Goal: Task Accomplishment & Management: Use online tool/utility

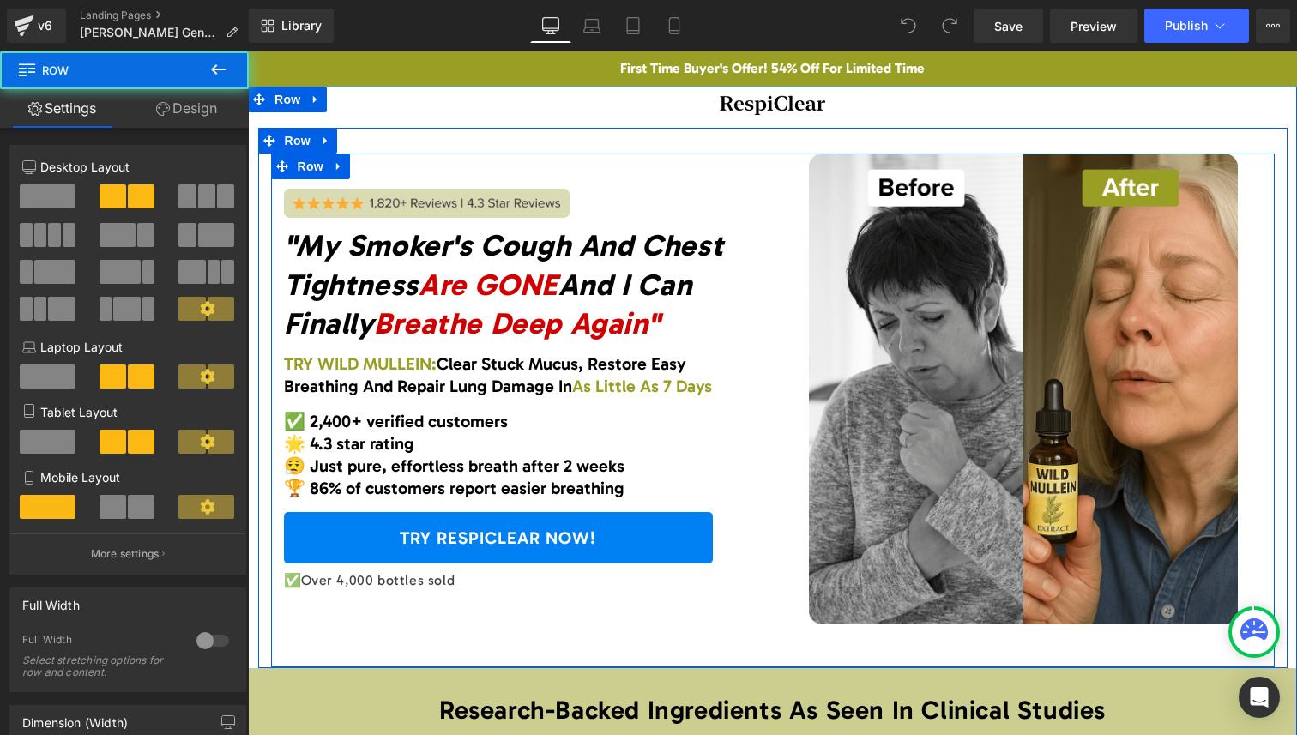
click at [884, 633] on div "Image "My Smoker's Cough And Chest Tightness Are GONE And I Can Finally Breathe…" at bounding box center [773, 411] width 1004 height 514
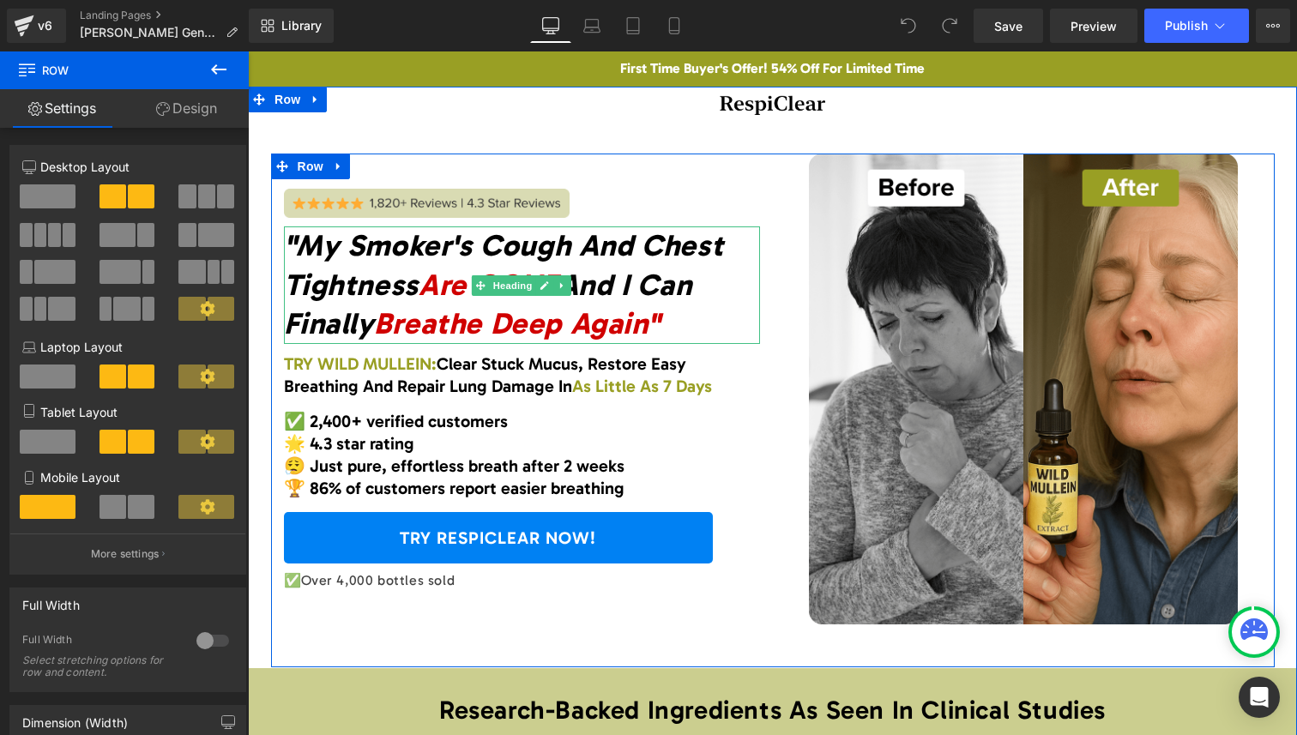
click at [305, 241] on icon ""My Smoker's Cough And Chest Tightness Are GONE And I Can Finally Breathe Deep …" at bounding box center [504, 284] width 440 height 114
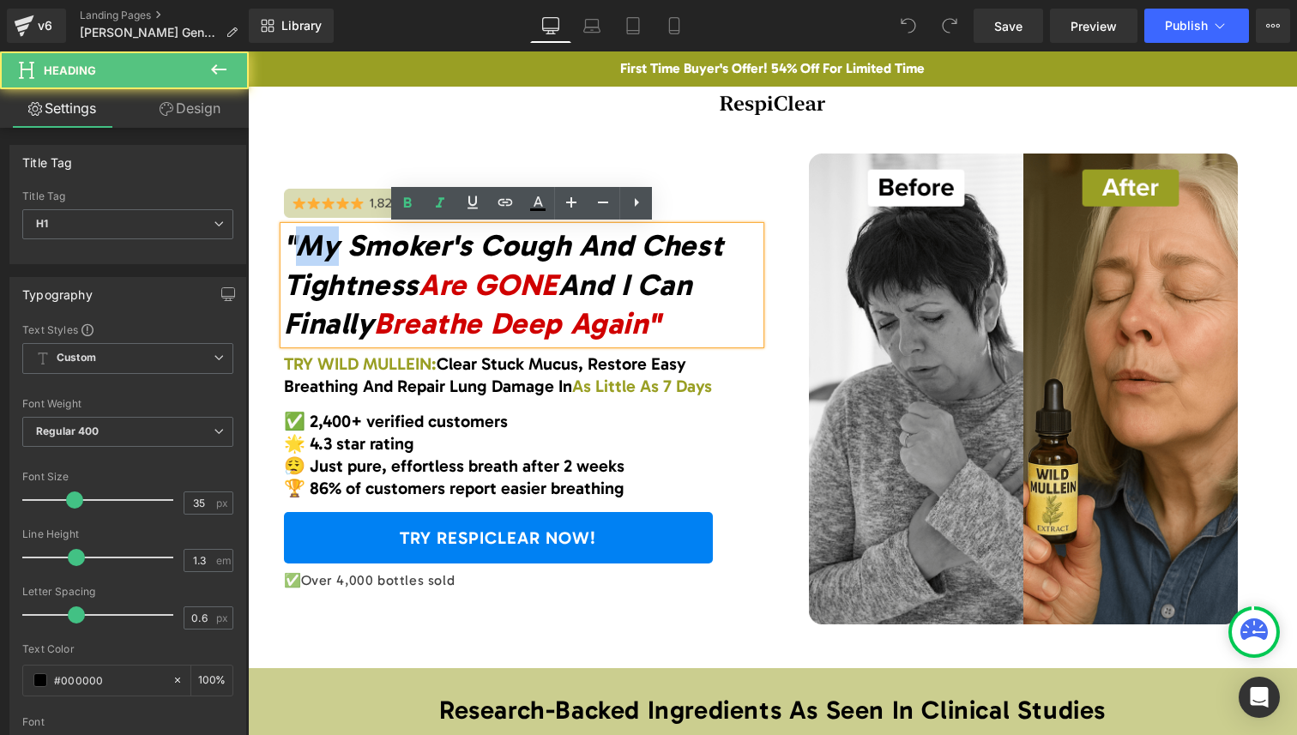
click at [305, 241] on icon ""My Smoker's Cough And Chest Tightness Are GONE And I Can Finally Breathe Deep …" at bounding box center [504, 284] width 440 height 114
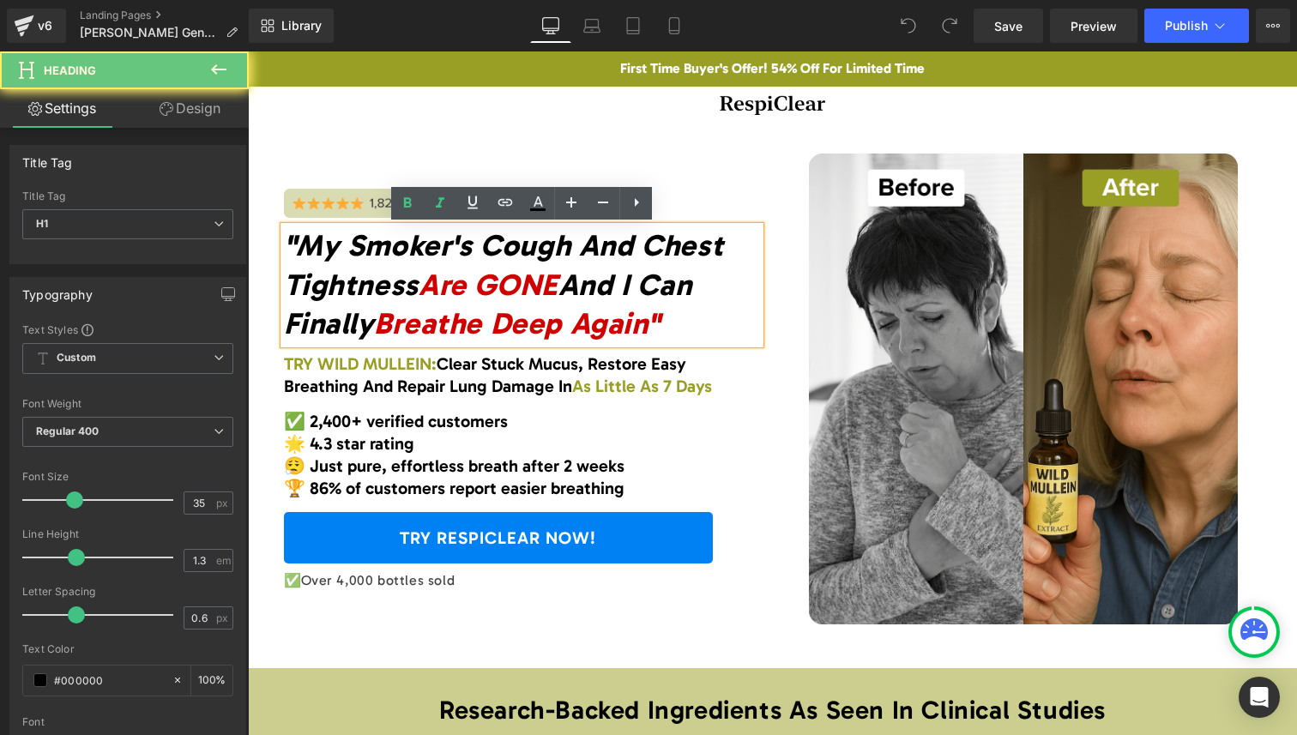
click at [284, 238] on div ""My Smoker's Cough And Chest Tightness Are GONE And I Can Finally Breathe Deep …" at bounding box center [522, 285] width 476 height 118
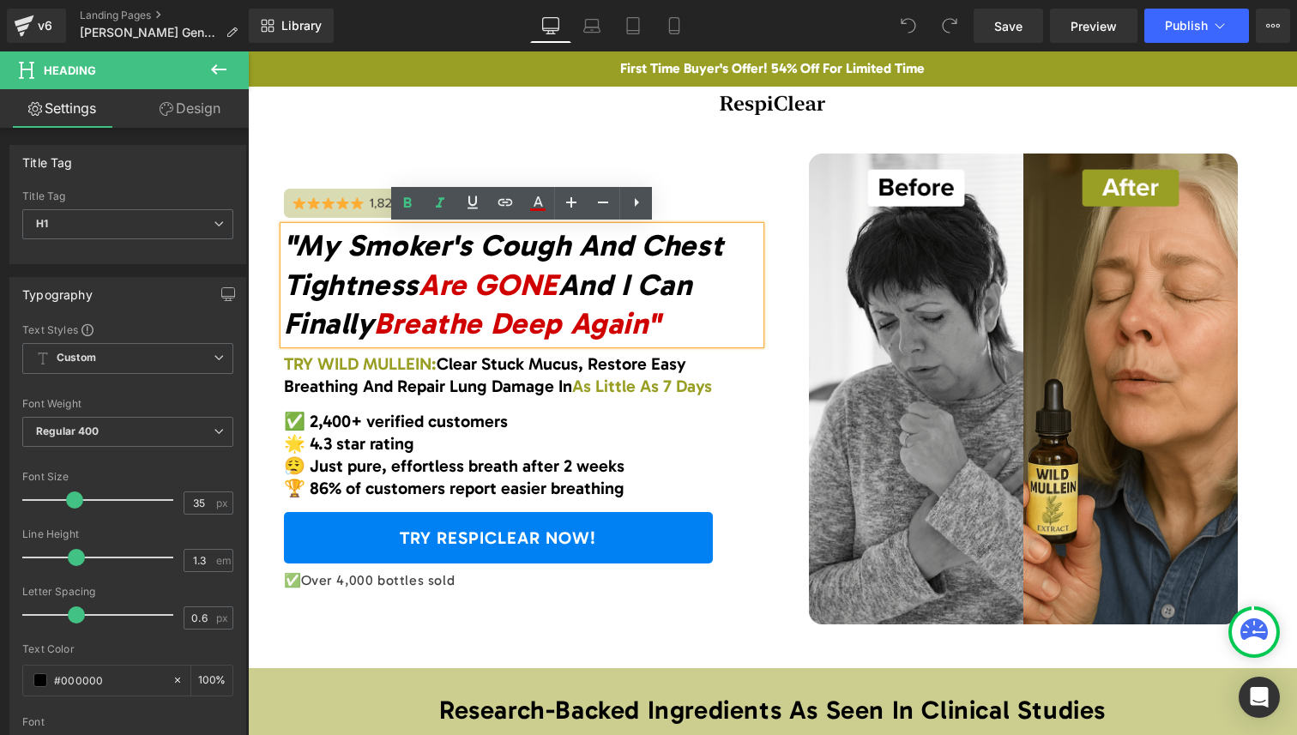
drag, startPoint x: 281, startPoint y: 238, endPoint x: 540, endPoint y: 306, distance: 267.2
click at [540, 306] on div ""My Smoker's Cough And Chest Tightness Are GONE And I Can Finally Breathe Deep …" at bounding box center [522, 285] width 476 height 118
click at [623, 311] on span "Breathe Deep Again"" at bounding box center [517, 323] width 286 height 36
drag, startPoint x: 676, startPoint y: 329, endPoint x: 337, endPoint y: 265, distance: 344.8
click at [337, 265] on h1 ""My Smoker's Cough And Chest Tightness Are GONE And I Can Finally Breathe Deep …" at bounding box center [522, 285] width 476 height 118
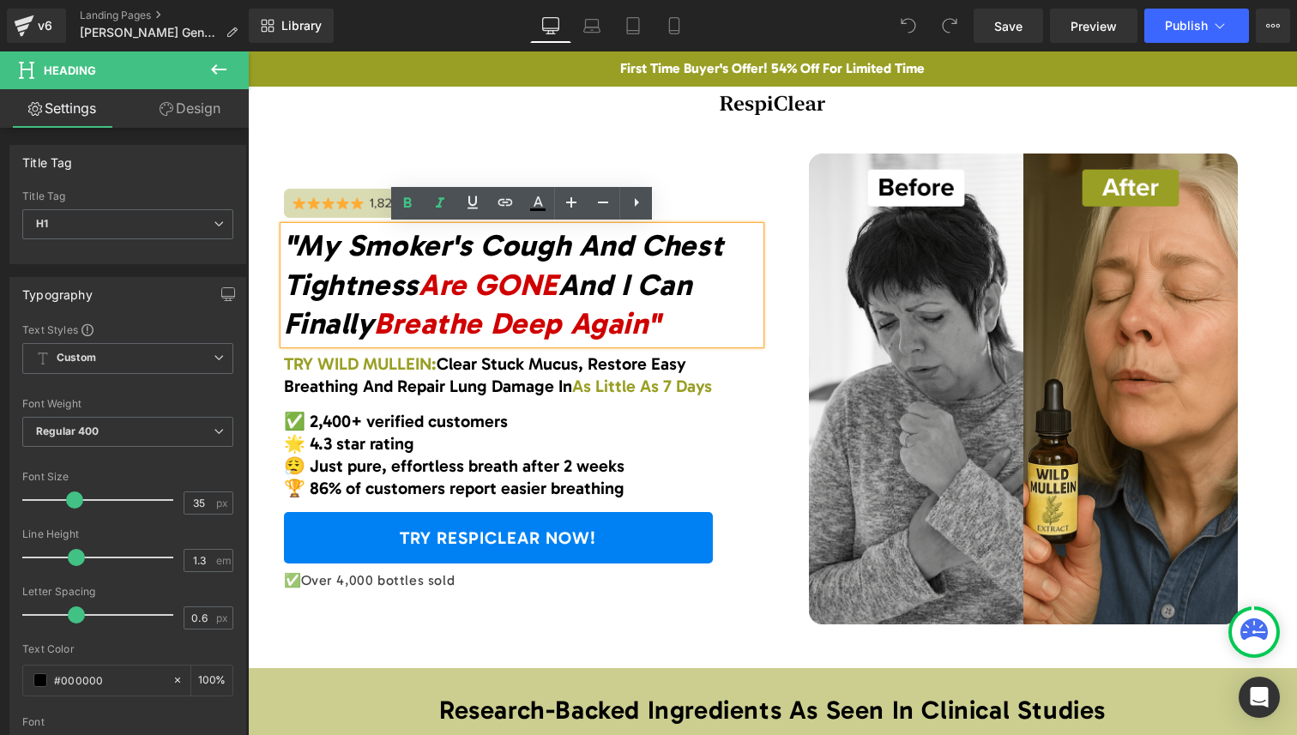
click at [564, 384] on div "TRY WILD MULLEIN: Clear Stuck Mucus, Restore Easy Breathing And Repair Lung Dam…" at bounding box center [522, 375] width 476 height 45
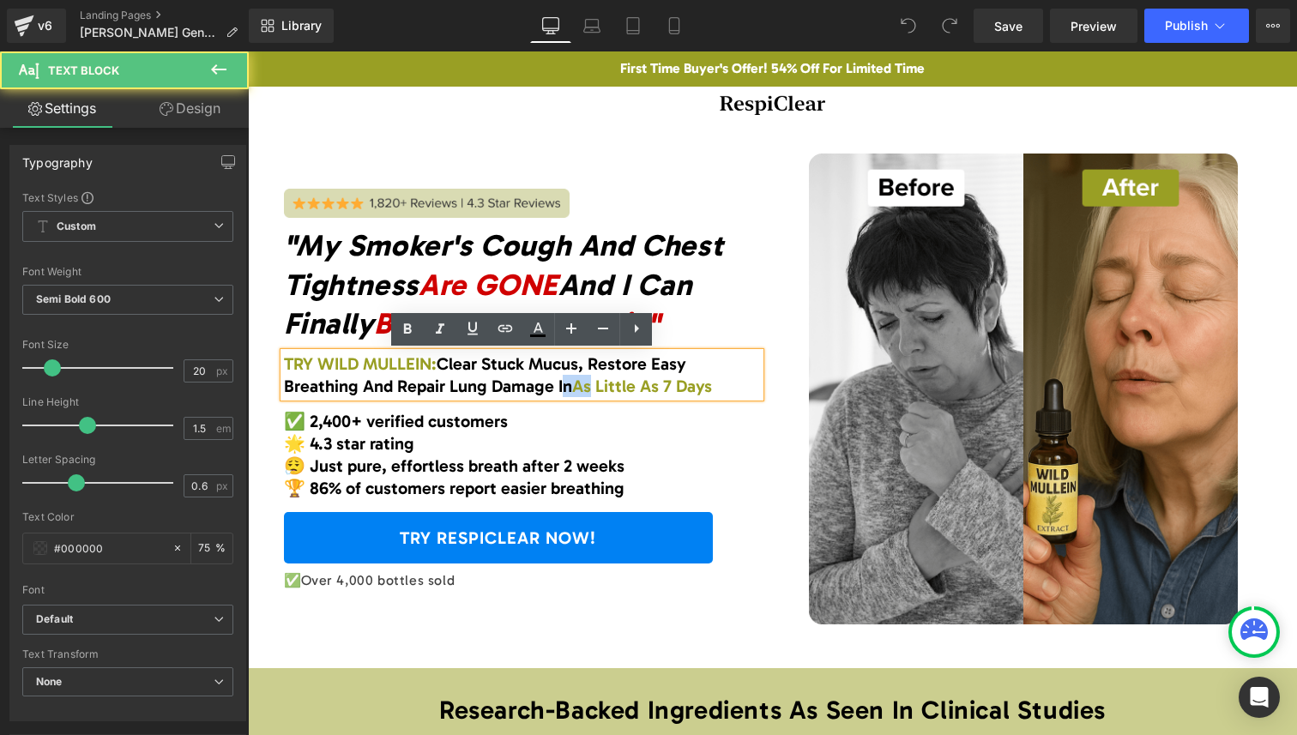
click at [564, 384] on span "Clear Stuck Mucus, Restore Easy Breathing And Repair Lung Damage In" at bounding box center [487, 374] width 407 height 43
click at [572, 384] on span "As Little As 7 Days" at bounding box center [642, 386] width 140 height 21
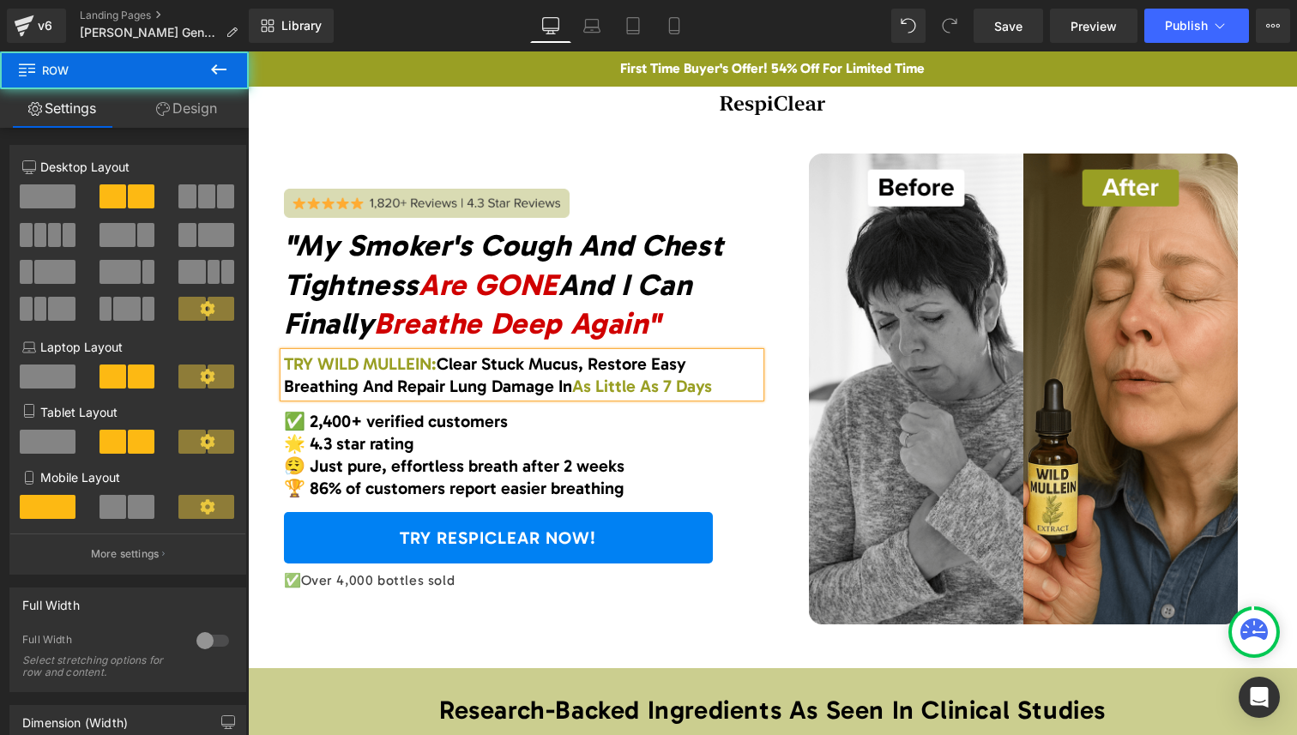
click at [758, 637] on div "Image "My Smoker's Cough And Chest Tightness Are GONE And I Can Finally Breathe…" at bounding box center [773, 411] width 1004 height 514
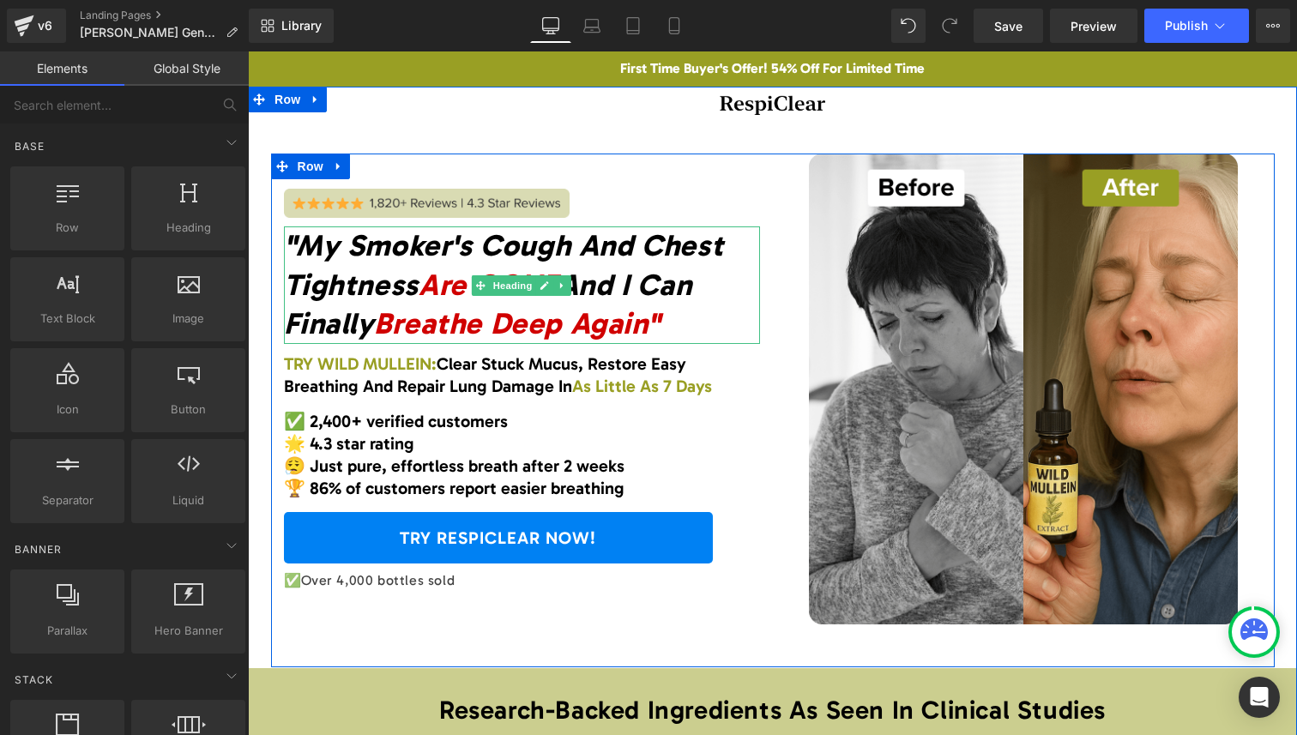
click at [426, 243] on icon ""My Smoker's Cough And Chest Tightness Are GONE And I Can Finally Breathe Deep …" at bounding box center [504, 284] width 440 height 114
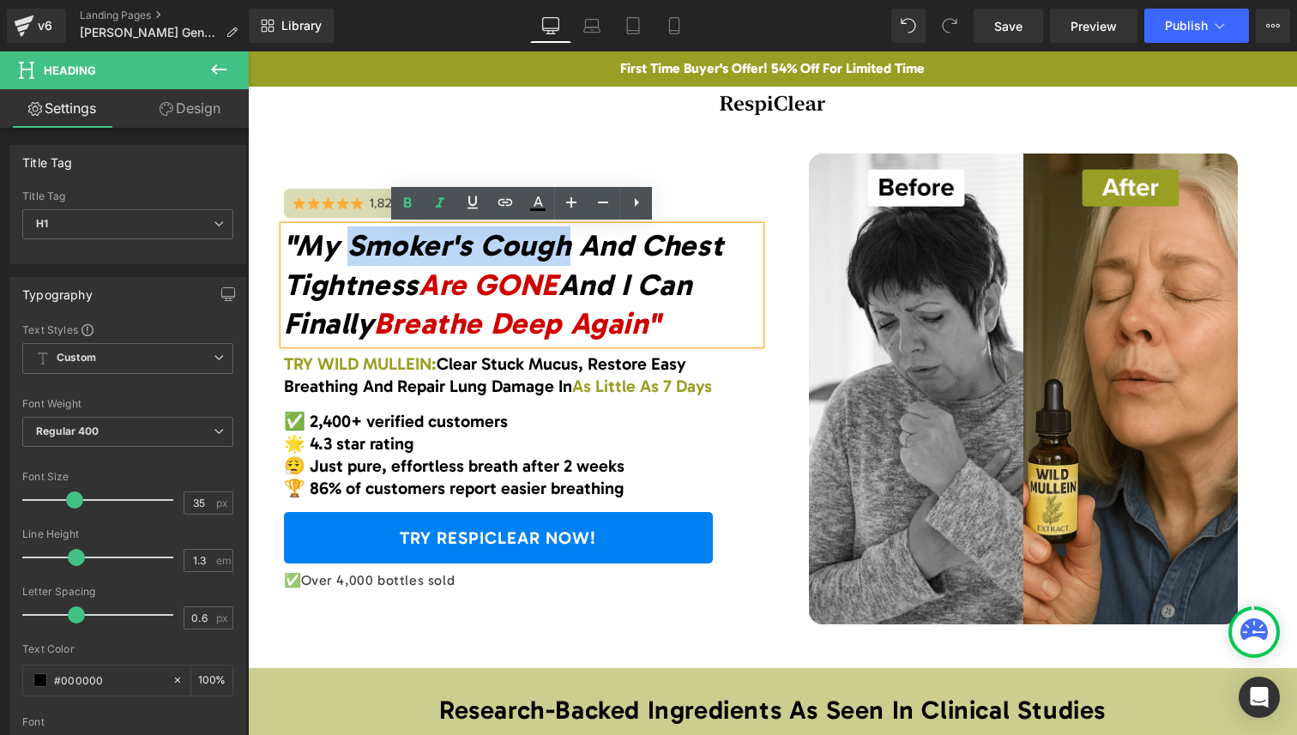
drag, startPoint x: 426, startPoint y: 243, endPoint x: 533, endPoint y: 248, distance: 106.5
click at [533, 248] on icon ""My Smoker's Cough And Chest Tightness Are GONE And I Can Finally Breathe Deep …" at bounding box center [504, 284] width 440 height 114
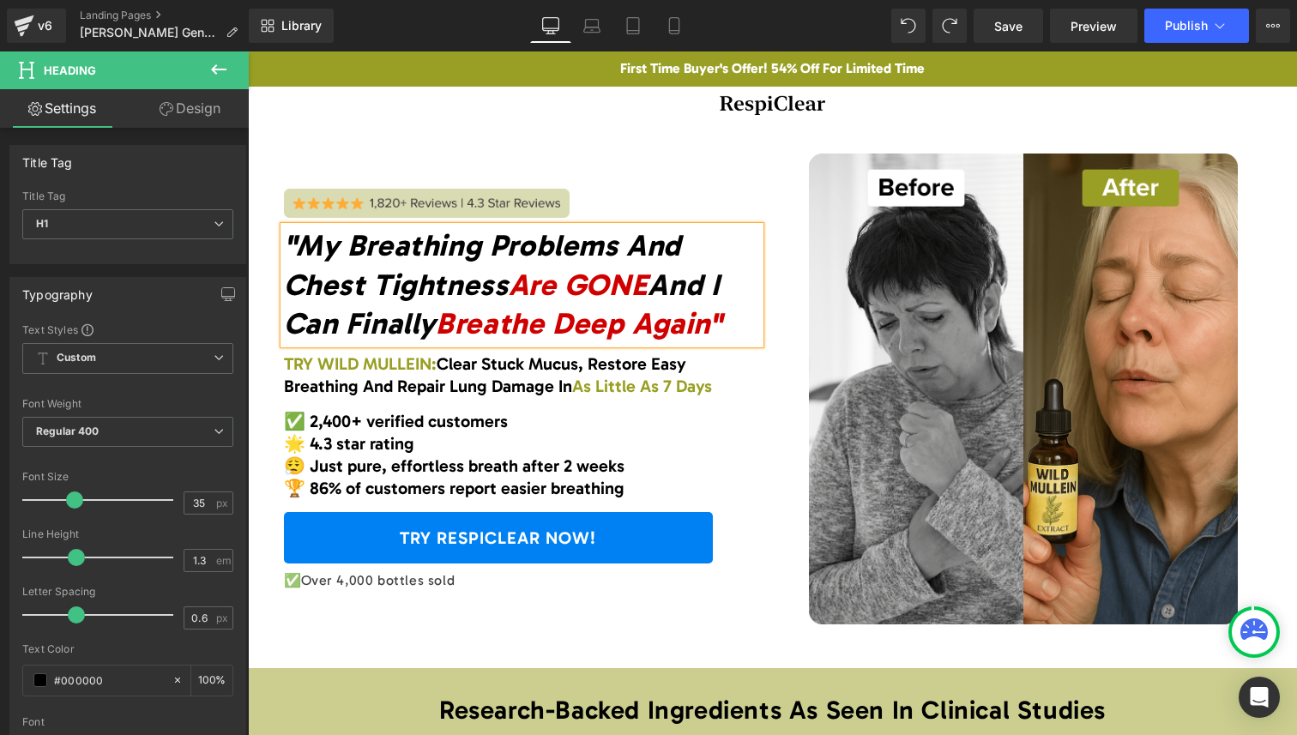
click at [674, 365] on span "Clear Stuck Mucus, Restore Easy Breathing And Repair Lung Damage In" at bounding box center [487, 374] width 407 height 43
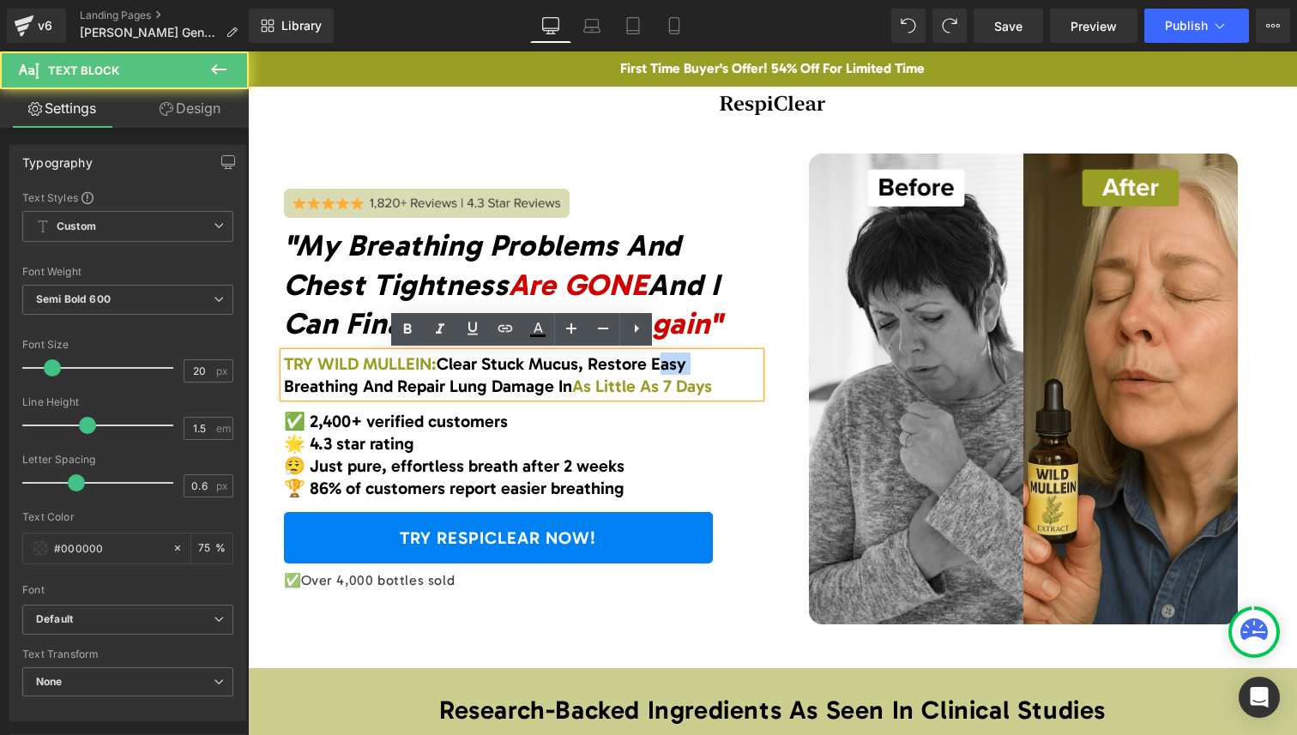
click at [674, 365] on span "Clear Stuck Mucus, Restore Easy Breathing And Repair Lung Damage In" at bounding box center [487, 374] width 407 height 43
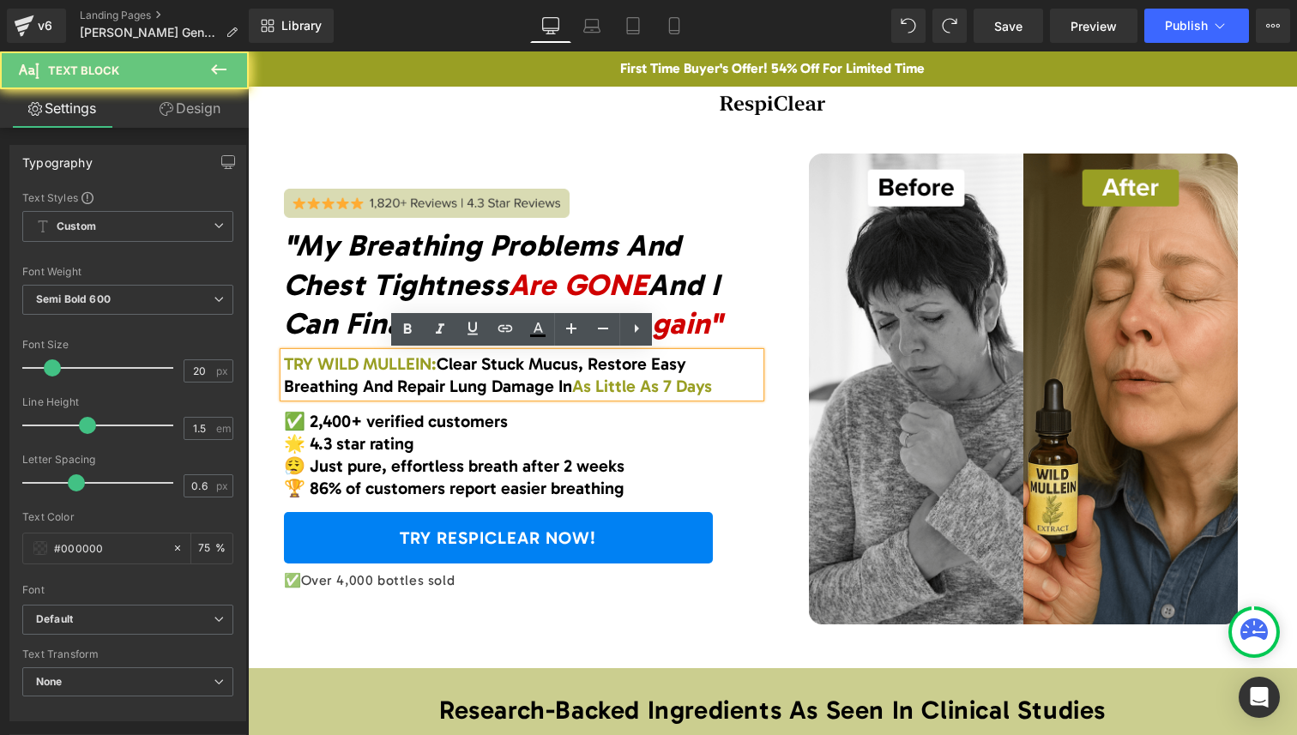
click at [608, 365] on span "Clear Stuck Mucus, Restore Easy Breathing And Repair Lung Damage In" at bounding box center [487, 374] width 407 height 43
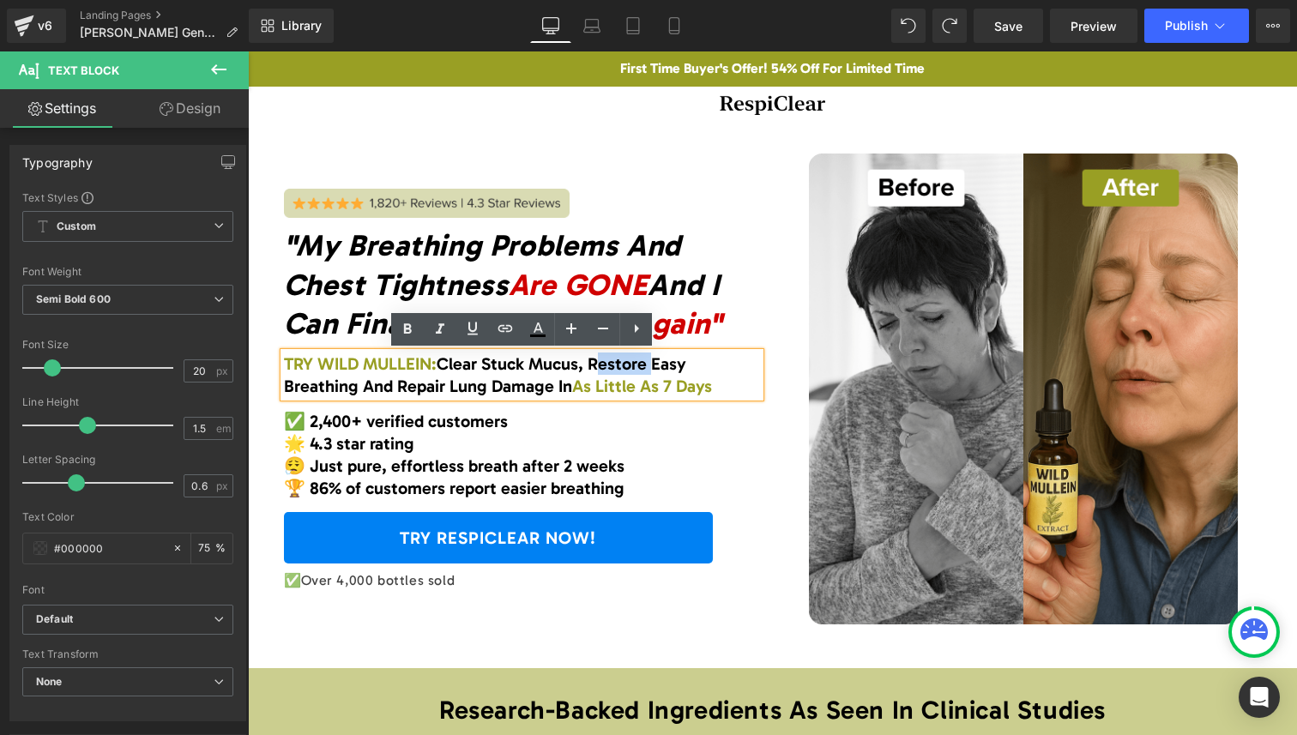
click at [608, 365] on span "Clear Stuck Mucus, Restore Easy Breathing And Repair Lung Damage In" at bounding box center [487, 374] width 407 height 43
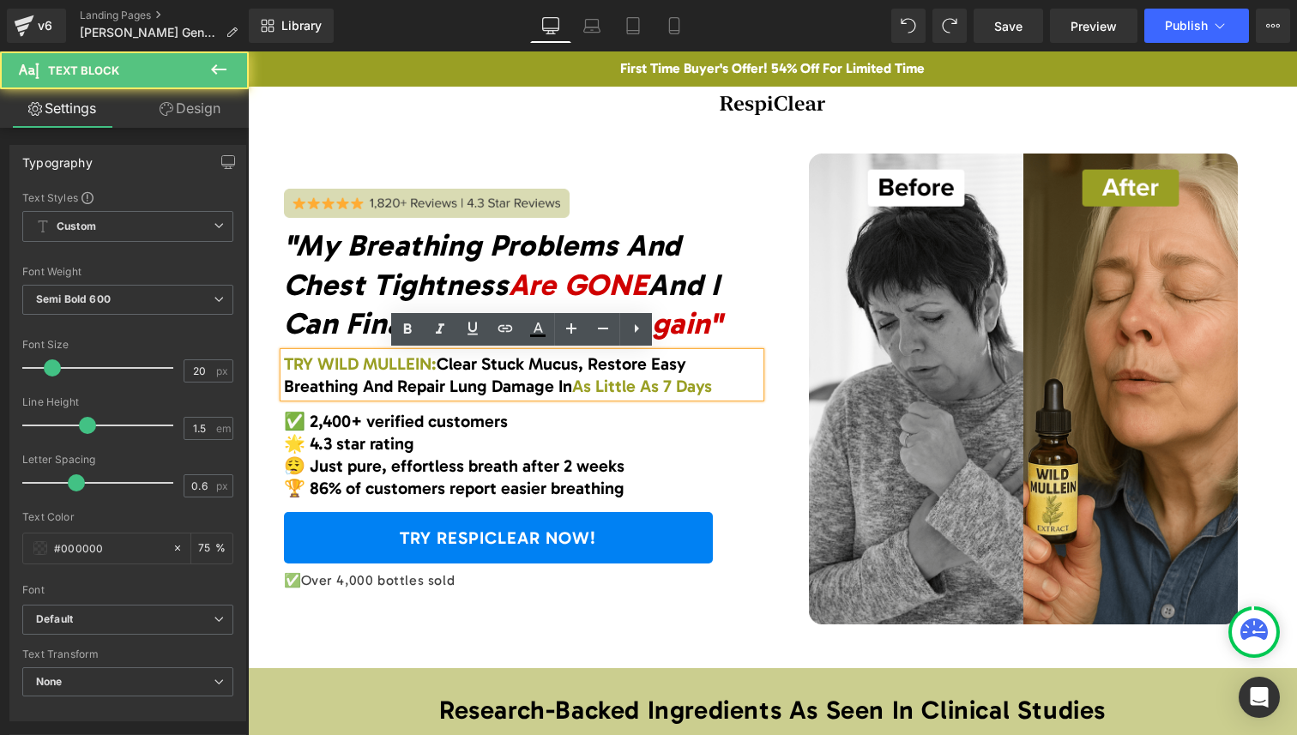
click at [417, 386] on span "Clear Stuck Mucus, Restore Easy Breathing And Repair Lung Damage In" at bounding box center [487, 374] width 407 height 43
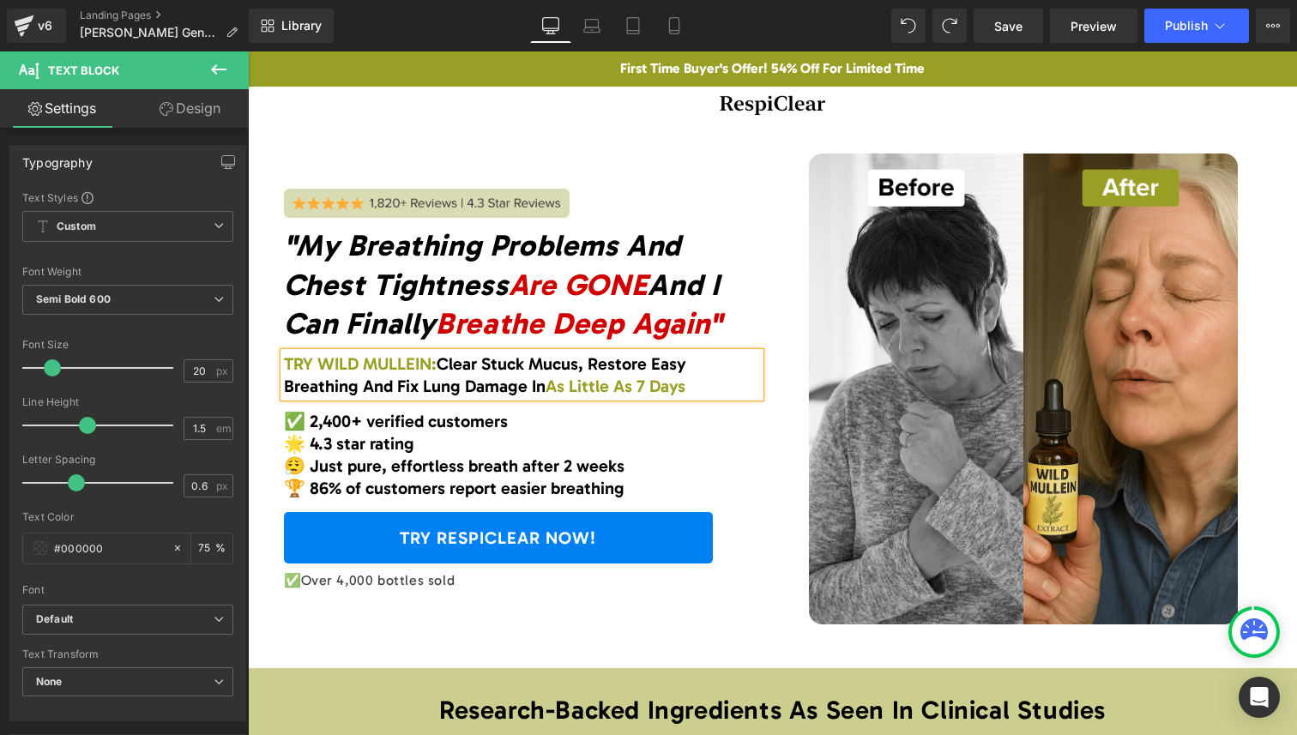
click at [568, 456] on div "✅ 2,400+ verified customers 🌟 4.3 star rating 😮‍💨 Just pure, effortless breath …" at bounding box center [522, 454] width 476 height 89
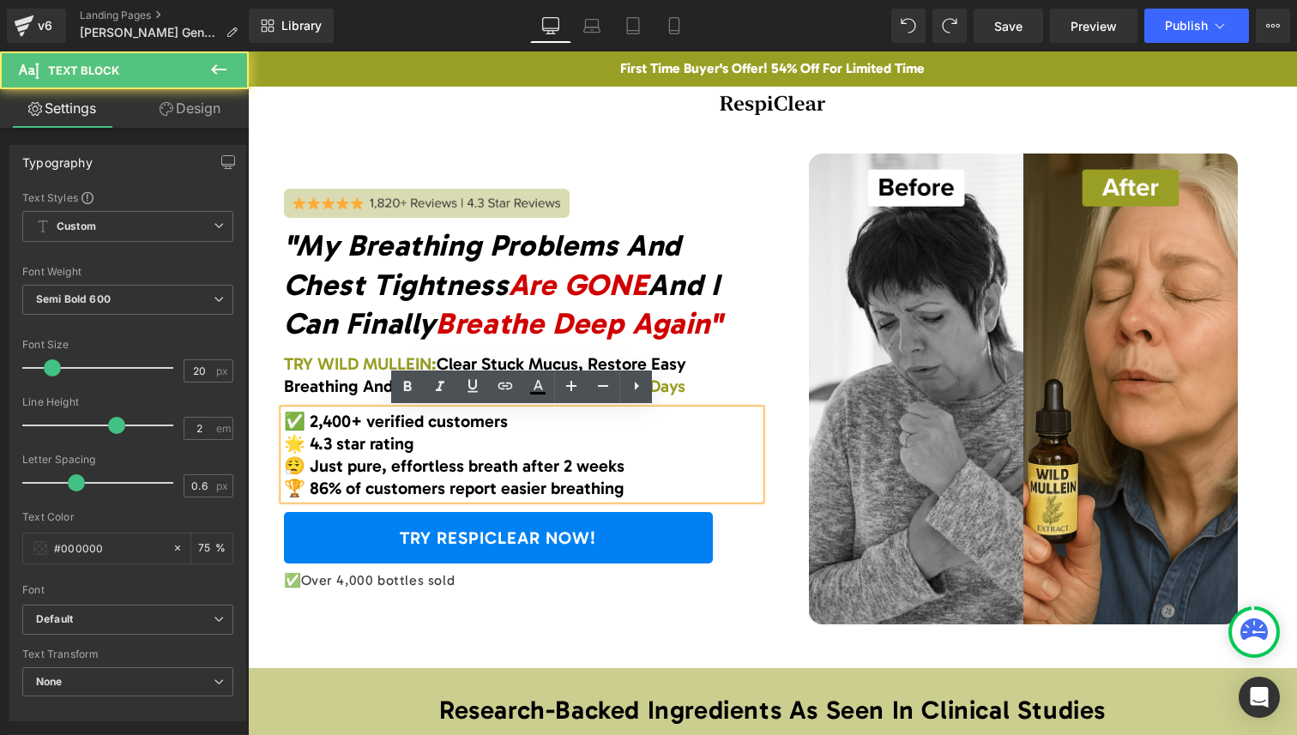
click at [717, 377] on p "TRY WILD MULLEIN: Clear Stuck Mucus, Restore Easy Breathing And Fix Lung Damage…" at bounding box center [522, 375] width 476 height 45
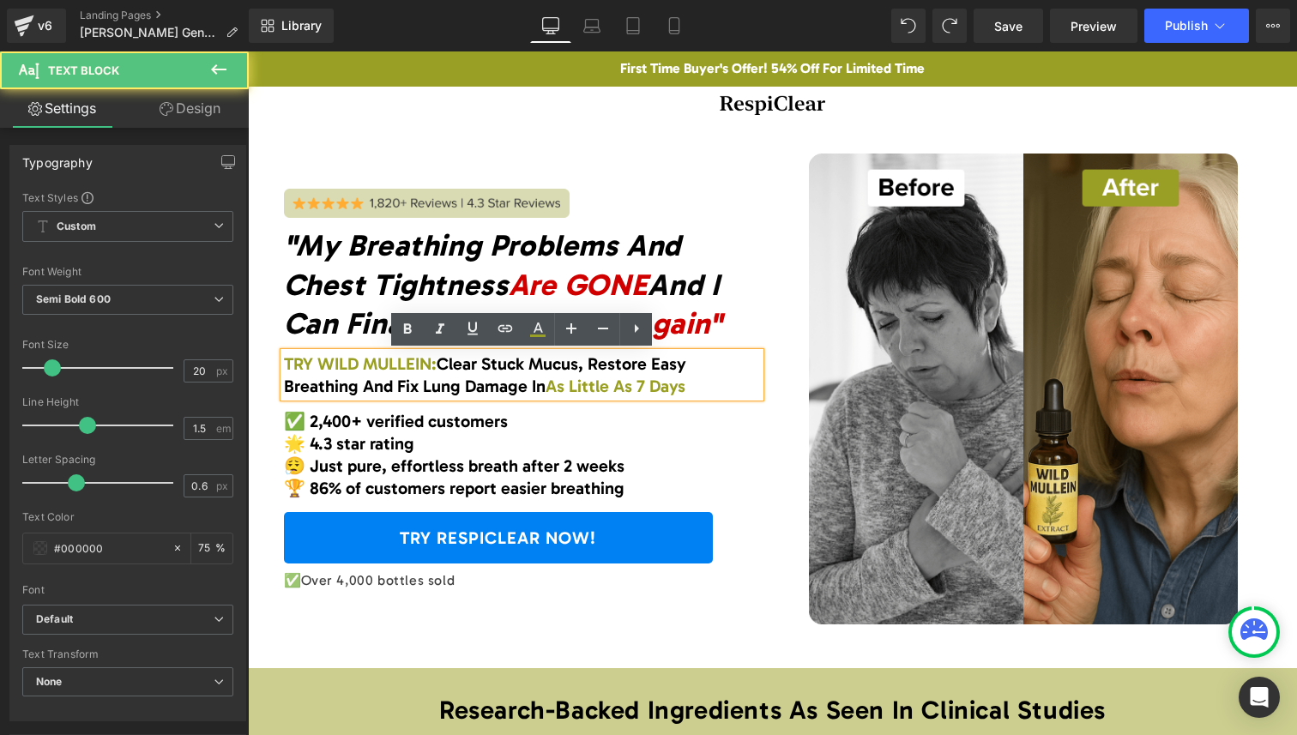
click at [548, 383] on span "As Little As 7 Days" at bounding box center [616, 386] width 140 height 21
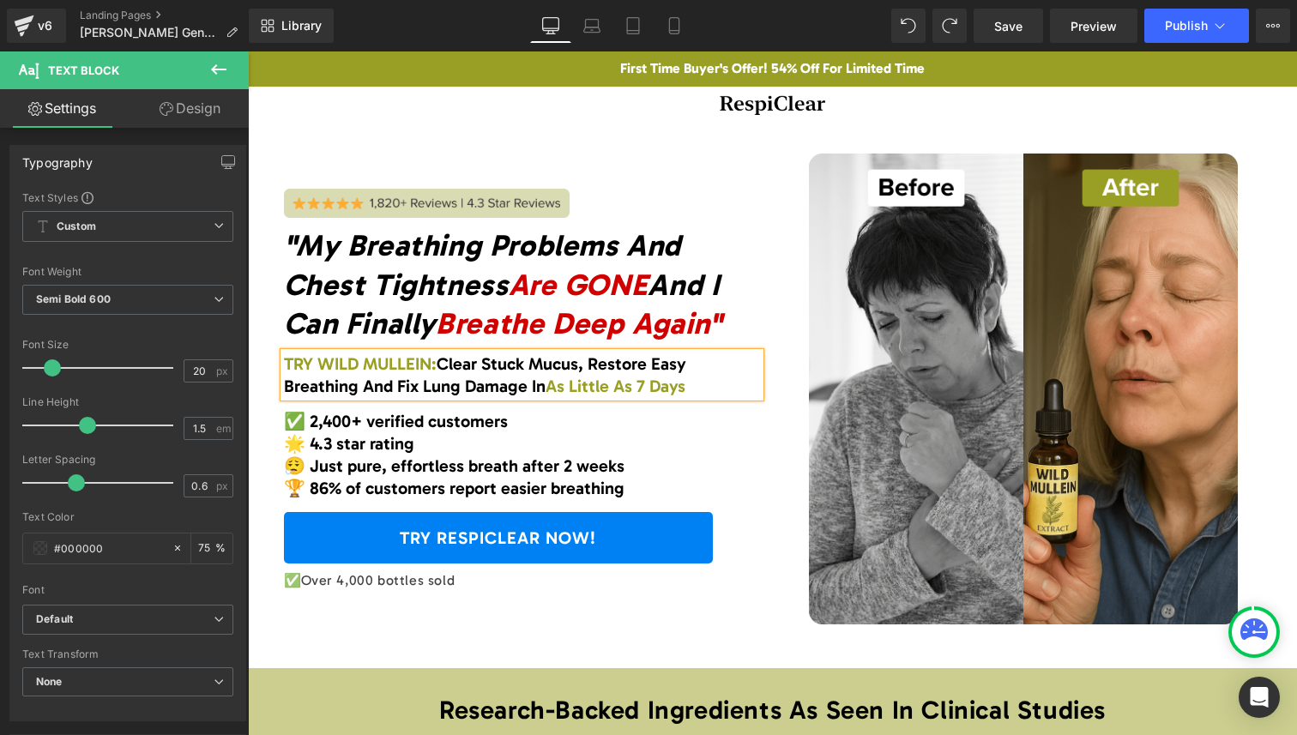
click at [584, 450] on p "🌟 4.3 star rating" at bounding box center [522, 443] width 476 height 22
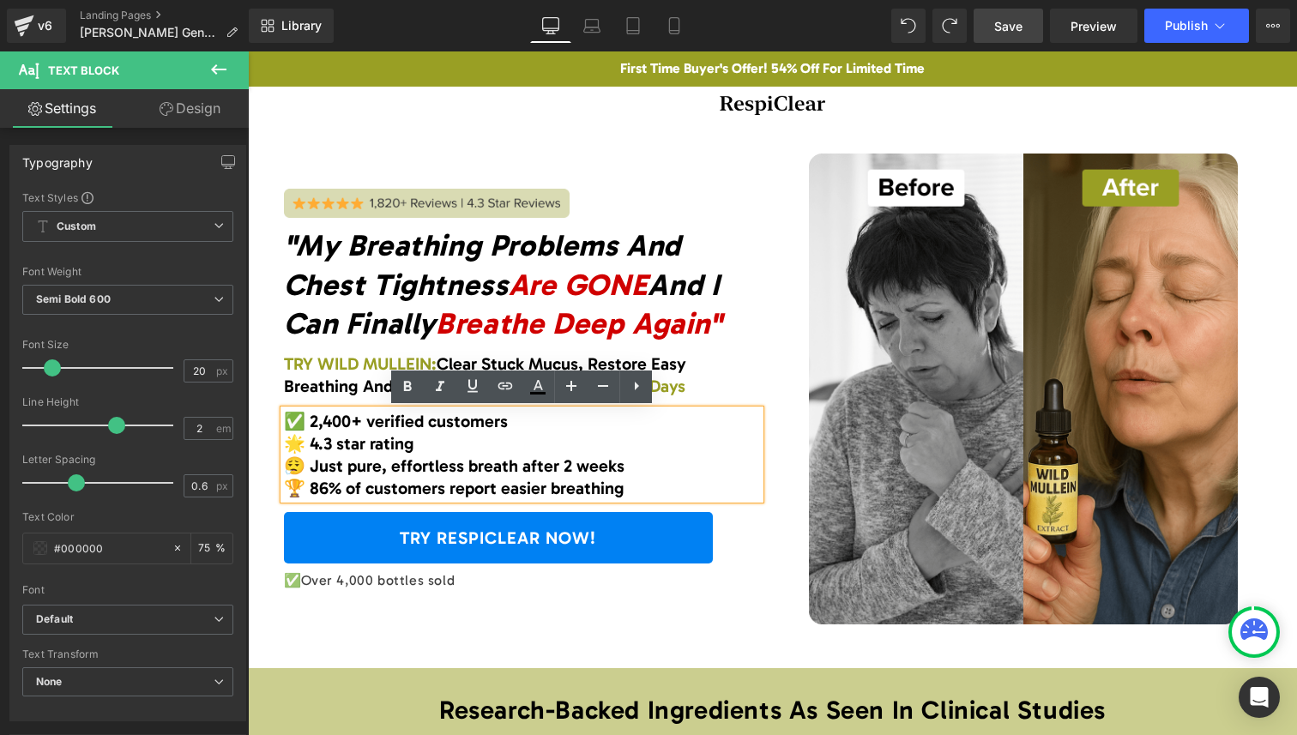
click at [1023, 32] on span "Save" at bounding box center [1008, 26] width 28 height 18
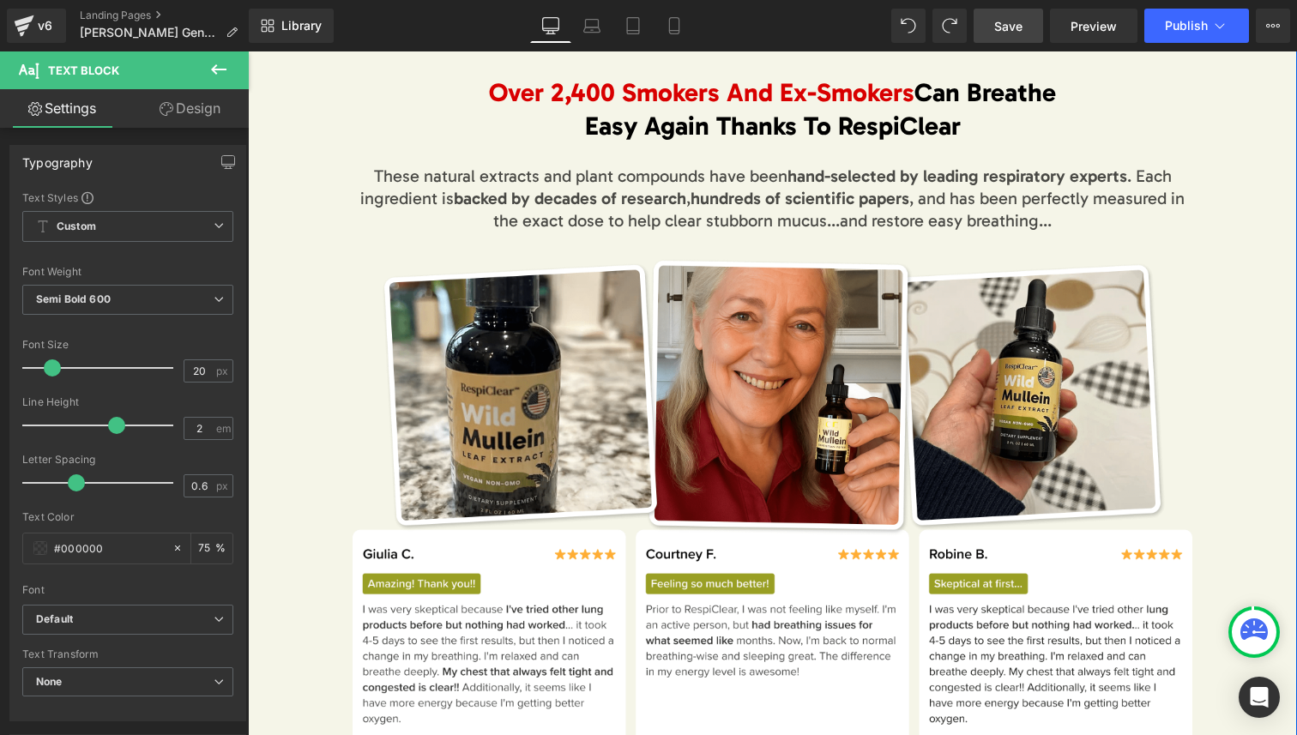
scroll to position [939, 0]
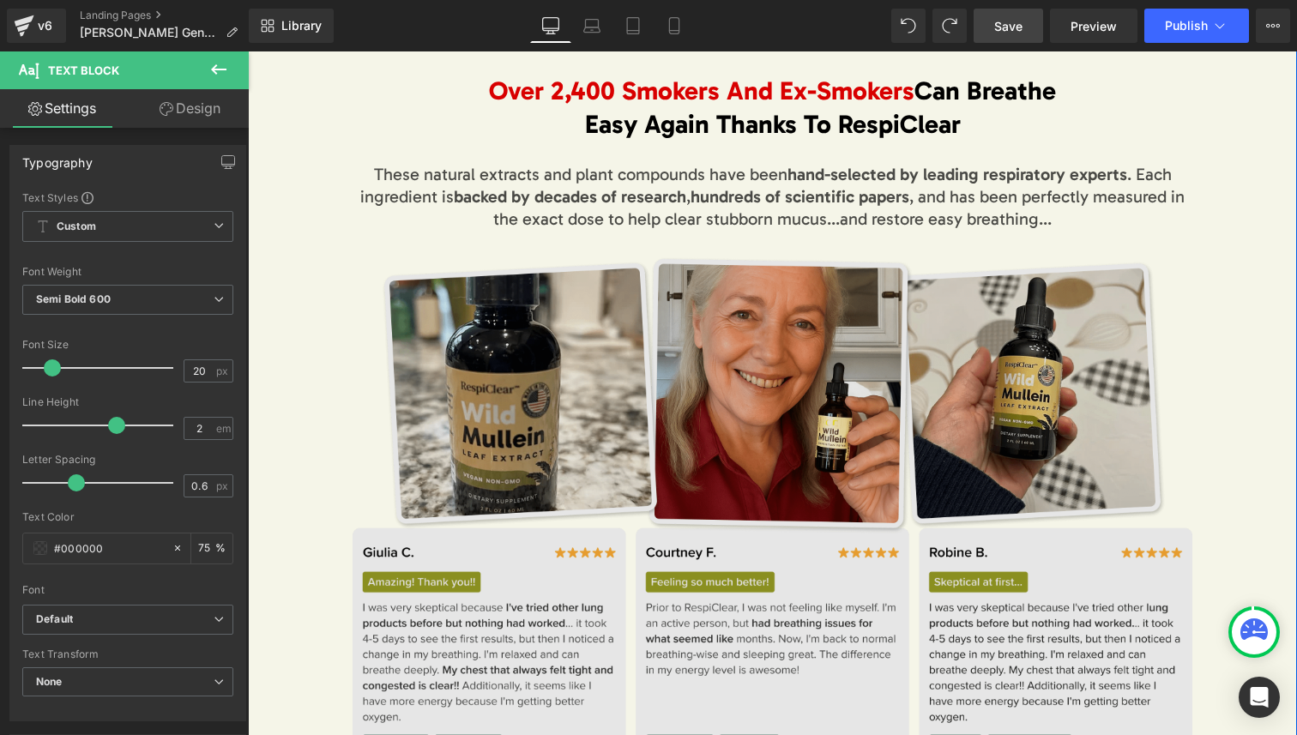
click at [712, 663] on img at bounding box center [772, 513] width 839 height 515
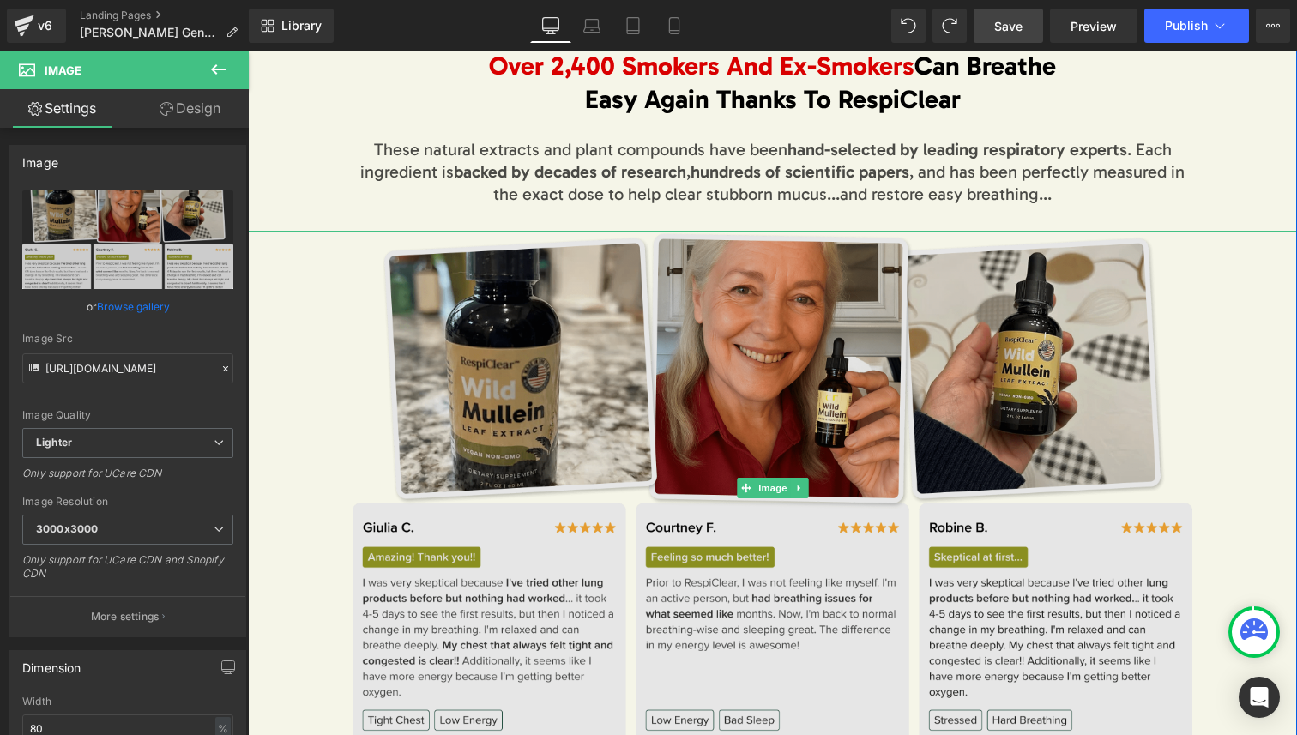
scroll to position [963, 0]
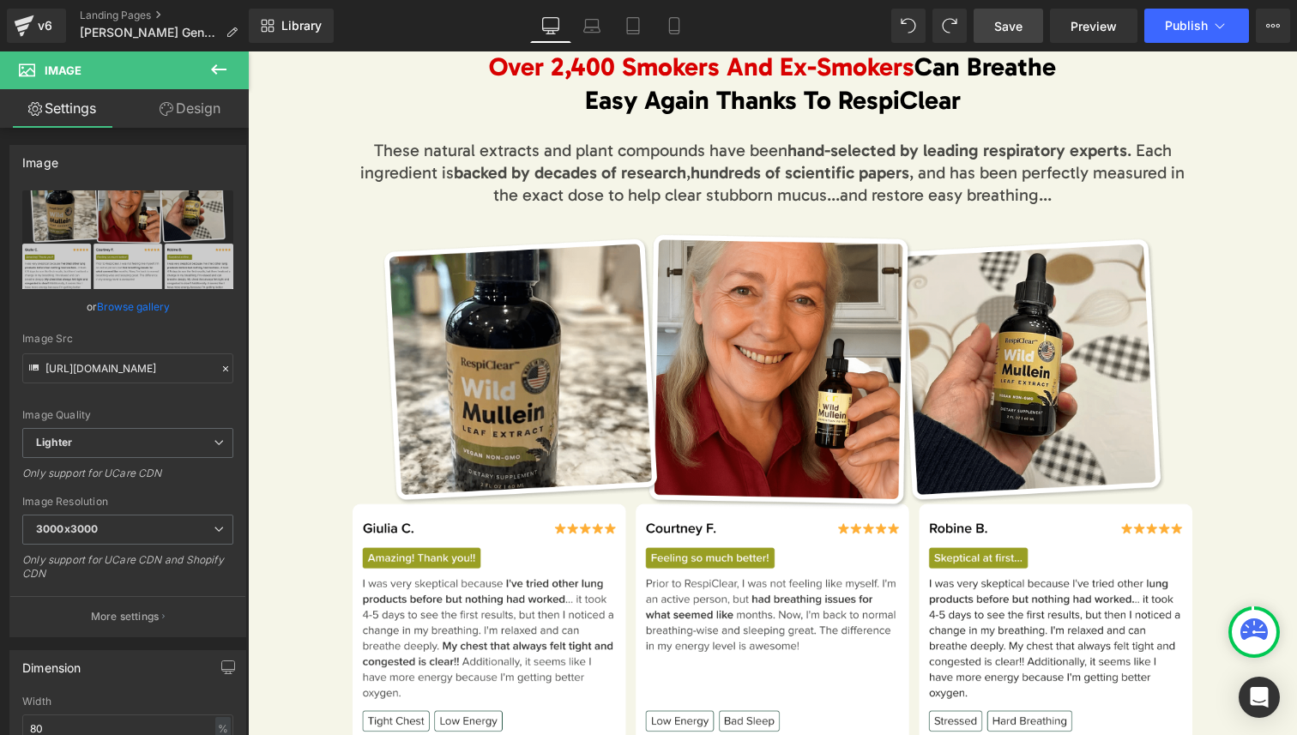
click at [972, 147] on span "hand-selected by leading respiratory experts" at bounding box center [958, 150] width 340 height 21
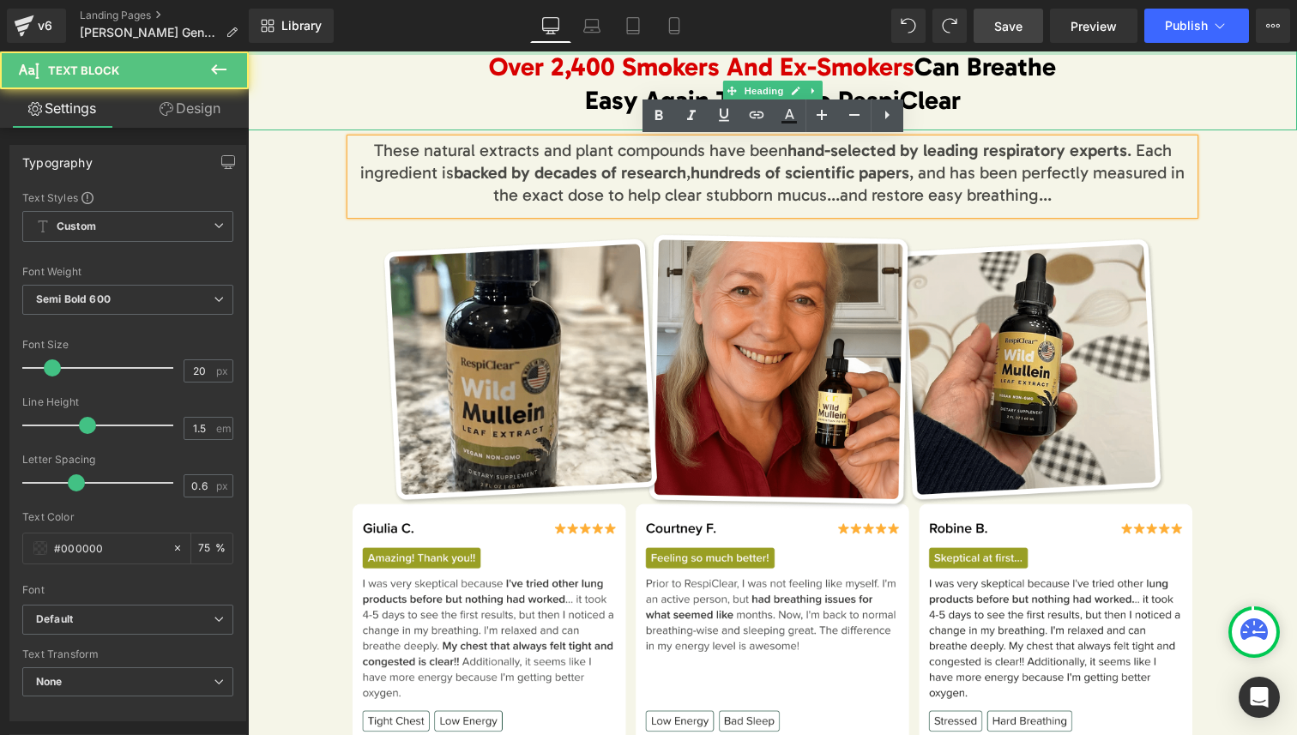
click at [664, 75] on span "Over 2,400 Smokers And Ex-Smokers" at bounding box center [702, 66] width 426 height 31
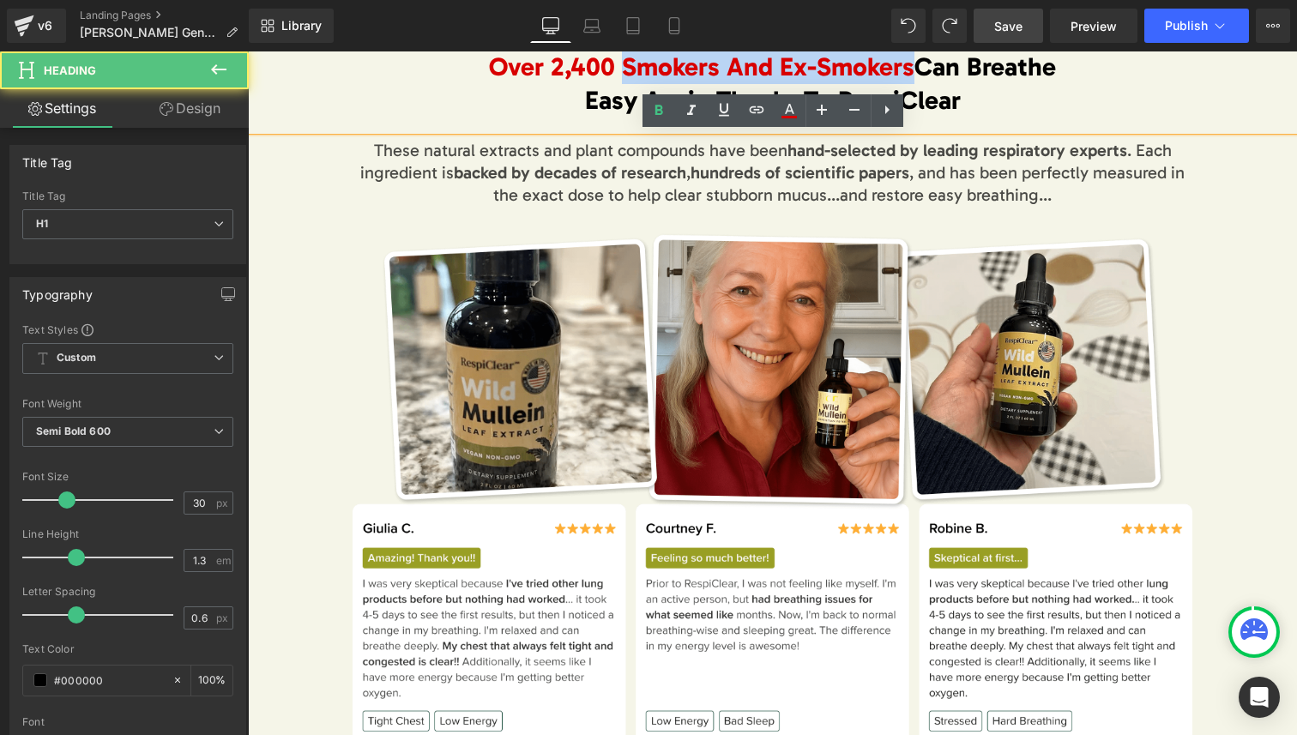
drag, startPoint x: 664, startPoint y: 75, endPoint x: 830, endPoint y: 76, distance: 165.6
click at [830, 76] on span "Over 2,400 Smokers And Ex-Smokers" at bounding box center [702, 66] width 426 height 31
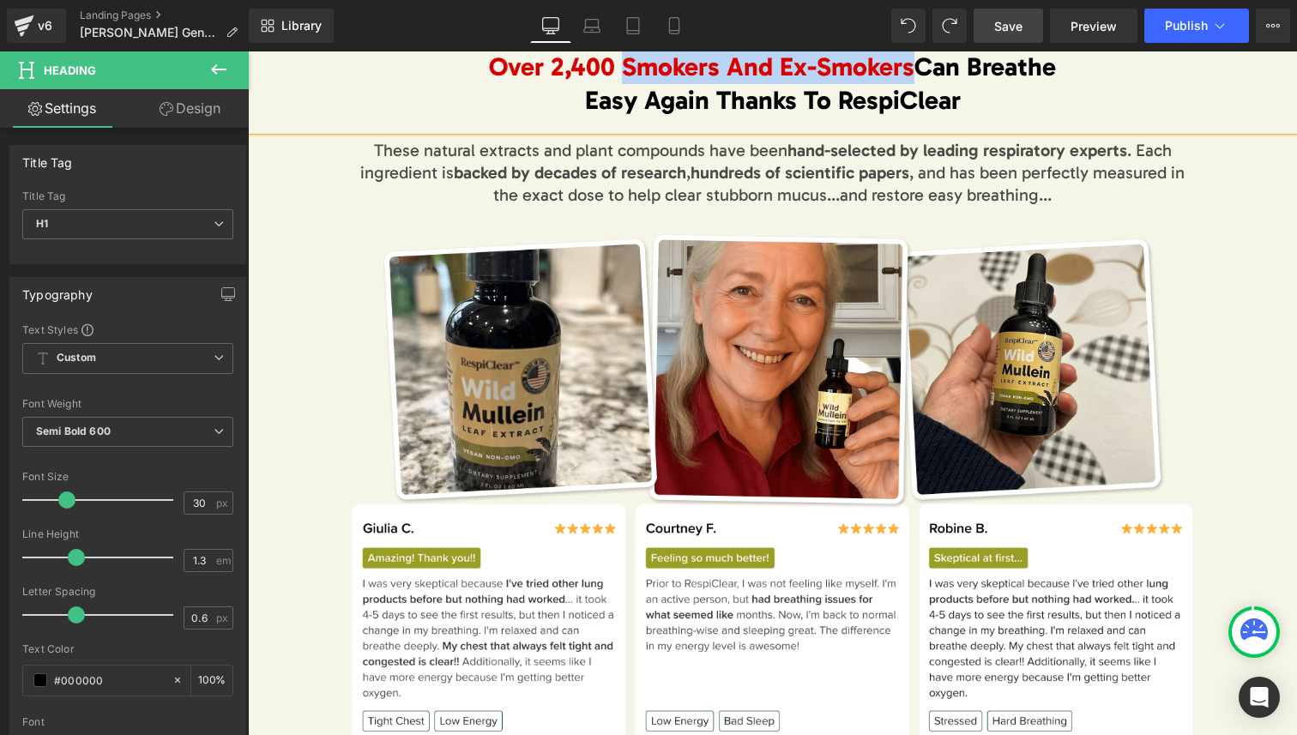
paste div
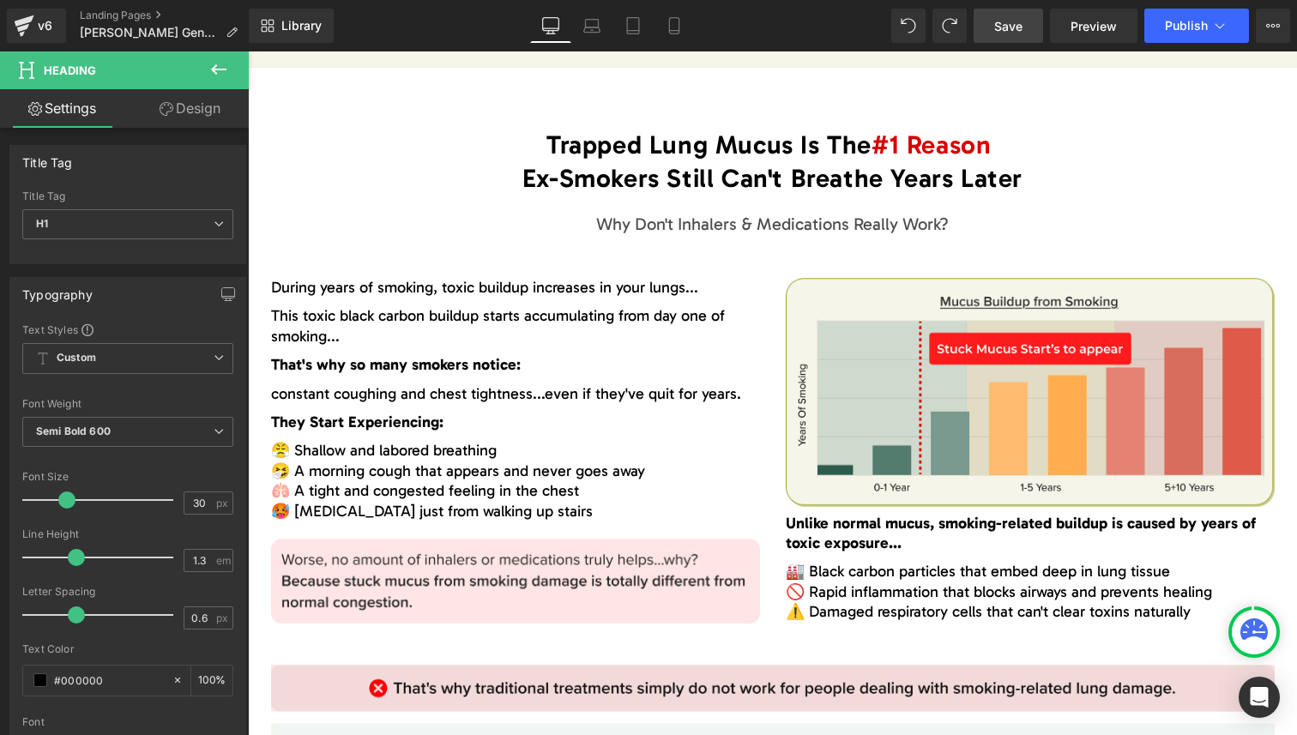
scroll to position [1780, 0]
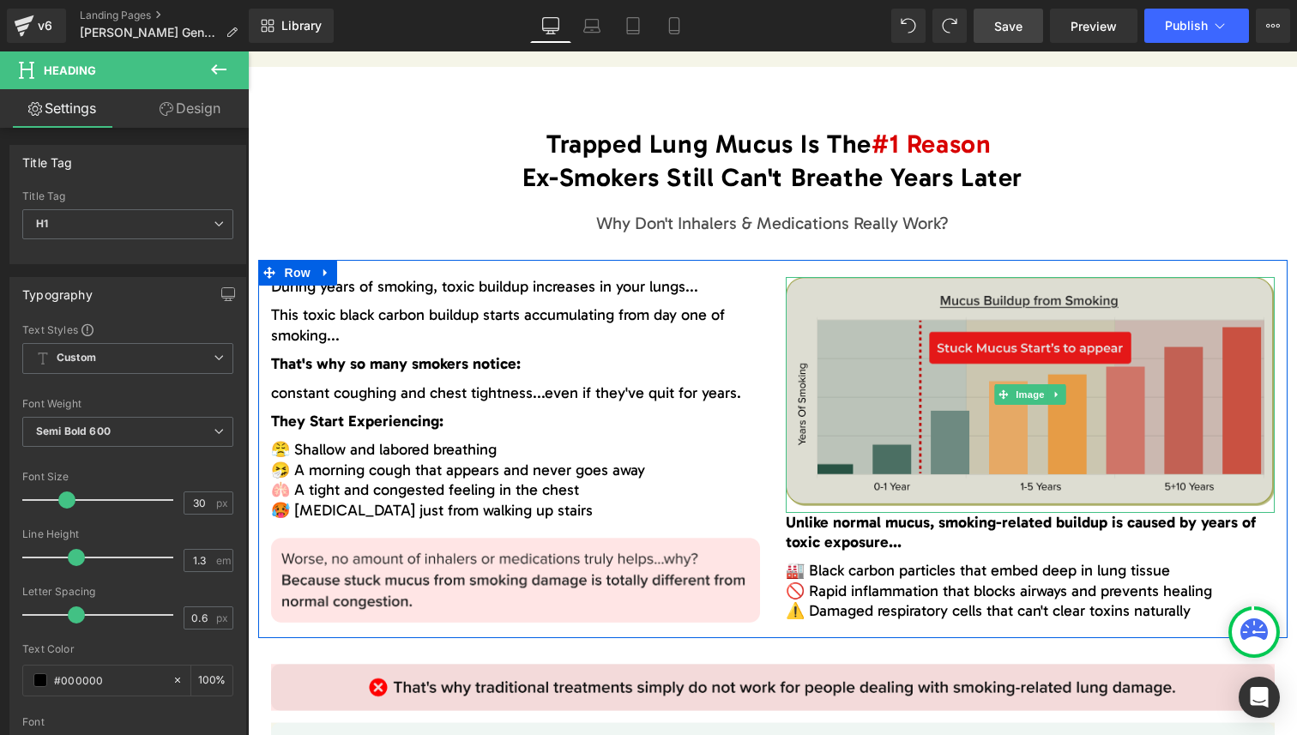
click at [1070, 302] on img at bounding box center [1030, 394] width 489 height 235
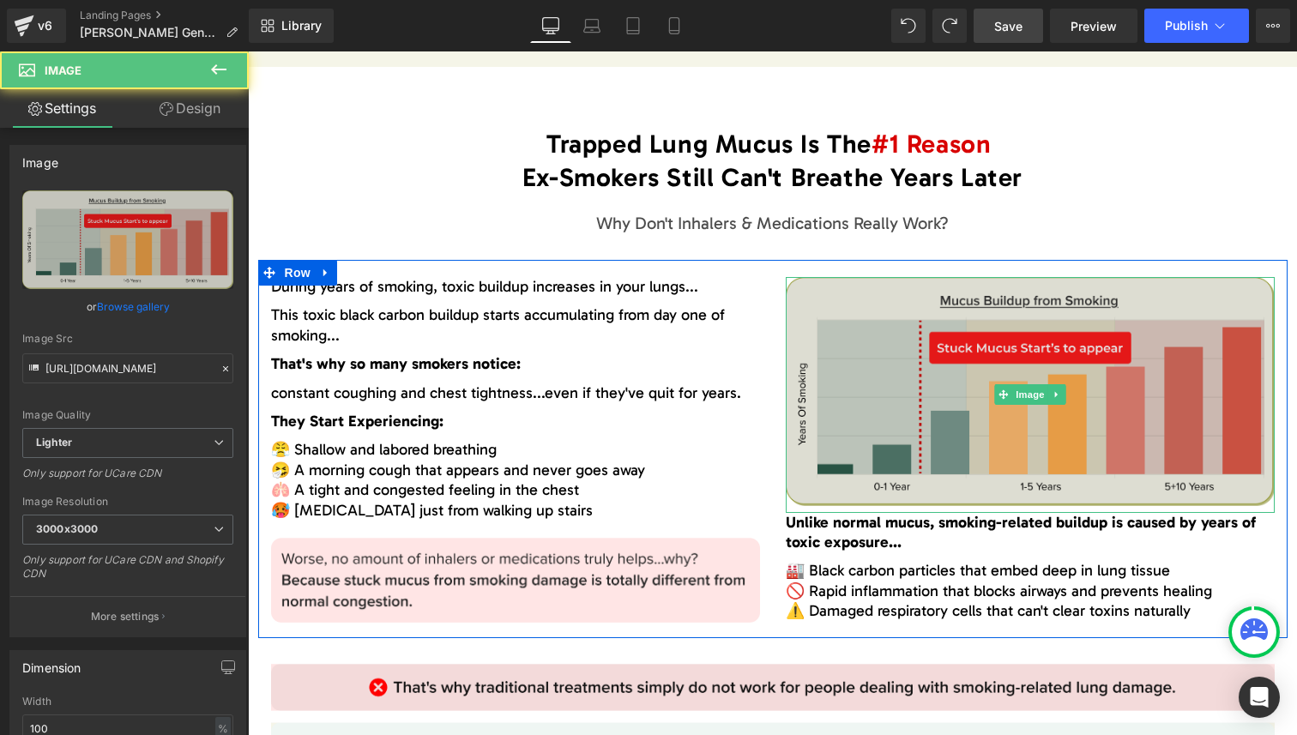
click at [1070, 302] on img at bounding box center [1030, 394] width 489 height 235
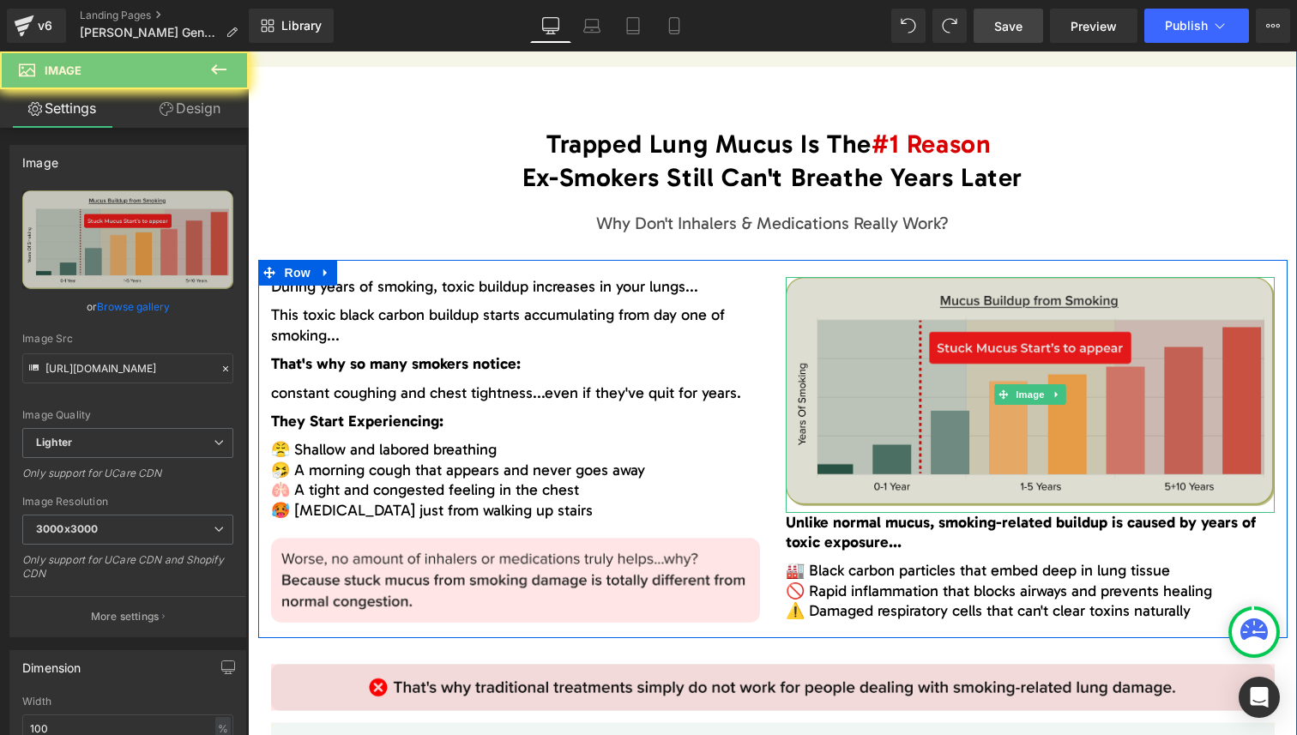
click at [1089, 302] on img at bounding box center [1030, 394] width 489 height 235
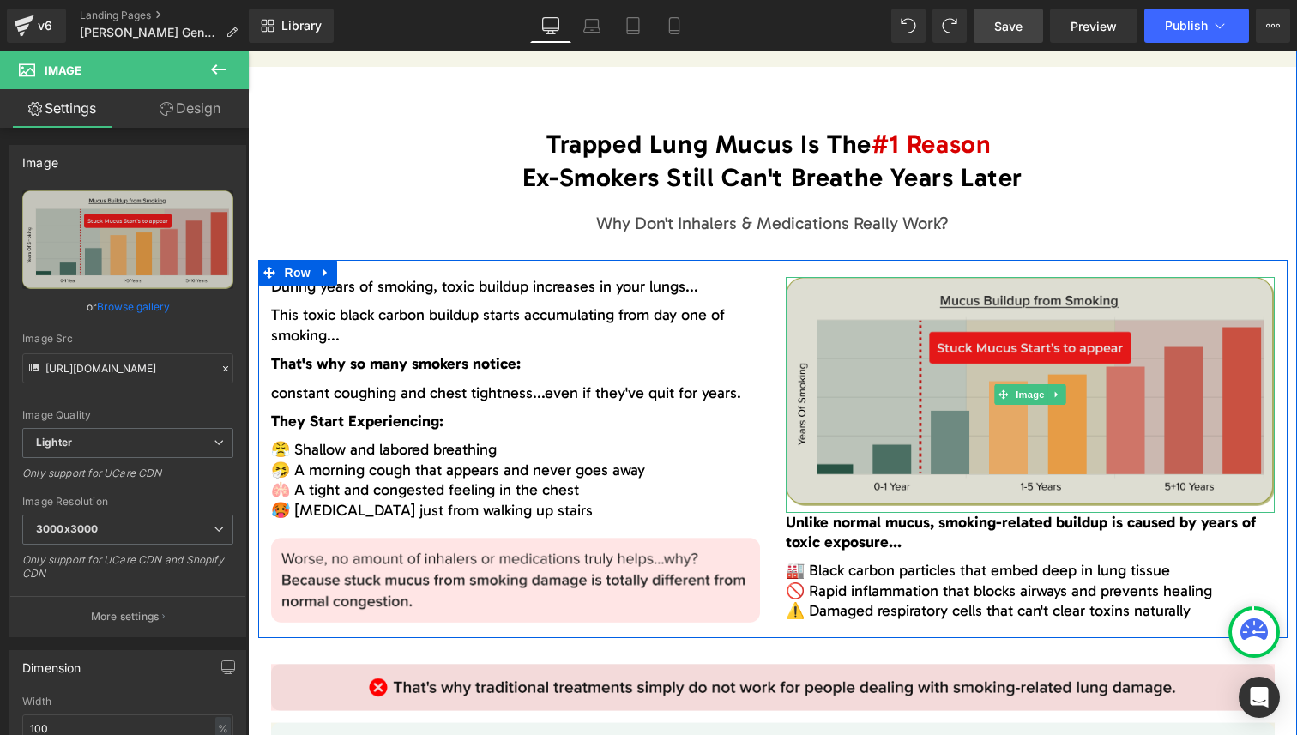
click at [1089, 302] on img at bounding box center [1030, 394] width 489 height 235
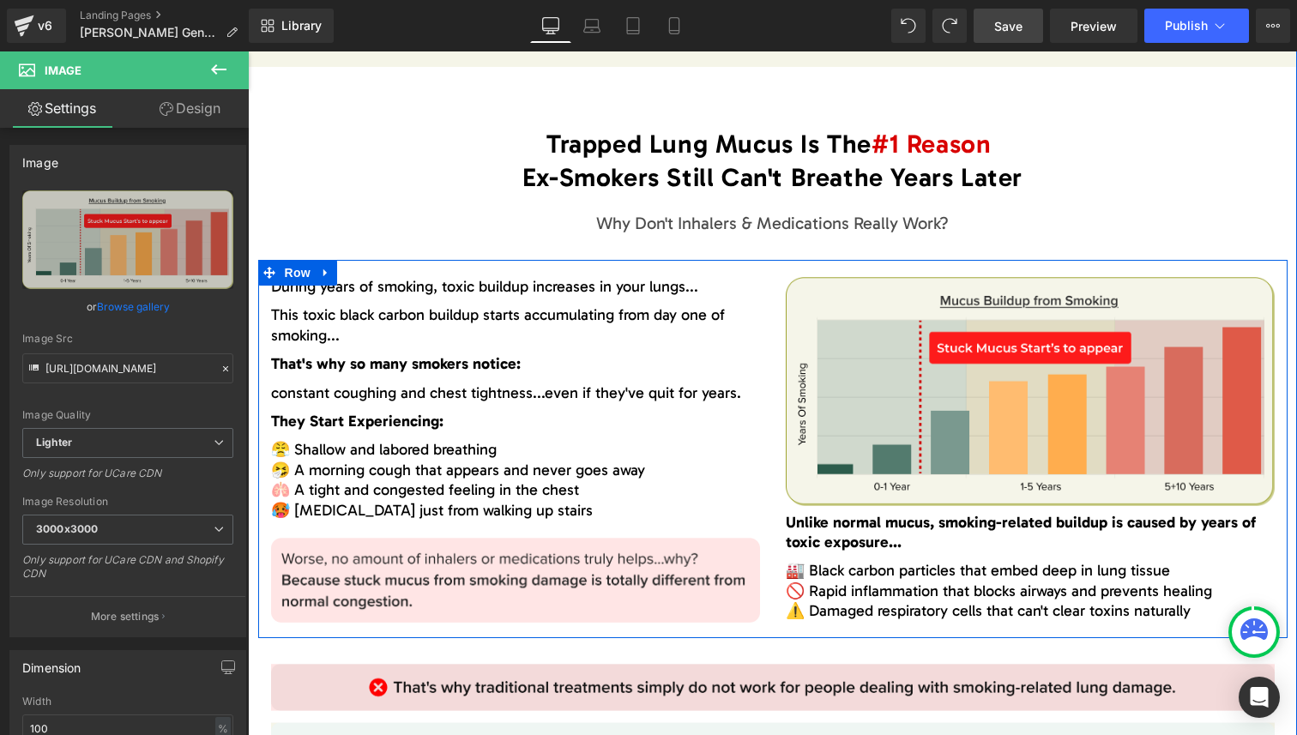
click at [248, 51] on div at bounding box center [248, 51] width 0 height 0
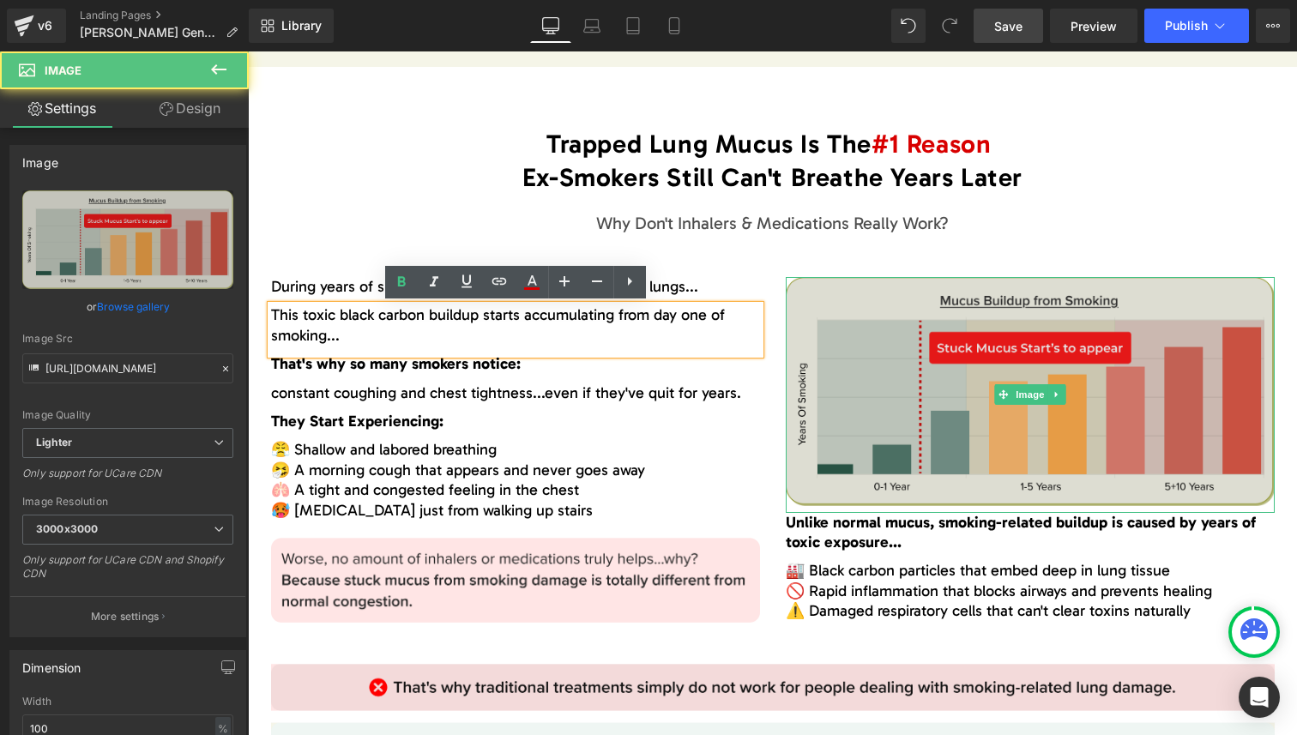
click at [1022, 367] on img at bounding box center [1030, 394] width 489 height 235
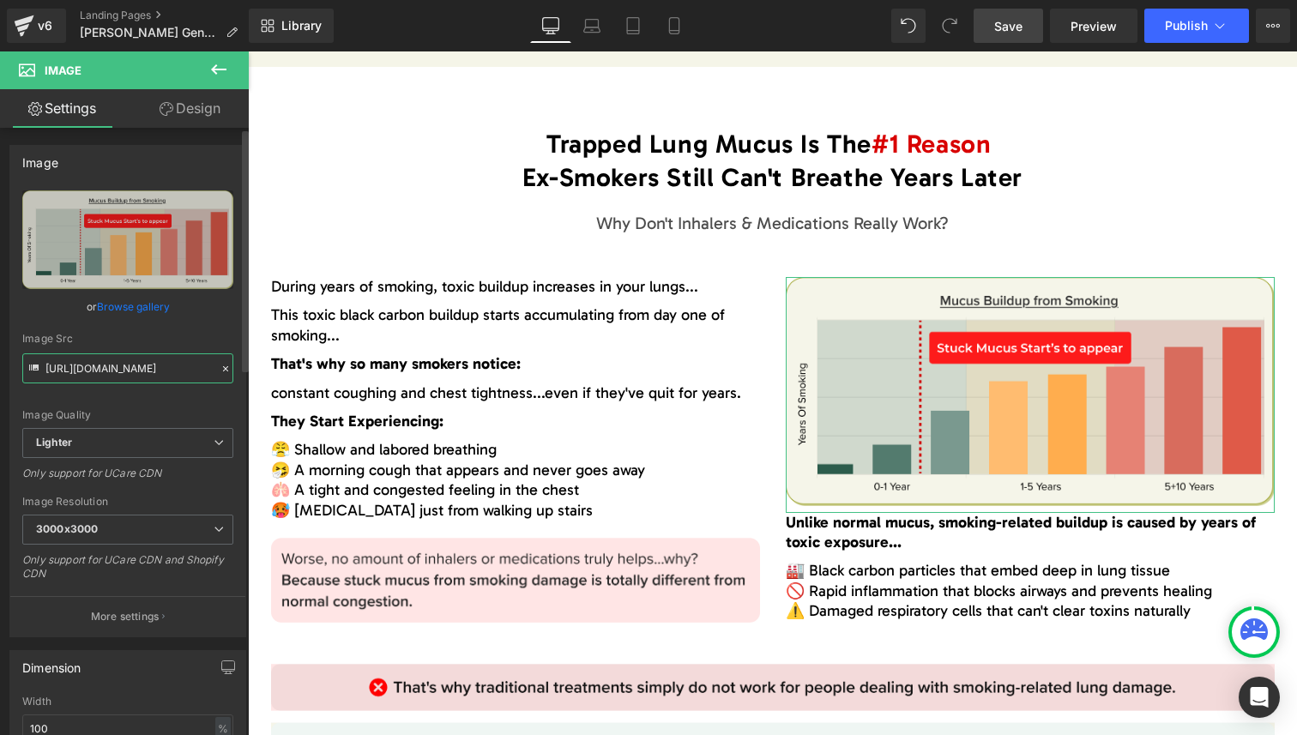
click at [89, 373] on input "https://ucarecdn.com/771ce8a6-bc0b-4dd4-a59a-20529ad8b084/-/format/auto/-/previ…" at bounding box center [127, 368] width 211 height 30
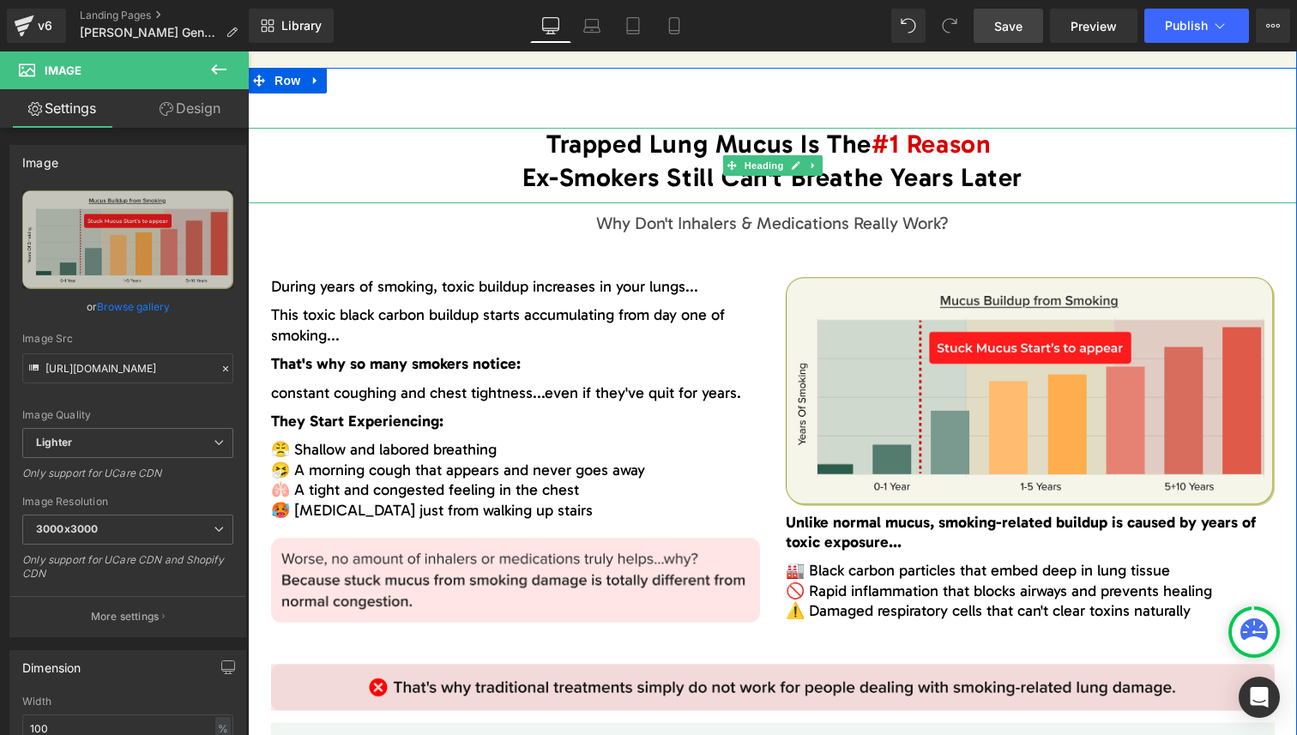
click at [534, 188] on h1 "Ex-Smokers Still Can't Breathe Years Later" at bounding box center [772, 177] width 1049 height 33
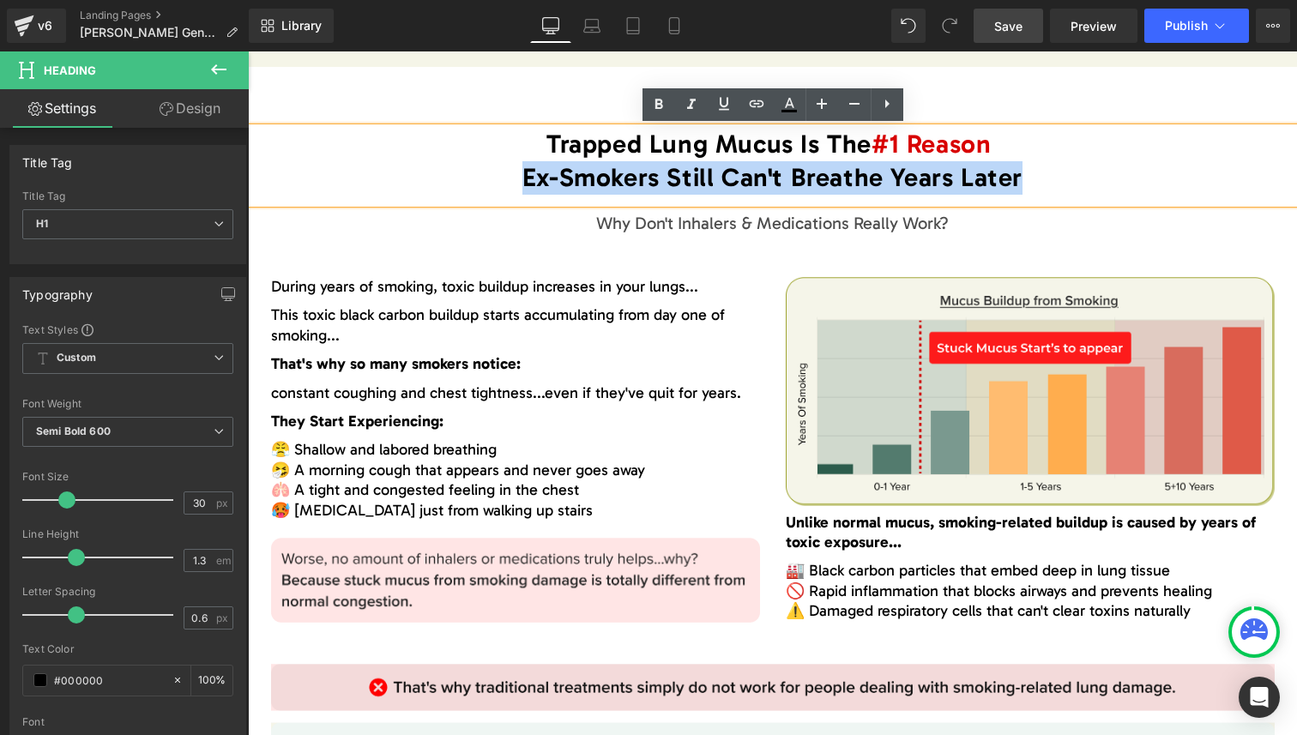
drag, startPoint x: 534, startPoint y: 188, endPoint x: 981, endPoint y: 183, distance: 447.8
click at [981, 183] on h1 "Ex-Smokers Still Can't Breathe Years Later" at bounding box center [772, 177] width 1049 height 33
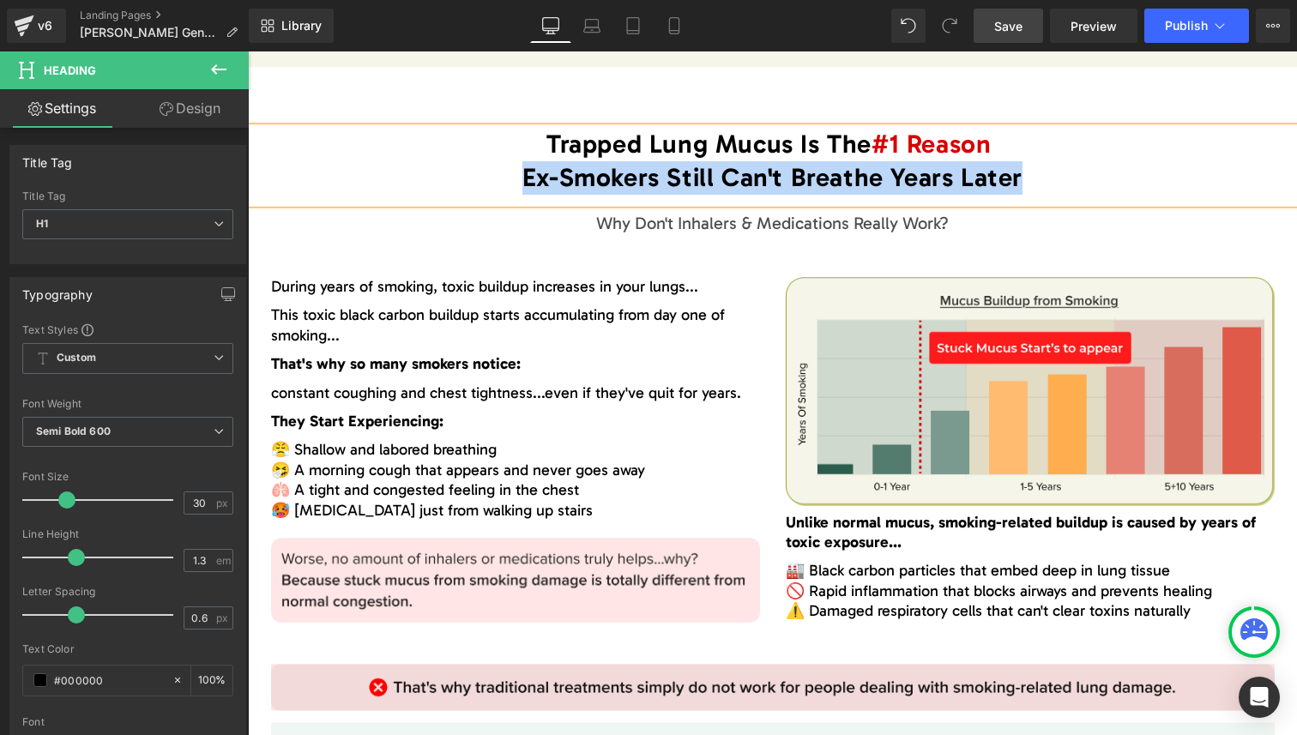
paste div
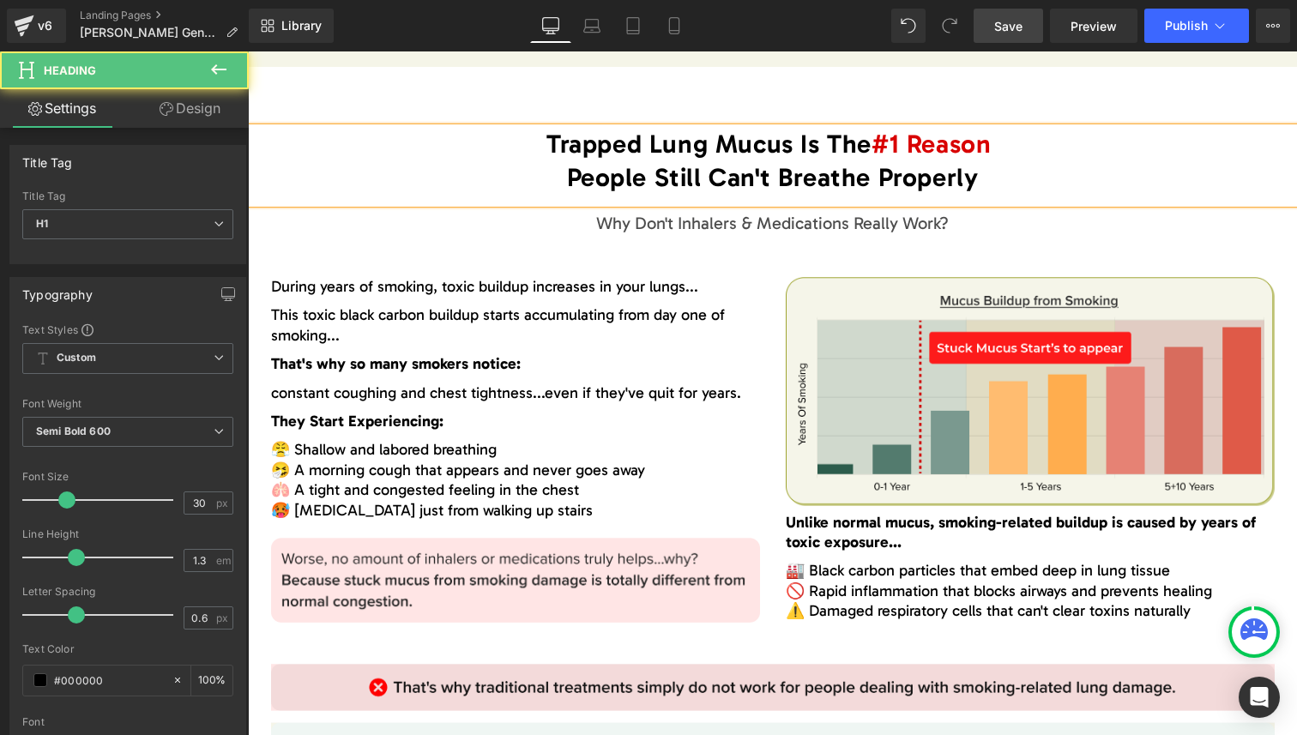
click at [682, 178] on h1 "People Still Can't Breathe Properly" at bounding box center [772, 177] width 1049 height 33
click at [953, 180] on h1 "People Can't Breathe Properly" at bounding box center [772, 177] width 1049 height 33
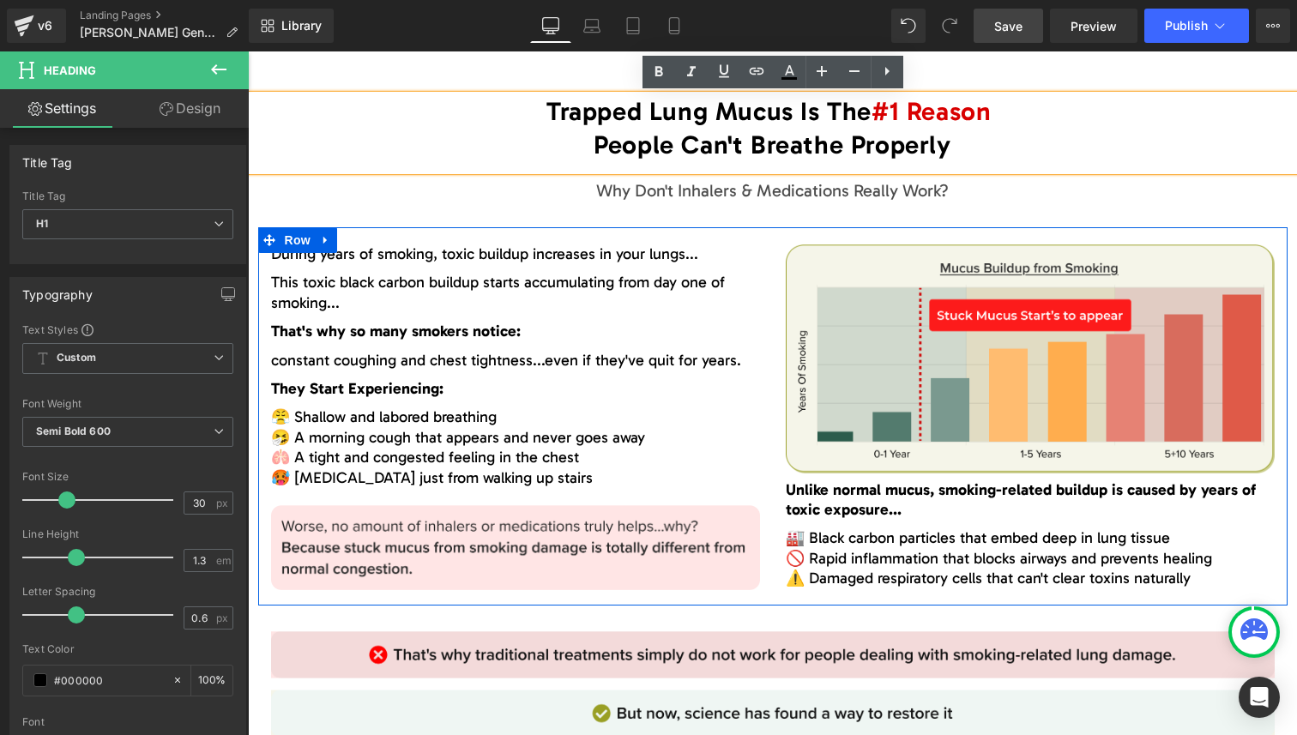
scroll to position [1814, 0]
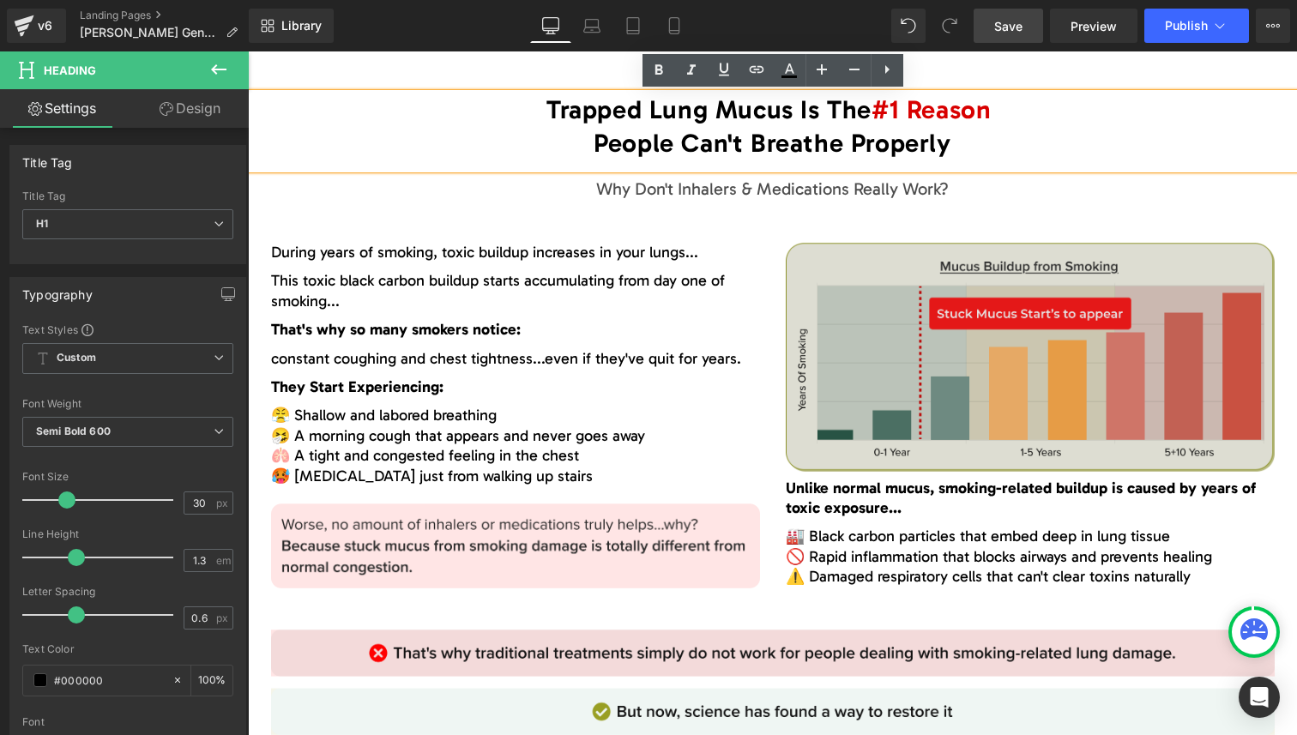
click at [957, 353] on img at bounding box center [1030, 360] width 489 height 235
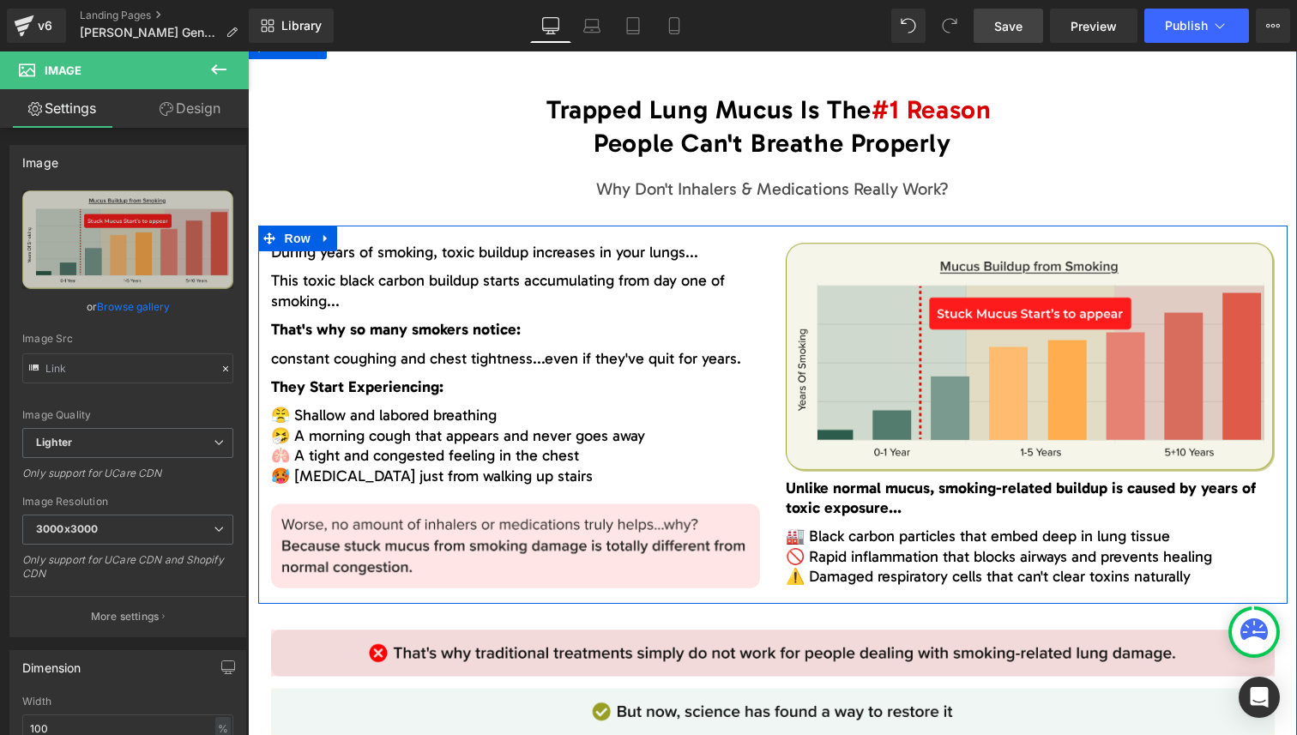
click at [303, 253] on span "During years of smoking, toxic buildup increases in your lungs..." at bounding box center [484, 252] width 427 height 19
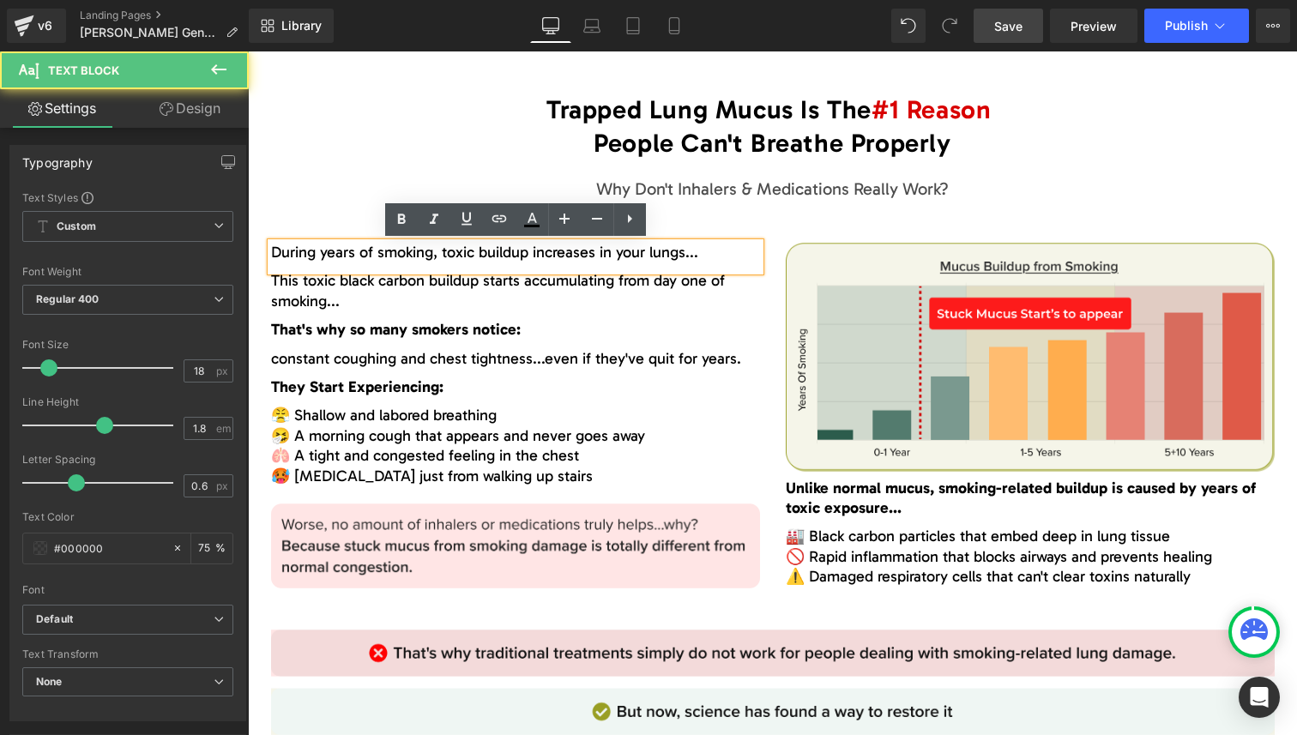
click at [365, 254] on span "During years of smoking, toxic buildup increases in your lungs..." at bounding box center [484, 252] width 427 height 19
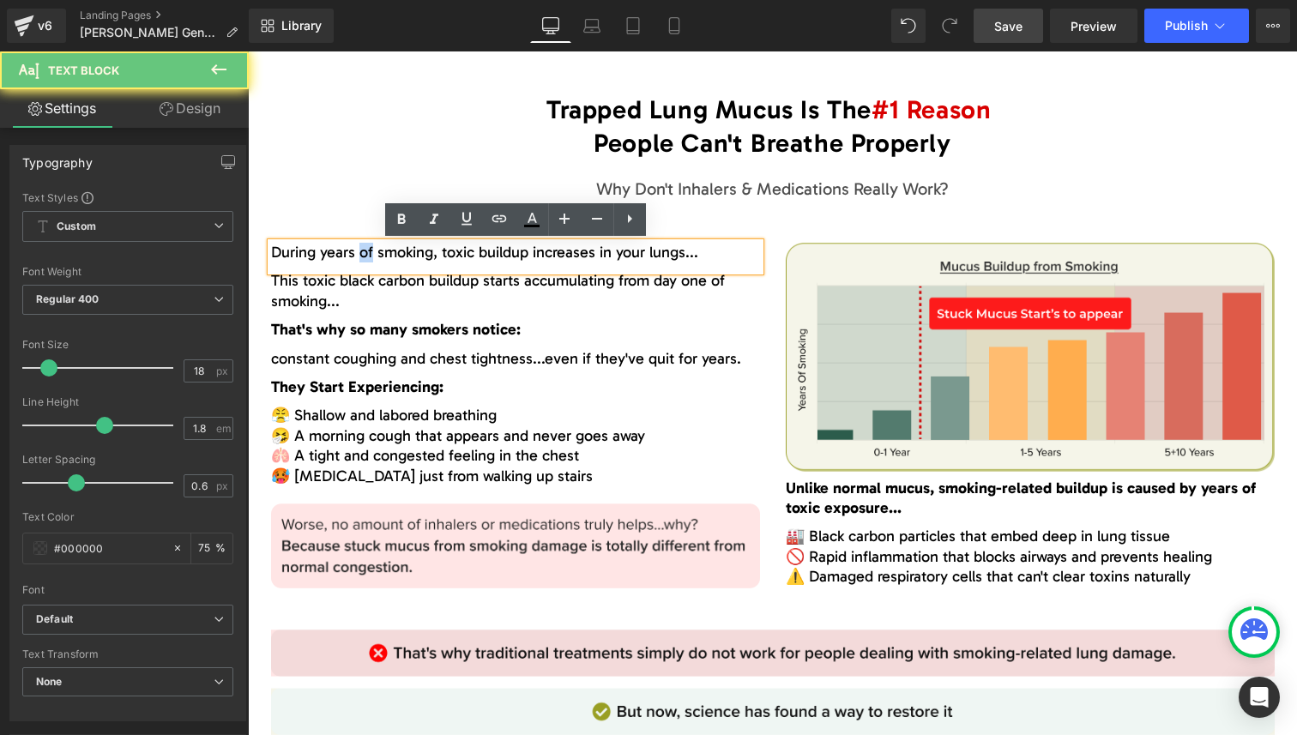
click at [365, 254] on span "During years of smoking, toxic buildup increases in your lungs..." at bounding box center [484, 252] width 427 height 19
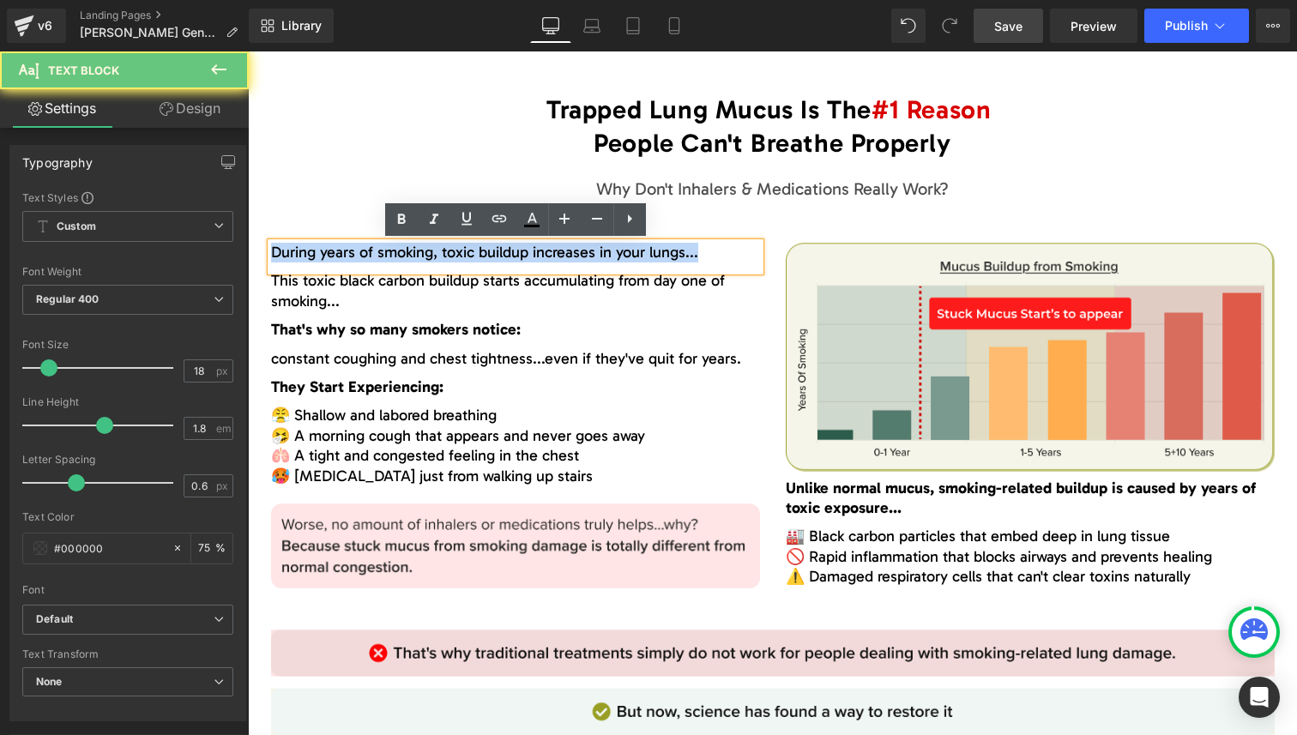
click at [365, 254] on span "During years of smoking, toxic buildup increases in your lungs..." at bounding box center [484, 252] width 427 height 19
paste div
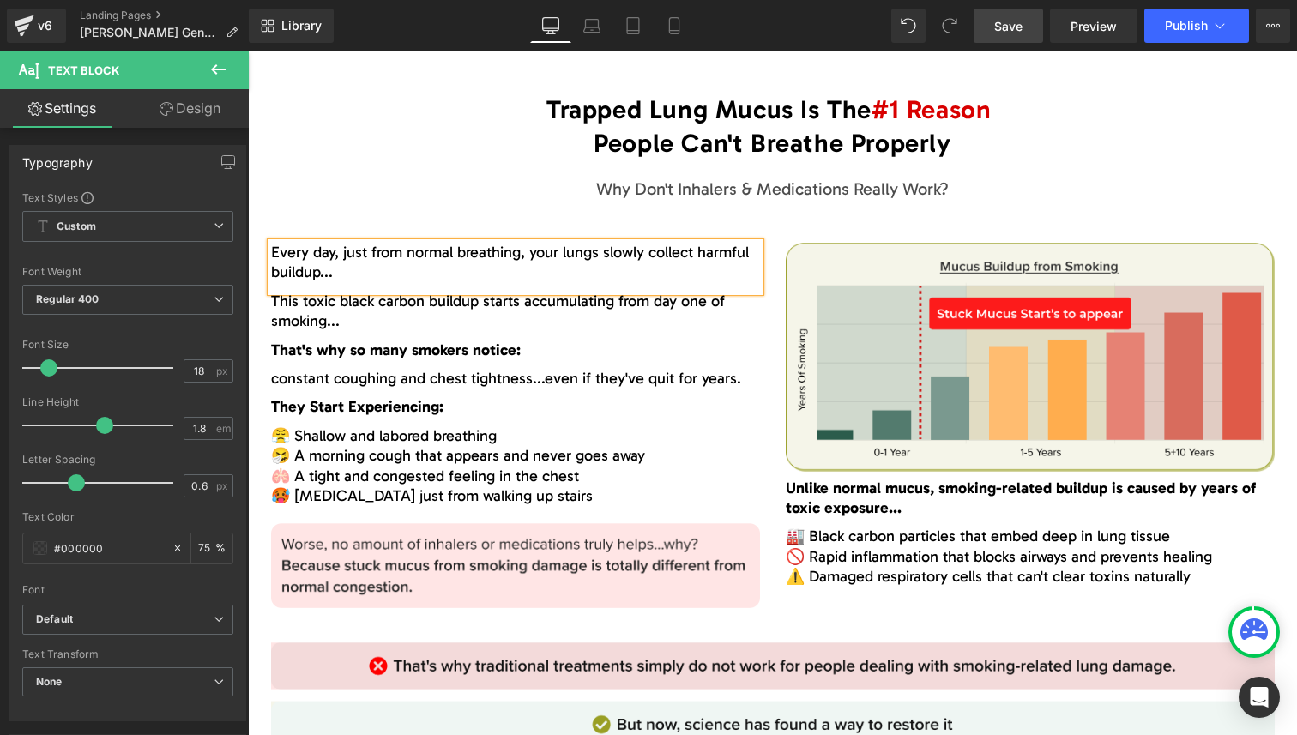
click at [348, 251] on font "Every day, just from normal breathing, your lungs slowly collect harmful buildu…" at bounding box center [510, 262] width 478 height 39
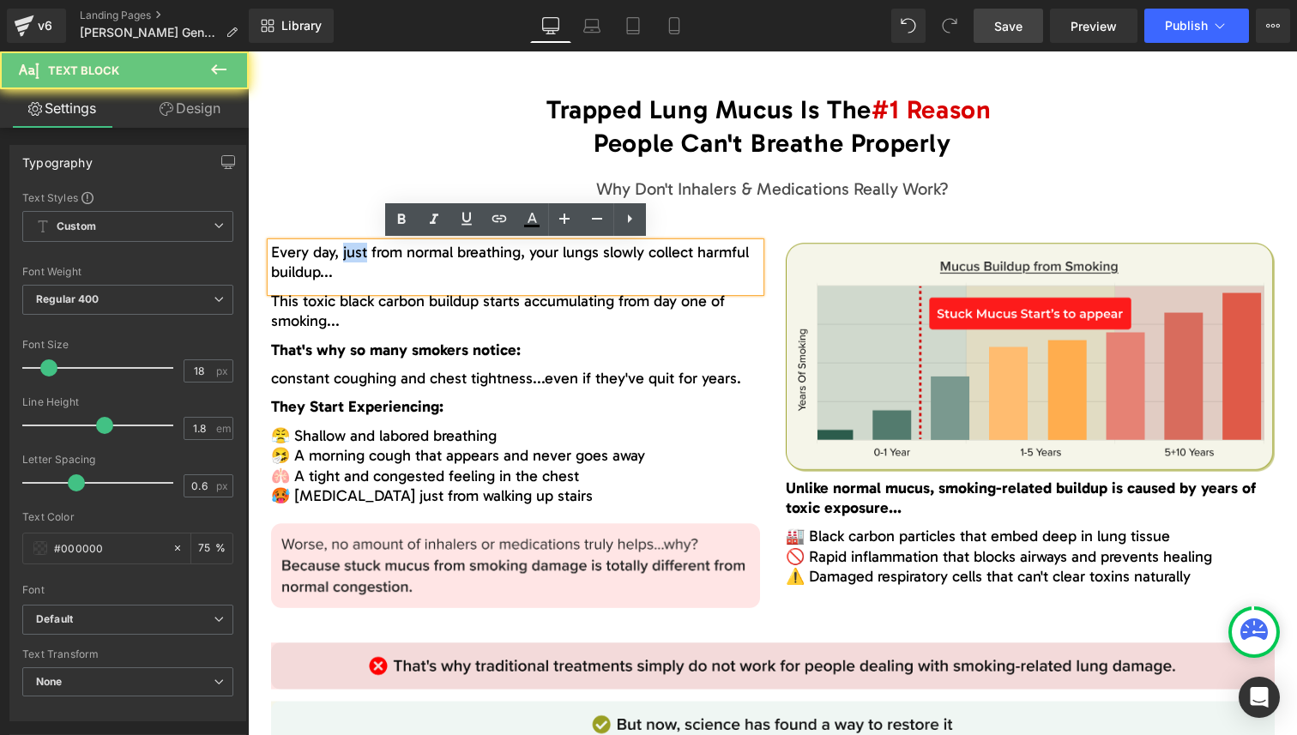
click at [348, 251] on font "Every day, just from normal breathing, your lungs slowly collect harmful buildu…" at bounding box center [510, 262] width 478 height 39
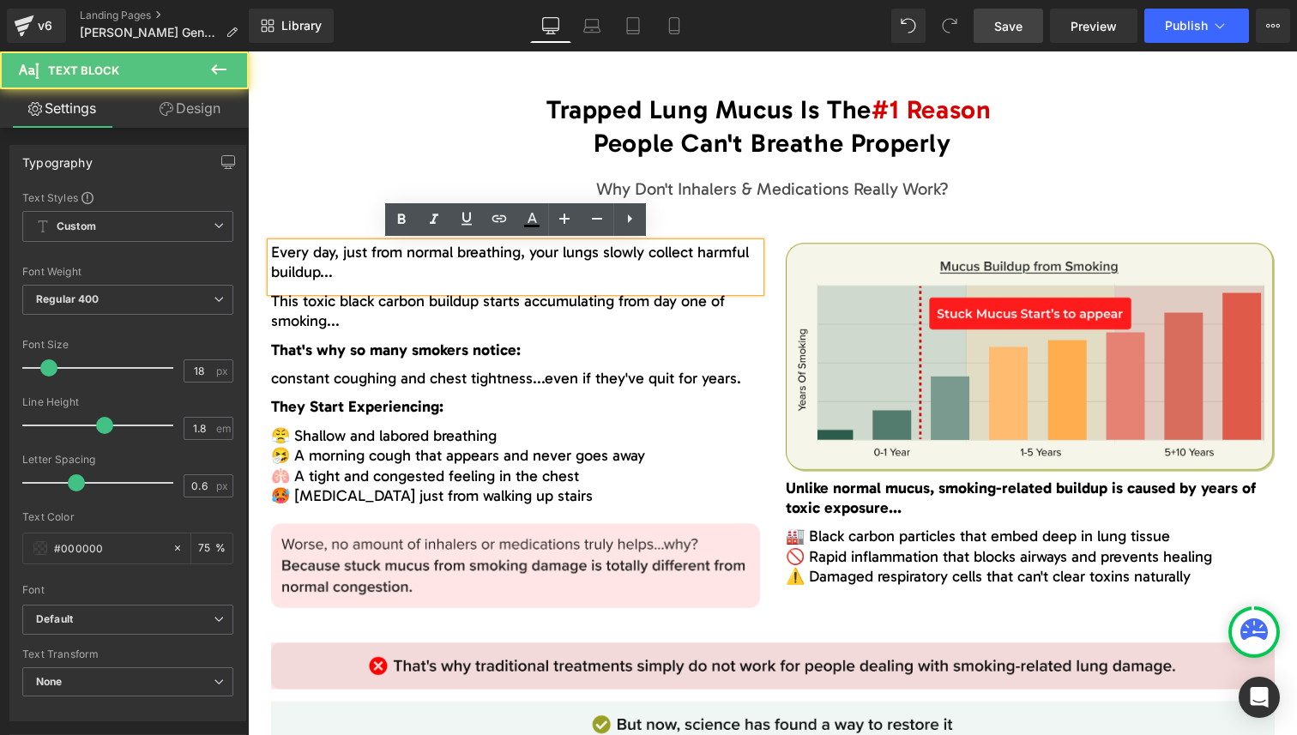
click at [388, 249] on font "Every day, just from normal breathing, your lungs slowly collect harmful buildu…" at bounding box center [510, 262] width 478 height 39
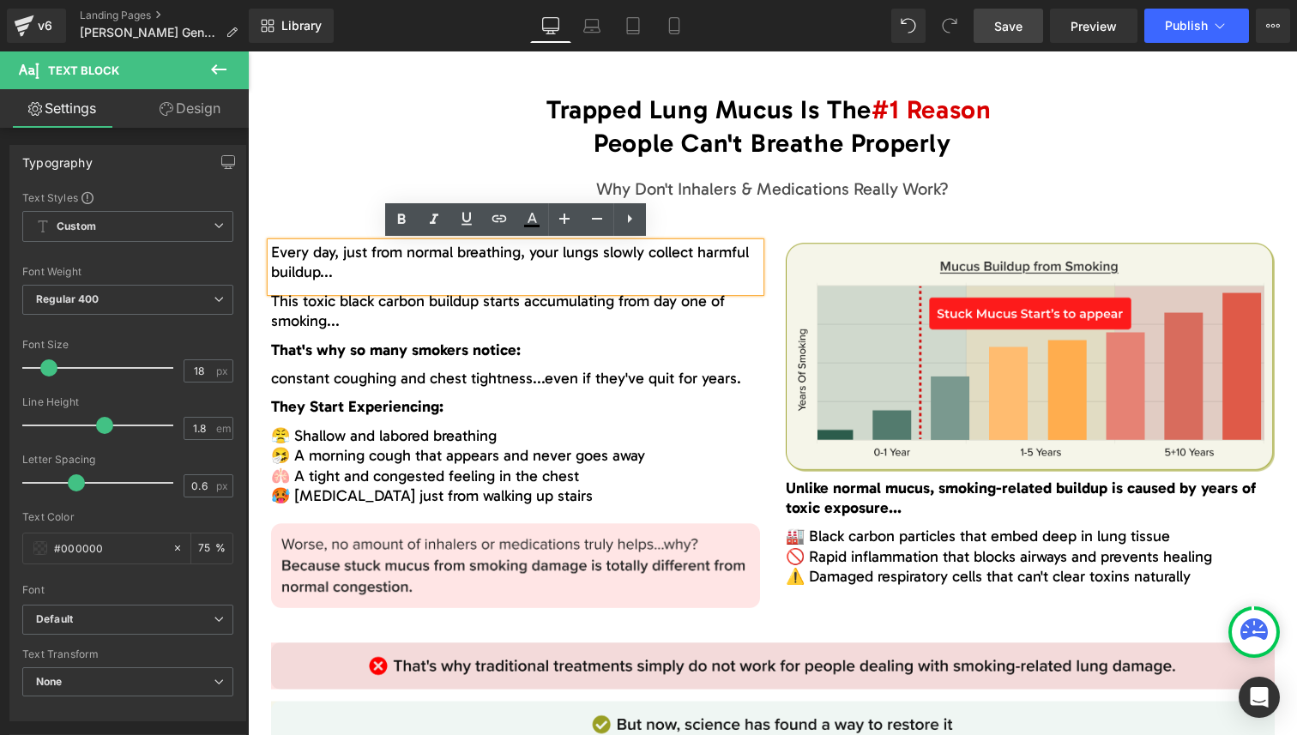
click at [495, 262] on p "Every day, just from normal breathing, your lungs slowly collect harmful buildu…" at bounding box center [515, 263] width 489 height 40
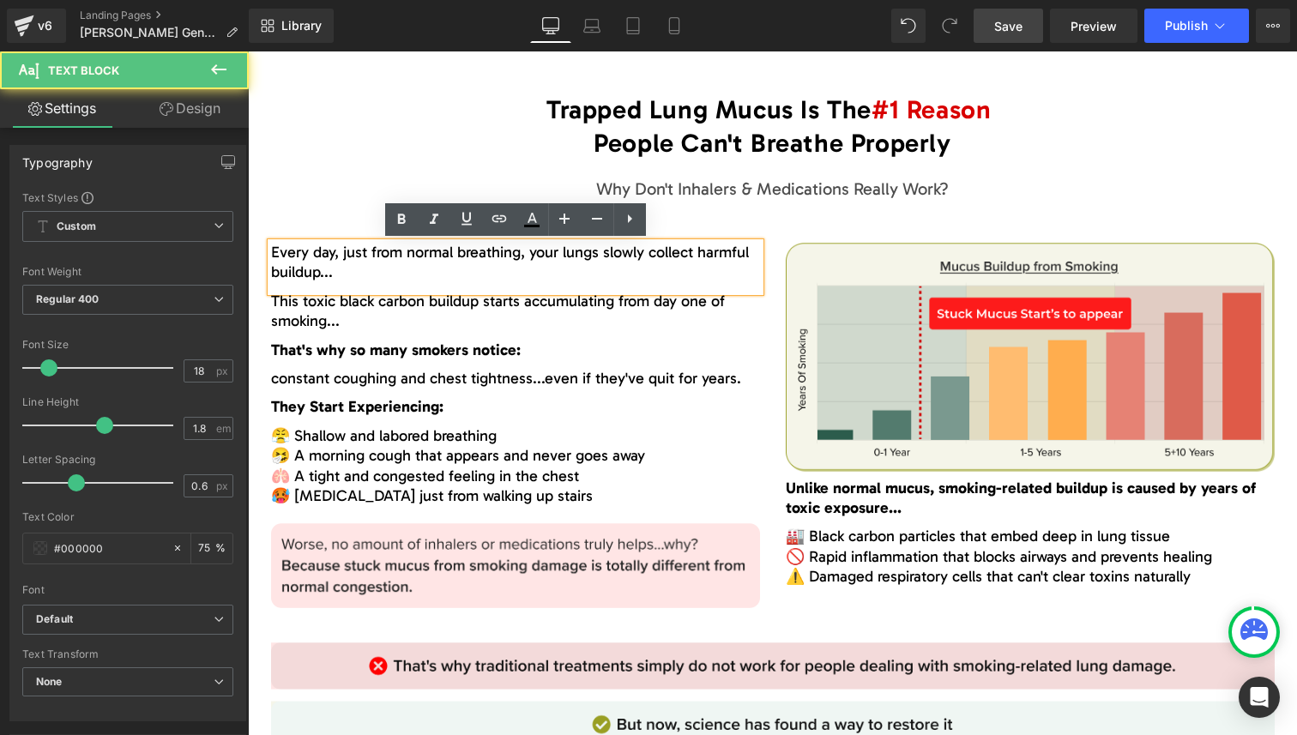
click at [495, 257] on font "Every day, just from normal breathing, your lungs slowly collect harmful buildu…" at bounding box center [510, 262] width 478 height 39
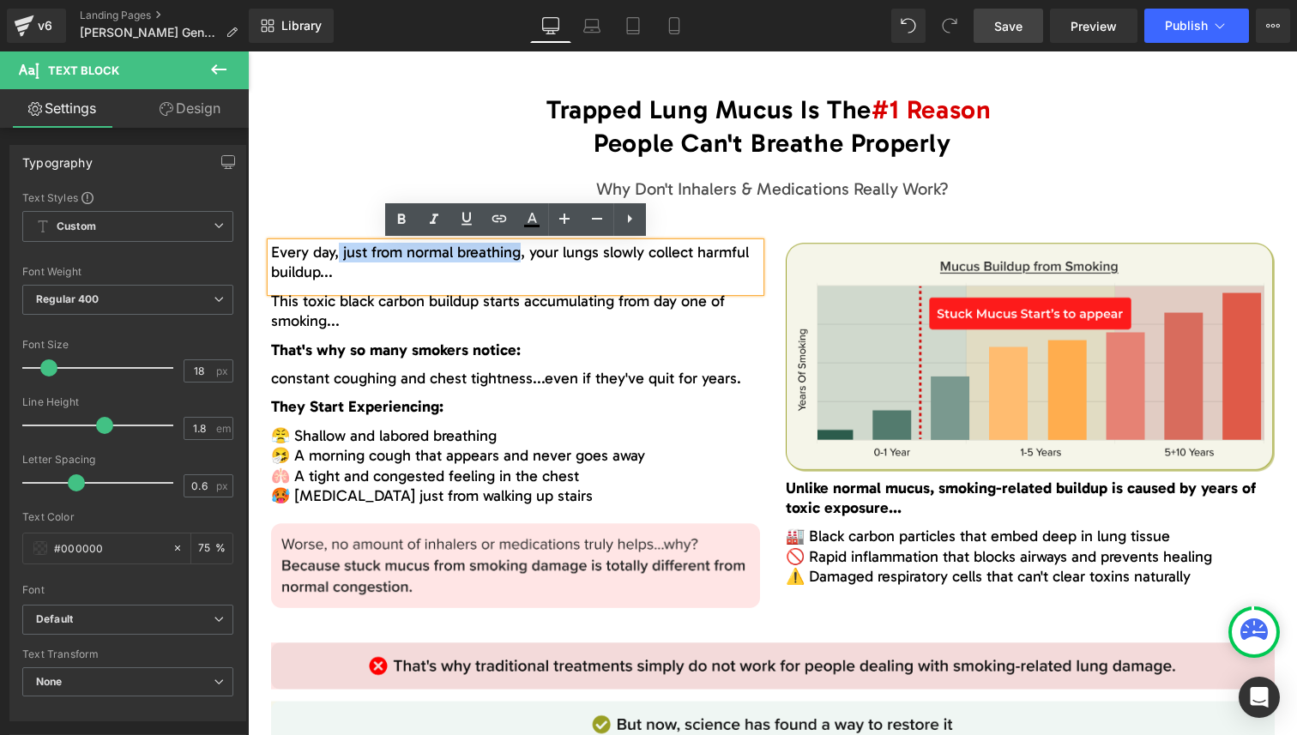
drag, startPoint x: 495, startPoint y: 257, endPoint x: 340, endPoint y: 256, distance: 155.3
click at [340, 256] on font "Every day, just from normal breathing, your lungs slowly collect harmful buildu…" at bounding box center [510, 262] width 478 height 39
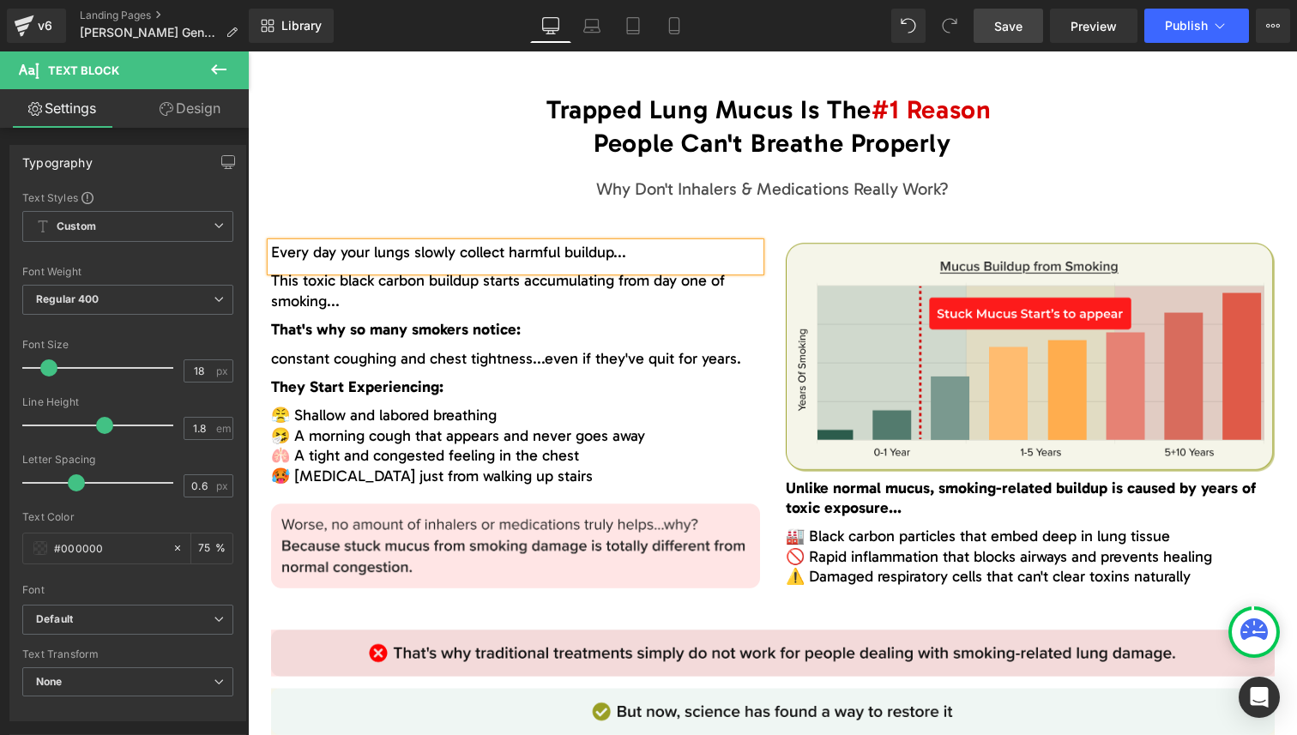
click at [614, 249] on font "Every day your lungs slowly collect harmful buildup..." at bounding box center [448, 252] width 355 height 19
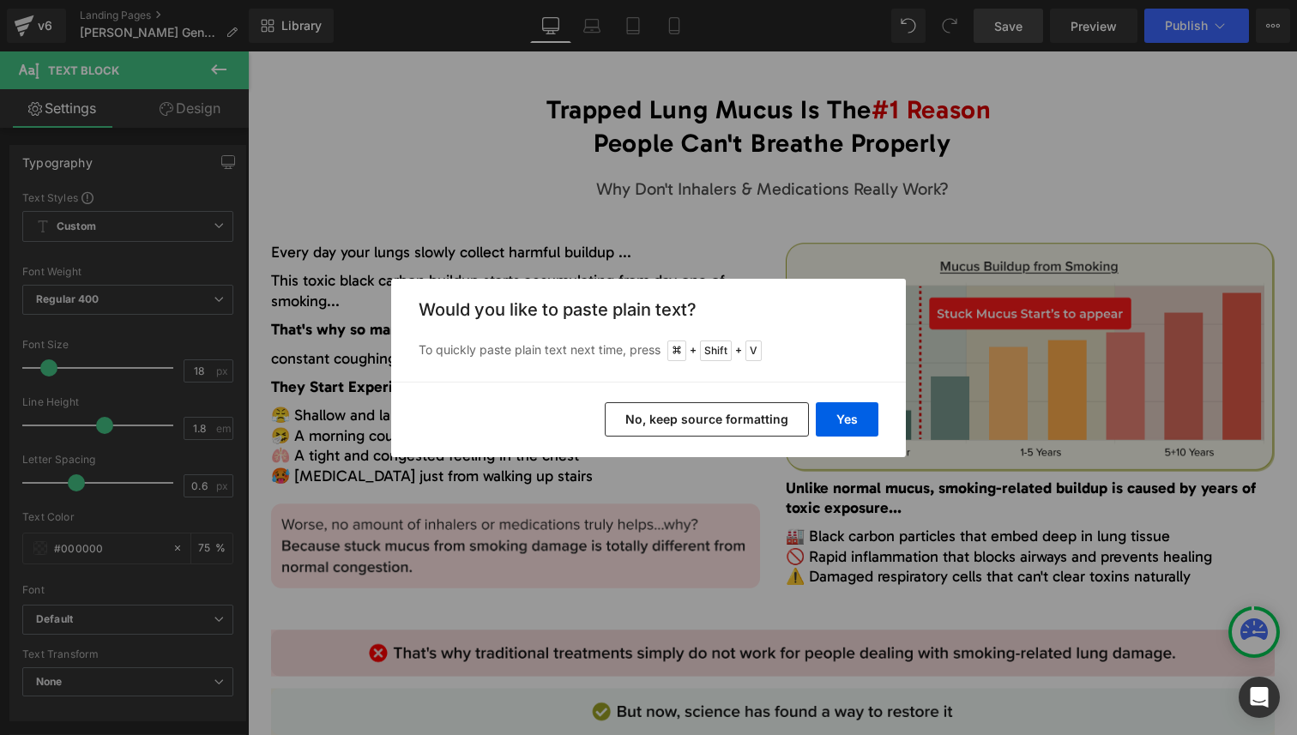
click at [795, 230] on div "Back to Library Insert Would you like to paste plain text? To quickly paste pla…" at bounding box center [648, 367] width 1297 height 735
click at [765, 417] on button "No, keep source formatting" at bounding box center [707, 419] width 204 height 34
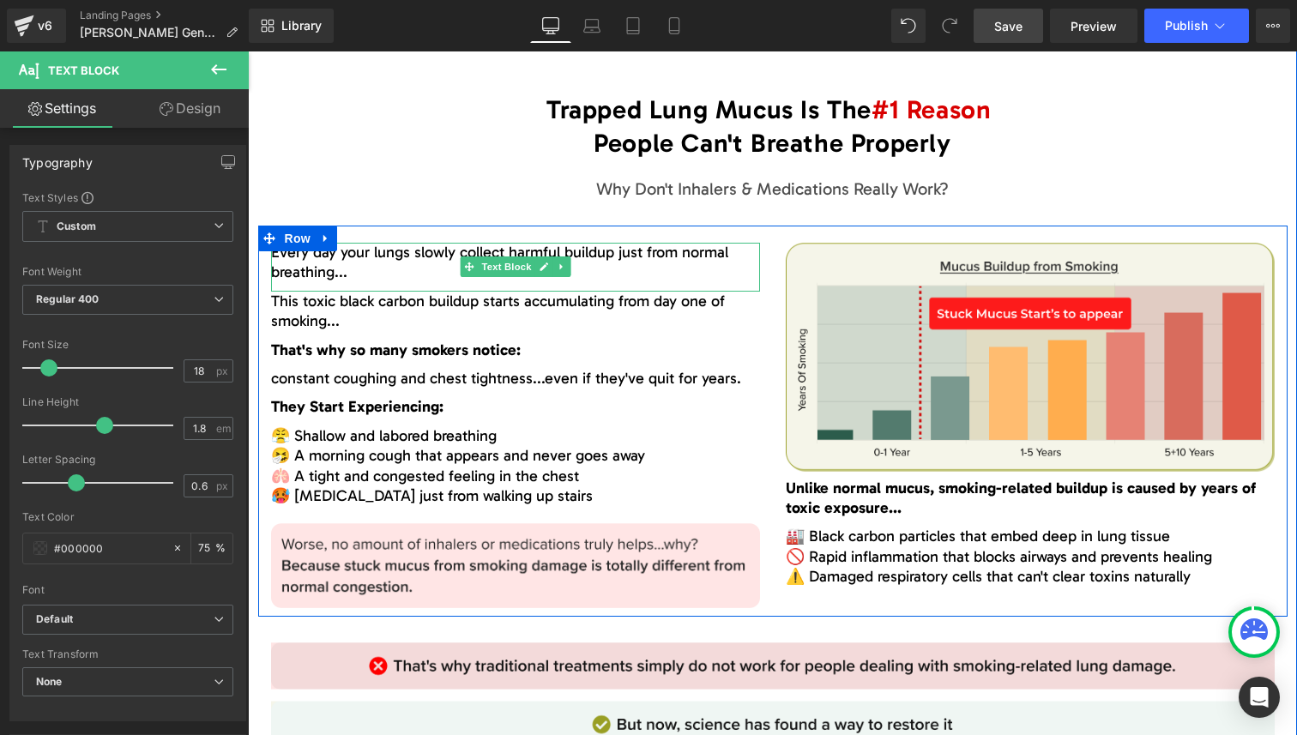
click at [633, 259] on span "just from normal breathing" at bounding box center [499, 262] width 457 height 39
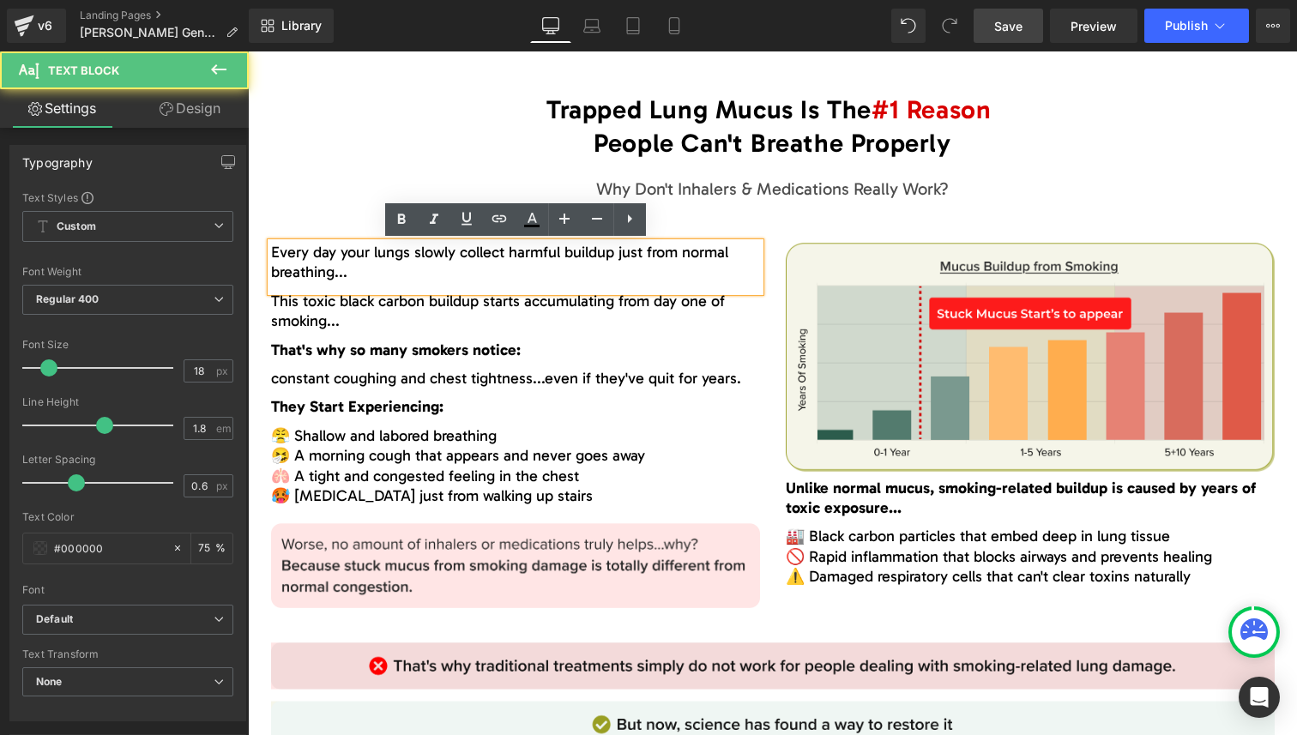
click at [625, 257] on span "just from normal breathing" at bounding box center [499, 262] width 457 height 39
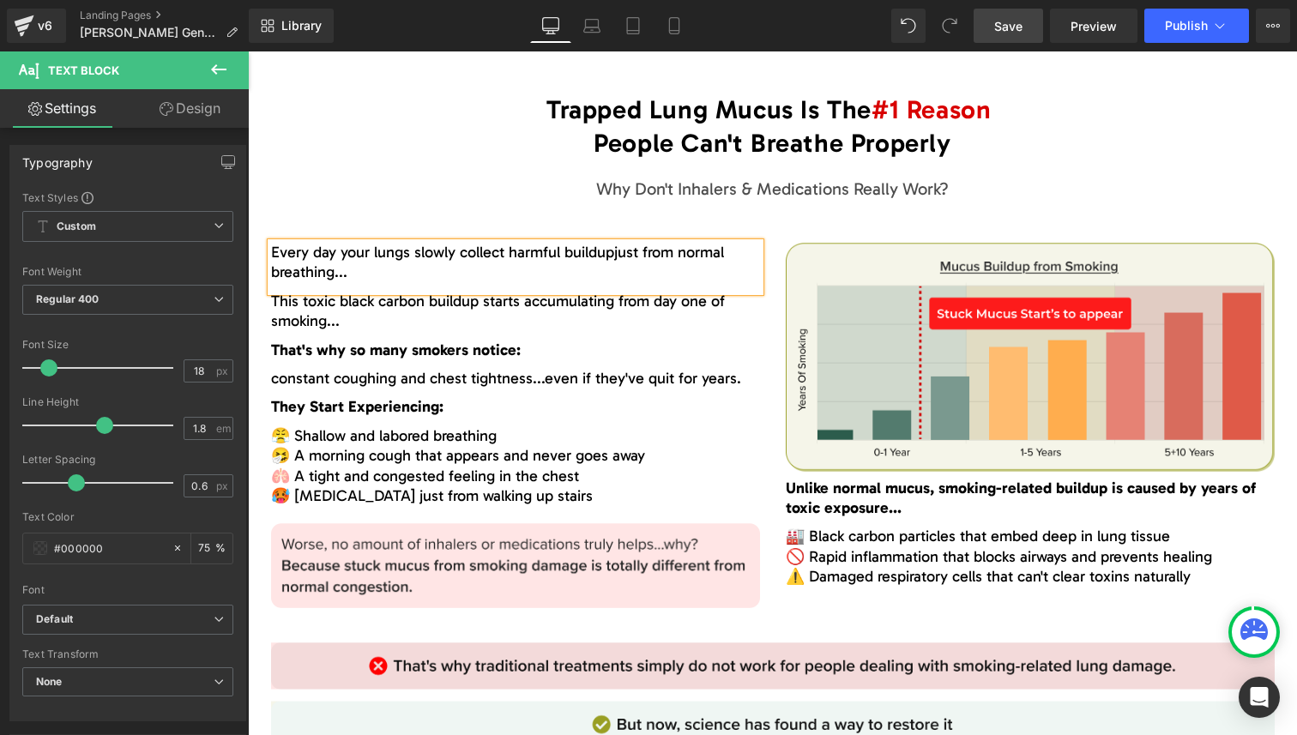
click at [697, 250] on span "just from normal breathing" at bounding box center [497, 262] width 453 height 39
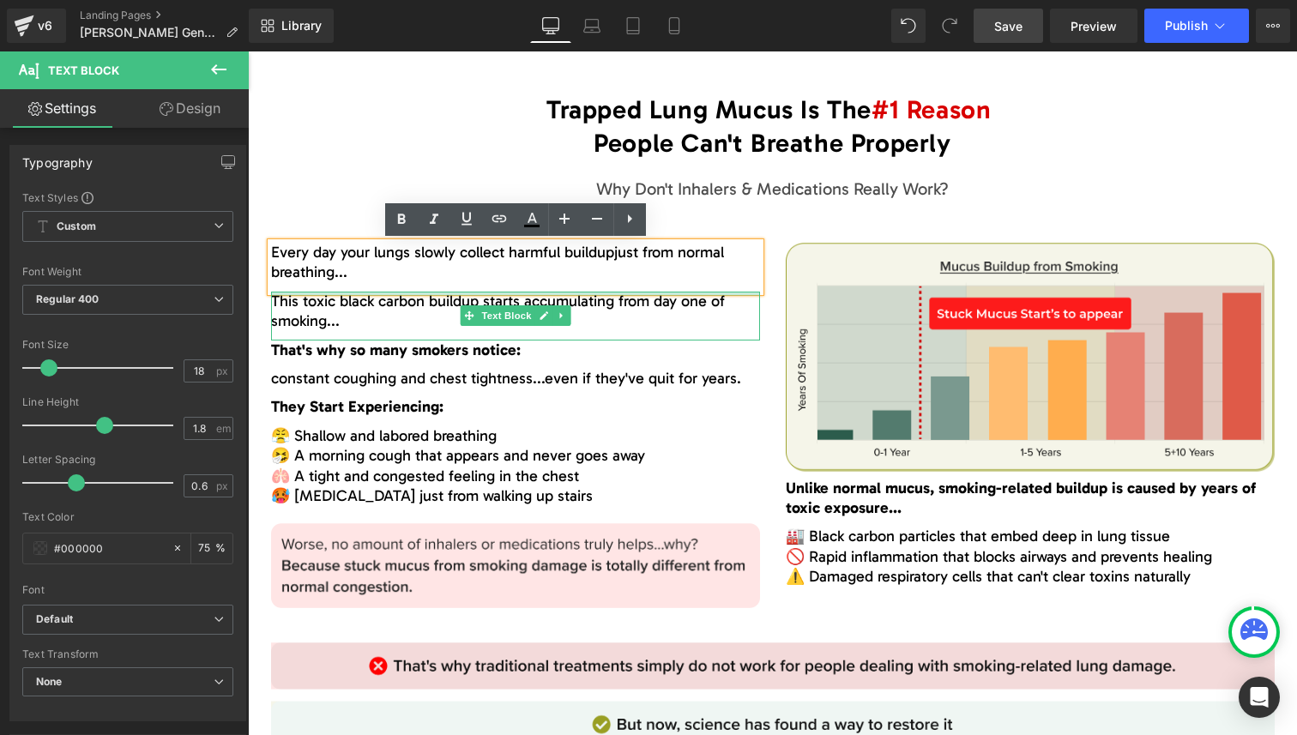
click at [337, 292] on div at bounding box center [515, 294] width 489 height 4
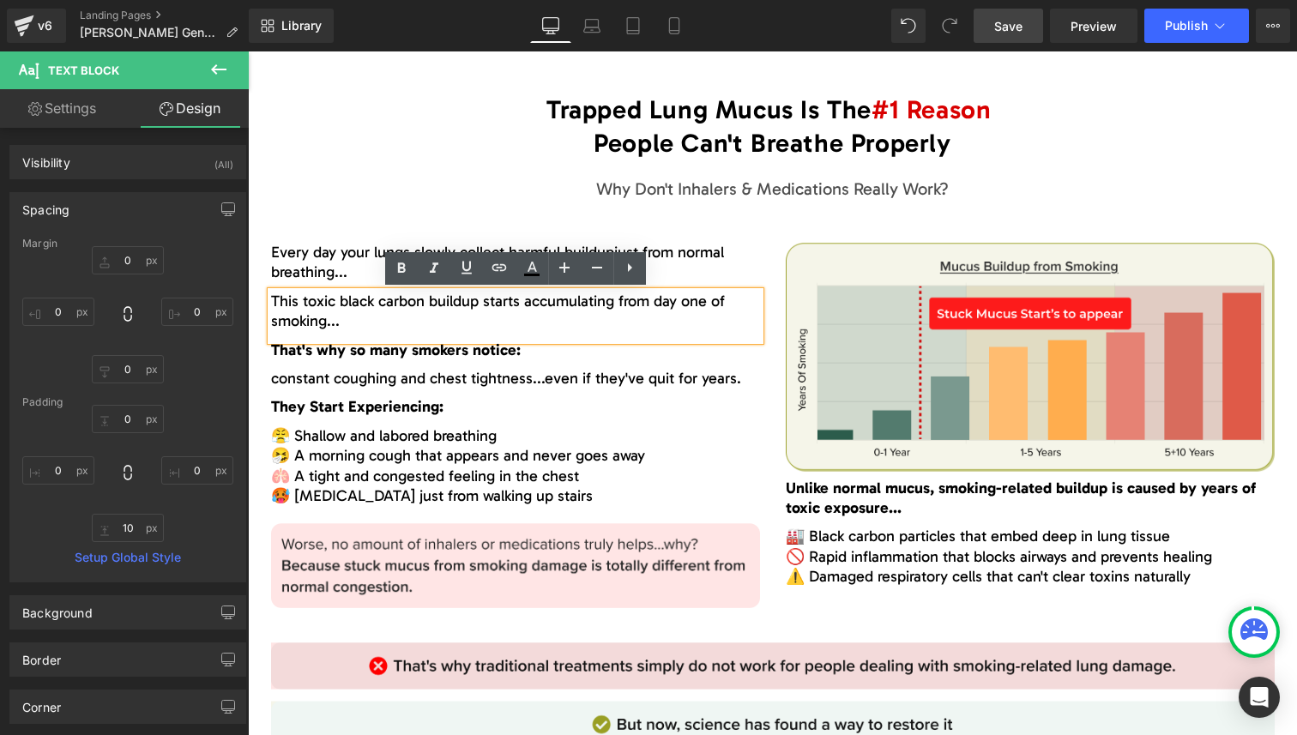
click at [292, 296] on span "This toxic black carbon buildup starts accumulating from day one of smoking..." at bounding box center [498, 311] width 454 height 39
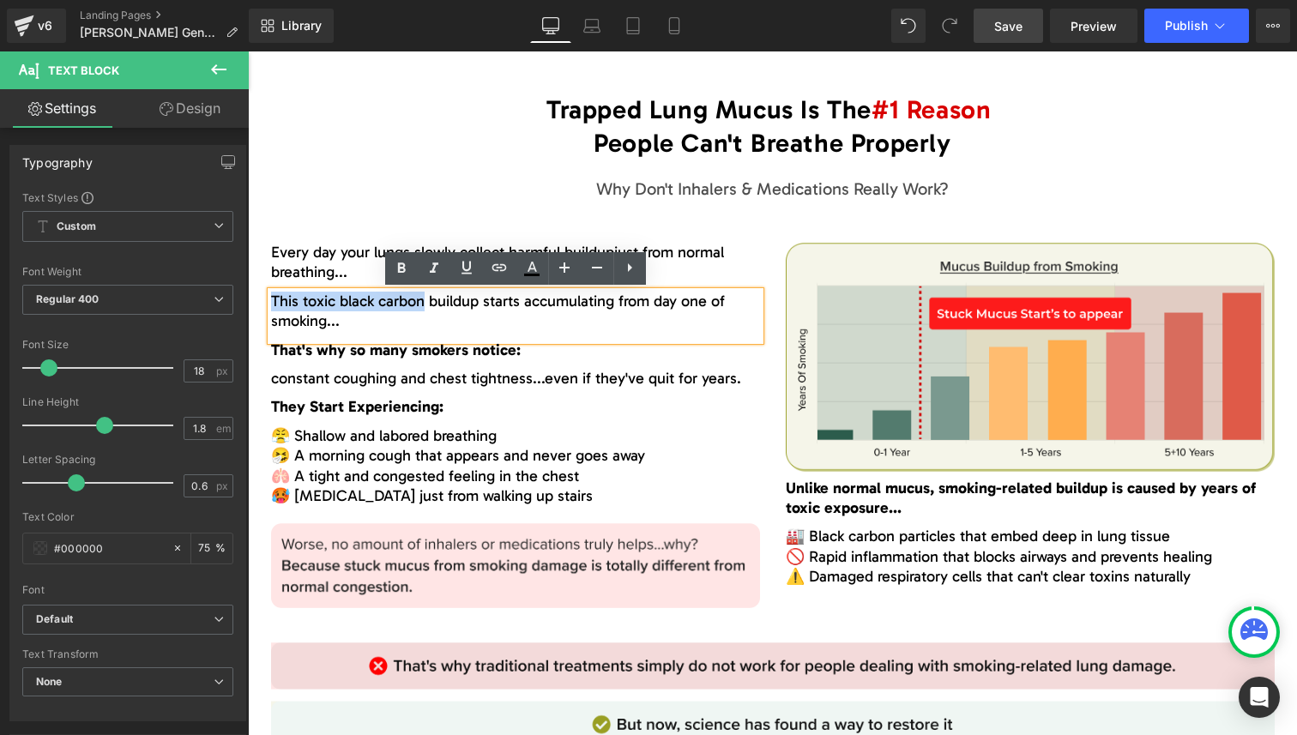
drag, startPoint x: 292, startPoint y: 296, endPoint x: 398, endPoint y: 299, distance: 106.4
click at [398, 299] on span "This toxic black carbon buildup starts accumulating from day one of smoking..." at bounding box center [498, 311] width 454 height 39
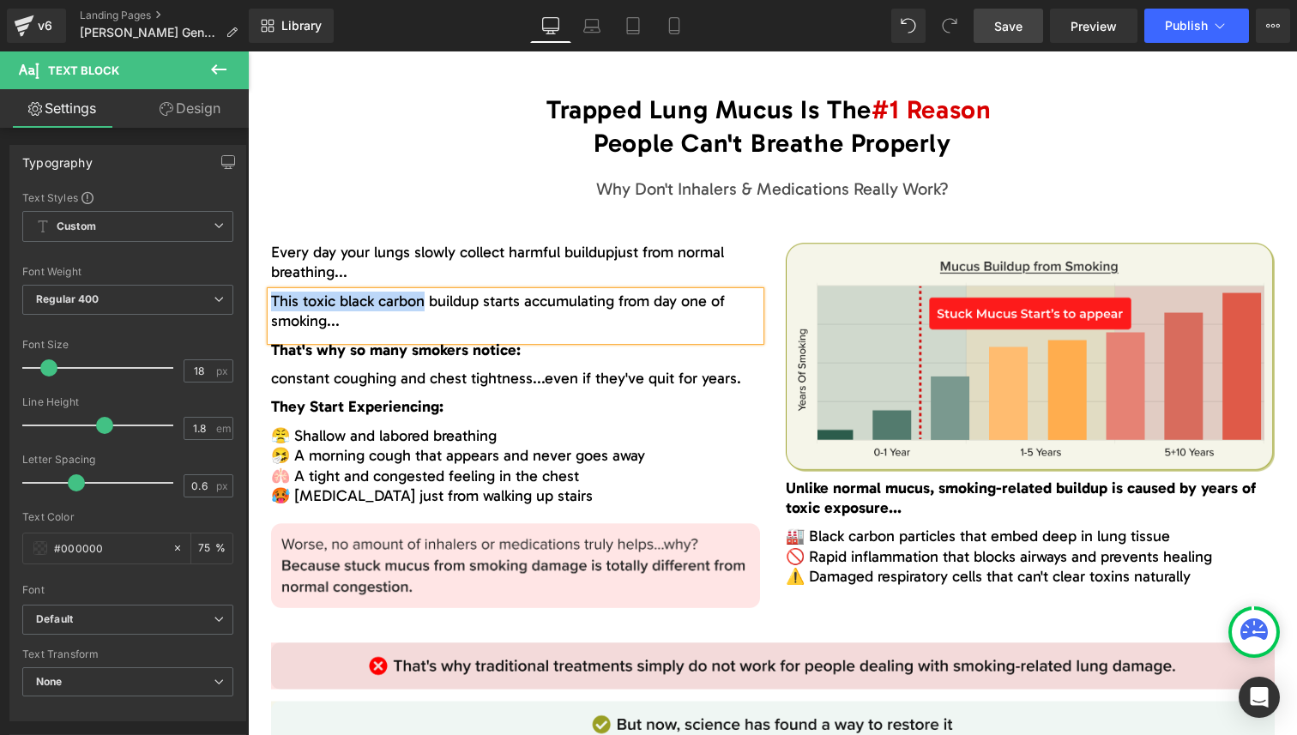
paste div
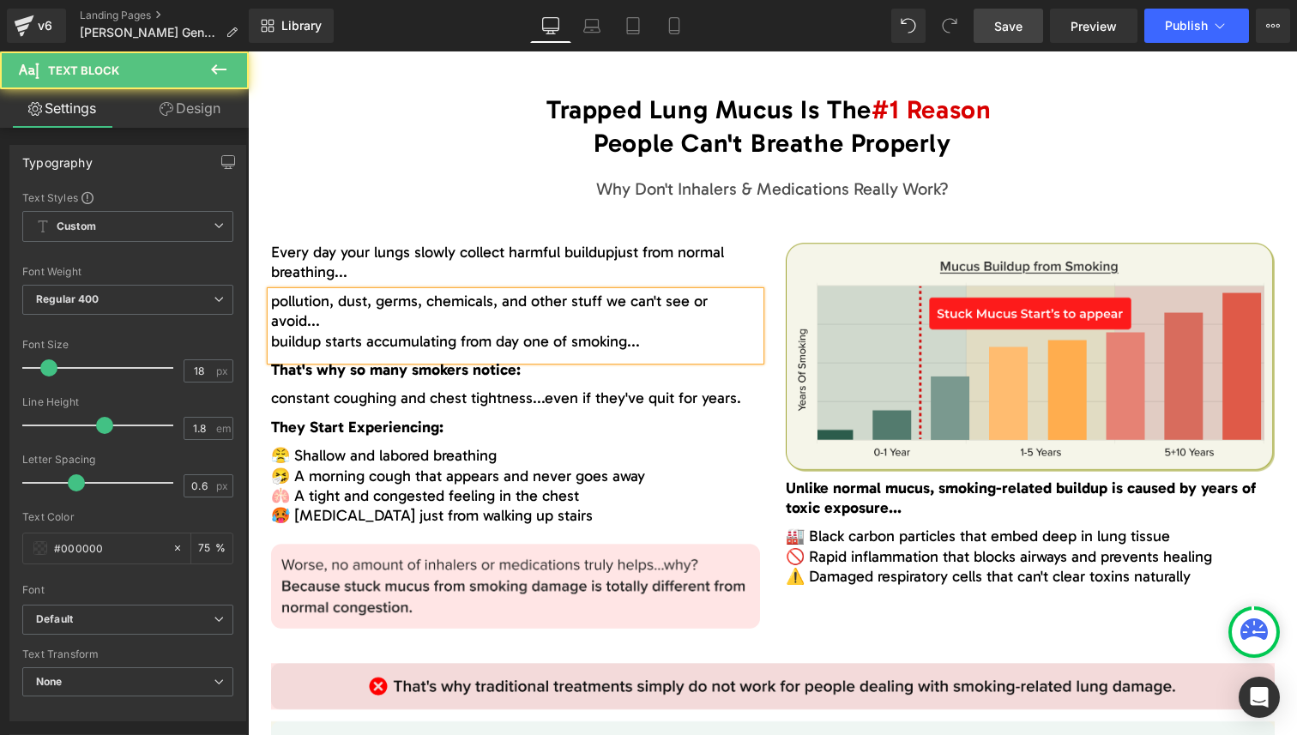
drag, startPoint x: 281, startPoint y: 298, endPoint x: 269, endPoint y: 298, distance: 12.0
click at [271, 298] on div "pollution, dust, germs, chemicals, and other stuff we can't see or avoid... bui…" at bounding box center [515, 326] width 489 height 69
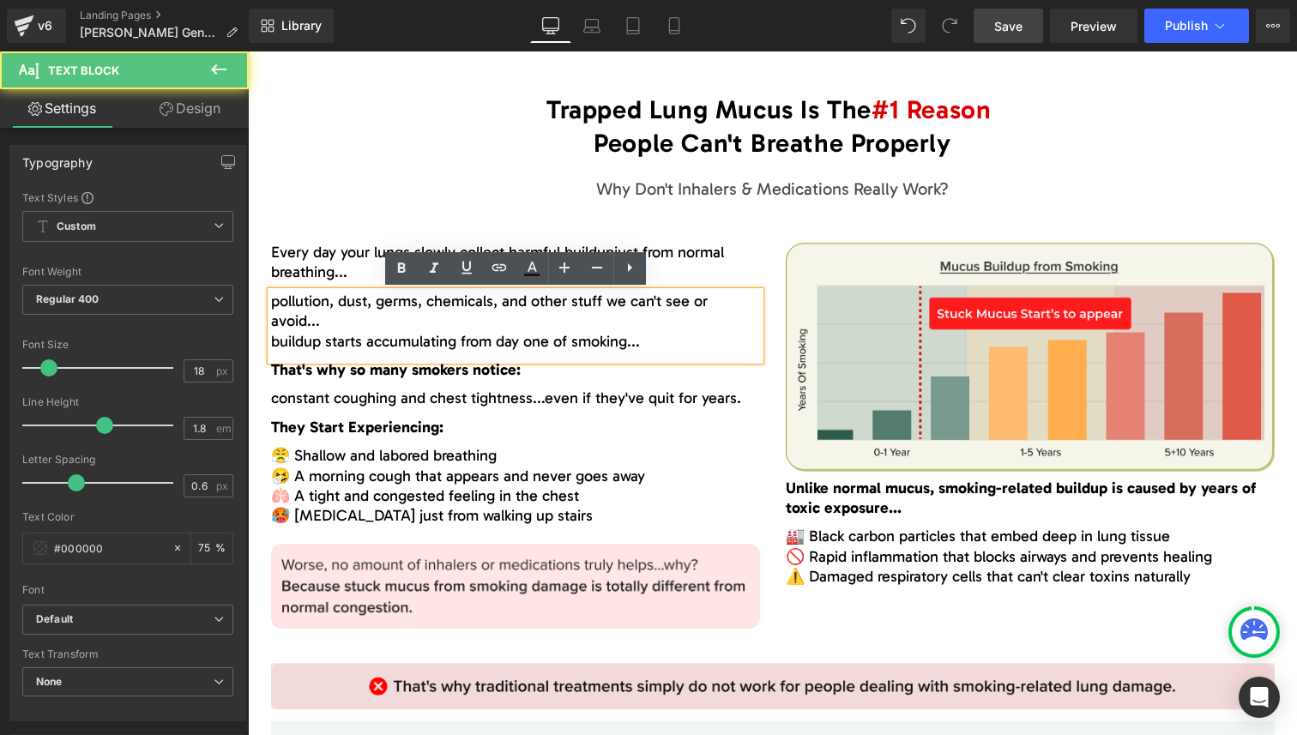
click at [275, 300] on span "pollution, dust, germs, chemicals, and other stuff we can't see or avoid..." at bounding box center [489, 311] width 437 height 39
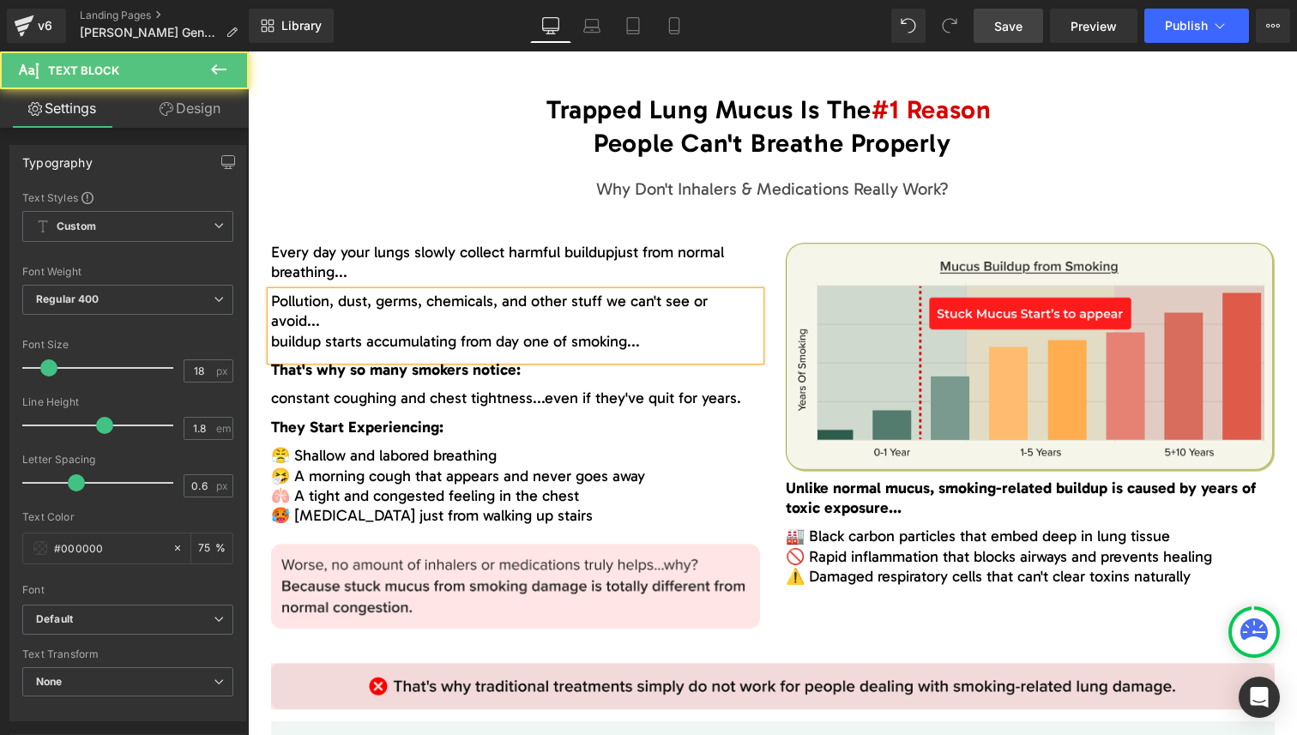
click at [308, 332] on span "buildup starts accumulating from day one of smoking..." at bounding box center [455, 341] width 369 height 19
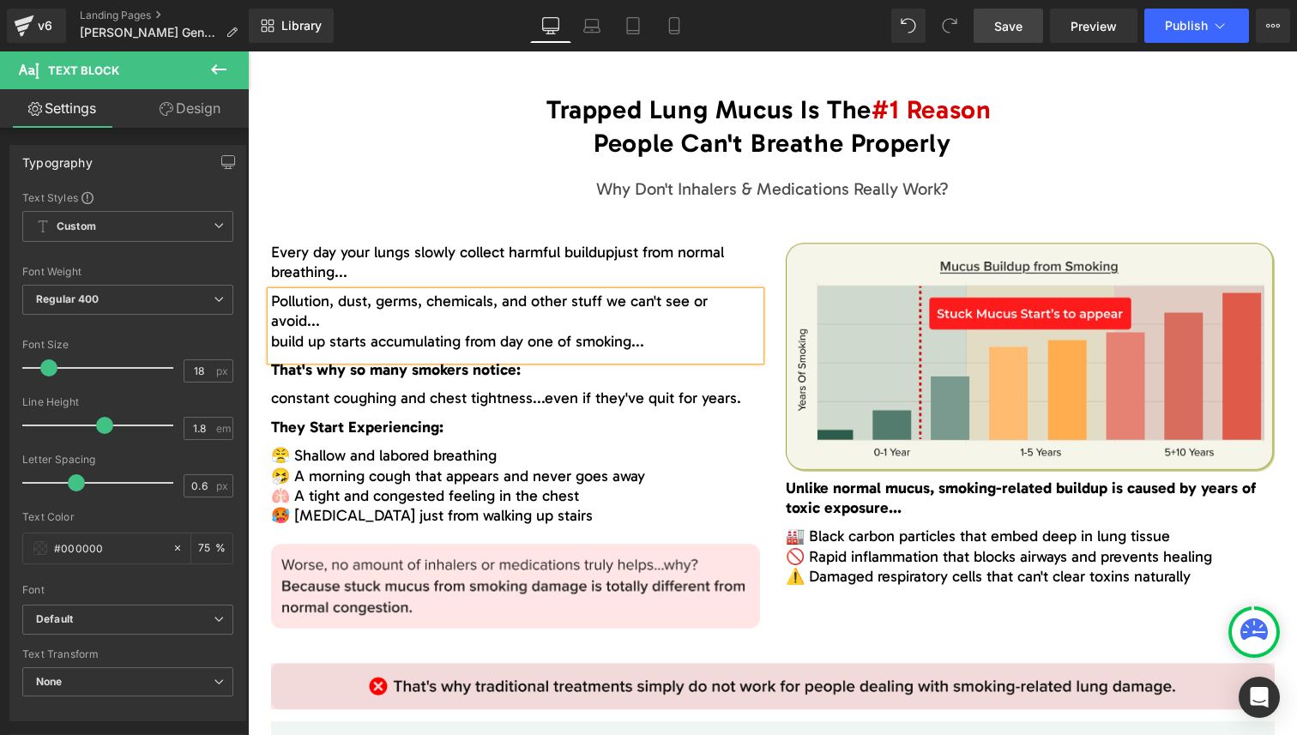
click at [334, 332] on span "build up starts accumulating from day one of smoking..." at bounding box center [457, 341] width 373 height 19
click at [401, 332] on span "build up and starts accumulating from day one of smoking..." at bounding box center [472, 341] width 402 height 19
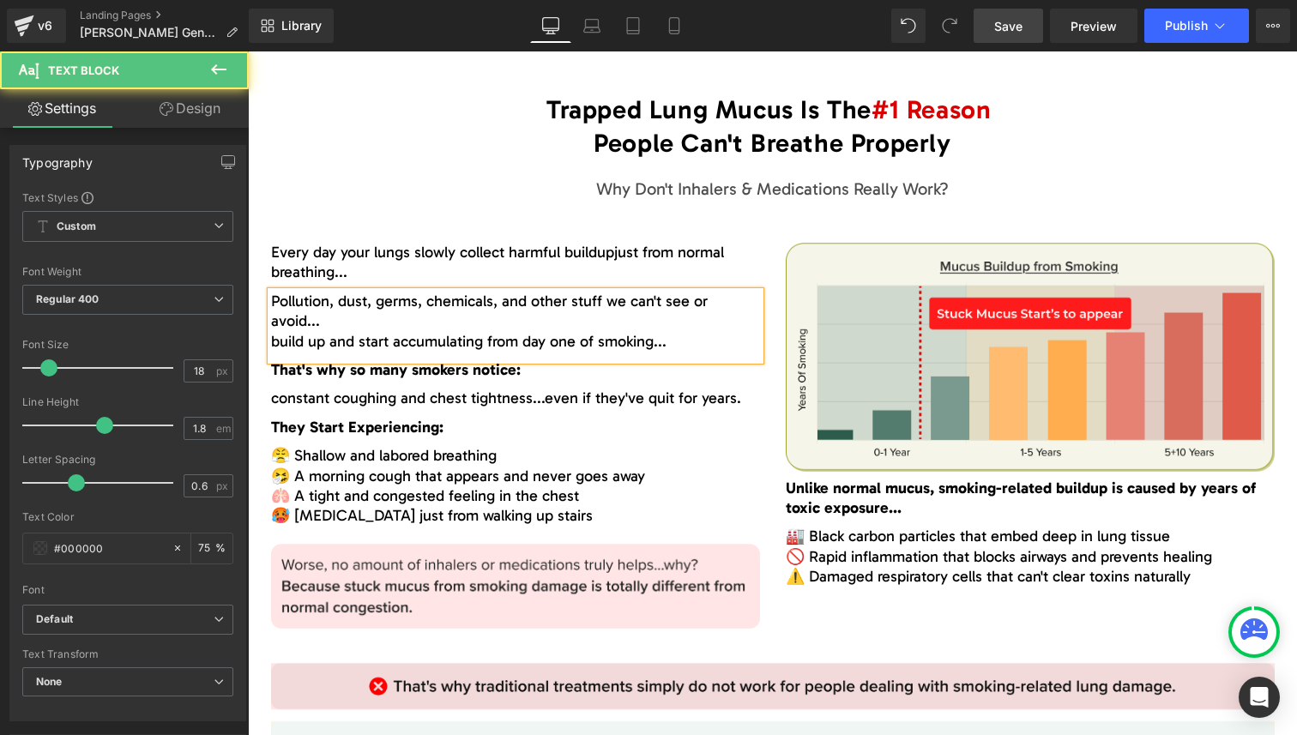
click at [277, 332] on span "build up and start accumulating from day one of smoking..." at bounding box center [468, 341] width 395 height 19
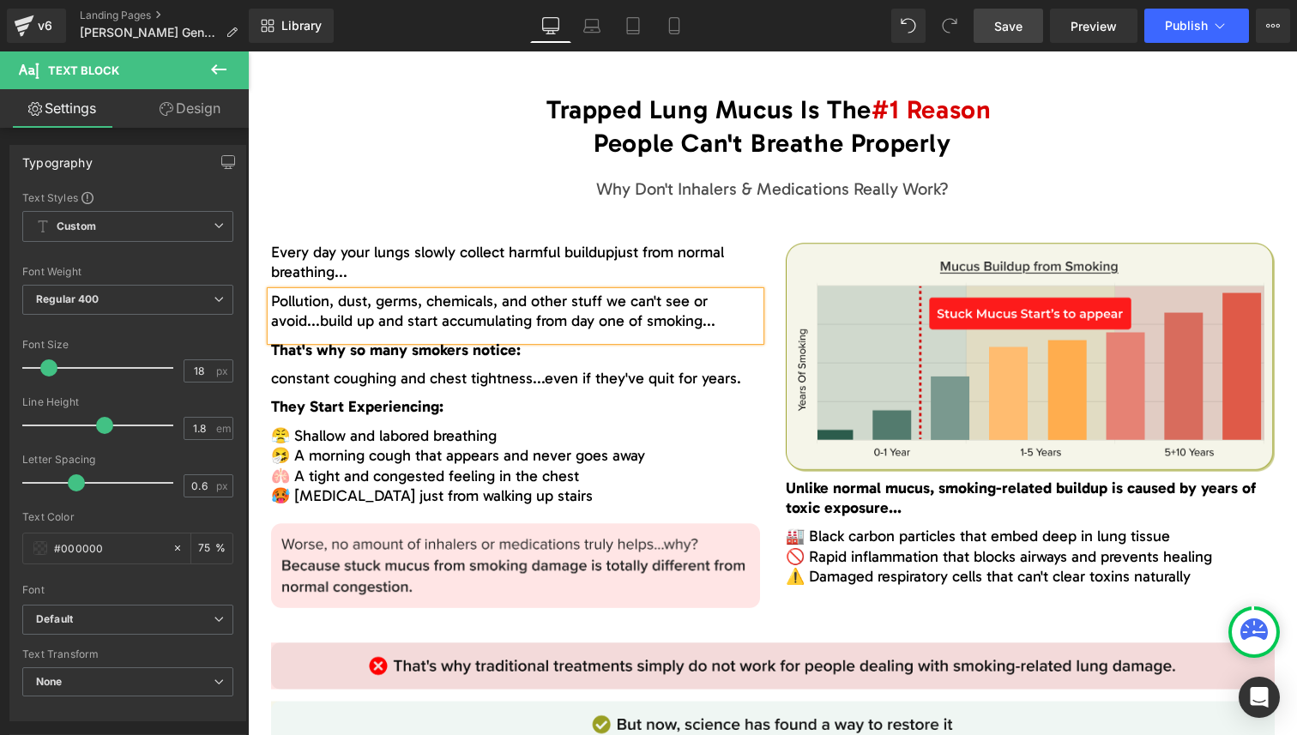
click at [332, 318] on span "build up and start accumulating from day one of smoking..." at bounding box center [517, 320] width 395 height 19
click at [653, 322] on span "build up and start accumulating from day one of smoking..." at bounding box center [504, 320] width 395 height 19
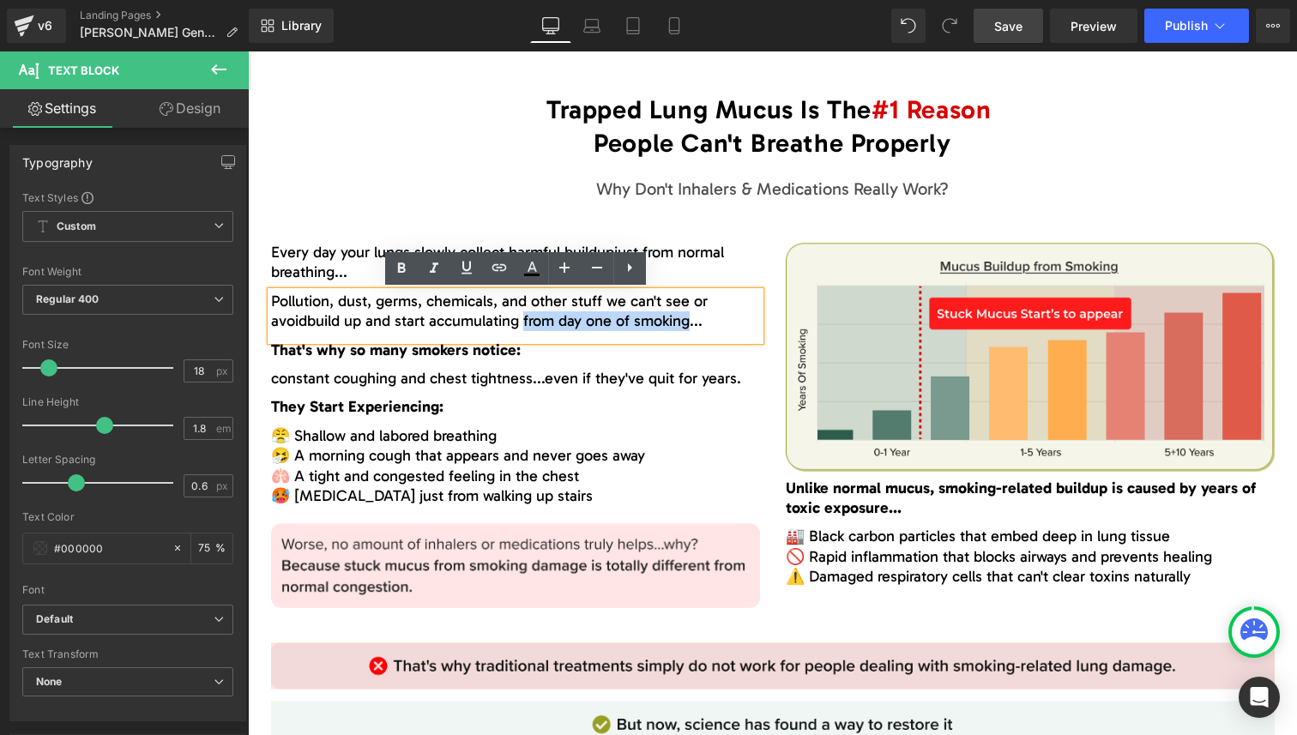
drag, startPoint x: 653, startPoint y: 322, endPoint x: 541, endPoint y: 322, distance: 111.5
click at [541, 322] on span "build up and start accumulating from day one of smoking..." at bounding box center [504, 320] width 395 height 19
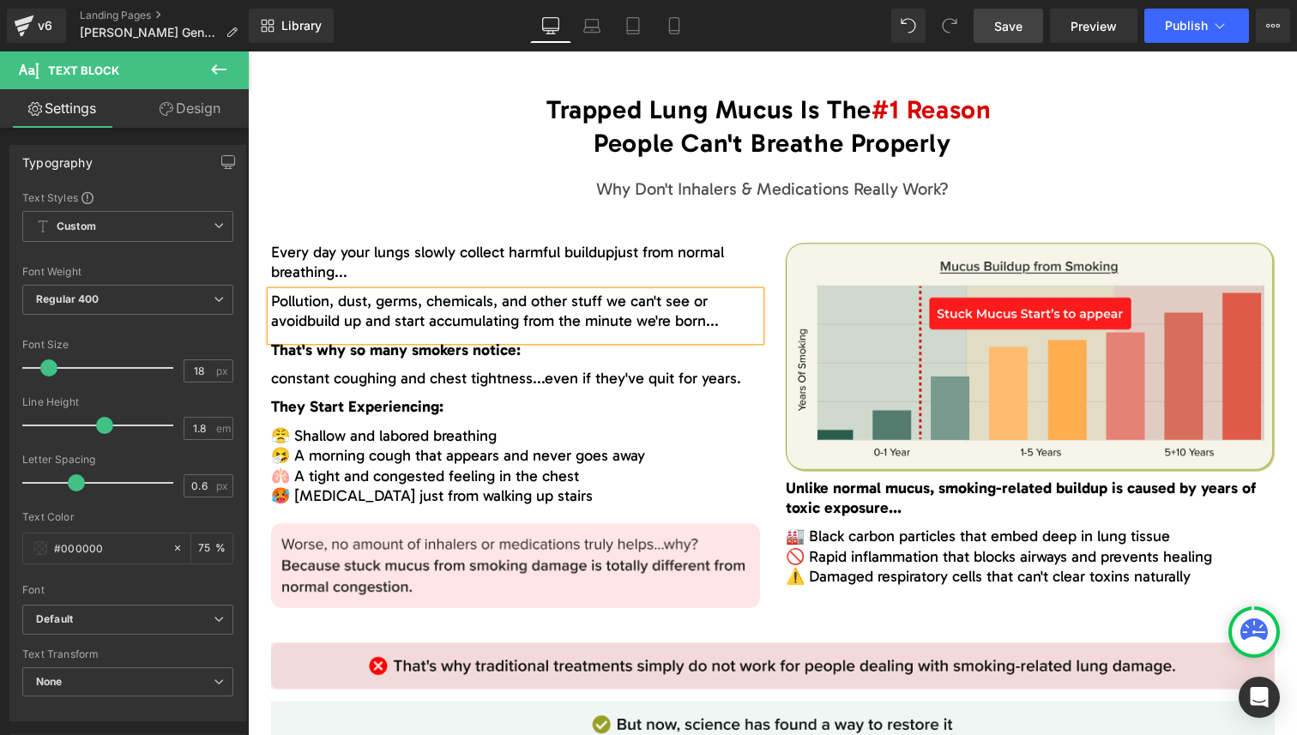
click at [316, 348] on span "That's why so many smokers notice:" at bounding box center [396, 350] width 250 height 19
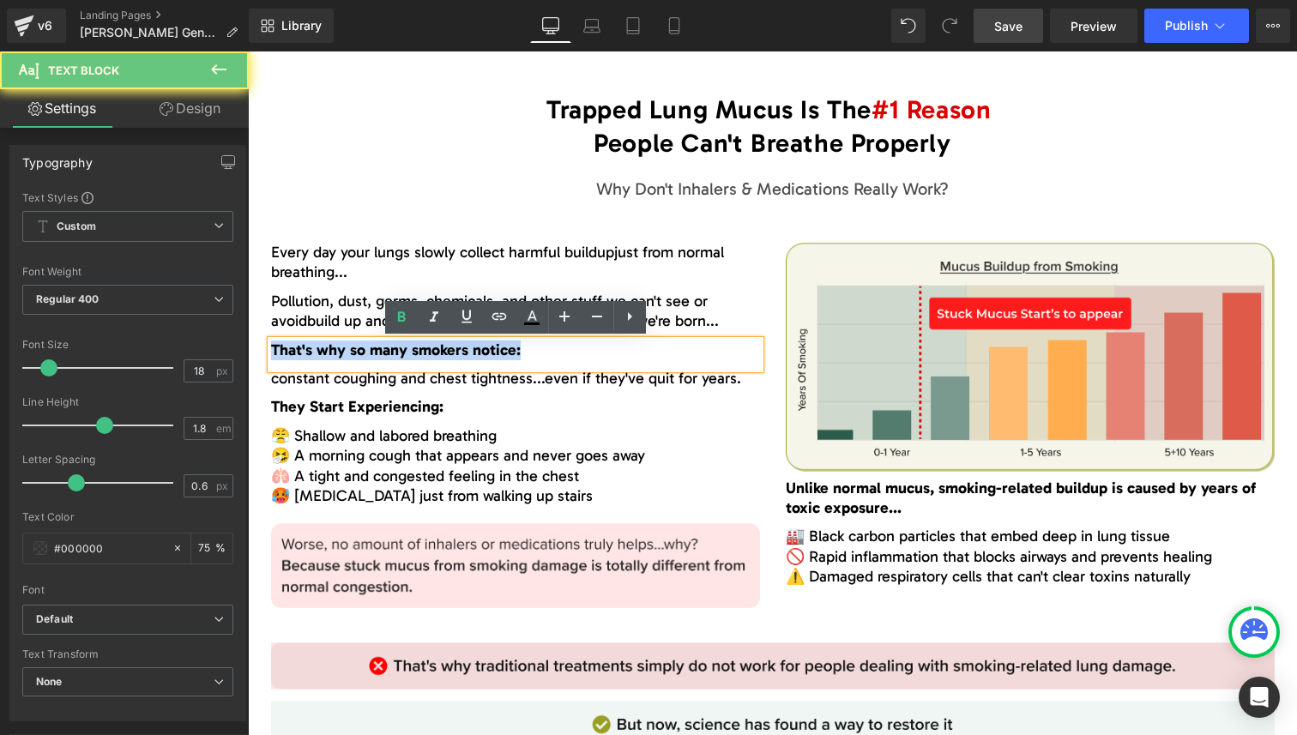
click at [316, 348] on span "That's why so many smokers notice:" at bounding box center [396, 350] width 250 height 19
paste div
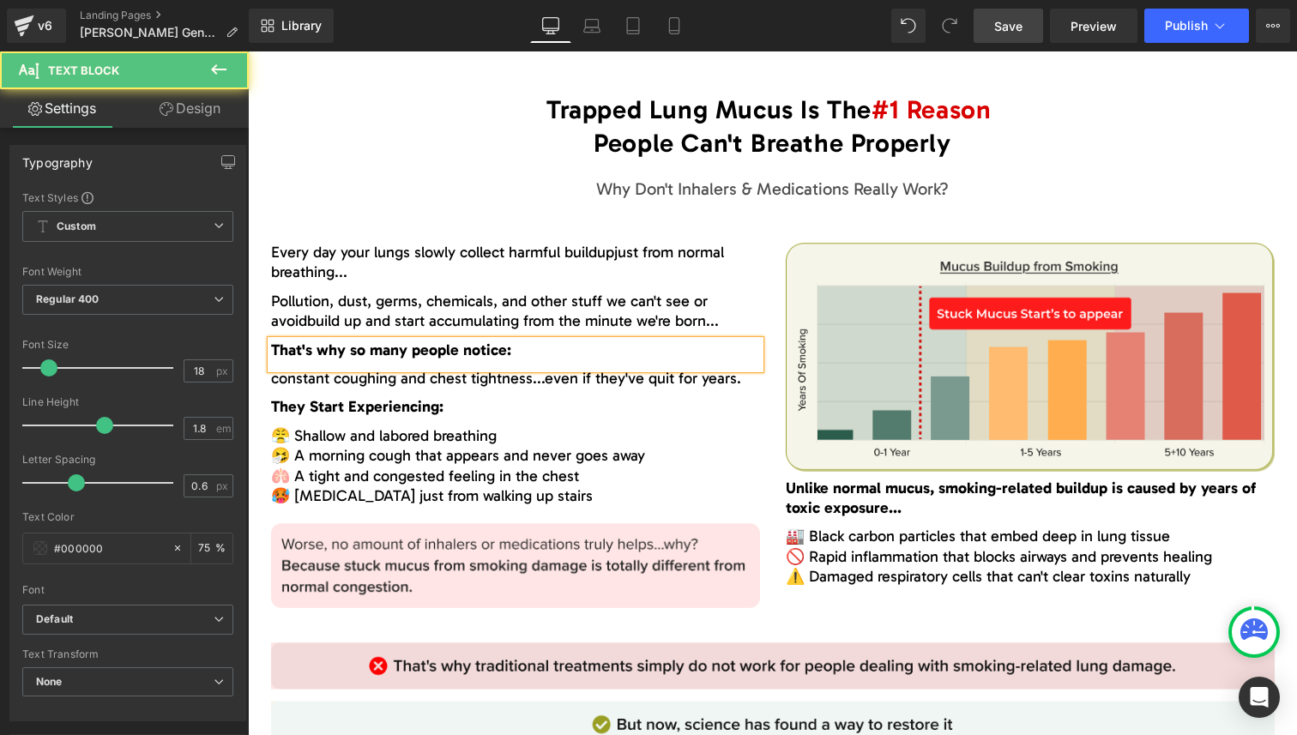
click at [354, 377] on span "constant coughing and chest tightness...even if they've quit for years." at bounding box center [506, 378] width 470 height 19
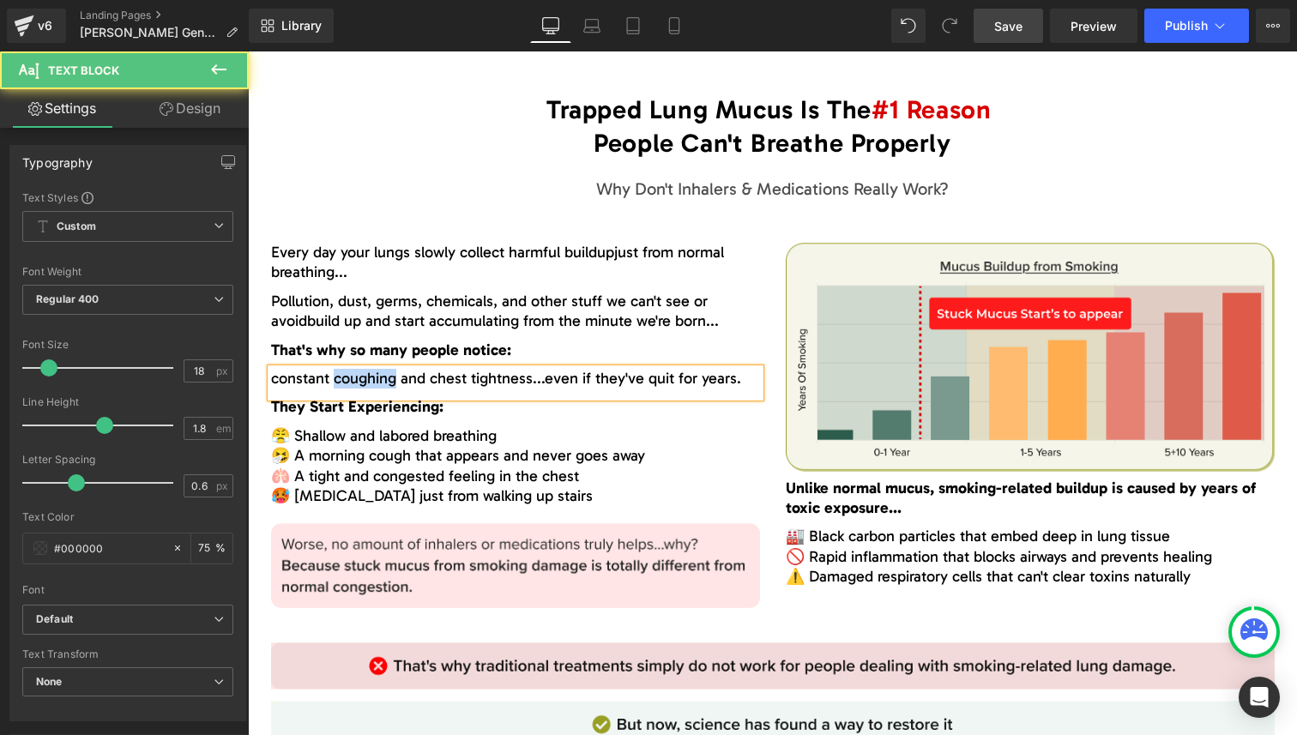
click at [354, 377] on span "constant coughing and chest tightness...even if they've quit for years." at bounding box center [506, 378] width 470 height 19
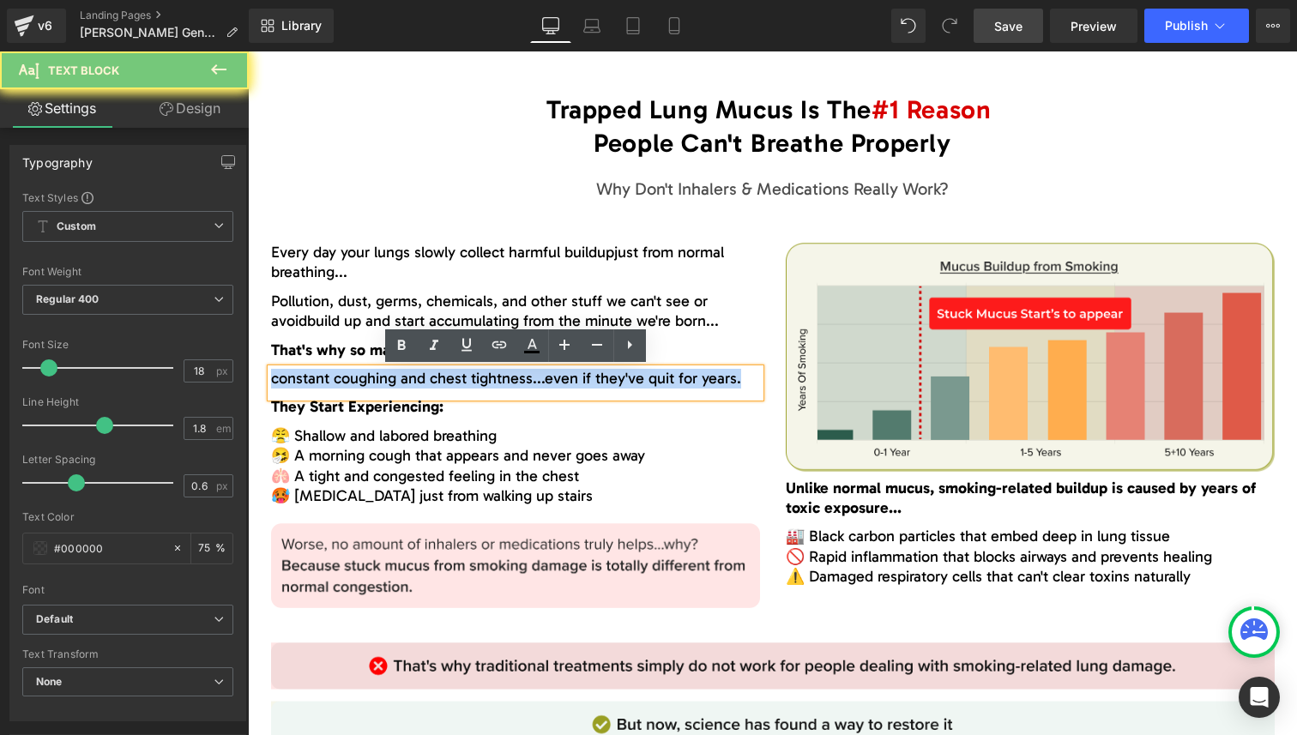
click at [354, 377] on span "constant coughing and chest tightness...even if they've quit for years." at bounding box center [506, 378] width 470 height 19
paste div
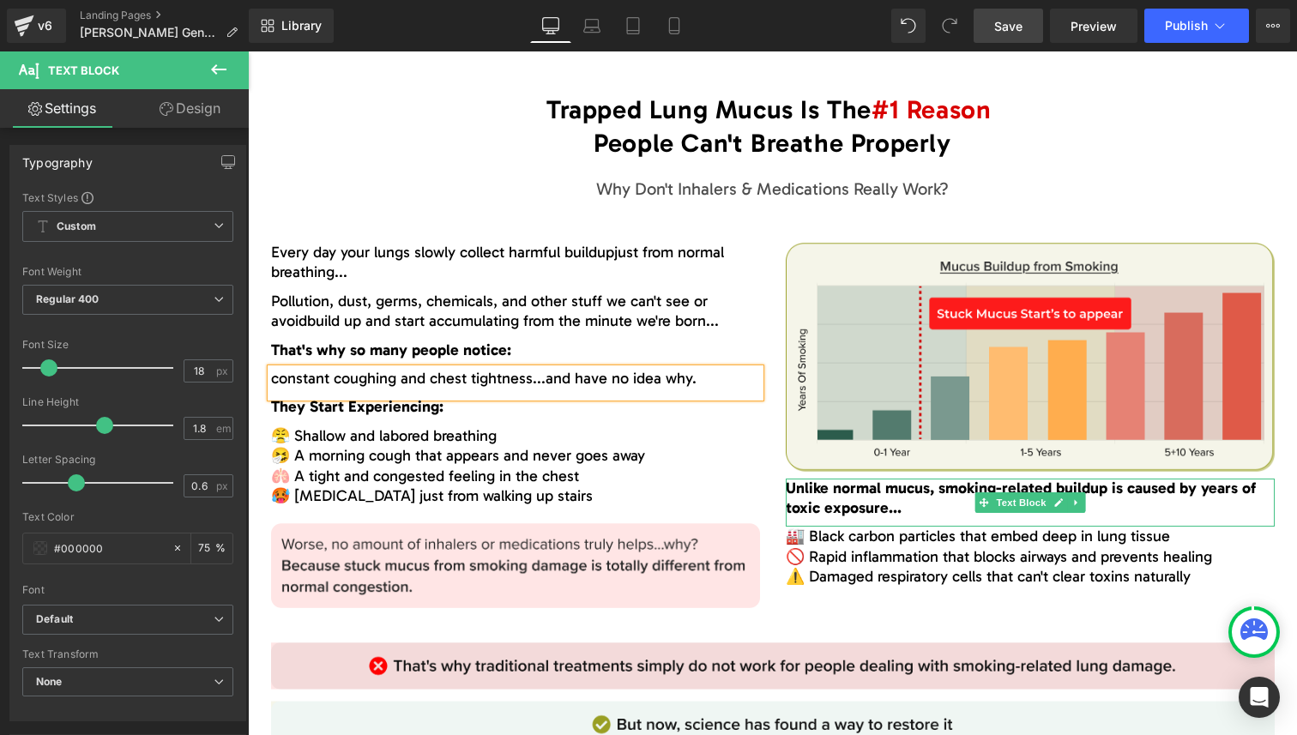
click at [841, 493] on span "Unlike normal mucus, smoking-related buildup is caused by years of toxic exposu…" at bounding box center [1021, 498] width 470 height 39
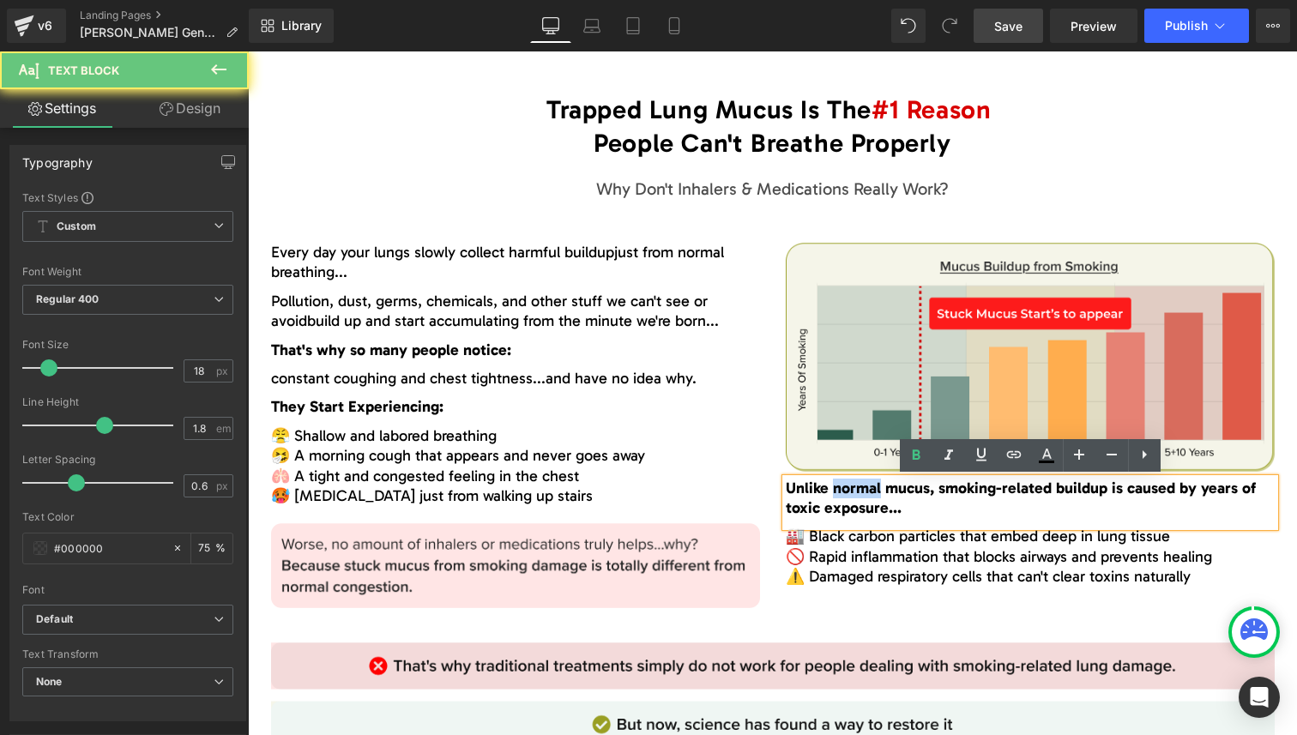
click at [841, 493] on span "Unlike normal mucus, smoking-related buildup is caused by years of toxic exposu…" at bounding box center [1021, 498] width 470 height 39
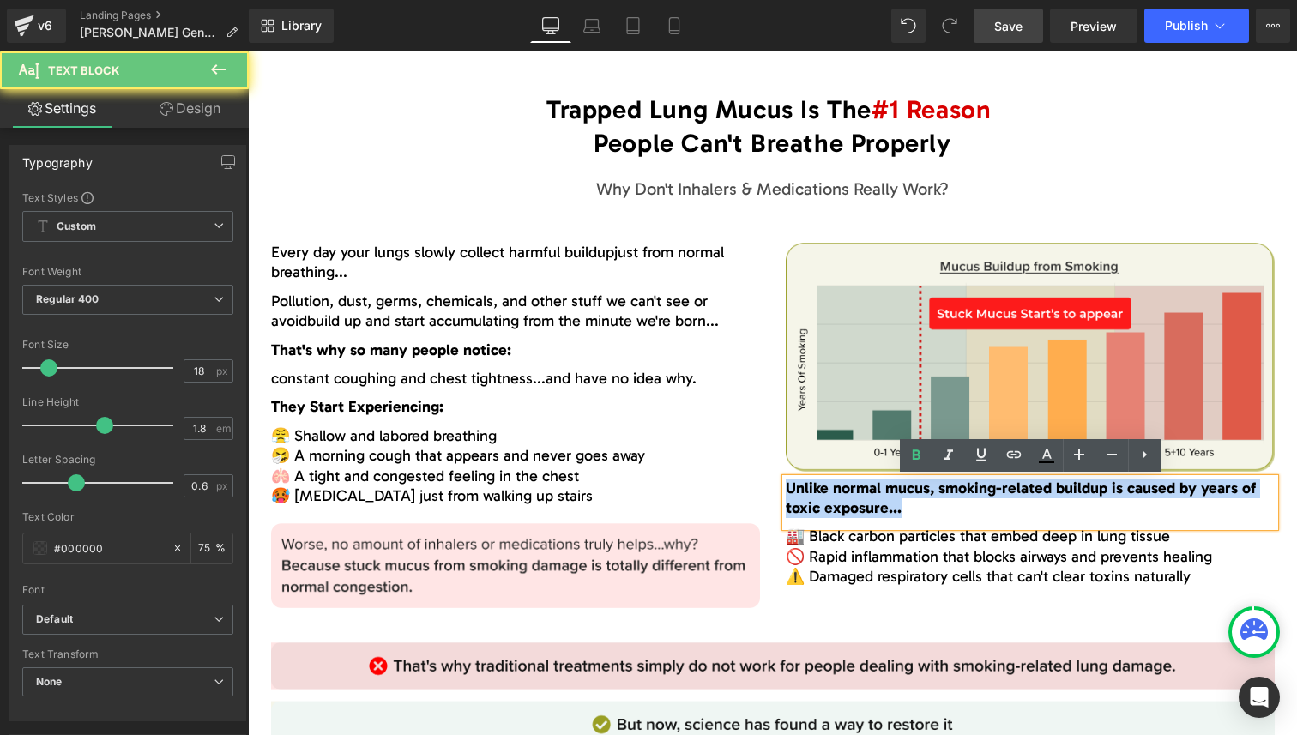
click at [841, 493] on span "Unlike normal mucus, smoking-related buildup is caused by years of toxic exposu…" at bounding box center [1021, 498] width 470 height 39
paste div
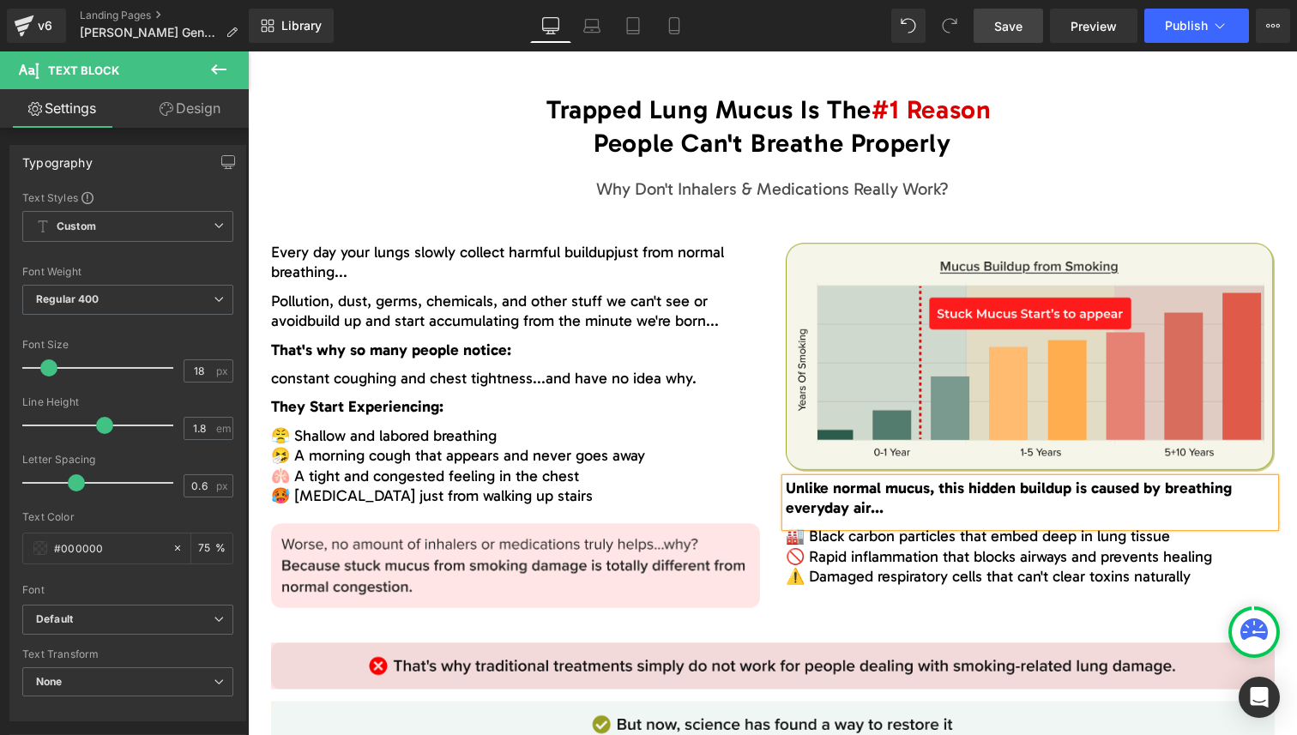
click at [854, 545] on span "🏭 Black carbon particles that embed deep in lung tissue" at bounding box center [978, 536] width 384 height 19
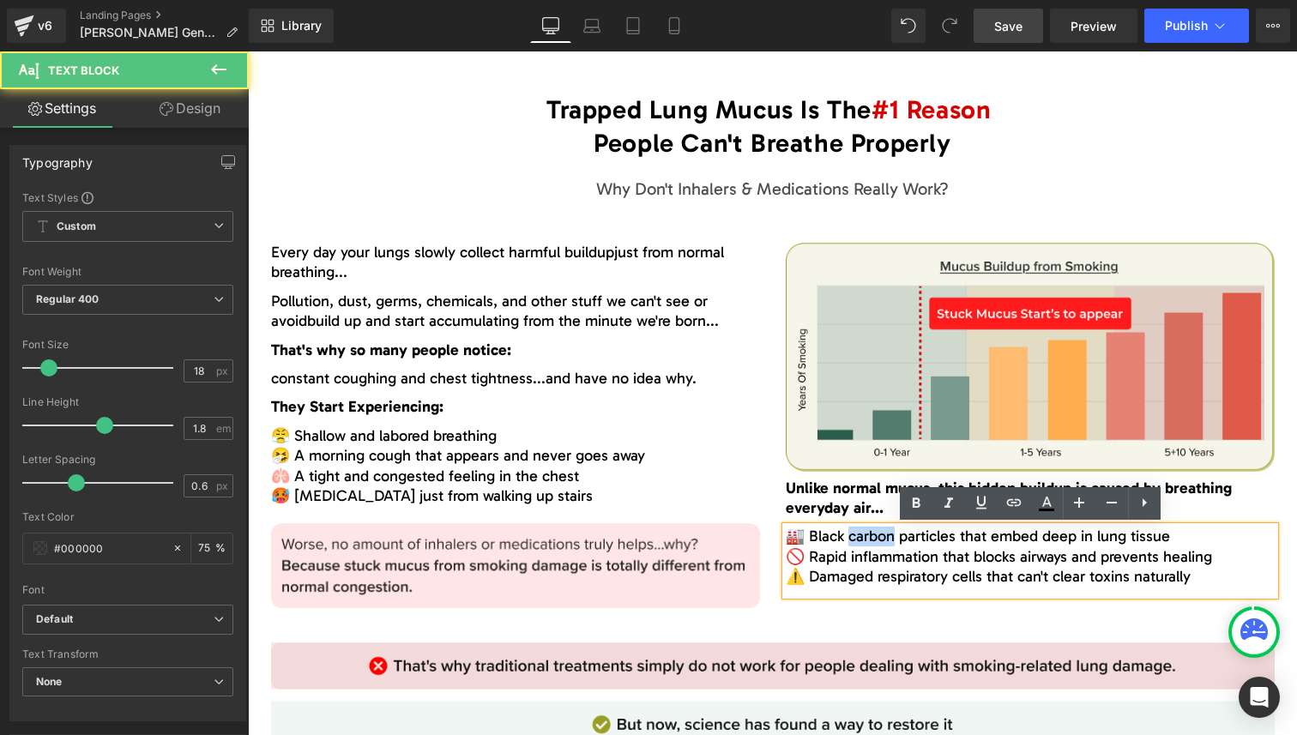
click at [854, 545] on span "🏭 Black carbon particles that embed deep in lung tissue" at bounding box center [978, 536] width 384 height 19
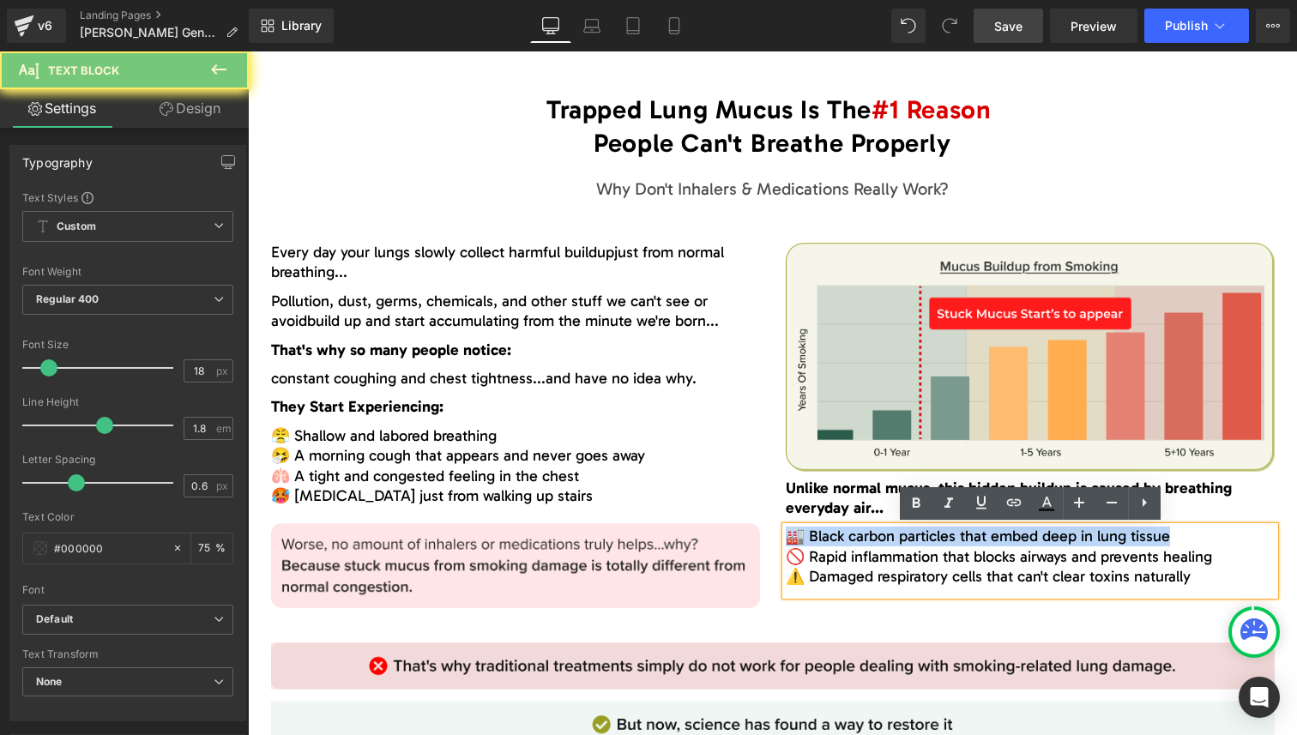
paste div
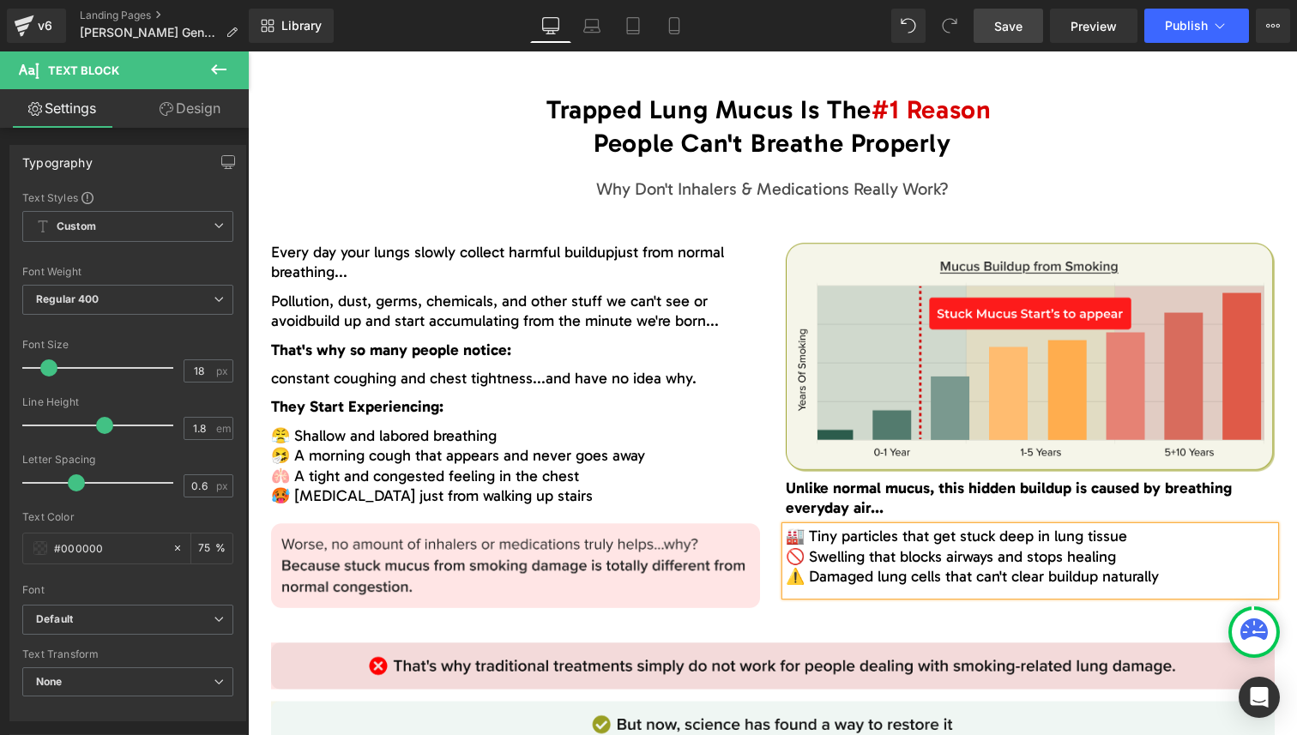
click at [538, 556] on link at bounding box center [542, 566] width 18 height 21
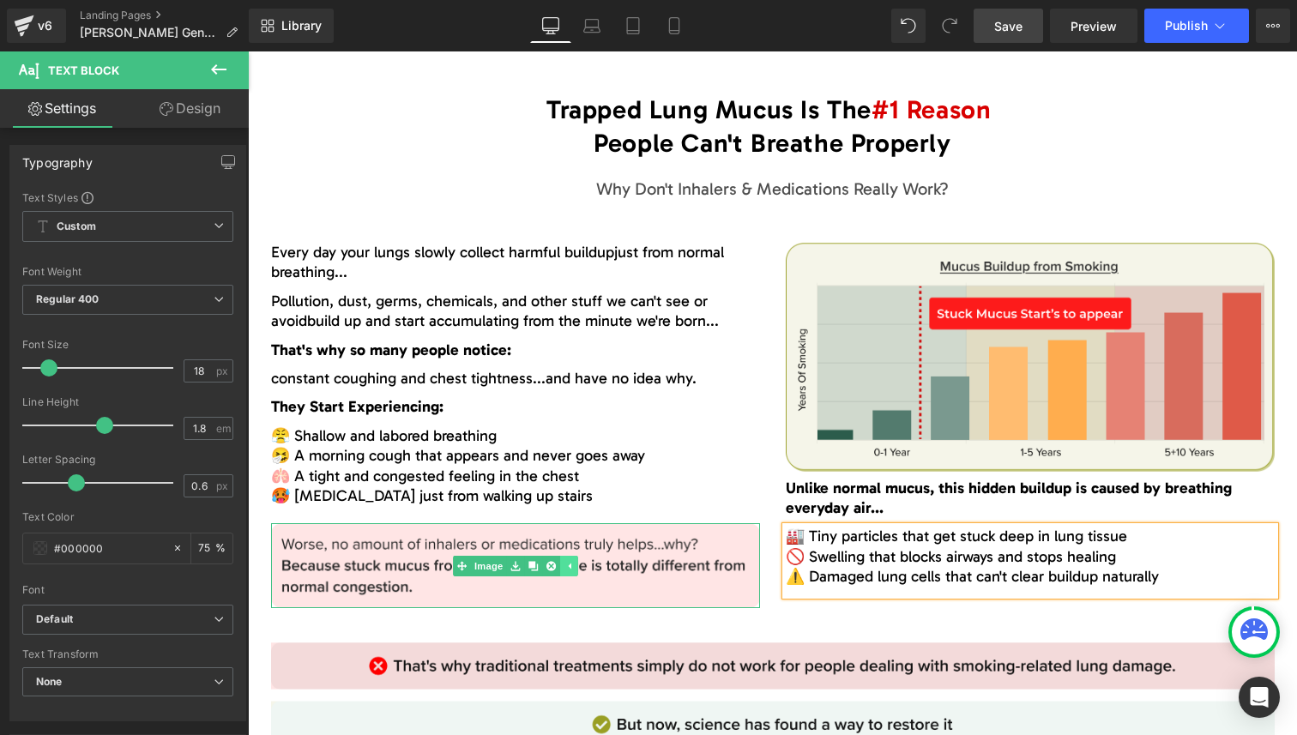
click at [538, 556] on link at bounding box center [533, 566] width 18 height 21
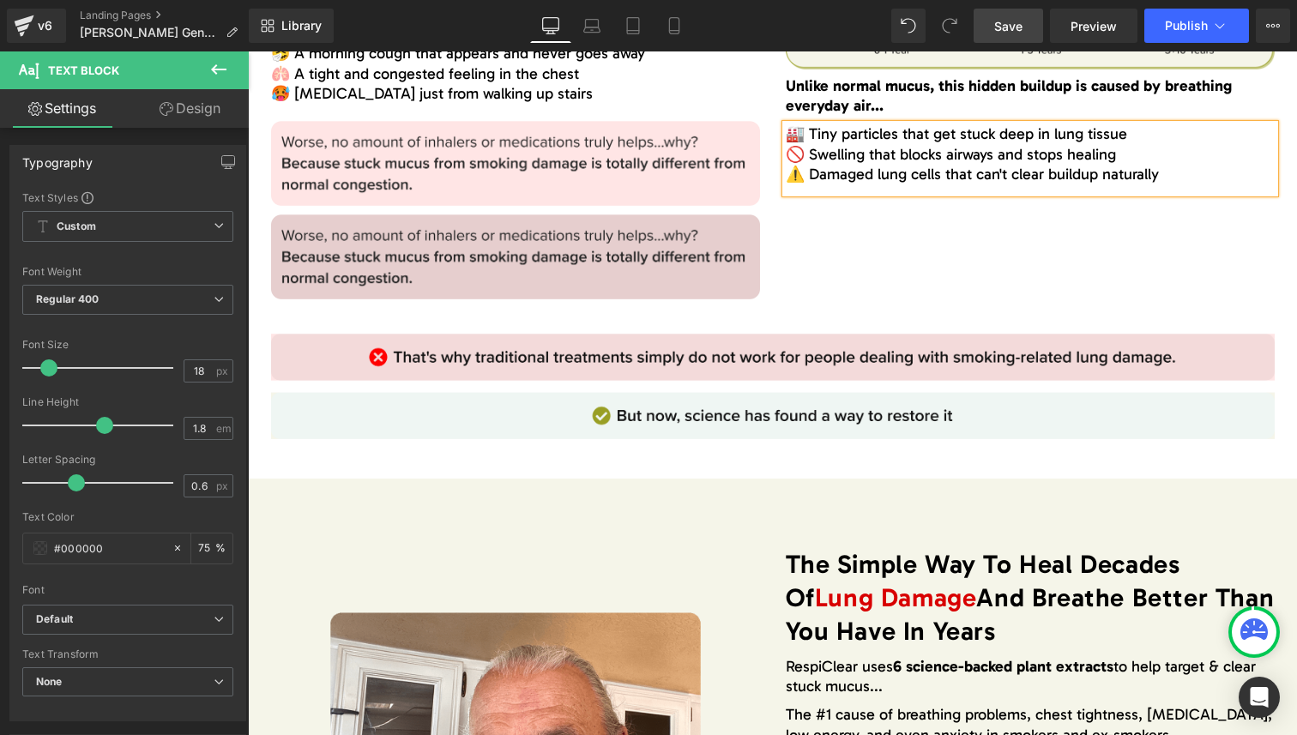
scroll to position [2211, 0]
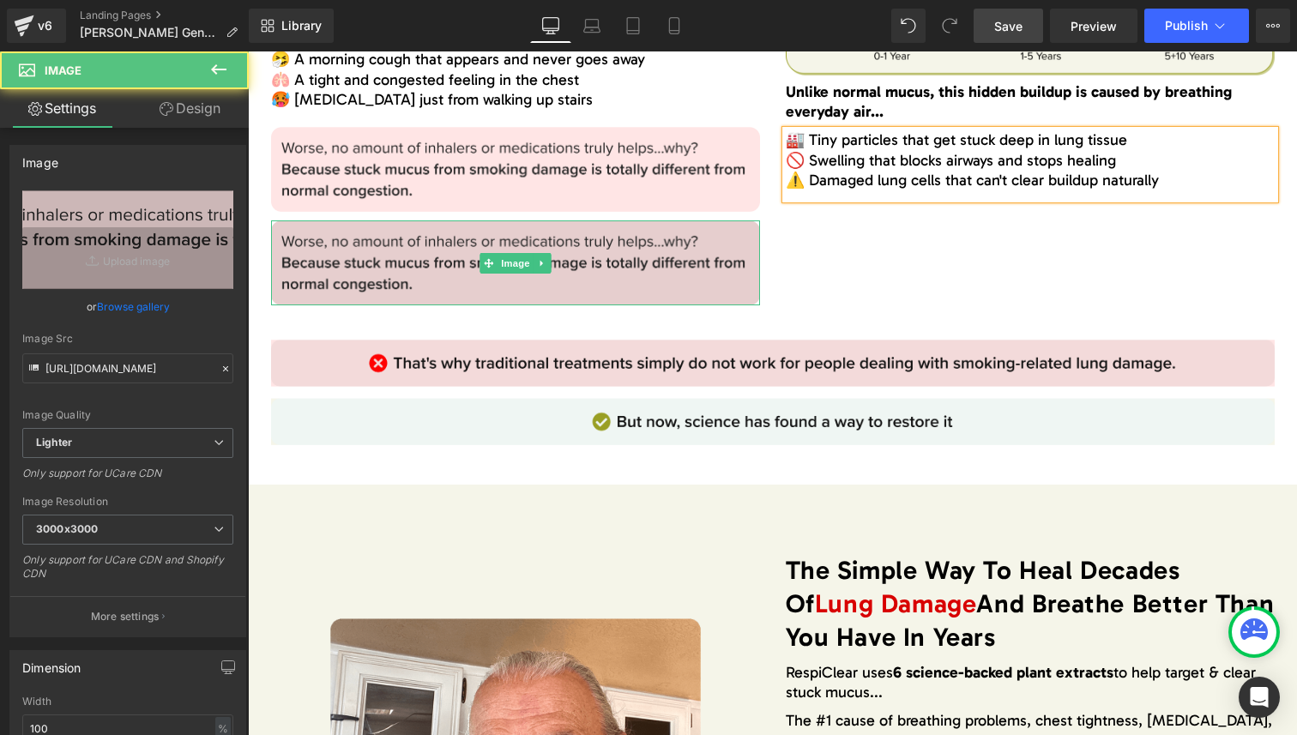
click at [747, 232] on img at bounding box center [515, 262] width 489 height 85
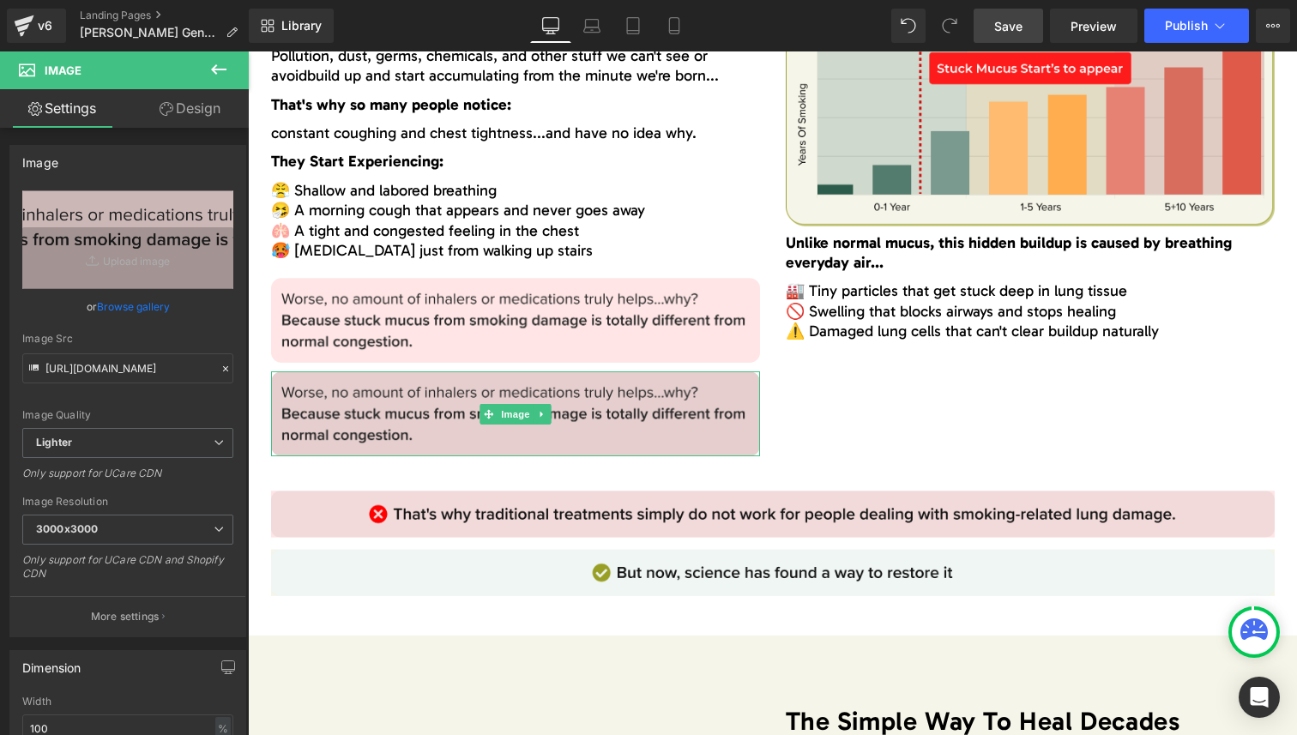
scroll to position [2050, 0]
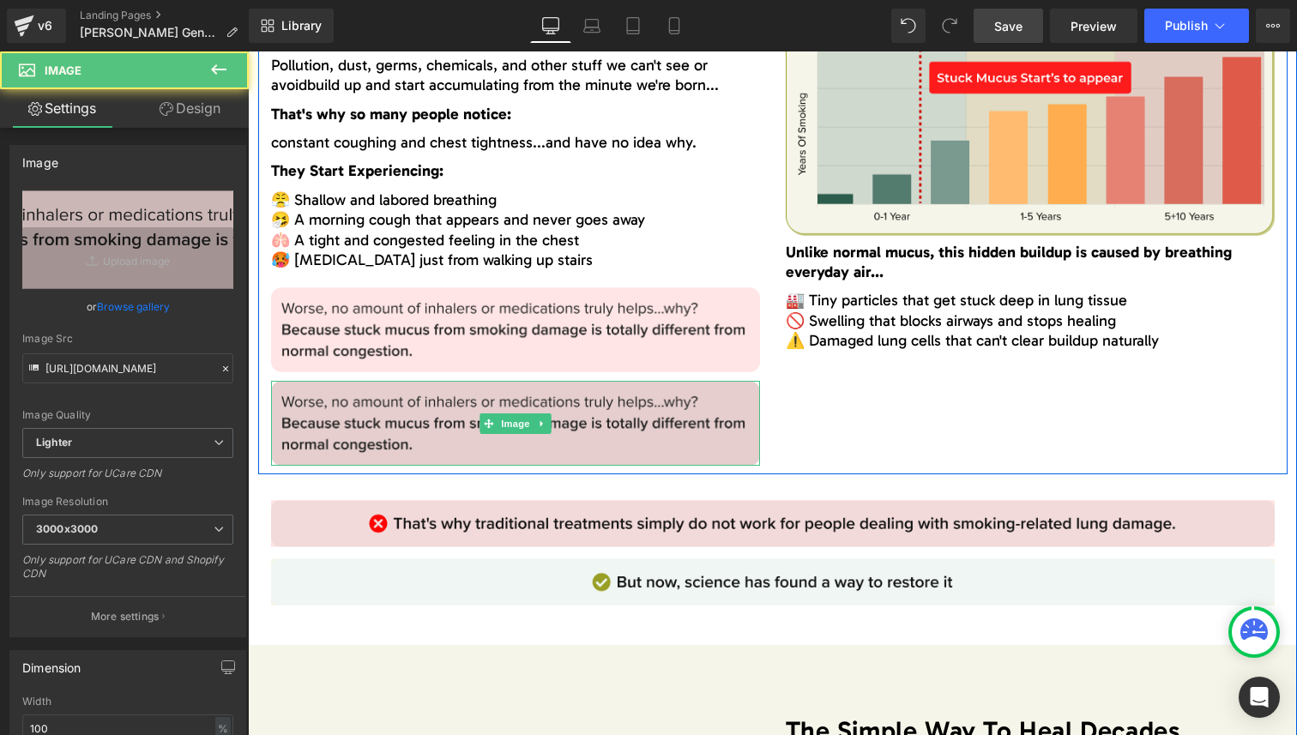
click at [477, 406] on img at bounding box center [515, 423] width 489 height 85
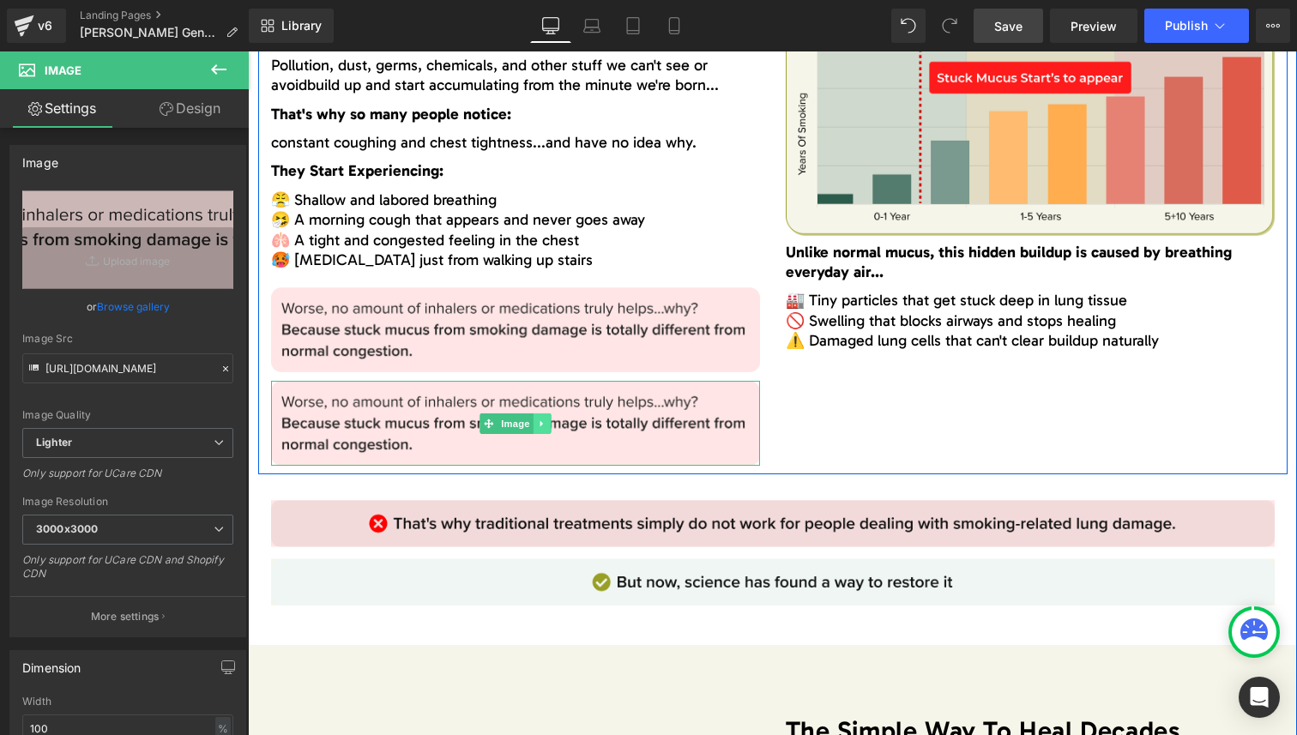
click at [538, 420] on icon at bounding box center [541, 424] width 9 height 10
click at [563, 423] on link at bounding box center [568, 423] width 18 height 21
click at [535, 423] on link at bounding box center [542, 423] width 18 height 21
click at [549, 423] on icon at bounding box center [550, 423] width 9 height 9
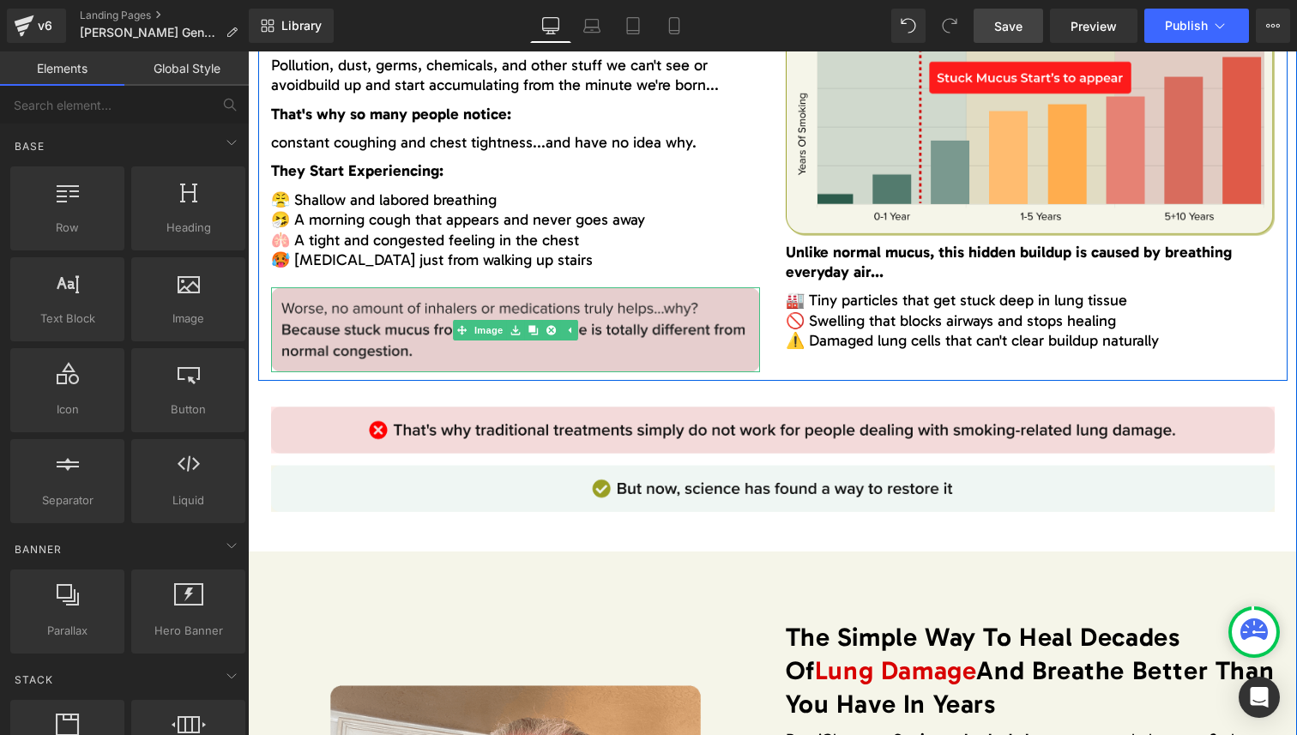
click at [691, 327] on img at bounding box center [515, 329] width 489 height 85
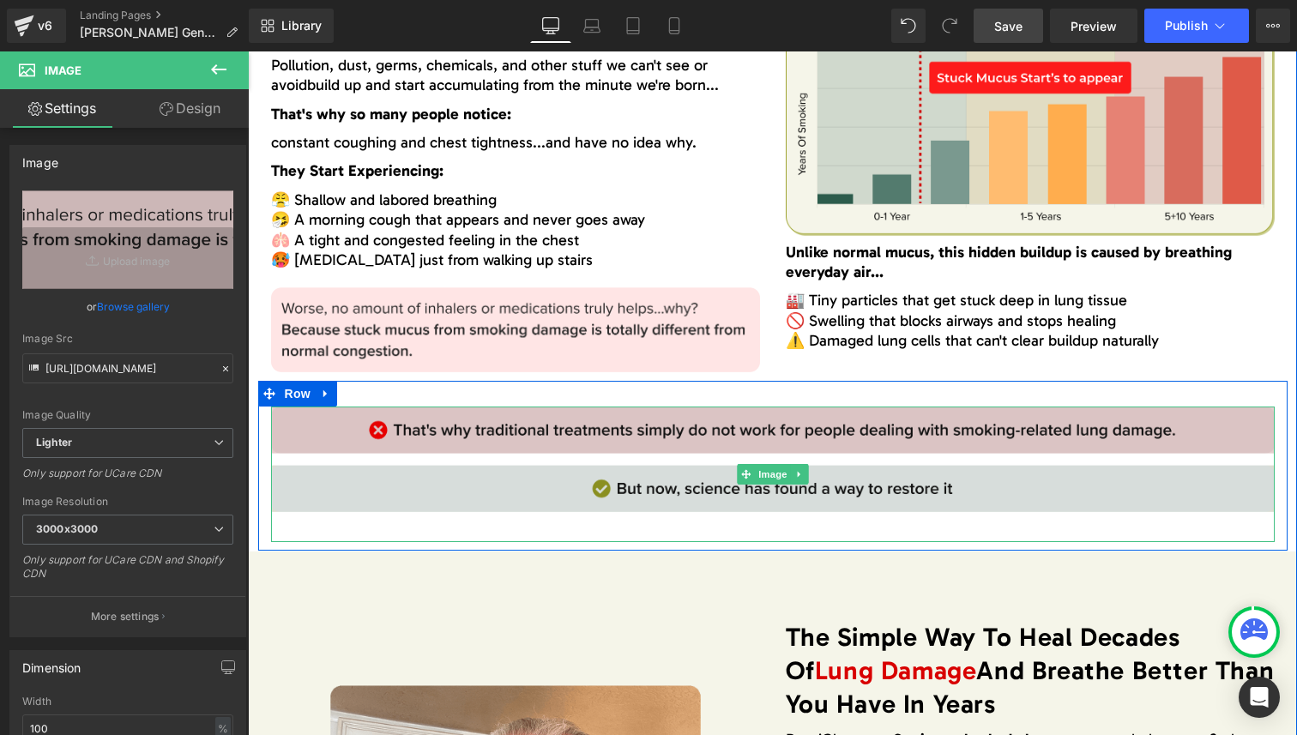
click at [632, 442] on img at bounding box center [773, 474] width 1004 height 135
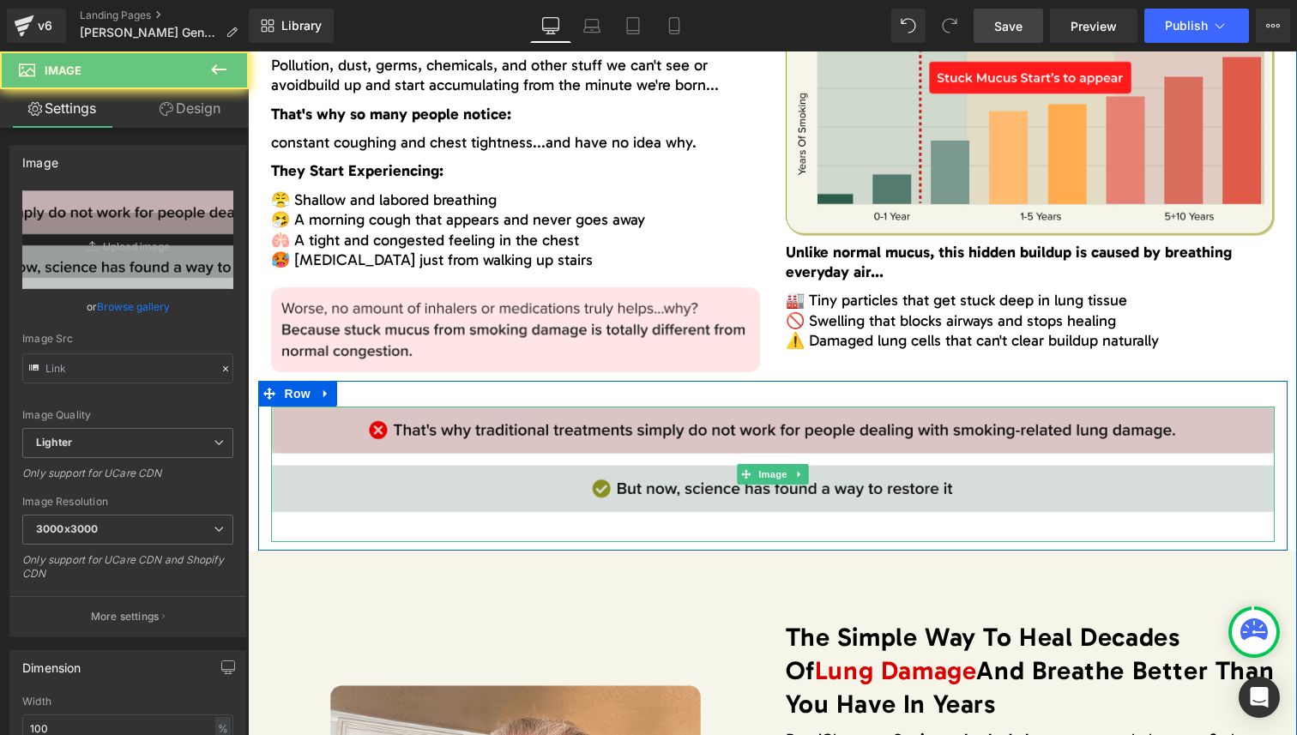
click at [632, 442] on img at bounding box center [773, 474] width 1004 height 135
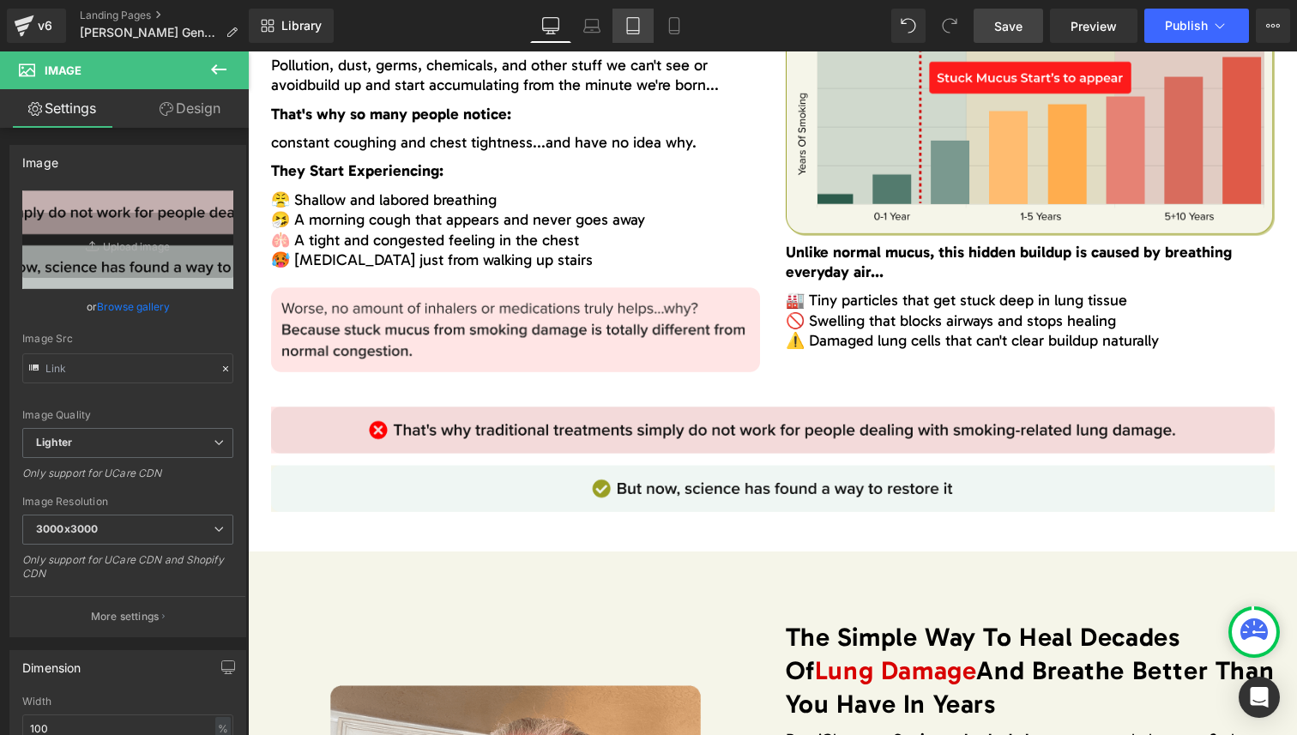
click at [625, 22] on icon at bounding box center [633, 25] width 17 height 17
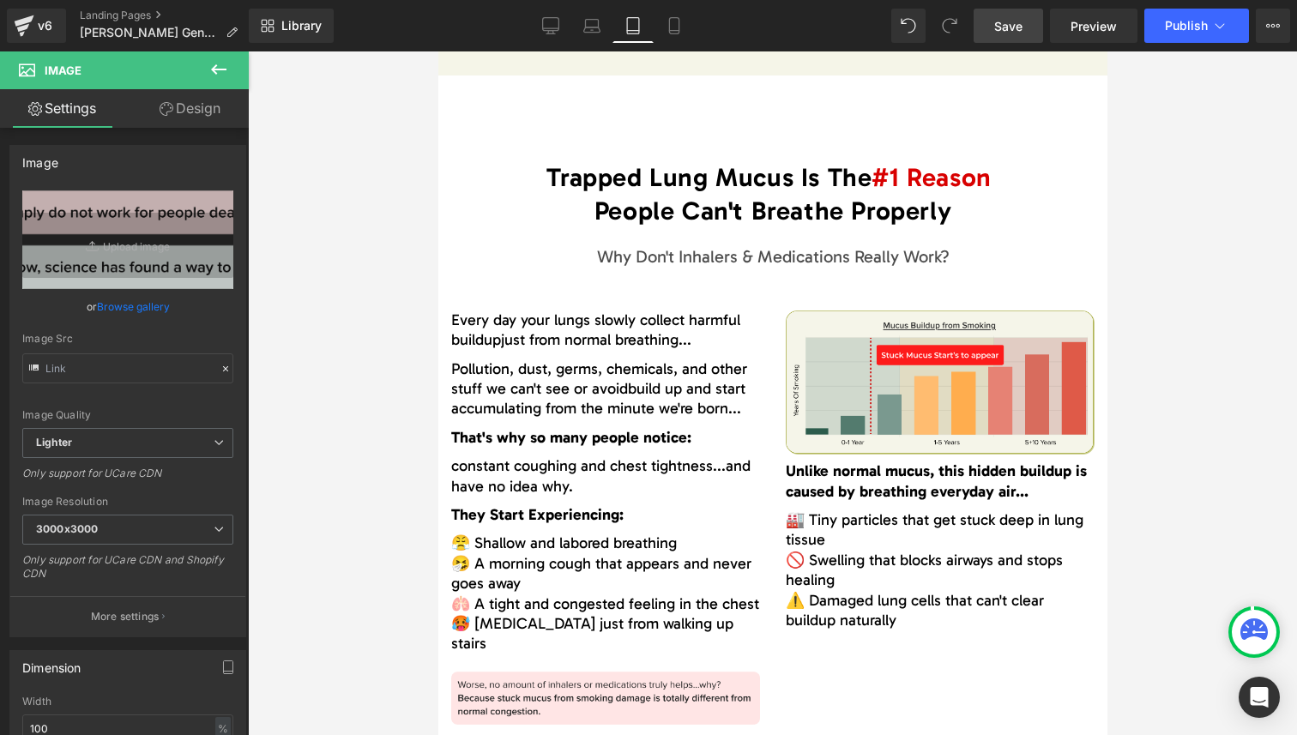
scroll to position [1914, 0]
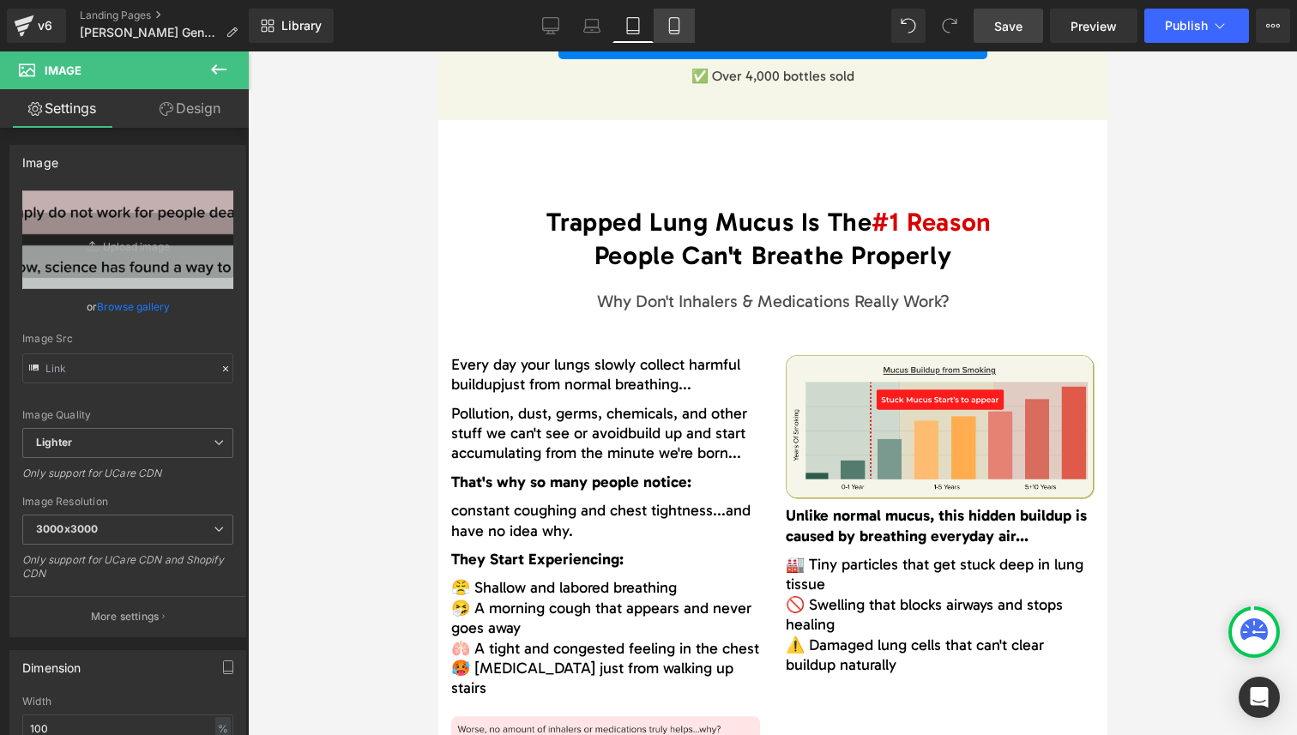
click at [664, 24] on link "Mobile" at bounding box center [674, 26] width 41 height 34
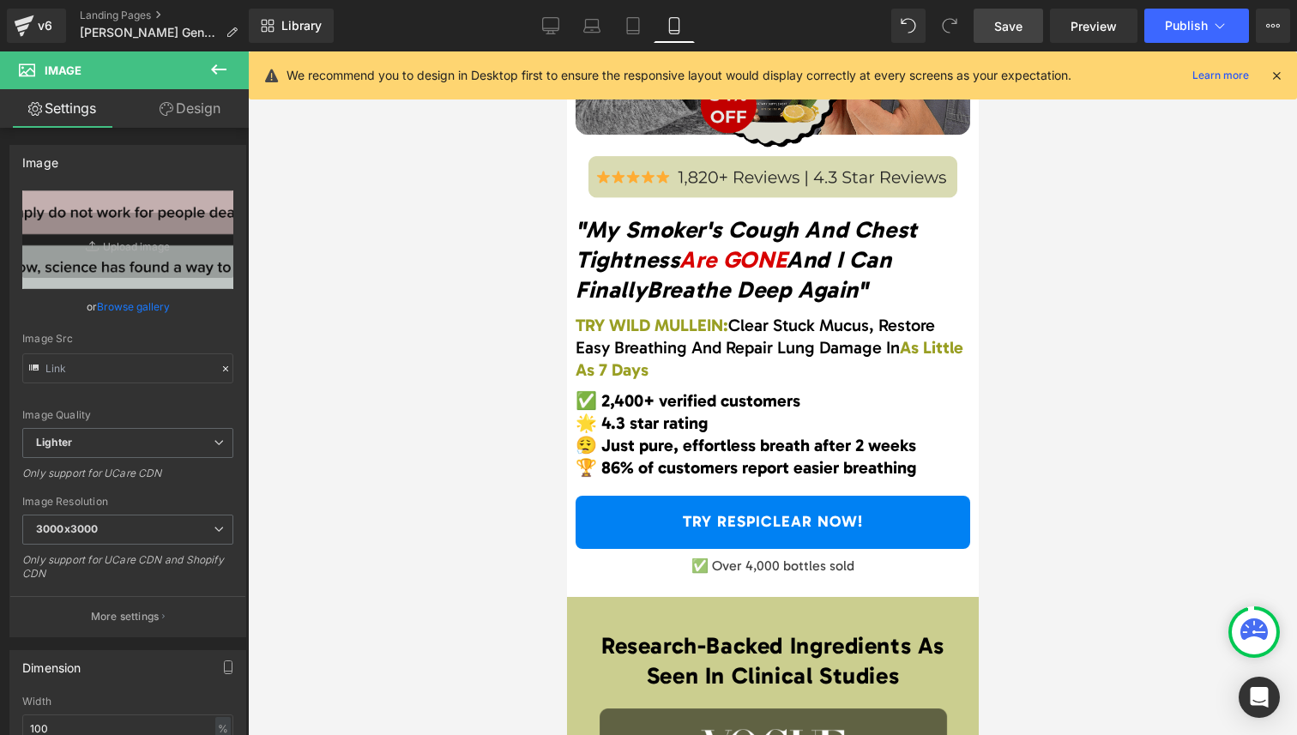
scroll to position [345, 0]
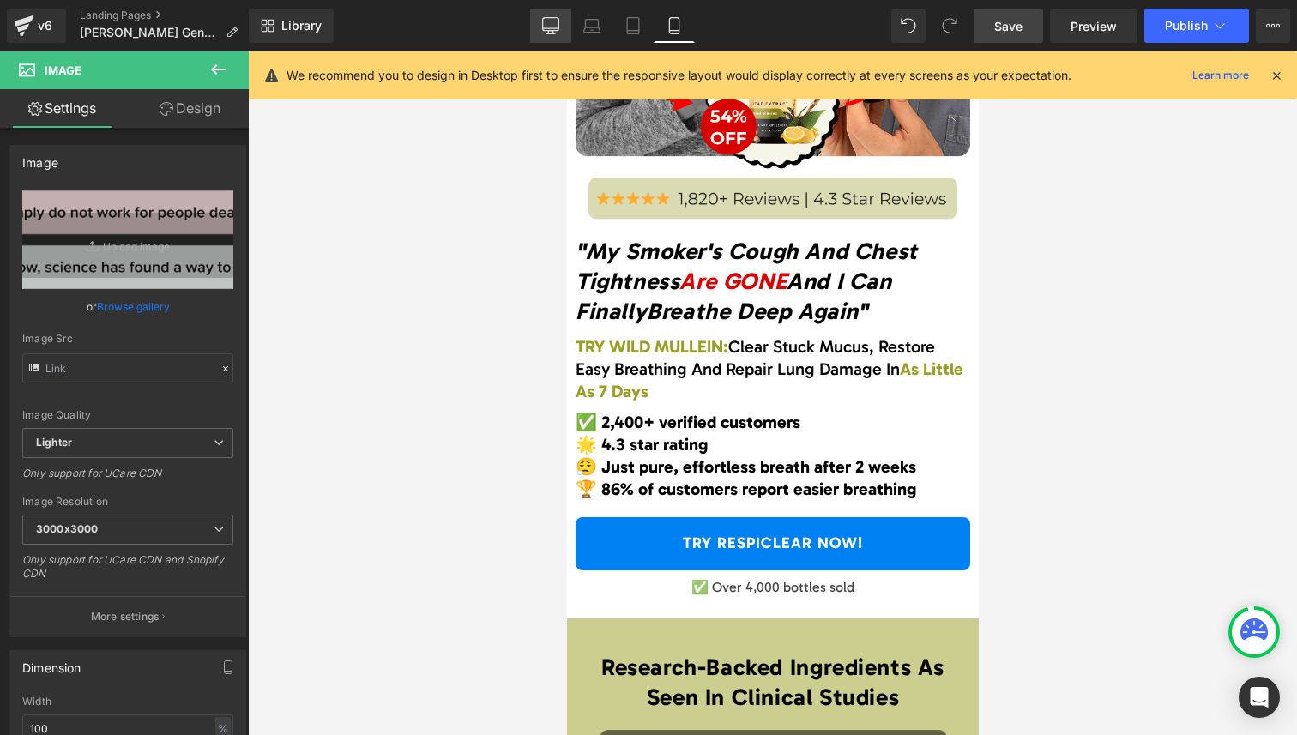
click at [553, 27] on icon at bounding box center [550, 25] width 17 height 17
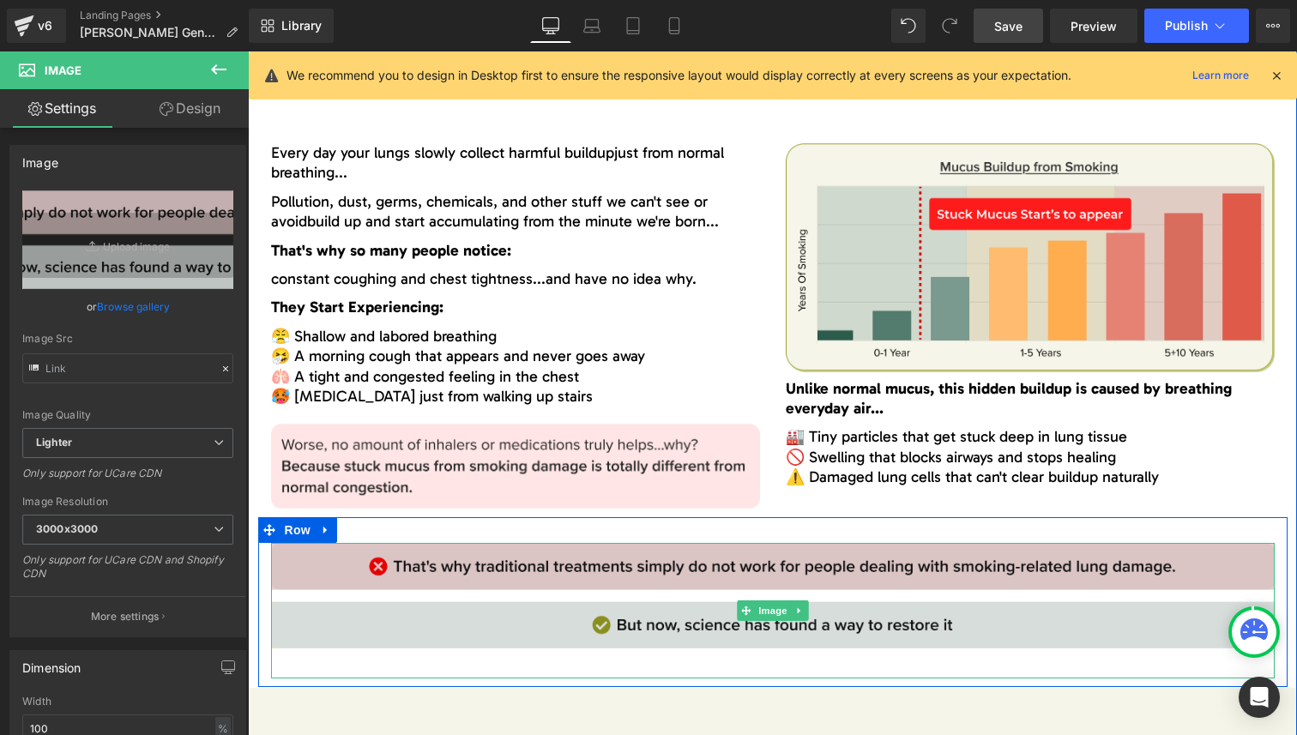
scroll to position [1875, 0]
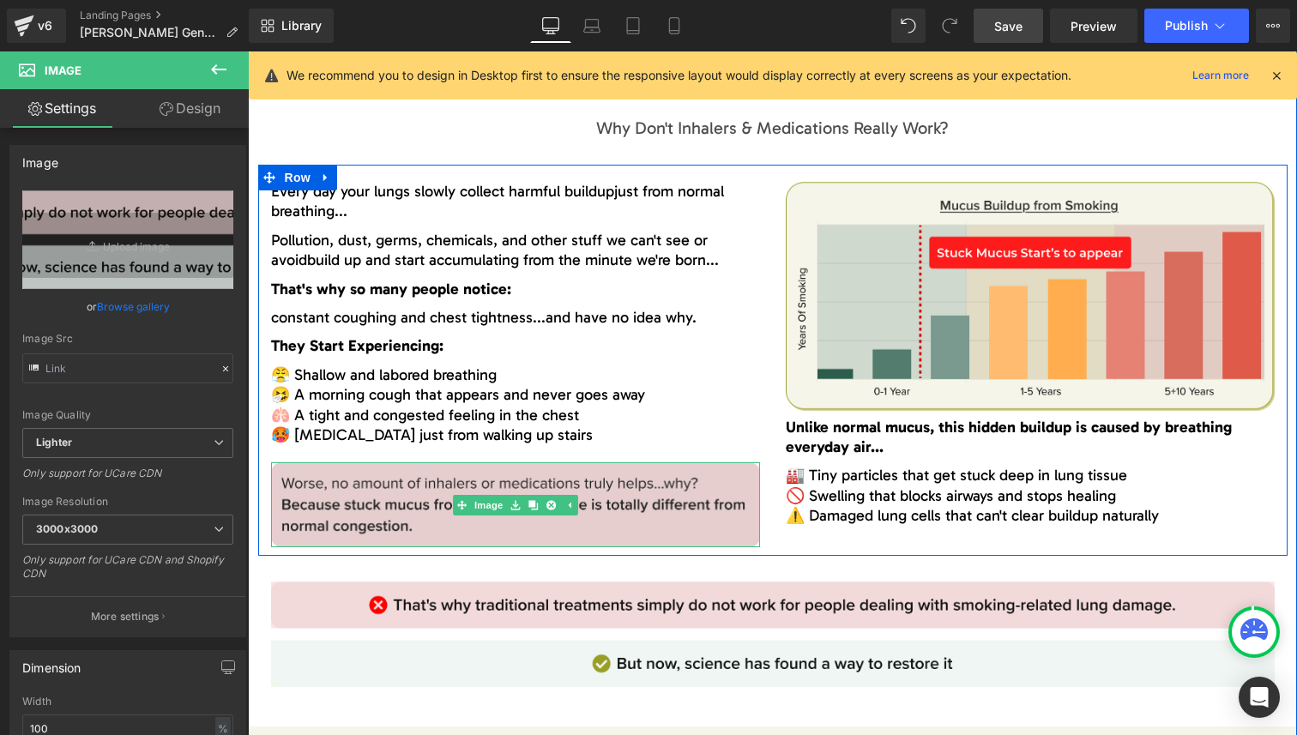
click at [619, 512] on img at bounding box center [515, 504] width 489 height 85
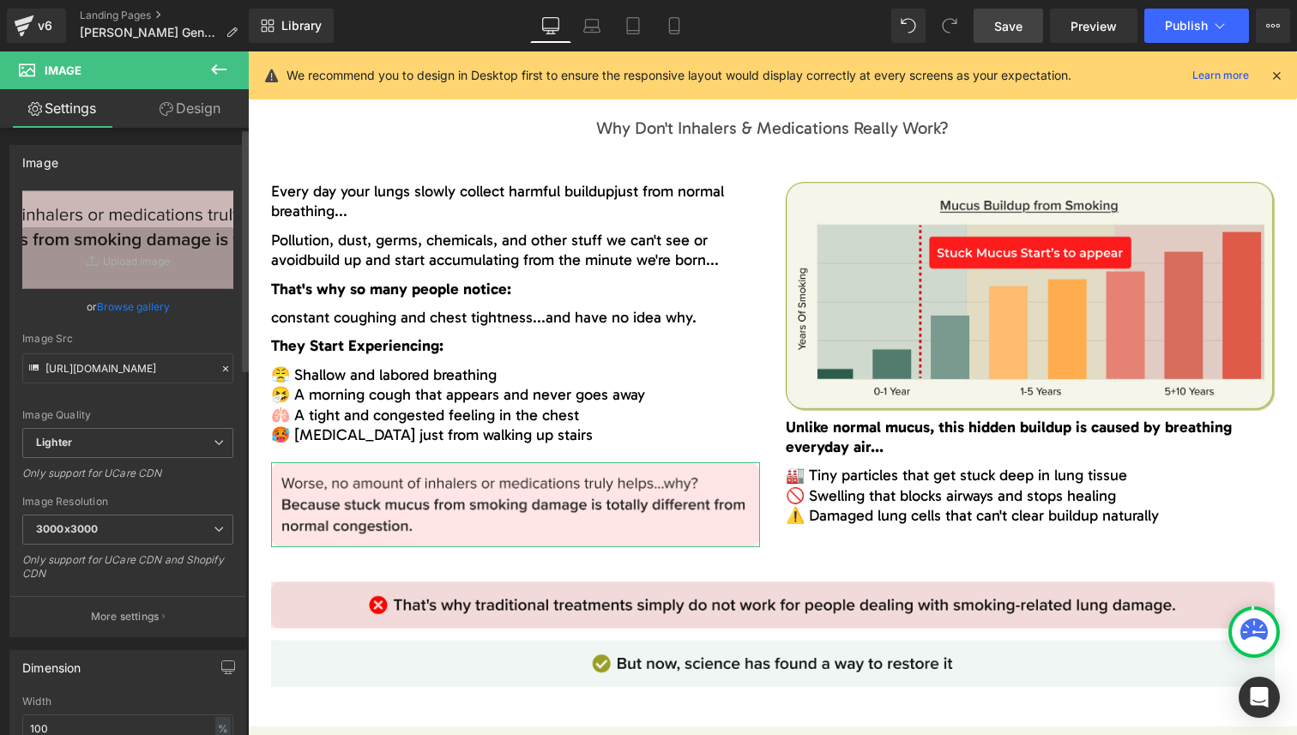
click at [148, 306] on link "Browse gallery" at bounding box center [133, 307] width 73 height 30
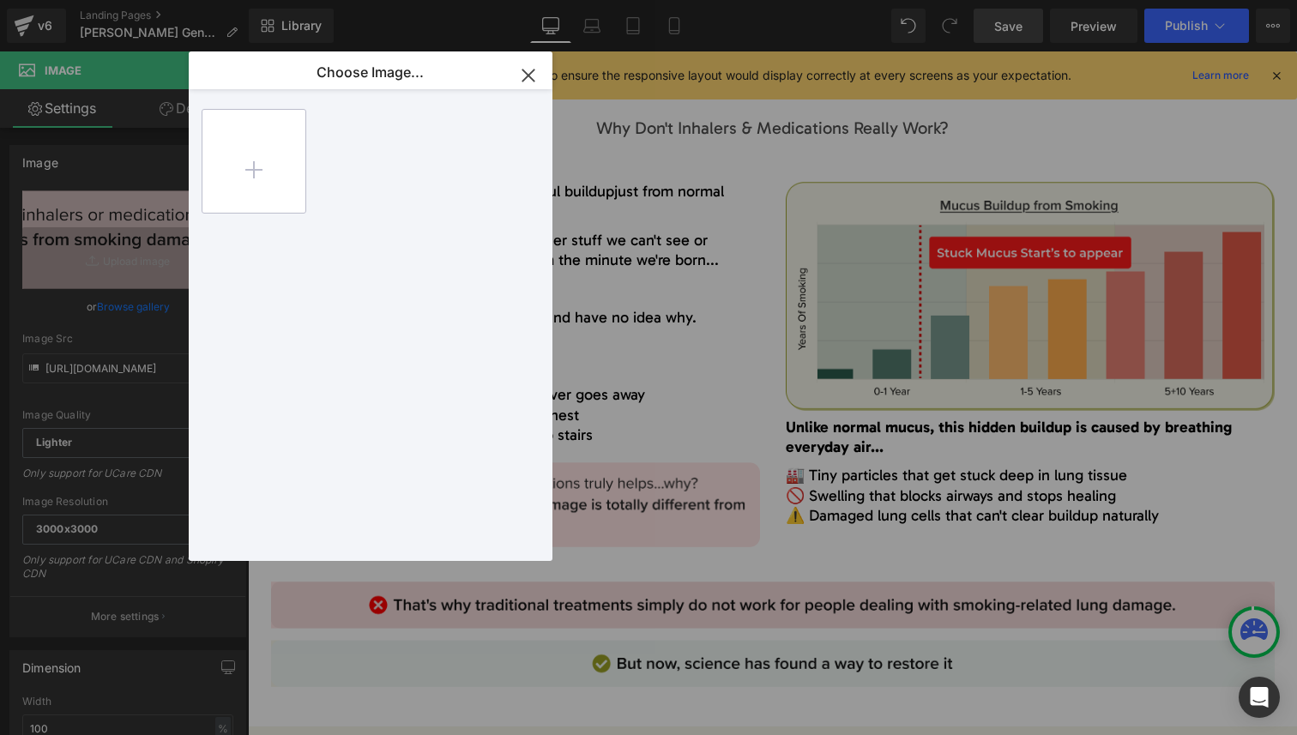
click at [276, 202] on input "file" at bounding box center [253, 161] width 103 height 103
click at [0, 0] on div "Frame 1...3091.png 18.42 KB" at bounding box center [0, 0] width 0 height 0
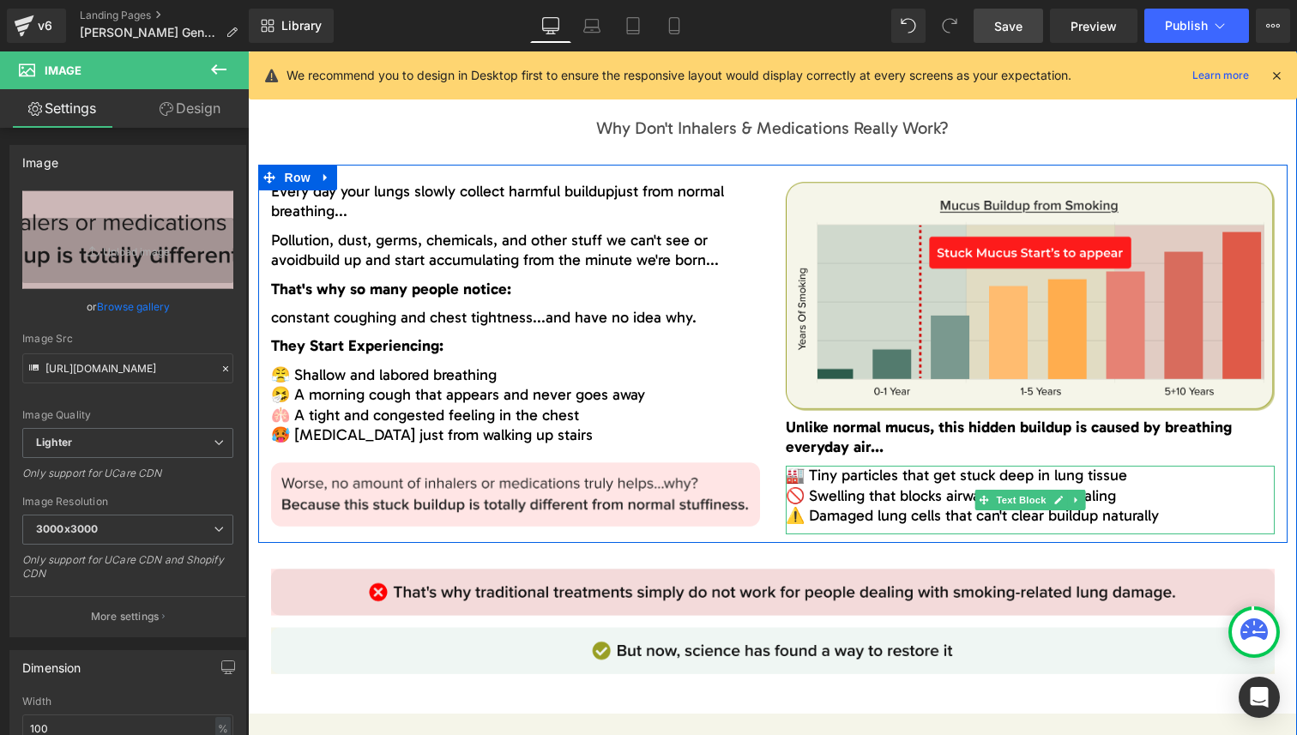
scroll to position [1976, 0]
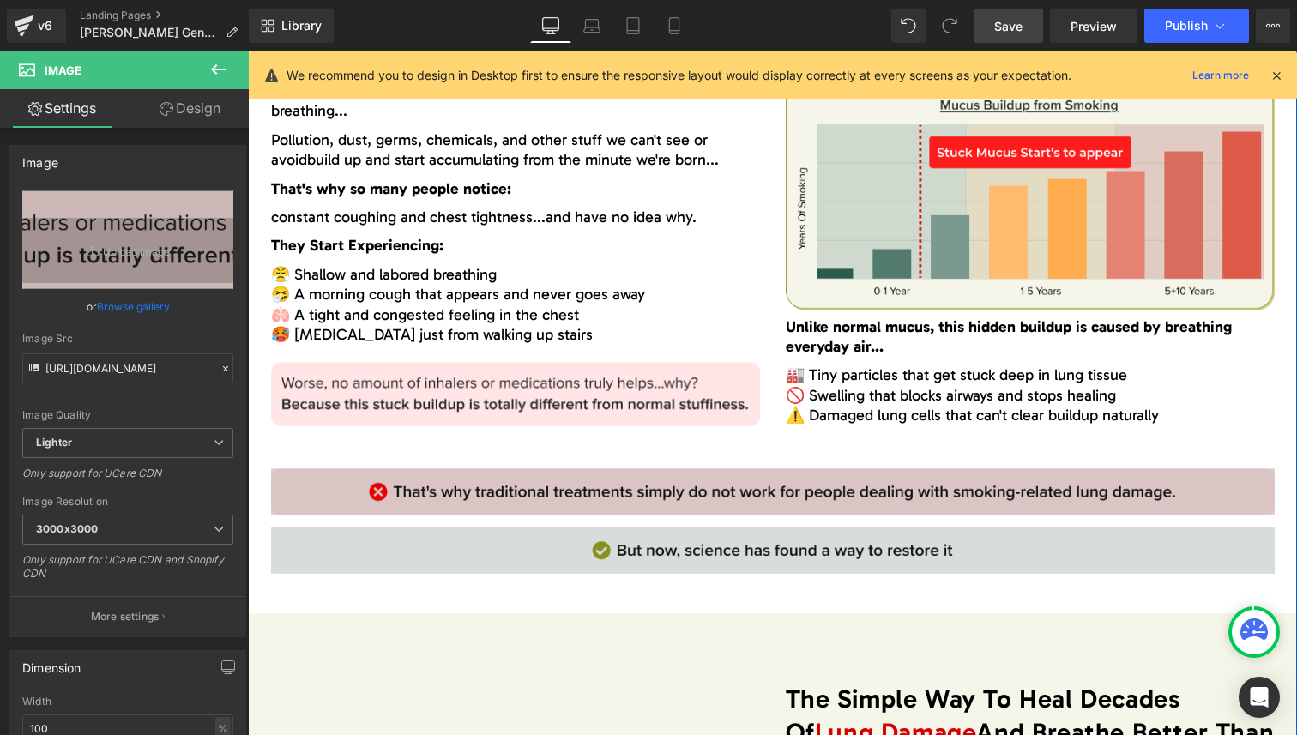
click at [840, 506] on img at bounding box center [773, 535] width 1004 height 135
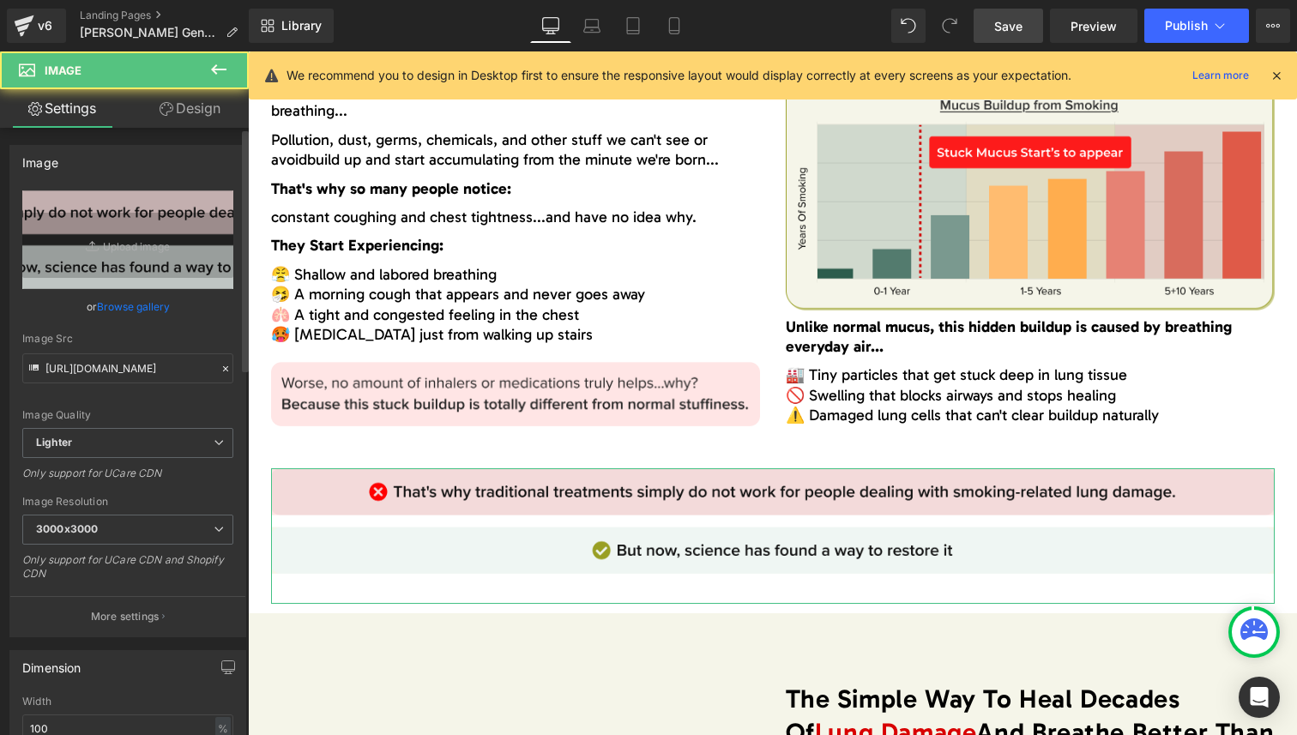
click at [123, 307] on link "Browse gallery" at bounding box center [133, 307] width 73 height 30
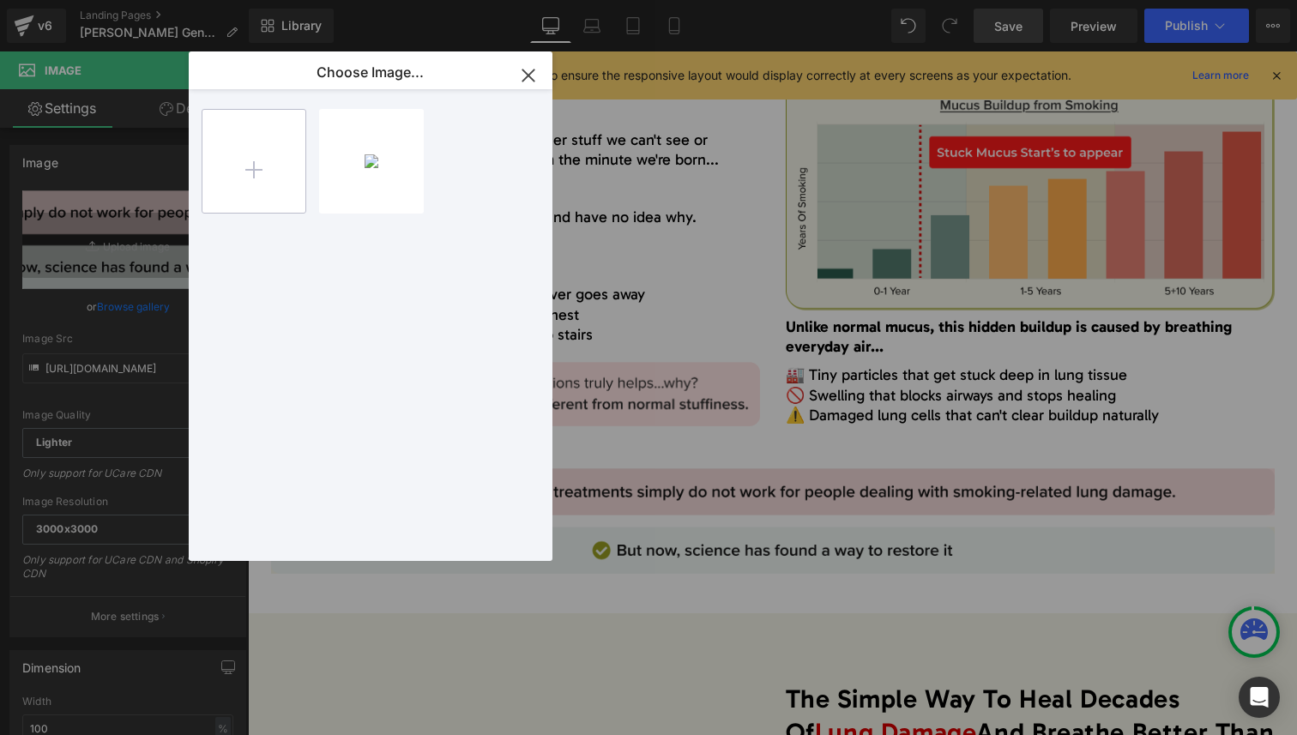
click at [239, 195] on input "file" at bounding box center [253, 161] width 103 height 103
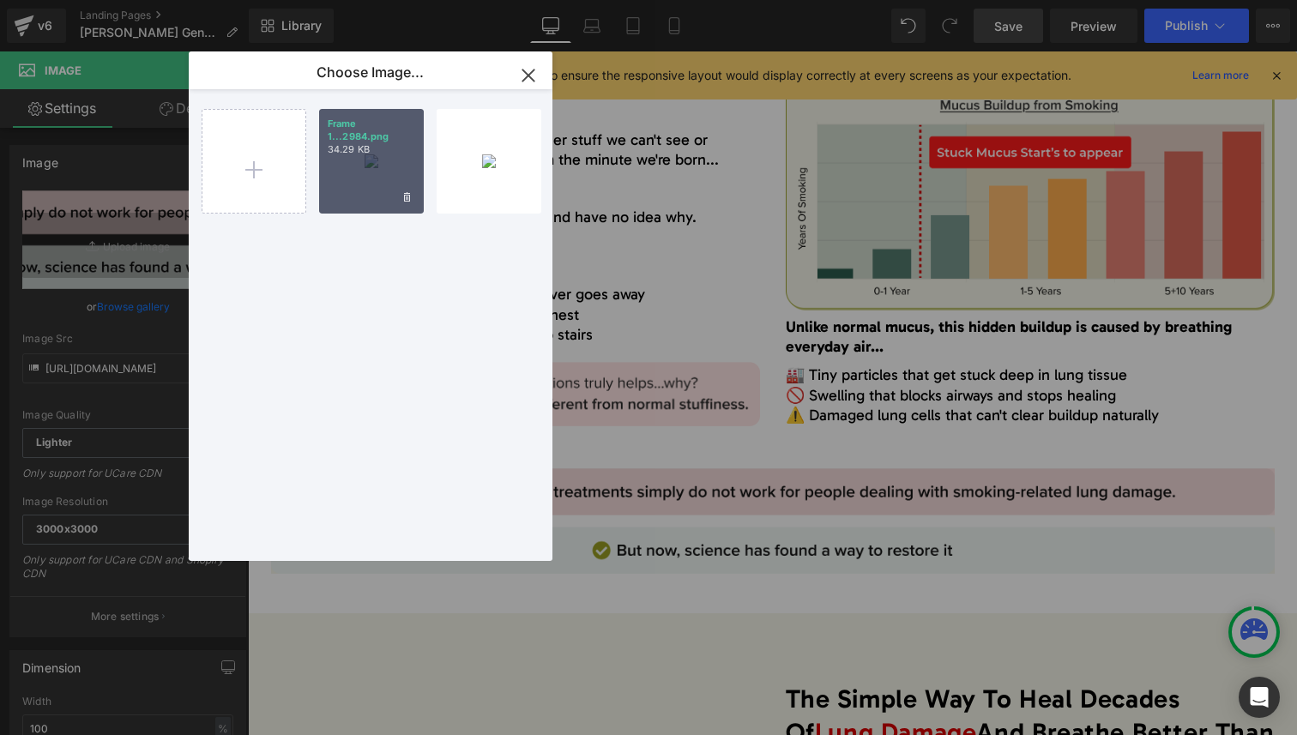
click at [376, 179] on div "Frame 1...2984.png 34.29 KB" at bounding box center [371, 161] width 105 height 105
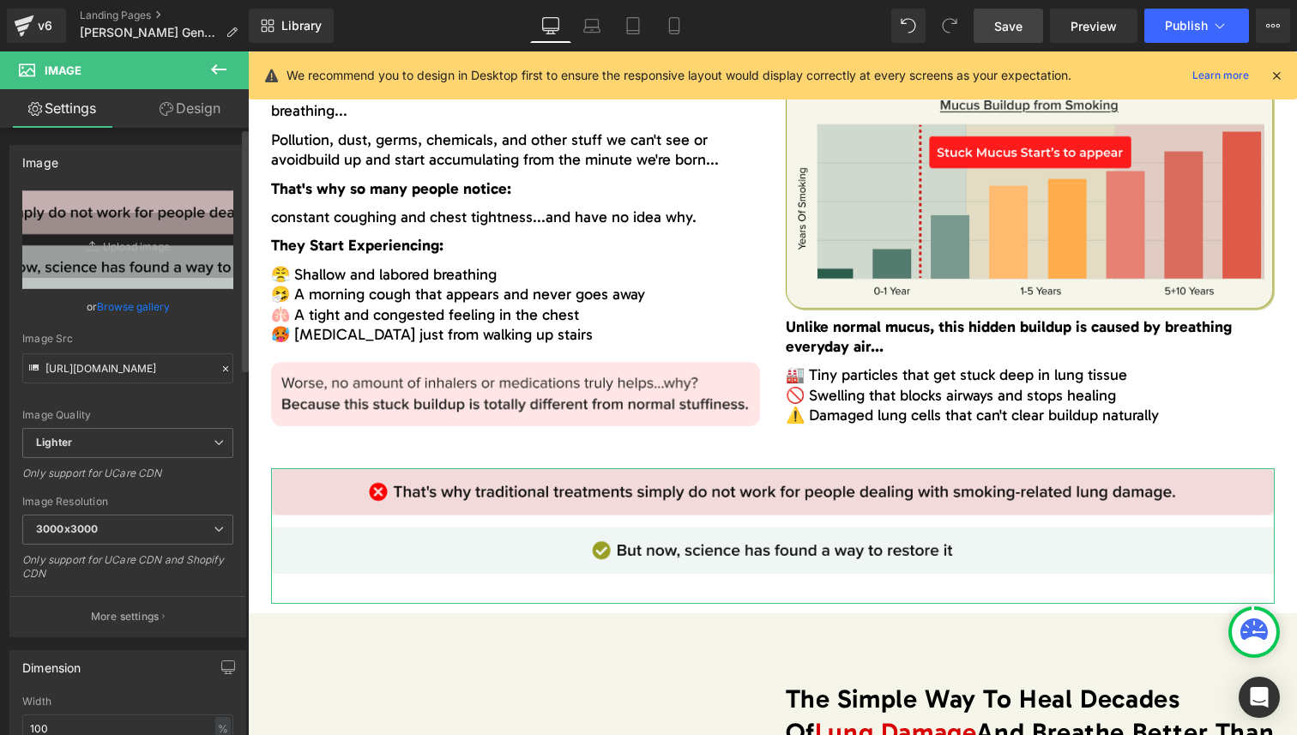
click at [121, 310] on link "Browse gallery" at bounding box center [133, 307] width 73 height 30
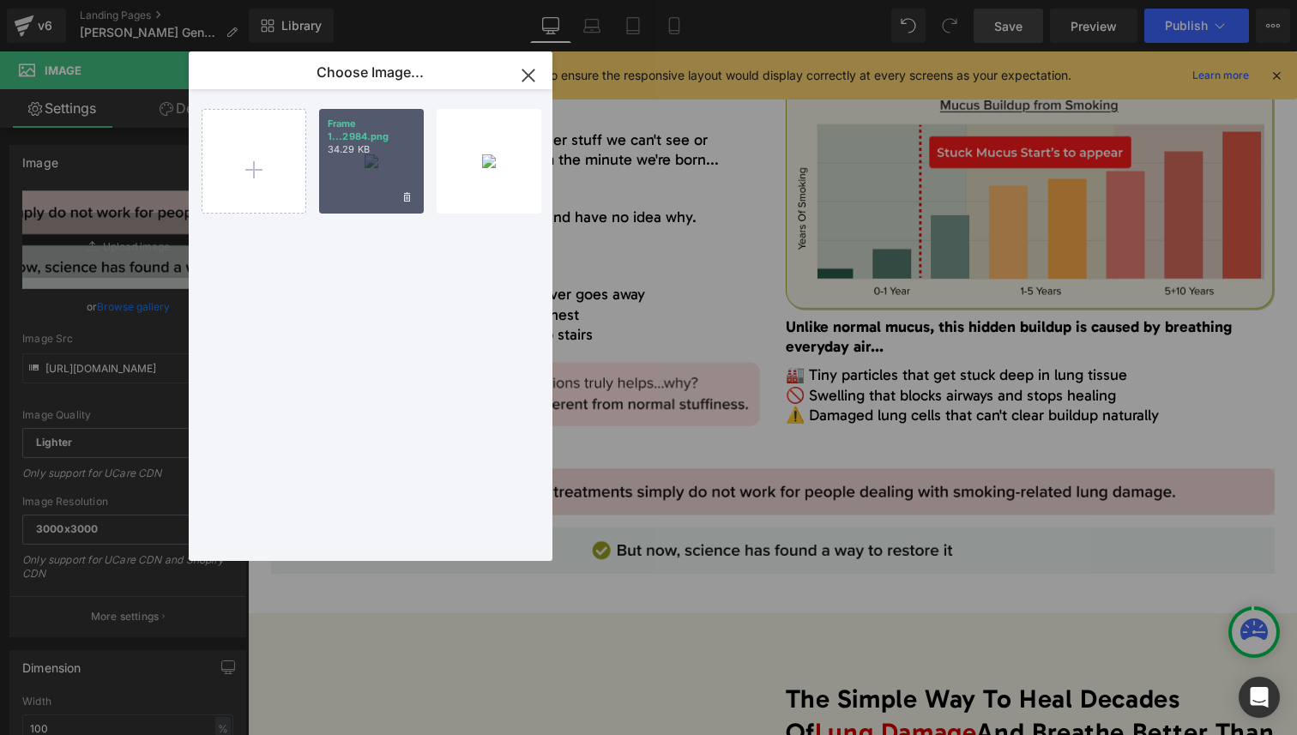
click at [366, 177] on div "Frame 1...2984.png 34.29 KB" at bounding box center [371, 161] width 105 height 105
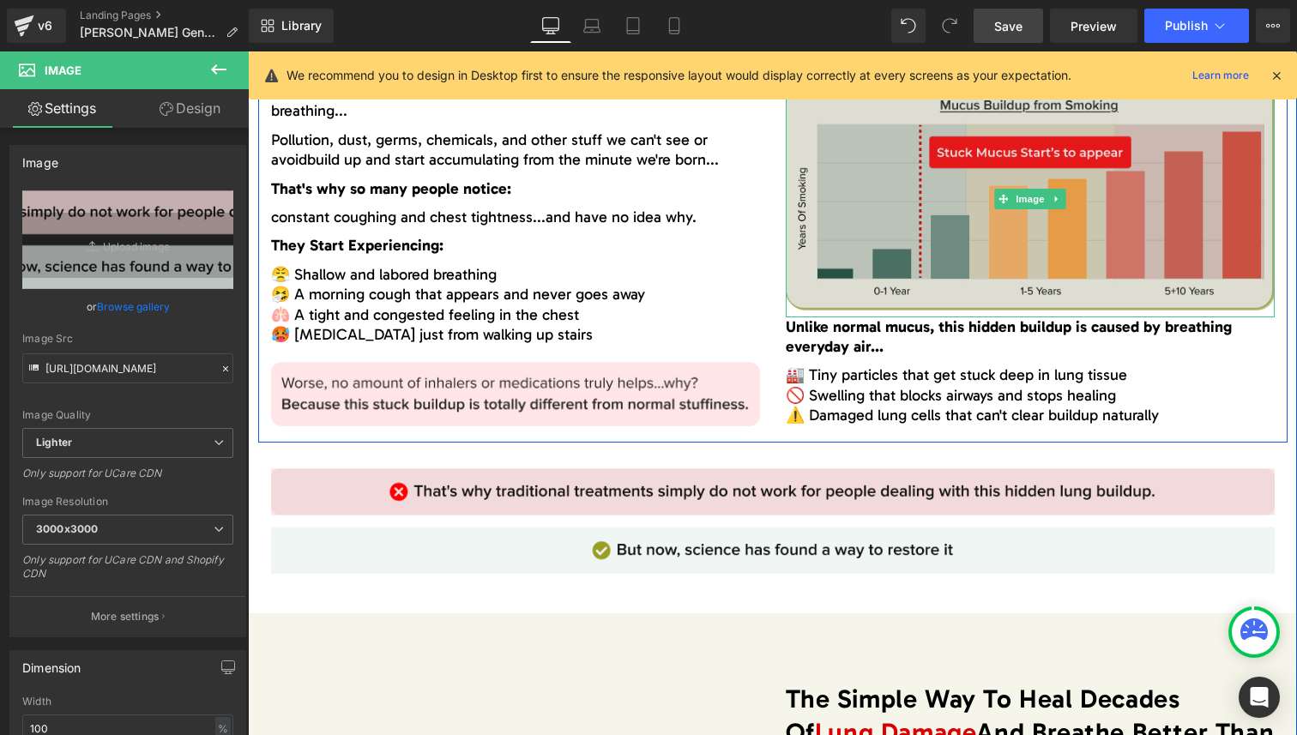
click at [1005, 218] on img at bounding box center [1030, 198] width 489 height 235
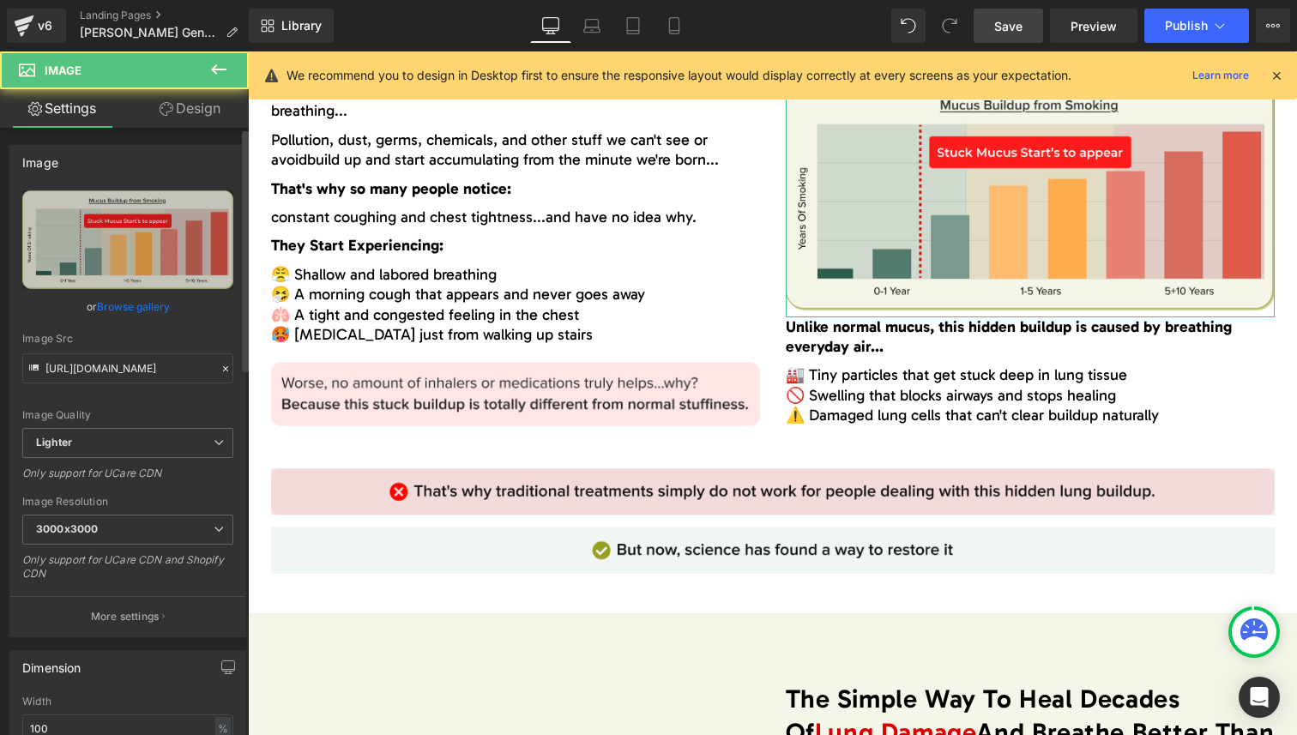
click at [137, 301] on link "Browse gallery" at bounding box center [133, 307] width 73 height 30
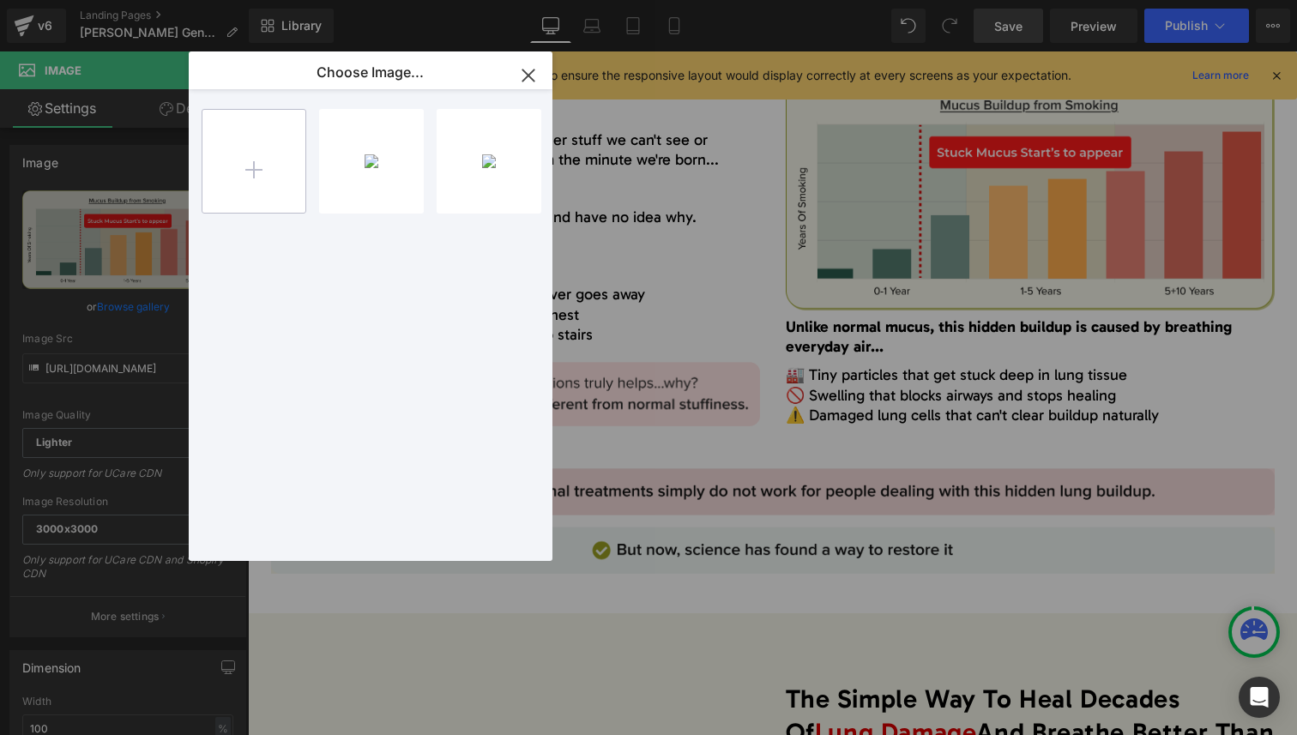
click at [272, 147] on input "file" at bounding box center [253, 161] width 103 height 103
type input "C:\fakepath\bi_question.png"
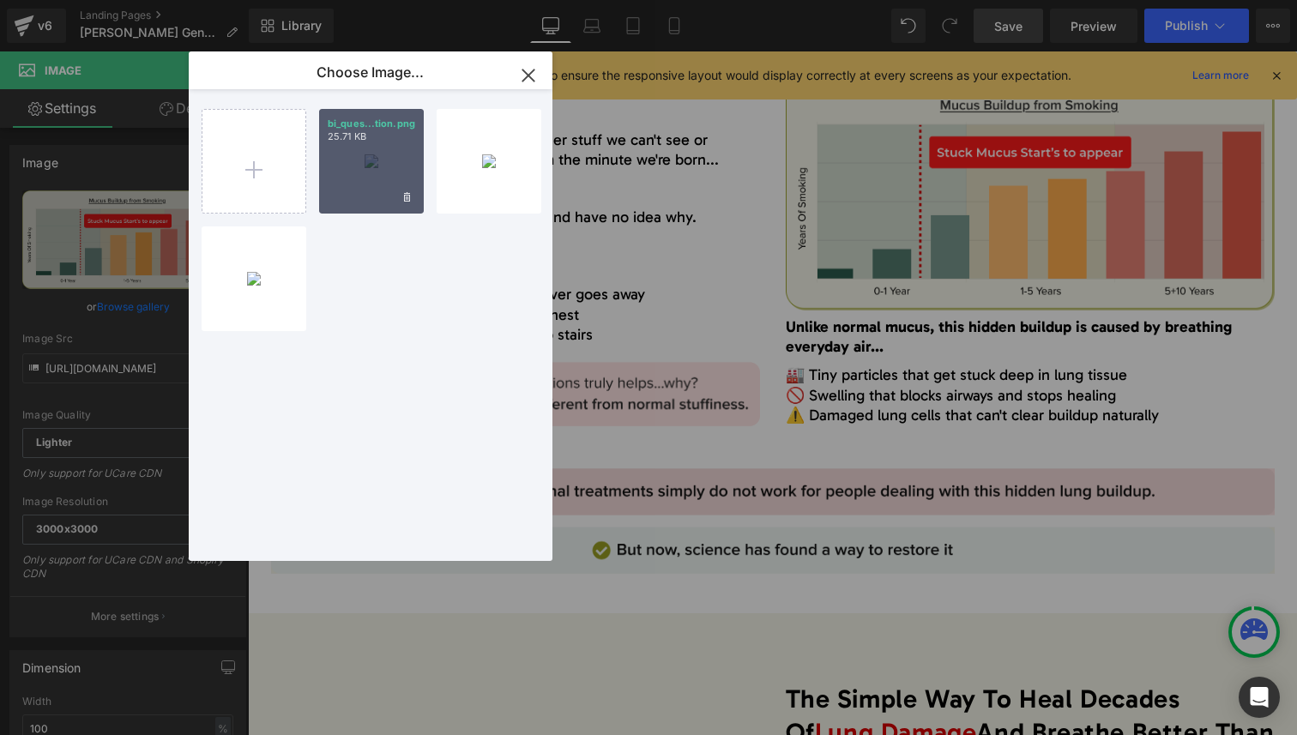
click at [362, 179] on div "bi_ques...tion.png 25.71 KB" at bounding box center [371, 161] width 105 height 105
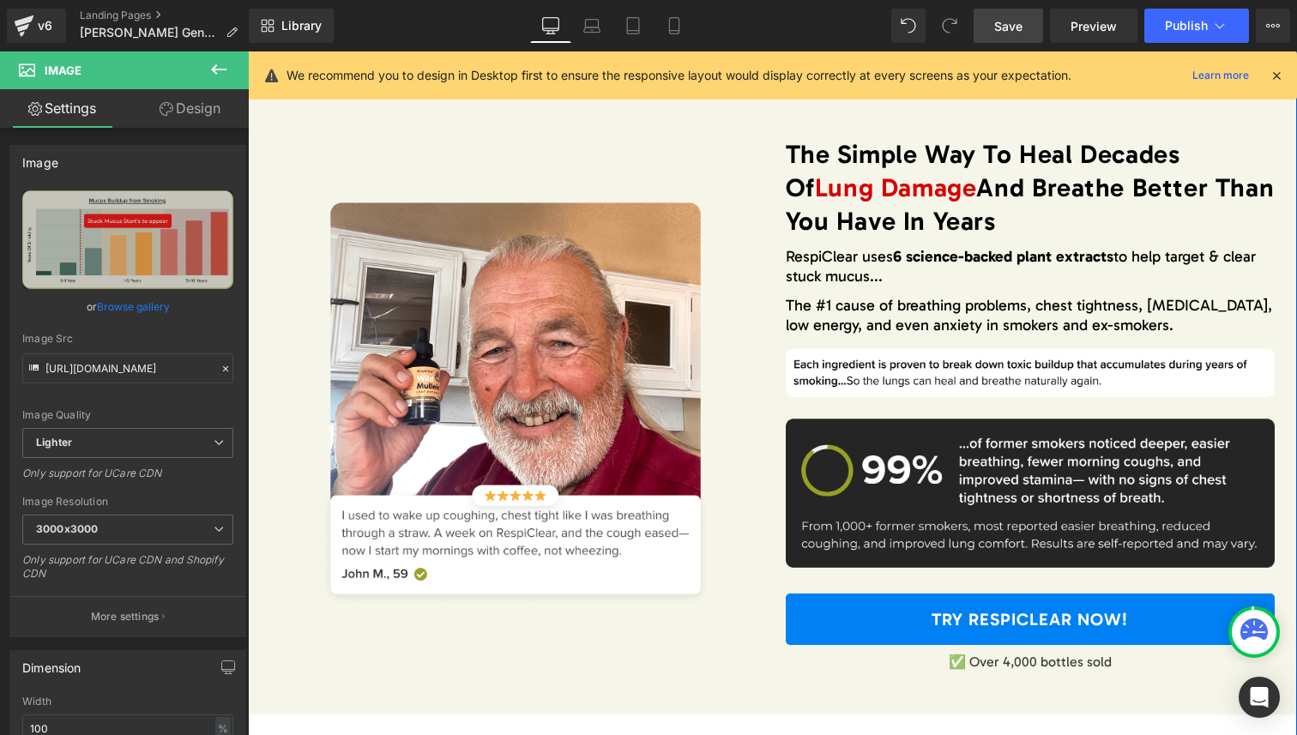
scroll to position [2523, 0]
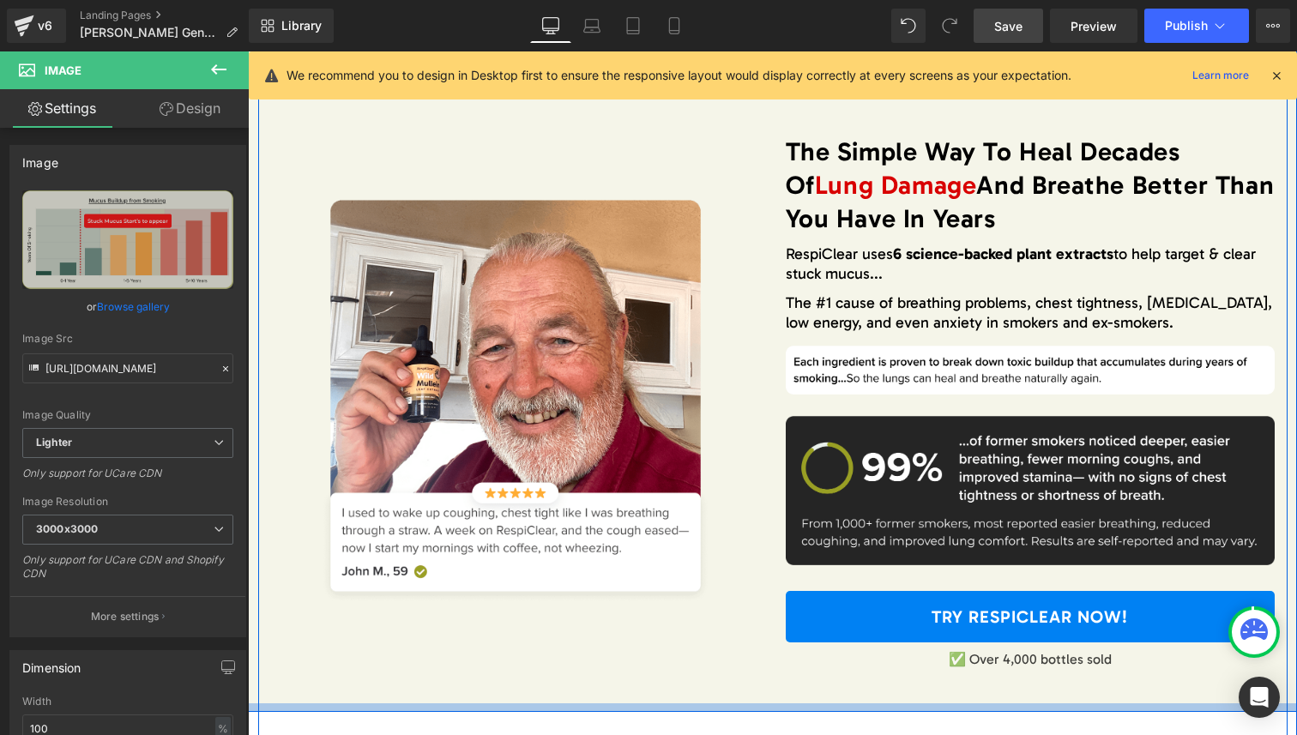
click at [745, 706] on div at bounding box center [772, 707] width 1049 height 9
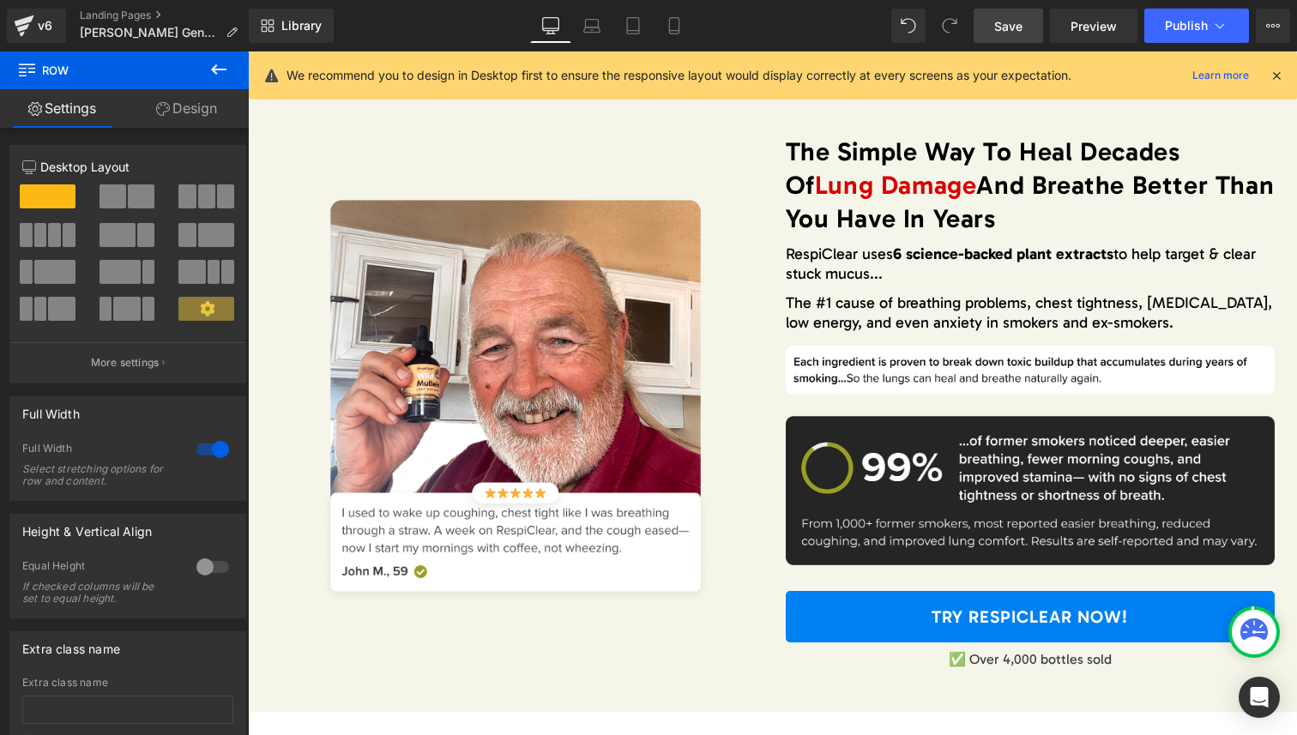
click at [865, 156] on h1 "The Simple Way To Heal Decades Of Lung Damage And Breathe Better Than You Have …" at bounding box center [1030, 186] width 489 height 100
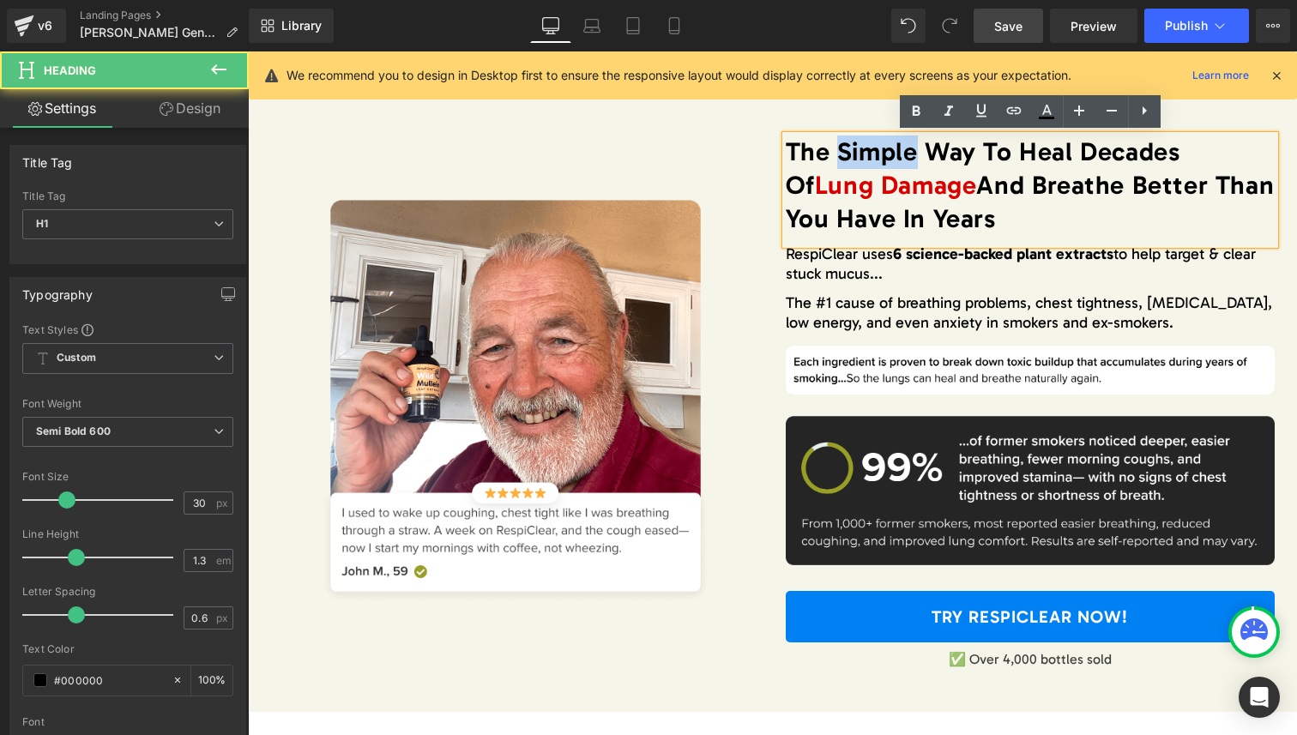
click at [865, 156] on h1 "The Simple Way To Heal Decades Of Lung Damage And Breathe Better Than You Have …" at bounding box center [1030, 186] width 489 height 100
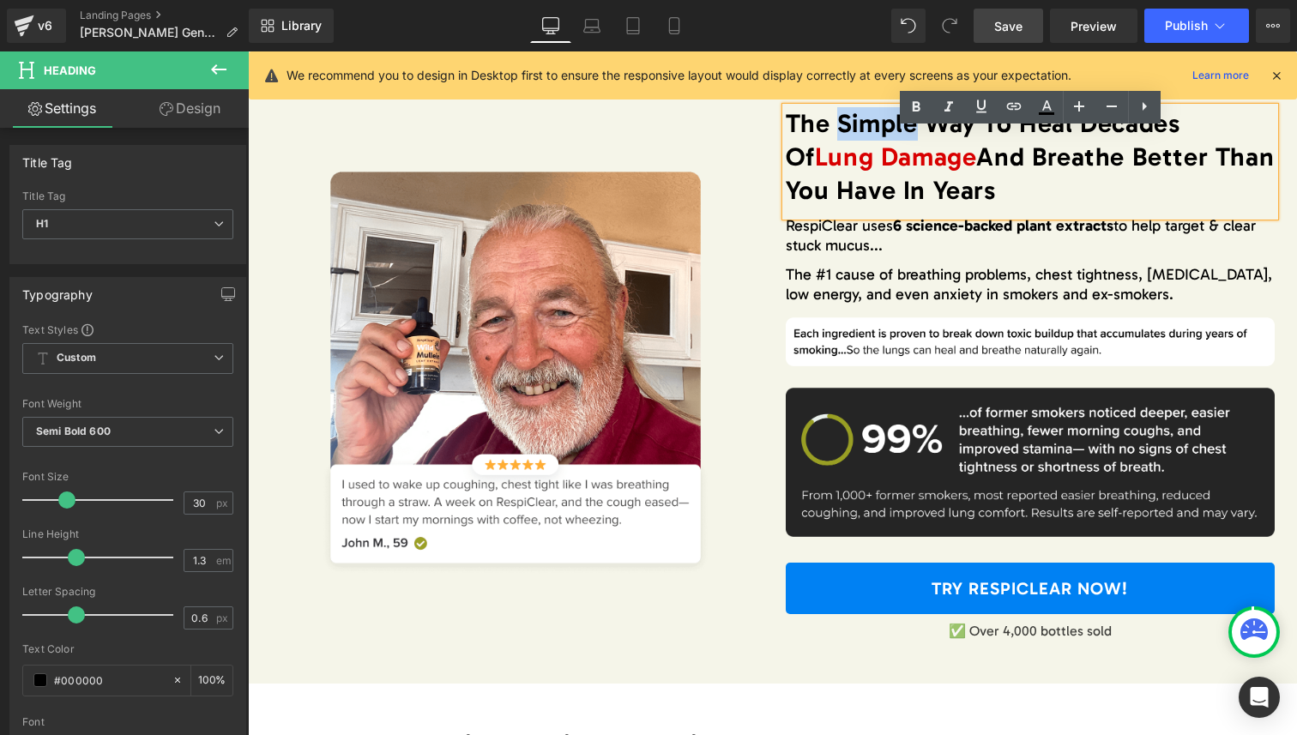
scroll to position [2555, 0]
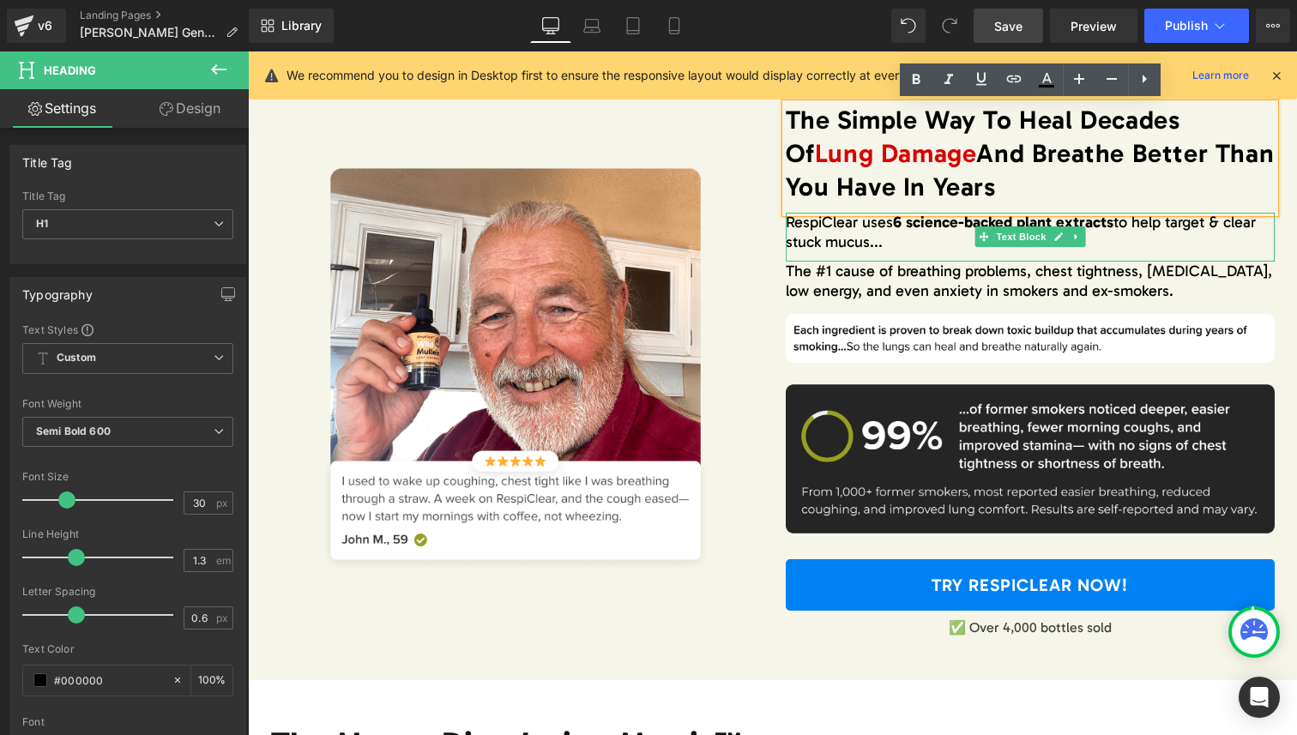
click at [896, 242] on p "RespiClear uses 6 science-backed plant extracts to help target & clear stuck mu…" at bounding box center [1030, 233] width 489 height 40
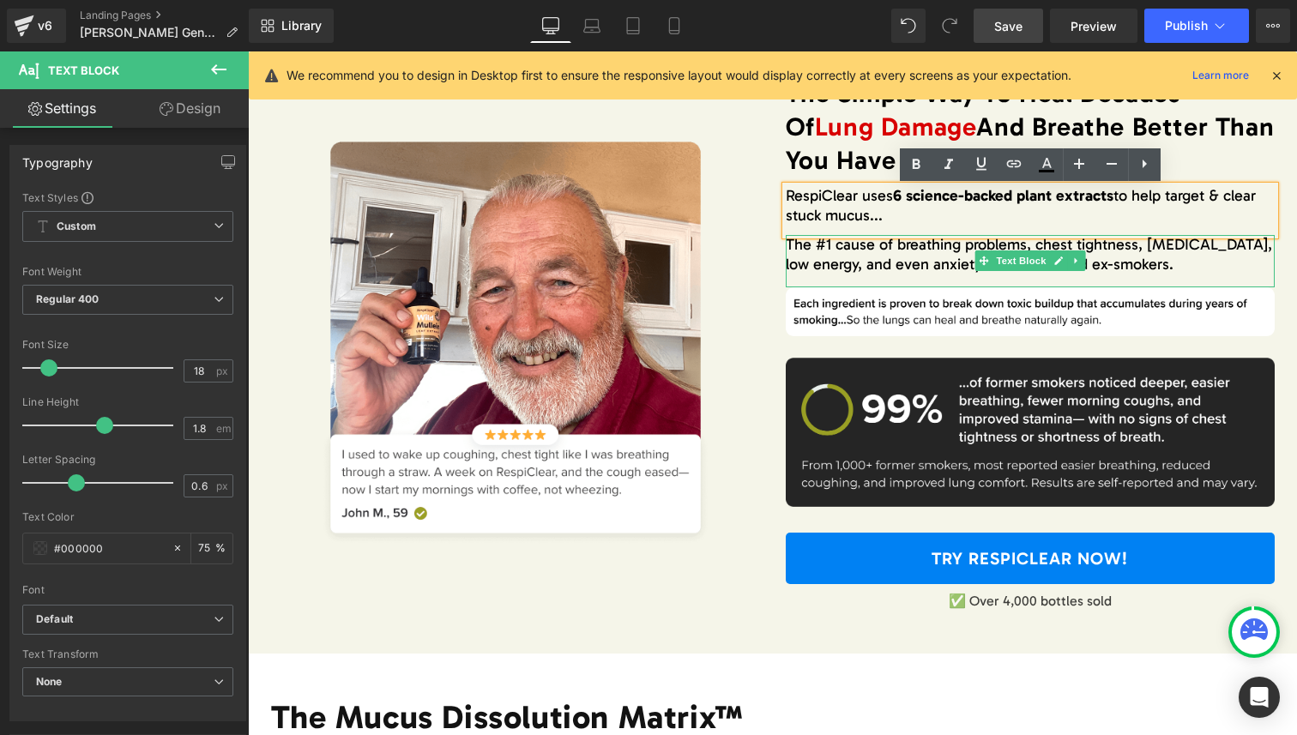
scroll to position [2582, 0]
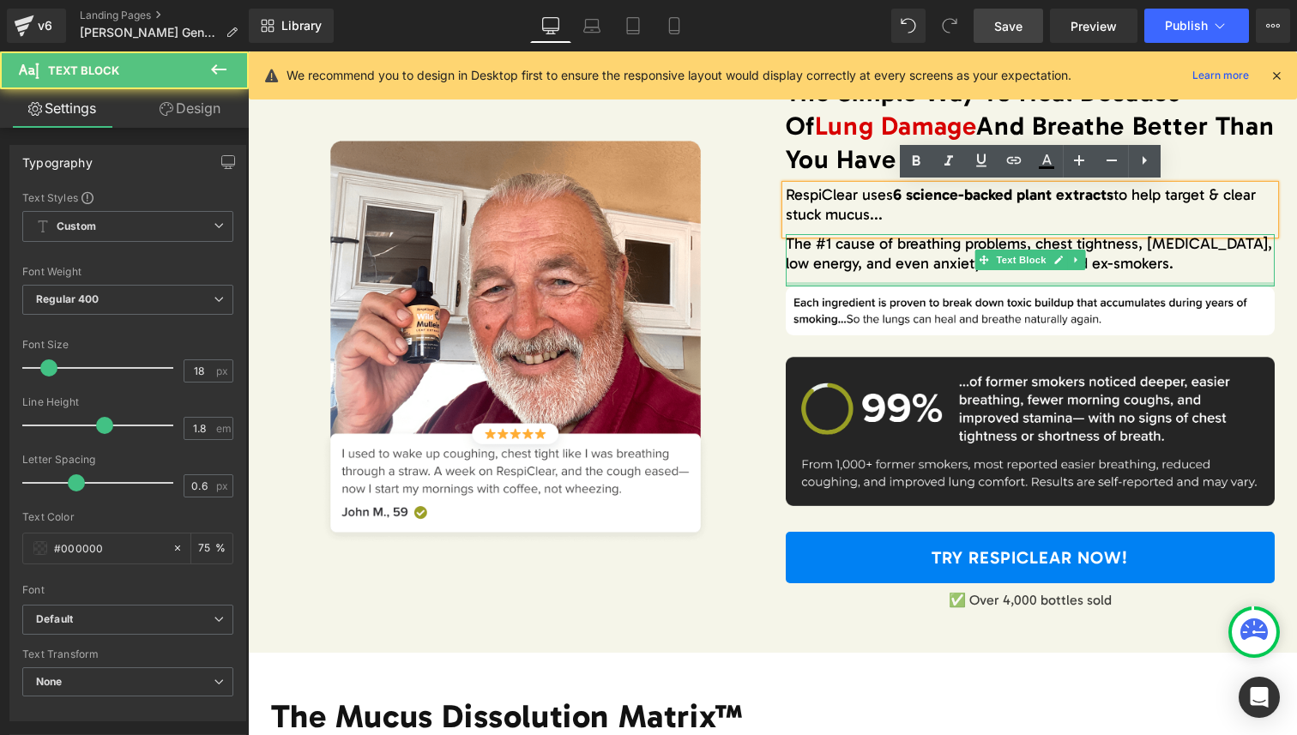
click at [827, 284] on div at bounding box center [1030, 284] width 489 height 4
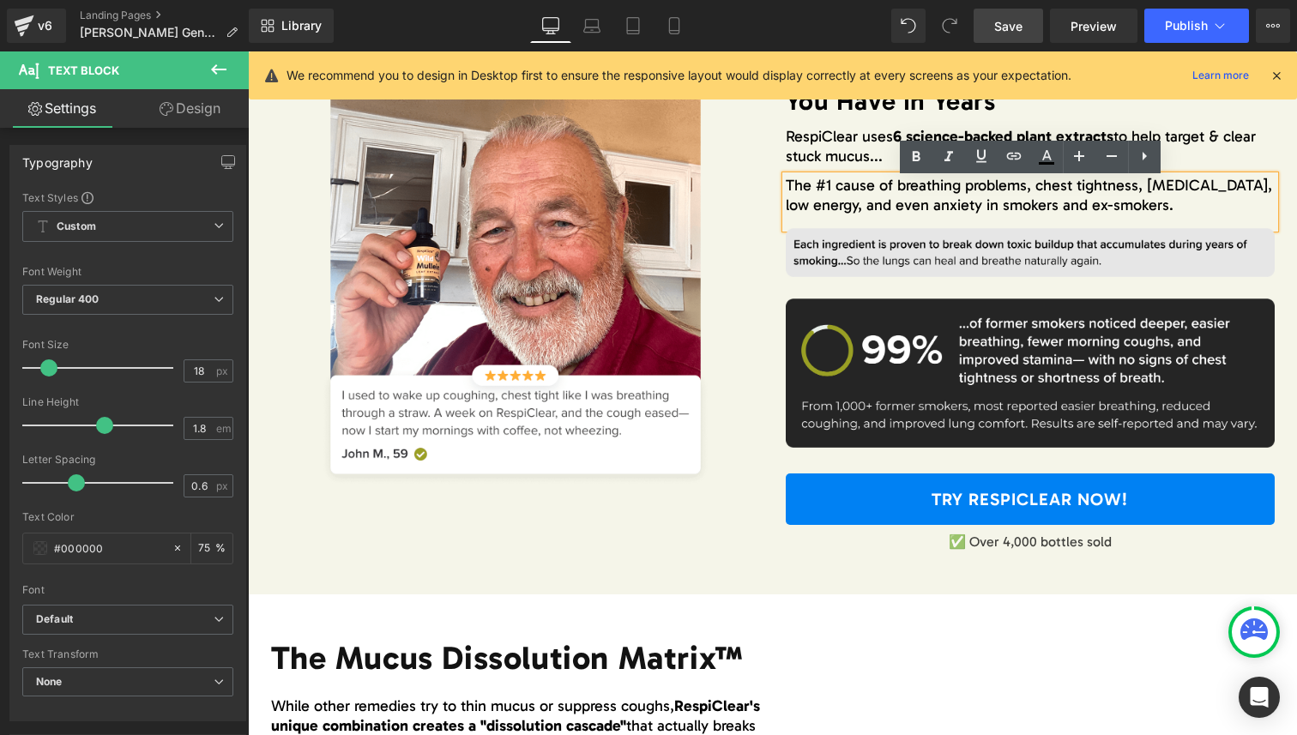
scroll to position [2643, 0]
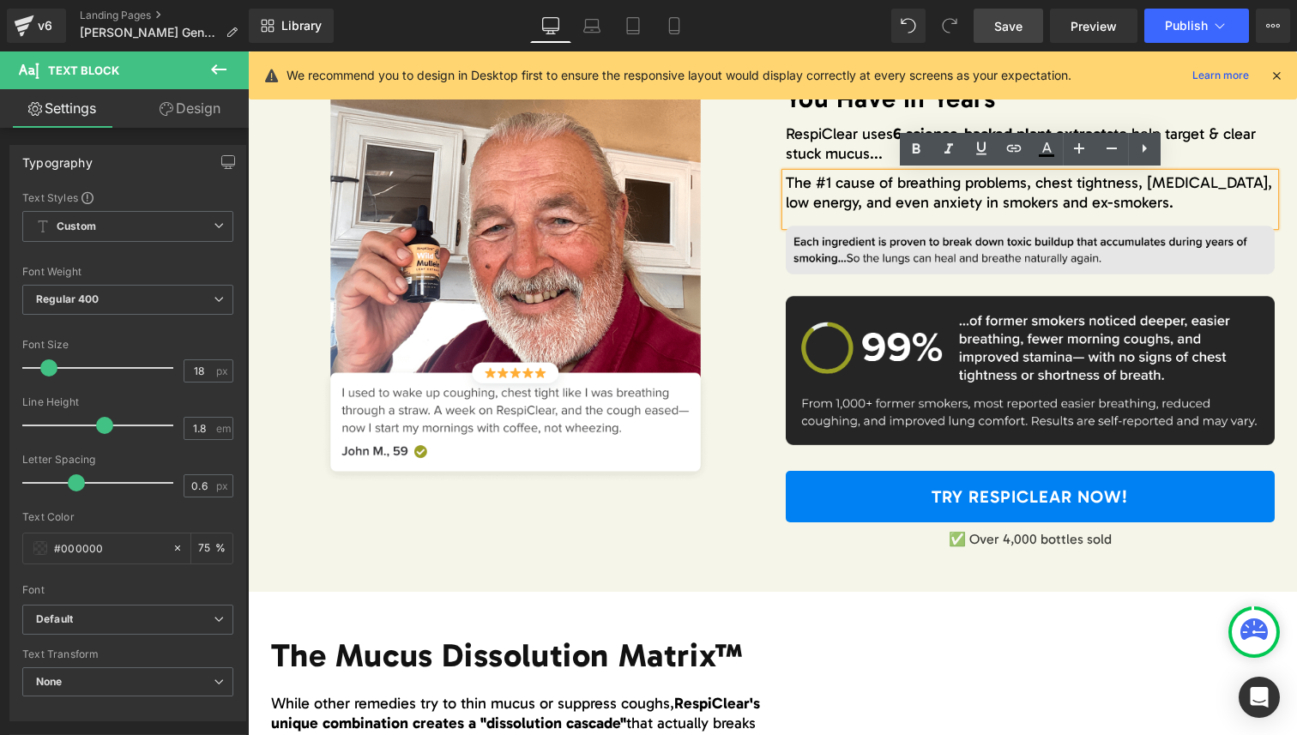
click at [1090, 236] on img at bounding box center [1030, 260] width 489 height 69
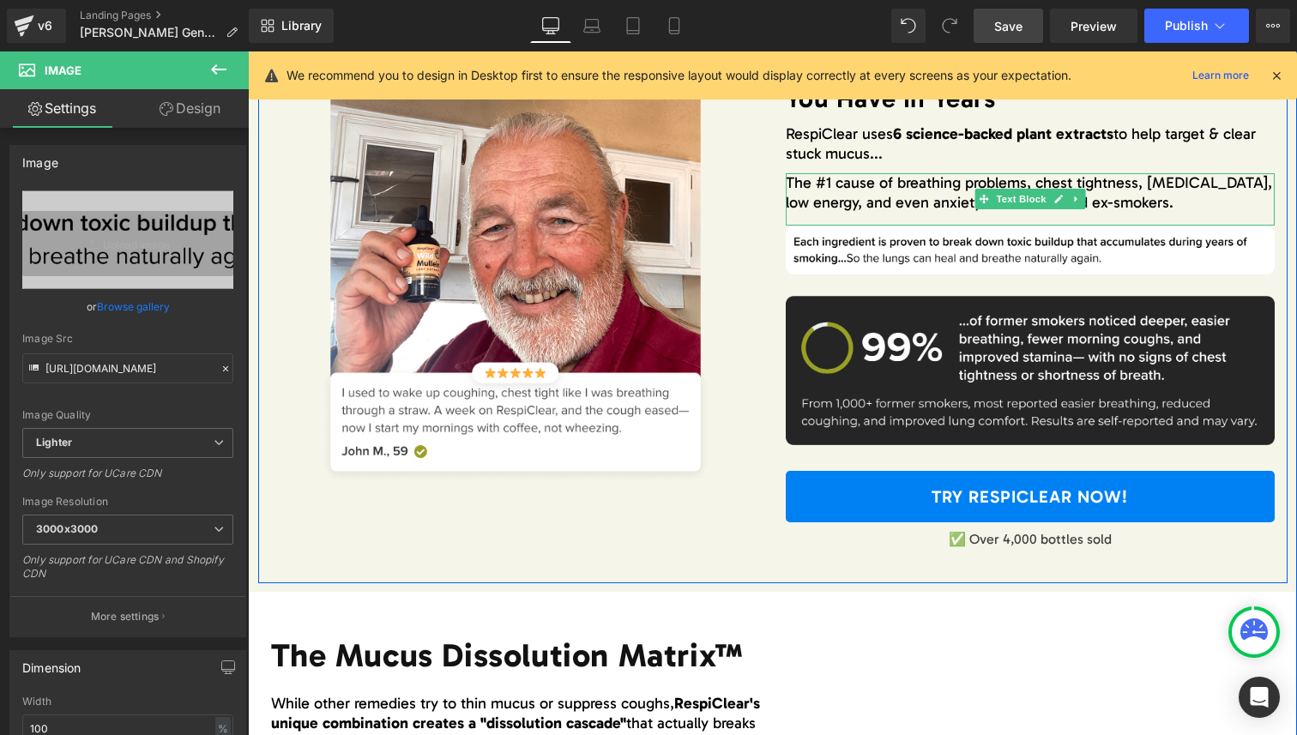
click at [1192, 196] on p "The #1 cause of breathing problems, chest tightness, chronic cough, low energy,…" at bounding box center [1030, 193] width 489 height 40
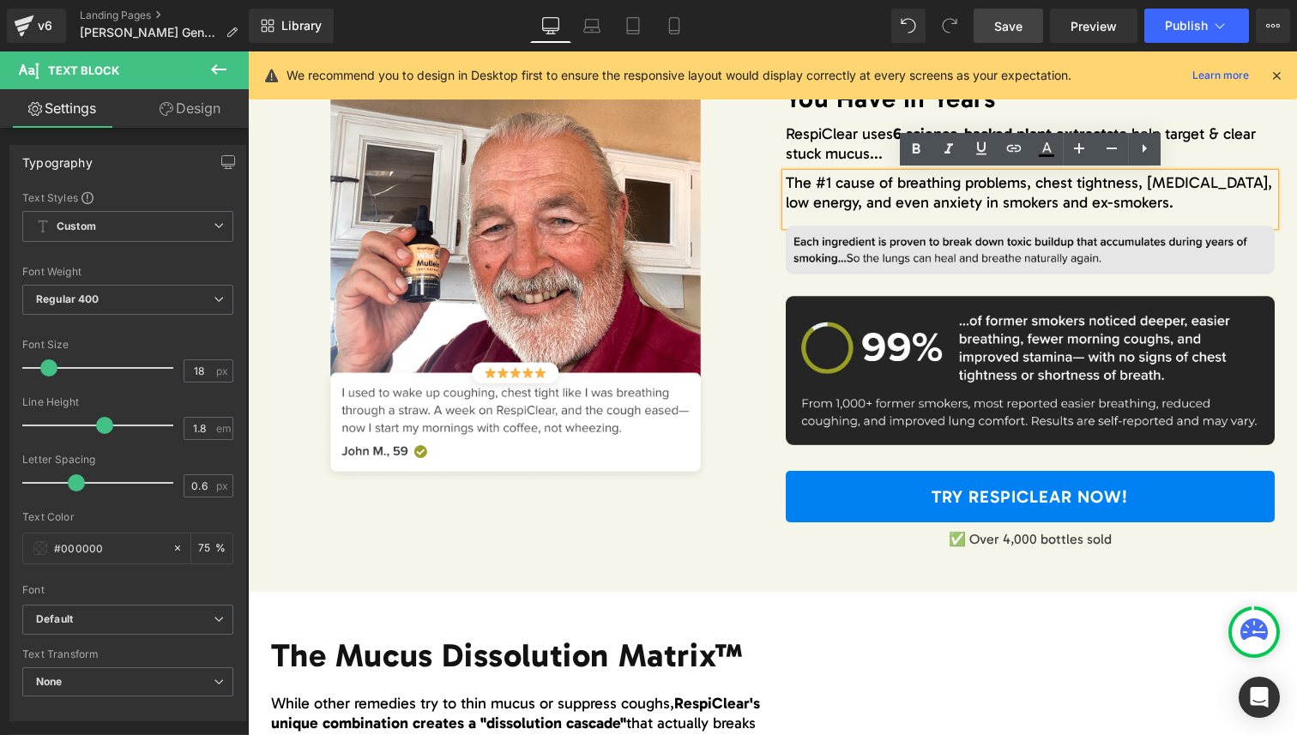
click at [854, 238] on img at bounding box center [1030, 260] width 489 height 69
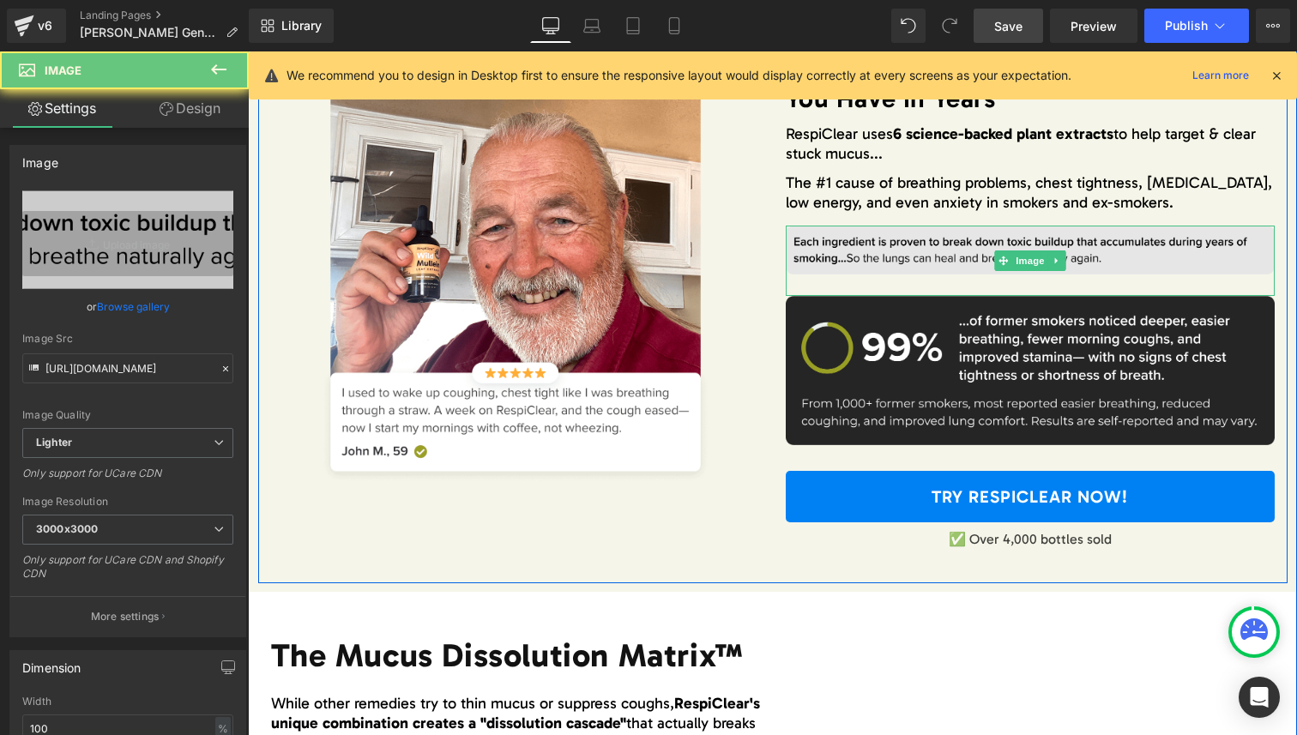
click at [854, 238] on img at bounding box center [1030, 260] width 489 height 69
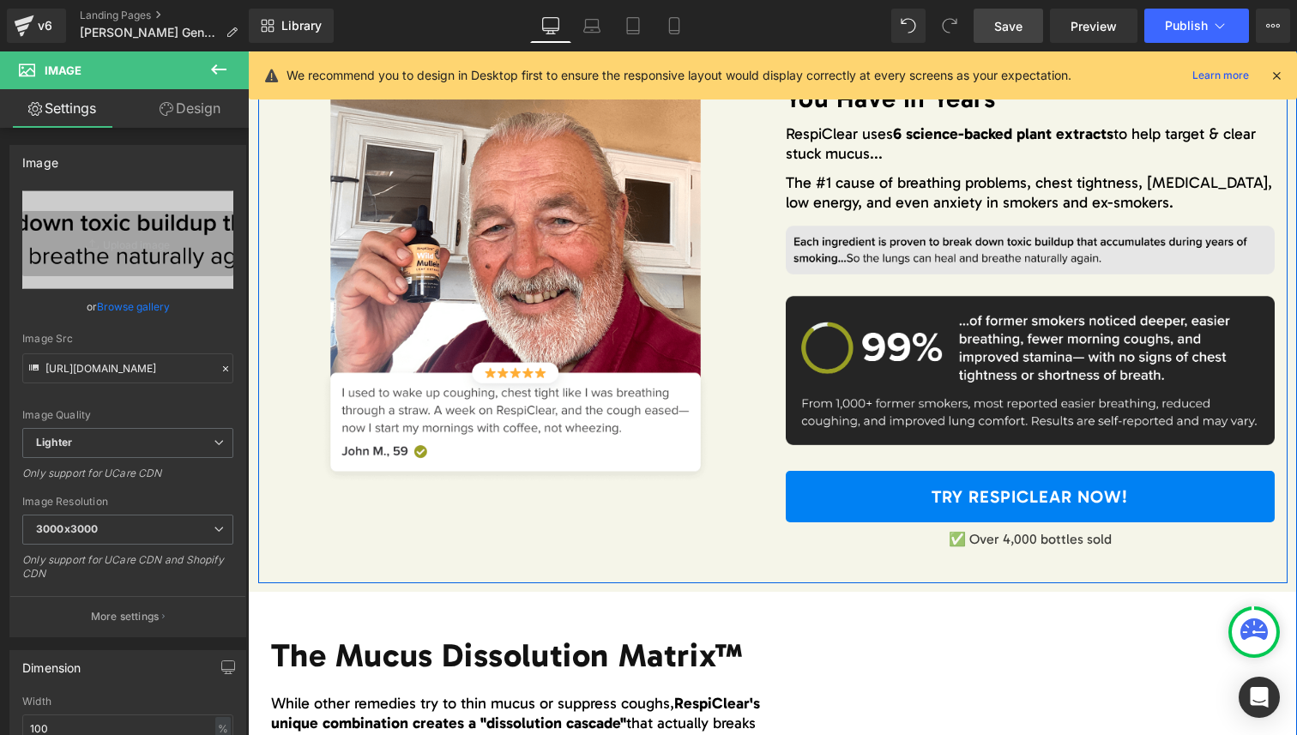
click at [873, 257] on img at bounding box center [1030, 260] width 489 height 69
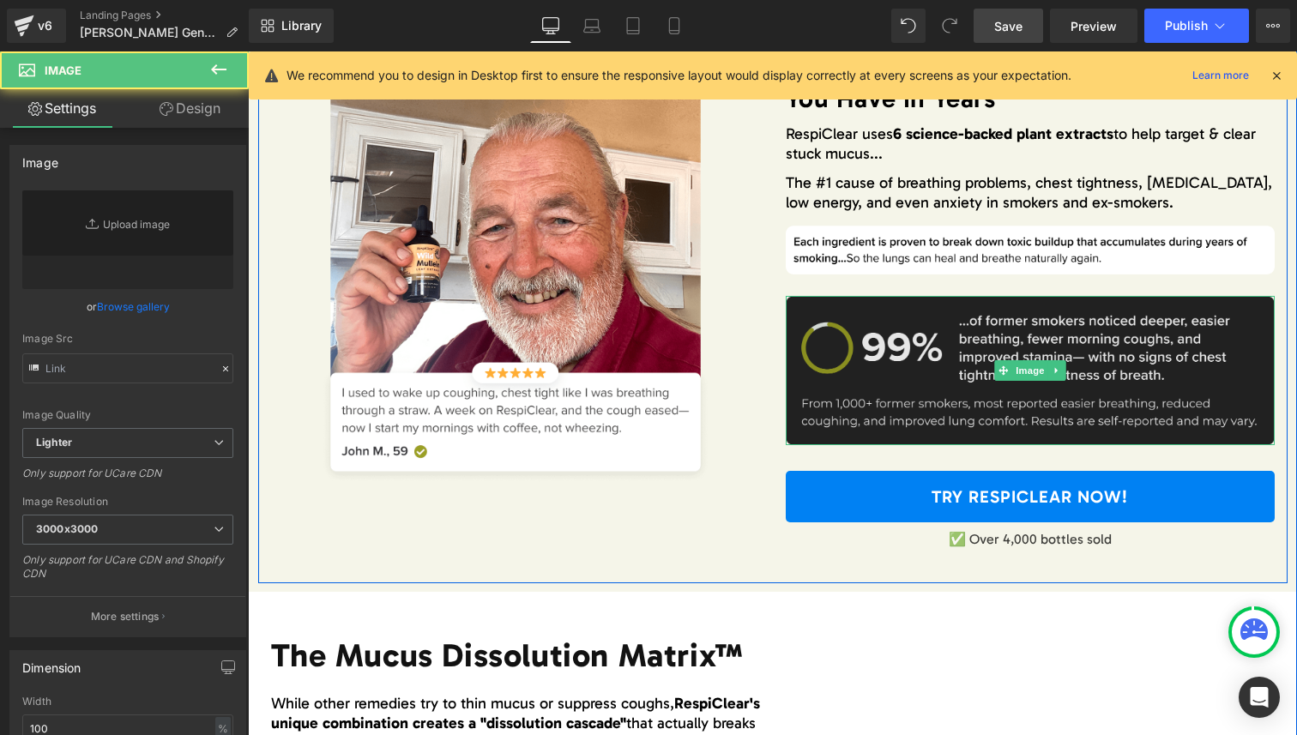
click at [837, 337] on img at bounding box center [1030, 370] width 489 height 149
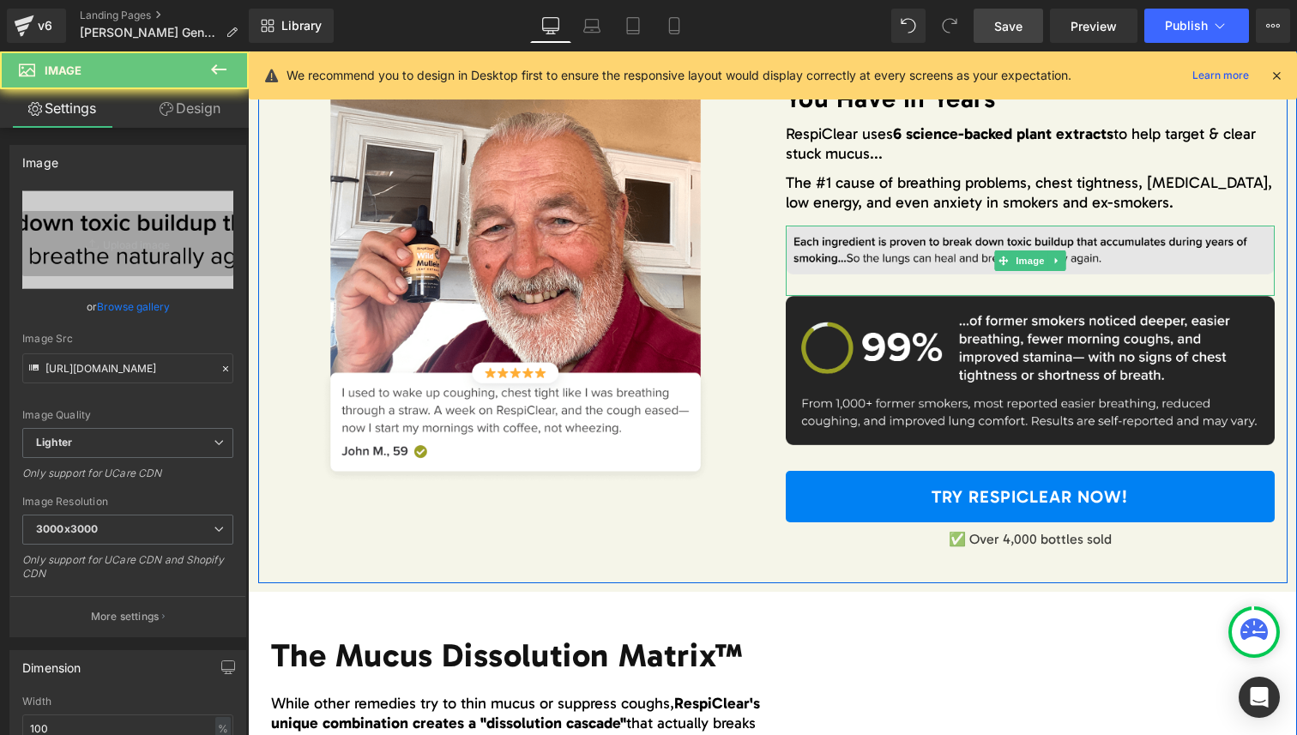
click at [879, 245] on img at bounding box center [1030, 260] width 489 height 69
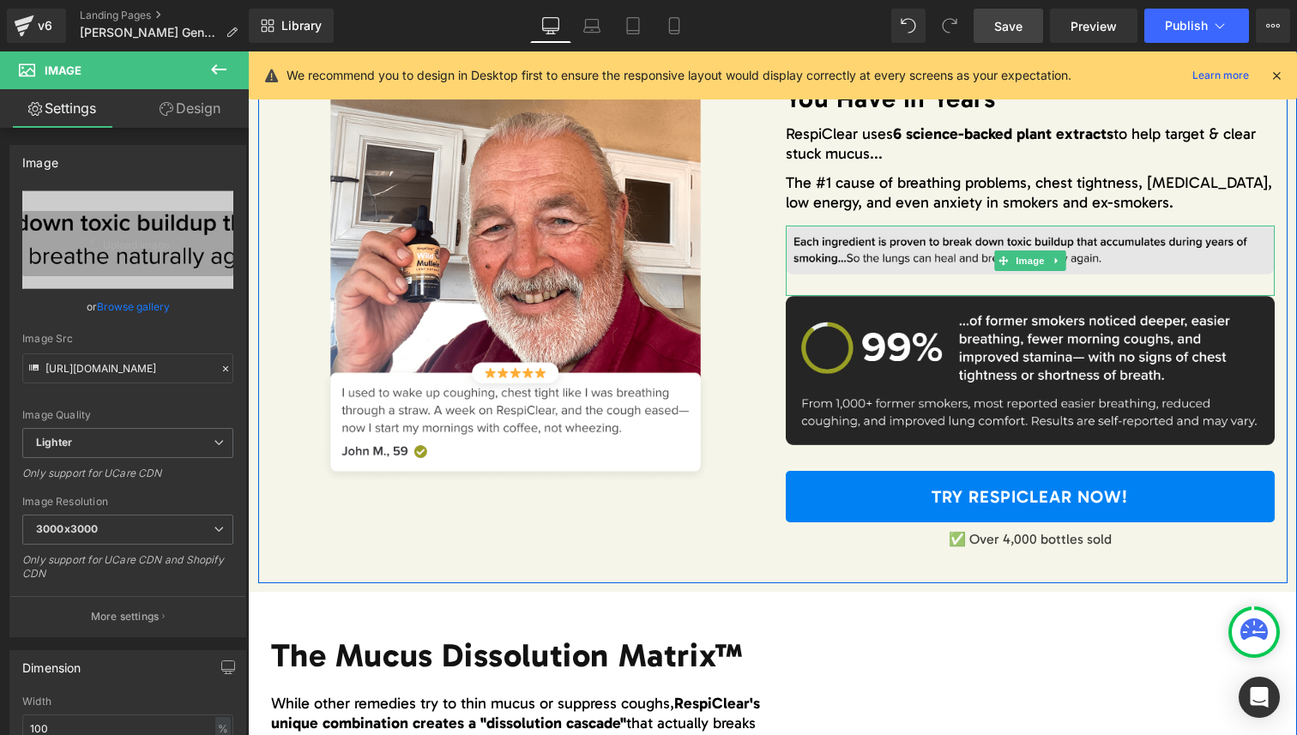
click at [906, 238] on img at bounding box center [1030, 260] width 489 height 69
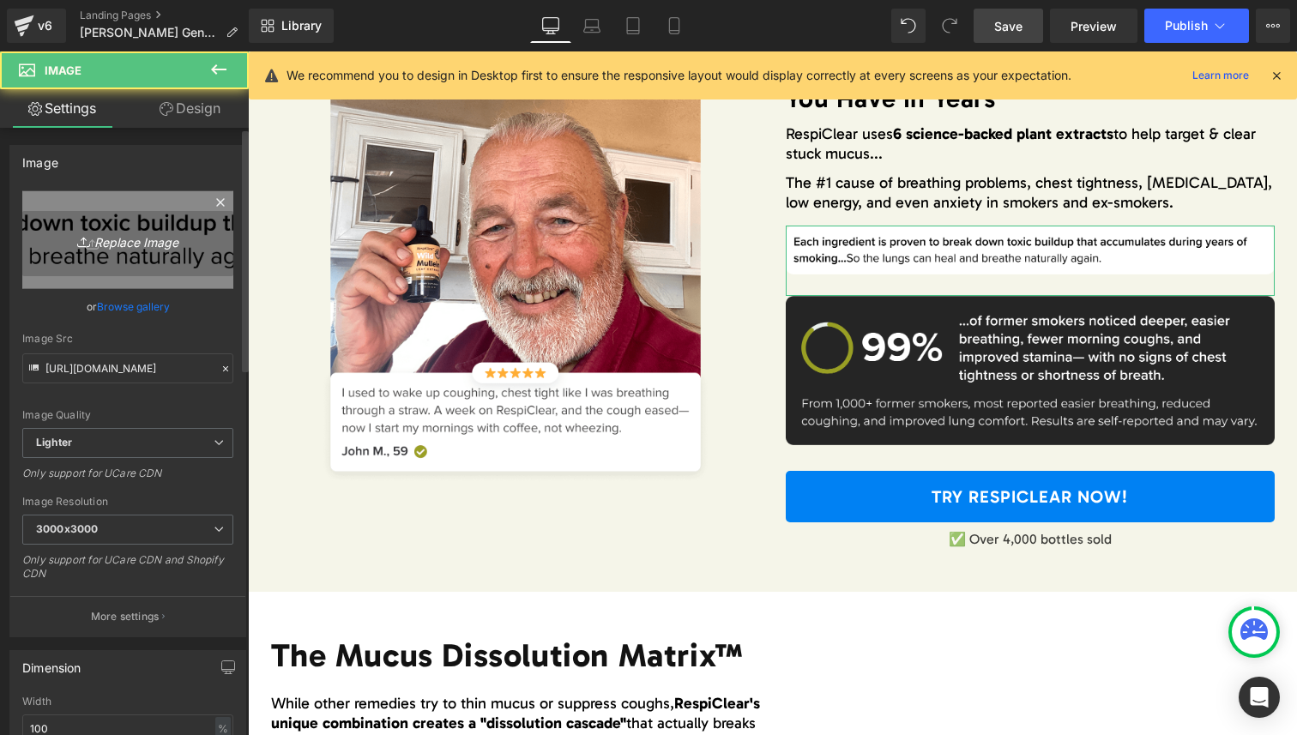
click at [133, 249] on icon "Replace Image" at bounding box center [127, 239] width 137 height 21
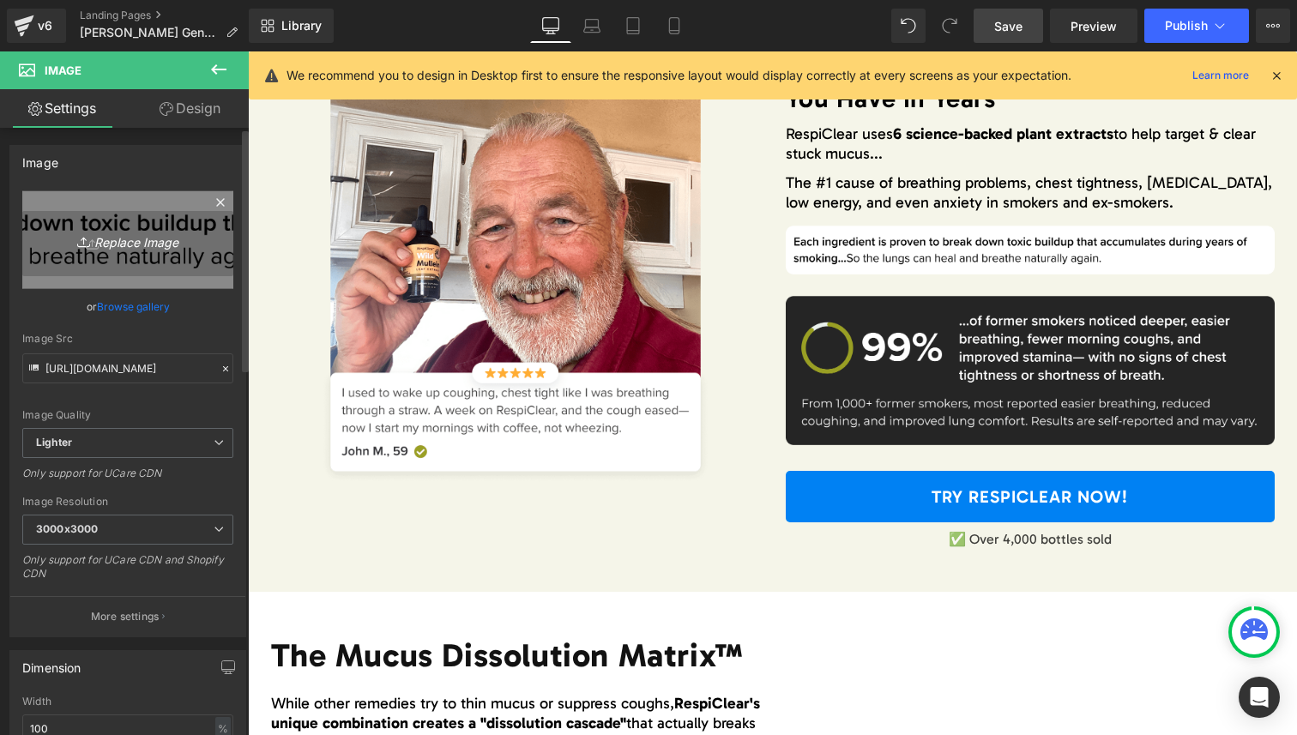
type input "C:\fakepath\Frame 1000003210.png"
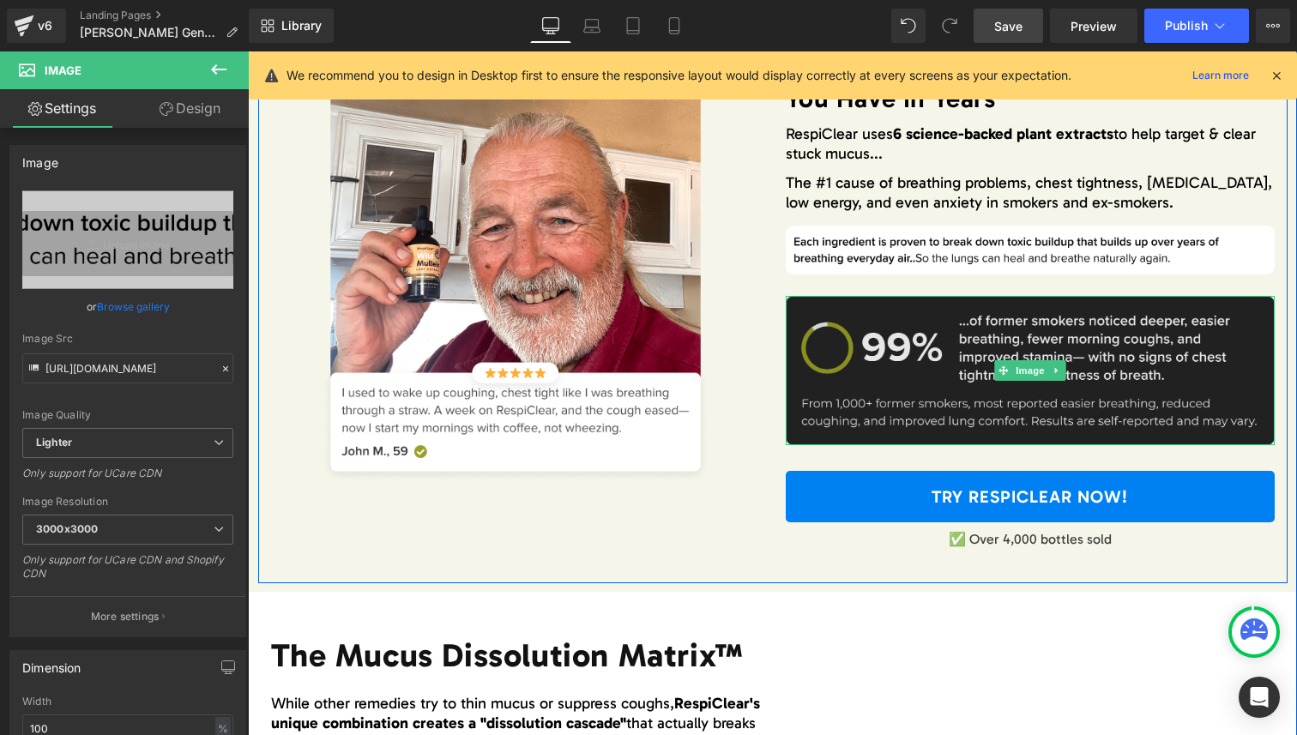
click at [865, 368] on img at bounding box center [1030, 370] width 489 height 149
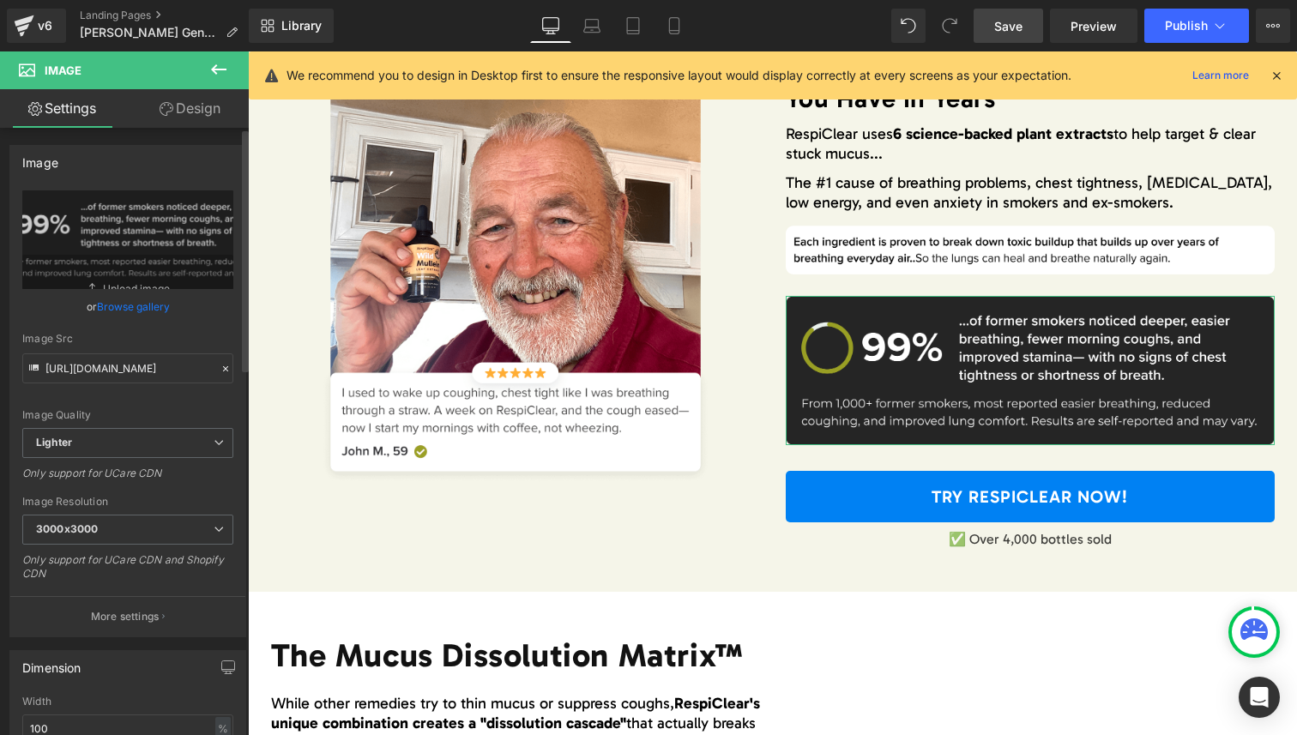
click at [131, 311] on link "Browse gallery" at bounding box center [133, 307] width 73 height 30
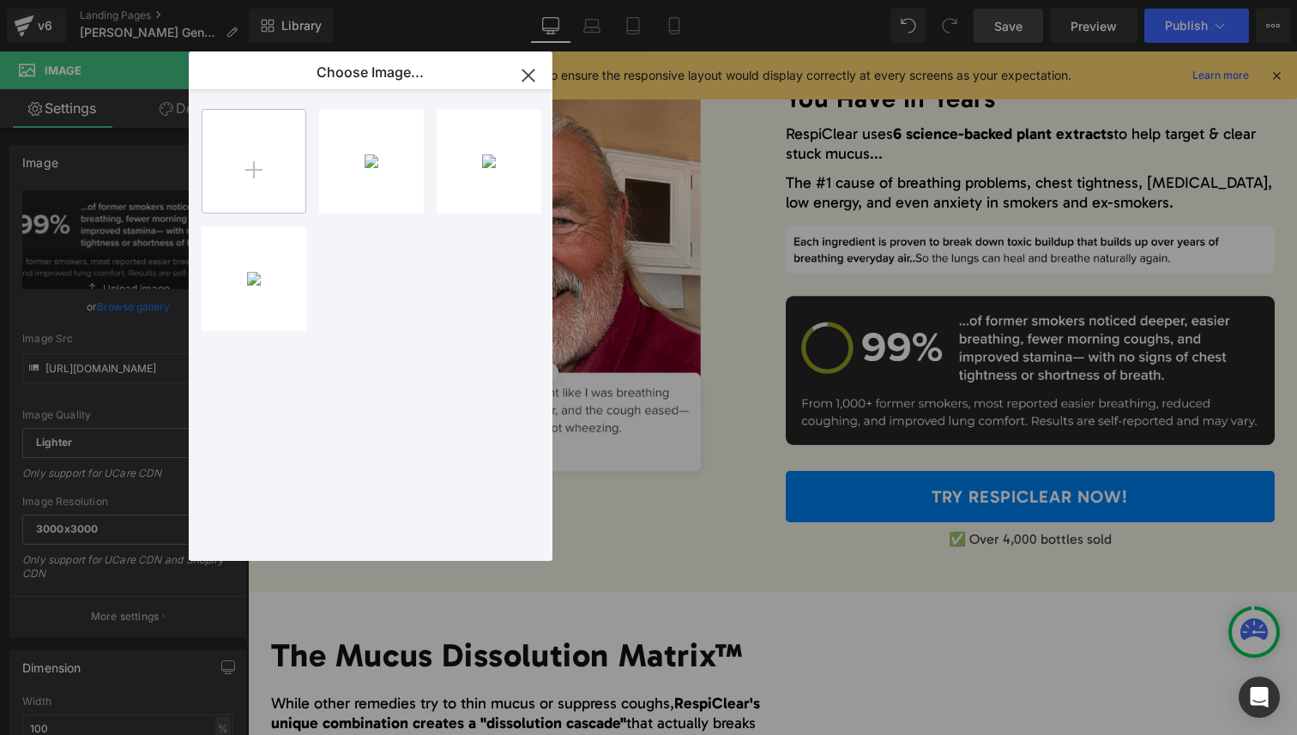
click at [242, 193] on input "file" at bounding box center [253, 161] width 103 height 103
type input "C:\fakepath\Frame 1000003262.png"
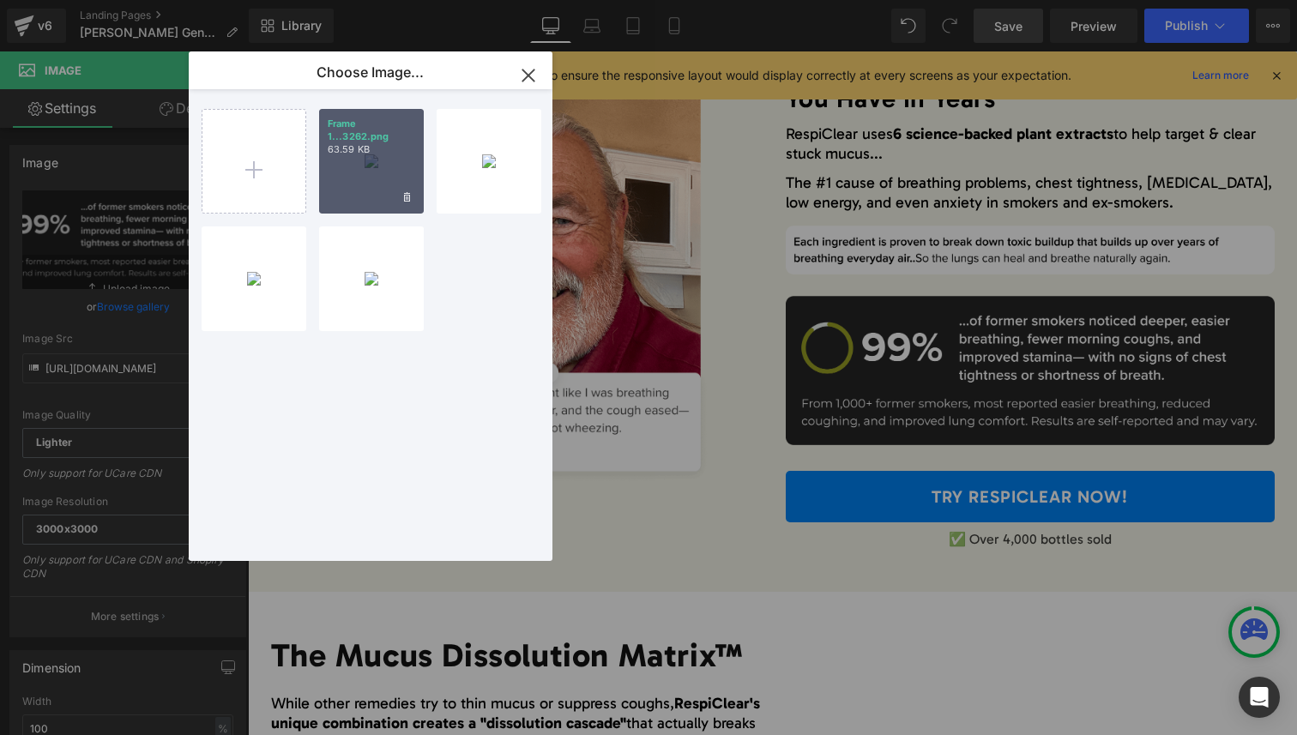
click at [359, 190] on div "Frame 1...3262.png 63.59 KB" at bounding box center [371, 161] width 105 height 105
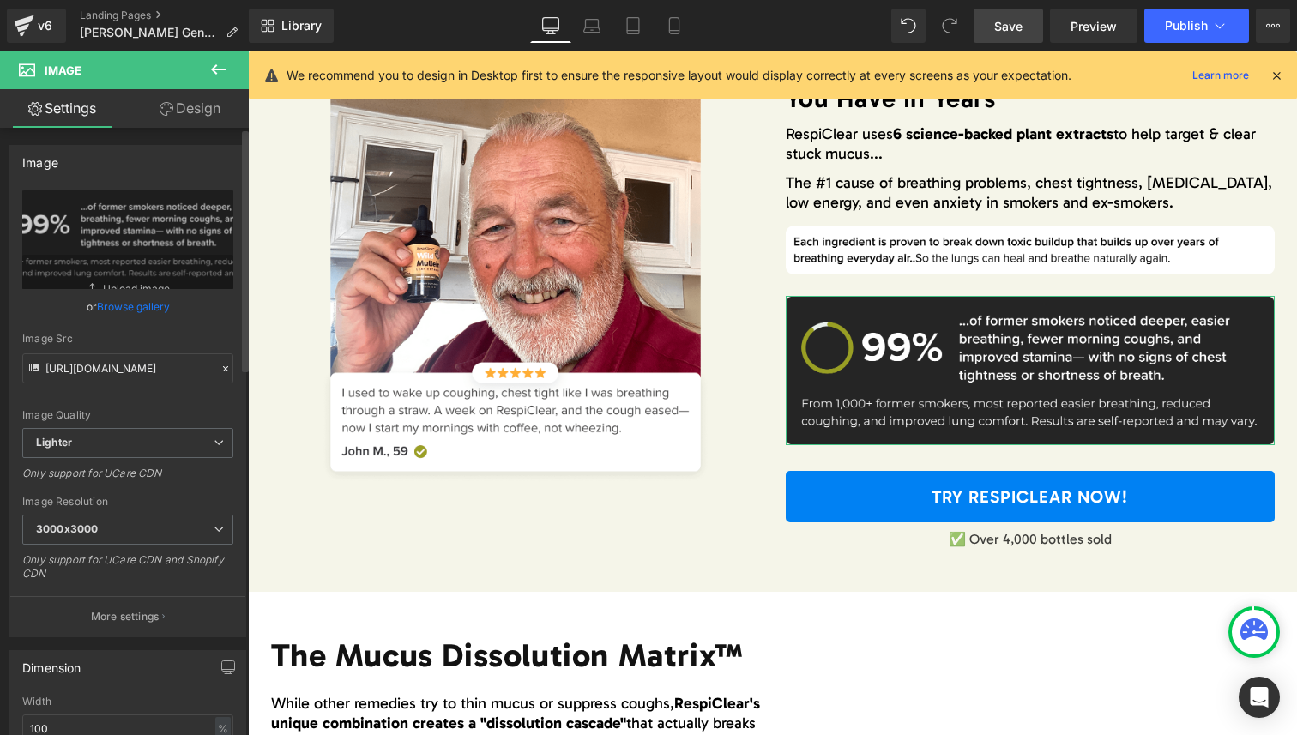
click at [133, 300] on link "Browse gallery" at bounding box center [133, 307] width 73 height 30
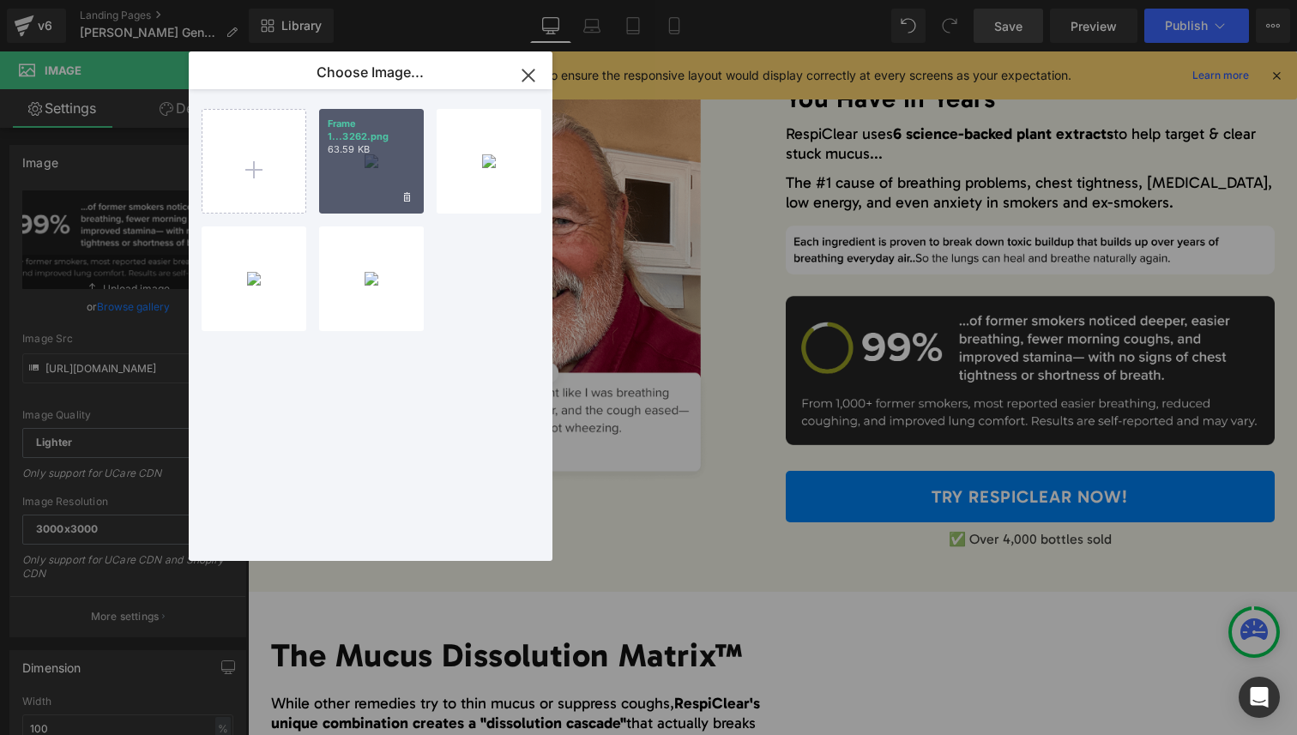
click at [331, 155] on p "63.59 KB" at bounding box center [372, 149] width 88 height 13
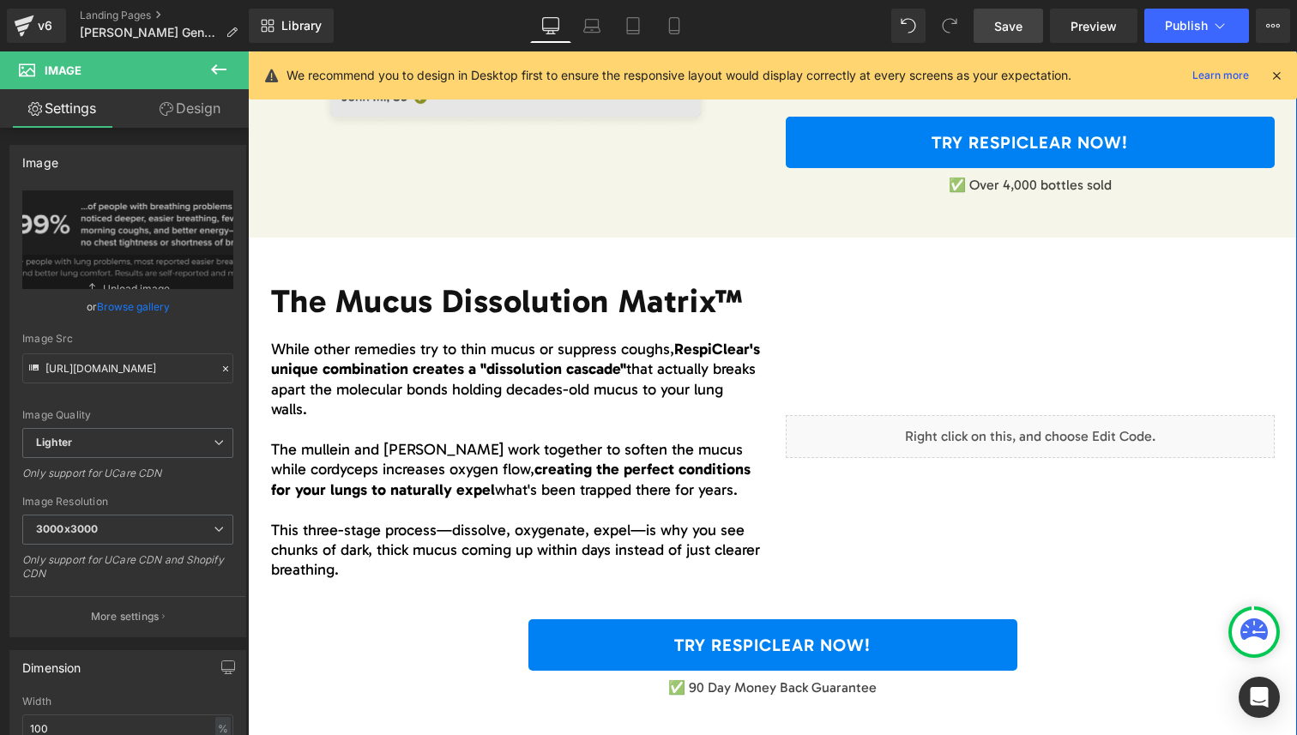
scroll to position [3001, 0]
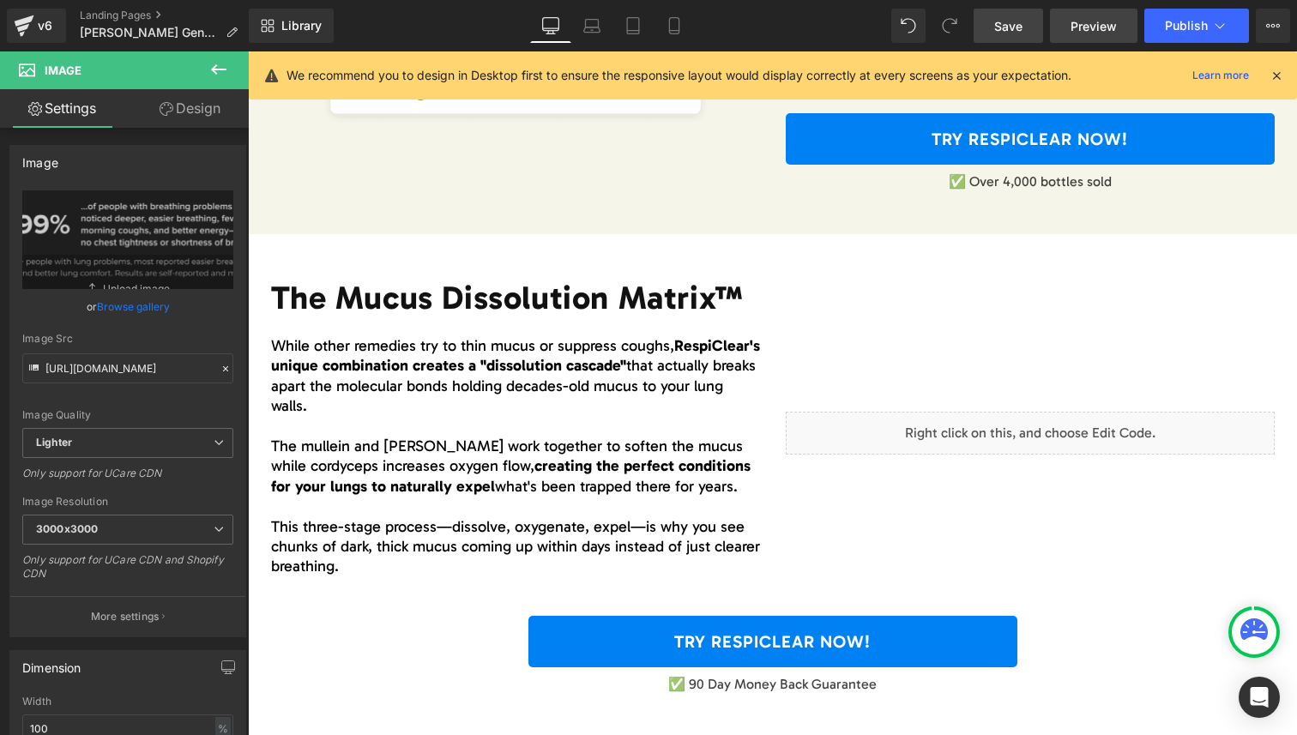
click at [1091, 40] on link "Preview" at bounding box center [1094, 26] width 88 height 34
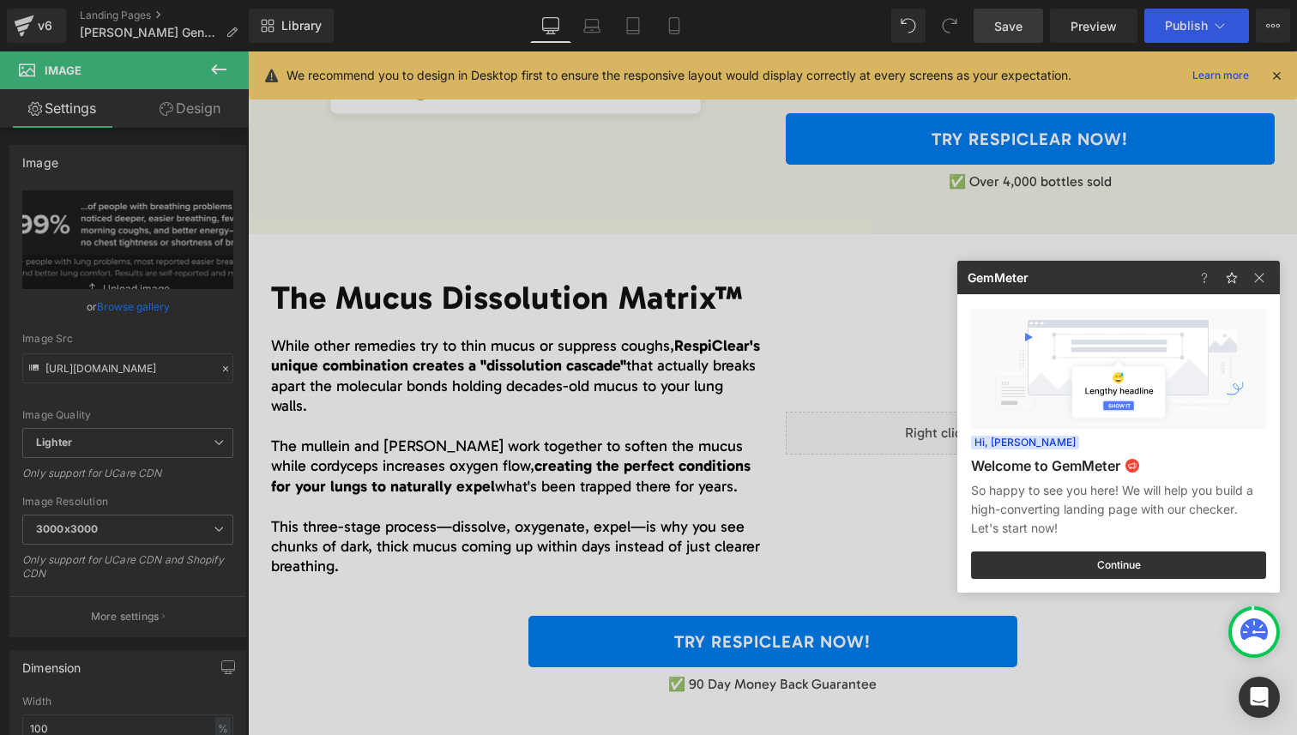
click at [1016, 26] on div at bounding box center [648, 367] width 1297 height 735
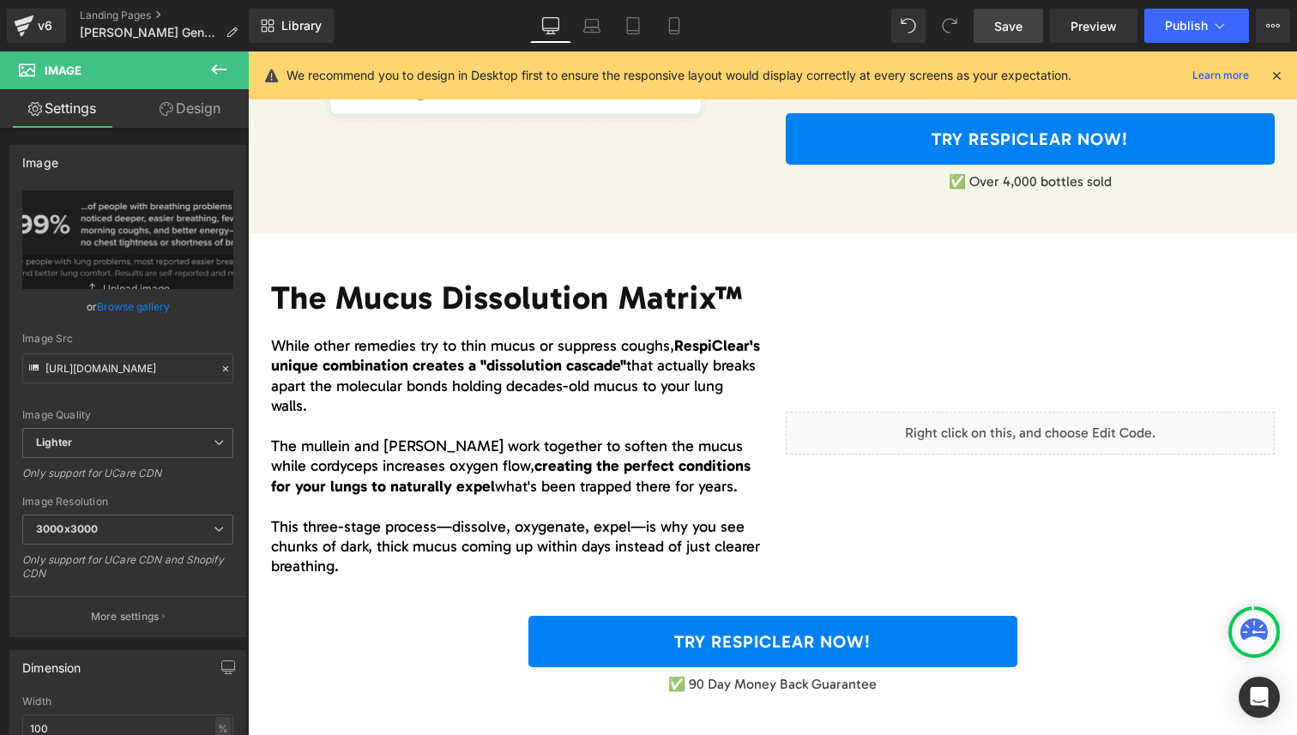
click at [1021, 20] on span "Save" at bounding box center [1008, 26] width 28 height 18
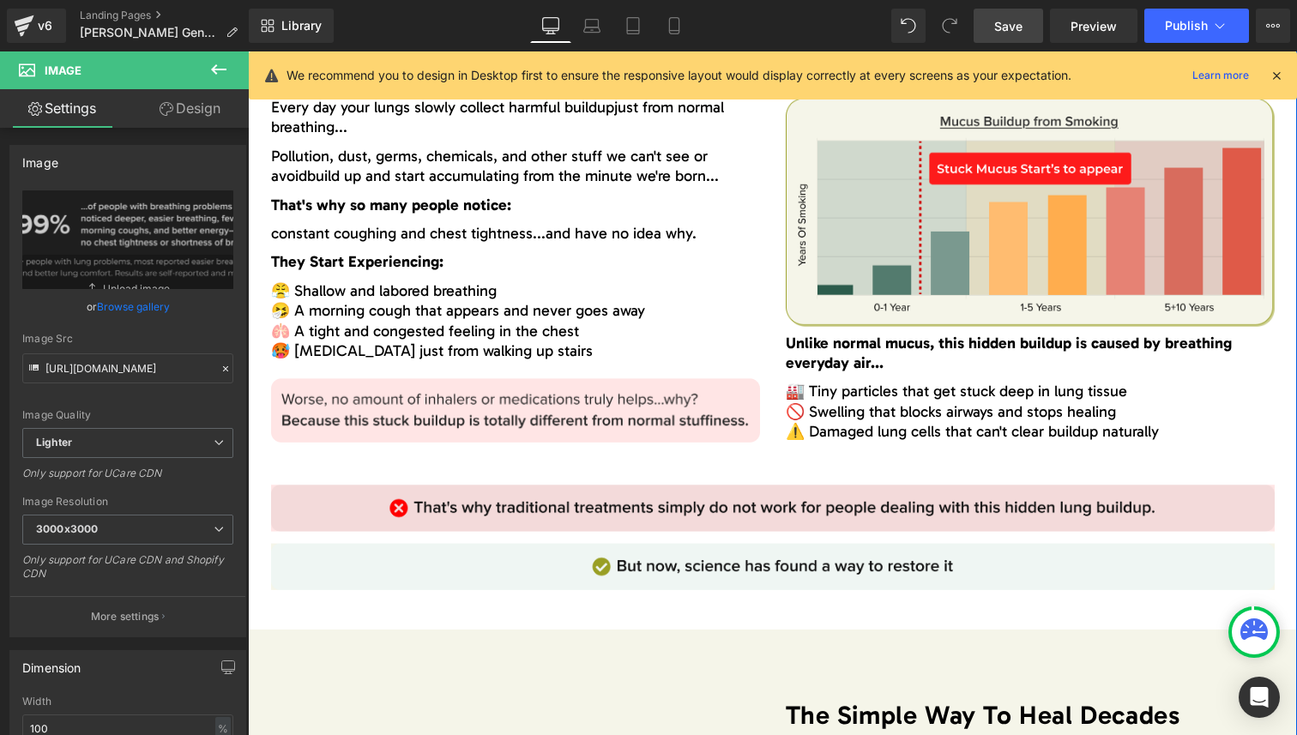
scroll to position [1698, 0]
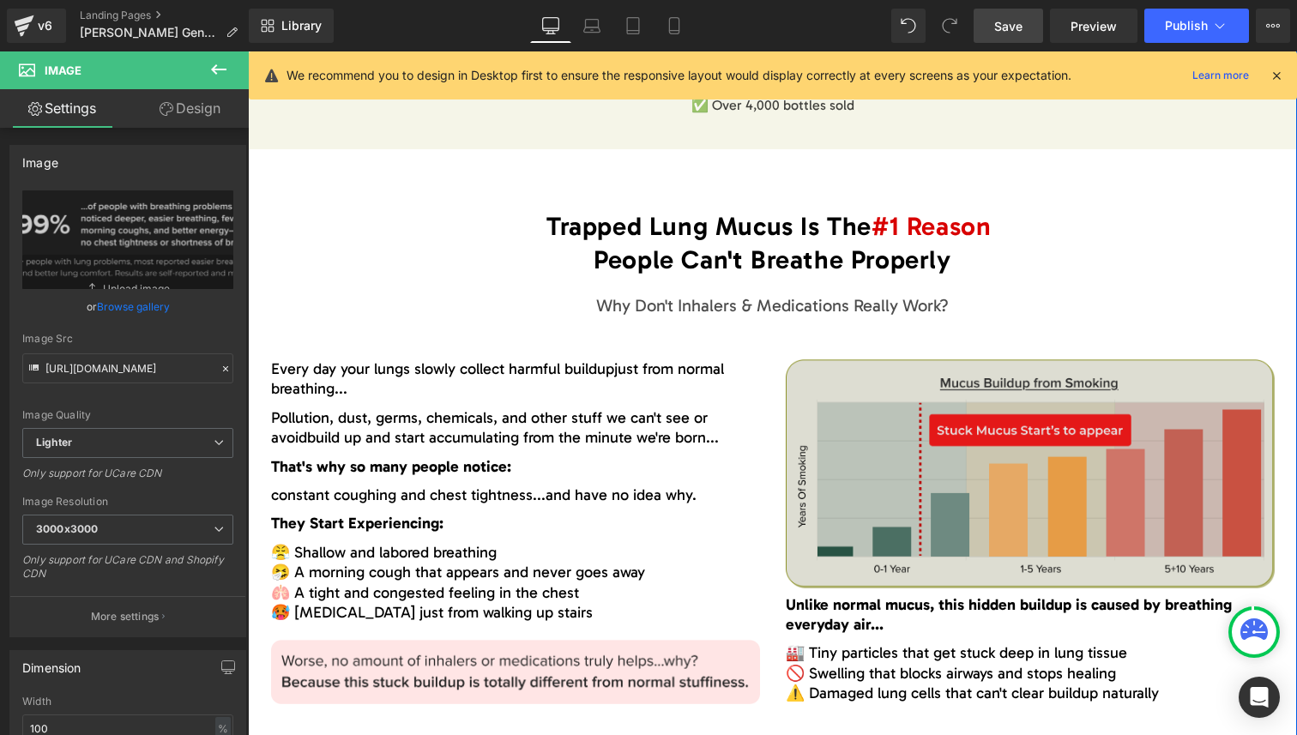
click at [924, 487] on img at bounding box center [1030, 476] width 489 height 235
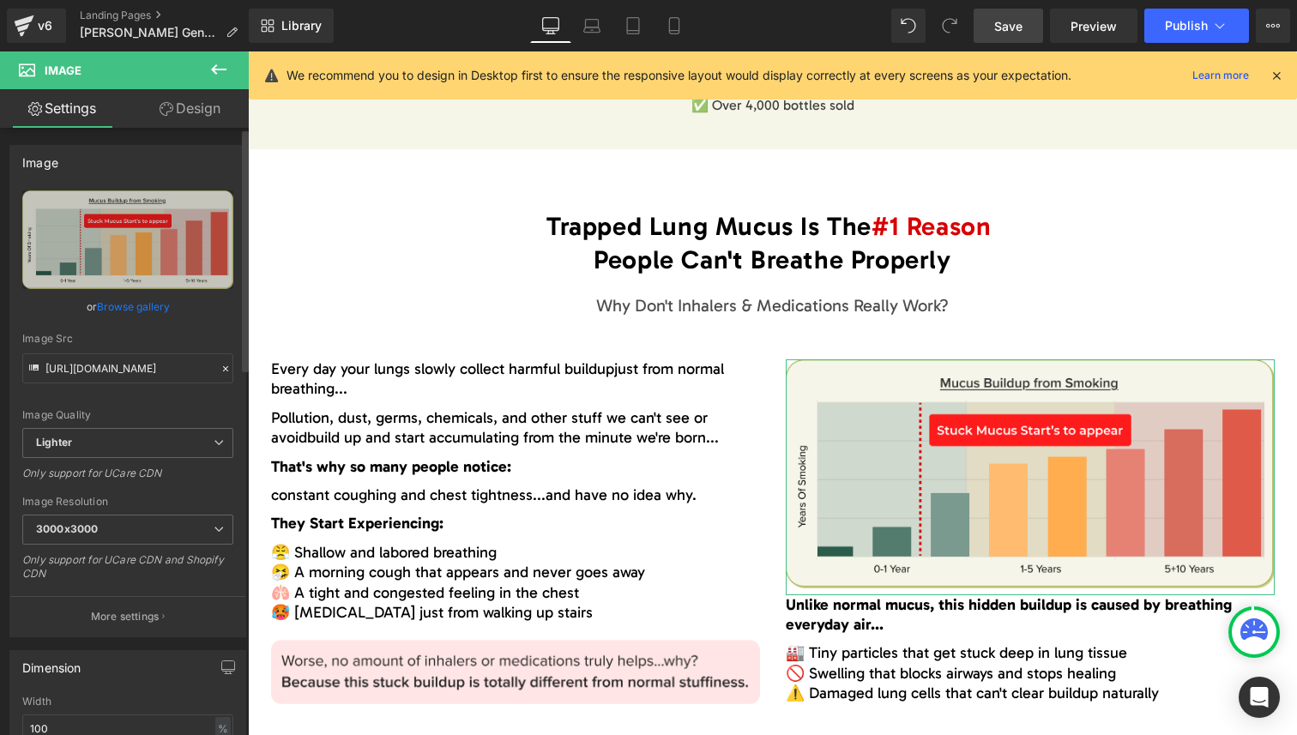
click at [154, 305] on link "Browse gallery" at bounding box center [133, 307] width 73 height 30
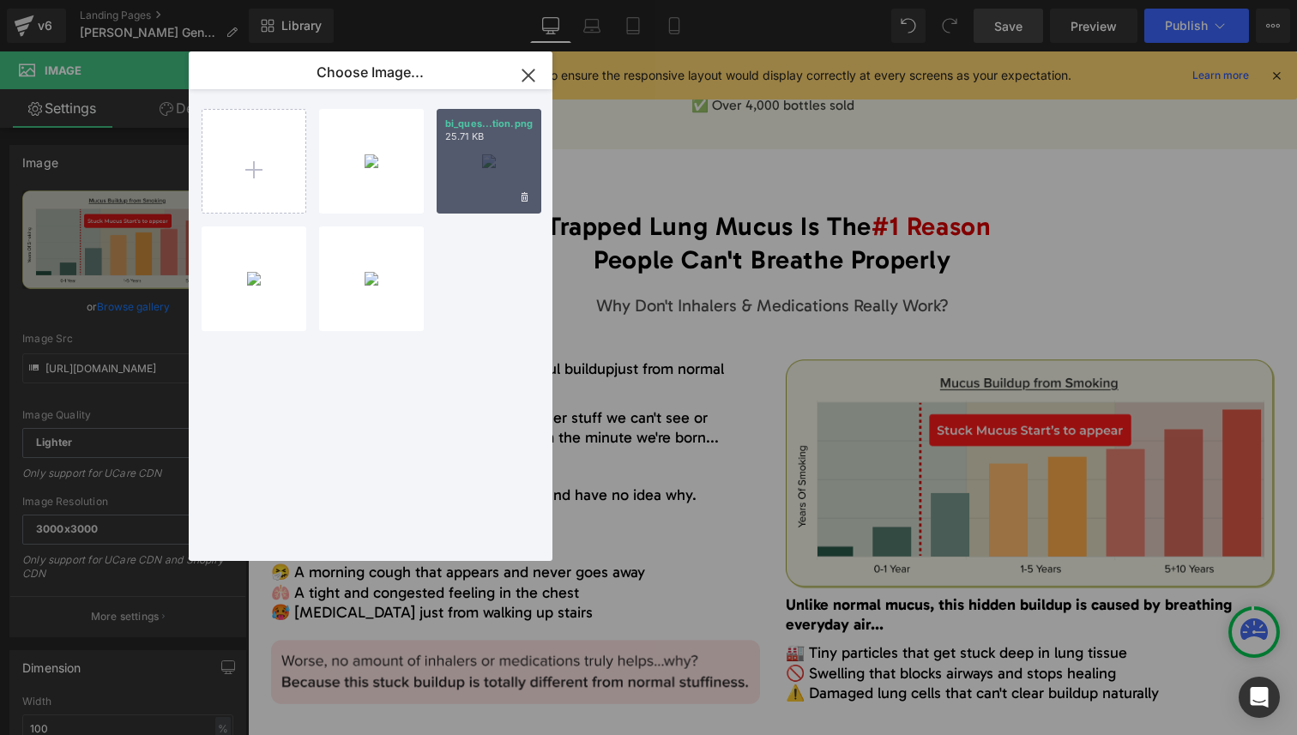
click at [463, 177] on div "bi_ques...tion.png 25.71 KB" at bounding box center [489, 161] width 105 height 105
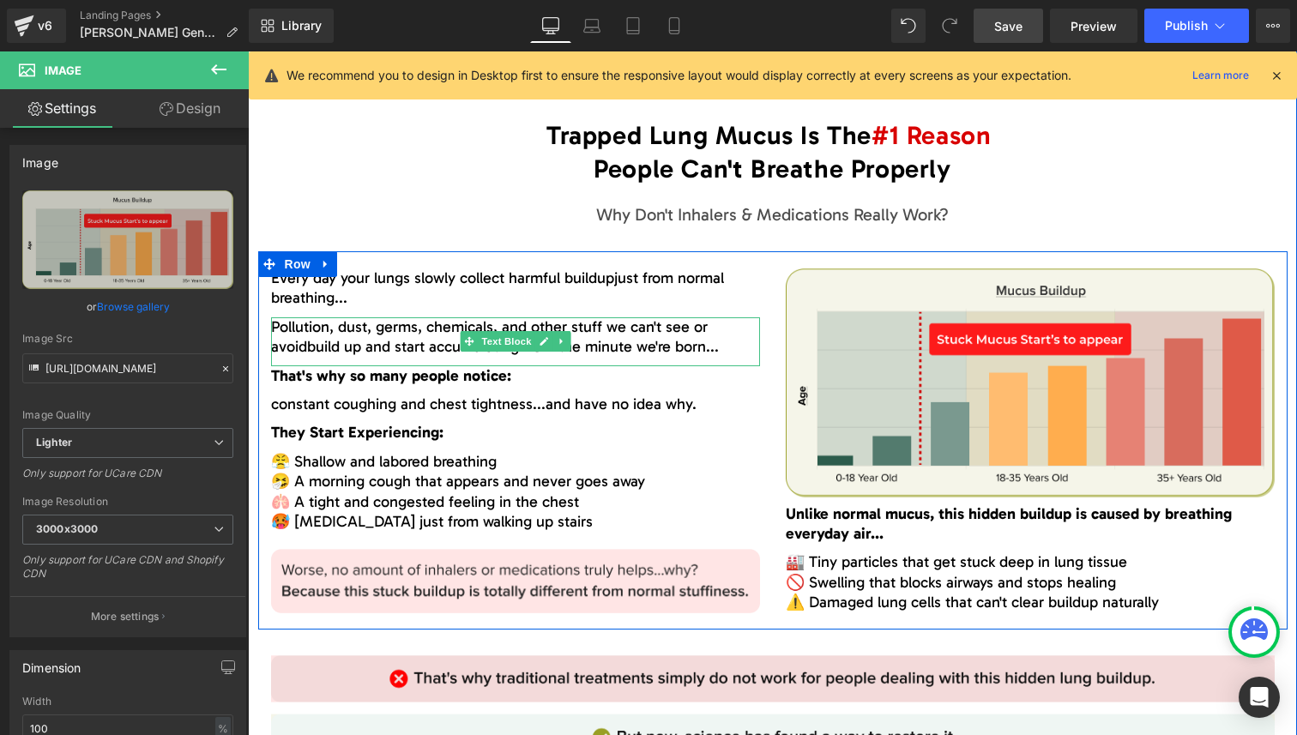
scroll to position [1850, 0]
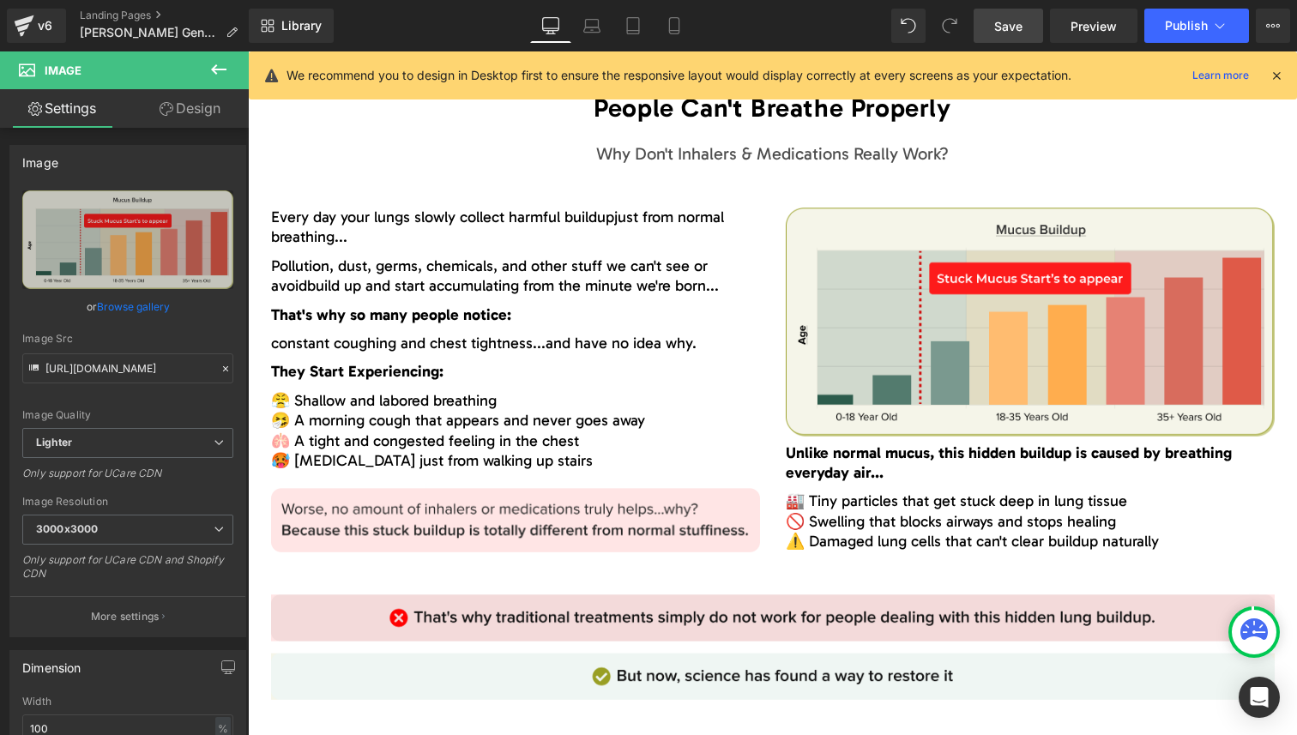
click at [1005, 37] on link "Save" at bounding box center [1008, 26] width 69 height 34
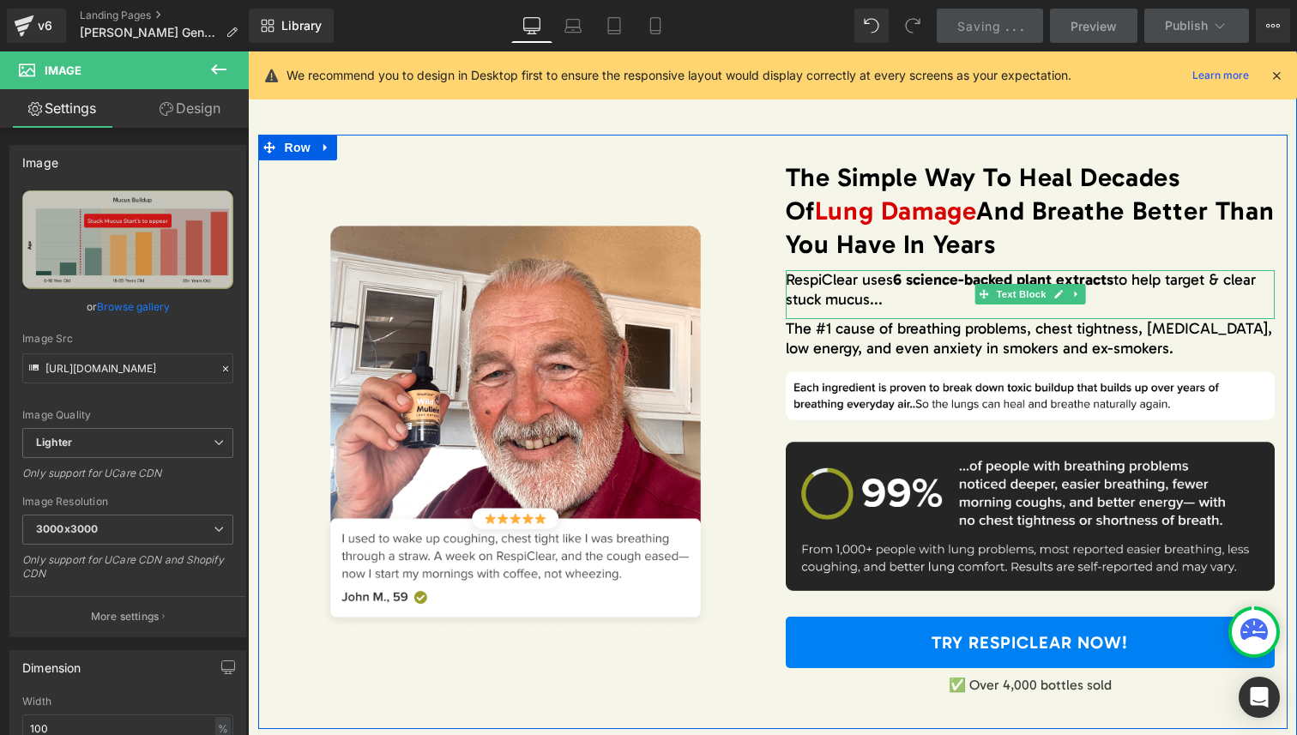
scroll to position [2576, 0]
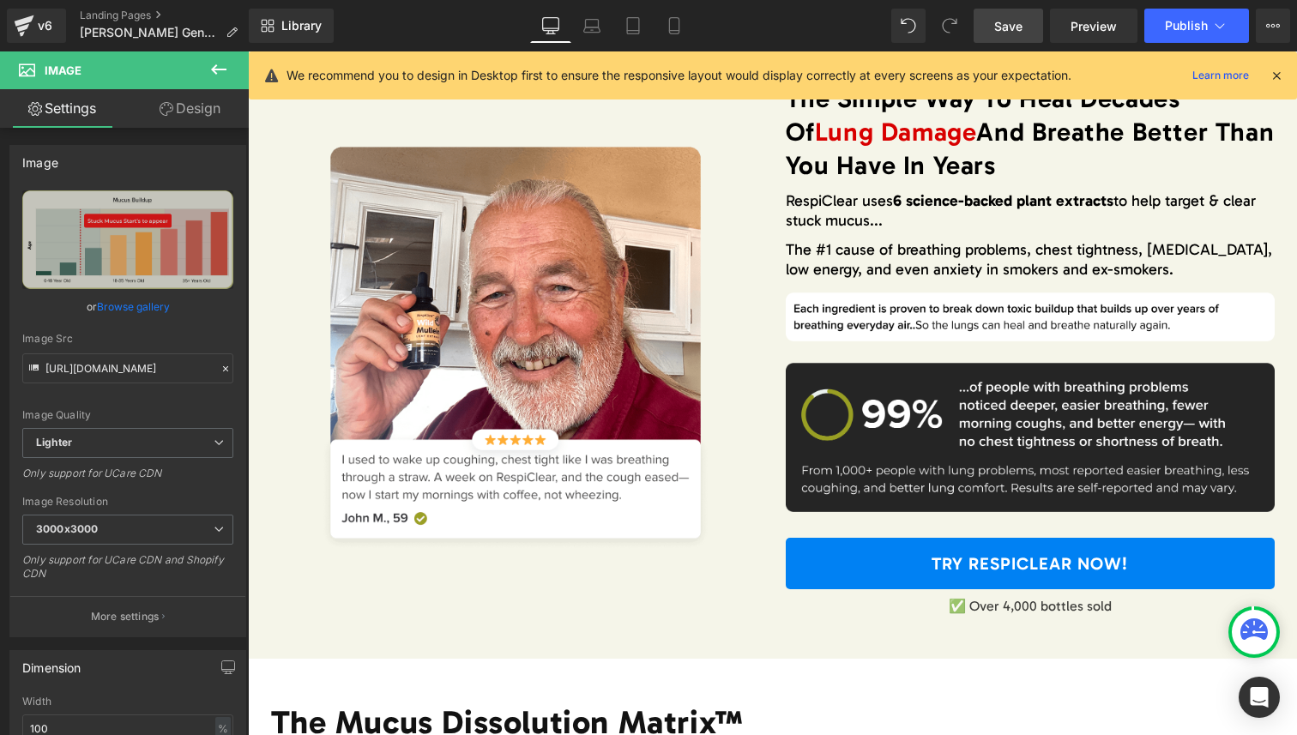
drag, startPoint x: 997, startPoint y: 24, endPoint x: 621, endPoint y: 90, distance: 381.5
click at [997, 24] on span "Save" at bounding box center [1008, 26] width 28 height 18
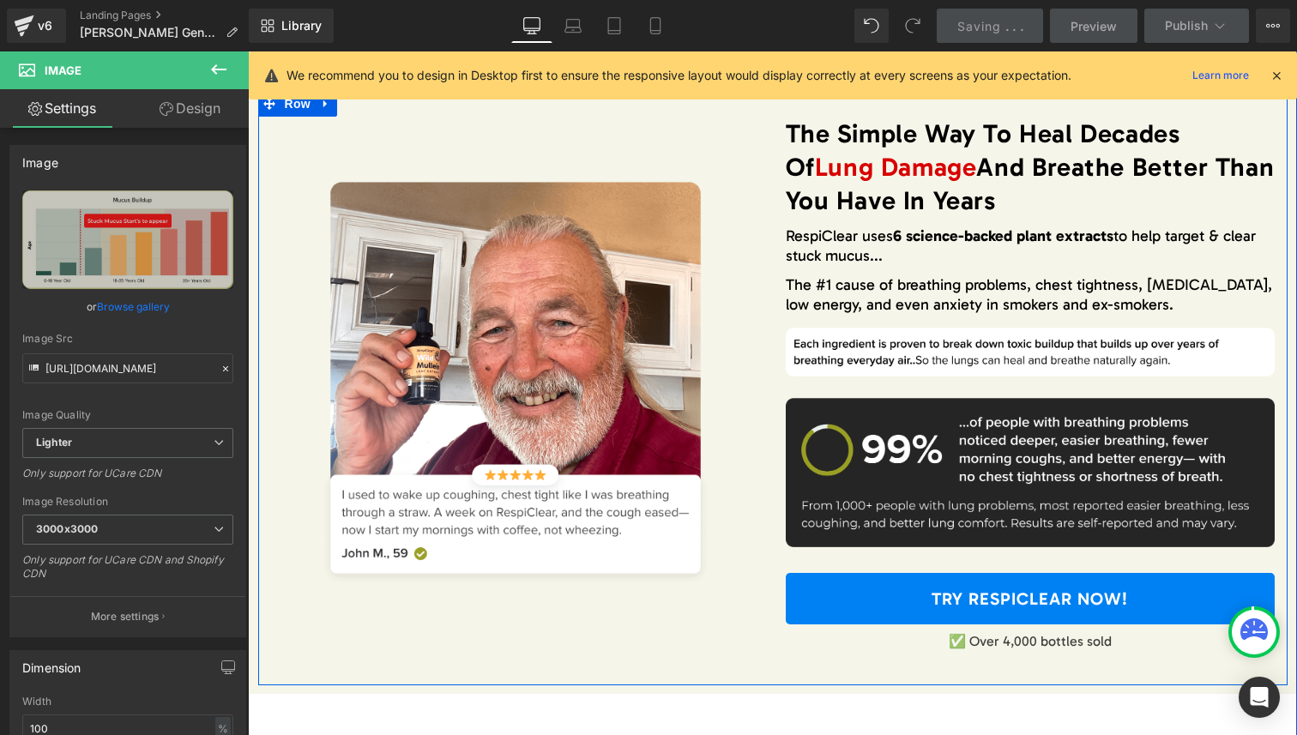
scroll to position [2554, 0]
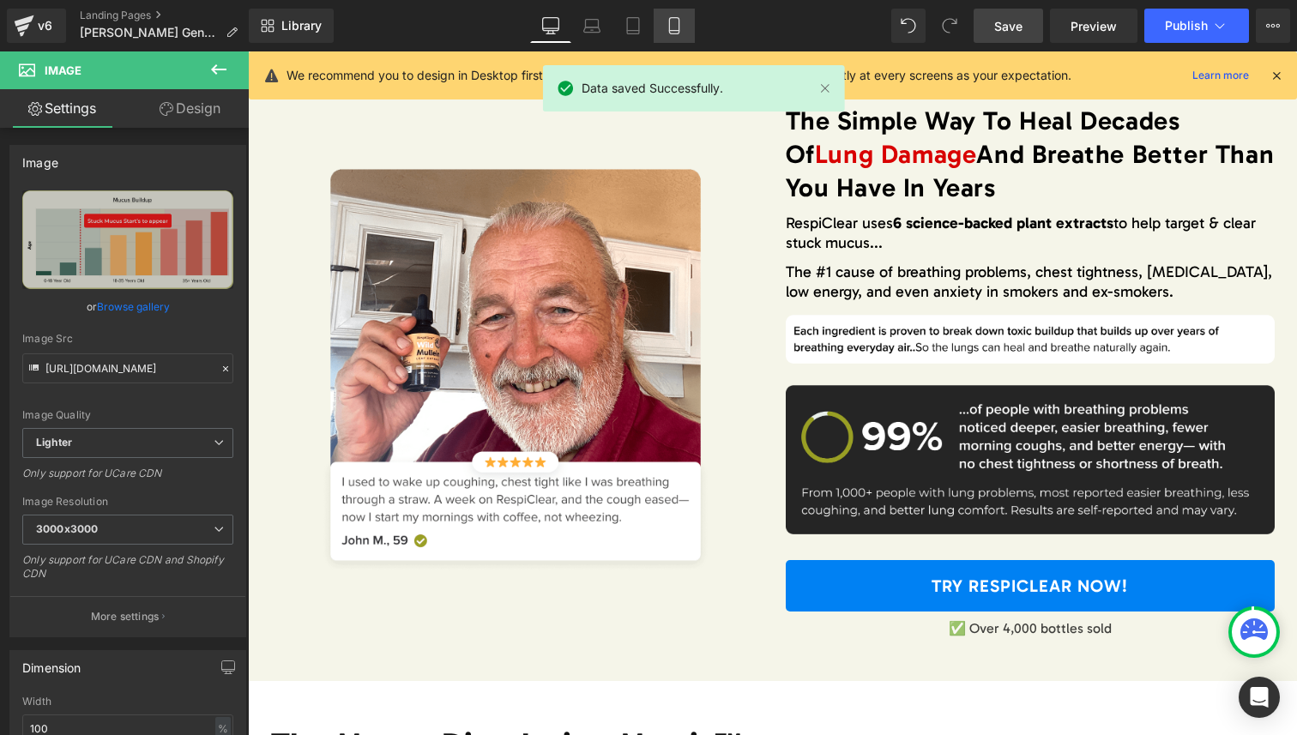
click at [681, 29] on icon at bounding box center [674, 25] width 17 height 17
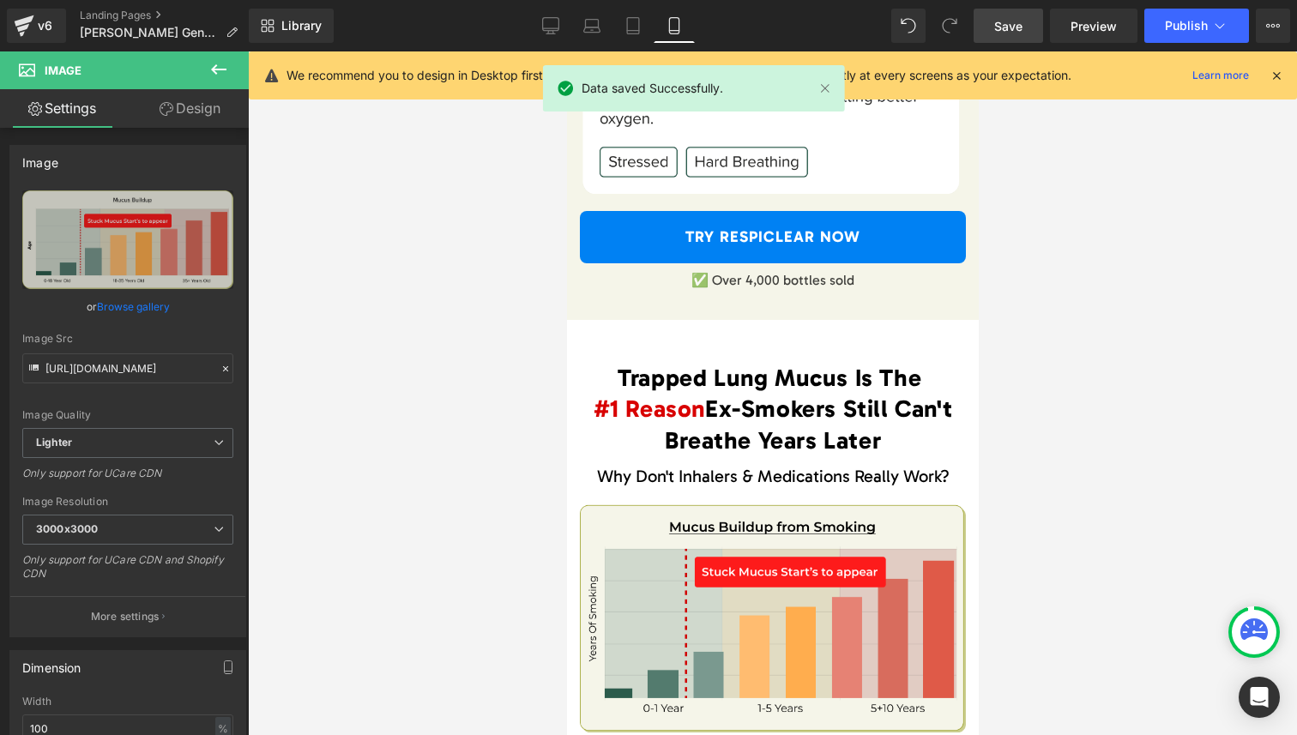
scroll to position [0, 0]
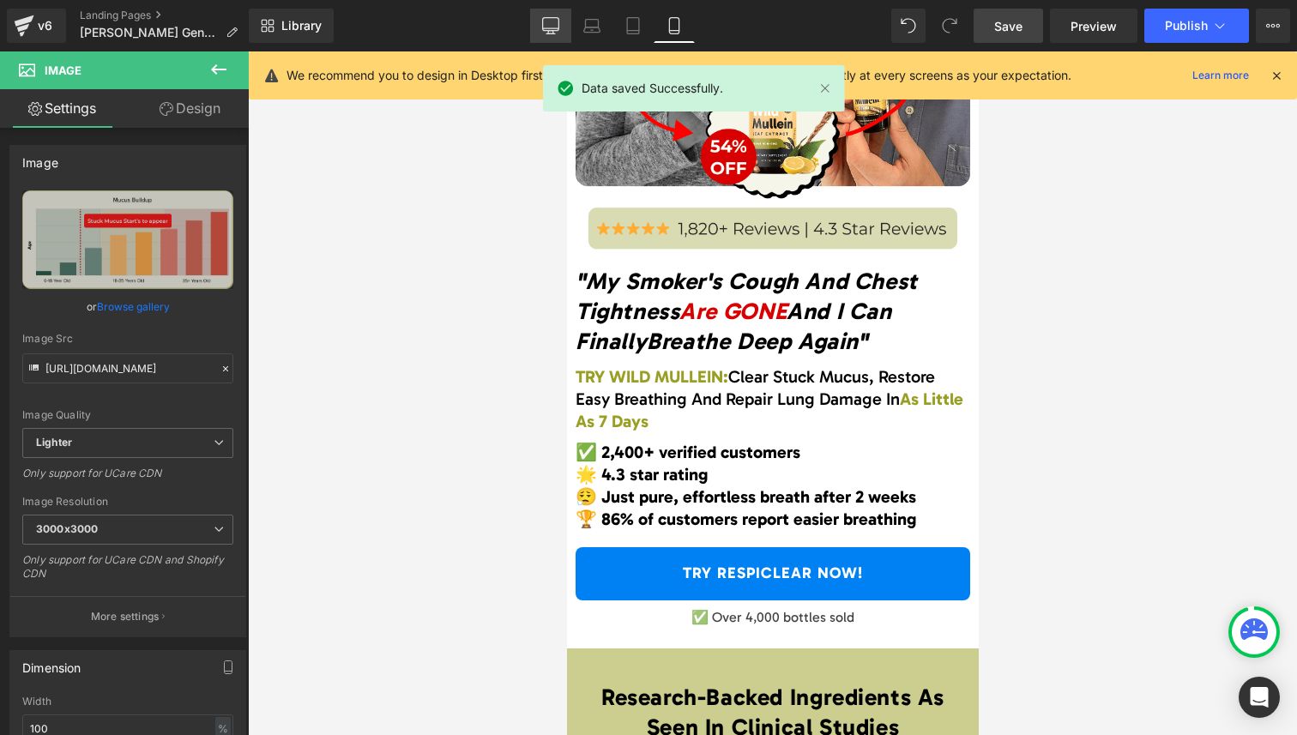
click at [564, 29] on link "Desktop" at bounding box center [550, 26] width 41 height 34
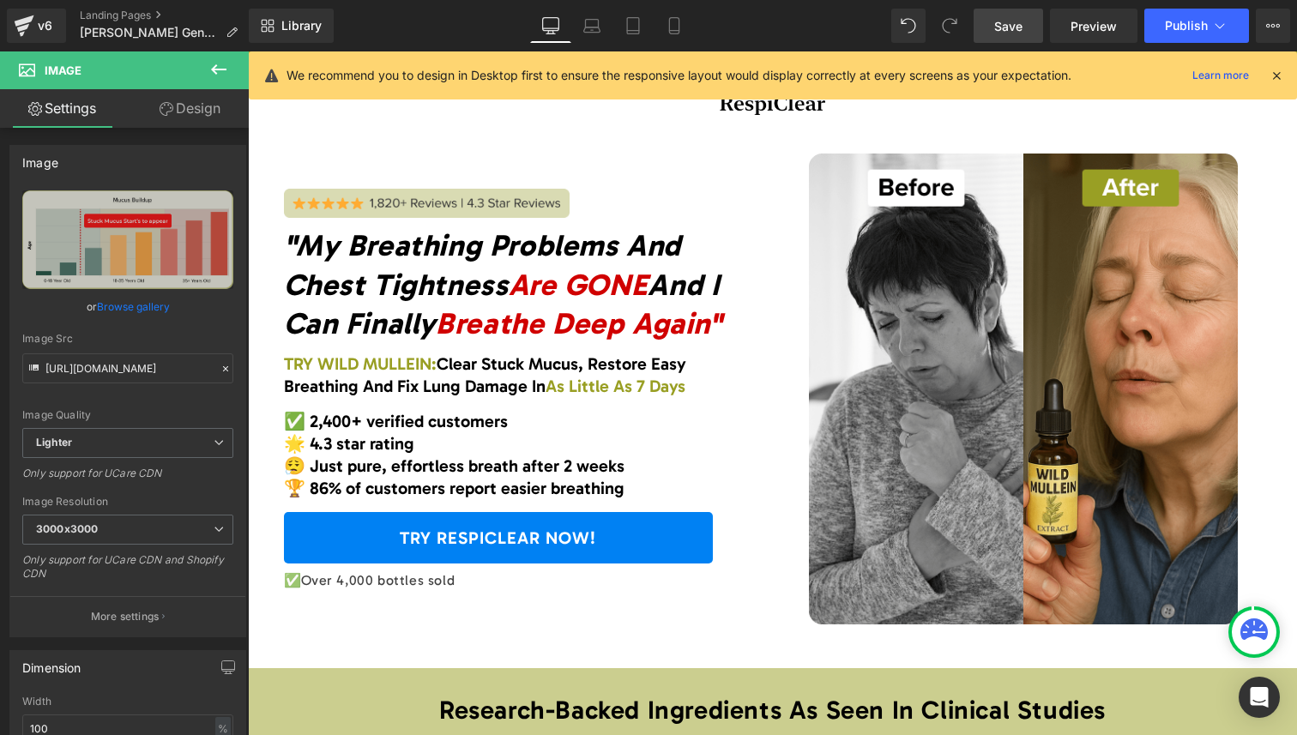
click at [438, 263] on icon ""My Breathing Problems And Chest Tightness Are GONE And I Can Finally Breathe D…" at bounding box center [503, 284] width 438 height 114
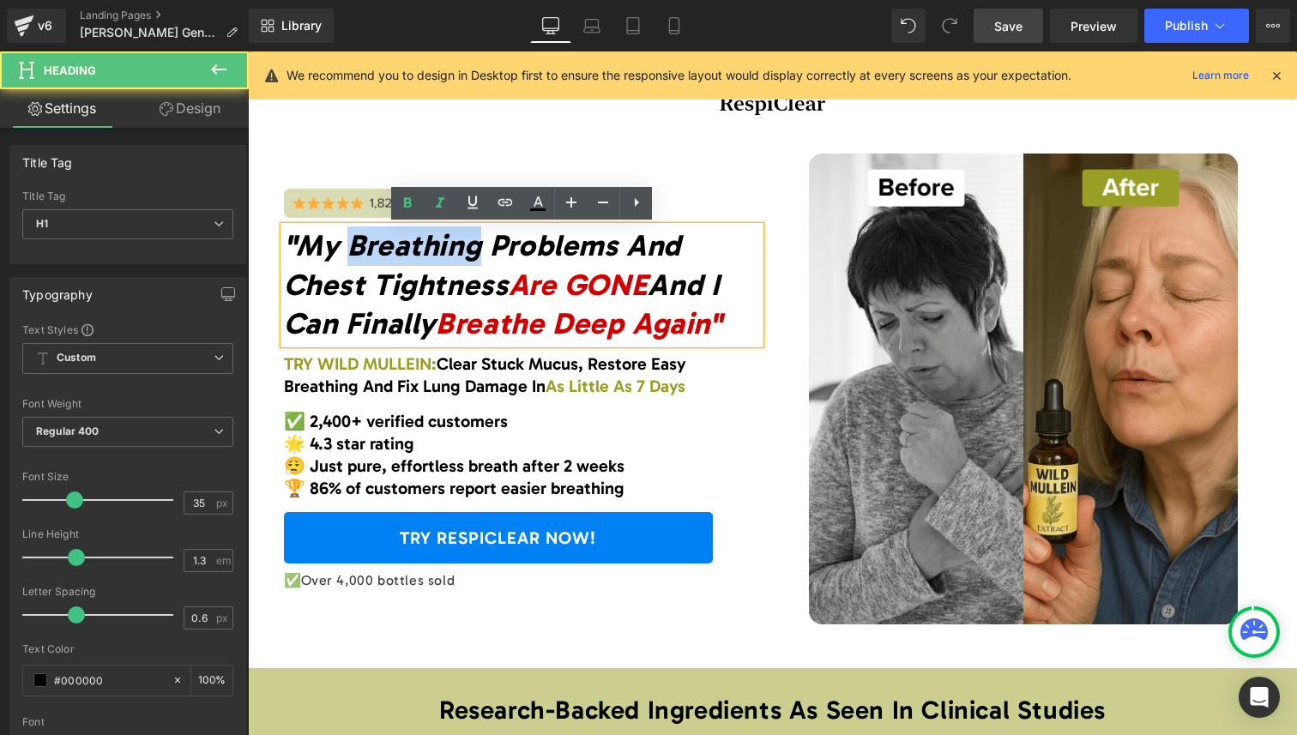
click at [438, 263] on icon ""My Breathing Problems And Chest Tightness Are GONE And I Can Finally Breathe D…" at bounding box center [503, 284] width 438 height 114
copy icon ""My Breathing Problems And Chest Tightness Are GONE And I Can Finally Breathe D…"
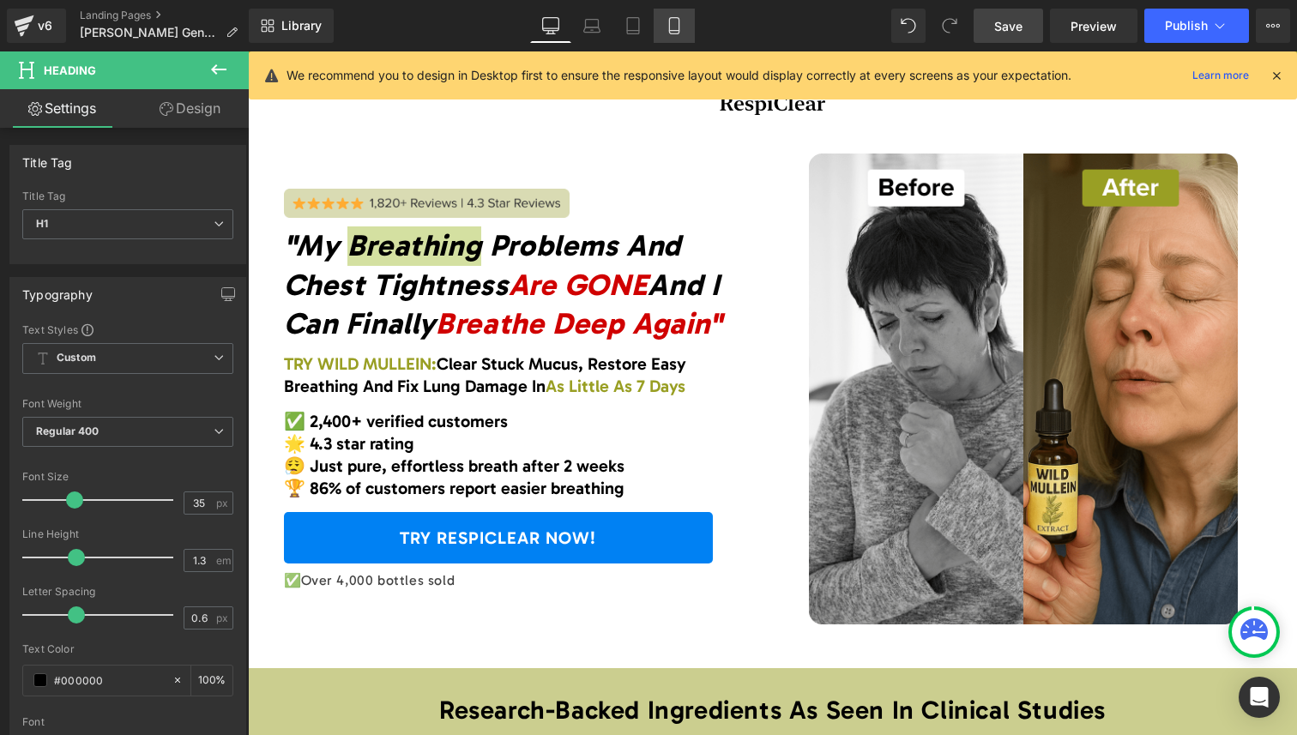
click at [679, 28] on icon at bounding box center [674, 25] width 17 height 17
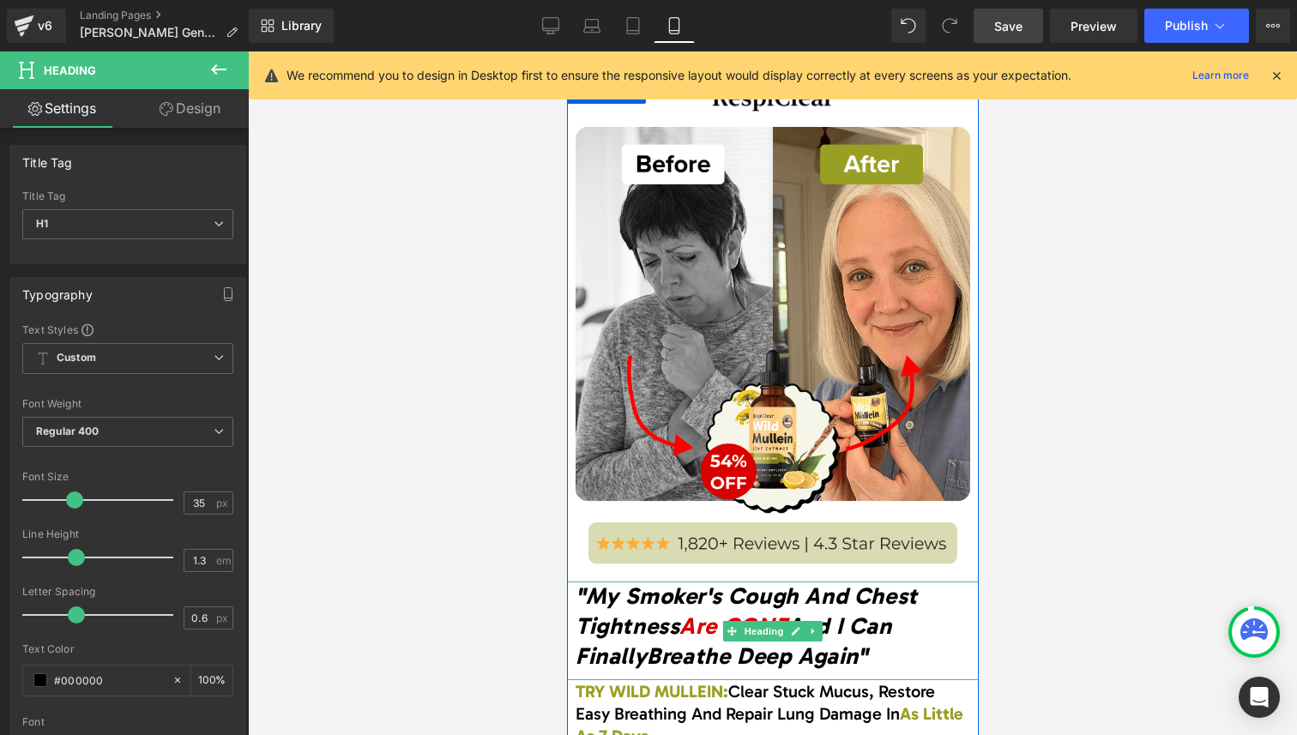
click at [661, 609] on span ""My Smoker's Cough And Chest Tightness" at bounding box center [746, 610] width 342 height 57
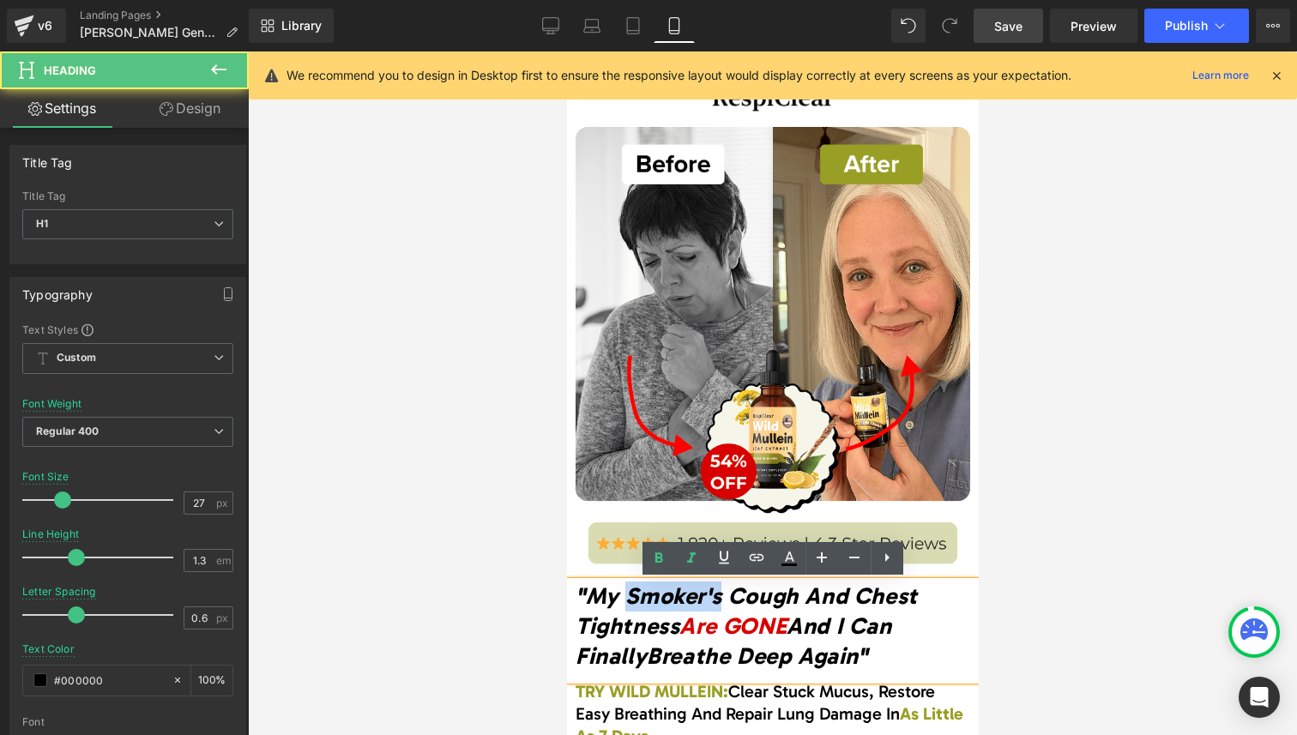
click at [661, 609] on span ""My Smoker's Cough And Chest Tightness" at bounding box center [746, 610] width 342 height 57
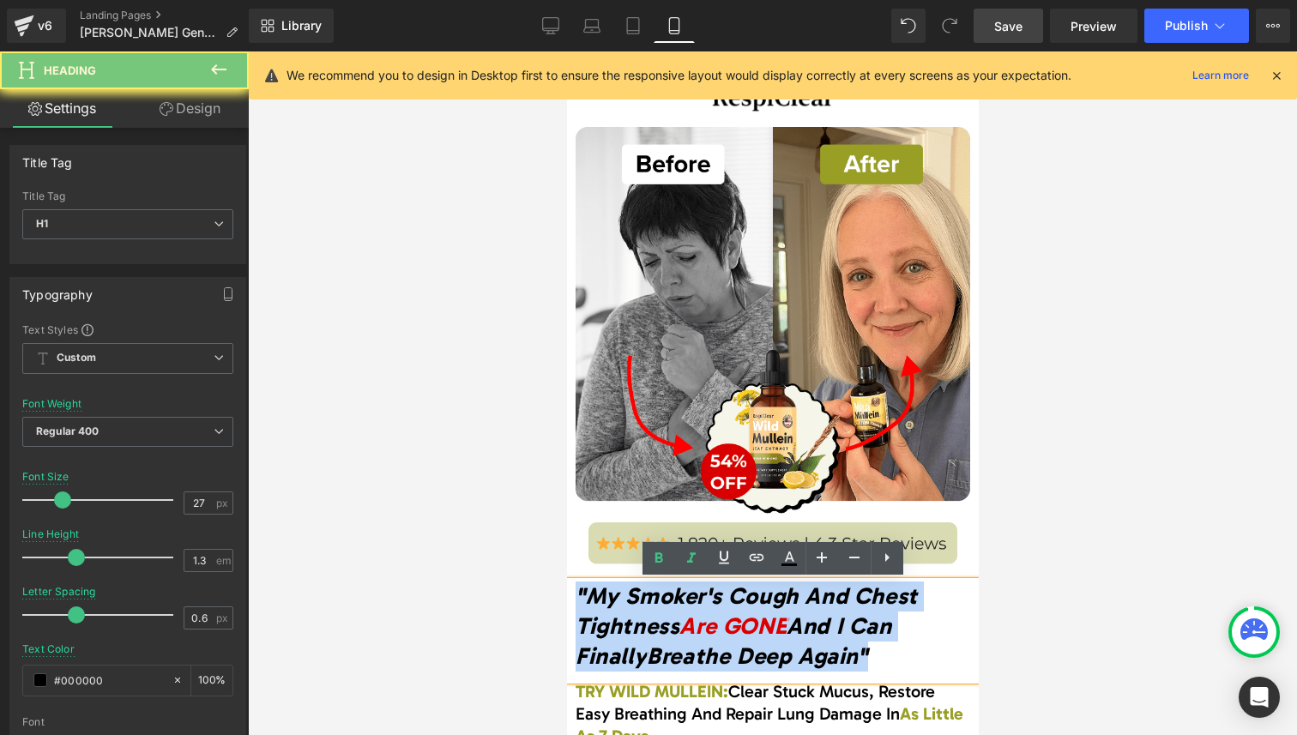
click at [661, 609] on span ""My Smoker's Cough And Chest Tightness" at bounding box center [746, 610] width 342 height 57
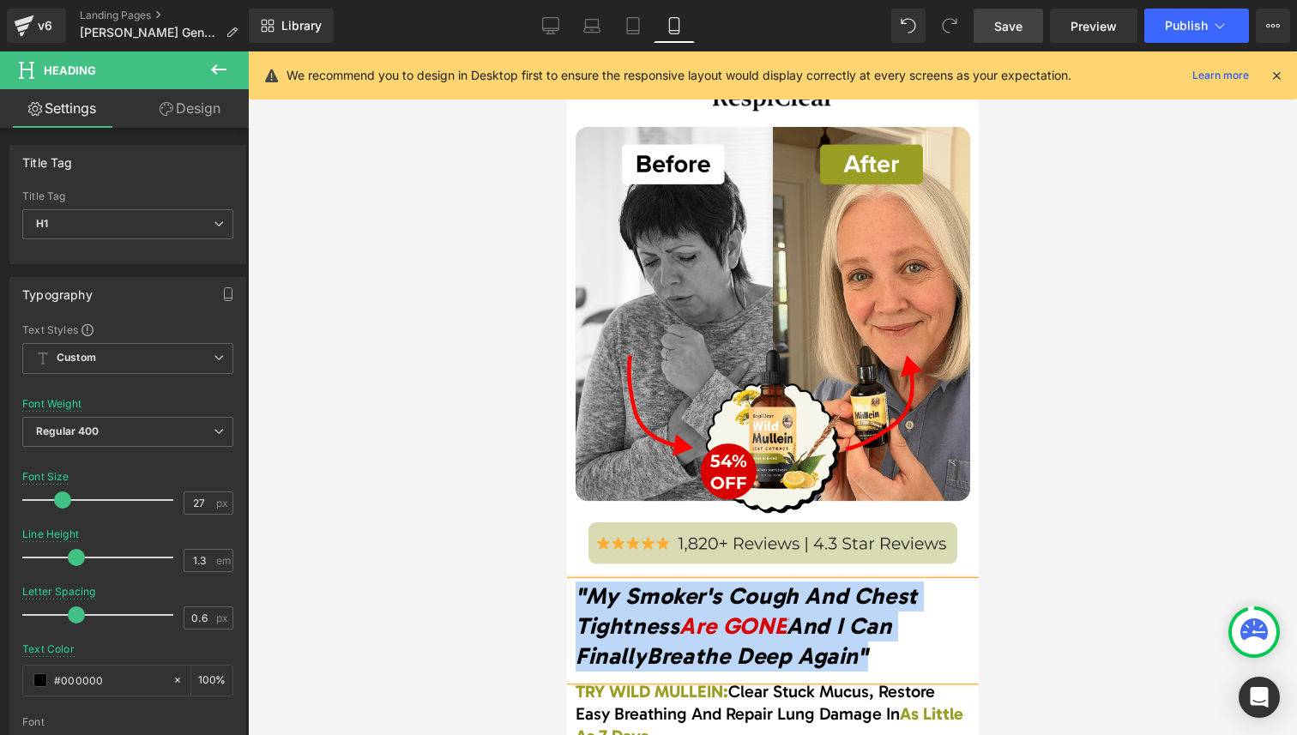
paste div
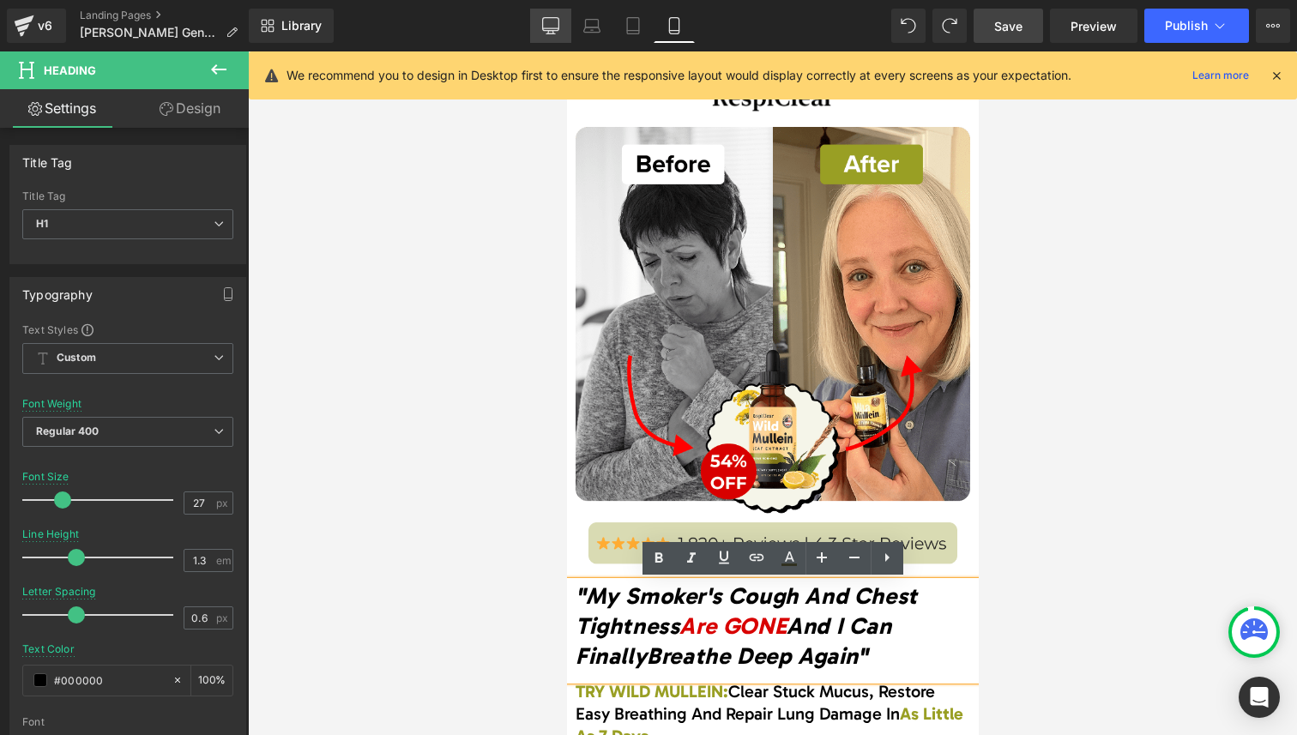
click at [553, 22] on icon at bounding box center [550, 25] width 17 height 17
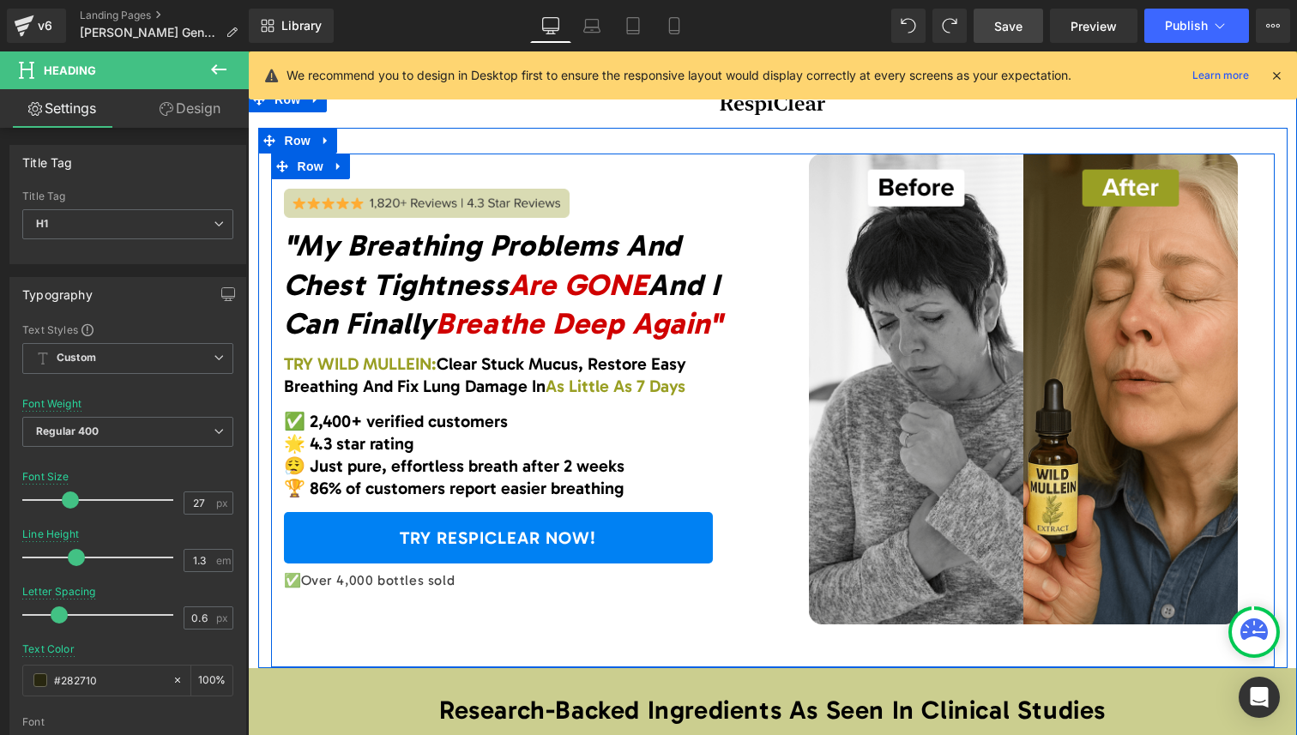
click at [450, 257] on icon ""My Breathing Problems And Chest Tightness Are GONE And I Can Finally Breathe D…" at bounding box center [503, 284] width 438 height 114
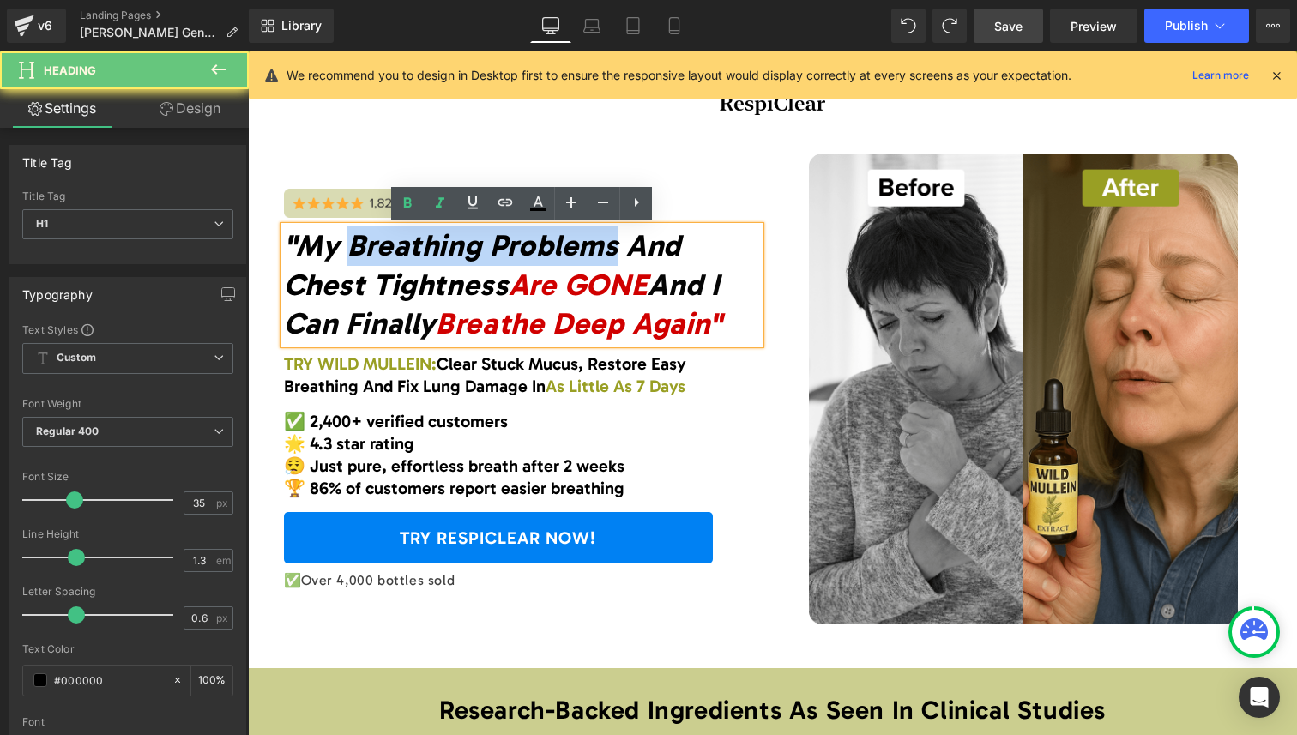
drag, startPoint x: 450, startPoint y: 257, endPoint x: 555, endPoint y: 257, distance: 104.7
click at [555, 257] on icon ""My Breathing Problems And Chest Tightness Are GONE And I Can Finally Breathe D…" at bounding box center [503, 284] width 438 height 114
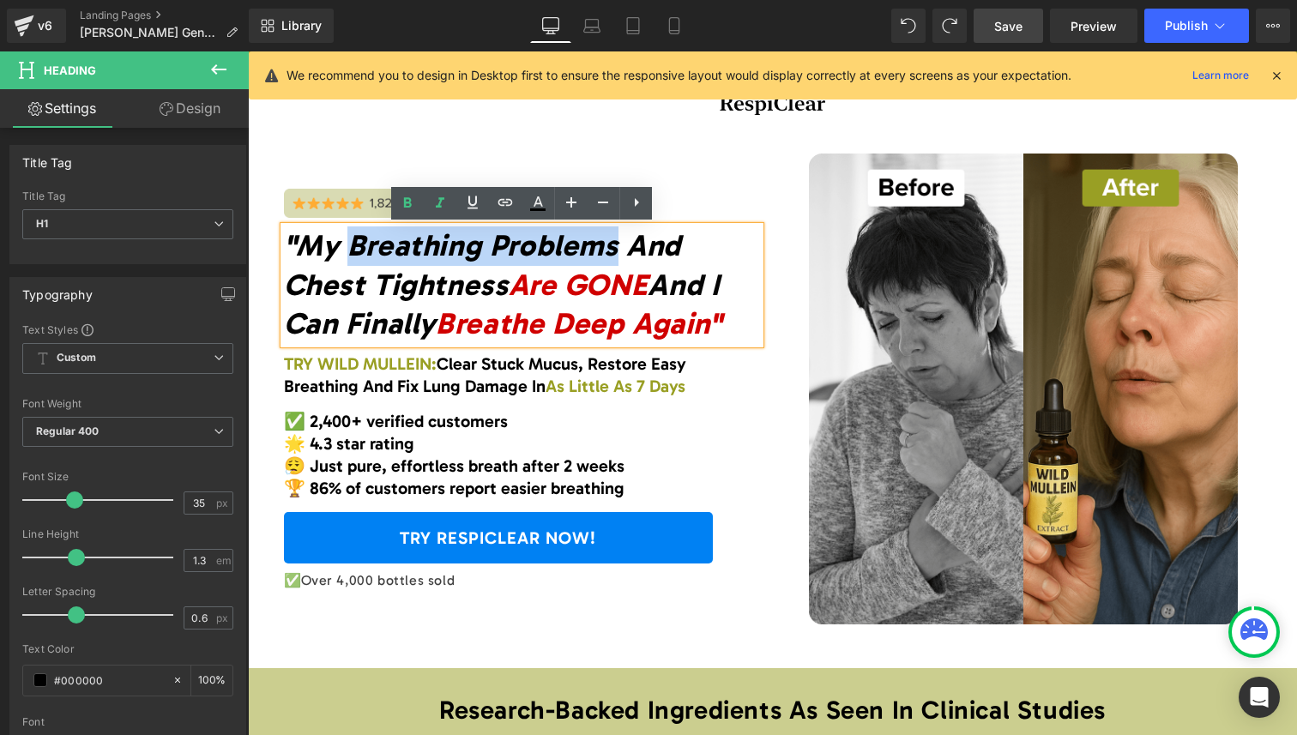
copy icon "Breathing Problems"
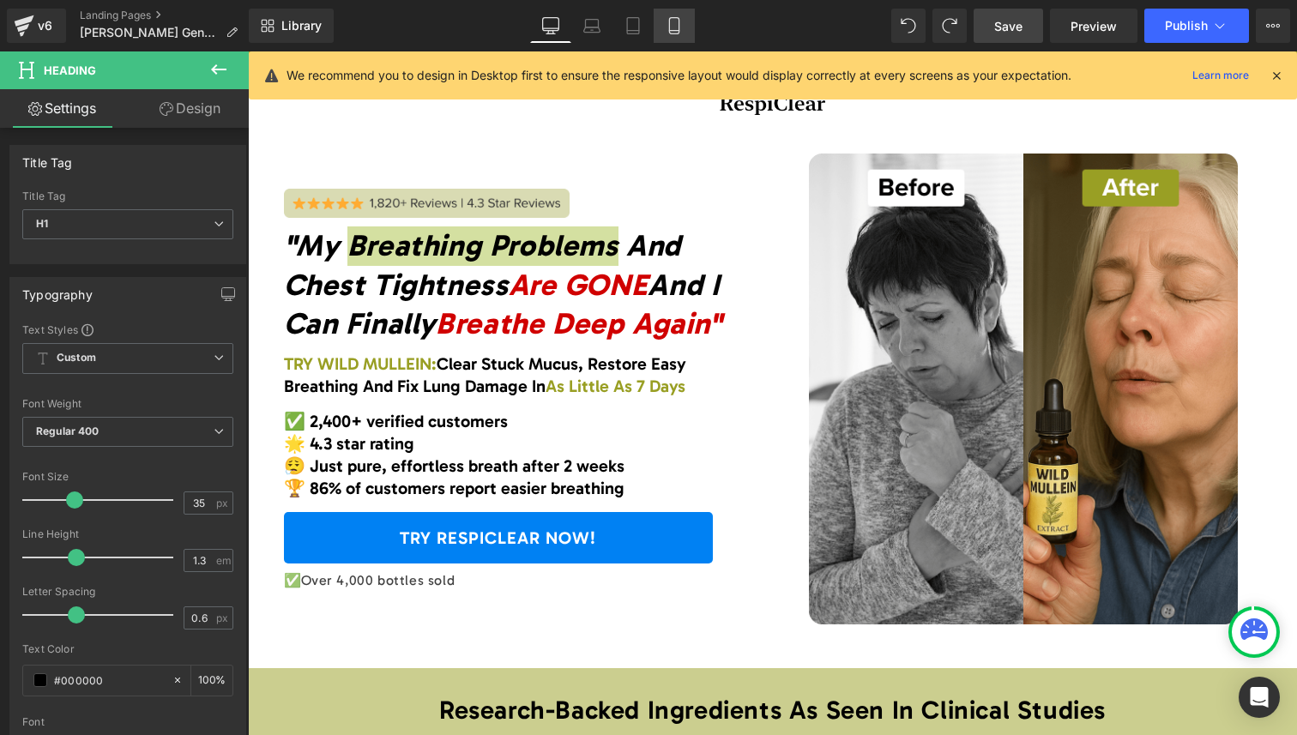
click at [679, 26] on icon at bounding box center [673, 26] width 9 height 16
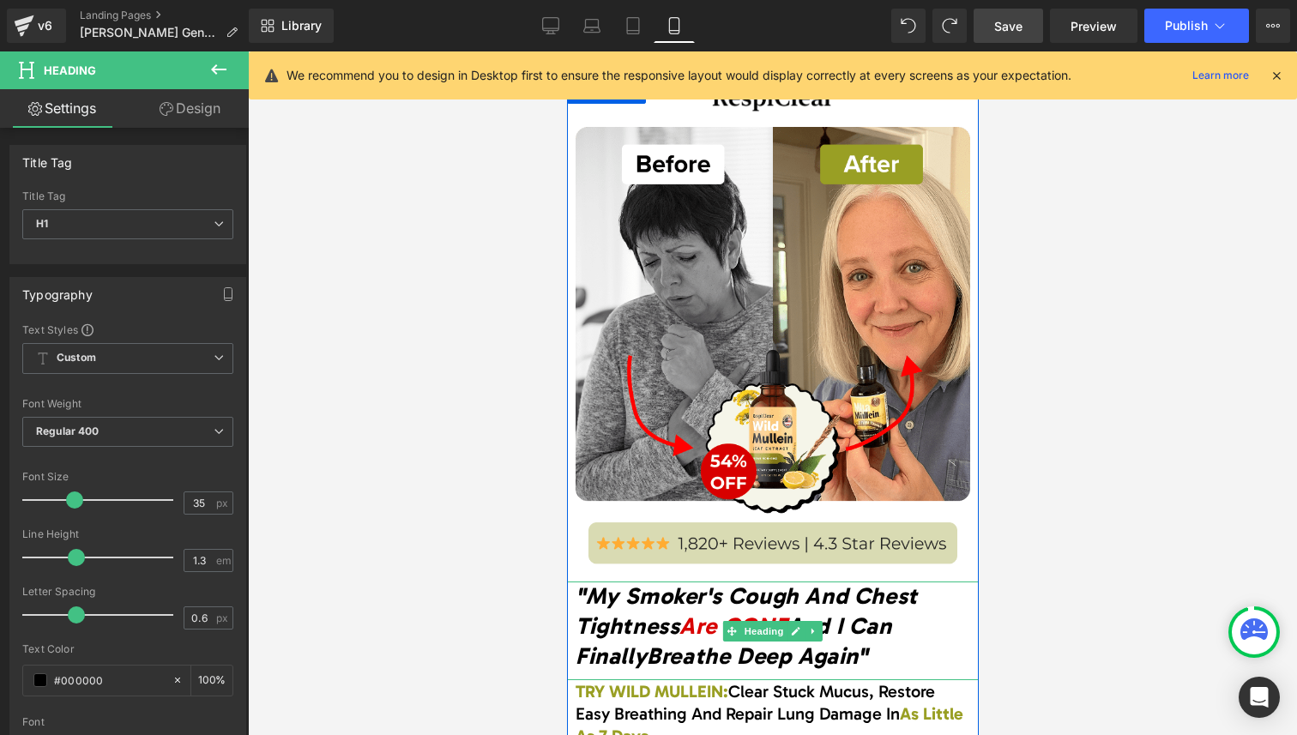
click at [685, 597] on span ""My Smoker's Cough And Chest Tightness" at bounding box center [746, 610] width 342 height 57
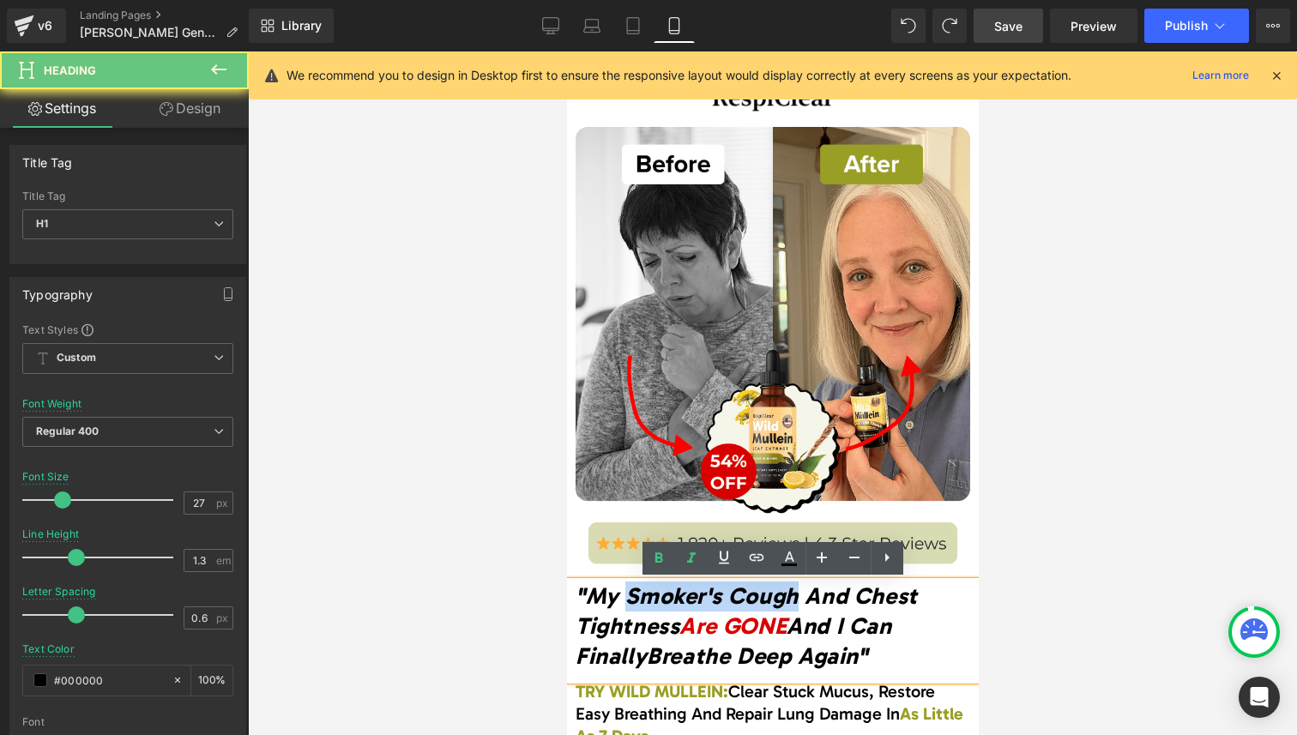
drag, startPoint x: 685, startPoint y: 597, endPoint x: 769, endPoint y: 597, distance: 83.2
click at [769, 597] on span ""My Smoker's Cough And Chest Tightness" at bounding box center [746, 610] width 342 height 57
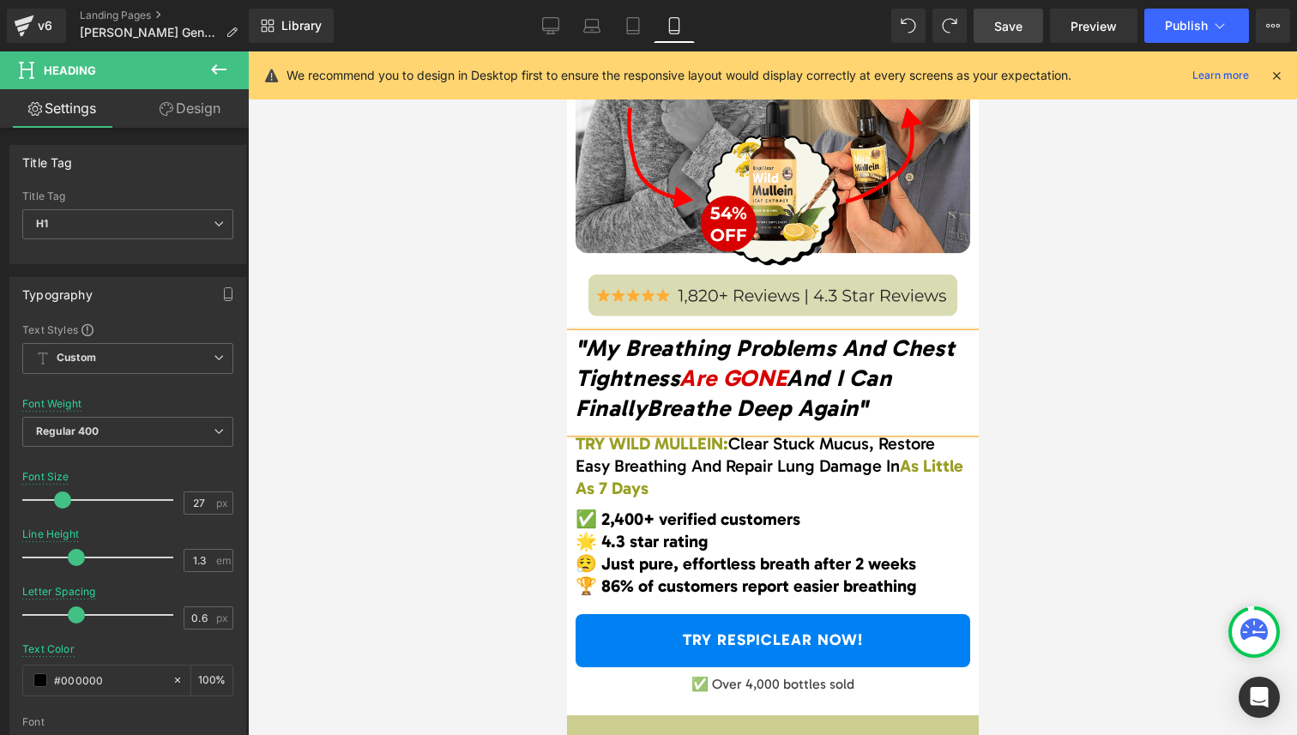
scroll to position [263, 0]
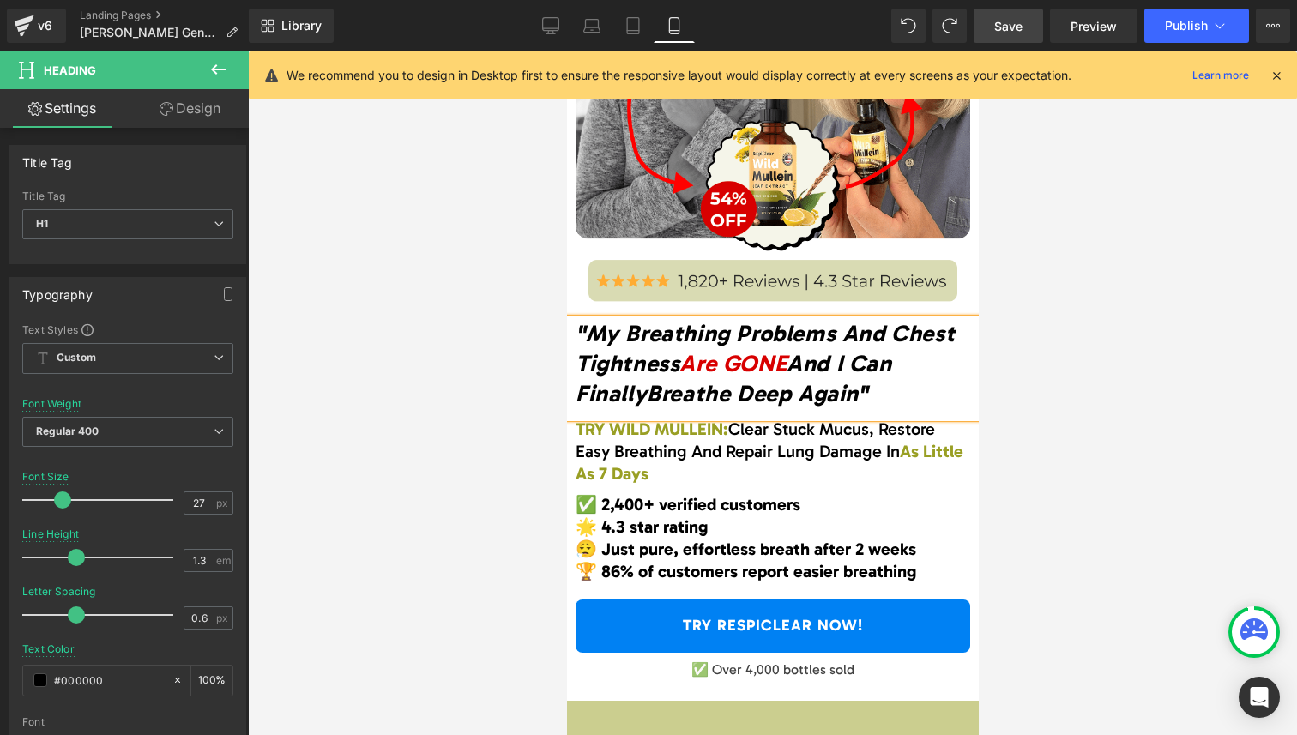
click at [1036, 492] on div at bounding box center [772, 393] width 1049 height 684
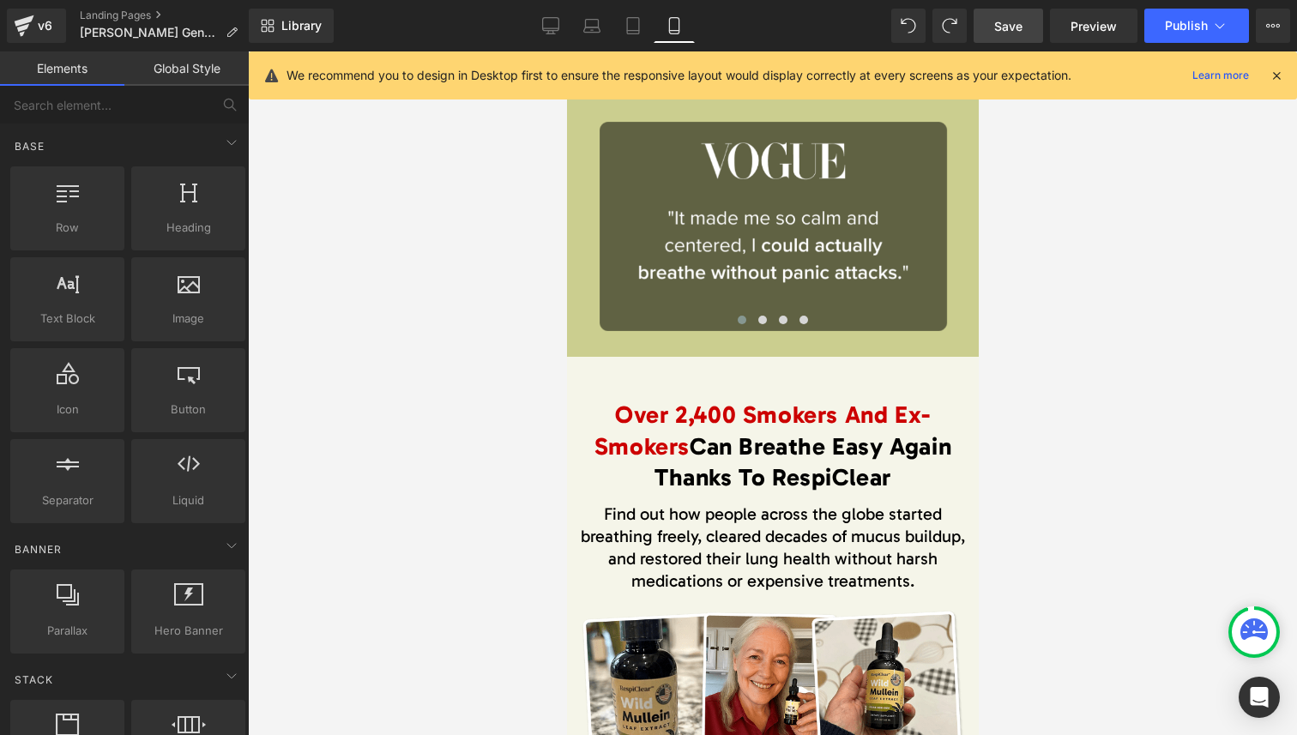
scroll to position [1023, 0]
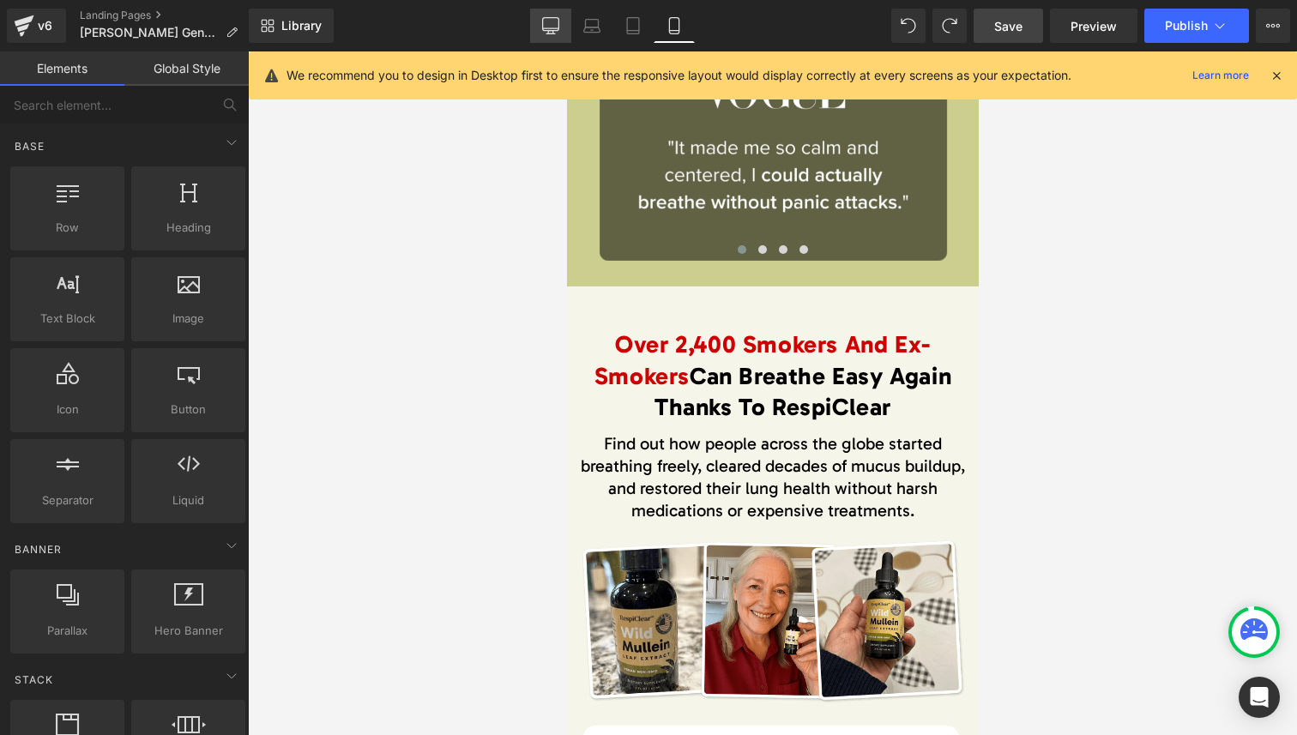
click at [547, 23] on icon at bounding box center [550, 25] width 17 height 17
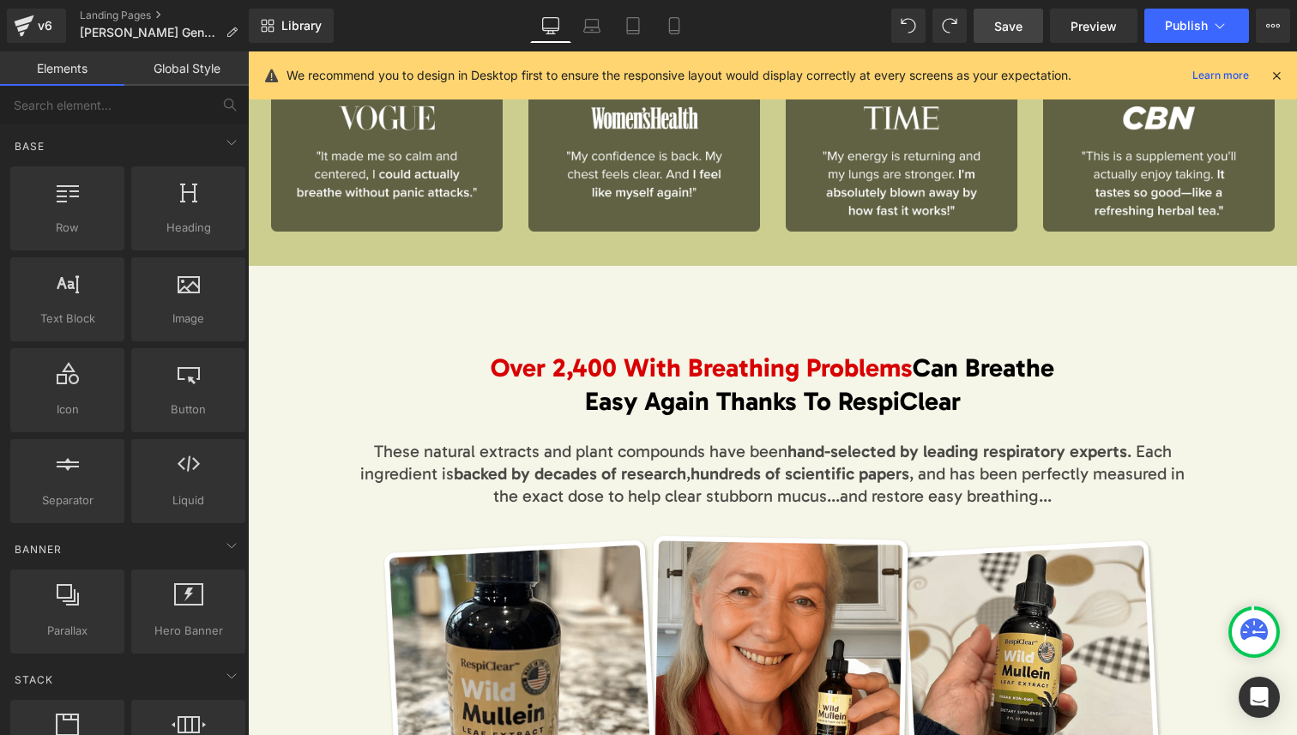
scroll to position [703, 0]
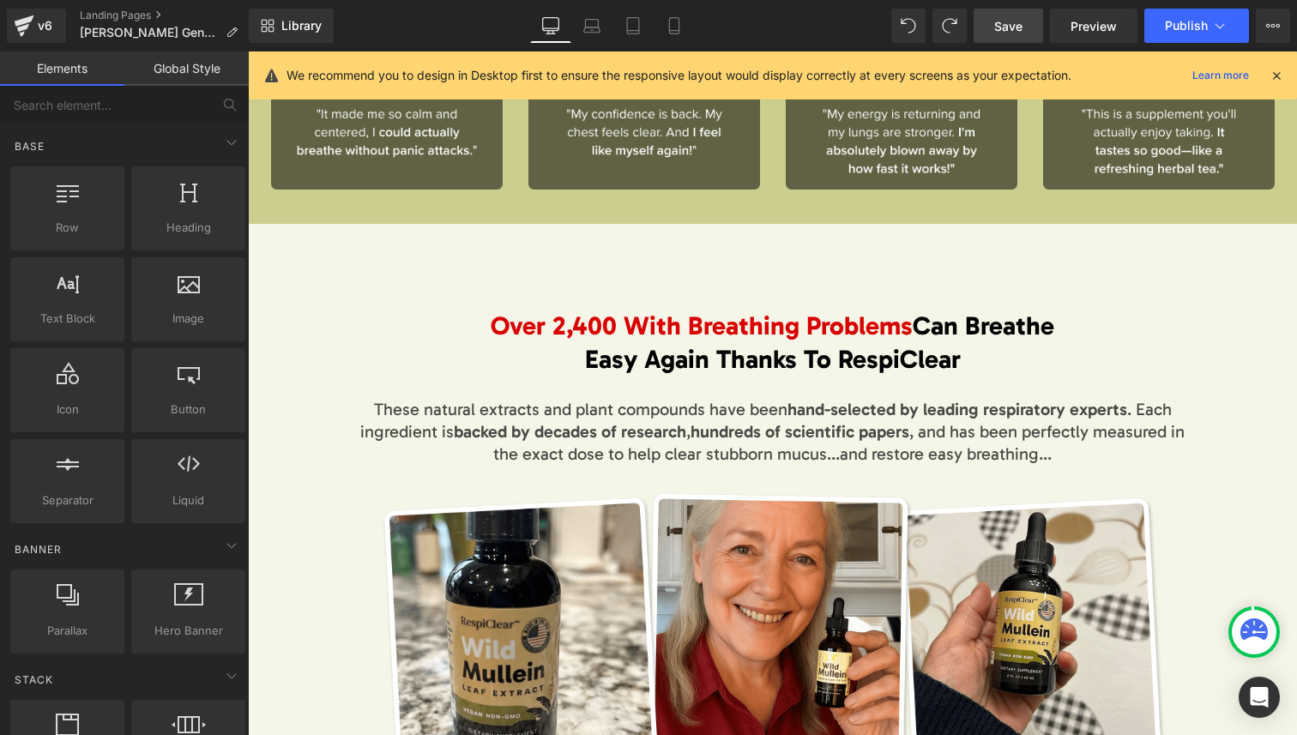
click at [618, 331] on span "Over 2,400 With Breathing Problems" at bounding box center [702, 326] width 422 height 31
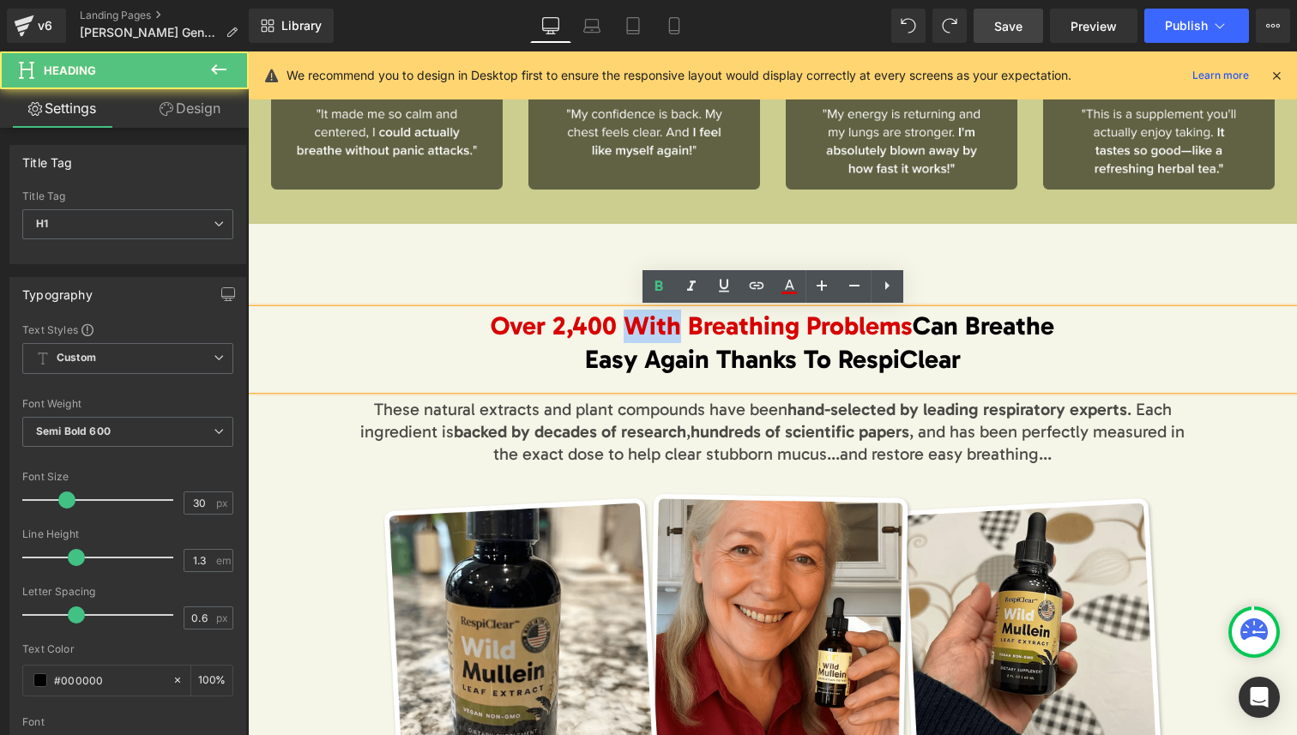
click at [618, 331] on span "Over 2,400 With Breathing Problems" at bounding box center [702, 326] width 422 height 31
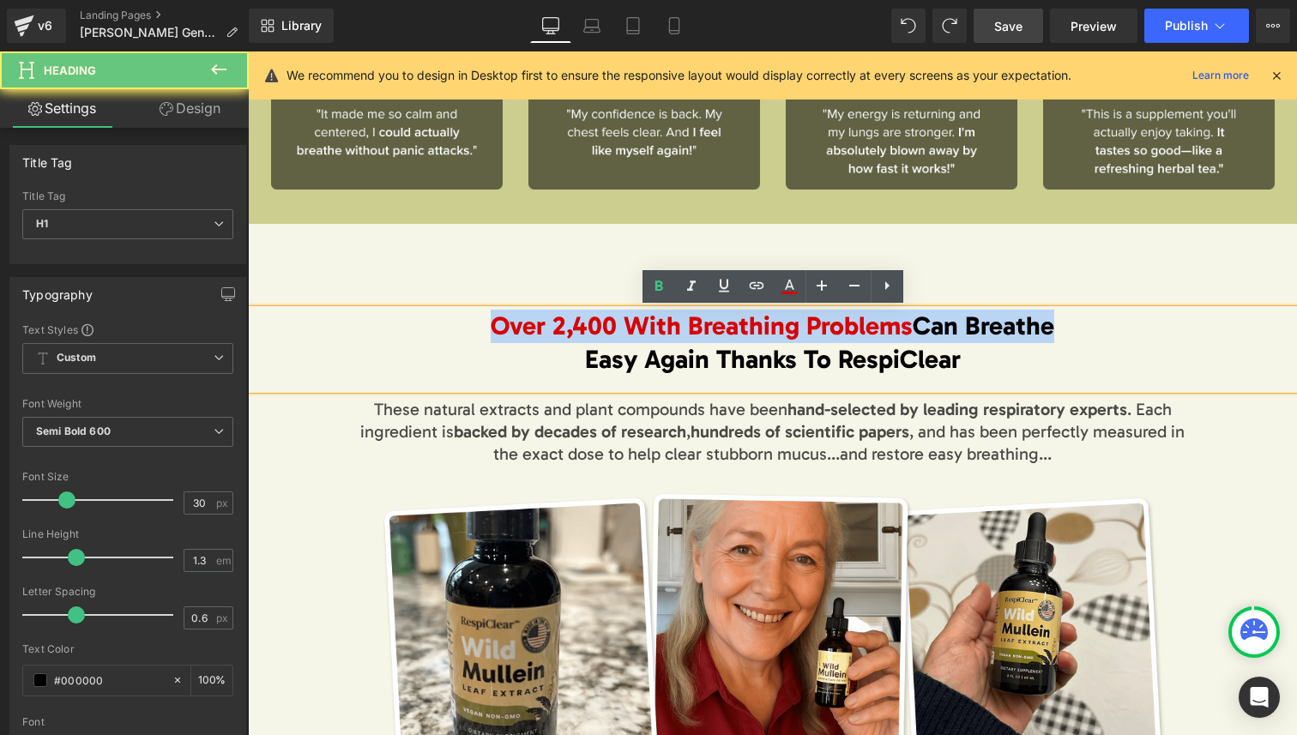
click at [618, 331] on span "Over 2,400 With Breathing Problems" at bounding box center [702, 326] width 422 height 31
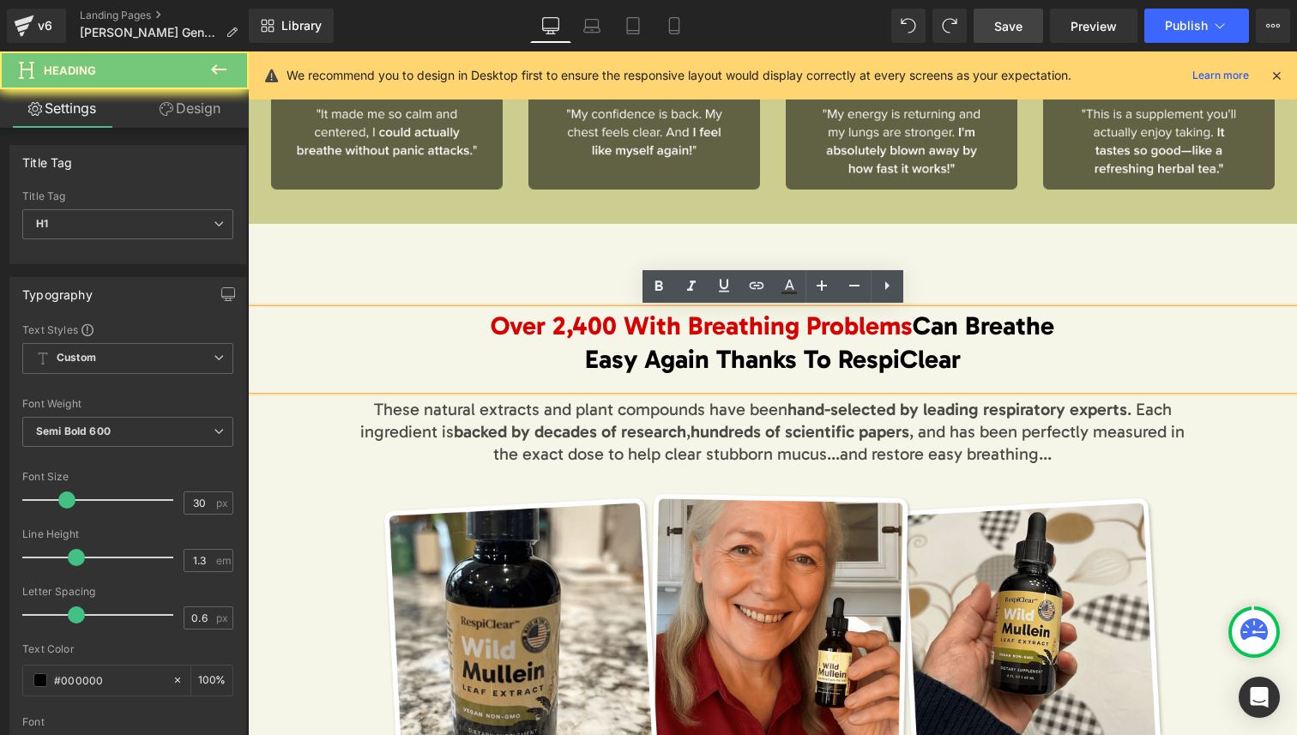
click at [821, 331] on span "Over 2,400 With Breathing Problems" at bounding box center [702, 326] width 422 height 31
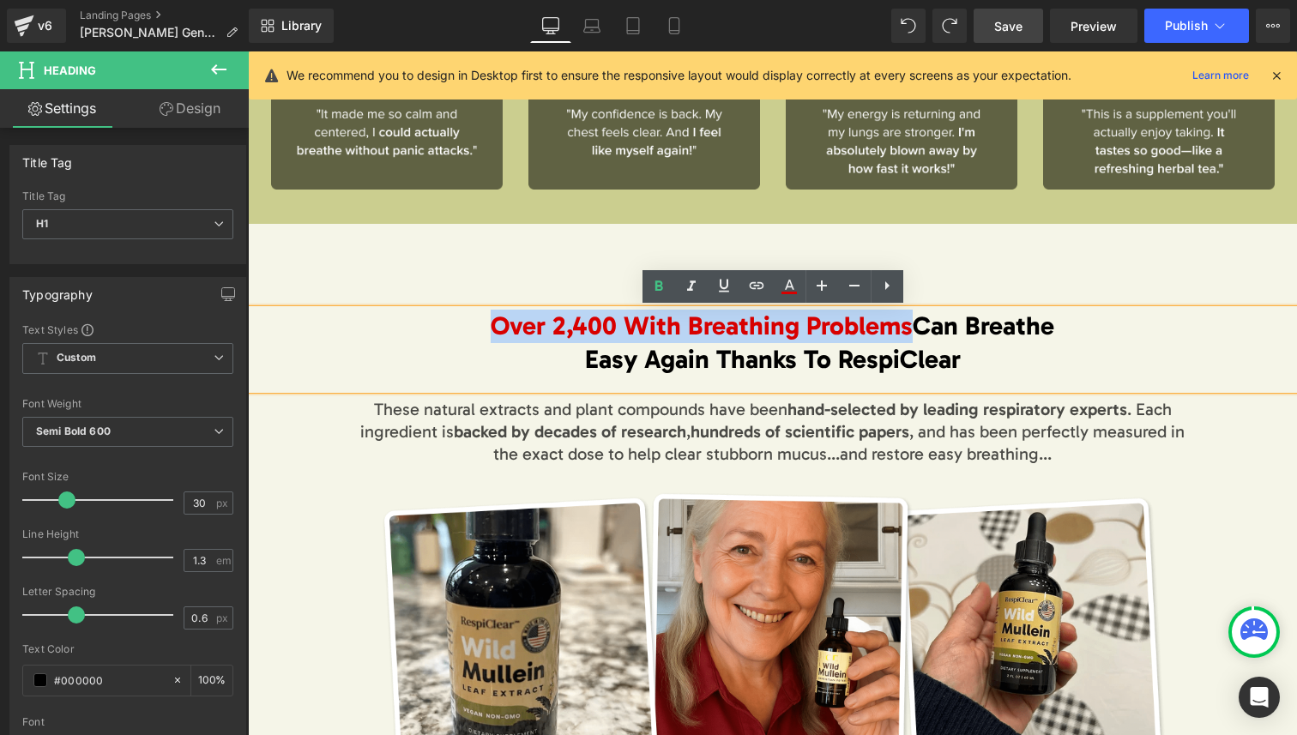
drag, startPoint x: 821, startPoint y: 331, endPoint x: 511, endPoint y: 329, distance: 309.7
click at [511, 329] on span "Over 2,400 With Breathing Problems" at bounding box center [702, 326] width 422 height 31
copy span "Over 2,400 With Breathing Problems"
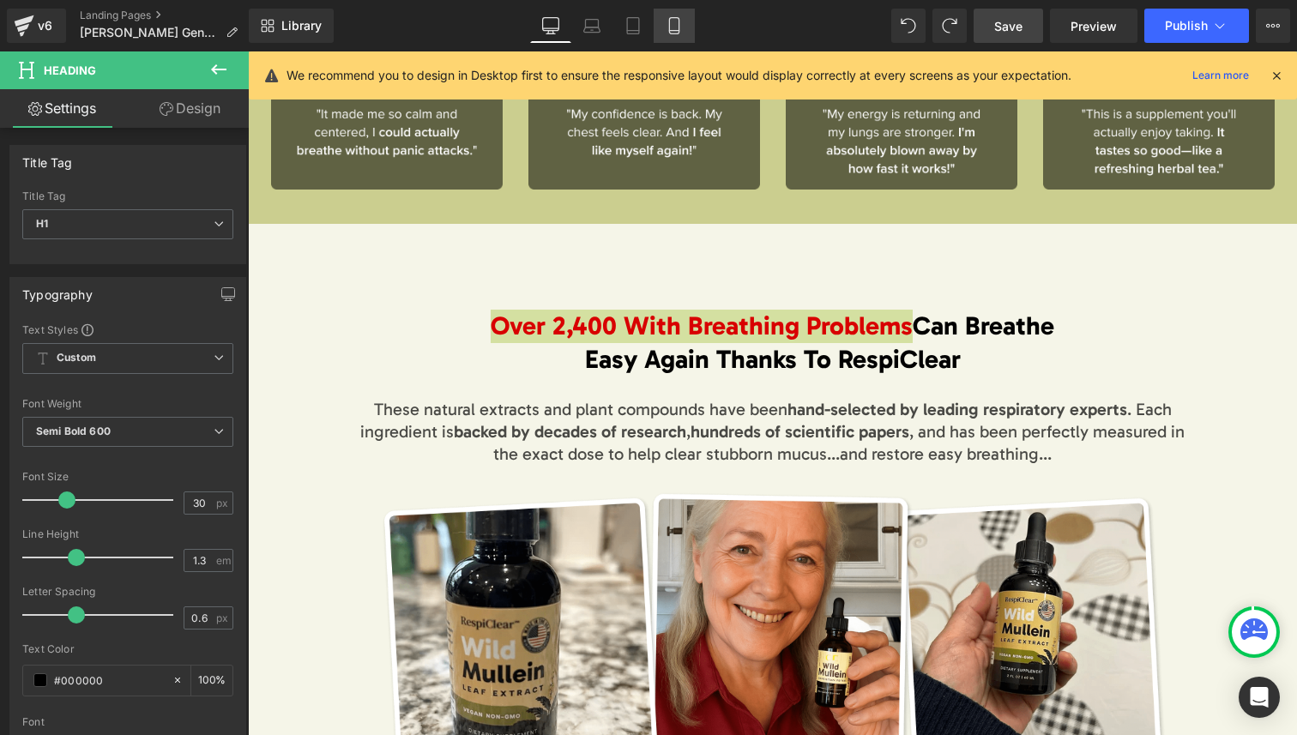
click at [676, 29] on icon at bounding box center [674, 25] width 17 height 17
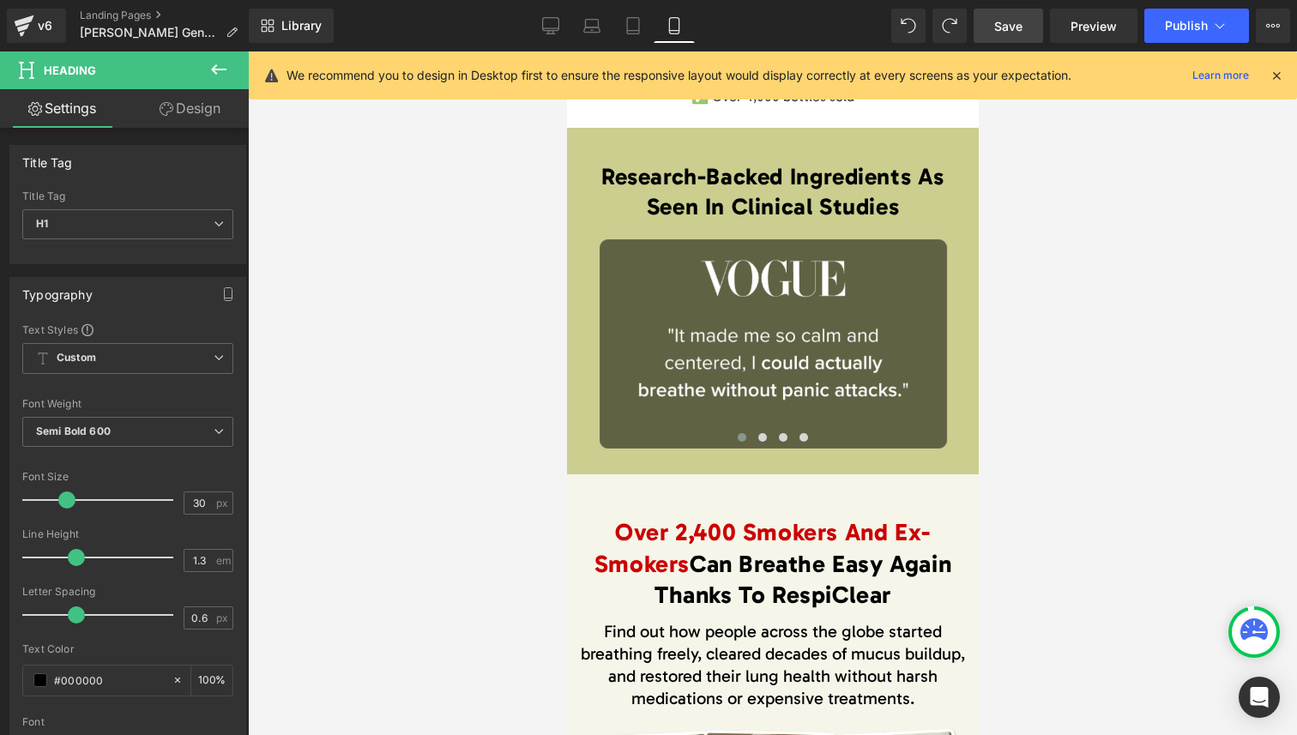
scroll to position [932, 0]
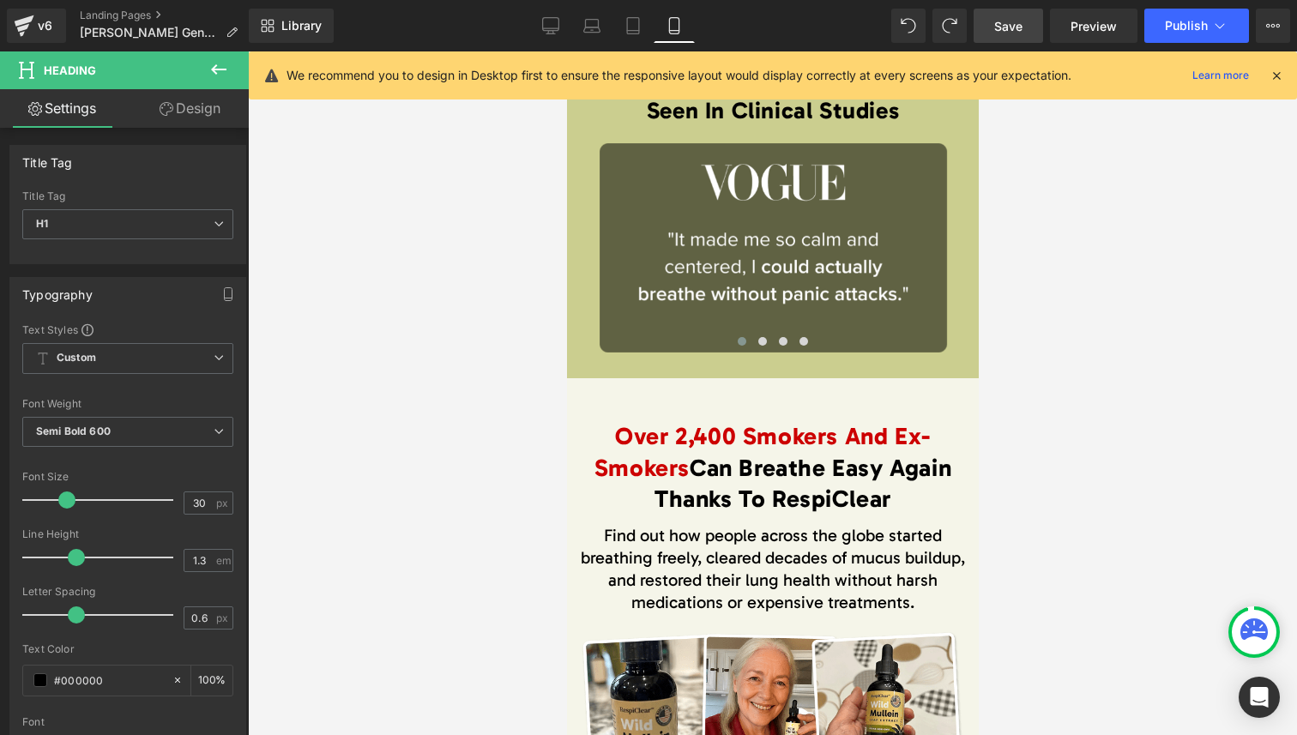
click at [637, 444] on span "Over 2,400 Smokers And Ex-Smokers" at bounding box center [762, 451] width 336 height 59
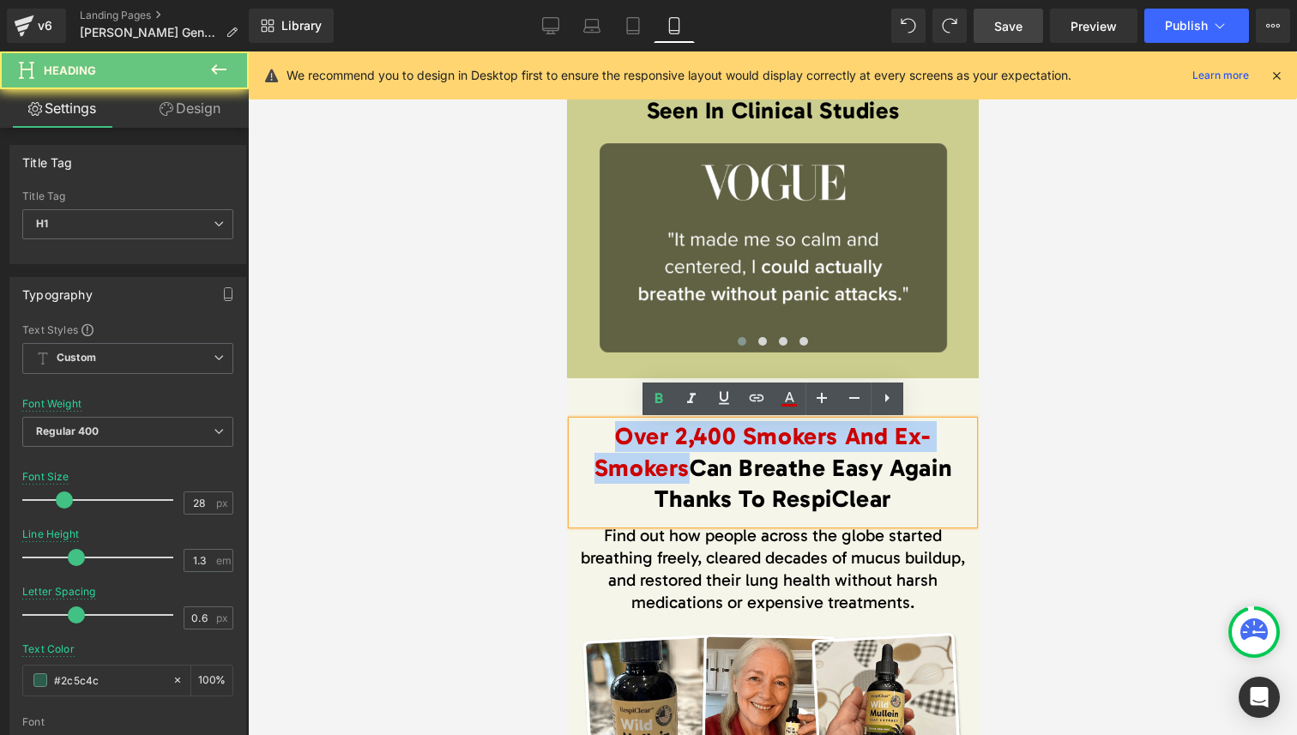
drag, startPoint x: 637, startPoint y: 444, endPoint x: 650, endPoint y: 468, distance: 27.3
click at [650, 468] on span "Over 2,400 Smokers And Ex-Smokers" at bounding box center [762, 451] width 336 height 59
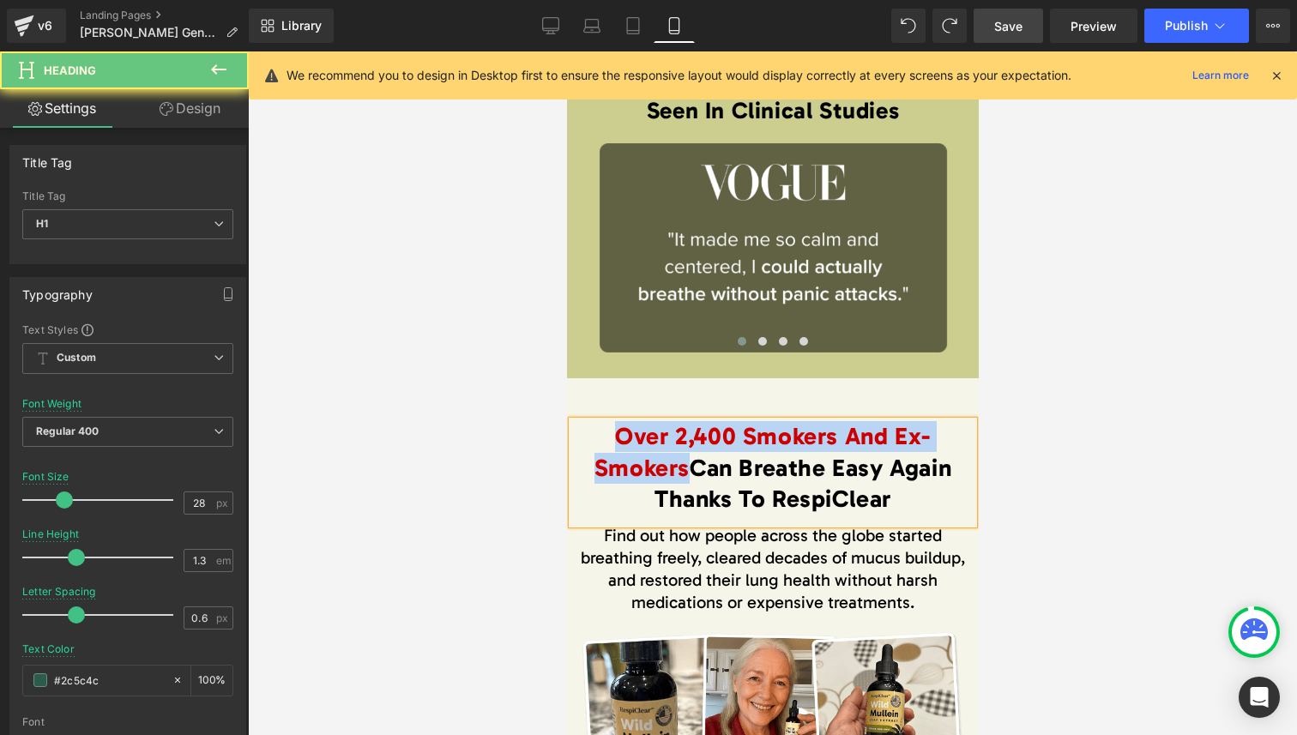
paste div
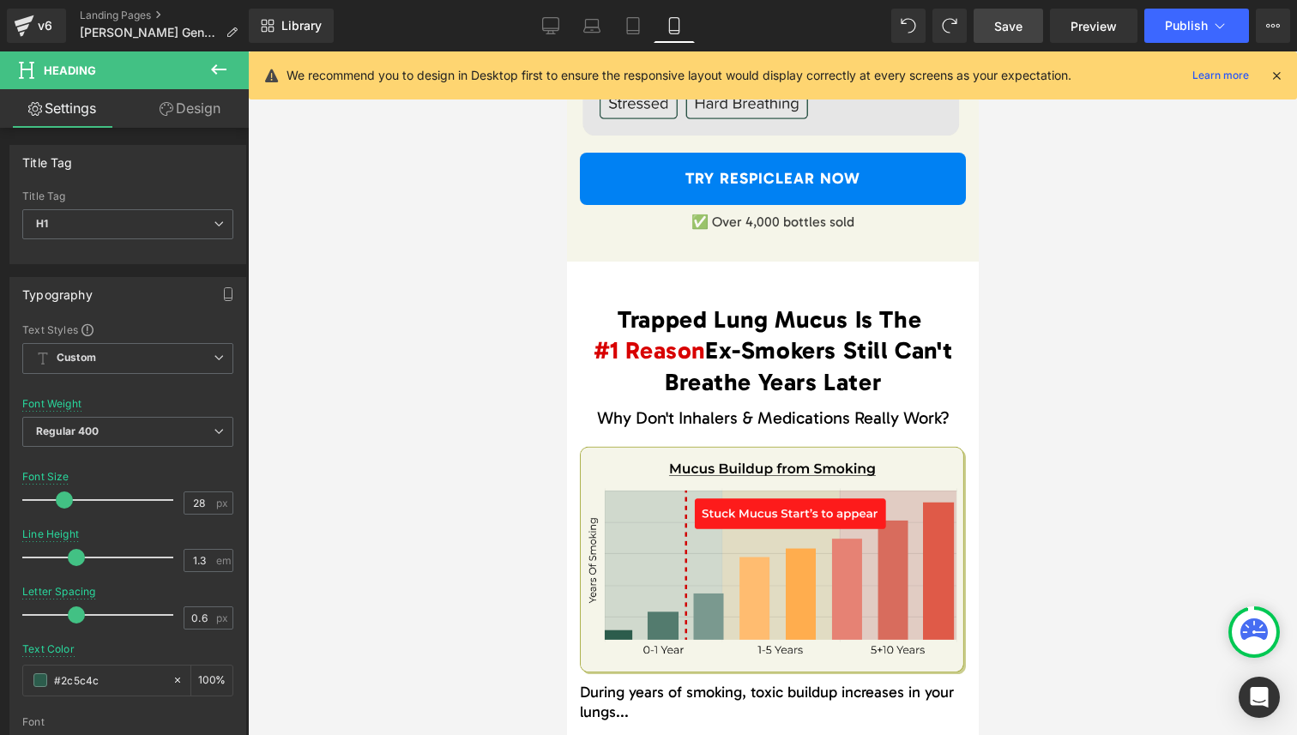
scroll to position [2660, 0]
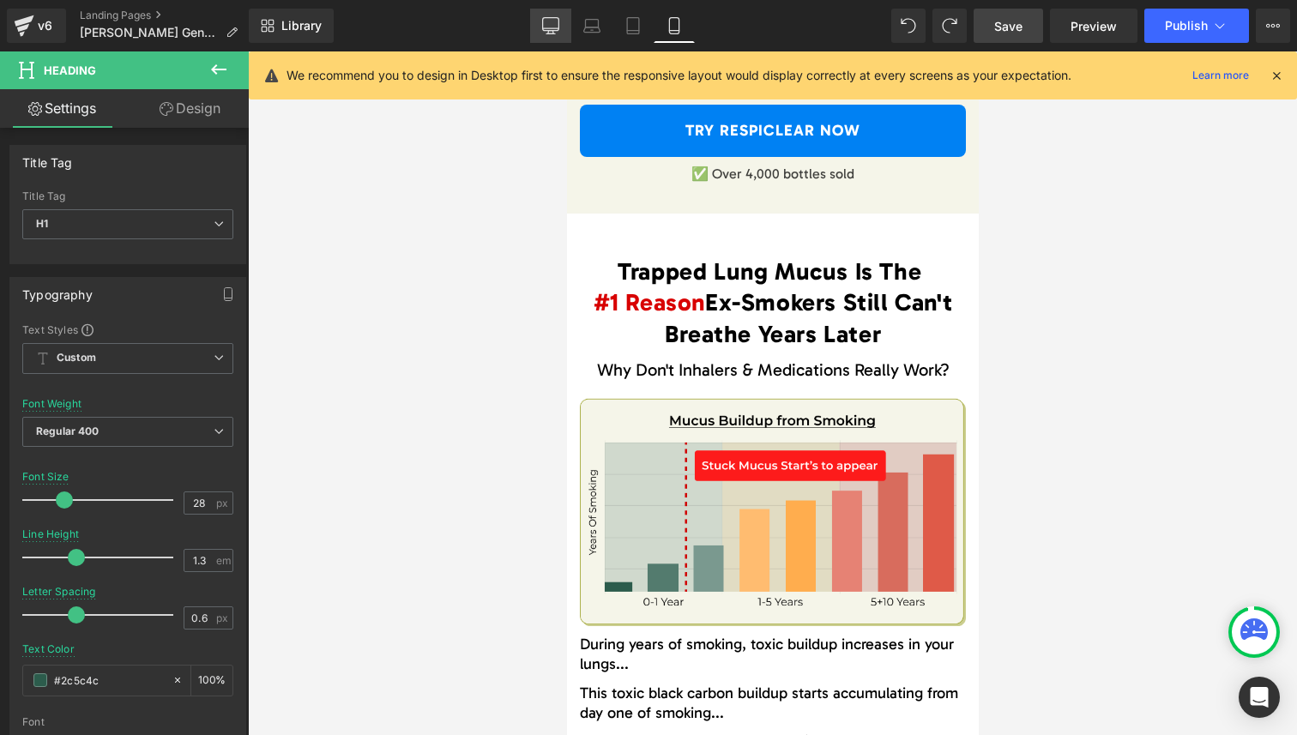
click at [531, 18] on link "Desktop" at bounding box center [550, 26] width 41 height 34
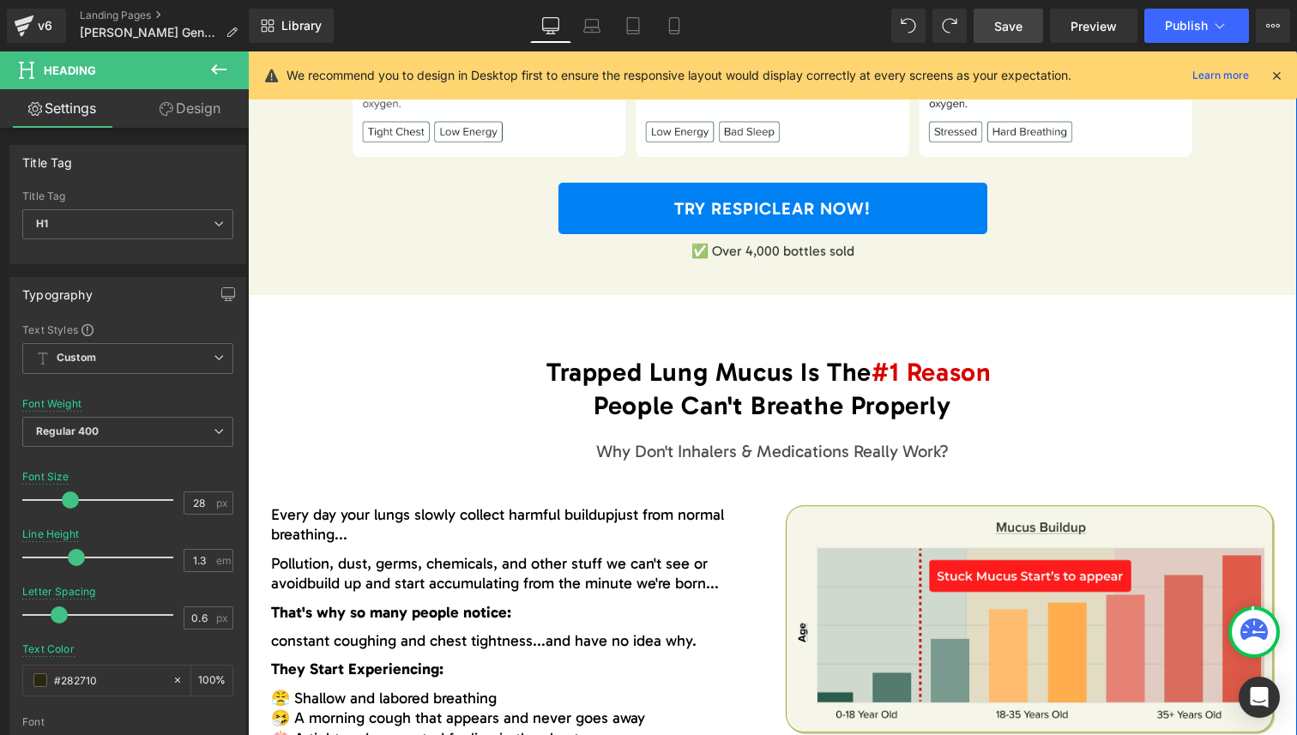
scroll to position [1612, 0]
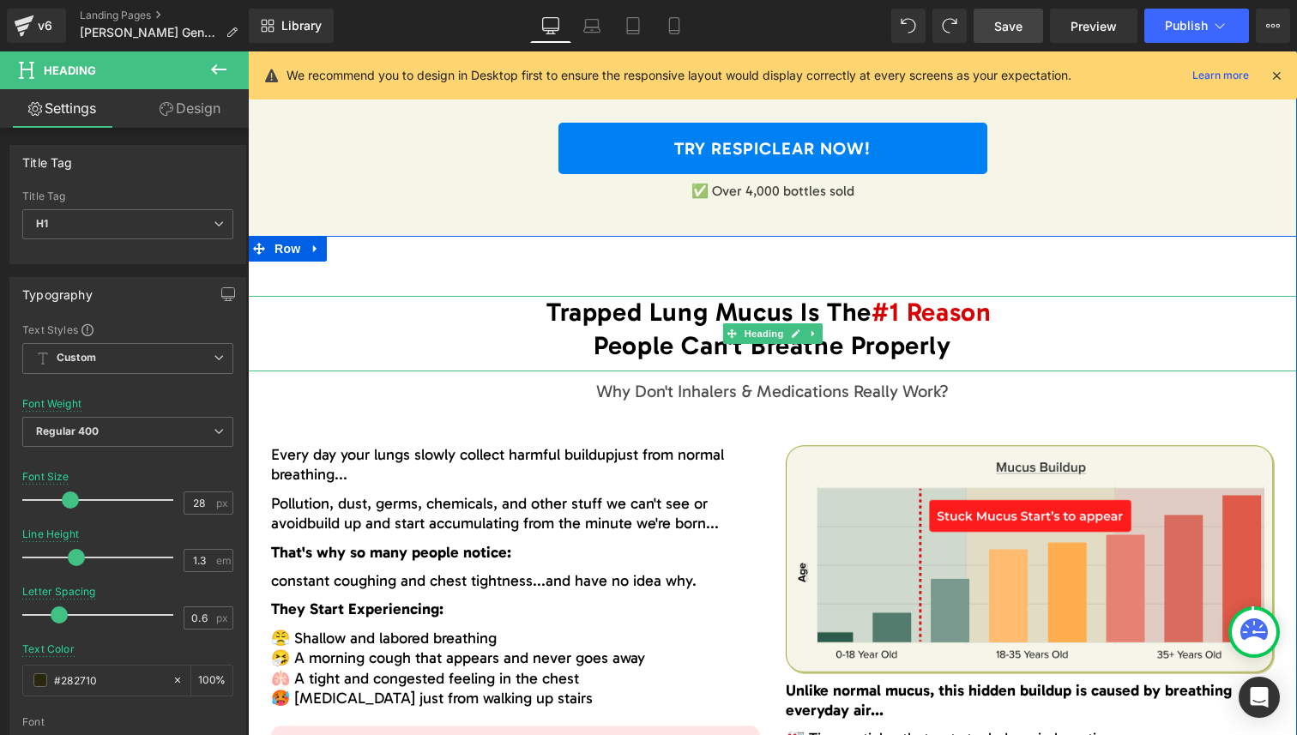
click at [605, 319] on h1 "Trapped Lung Mucus Is The #1 Reason" at bounding box center [772, 312] width 1049 height 33
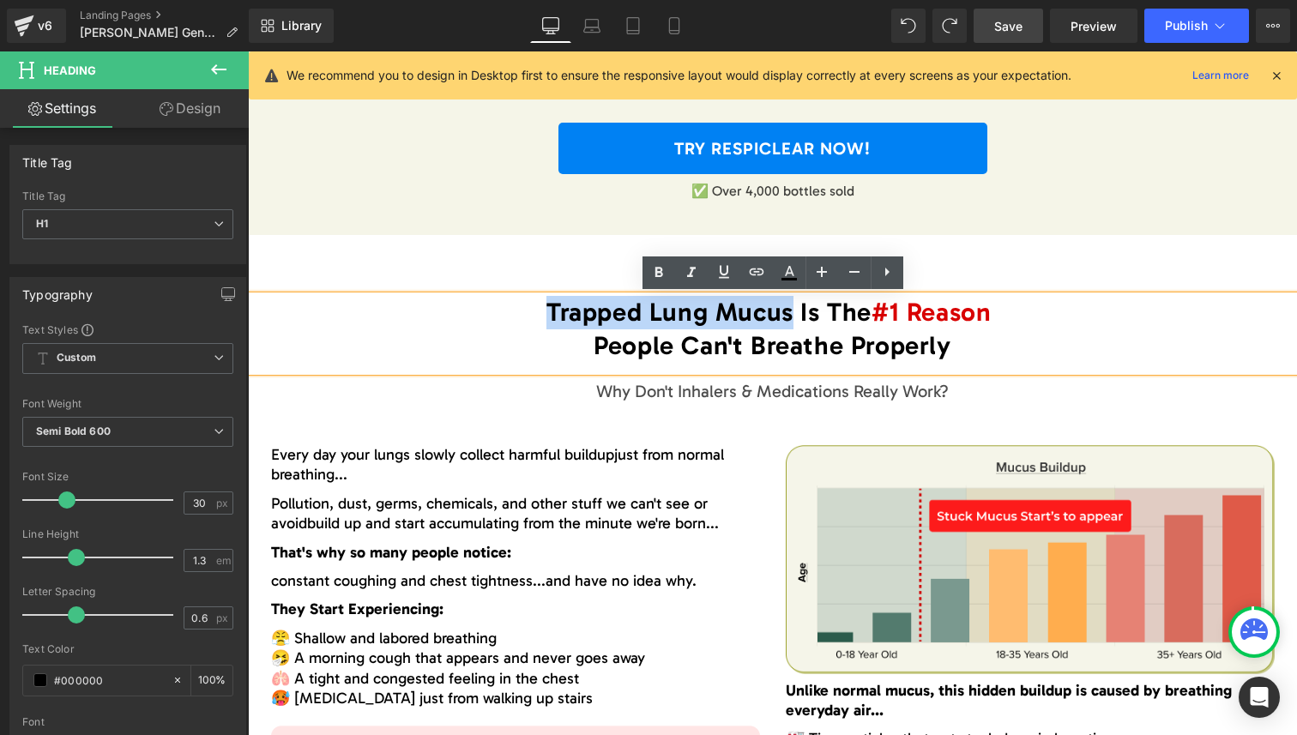
drag, startPoint x: 605, startPoint y: 319, endPoint x: 763, endPoint y: 317, distance: 157.9
click at [763, 317] on h1 "Trapped Lung Mucus Is The #1 Reason" at bounding box center [772, 312] width 1049 height 33
click at [649, 353] on h1 "People Can't Breathe Properly" at bounding box center [772, 345] width 1049 height 33
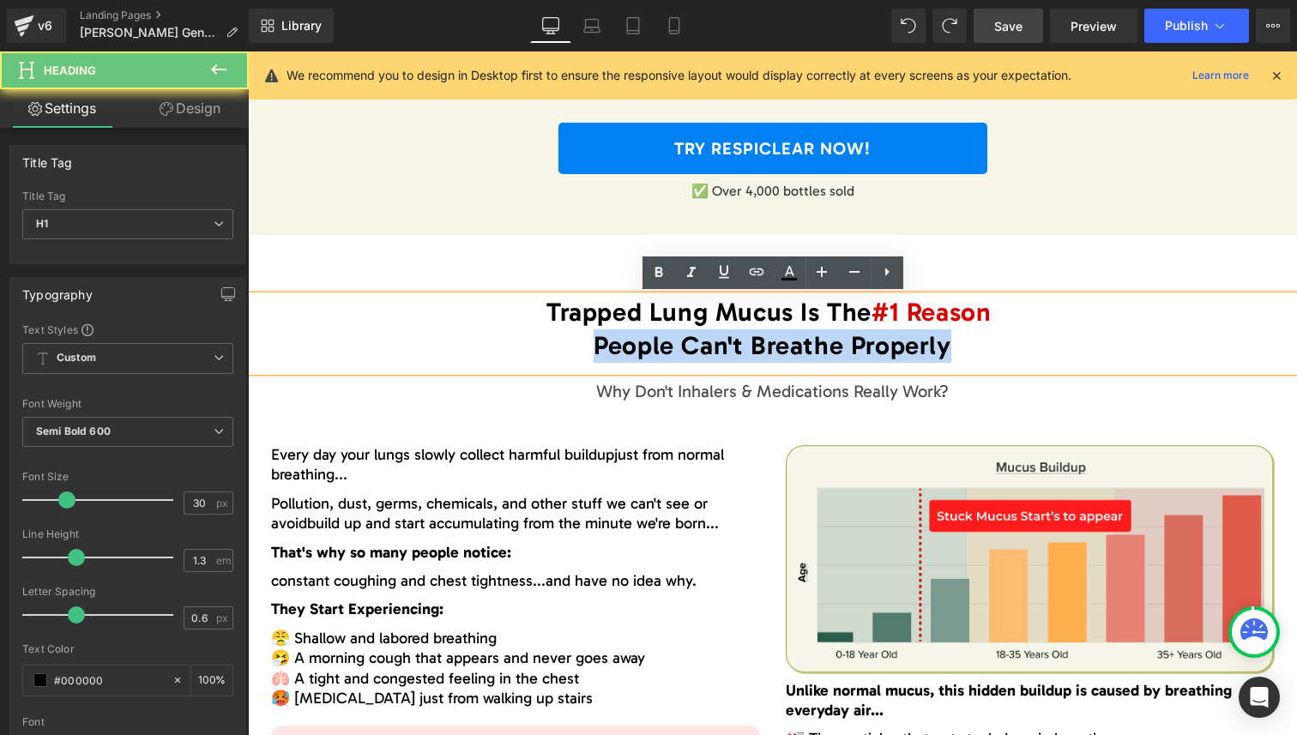
drag, startPoint x: 649, startPoint y: 353, endPoint x: 937, endPoint y: 353, distance: 287.4
click at [937, 353] on h1 "People Can't Breathe Properly" at bounding box center [772, 345] width 1049 height 33
copy h1 "People Can't Breathe Properly"
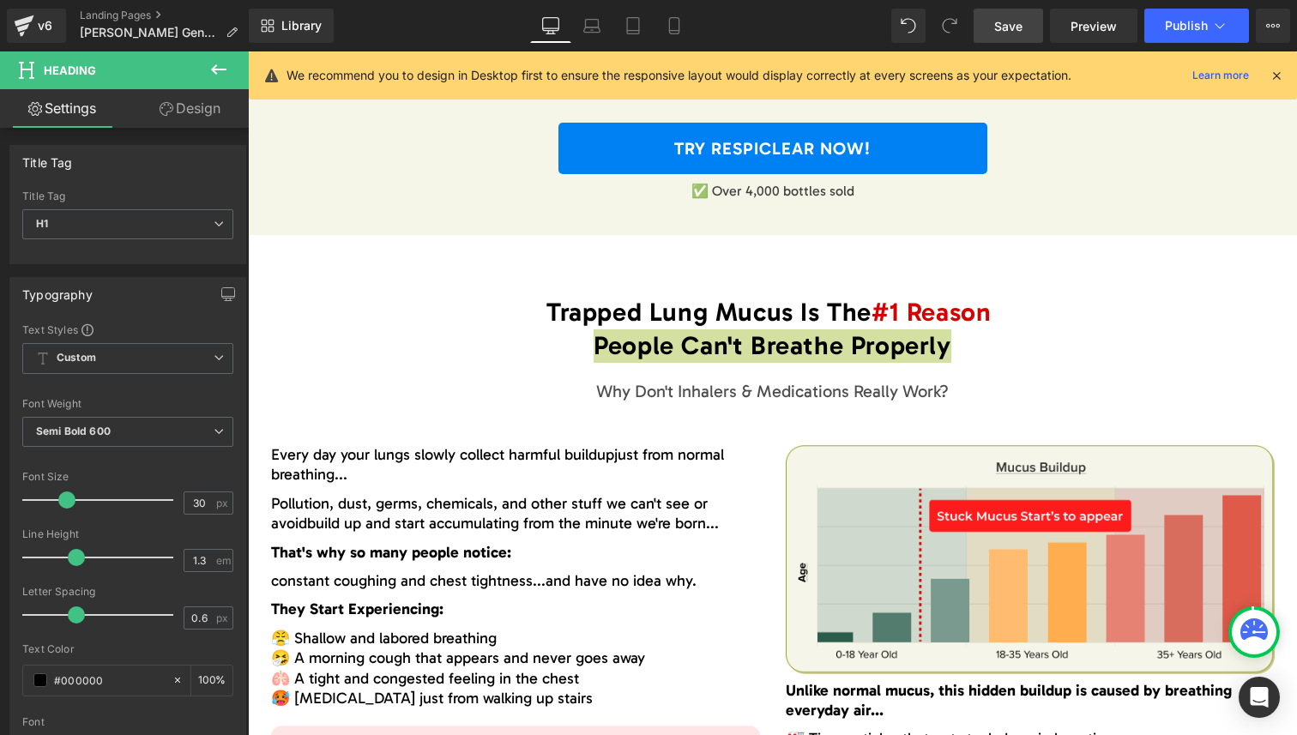
click at [675, 8] on div "Library Desktop Desktop Laptop Tablet Mobile Save Preview Publish Scheduled Vie…" at bounding box center [773, 25] width 1048 height 51
click at [675, 20] on icon at bounding box center [674, 25] width 17 height 17
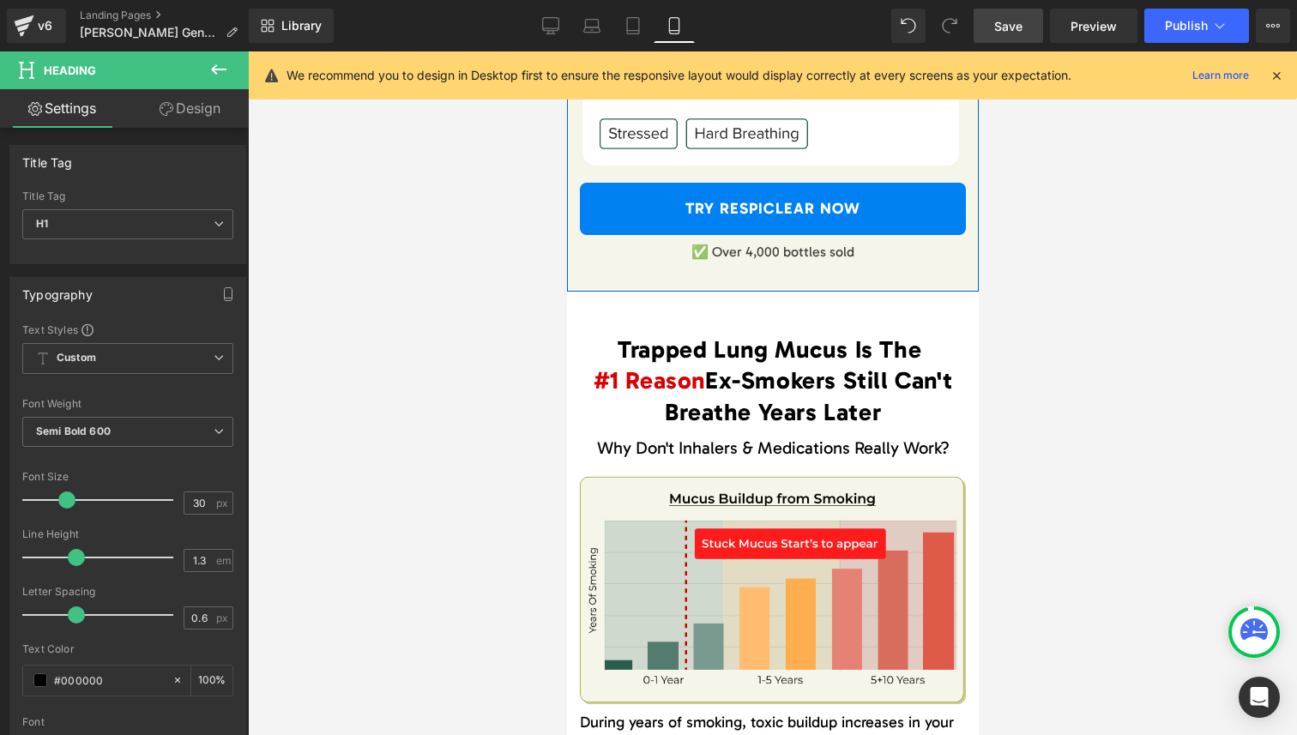
scroll to position [2586, 0]
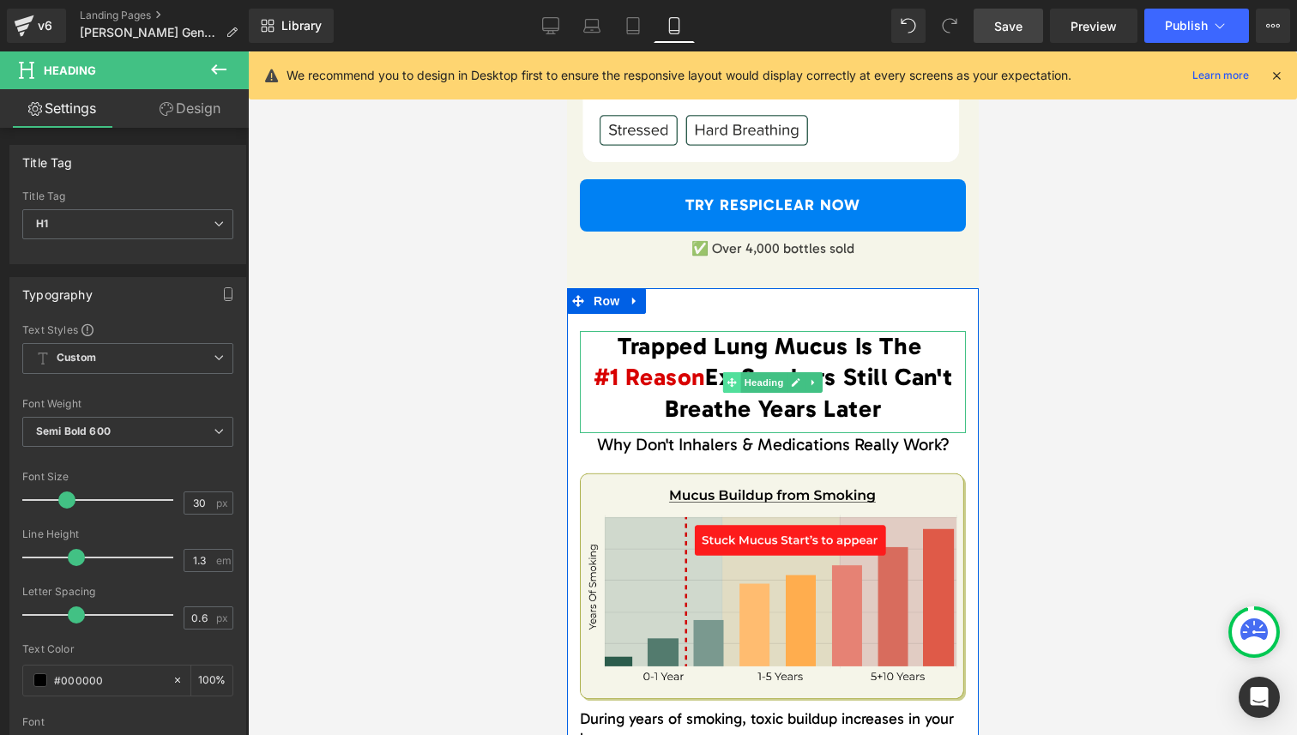
click at [734, 385] on icon at bounding box center [731, 382] width 9 height 10
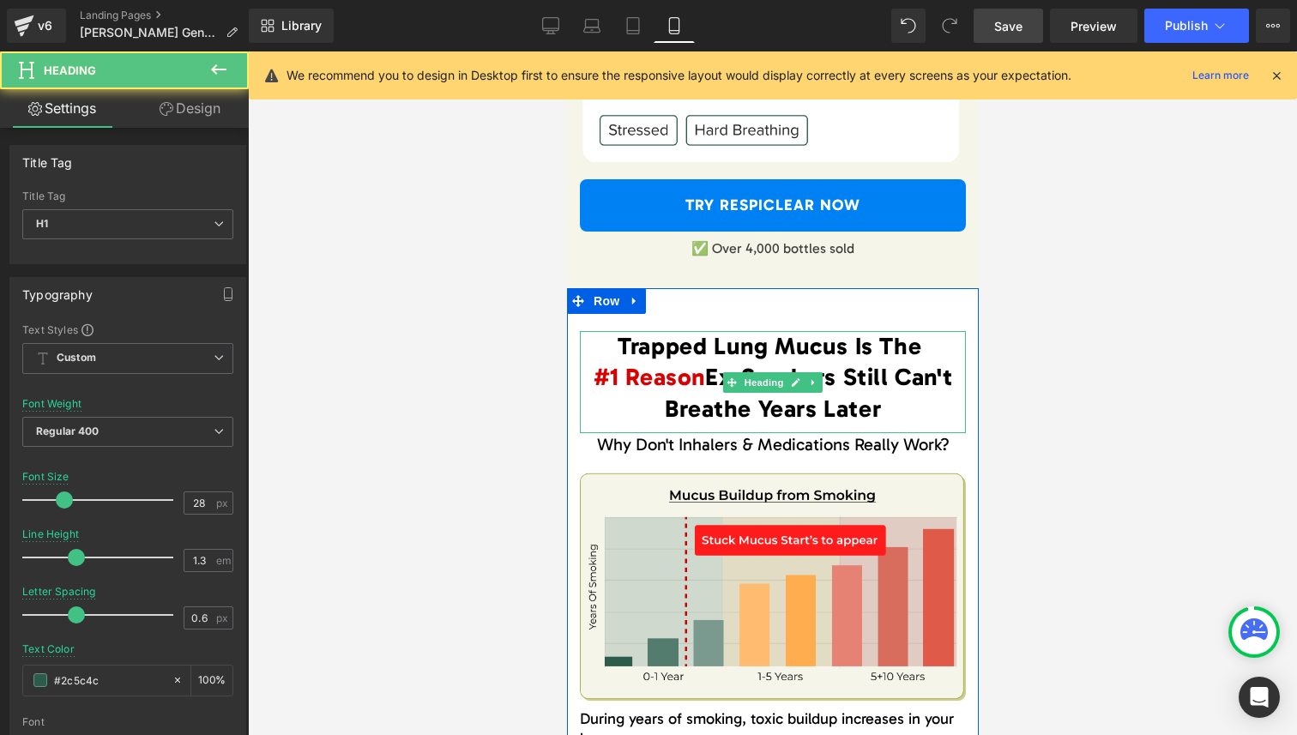
click at [703, 376] on span "Ex-Smokers Still Can't Breathe Years Later" at bounding box center [808, 392] width 288 height 59
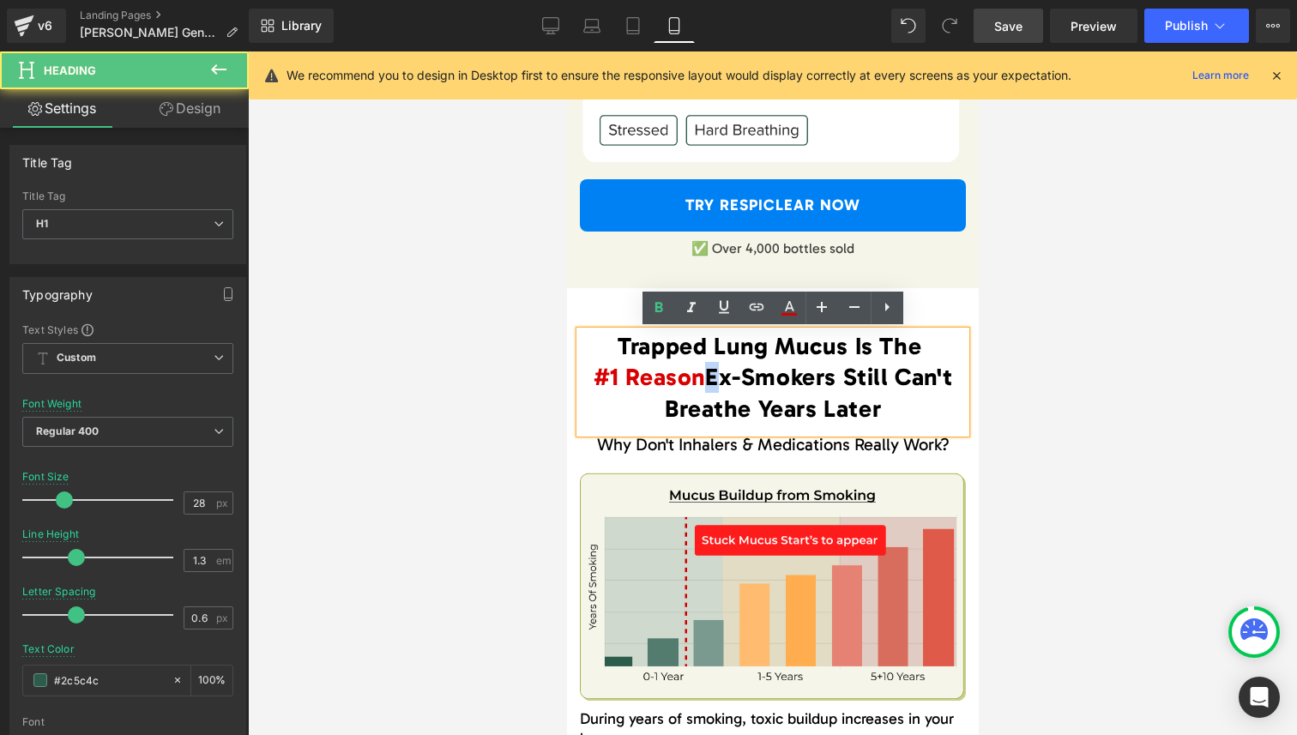
click at [703, 376] on span "Ex-Smokers Still Can't Breathe Years Later" at bounding box center [808, 392] width 288 height 59
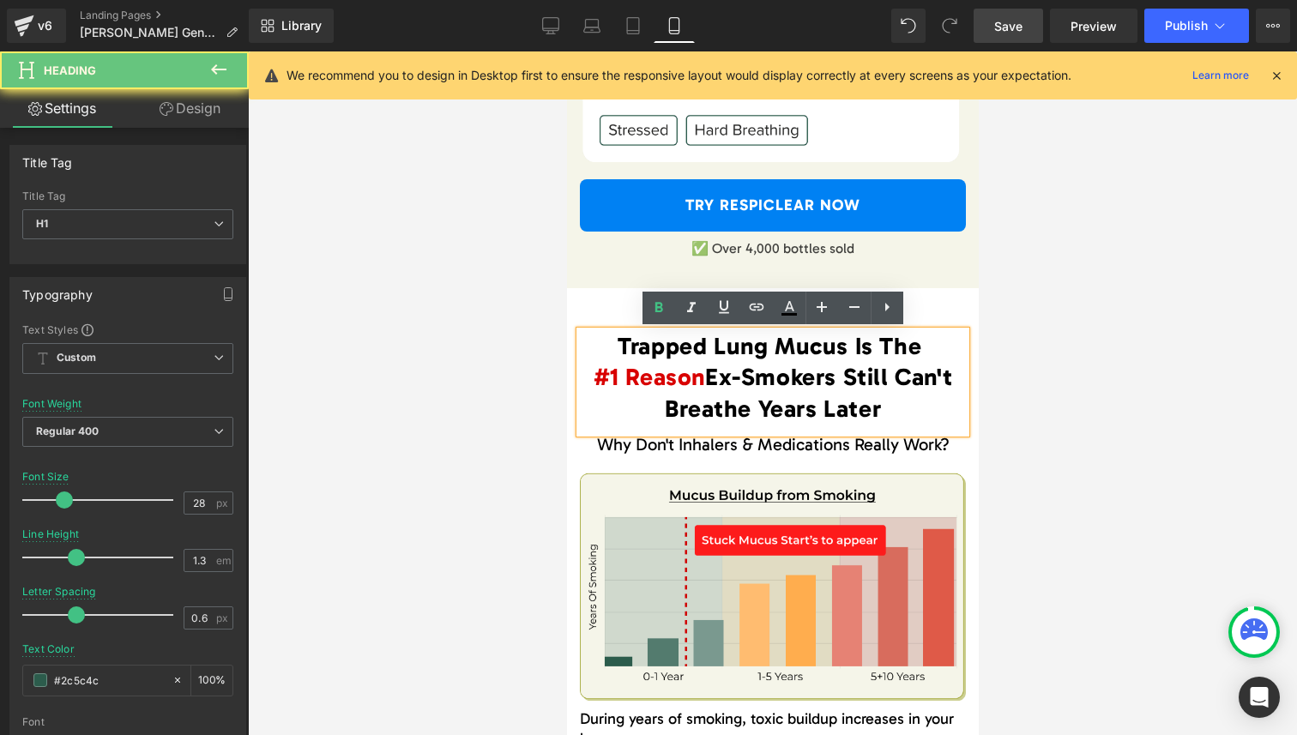
click at [725, 377] on span "Ex-Smokers Still Can't Breathe Years Later" at bounding box center [808, 392] width 288 height 59
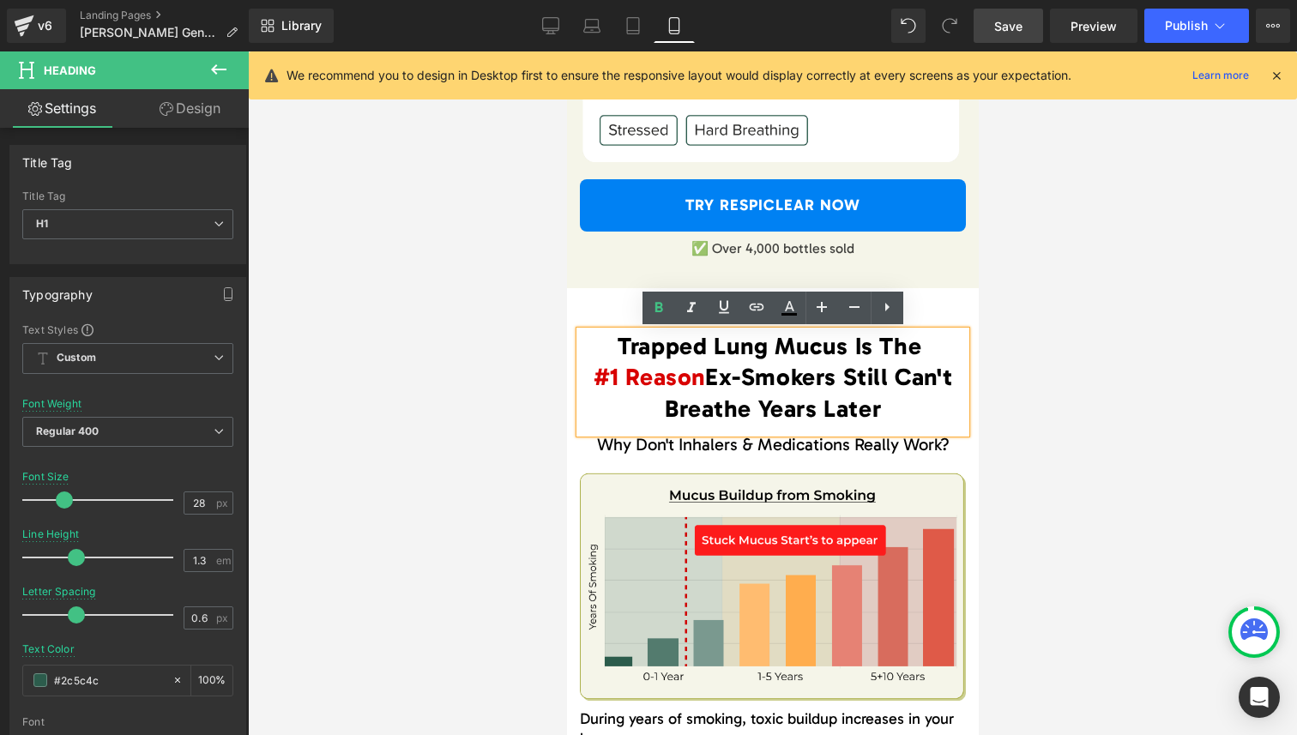
drag, startPoint x: 725, startPoint y: 377, endPoint x: 848, endPoint y: 407, distance: 127.1
click at [848, 407] on span "Ex-Smokers Still Can't Breathe Years Later" at bounding box center [808, 392] width 288 height 59
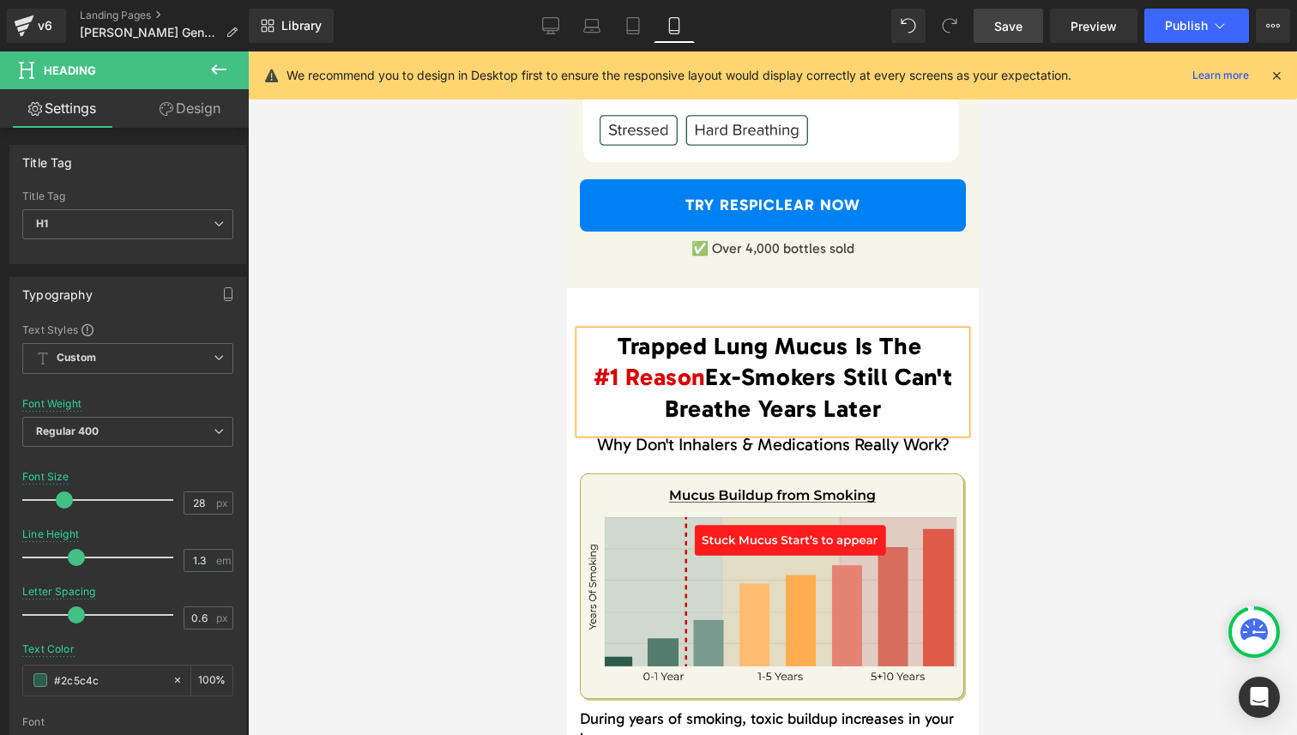
paste div
click at [1062, 410] on div at bounding box center [772, 393] width 1049 height 684
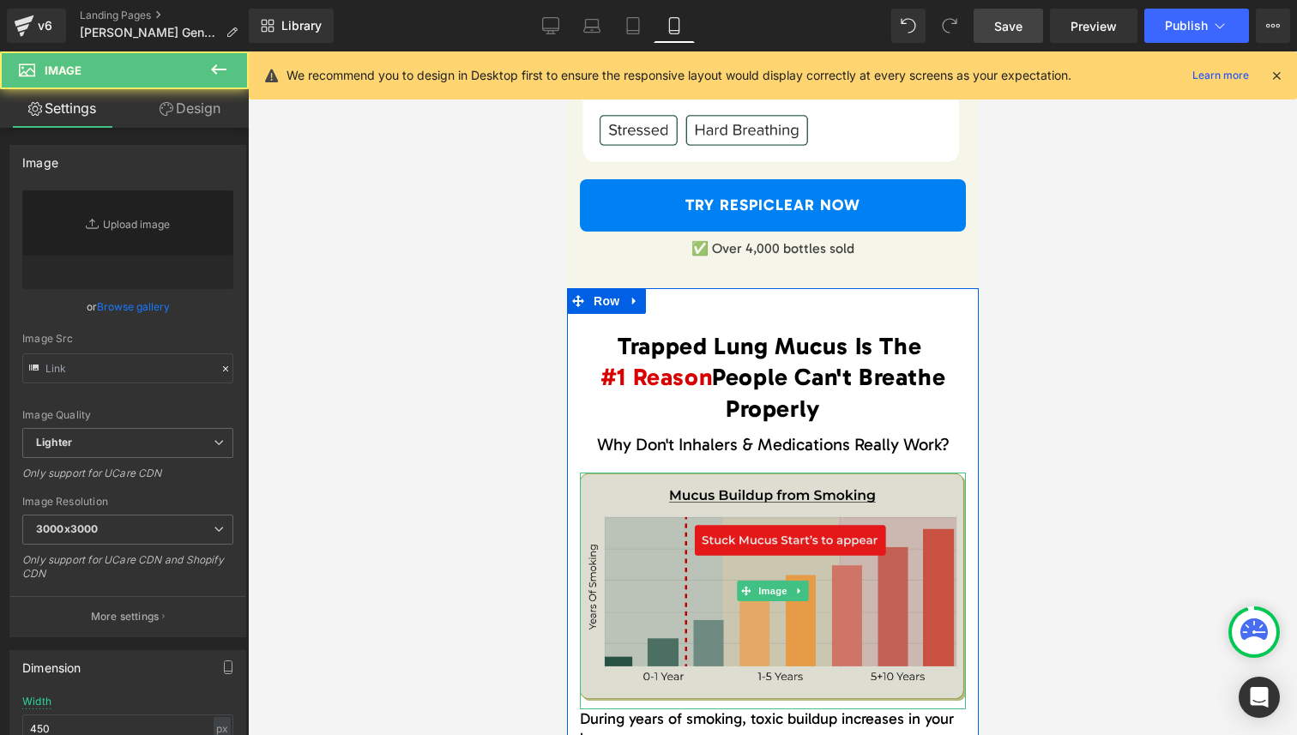
click at [715, 603] on img at bounding box center [772, 591] width 386 height 237
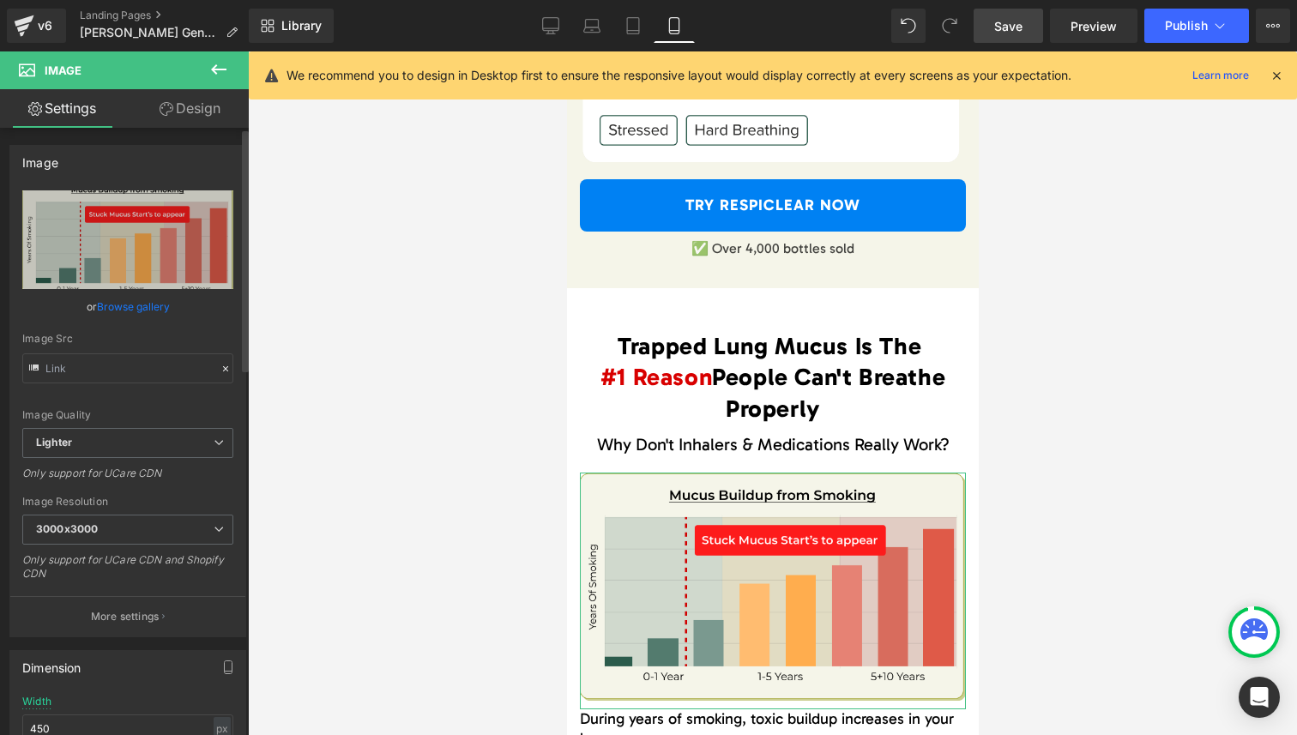
click at [130, 304] on link "Browse gallery" at bounding box center [133, 307] width 73 height 30
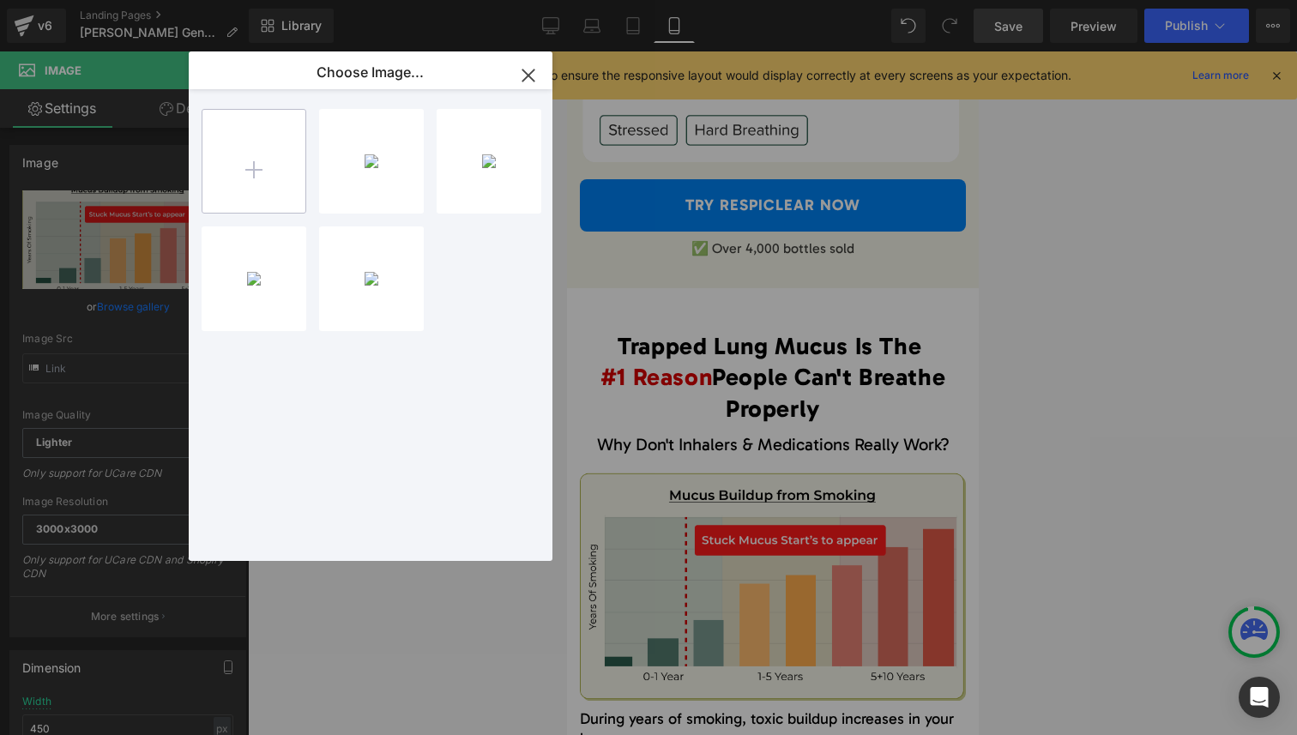
click at [238, 166] on input "file" at bounding box center [253, 161] width 103 height 103
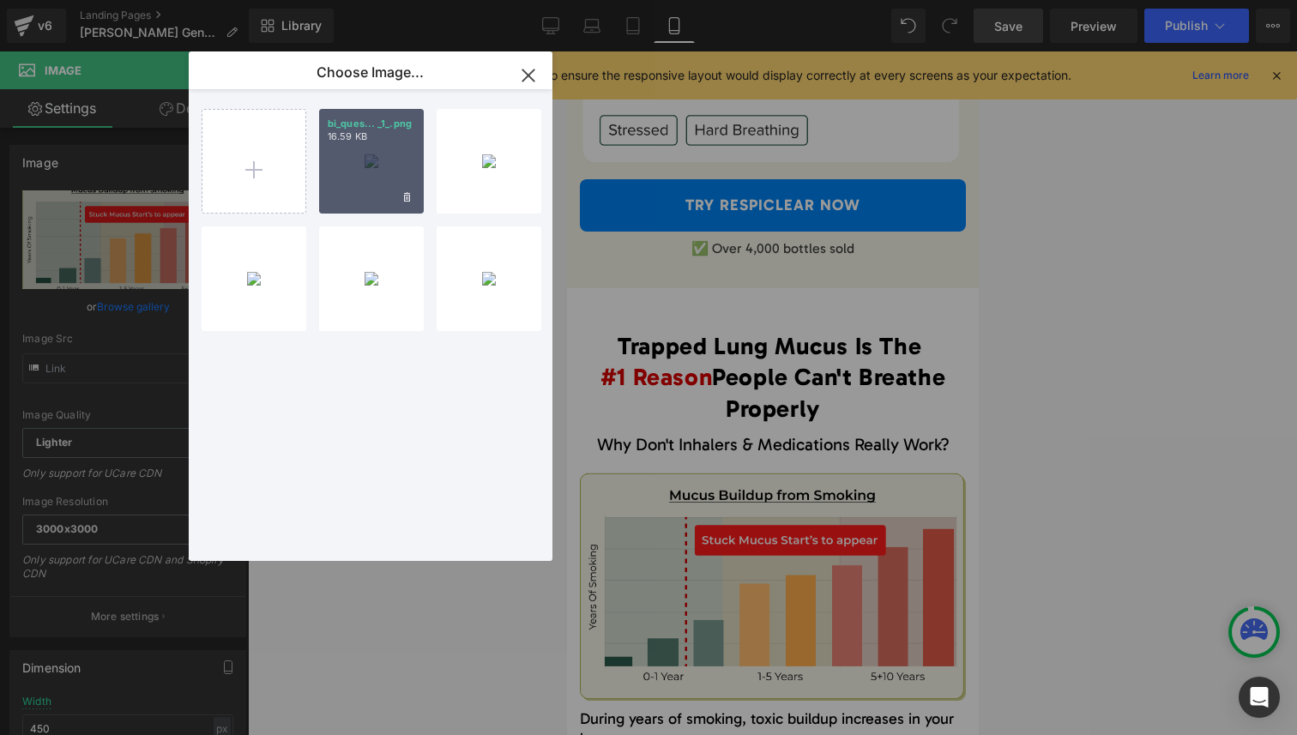
click at [400, 144] on div "bi_ques... _1_.png 16.59 KB" at bounding box center [371, 161] width 105 height 105
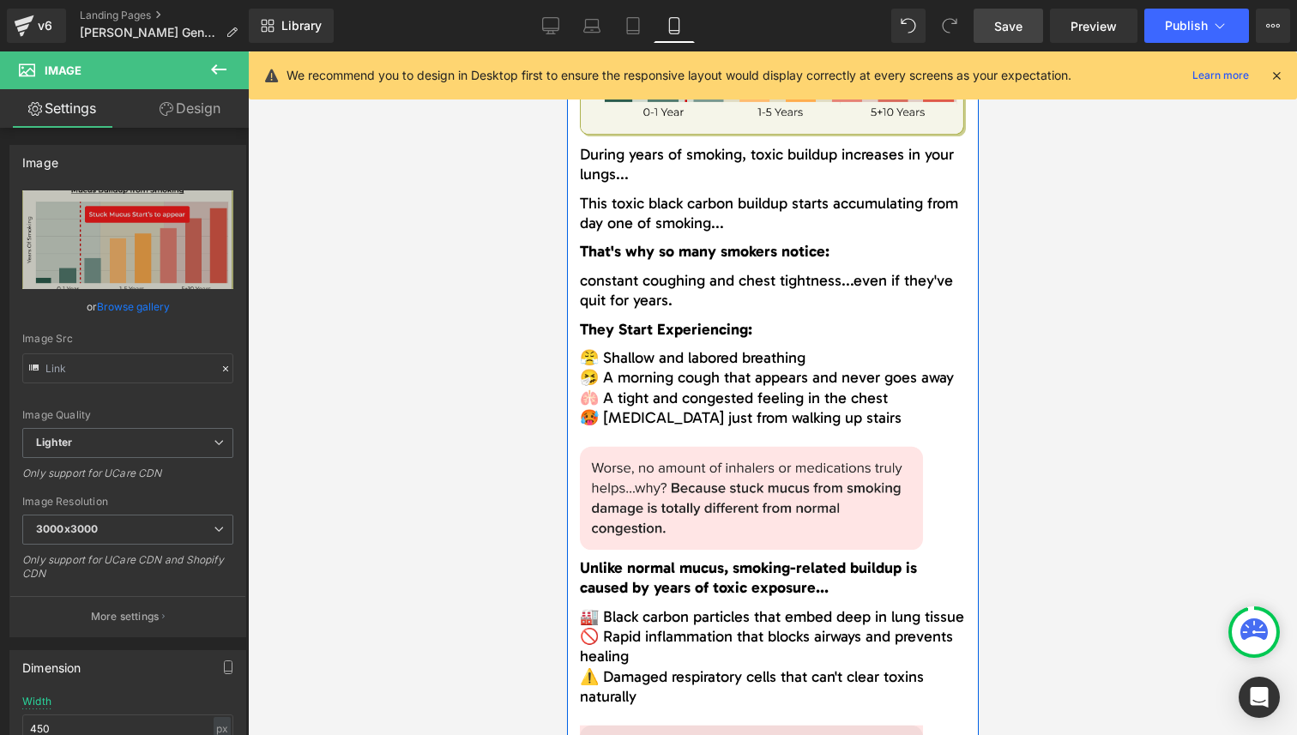
scroll to position [3157, 0]
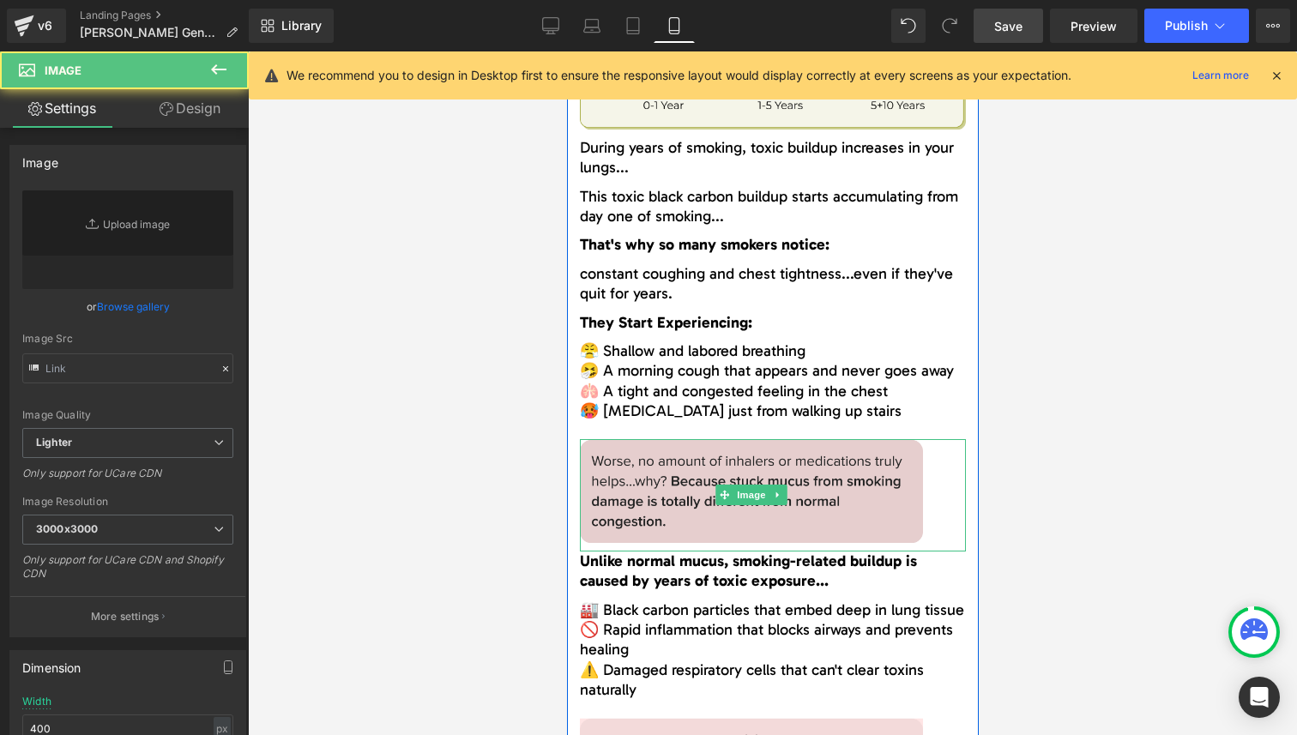
click at [680, 468] on img at bounding box center [750, 495] width 343 height 112
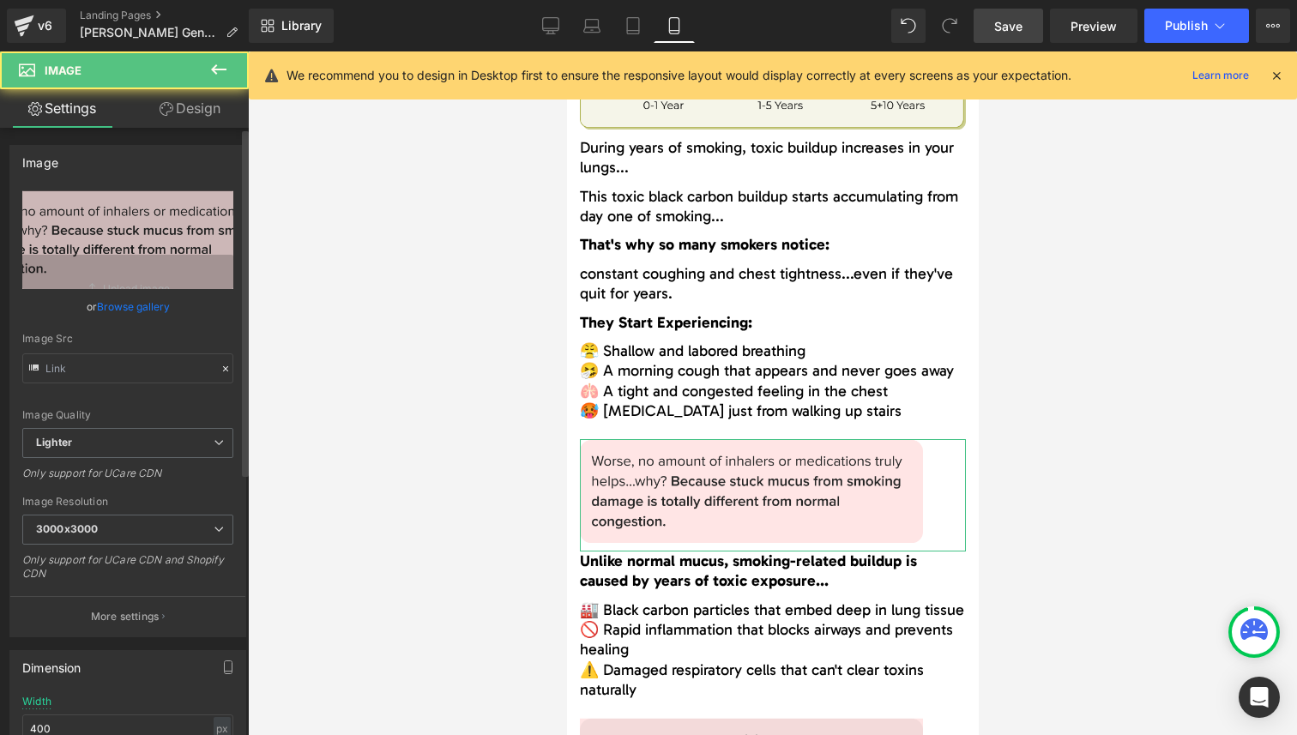
click at [130, 305] on link "Browse gallery" at bounding box center [133, 307] width 73 height 30
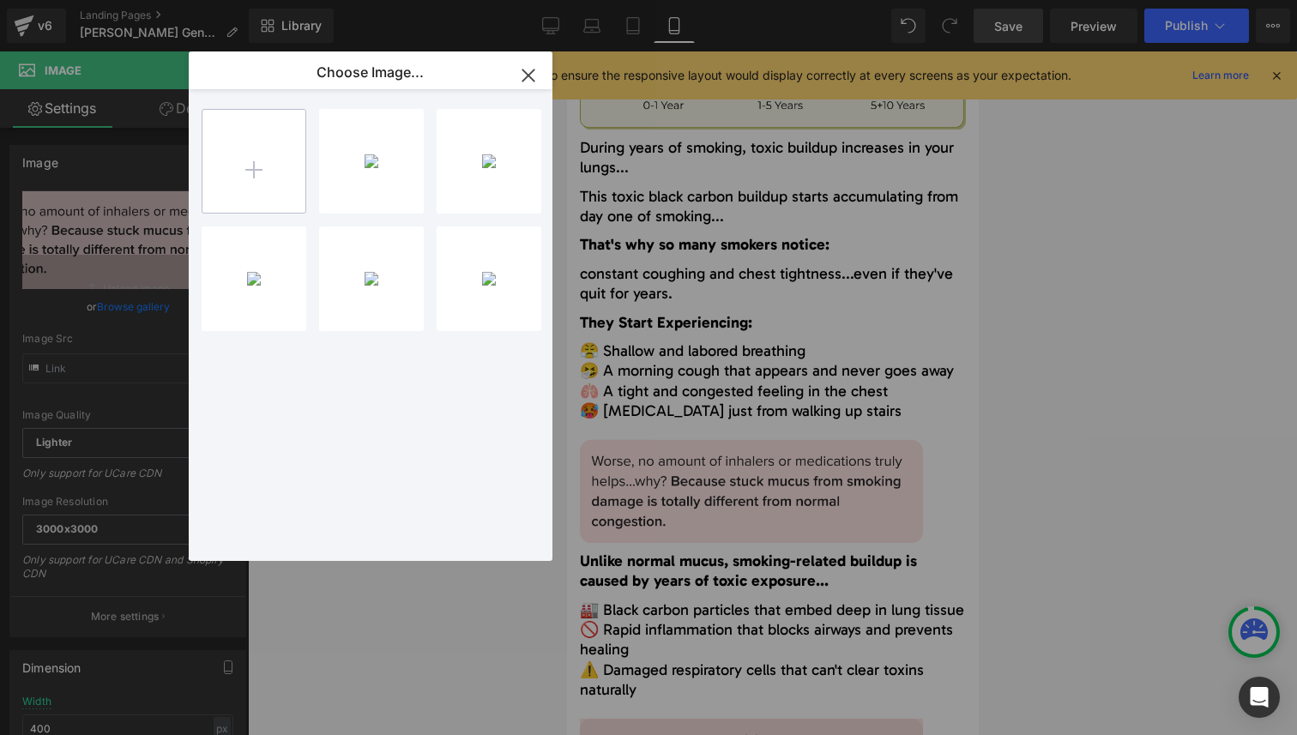
click at [273, 178] on input "file" at bounding box center [253, 161] width 103 height 103
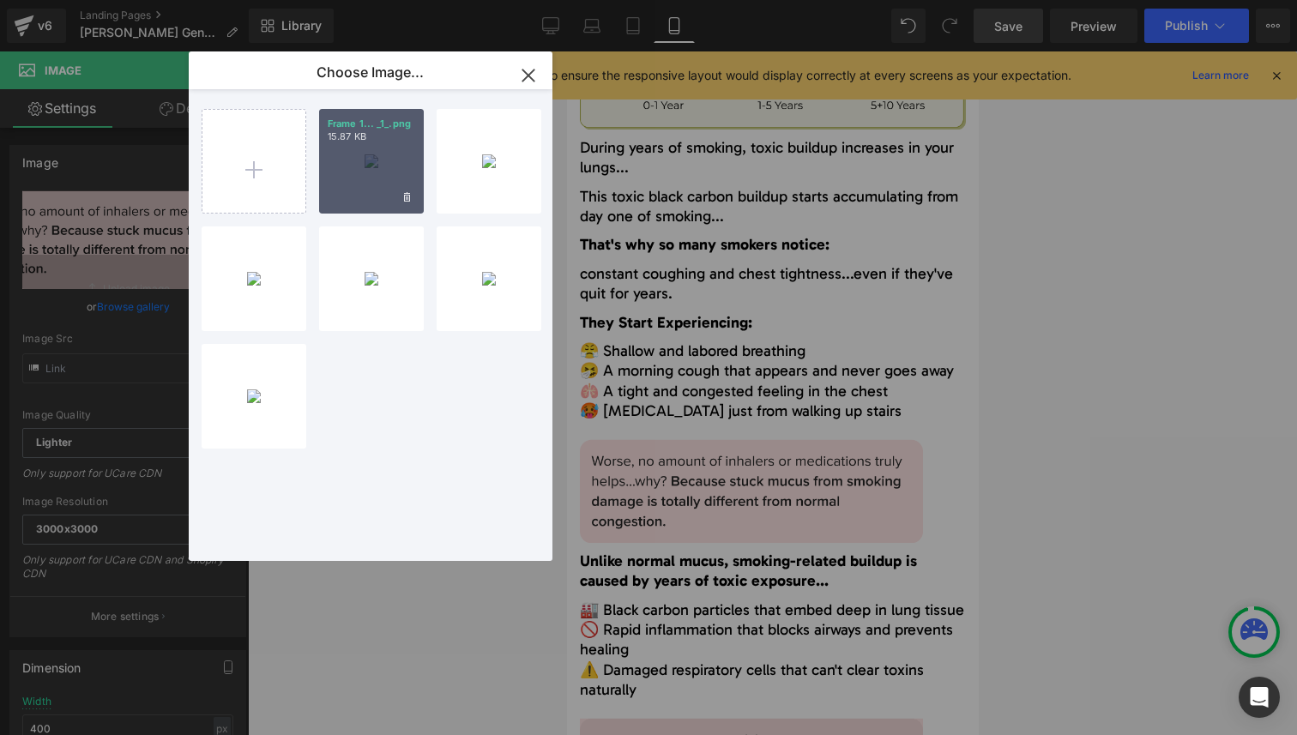
click at [334, 151] on div "Frame 1... _1_.png 15.87 KB" at bounding box center [371, 161] width 105 height 105
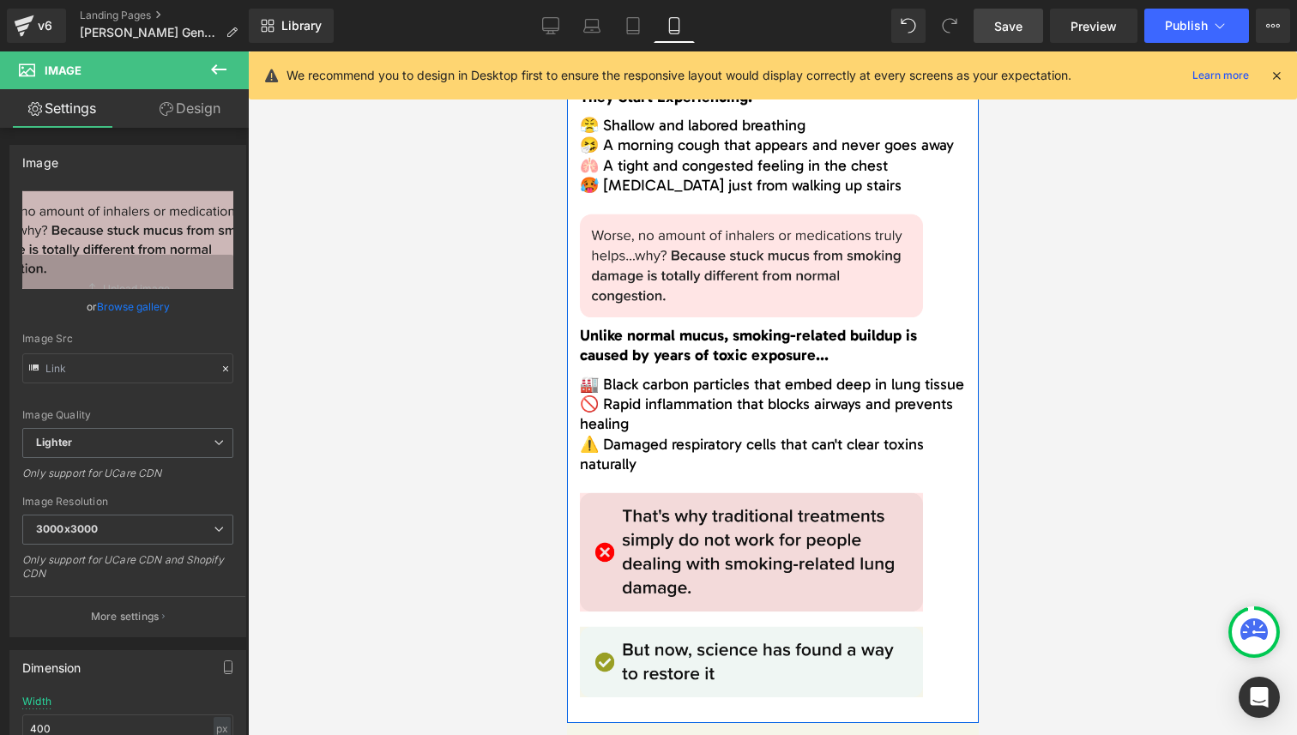
scroll to position [3384, 0]
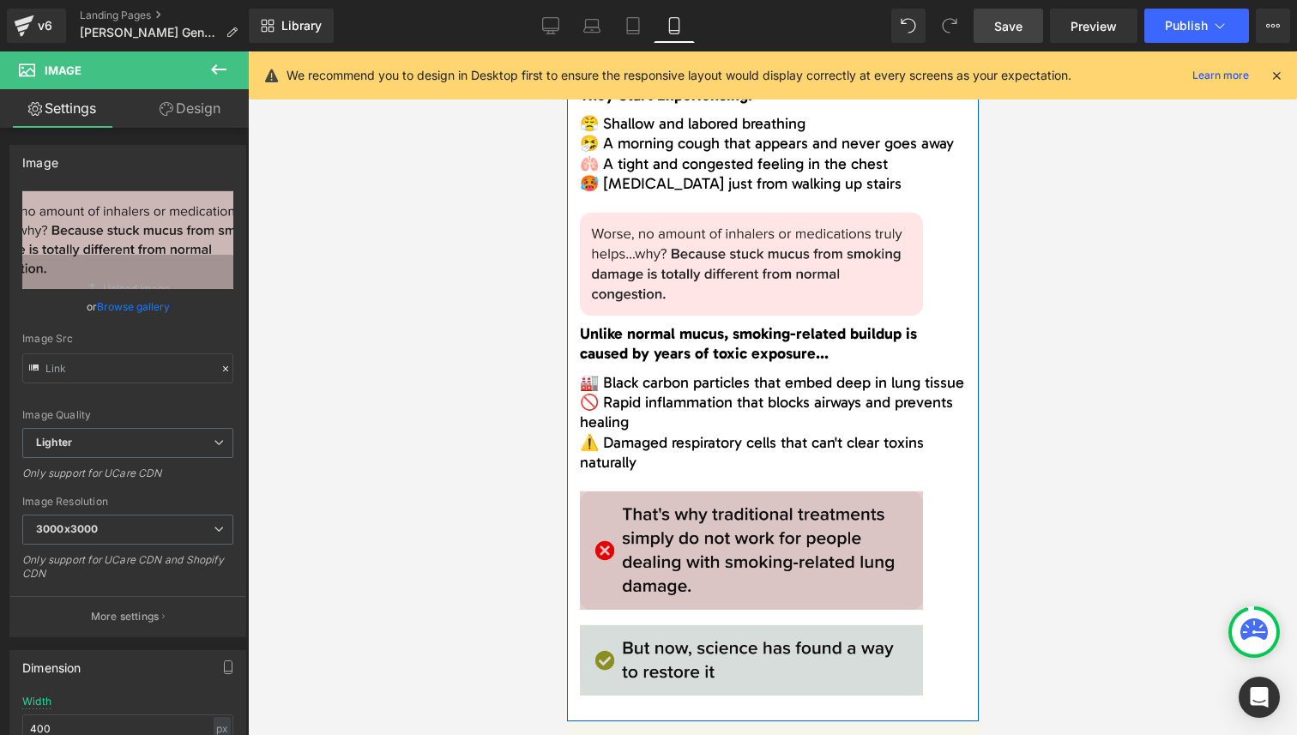
click at [770, 539] on img at bounding box center [750, 602] width 343 height 223
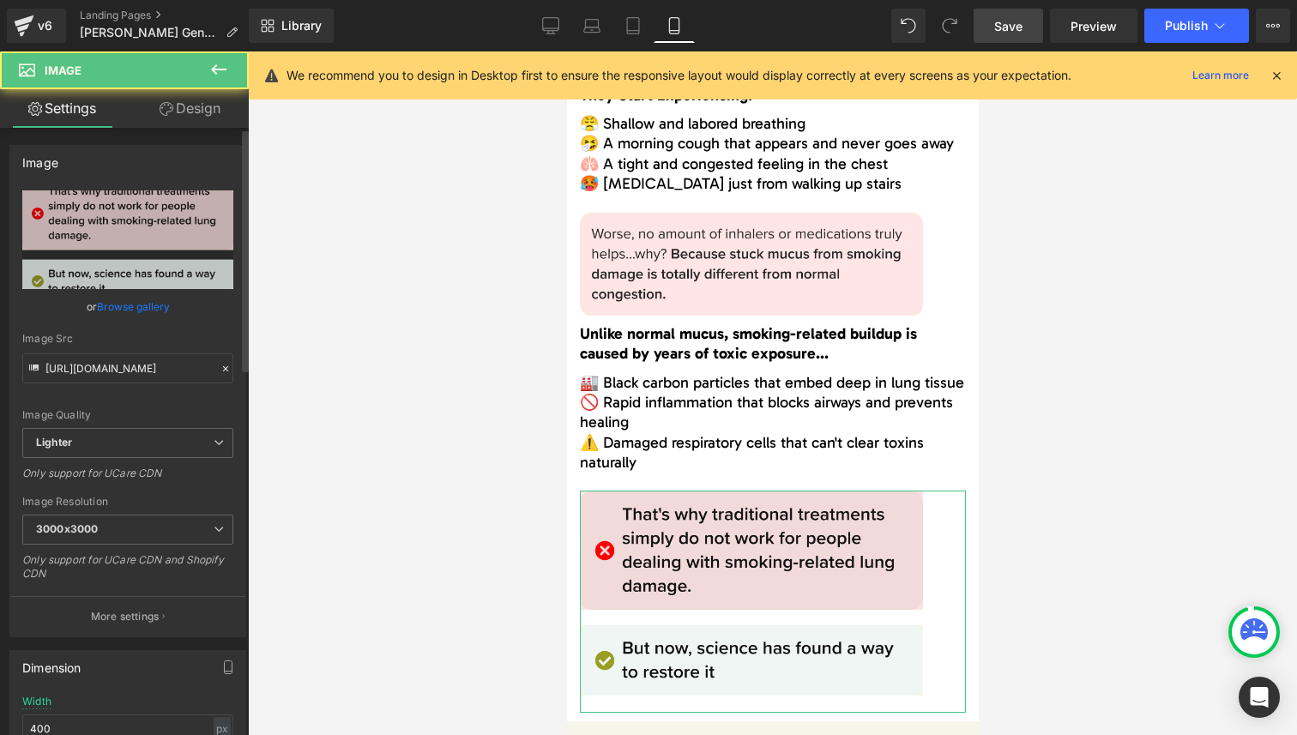
click at [139, 308] on link "Browse gallery" at bounding box center [133, 307] width 73 height 30
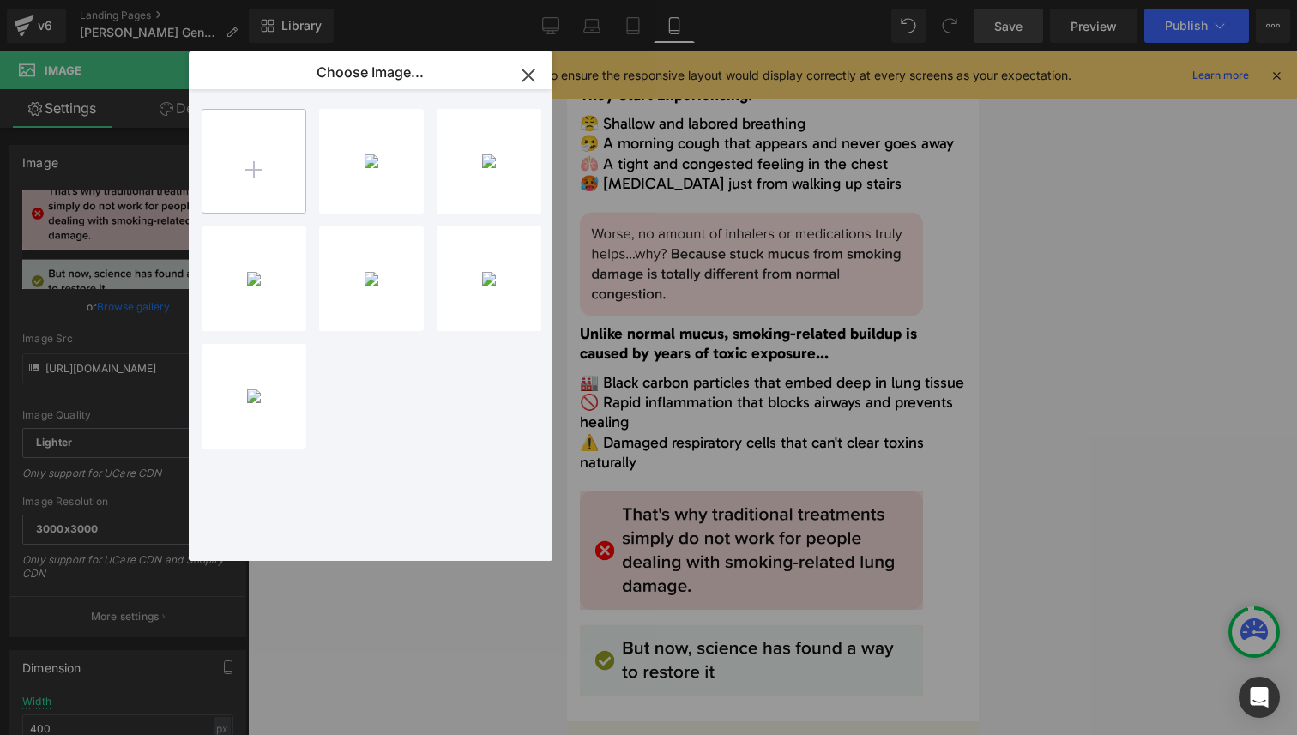
click at [230, 173] on input "file" at bounding box center [253, 161] width 103 height 103
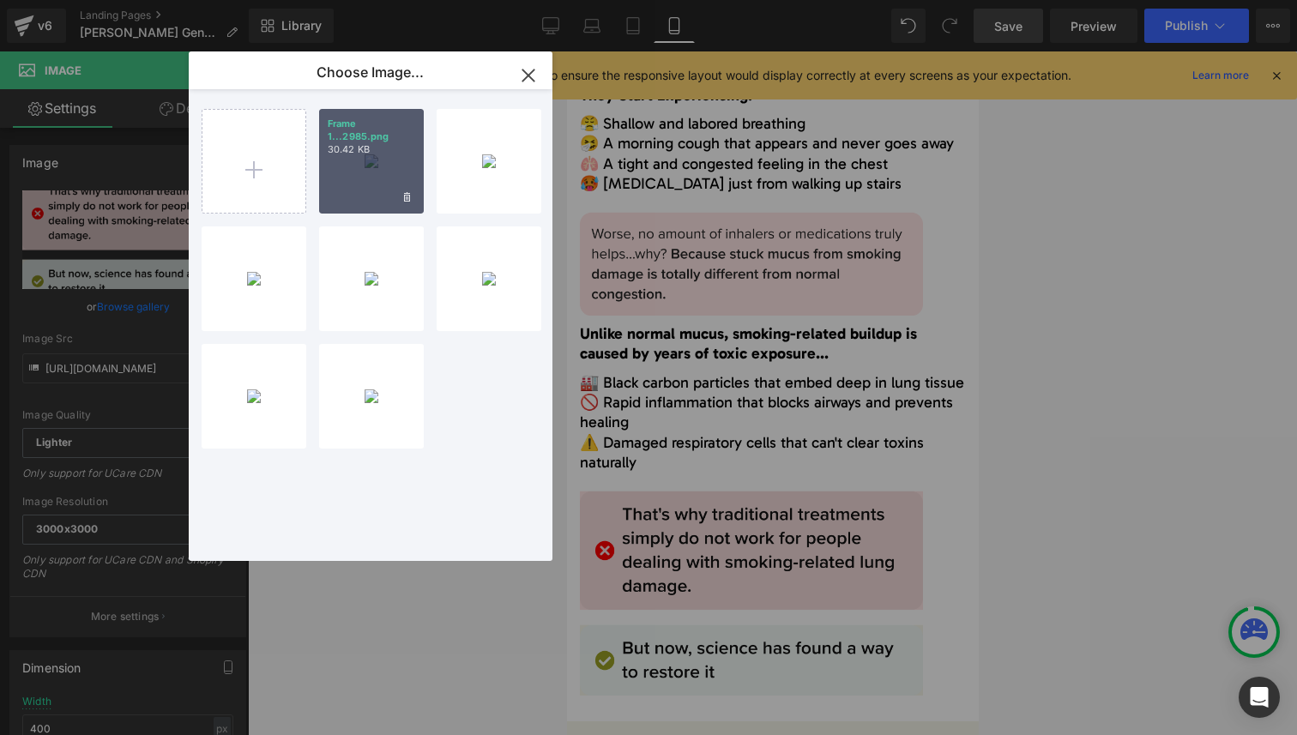
click at [377, 165] on div "Frame 1...2985.png 30.42 KB" at bounding box center [371, 161] width 105 height 105
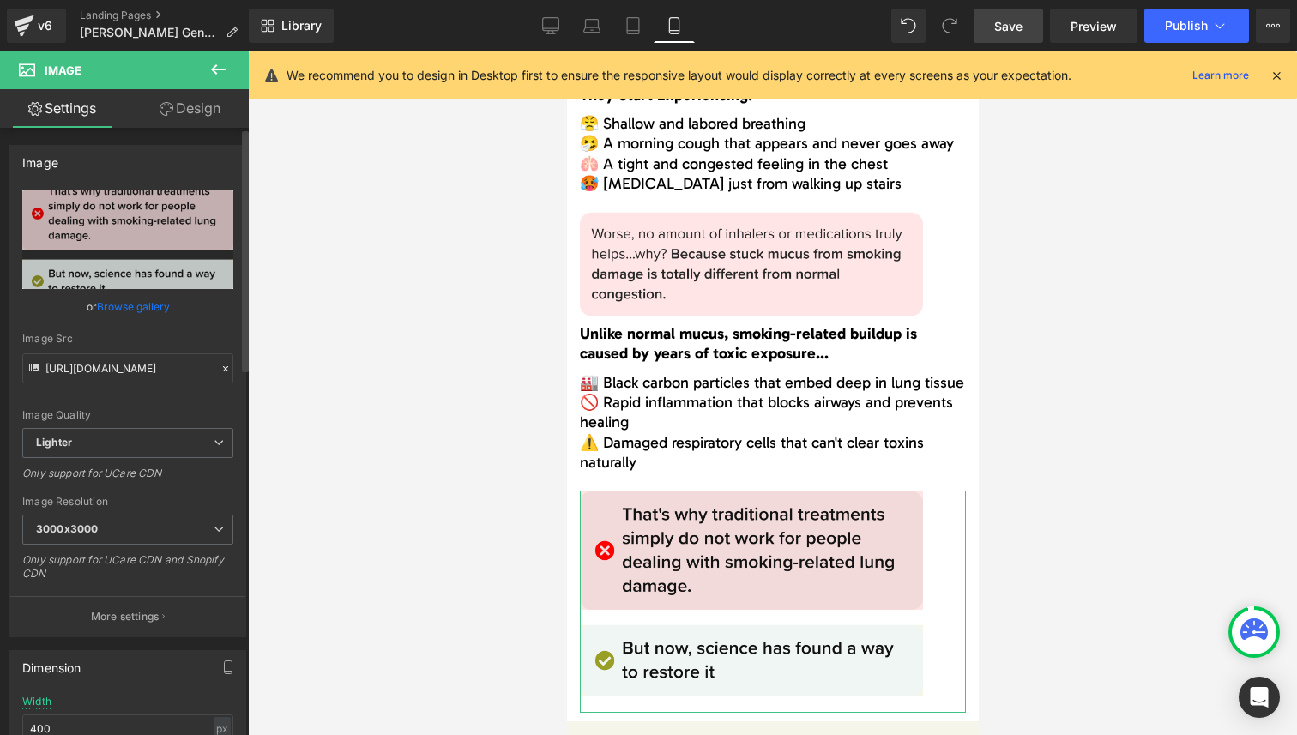
click at [136, 305] on link "Browse gallery" at bounding box center [133, 307] width 73 height 30
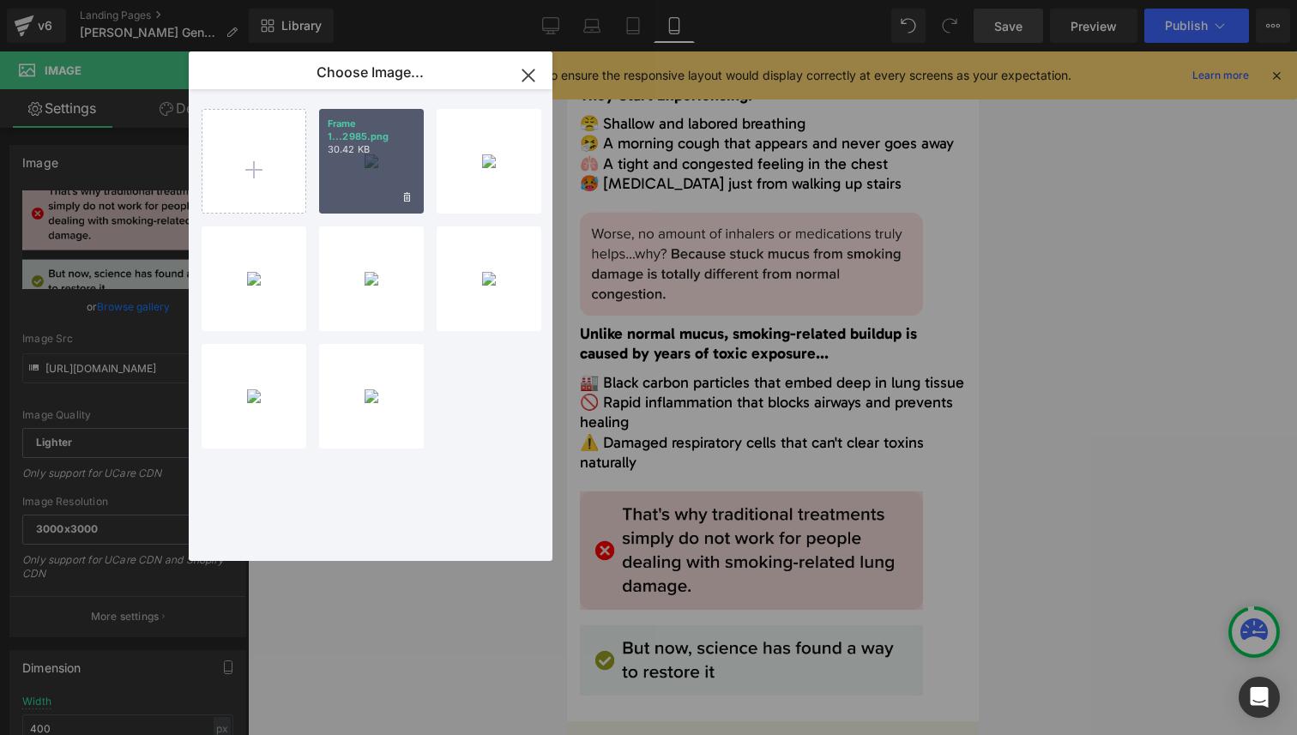
click at [377, 143] on p "30.42 KB" at bounding box center [372, 149] width 88 height 13
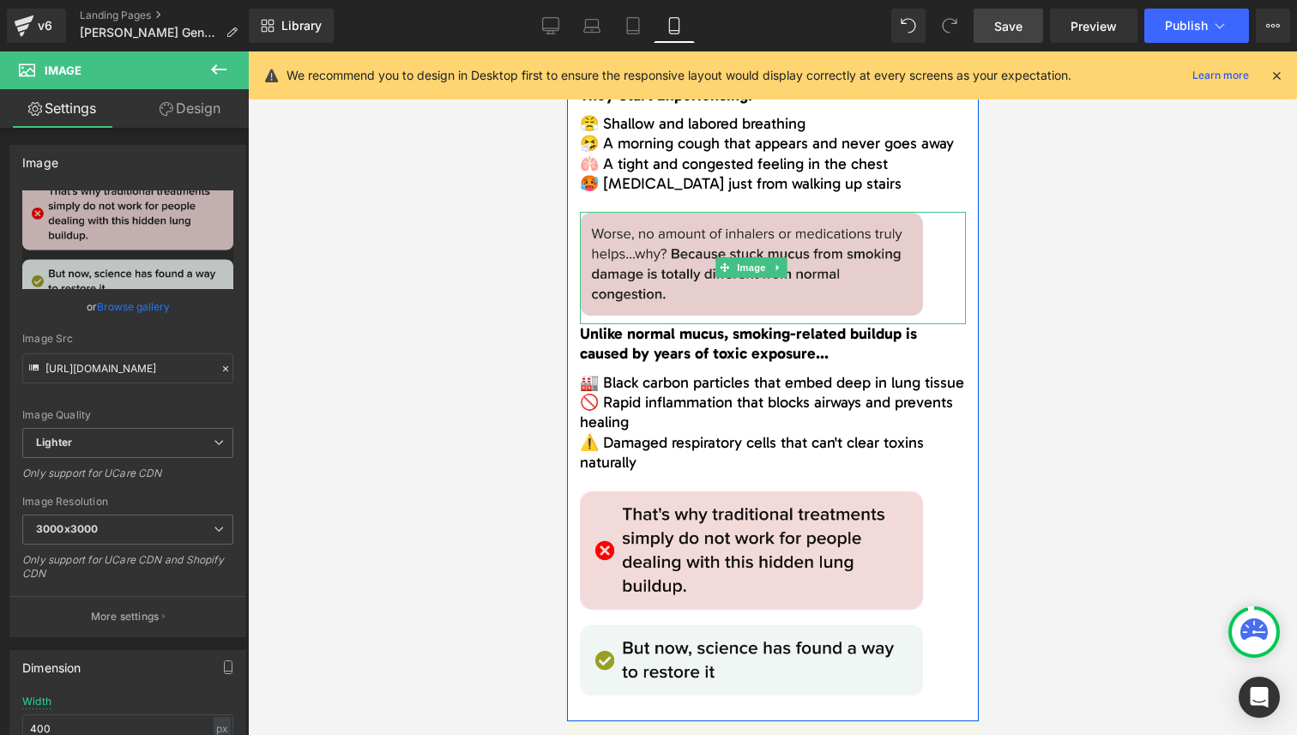
click at [656, 257] on img at bounding box center [750, 268] width 343 height 112
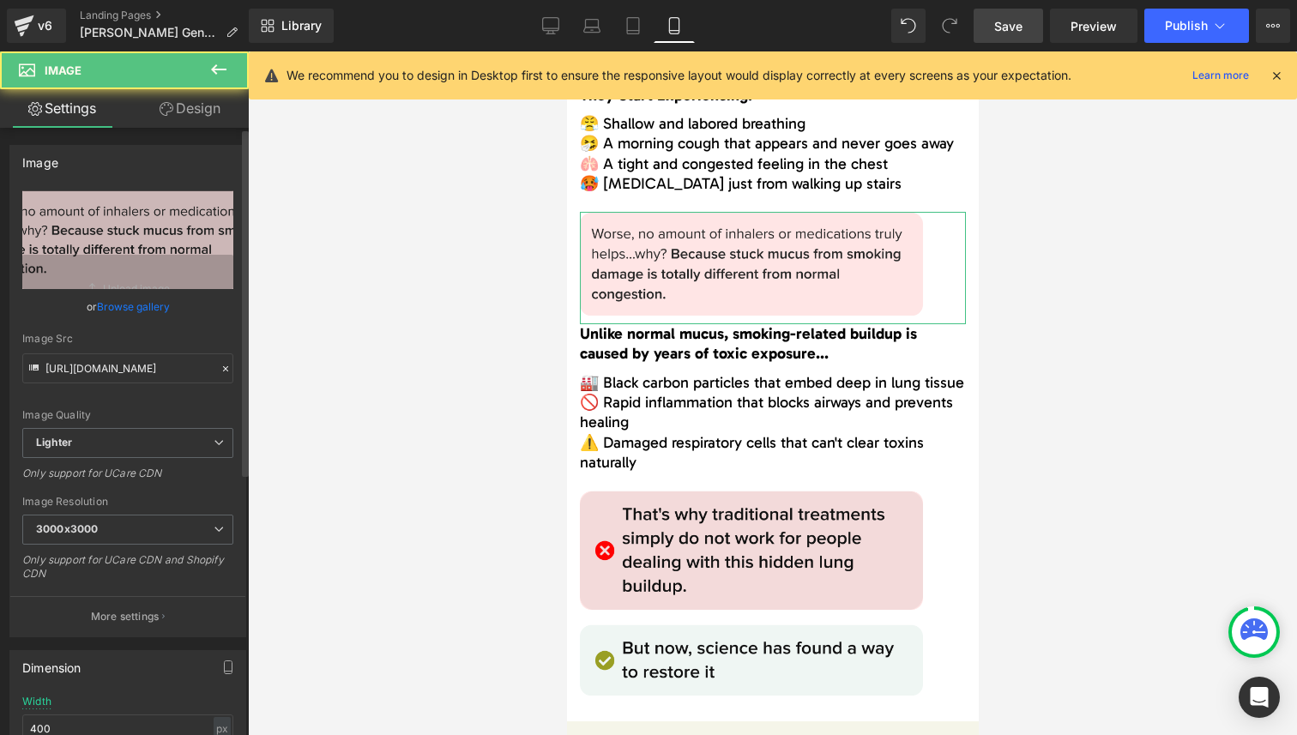
click at [109, 308] on link "Browse gallery" at bounding box center [133, 307] width 73 height 30
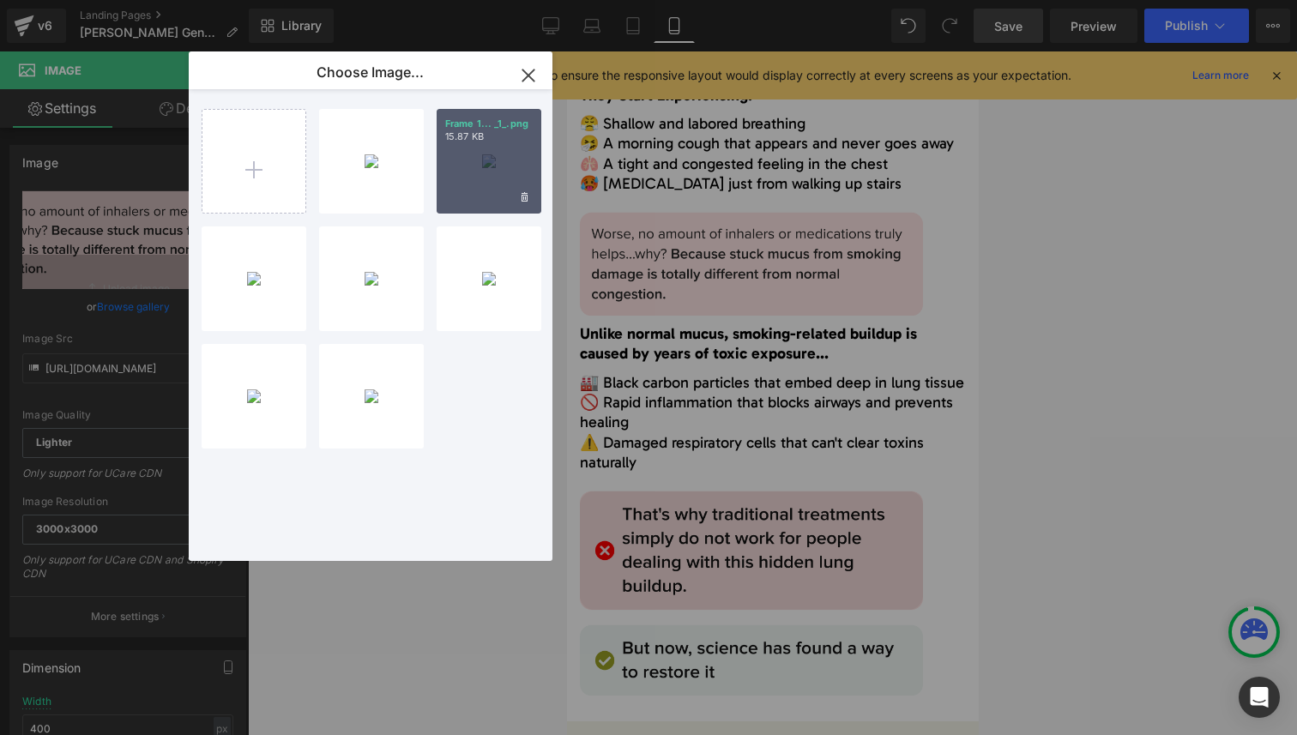
click at [461, 197] on div "Frame 1... _1_.png 15.87 KB" at bounding box center [489, 161] width 105 height 105
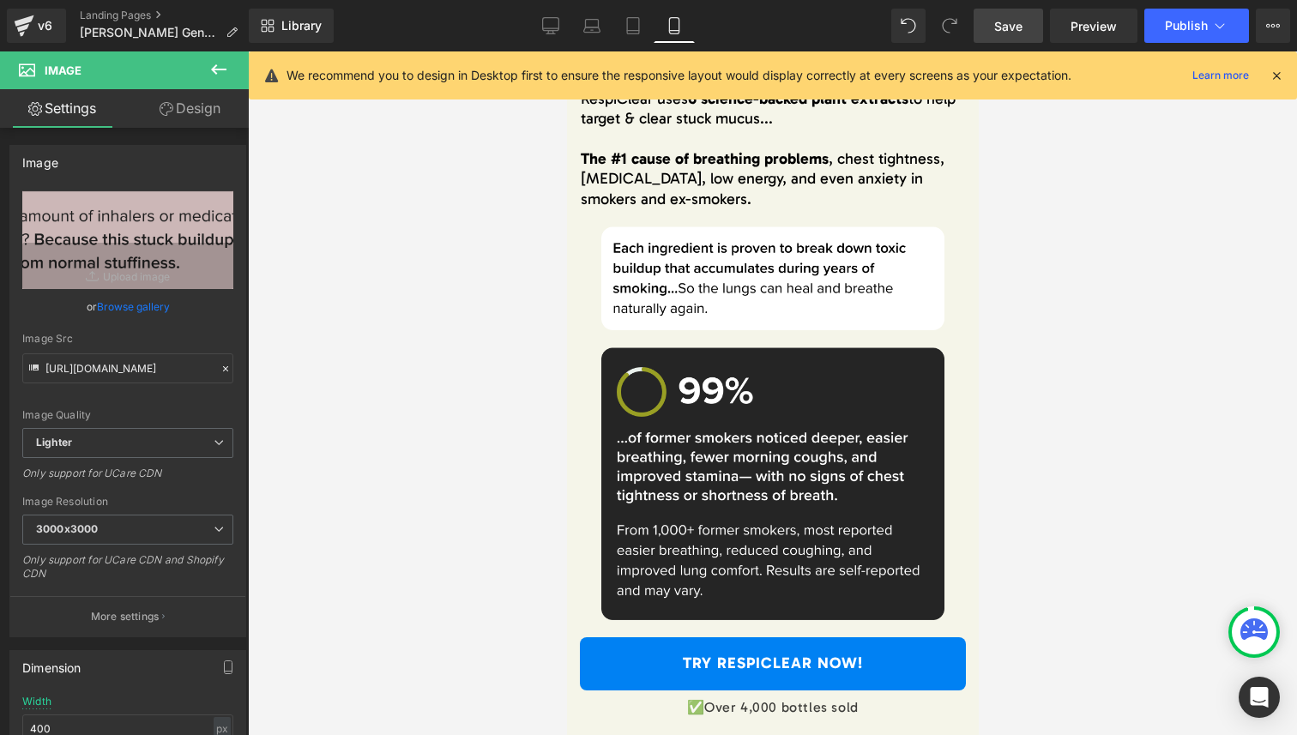
scroll to position [4658, 0]
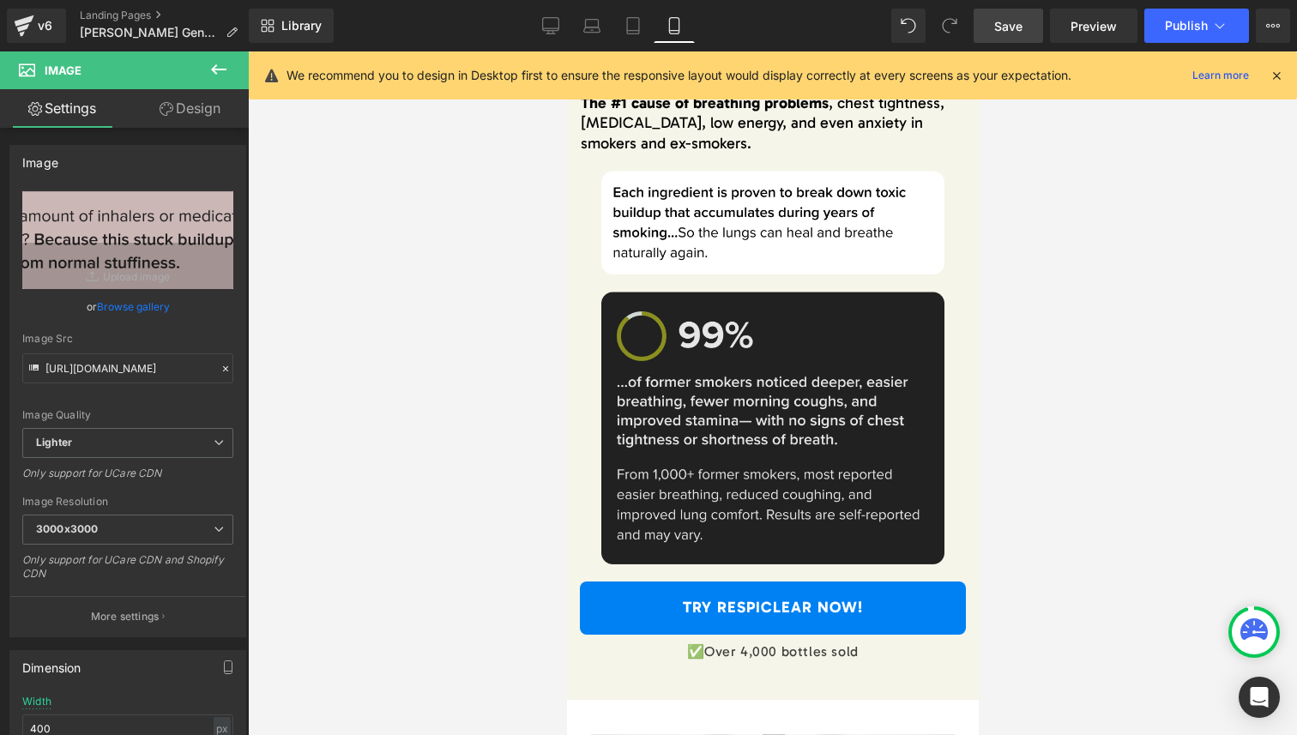
click at [736, 403] on img at bounding box center [772, 432] width 343 height 281
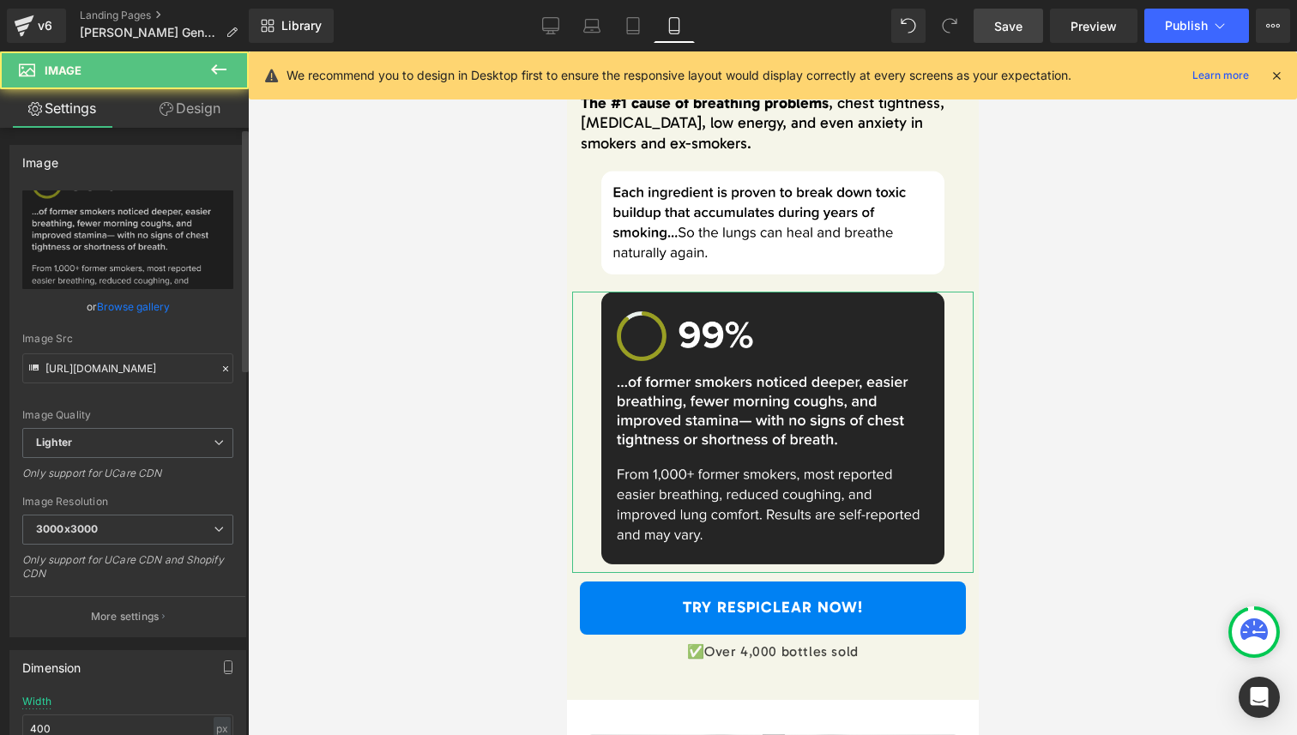
click at [154, 312] on link "Browse gallery" at bounding box center [133, 307] width 73 height 30
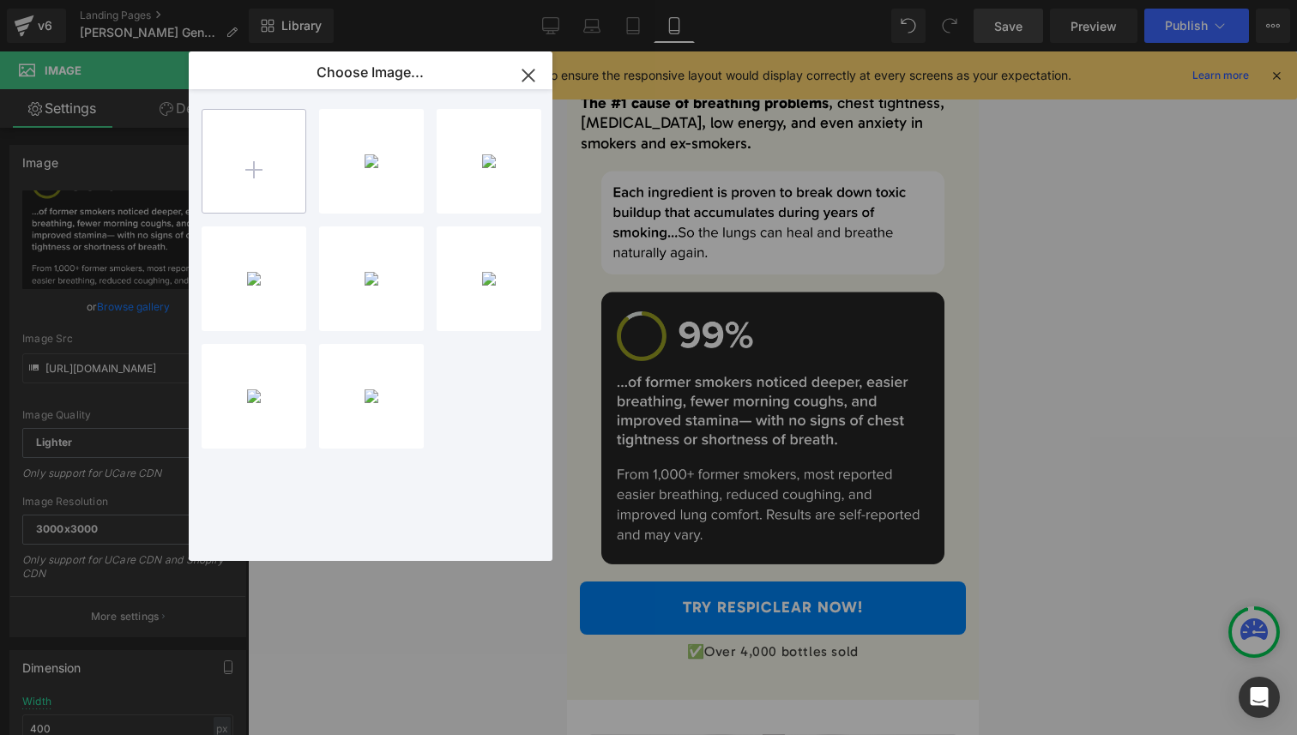
click at [246, 172] on input "file" at bounding box center [253, 161] width 103 height 103
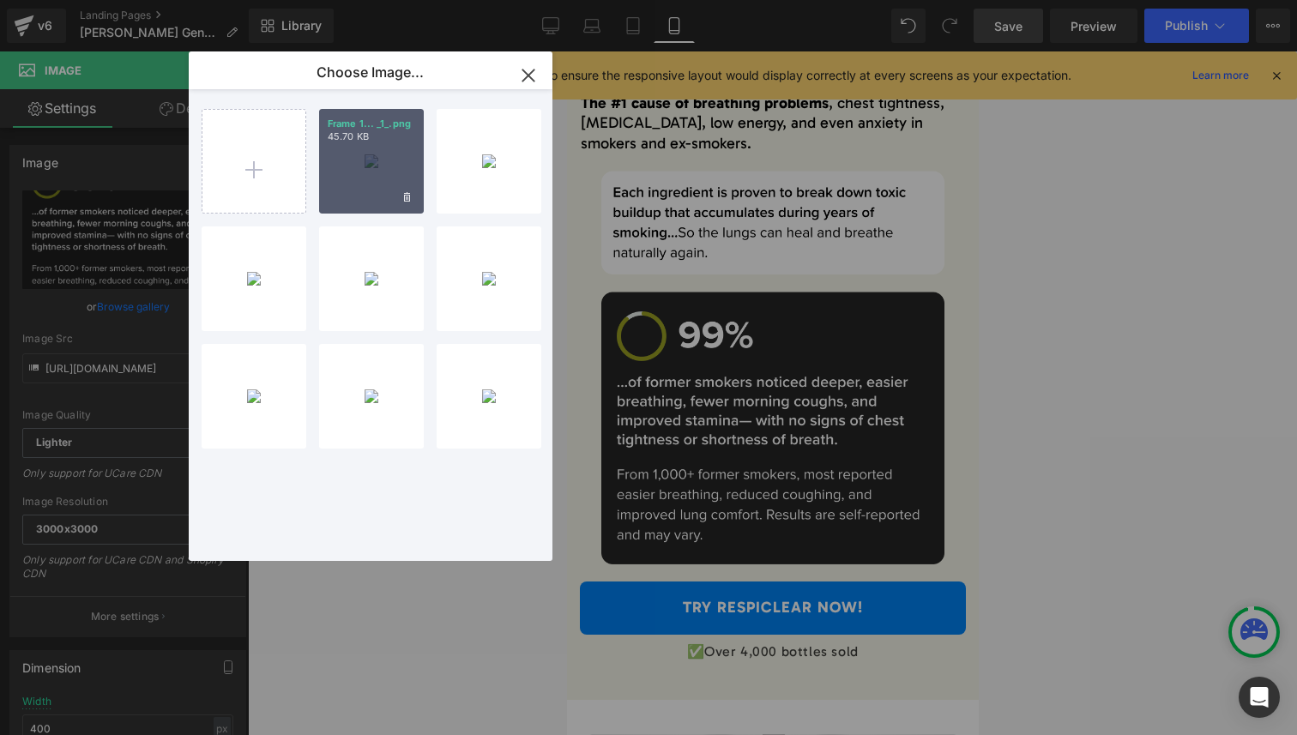
click at [379, 178] on div "Frame 1... _1_.png 45.70 KB" at bounding box center [371, 161] width 105 height 105
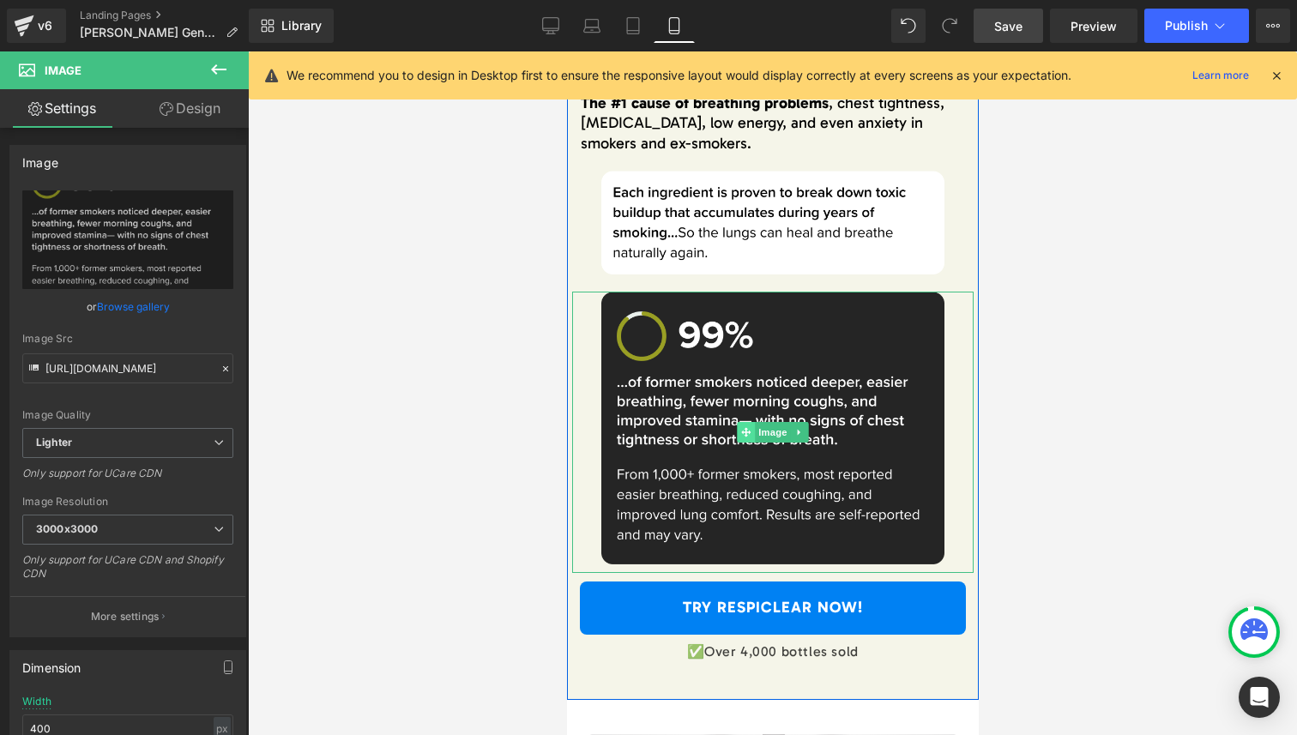
click at [736, 437] on span at bounding box center [745, 432] width 18 height 21
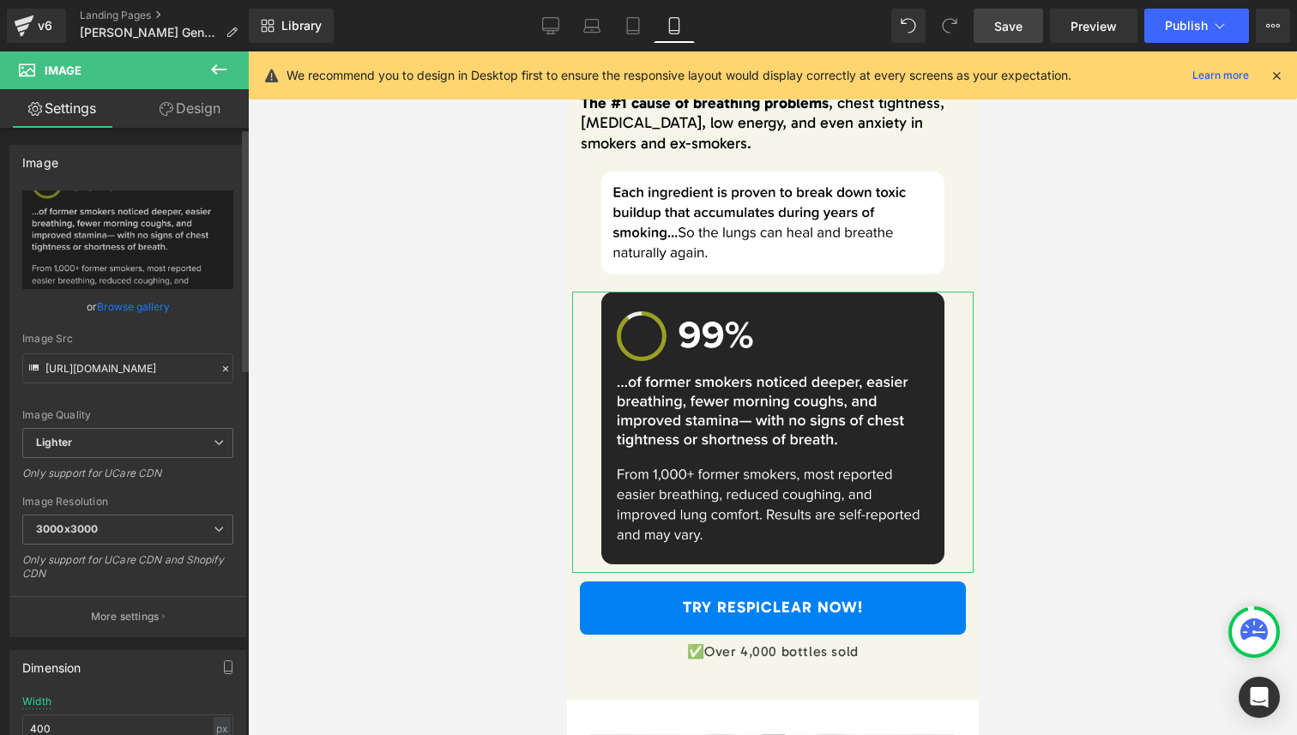
click at [100, 307] on link "Browse gallery" at bounding box center [133, 307] width 73 height 30
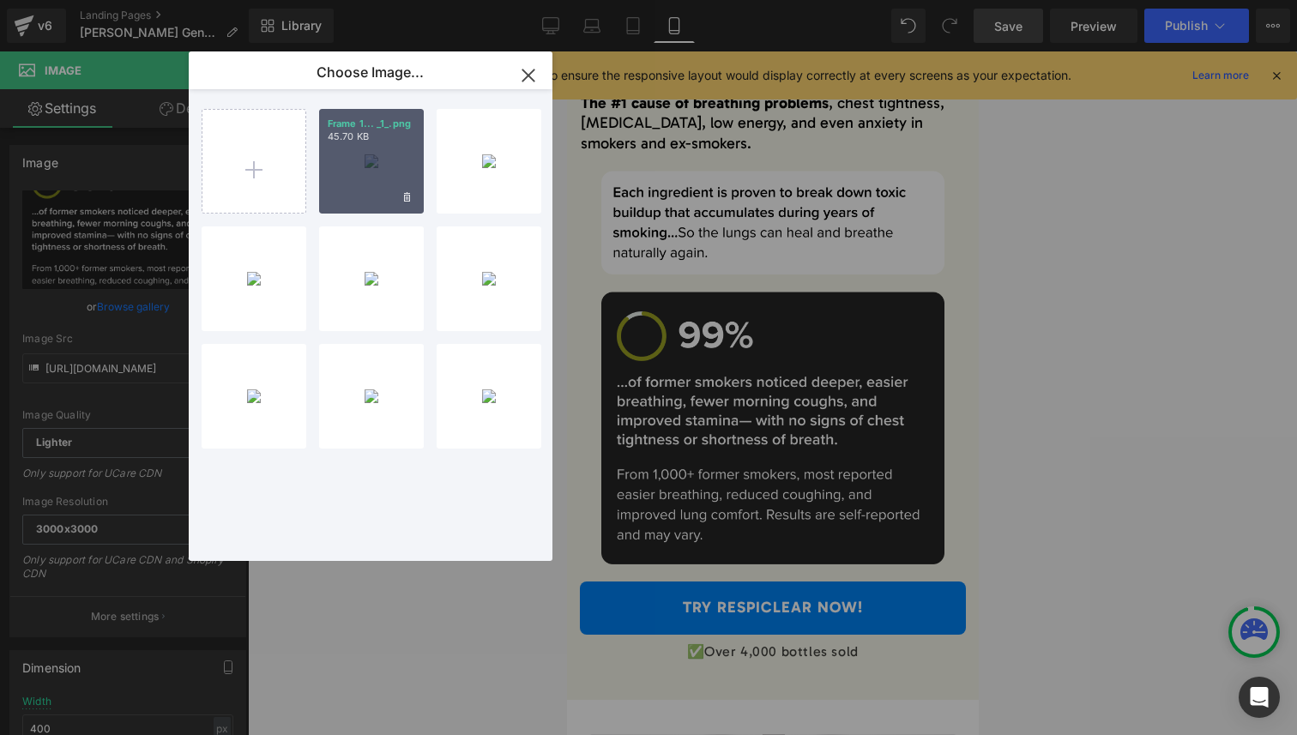
click at [358, 175] on div "Frame 1... _1_.png 45.70 KB" at bounding box center [371, 161] width 105 height 105
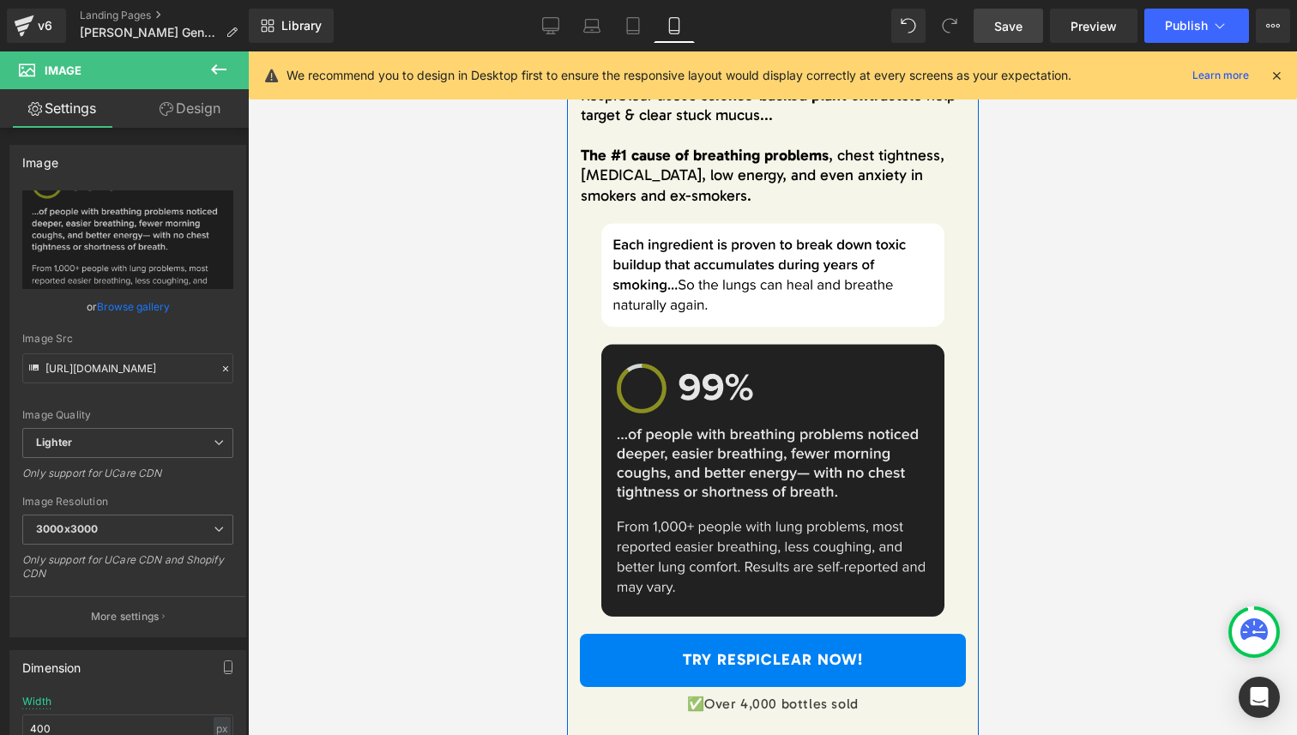
scroll to position [4560, 0]
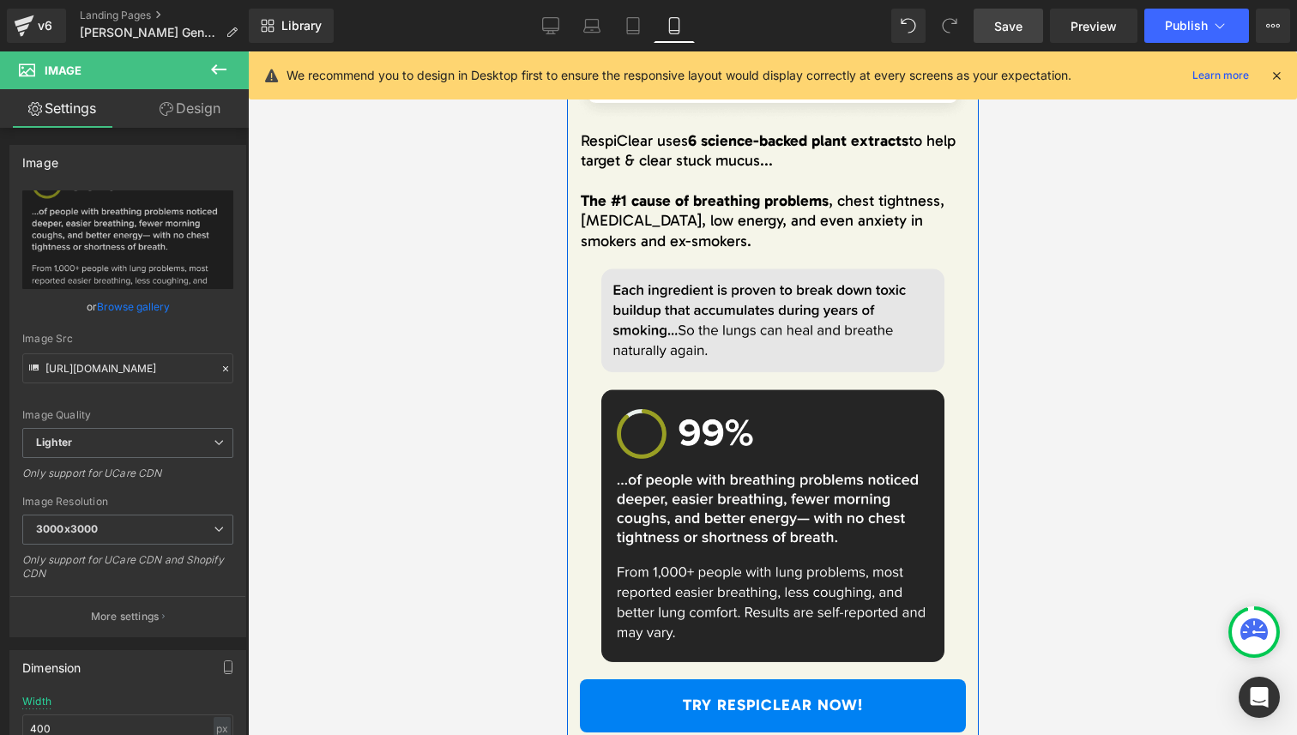
click at [812, 353] on img at bounding box center [772, 325] width 343 height 112
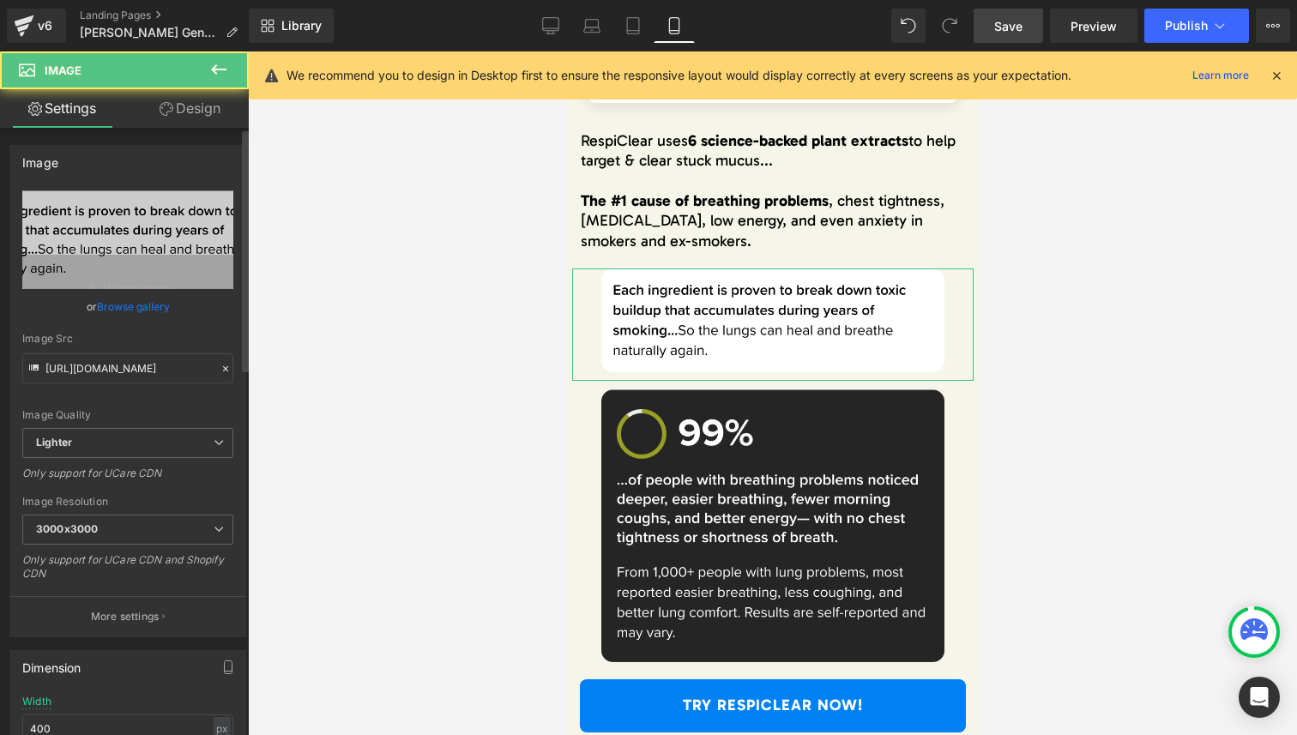
click at [141, 297] on link "Browse gallery" at bounding box center [133, 307] width 73 height 30
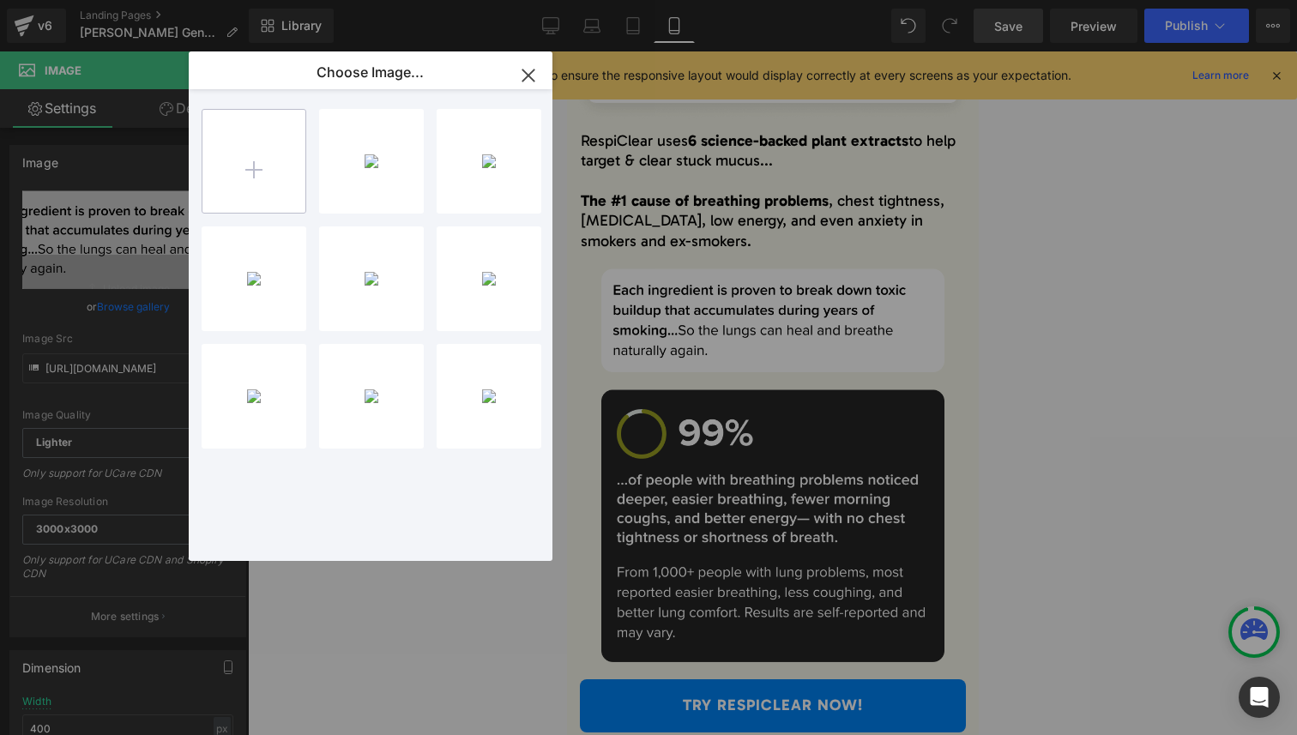
click at [289, 180] on input "file" at bounding box center [253, 161] width 103 height 103
type input "C:\fakepath\Frame 1000003263.png"
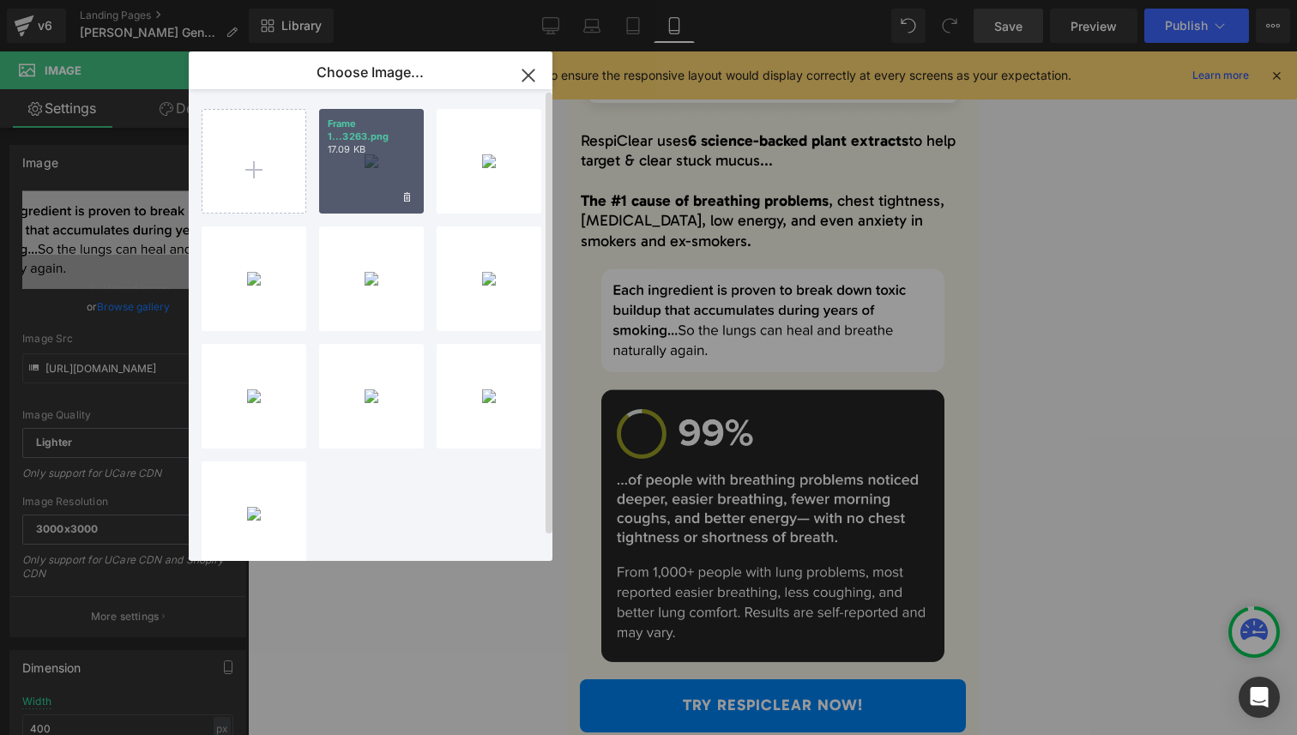
click at [360, 161] on div "Frame 1...3263.png 17.09 KB" at bounding box center [371, 161] width 105 height 105
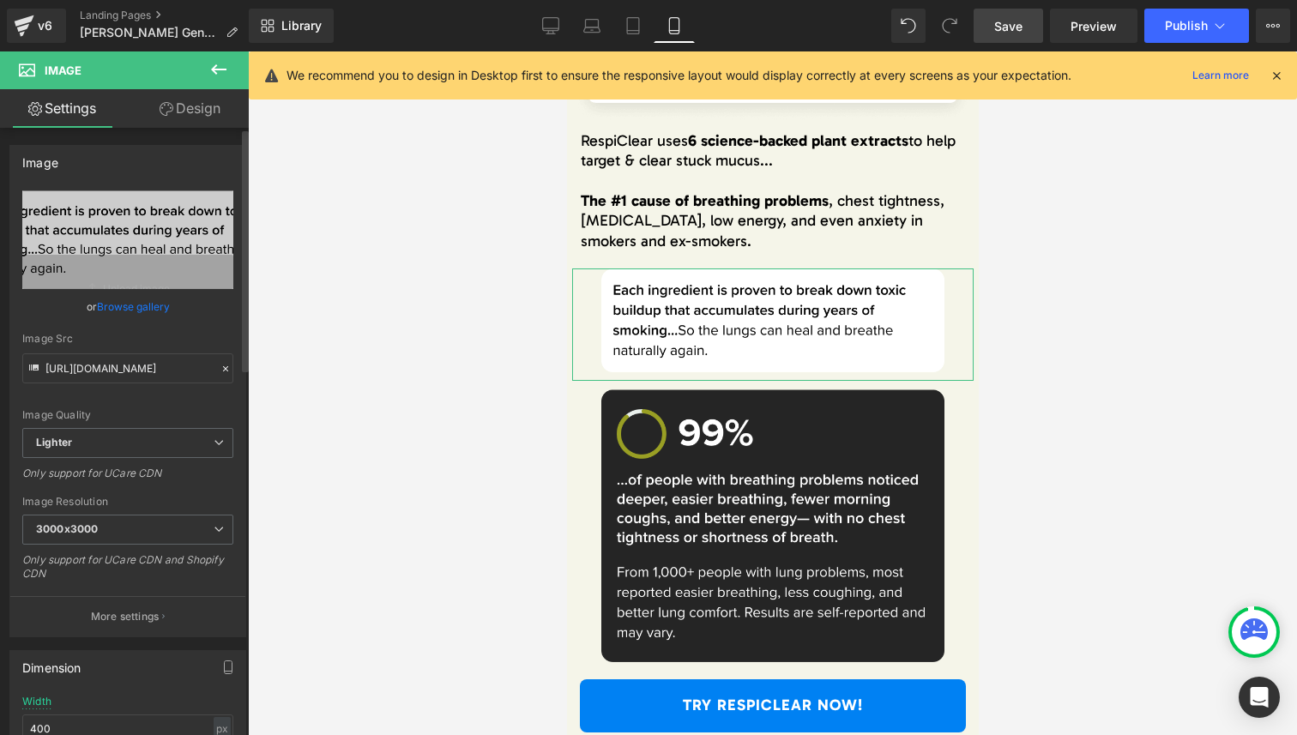
click at [126, 310] on link "Browse gallery" at bounding box center [133, 307] width 73 height 30
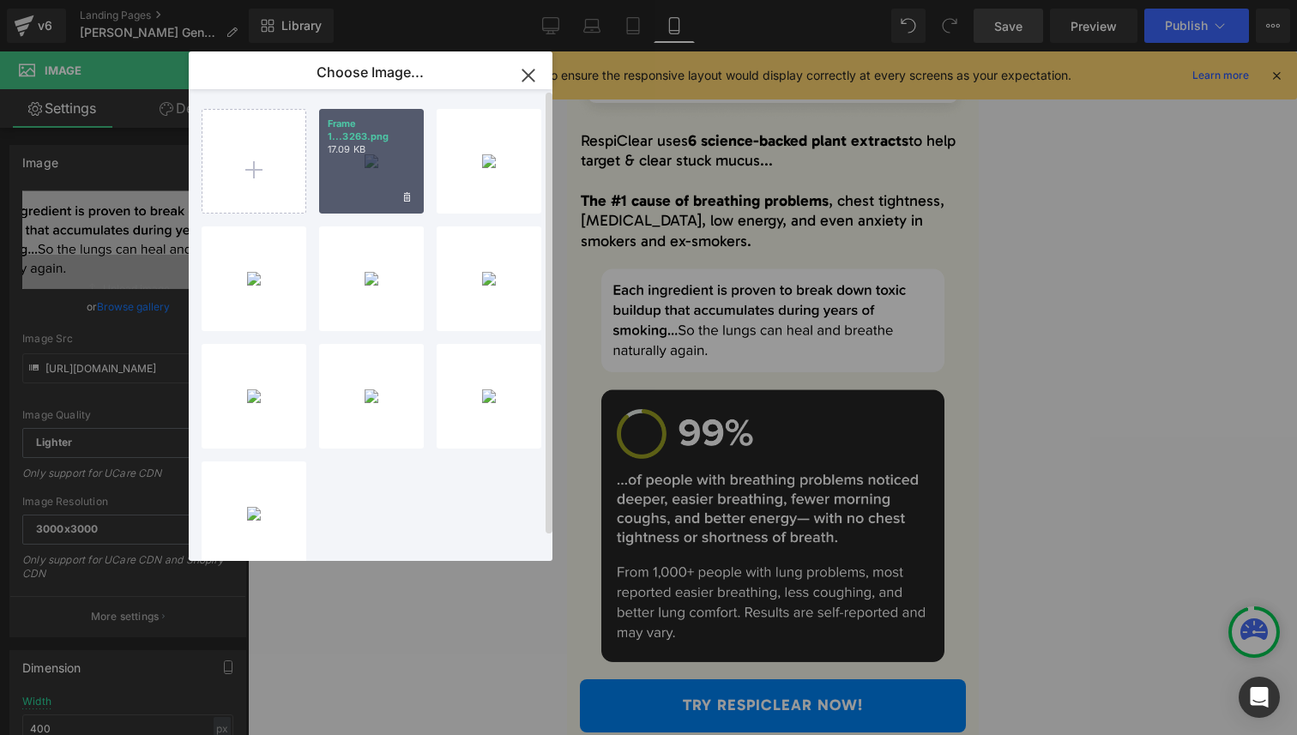
click at [371, 188] on div "Frame 1...3263.png 17.09 KB" at bounding box center [371, 161] width 105 height 105
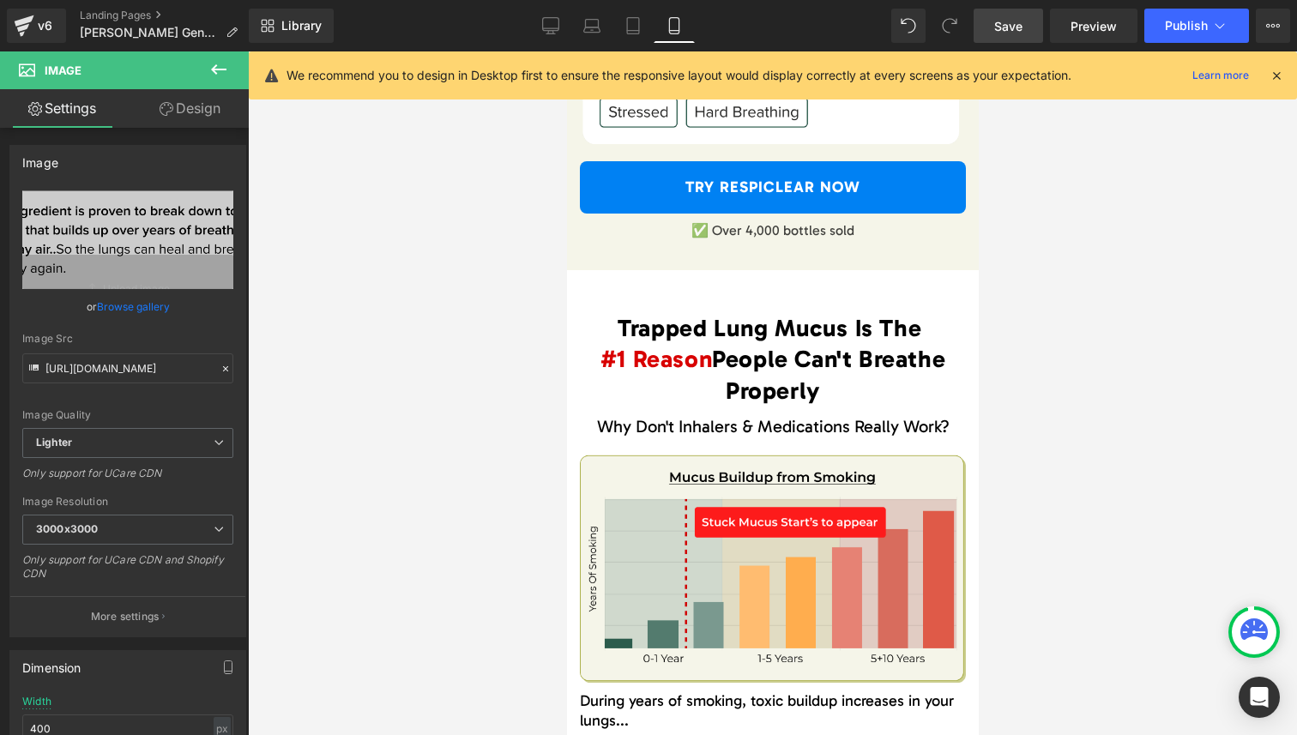
scroll to position [2109, 0]
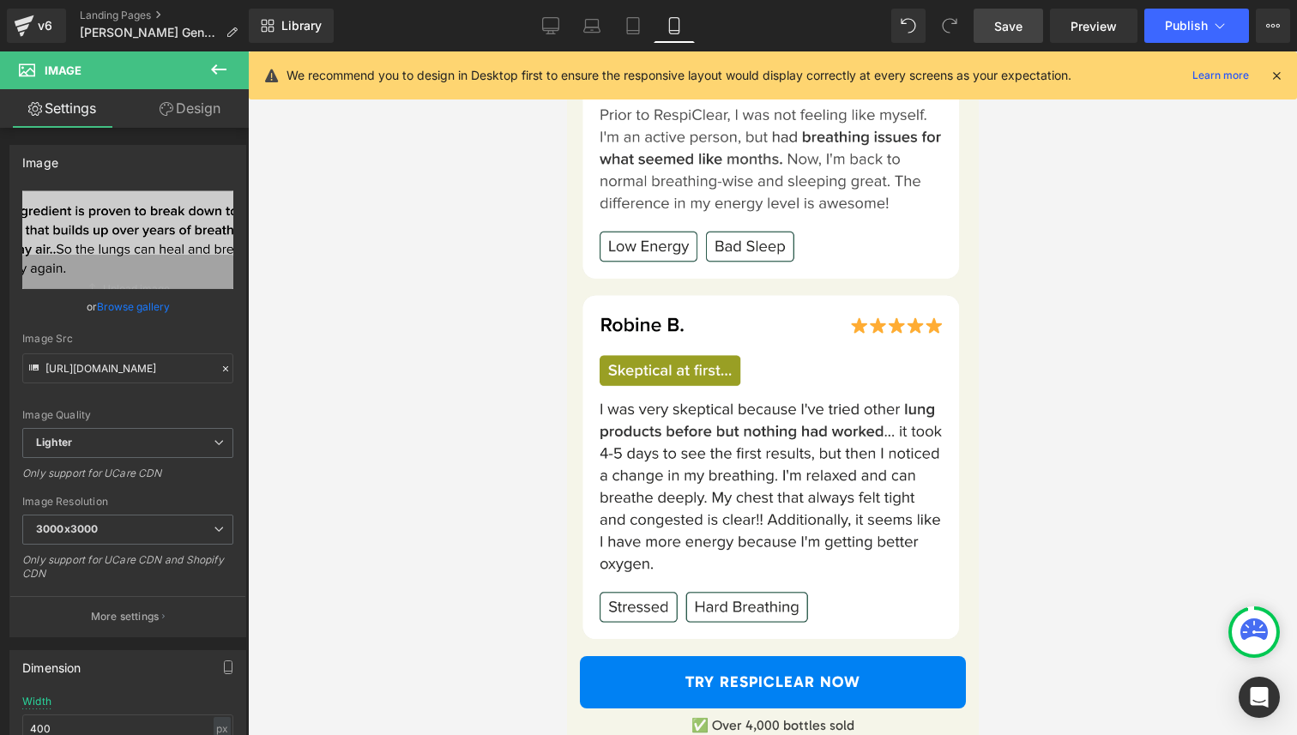
click at [1025, 17] on link "Save" at bounding box center [1008, 26] width 69 height 34
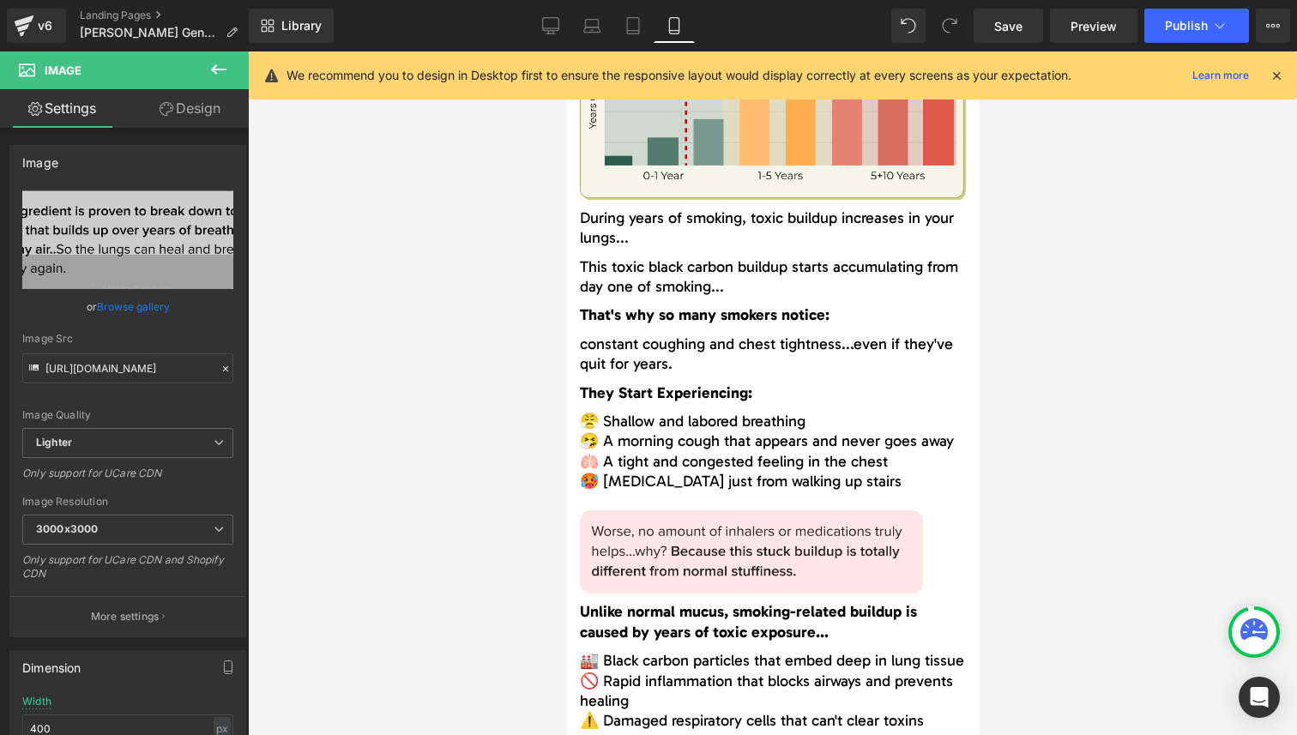
scroll to position [3130, 0]
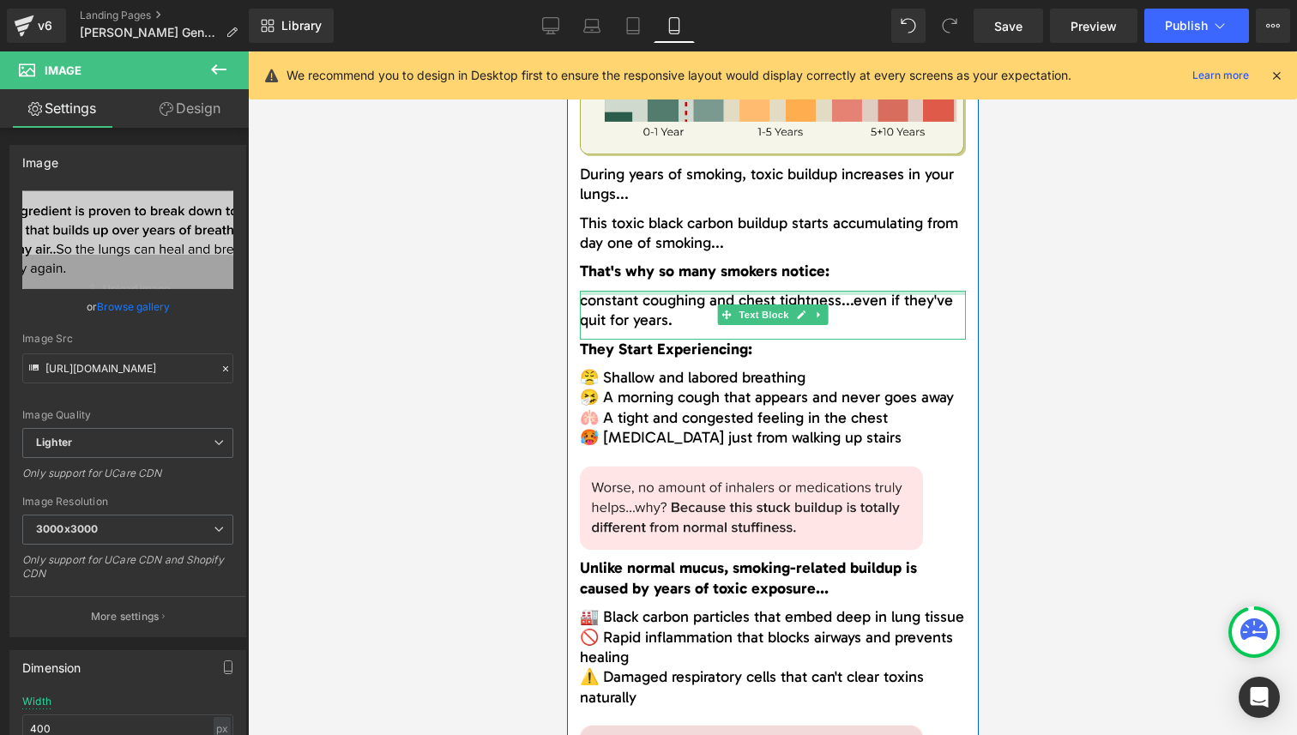
click at [705, 291] on div at bounding box center [772, 293] width 386 height 4
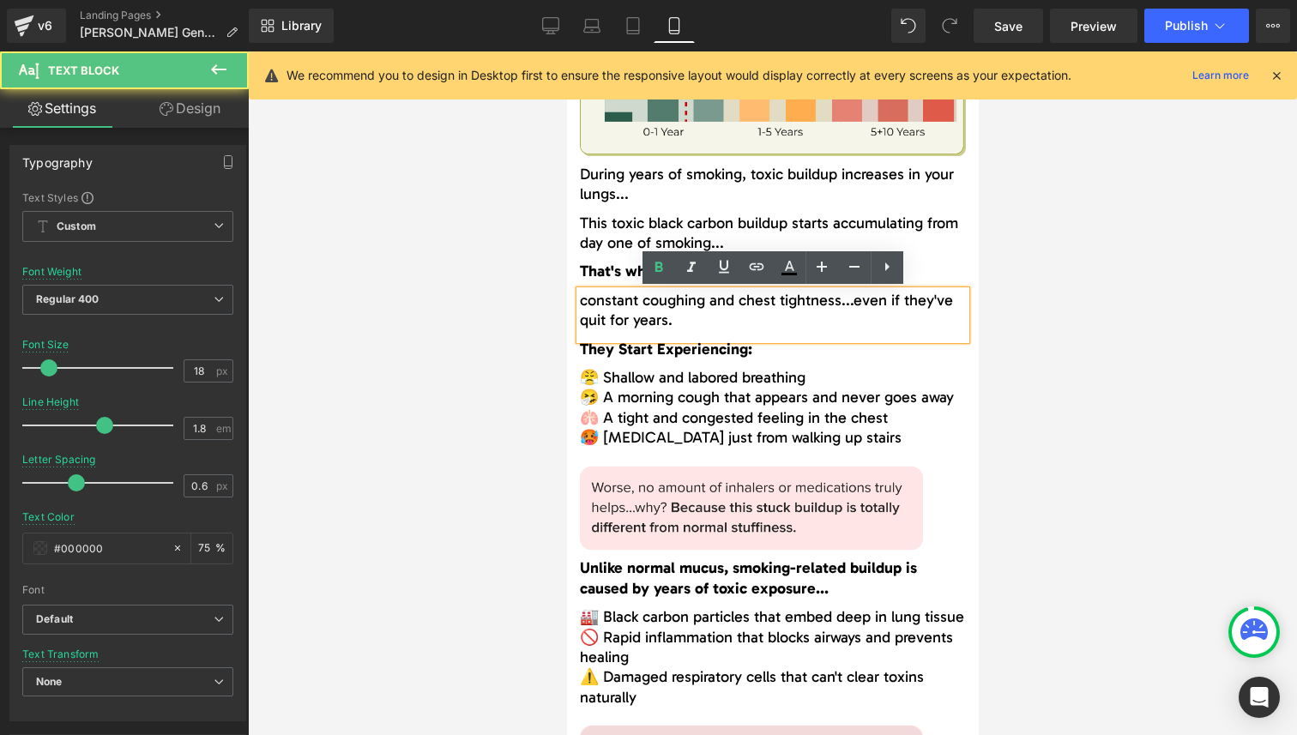
click at [605, 177] on span "During years of smoking, toxic buildup increases in your lungs..." at bounding box center [766, 184] width 374 height 39
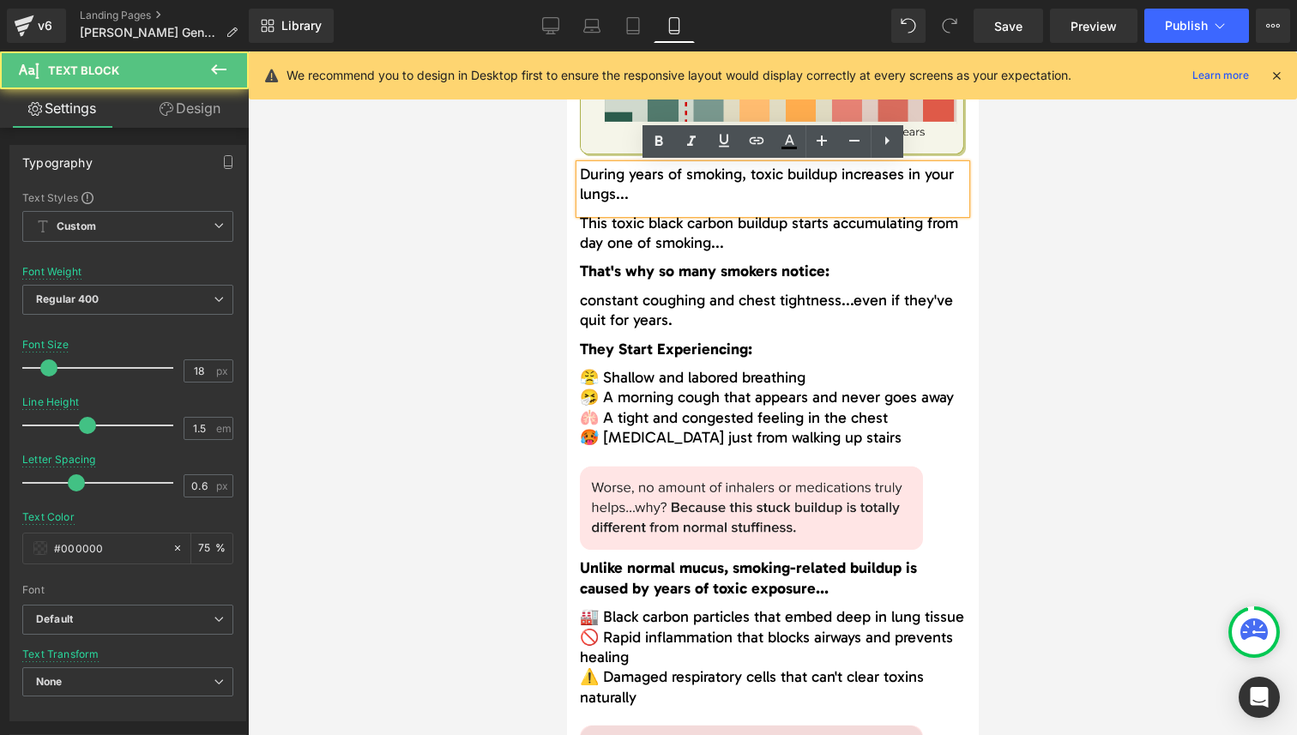
click at [585, 180] on span "During years of smoking, toxic buildup increases in your lungs..." at bounding box center [766, 184] width 374 height 39
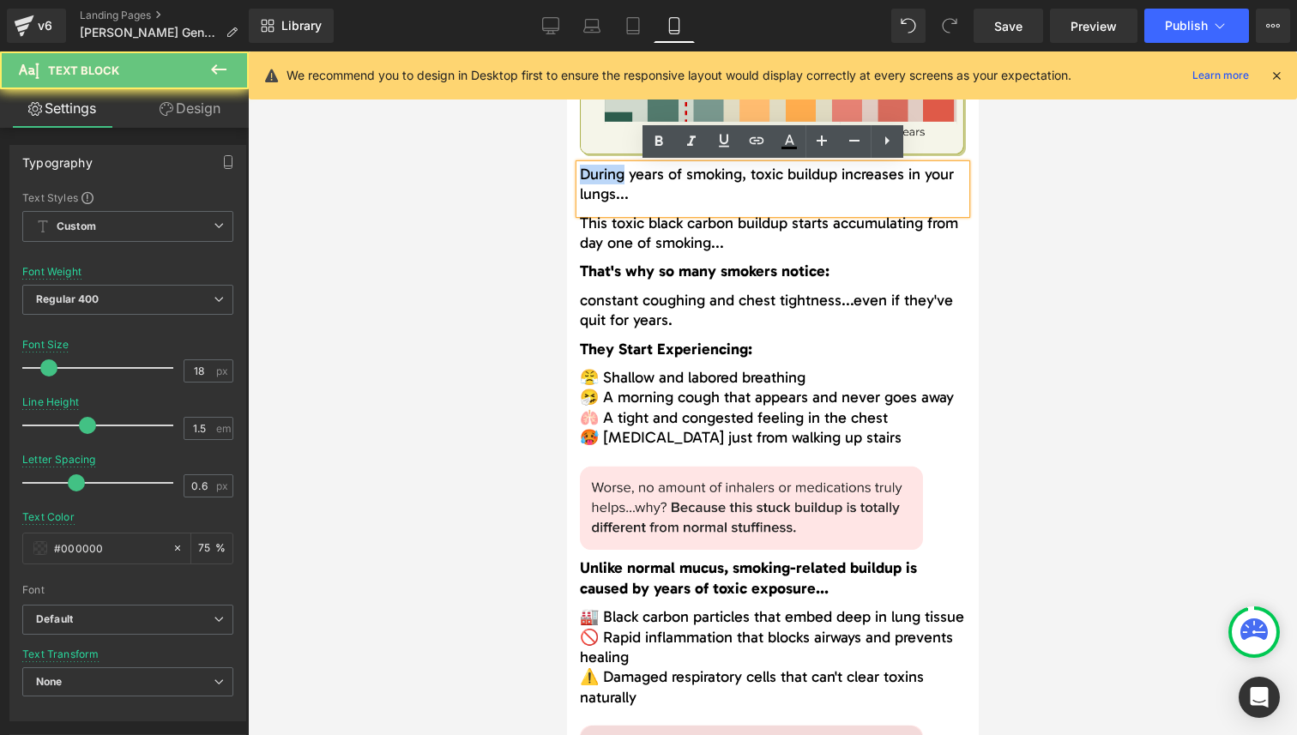
click at [585, 180] on span "During years of smoking, toxic buildup increases in your lungs..." at bounding box center [766, 184] width 374 height 39
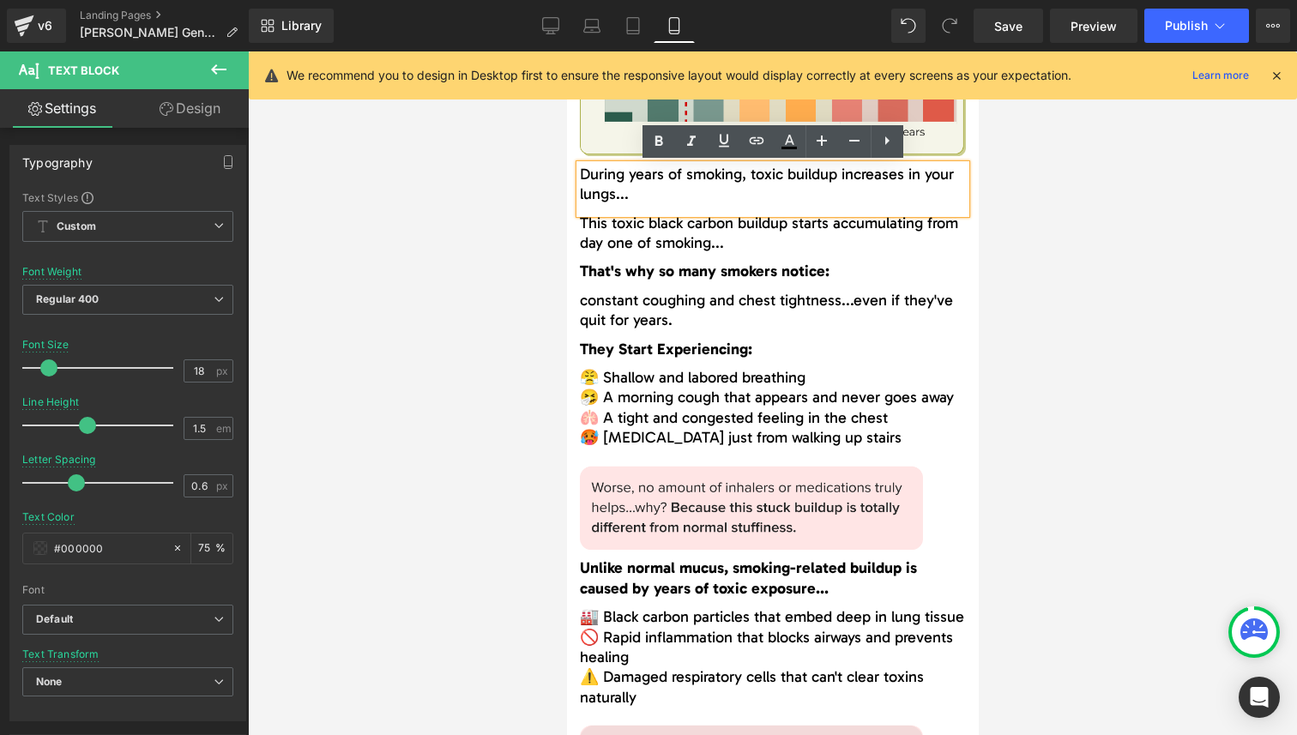
click at [602, 205] on div "During years of smoking, toxic buildup increases in your lungs..." at bounding box center [772, 189] width 386 height 49
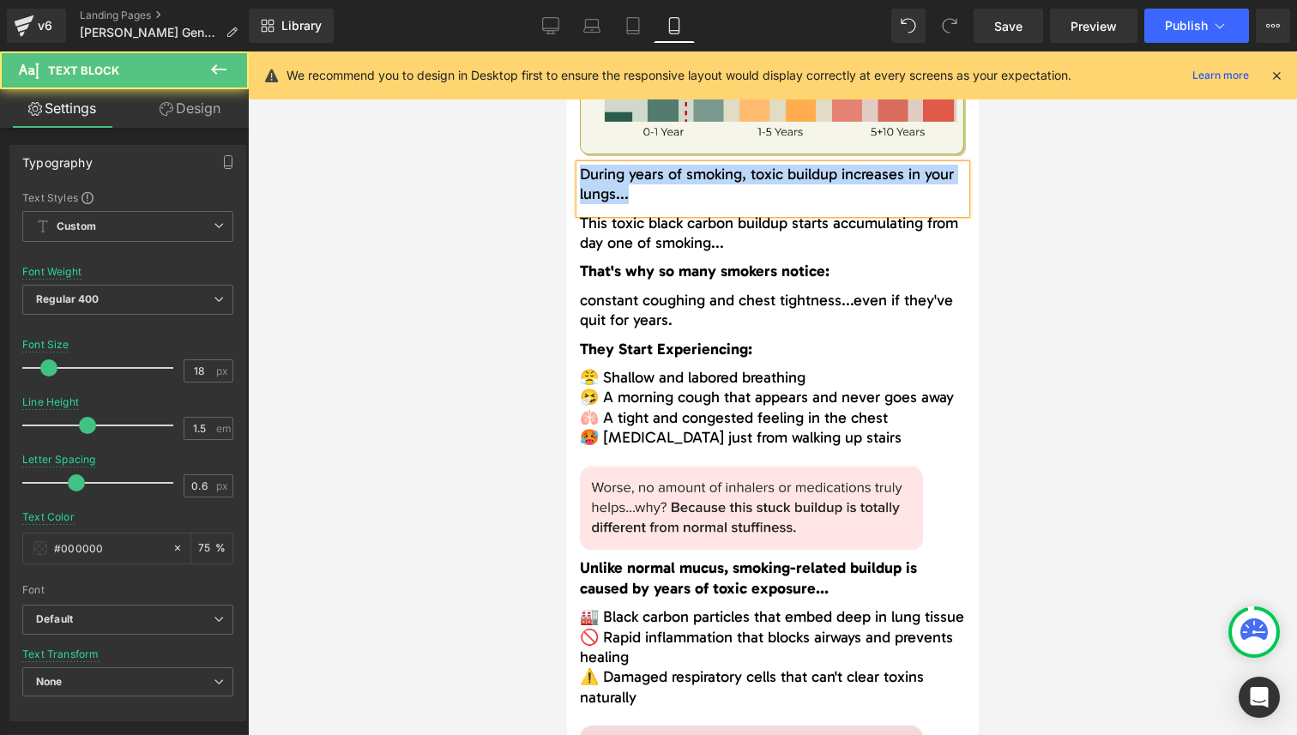
paste div
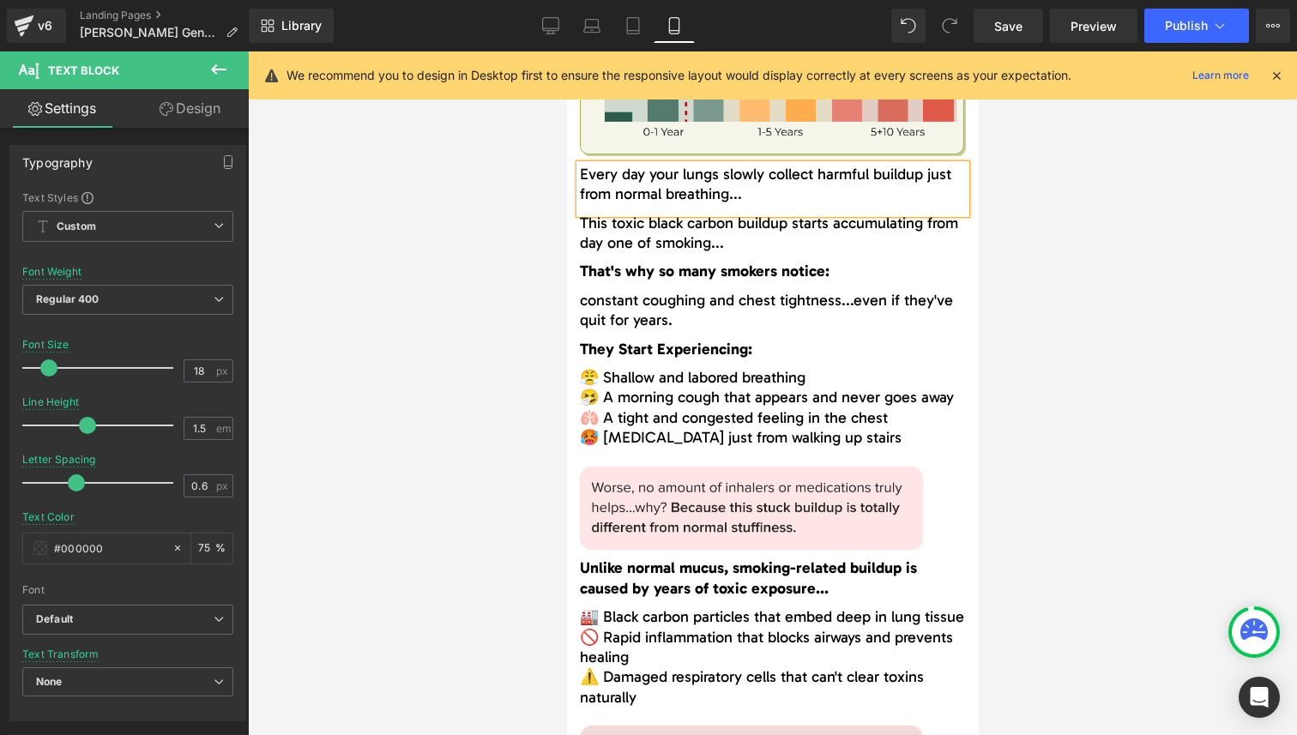
click at [674, 220] on span "This toxic black carbon buildup starts accumulating from day one of smoking..." at bounding box center [768, 233] width 378 height 39
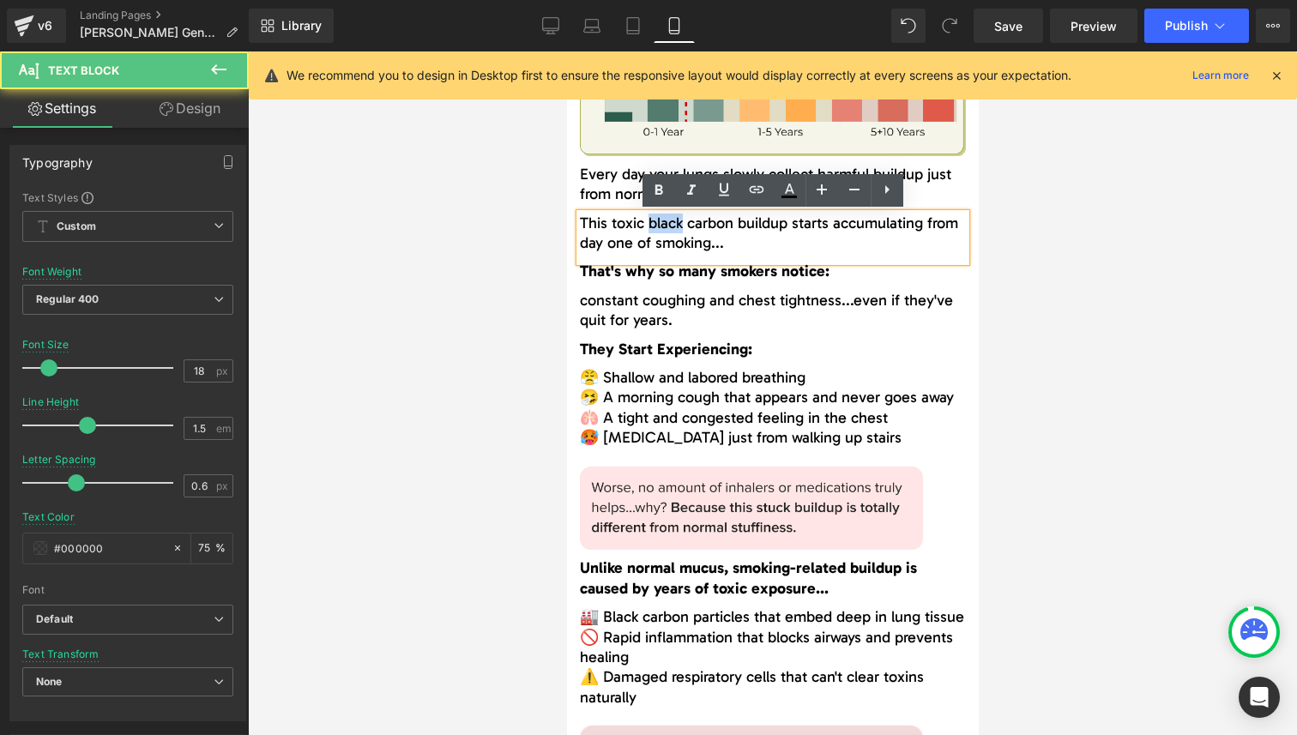
click at [674, 220] on span "This toxic black carbon buildup starts accumulating from day one of smoking..." at bounding box center [768, 233] width 378 height 39
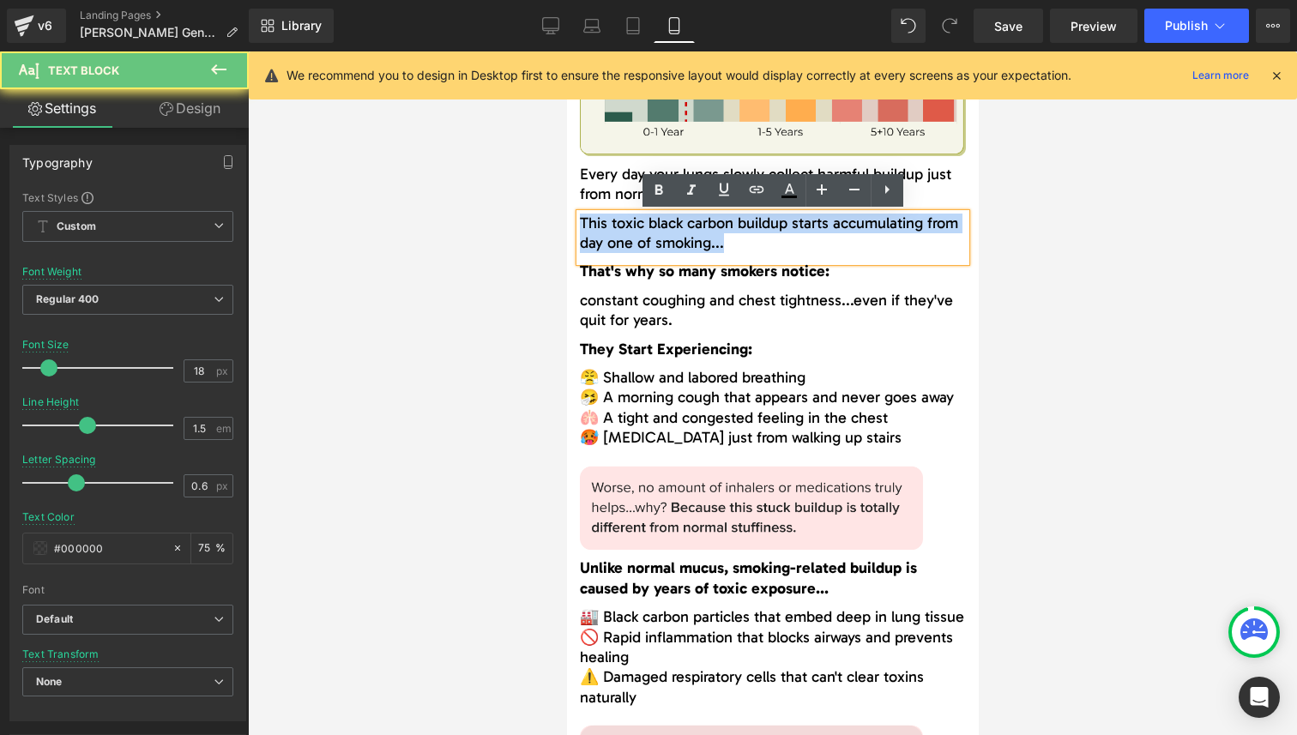
click at [674, 220] on span "This toxic black carbon buildup starts accumulating from day one of smoking..." at bounding box center [768, 233] width 378 height 39
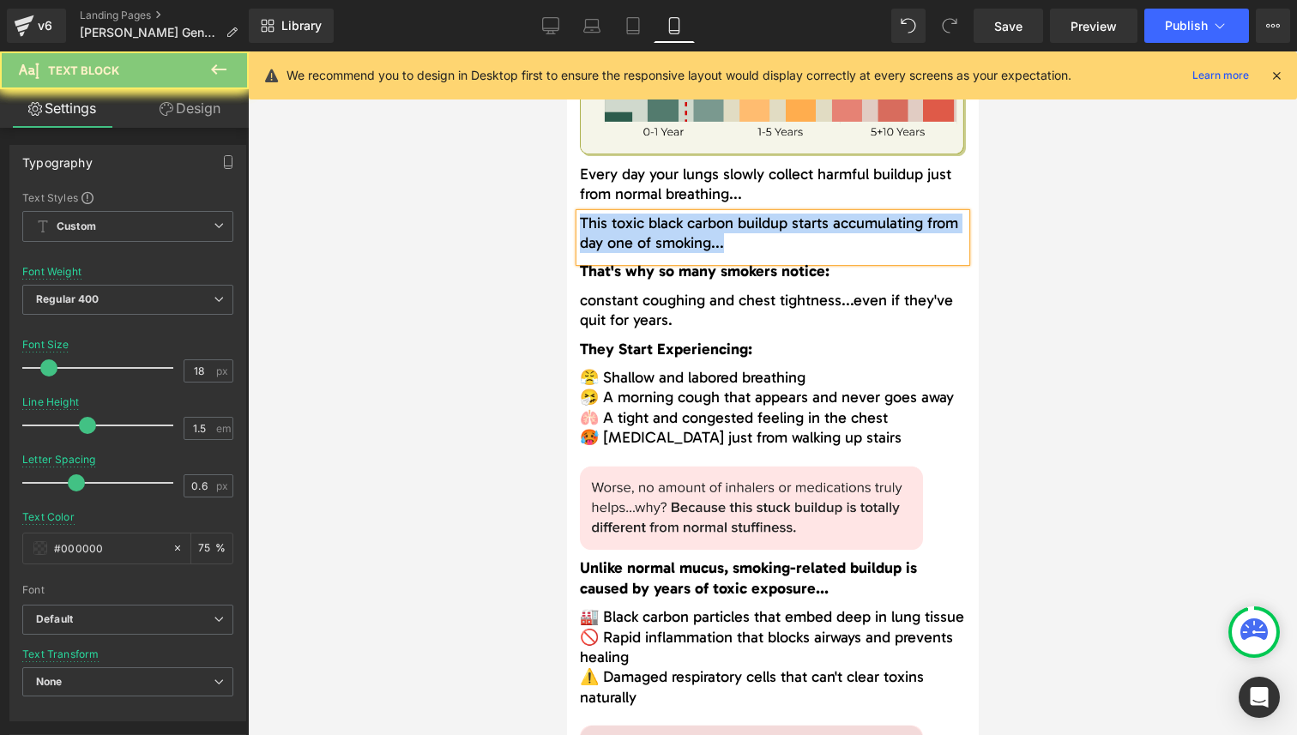
paste div
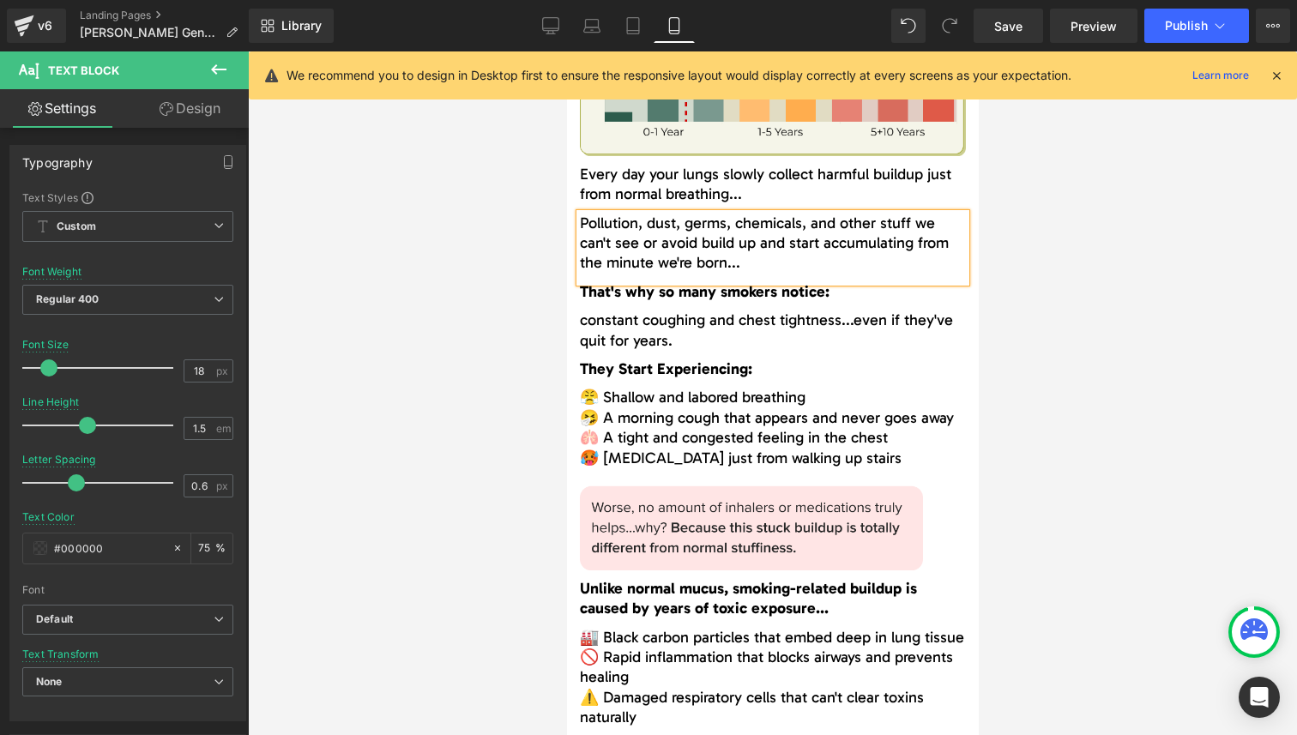
click at [649, 292] on span "That's why so many smokers notice:" at bounding box center [704, 291] width 250 height 19
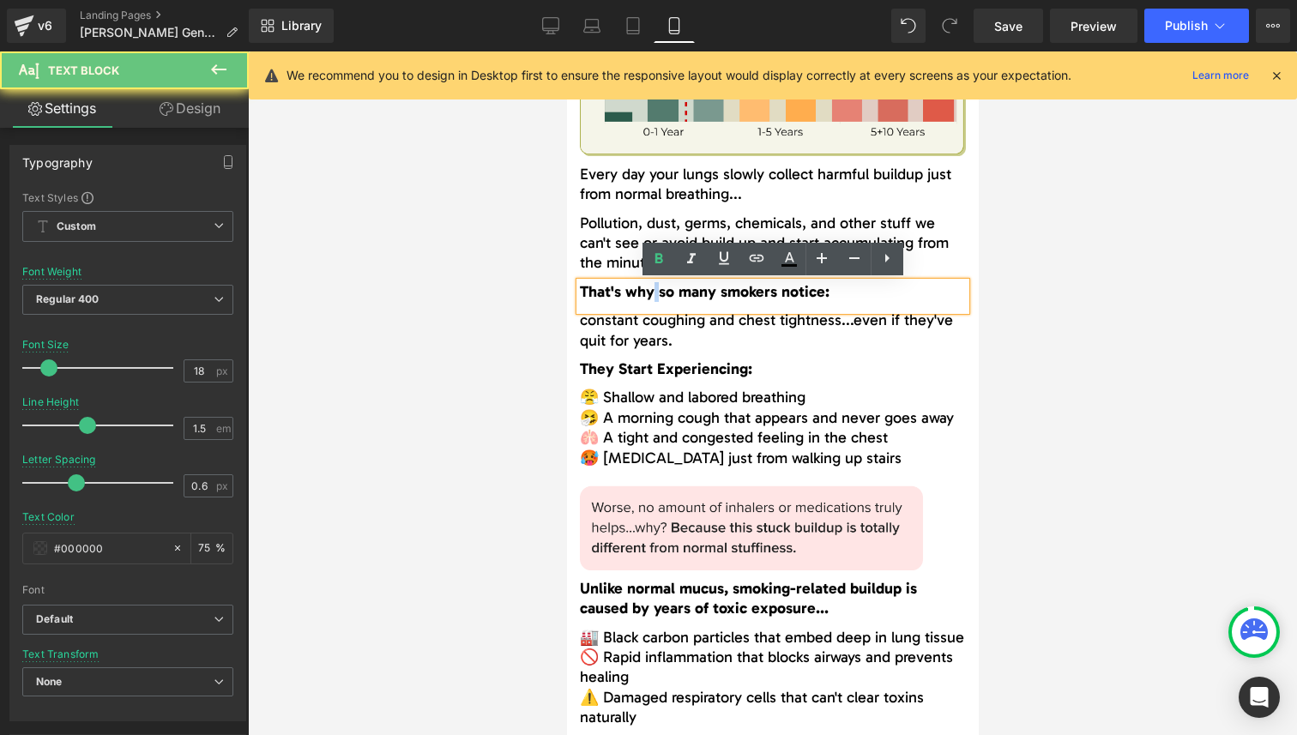
click at [649, 292] on span "That's why so many smokers notice:" at bounding box center [704, 291] width 250 height 19
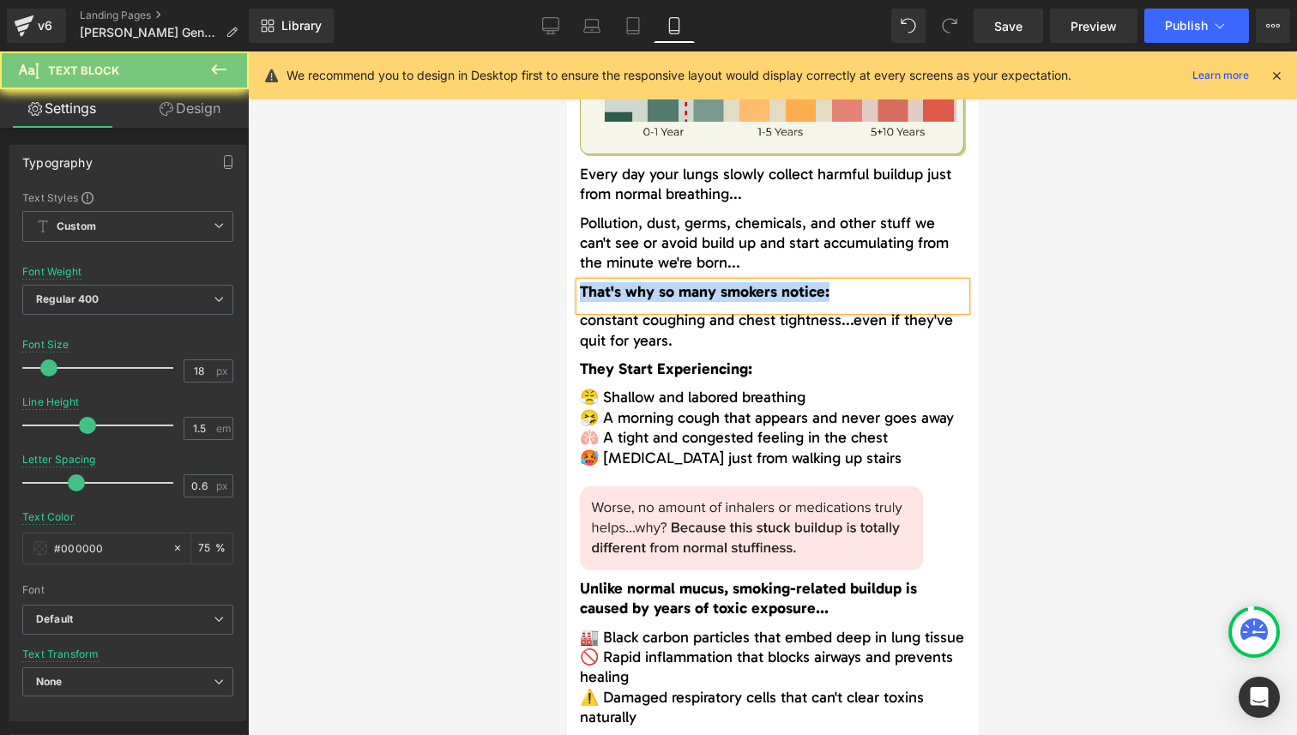
paste div
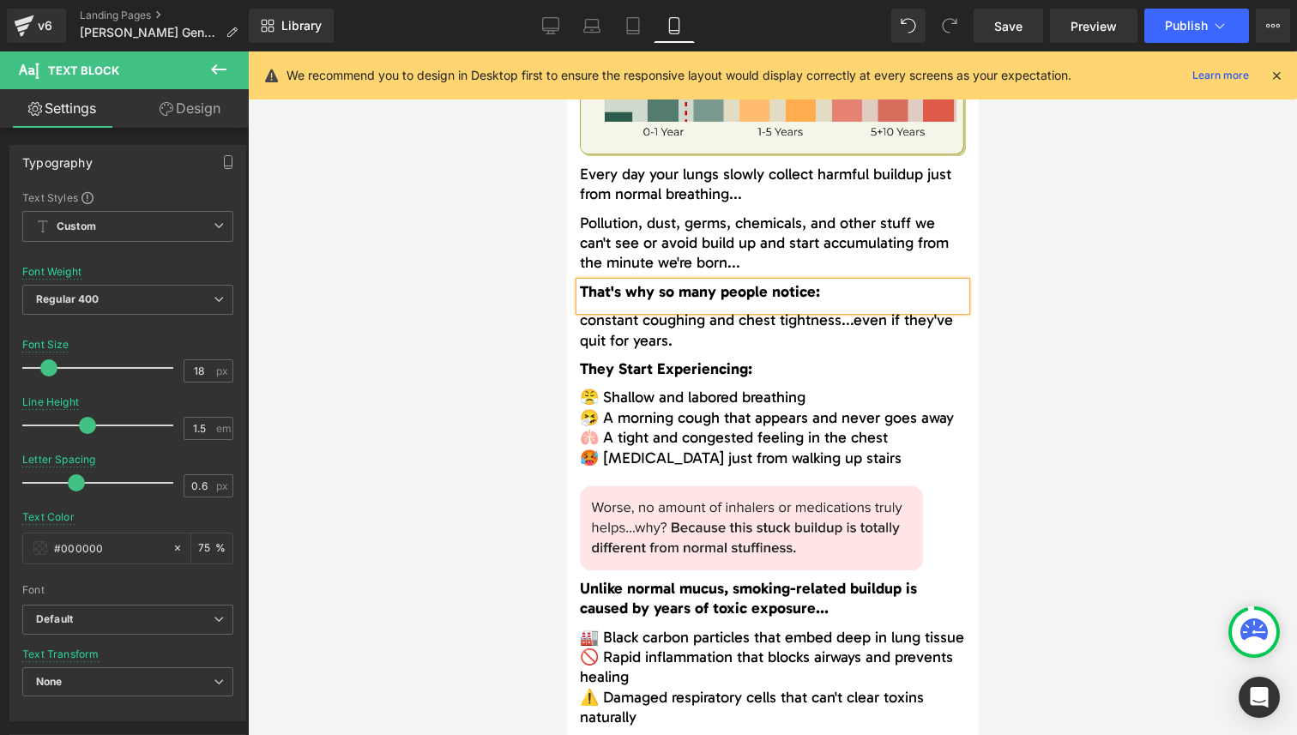
click at [624, 317] on span "constant coughing and chest tightness...even if they've quit for years." at bounding box center [765, 330] width 373 height 39
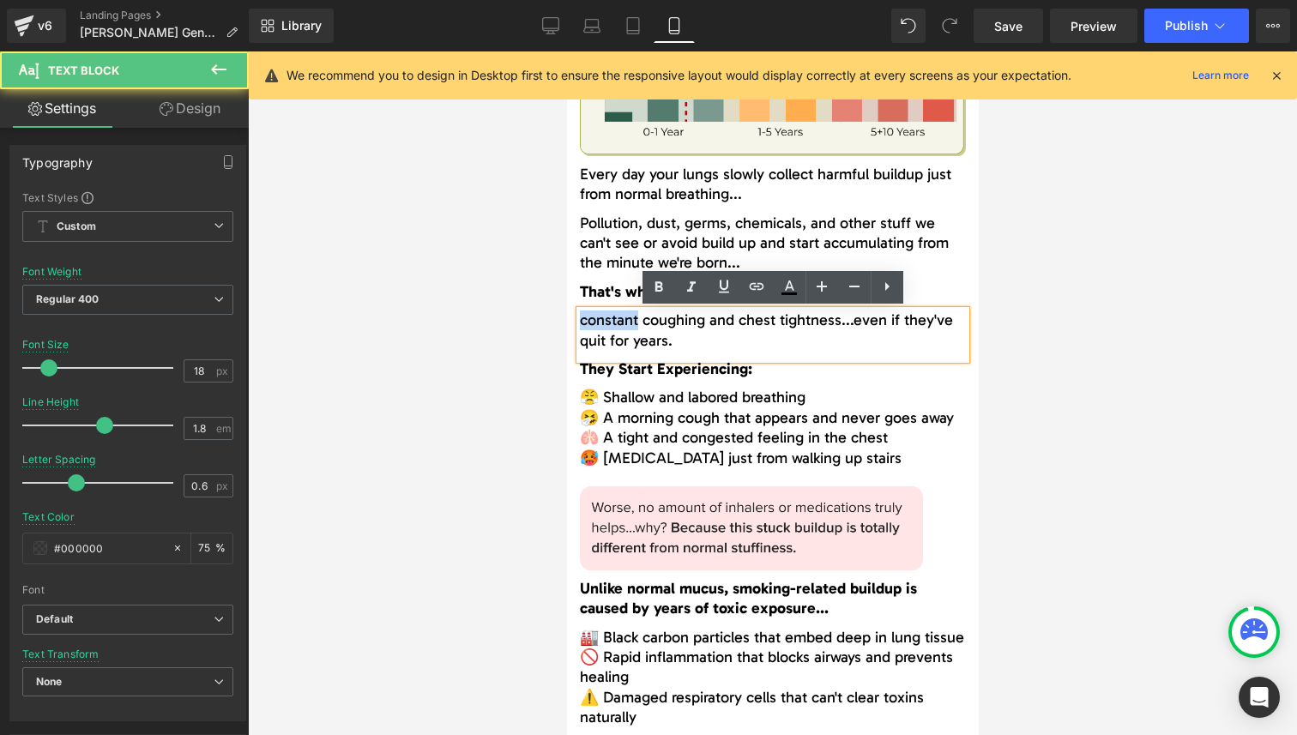
click at [624, 317] on span "constant coughing and chest tightness...even if they've quit for years." at bounding box center [765, 330] width 373 height 39
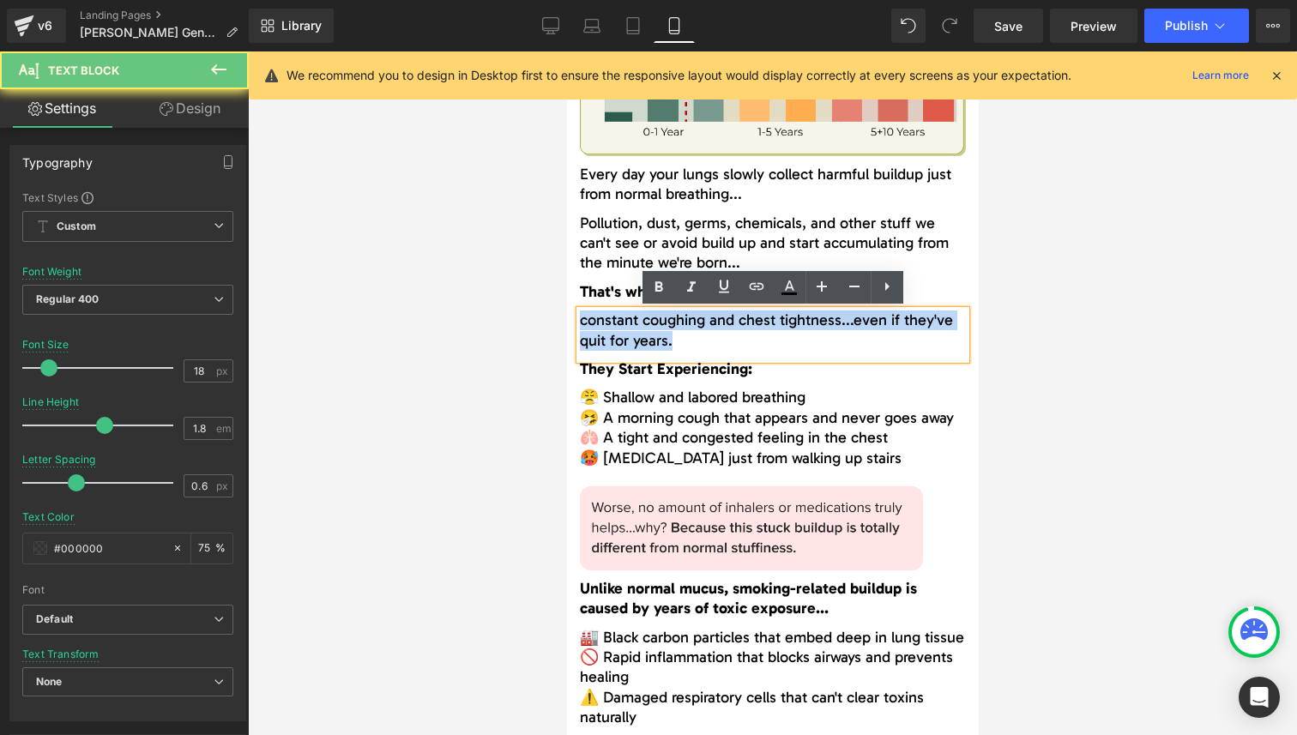
click at [624, 317] on span "constant coughing and chest tightness...even if they've quit for years." at bounding box center [765, 330] width 373 height 39
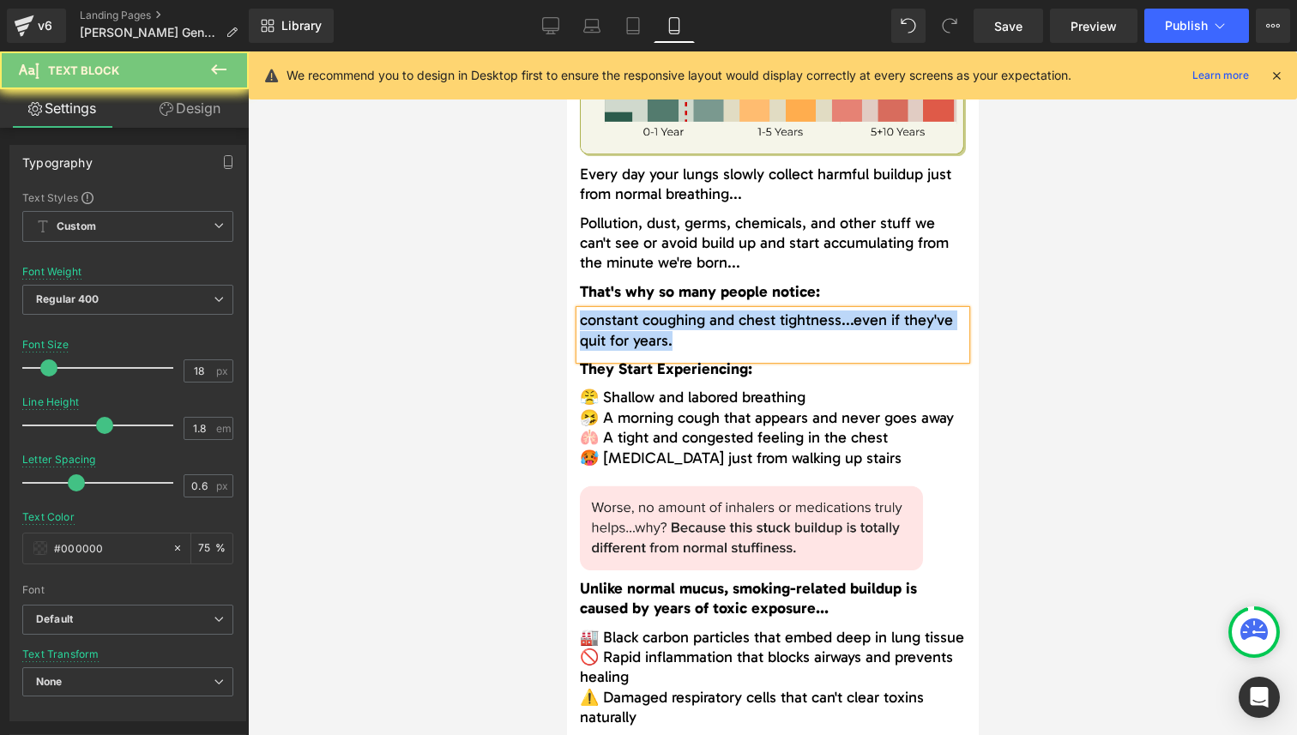
paste div
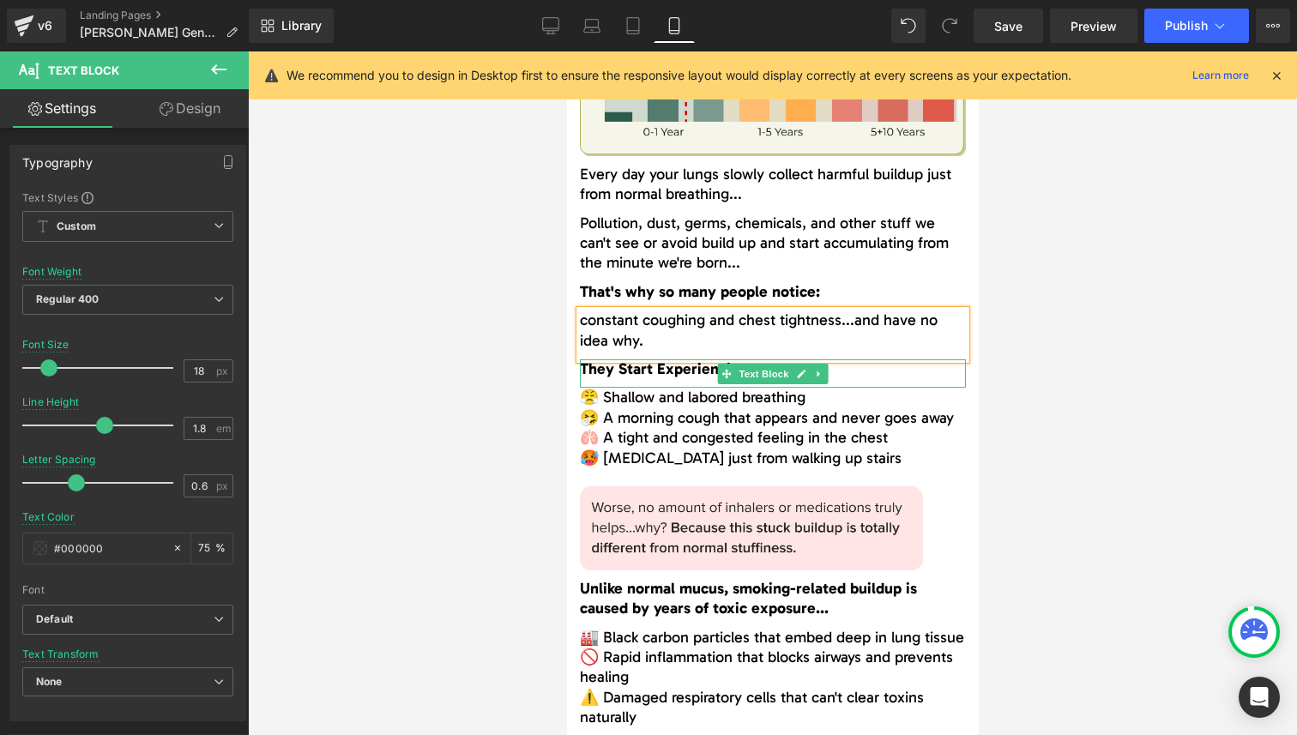
click at [681, 369] on span "They Start Experiencing:" at bounding box center [665, 368] width 172 height 19
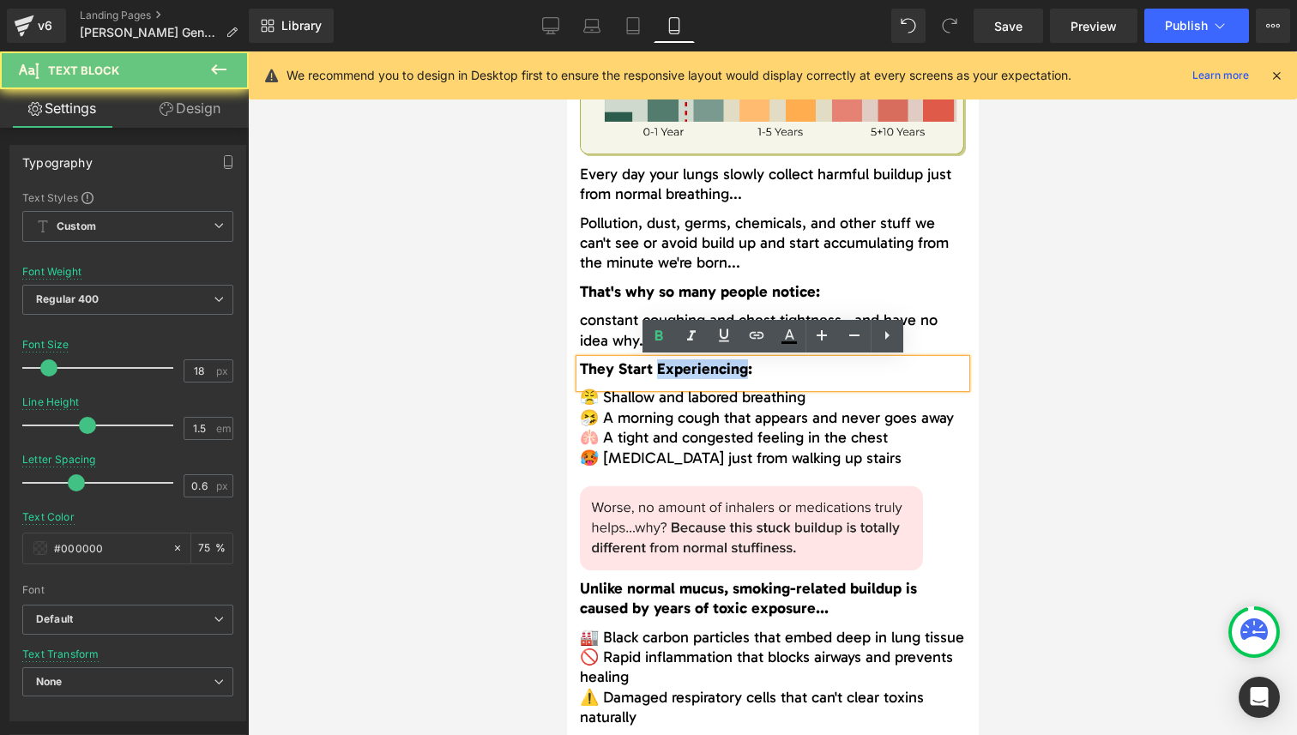
click at [681, 369] on span "They Start Experiencing:" at bounding box center [665, 368] width 172 height 19
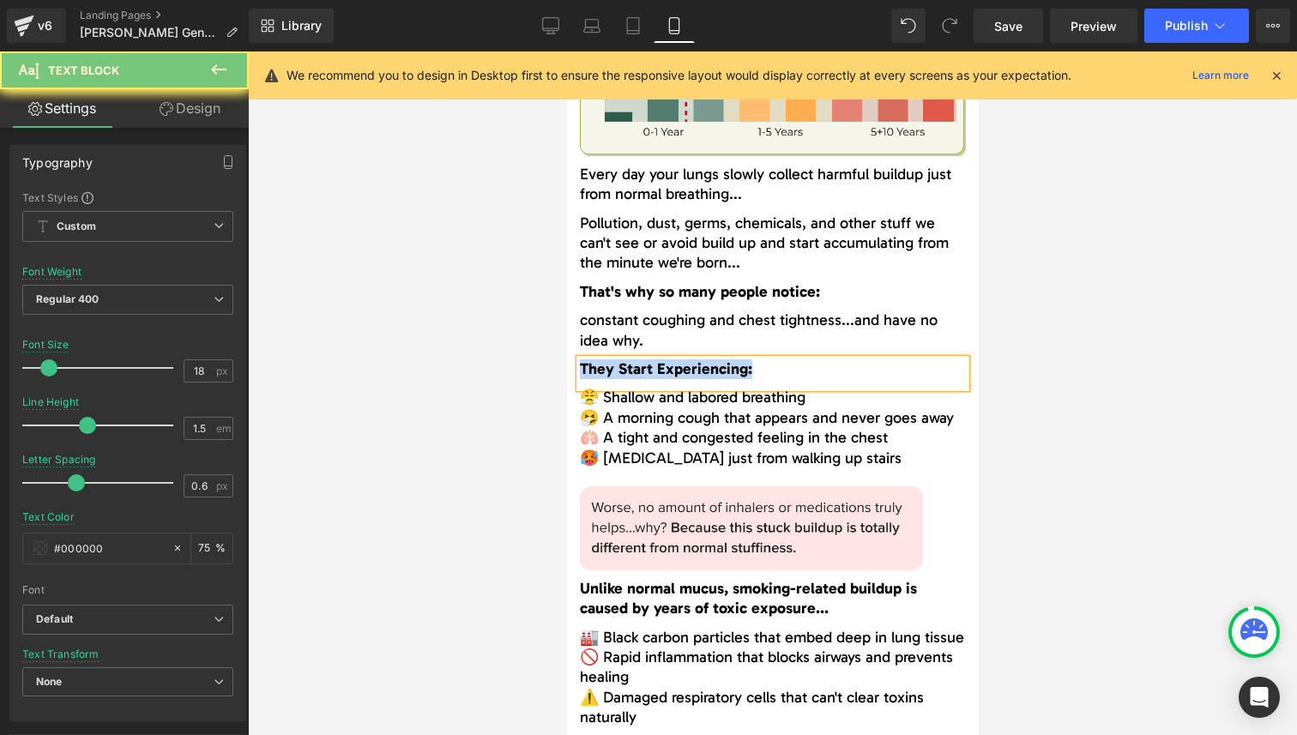
paste div
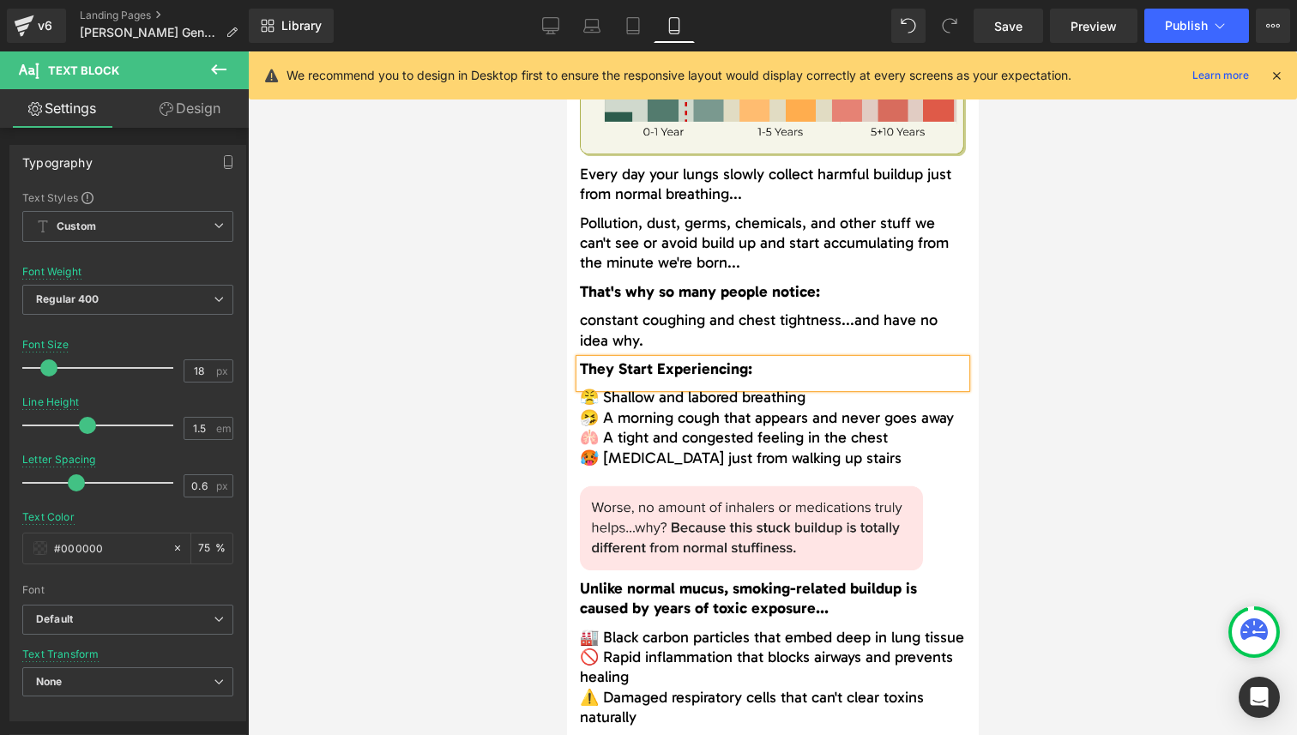
click at [663, 419] on span "🤧 A morning cough that appears and never goes away" at bounding box center [766, 417] width 374 height 19
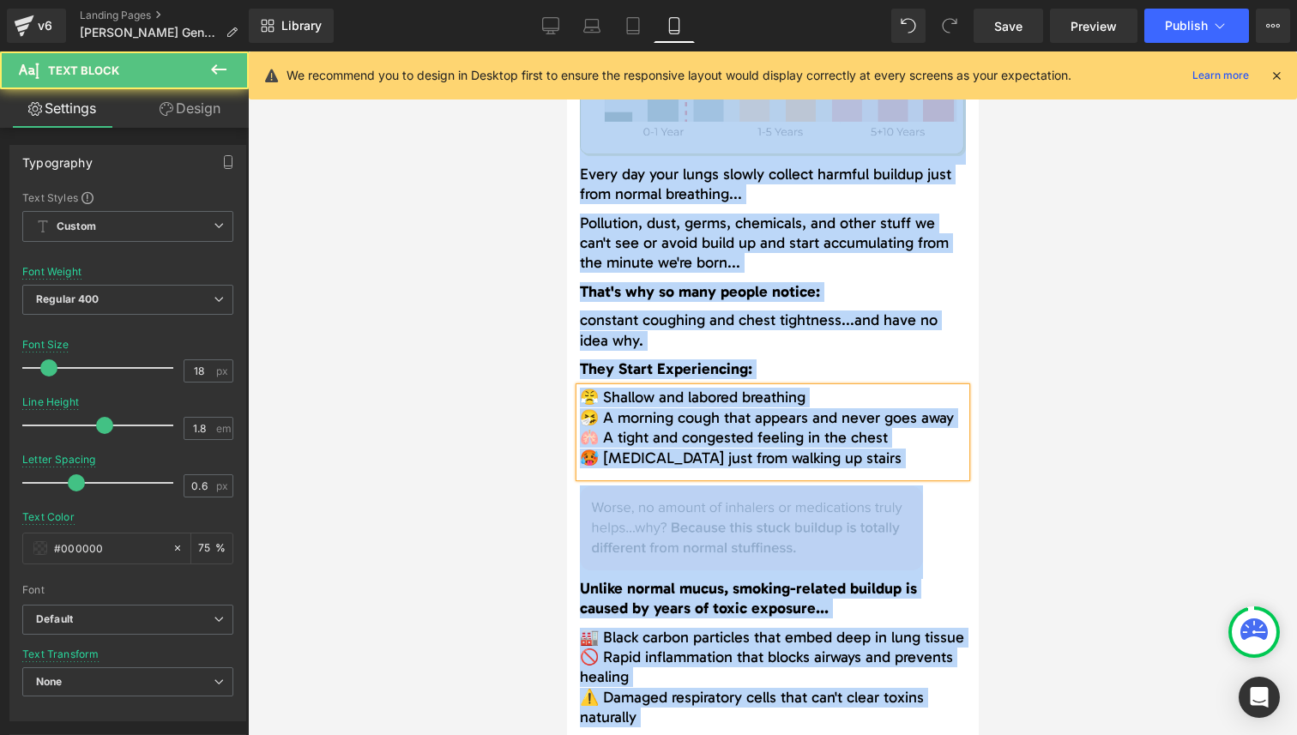
click at [663, 419] on span "🤧 A morning cough that appears and never goes away" at bounding box center [766, 417] width 374 height 19
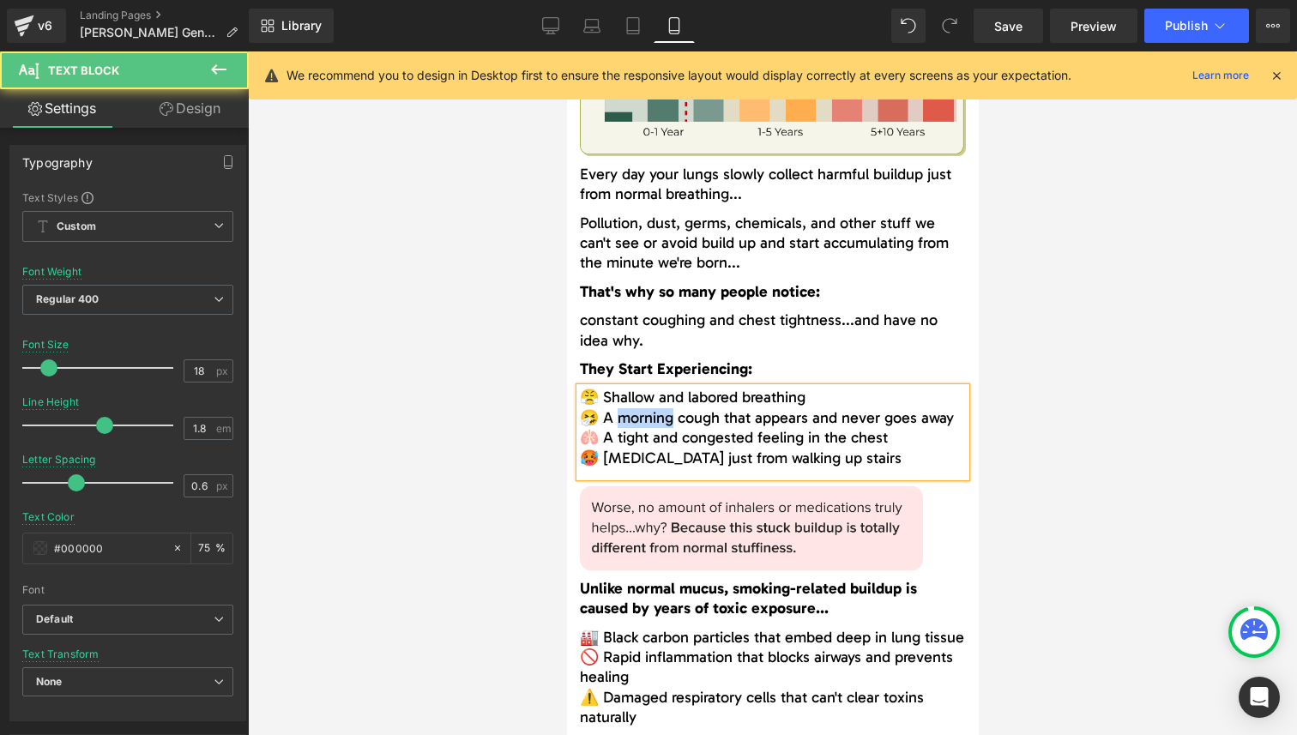
click at [663, 419] on span "🤧 A morning cough that appears and never goes away" at bounding box center [766, 417] width 374 height 19
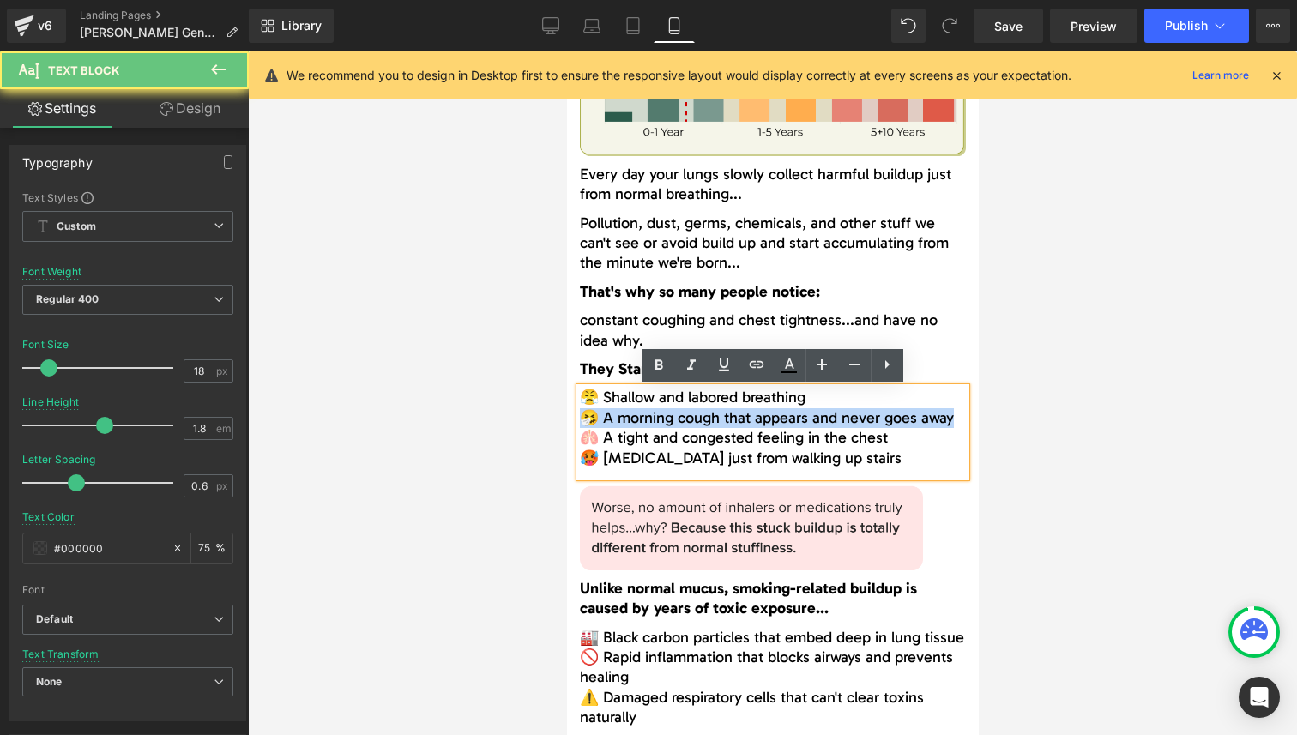
click at [663, 419] on span "🤧 A morning cough that appears and never goes away" at bounding box center [766, 417] width 374 height 19
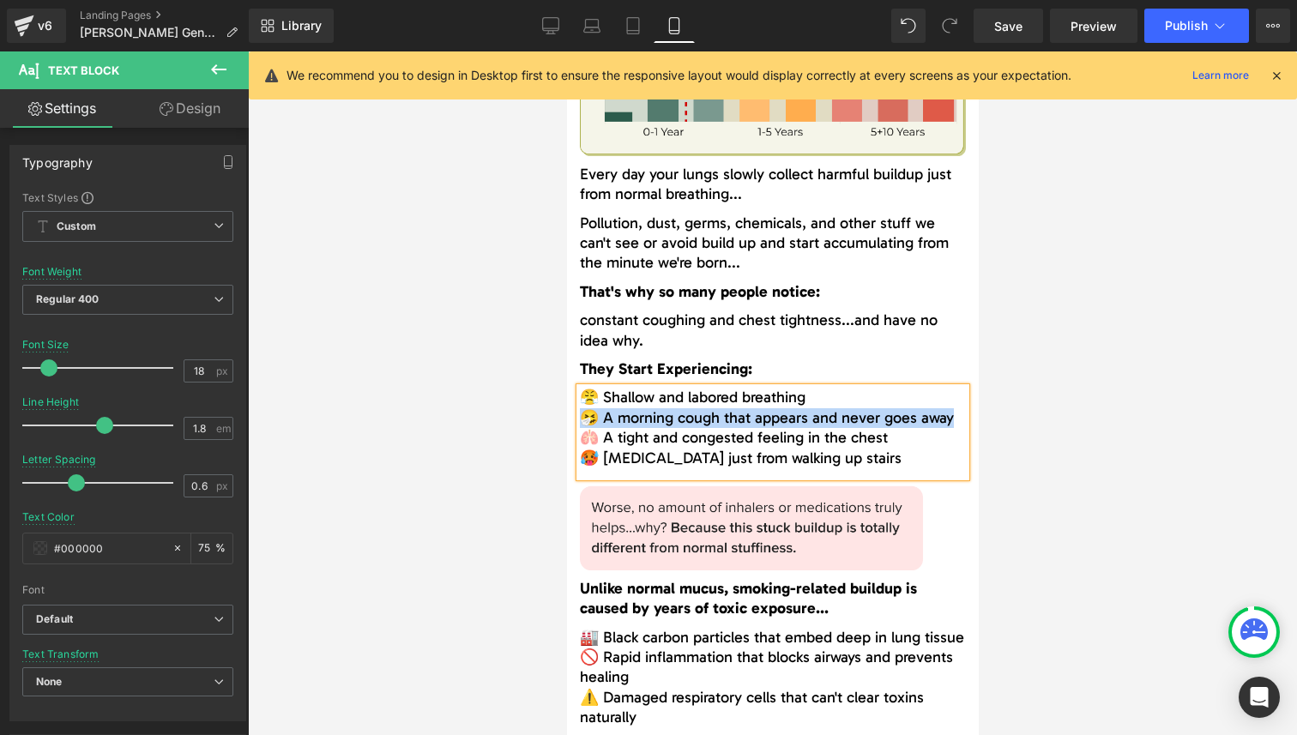
paste div
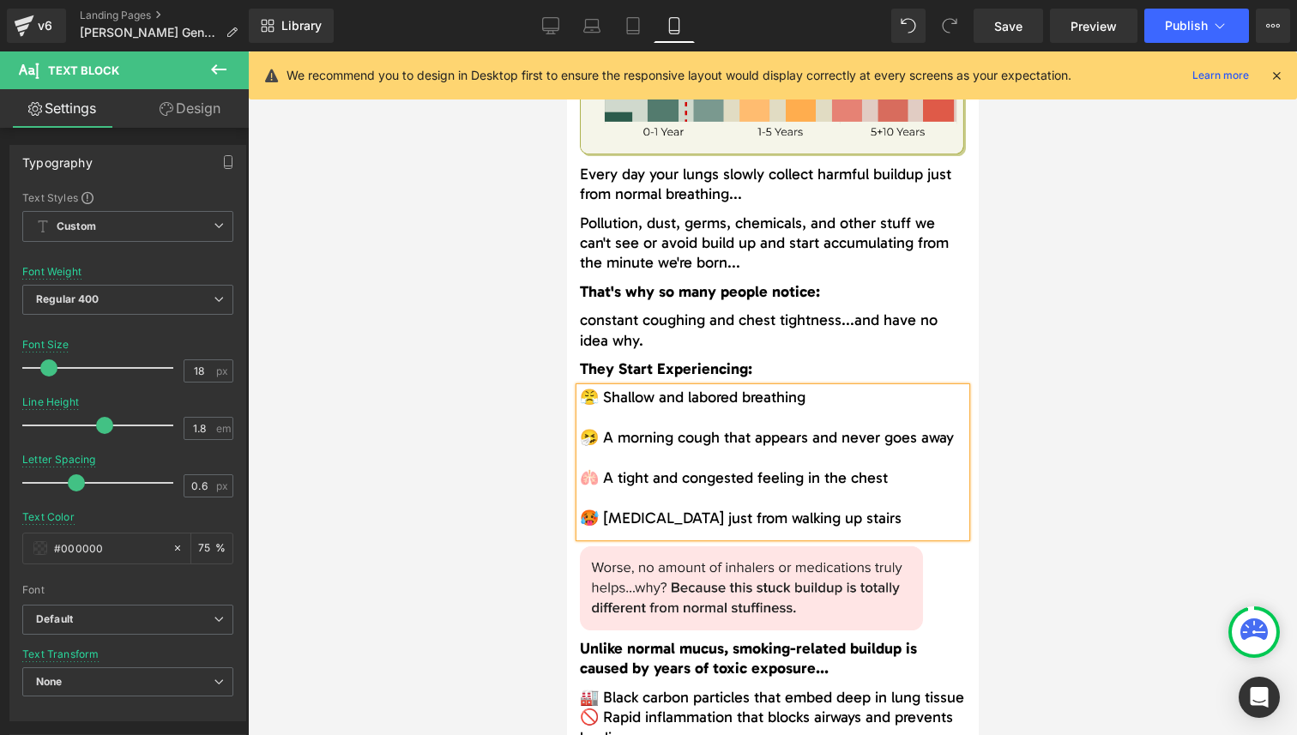
click at [655, 416] on p at bounding box center [772, 418] width 386 height 20
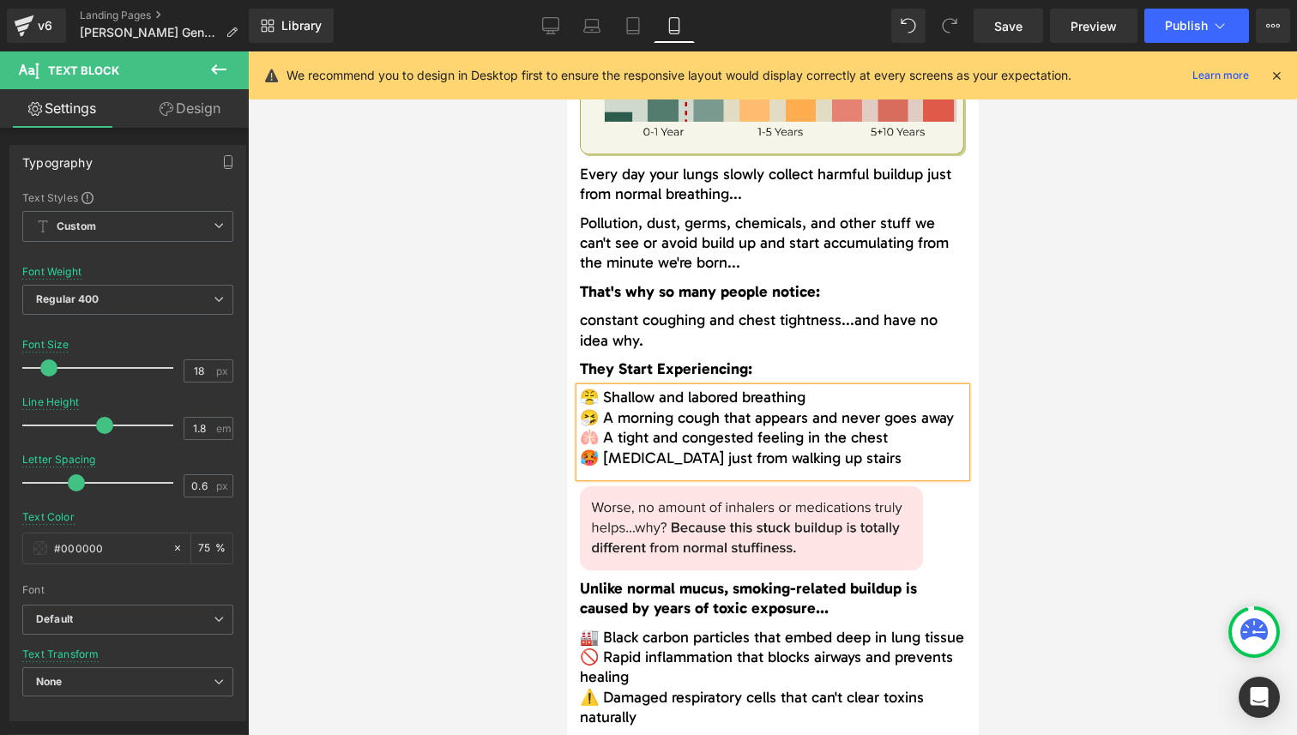
click at [475, 483] on div at bounding box center [772, 393] width 1049 height 684
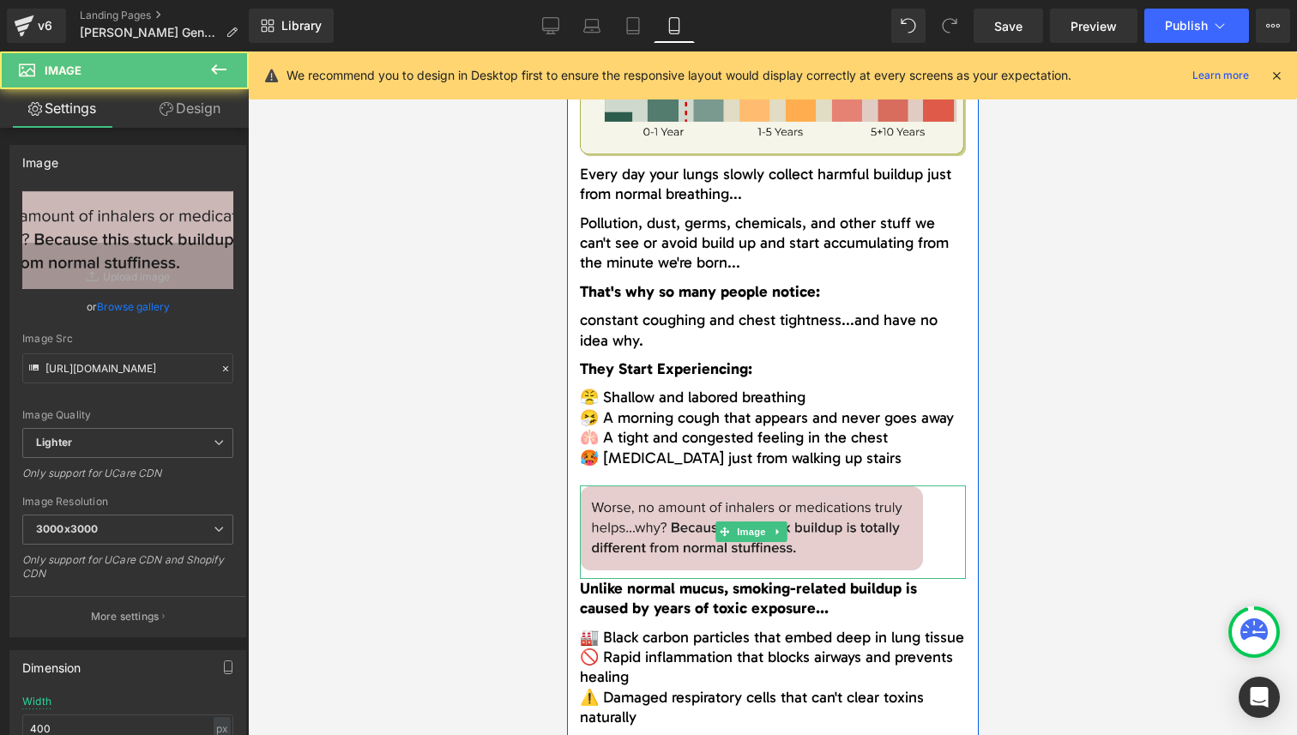
click at [720, 494] on img at bounding box center [750, 533] width 343 height 94
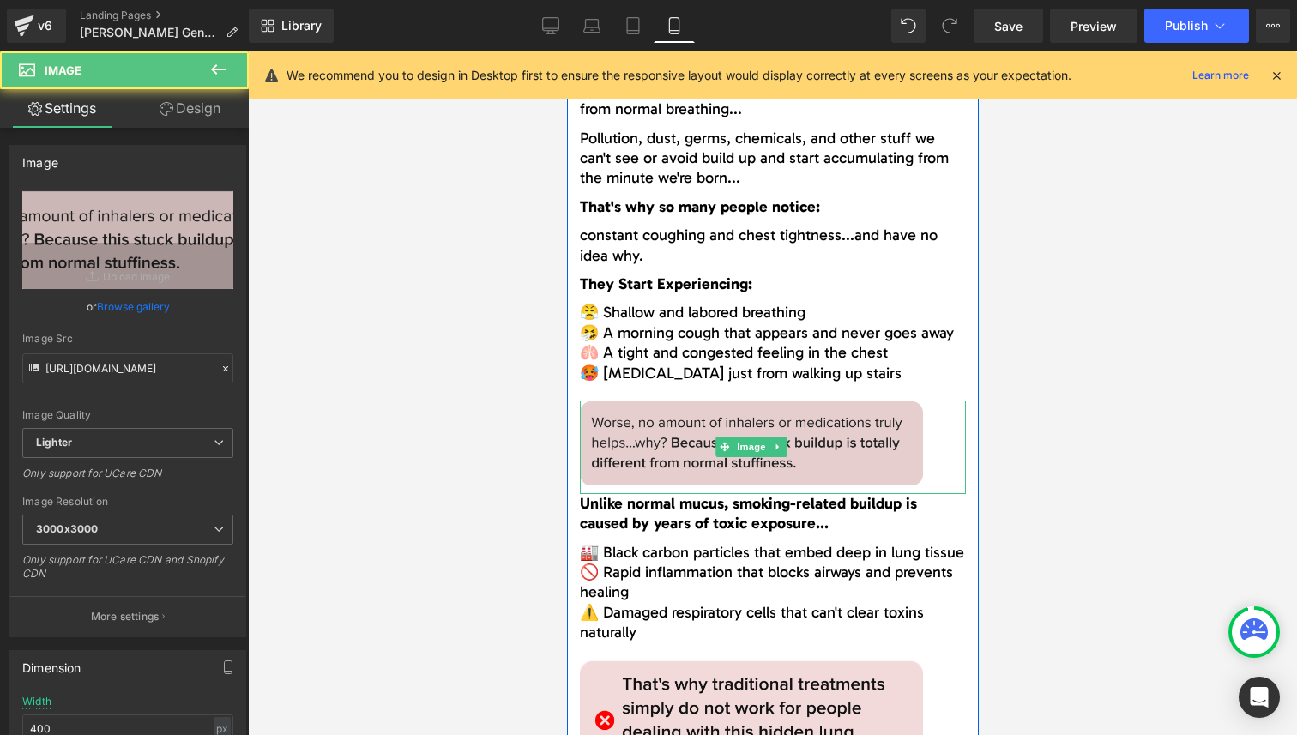
scroll to position [3238, 0]
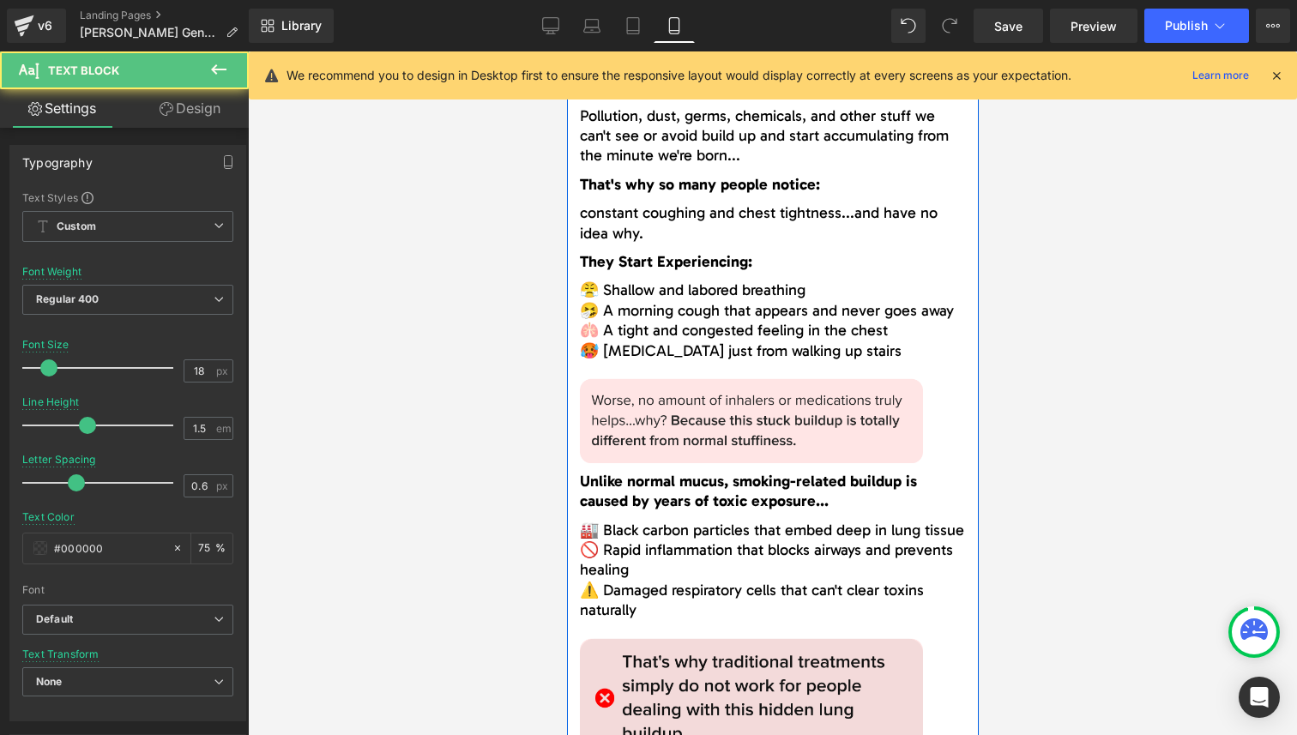
click at [719, 498] on div "Unlike normal mucus, smoking-related buildup is caused by years of toxic exposu…" at bounding box center [772, 496] width 386 height 49
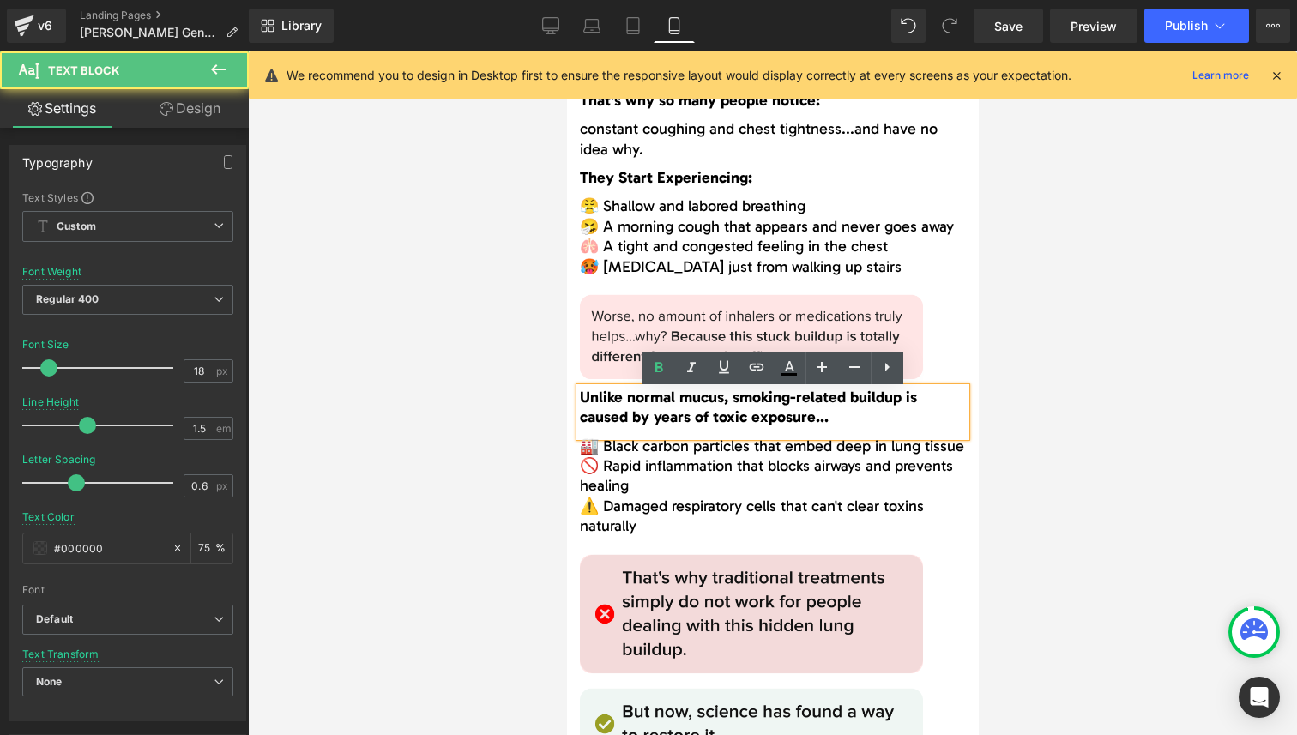
scroll to position [3325, 0]
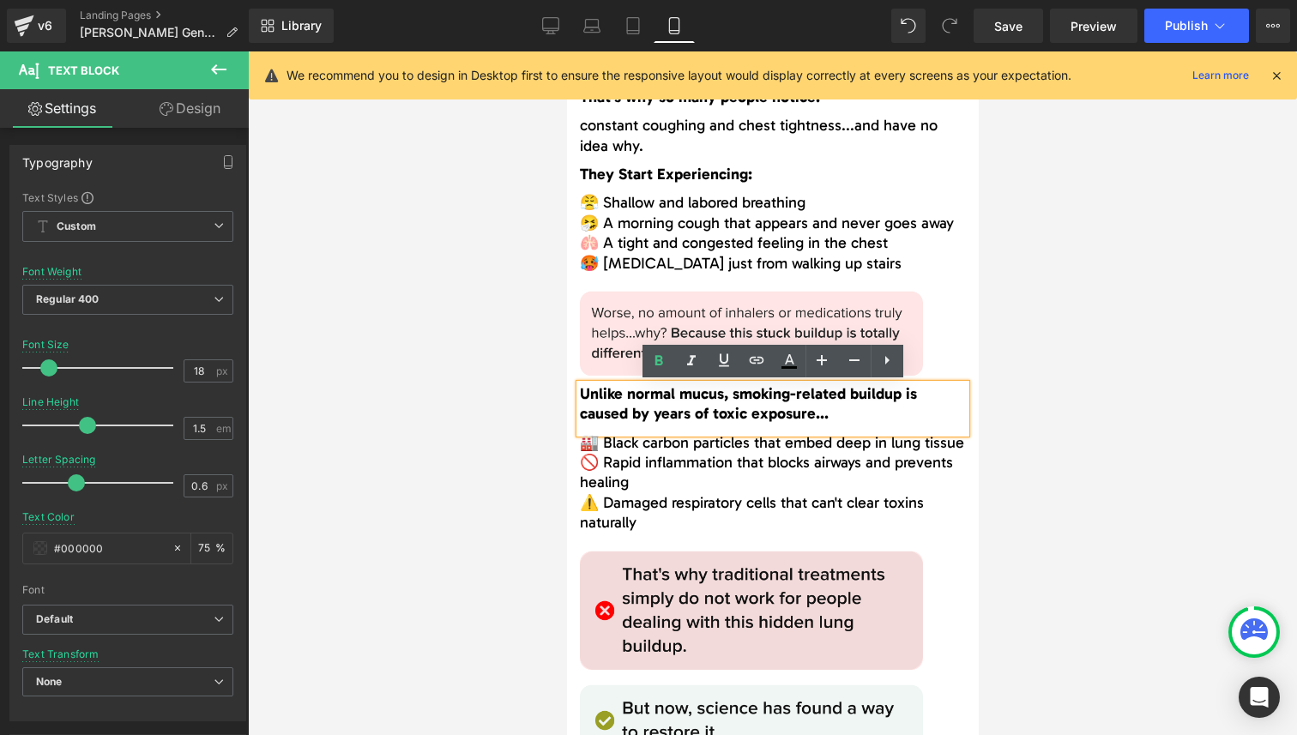
click at [631, 421] on span "Unlike normal mucus, smoking-related buildup is caused by years of toxic exposu…" at bounding box center [747, 403] width 337 height 39
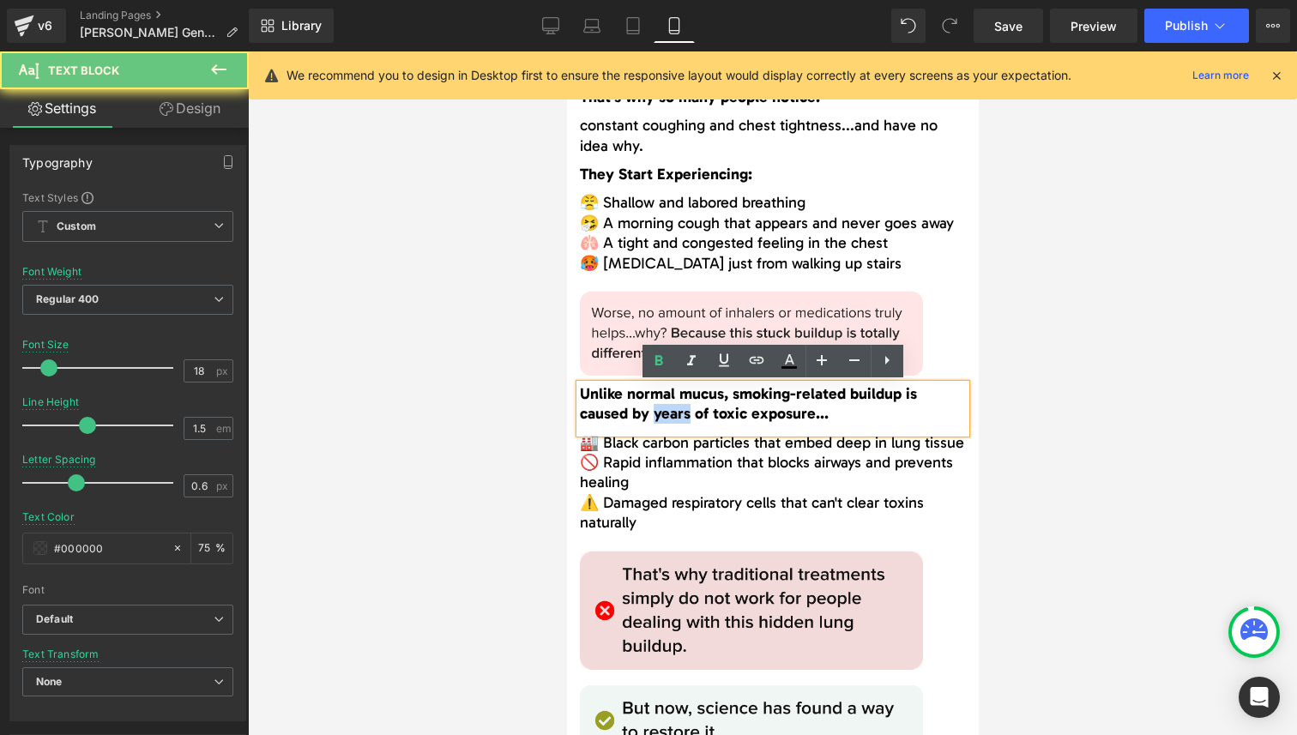
click at [631, 421] on span "Unlike normal mucus, smoking-related buildup is caused by years of toxic exposu…" at bounding box center [747, 403] width 337 height 39
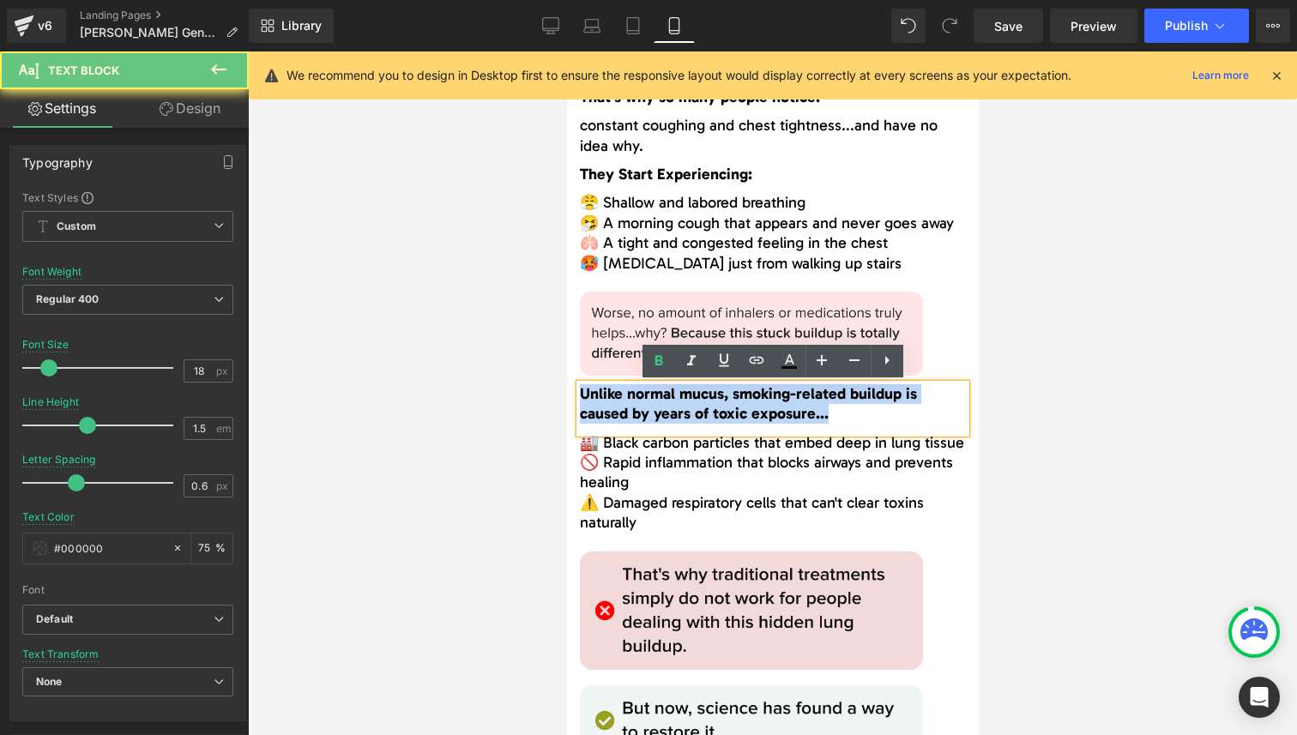
click at [631, 421] on span "Unlike normal mucus, smoking-related buildup is caused by years of toxic exposu…" at bounding box center [747, 403] width 337 height 39
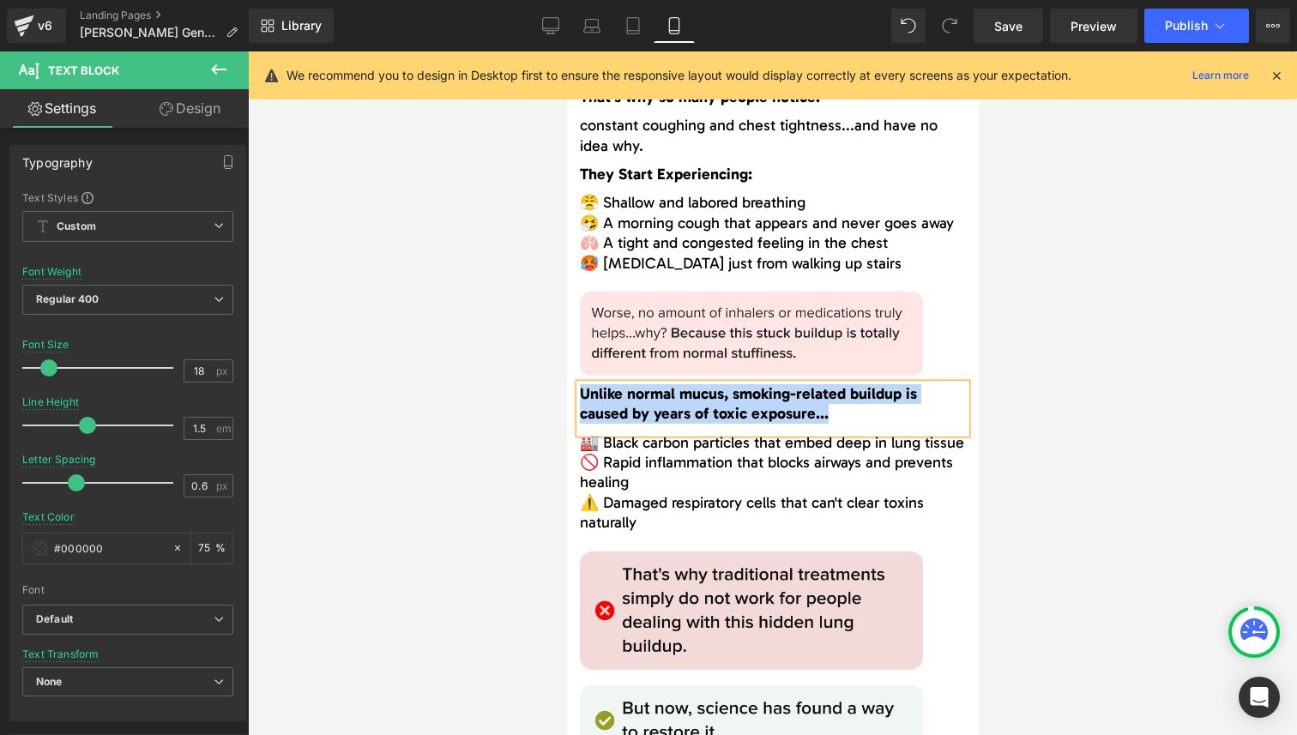
paste div
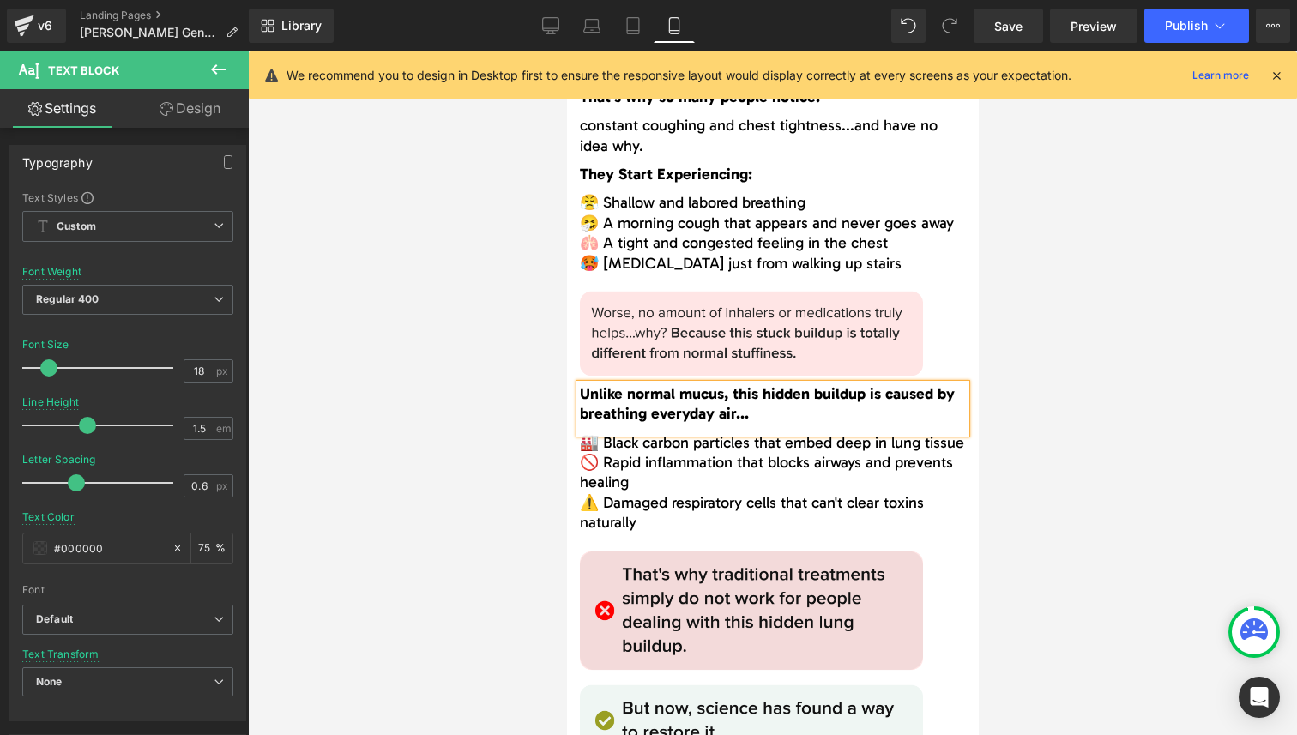
click at [753, 462] on span "🚫 Rapid inflammation that blocks airways and prevents healing" at bounding box center [765, 472] width 373 height 39
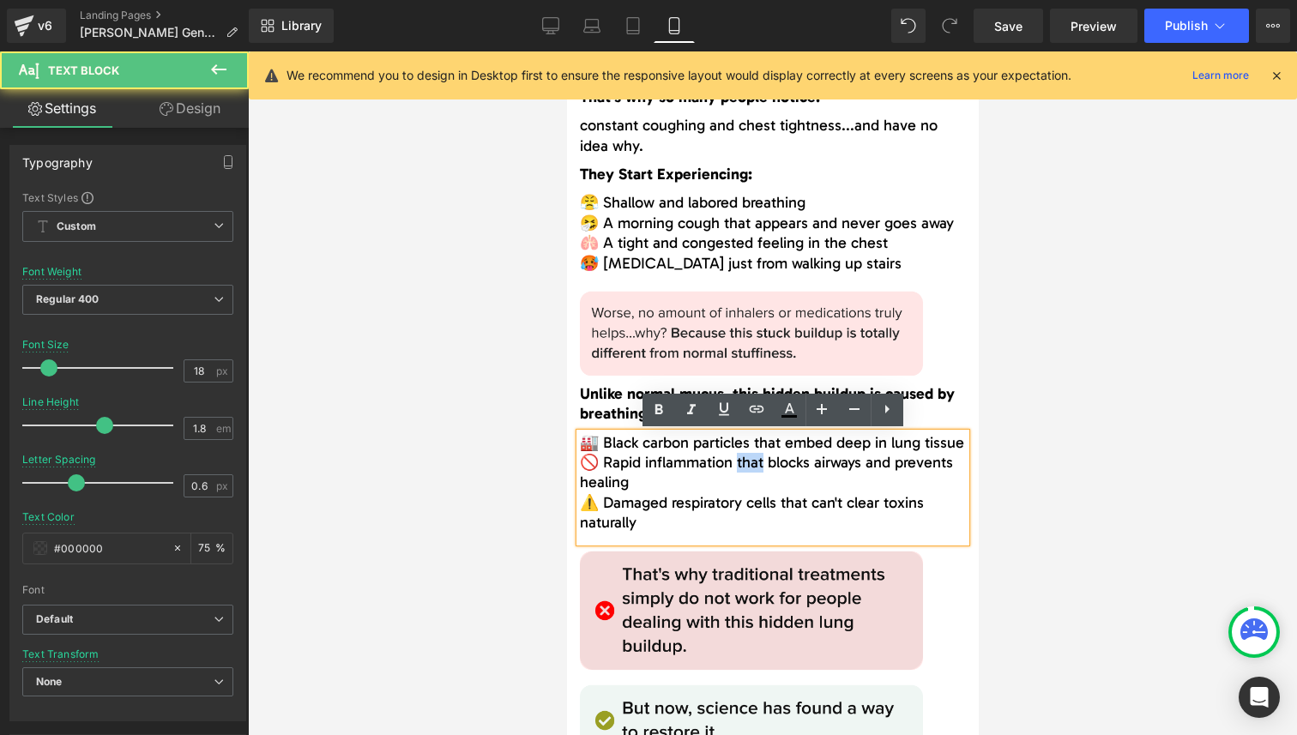
click at [753, 462] on span "🚫 Rapid inflammation that blocks airways and prevents healing" at bounding box center [765, 472] width 373 height 39
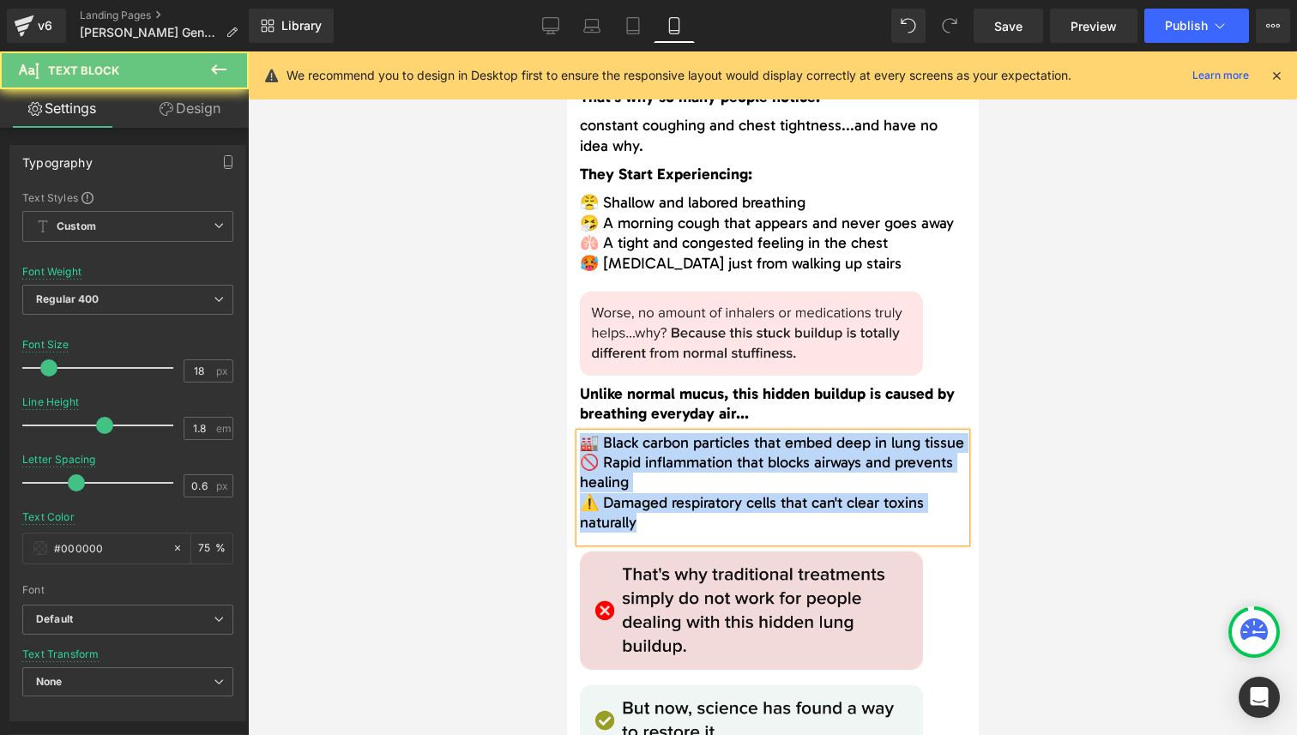
paste div
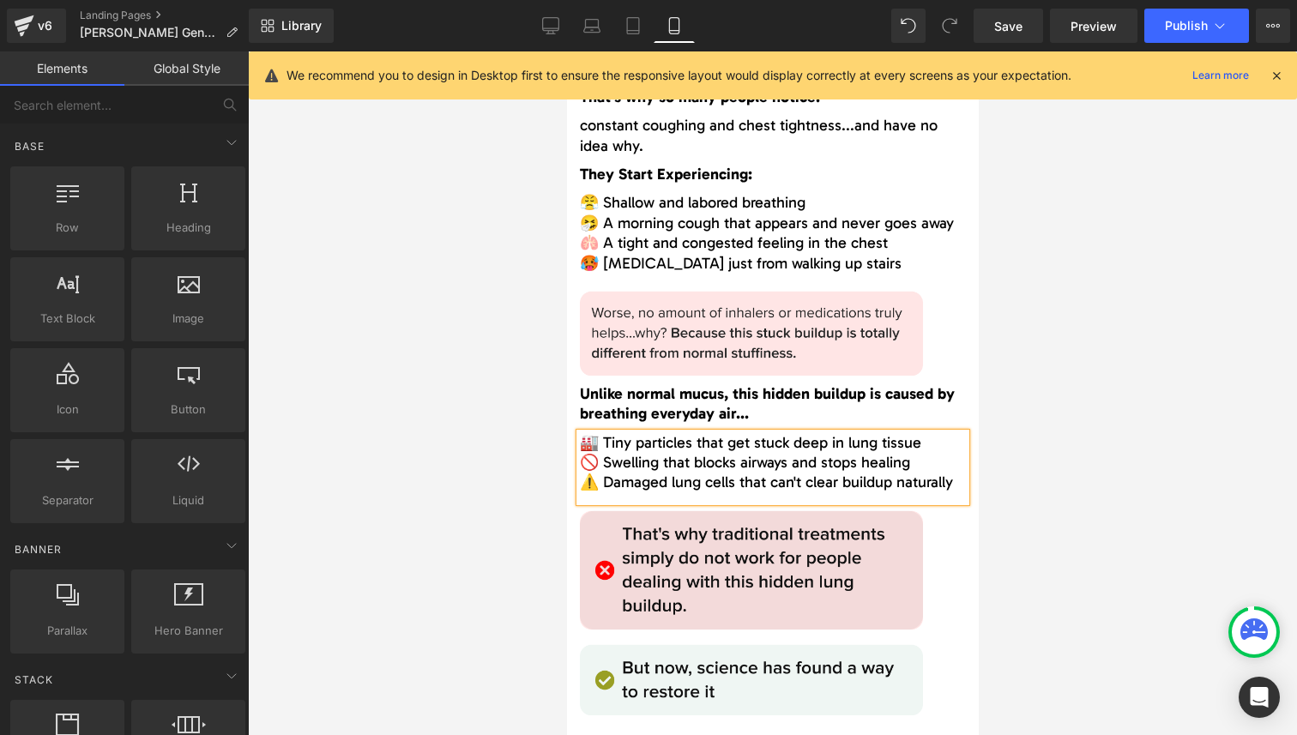
click at [498, 576] on div at bounding box center [772, 393] width 1049 height 684
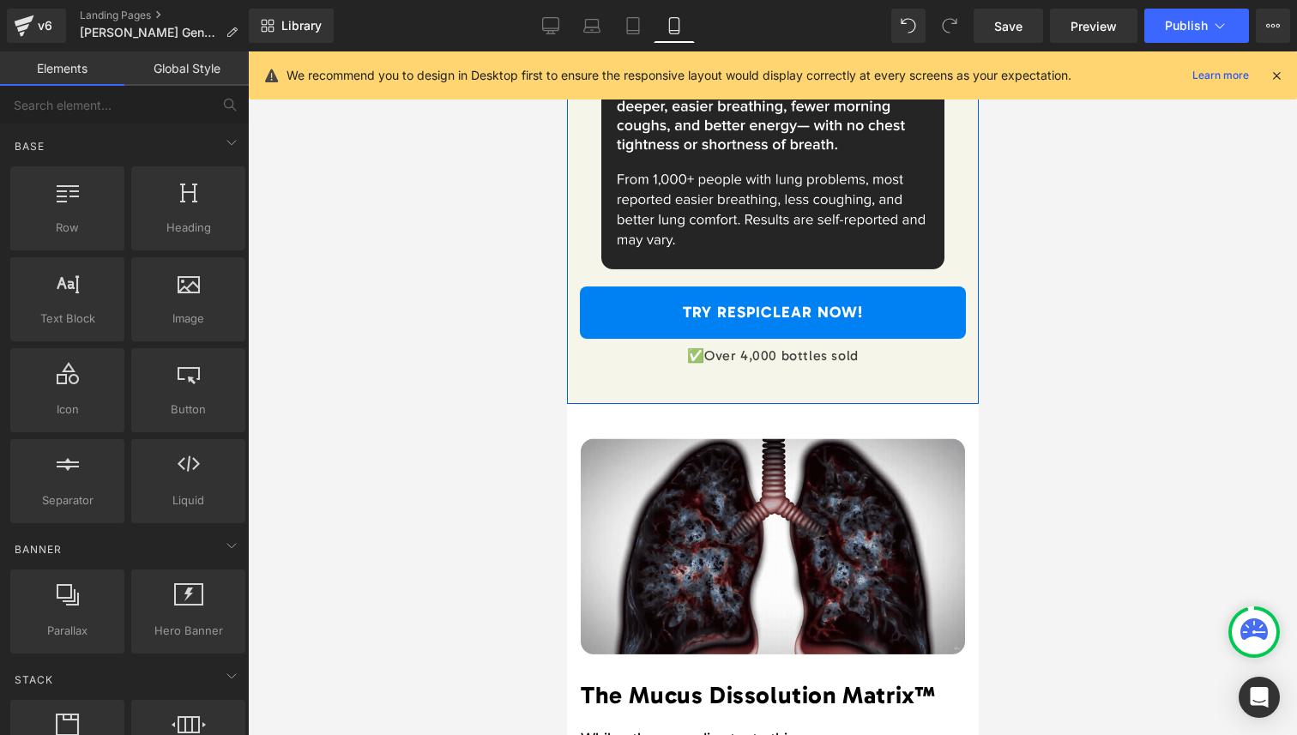
scroll to position [4938, 0]
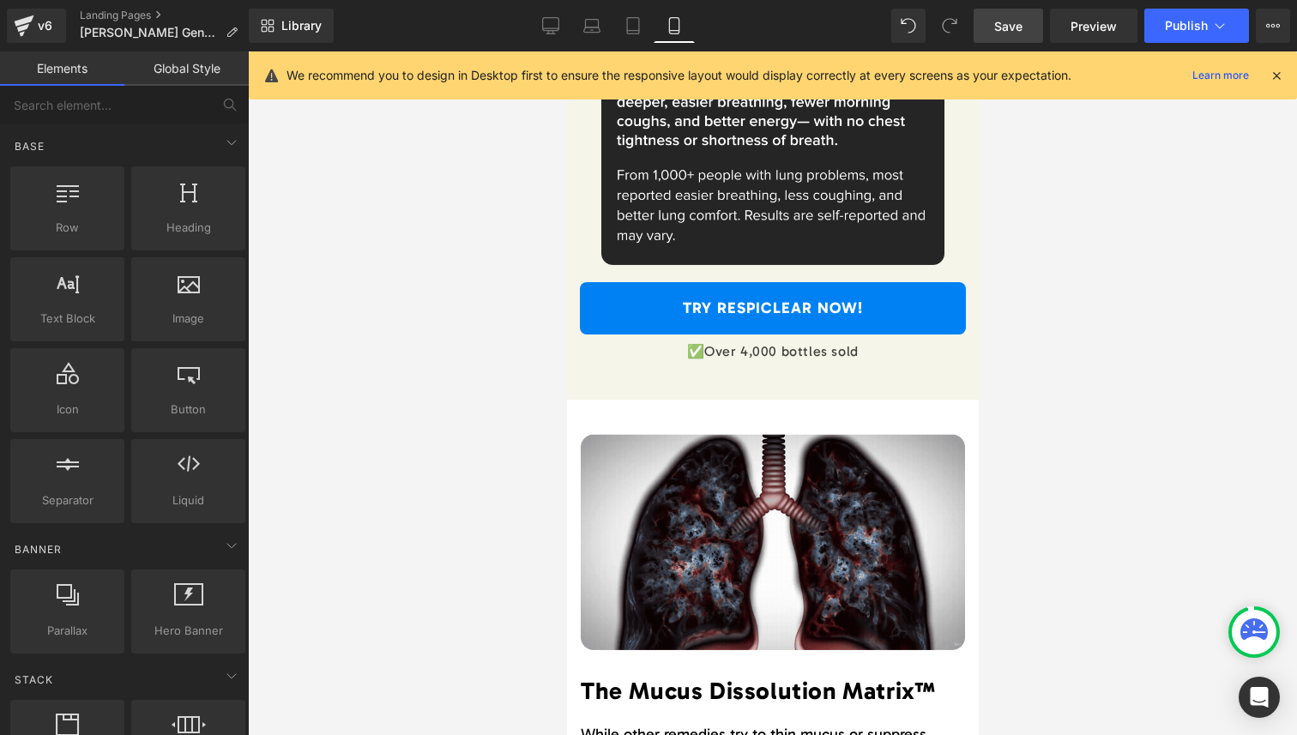
drag, startPoint x: 1010, startPoint y: 29, endPoint x: 184, endPoint y: 536, distance: 968.6
click at [1010, 29] on span "Save" at bounding box center [1008, 26] width 28 height 18
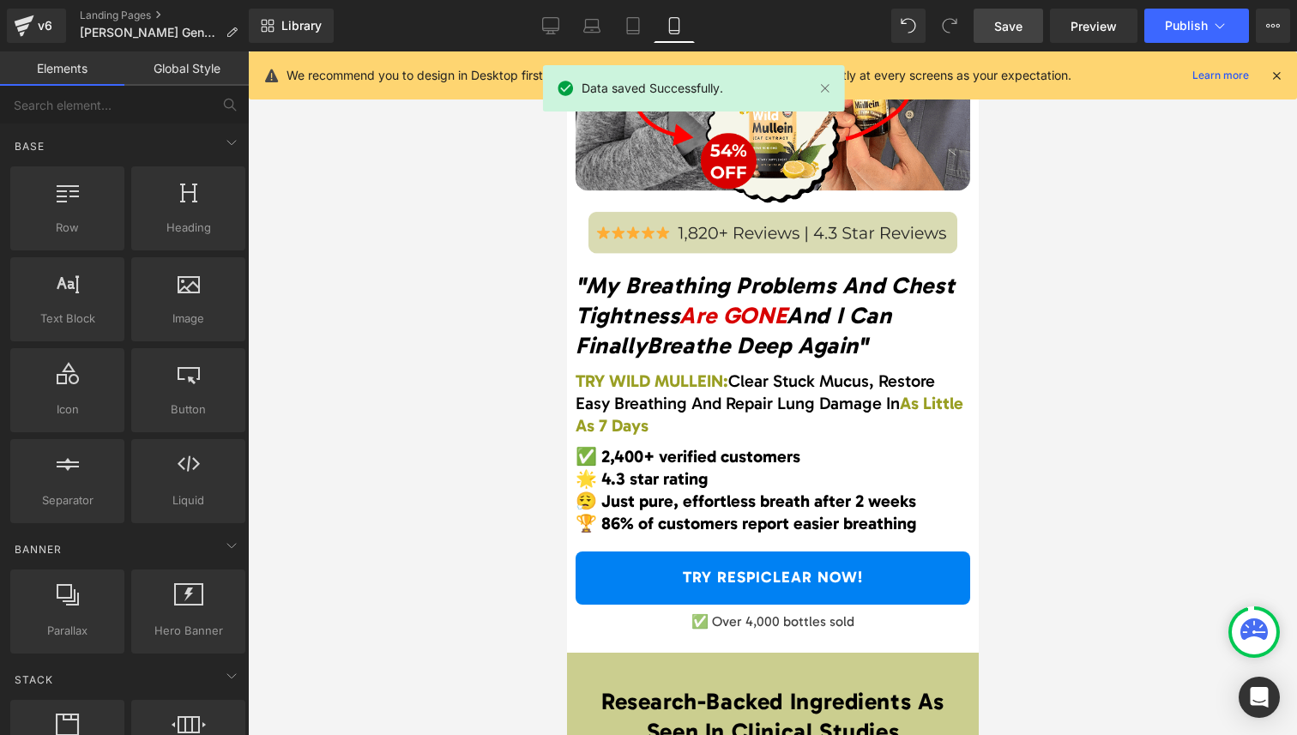
scroll to position [351, 0]
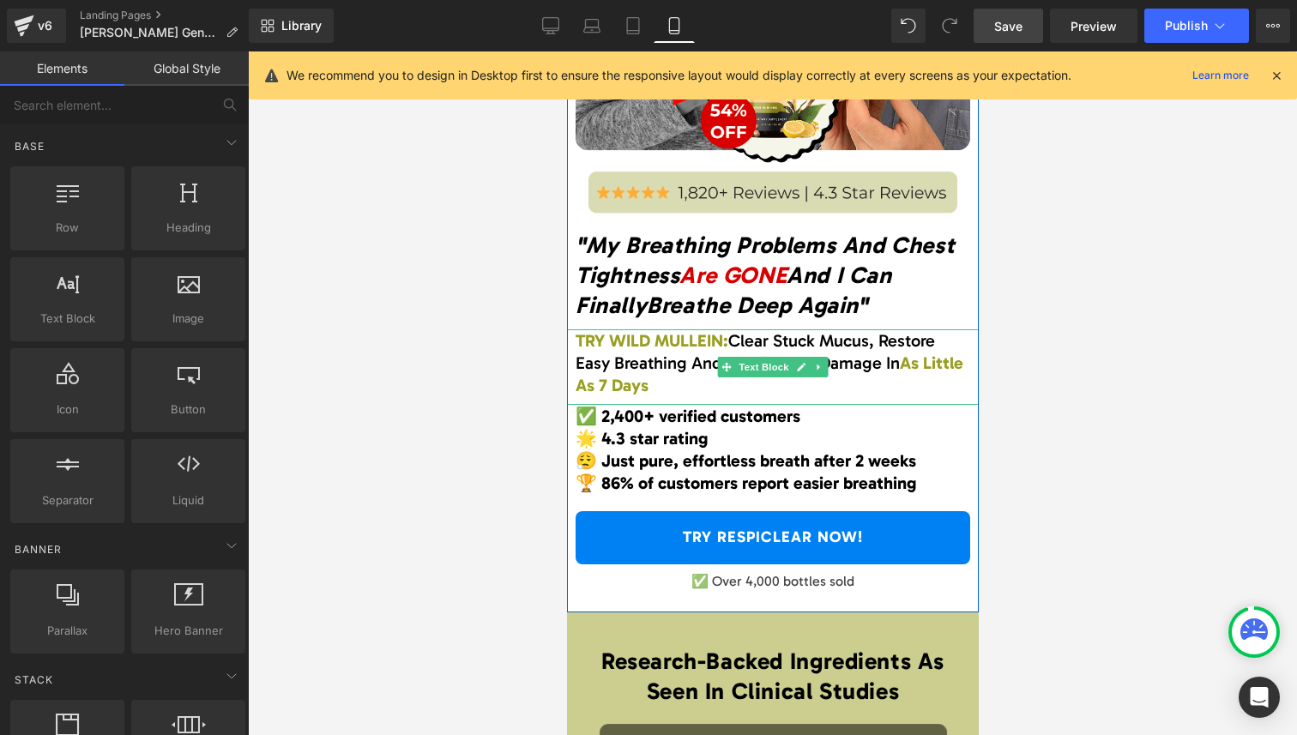
click at [864, 357] on span "Clear Stuck Mucus, Restore Easy Breathing And Repair Lung Damage In" at bounding box center [757, 351] width 364 height 43
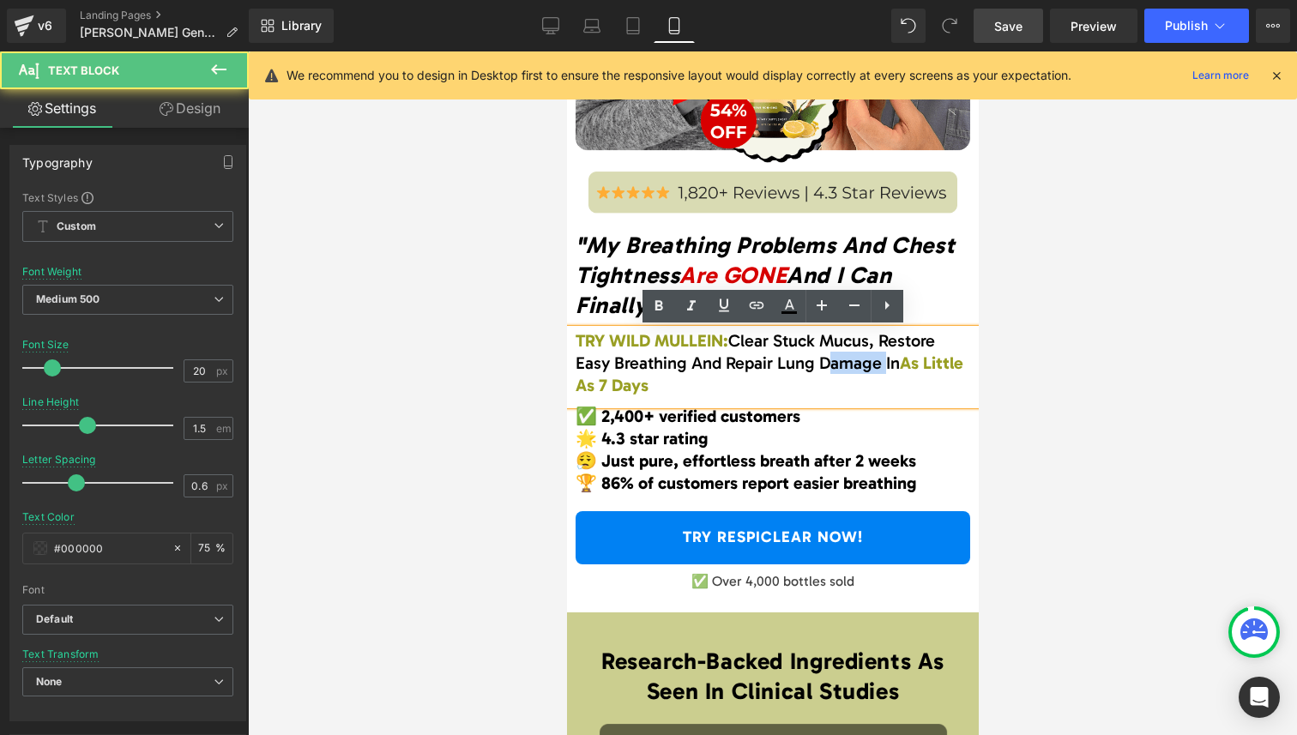
click at [864, 357] on span "Clear Stuck Mucus, Restore Easy Breathing And Repair Lung Damage In" at bounding box center [757, 351] width 364 height 43
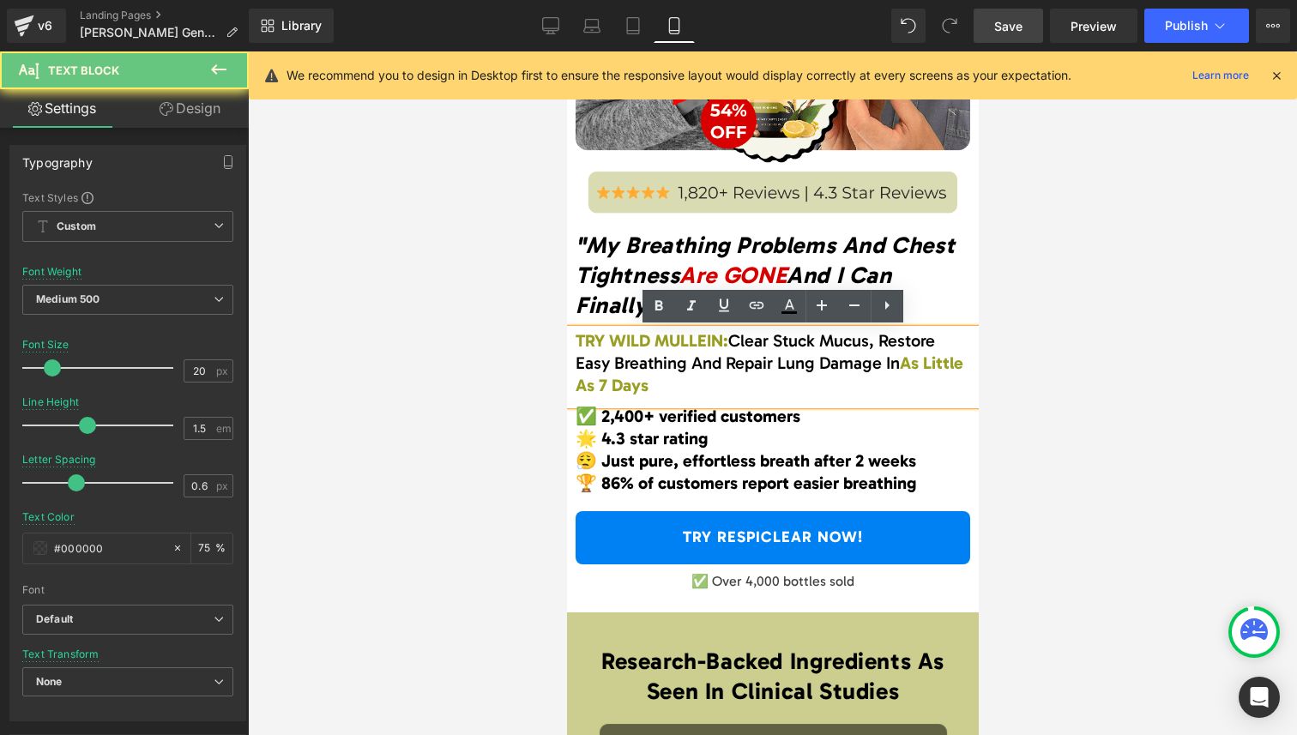
click at [760, 356] on span "Clear Stuck Mucus, Restore Easy Breathing And Repair Lung Damage In" at bounding box center [757, 351] width 364 height 43
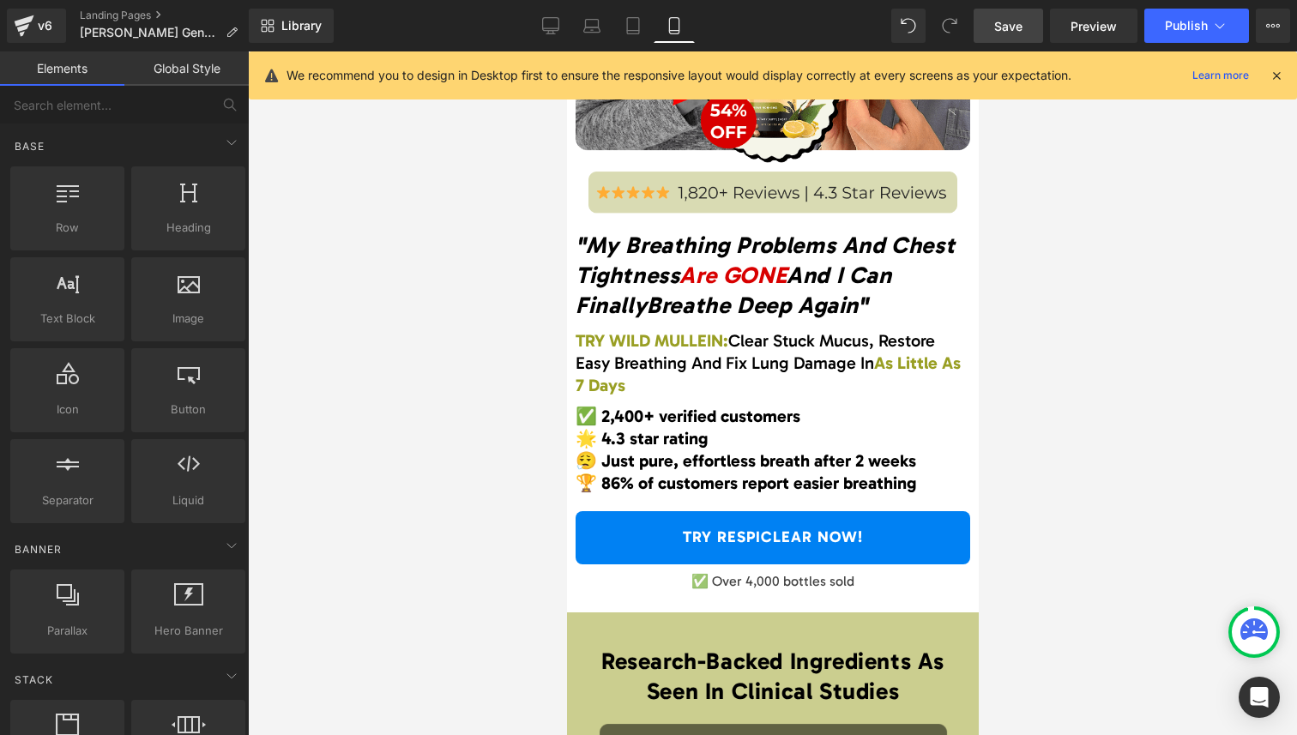
click at [1097, 396] on div at bounding box center [772, 393] width 1049 height 684
click at [991, 21] on link "Save" at bounding box center [1008, 26] width 69 height 34
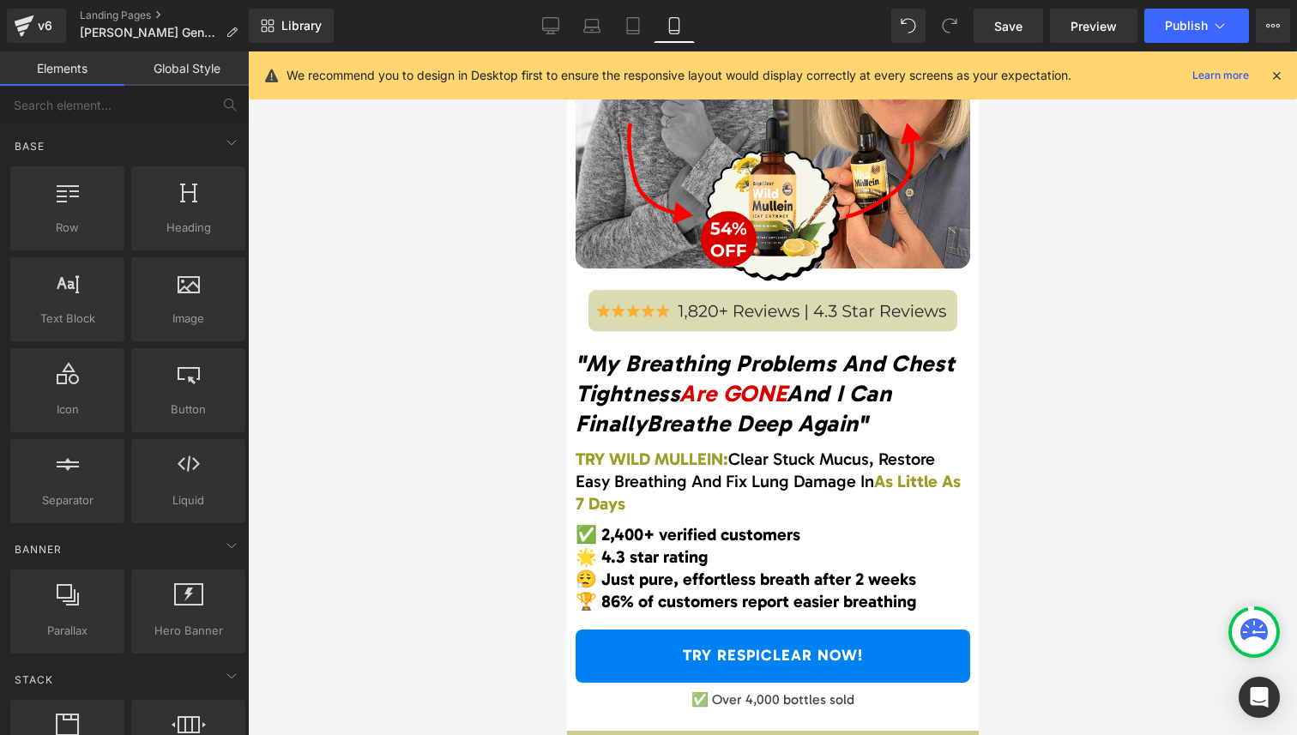
scroll to position [245, 0]
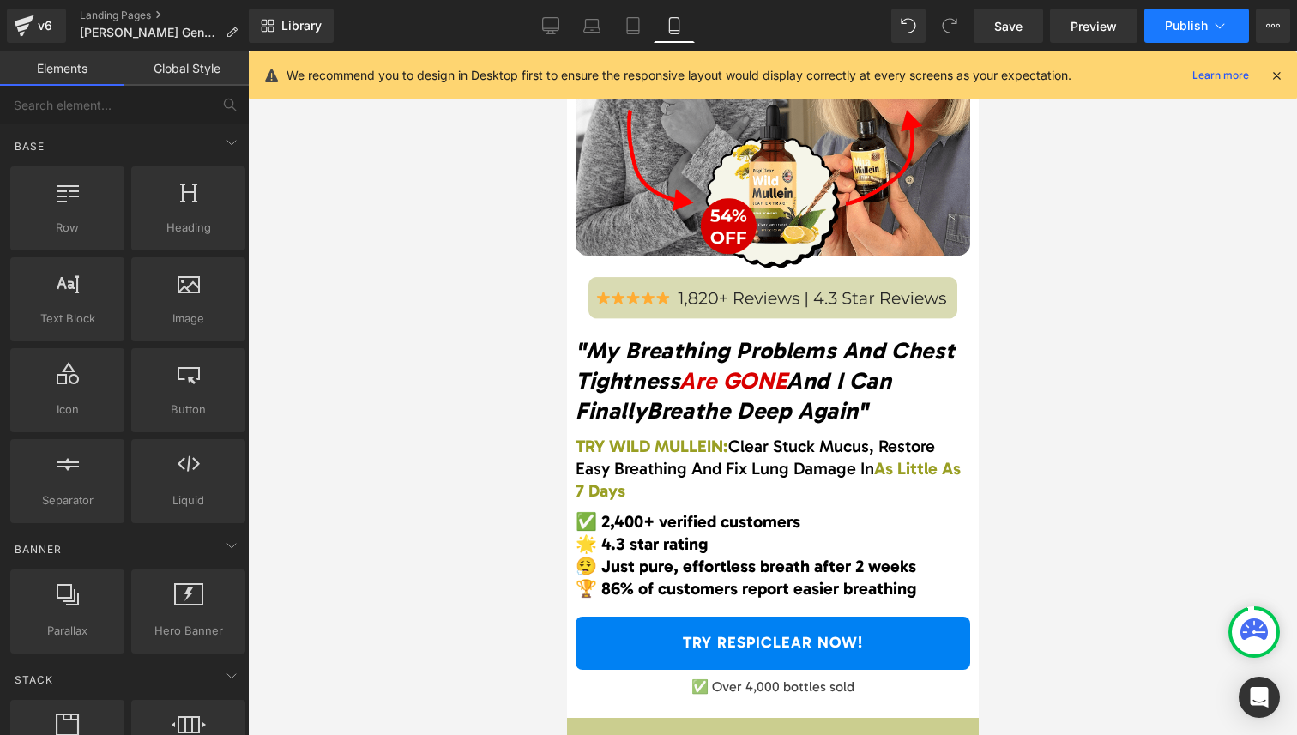
click at [1184, 24] on span "Publish" at bounding box center [1186, 26] width 43 height 14
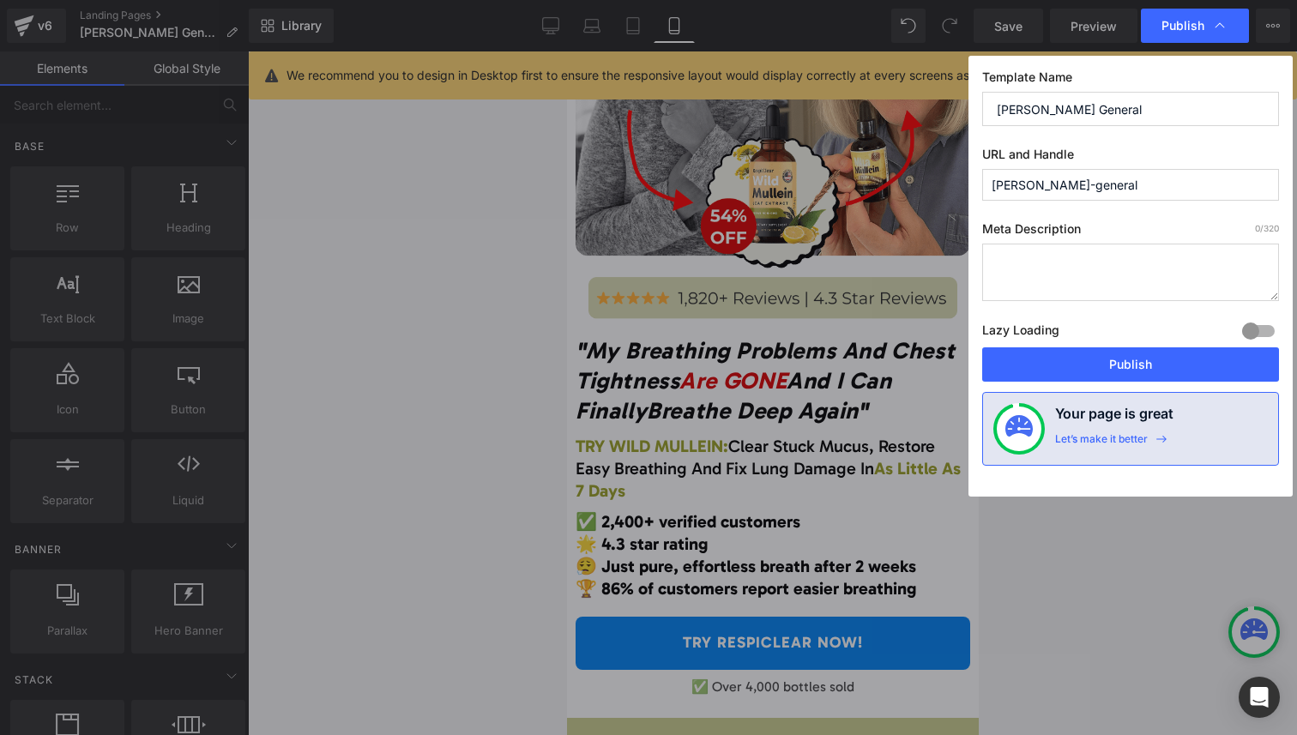
click at [1120, 109] on input "[PERSON_NAME] General" at bounding box center [1130, 109] width 297 height 34
click at [1130, 183] on input "[PERSON_NAME]-general" at bounding box center [1130, 185] width 297 height 32
drag, startPoint x: 1145, startPoint y: 185, endPoint x: 1077, endPoint y: 185, distance: 68.6
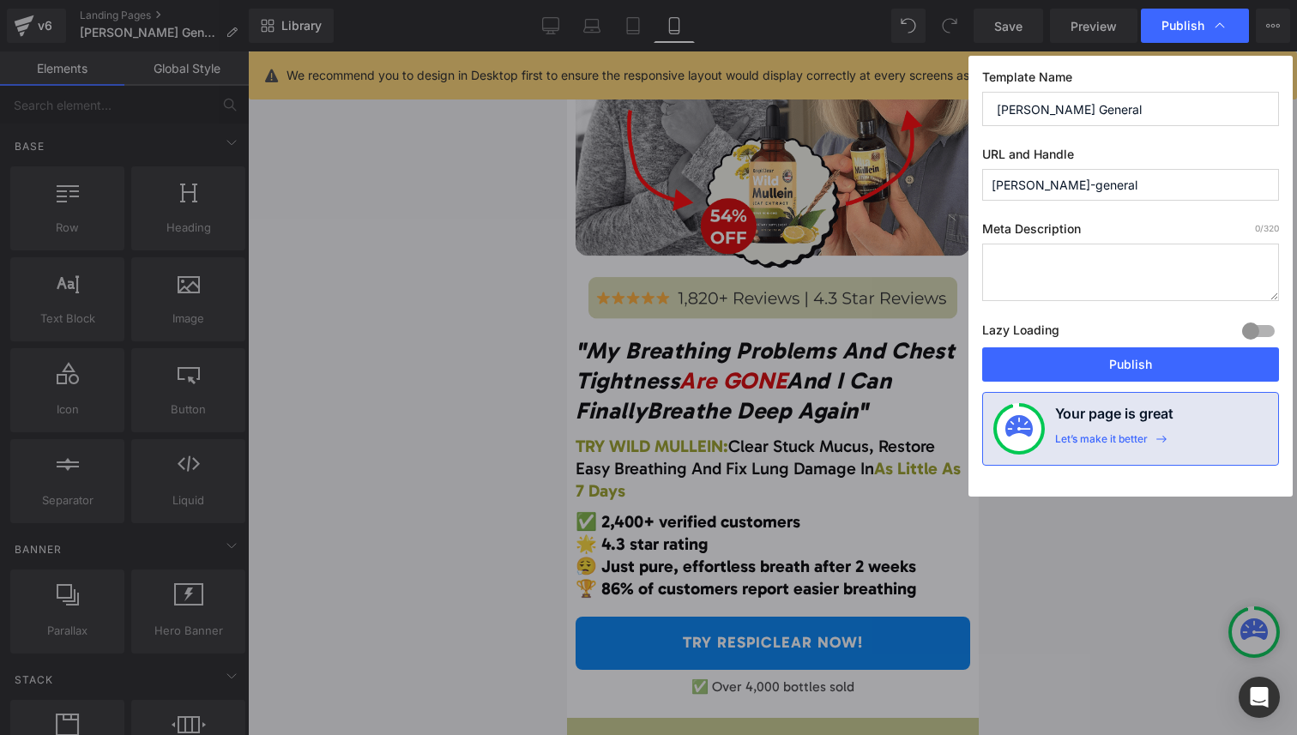
click at [1077, 185] on input "[PERSON_NAME]-general" at bounding box center [1130, 185] width 297 height 32
click at [1076, 220] on div "Template Name HM lander General URL and Handle hm-lander-general Meta Descripti…" at bounding box center [1131, 276] width 324 height 441
click at [1178, 365] on button "Publish" at bounding box center [1130, 364] width 297 height 34
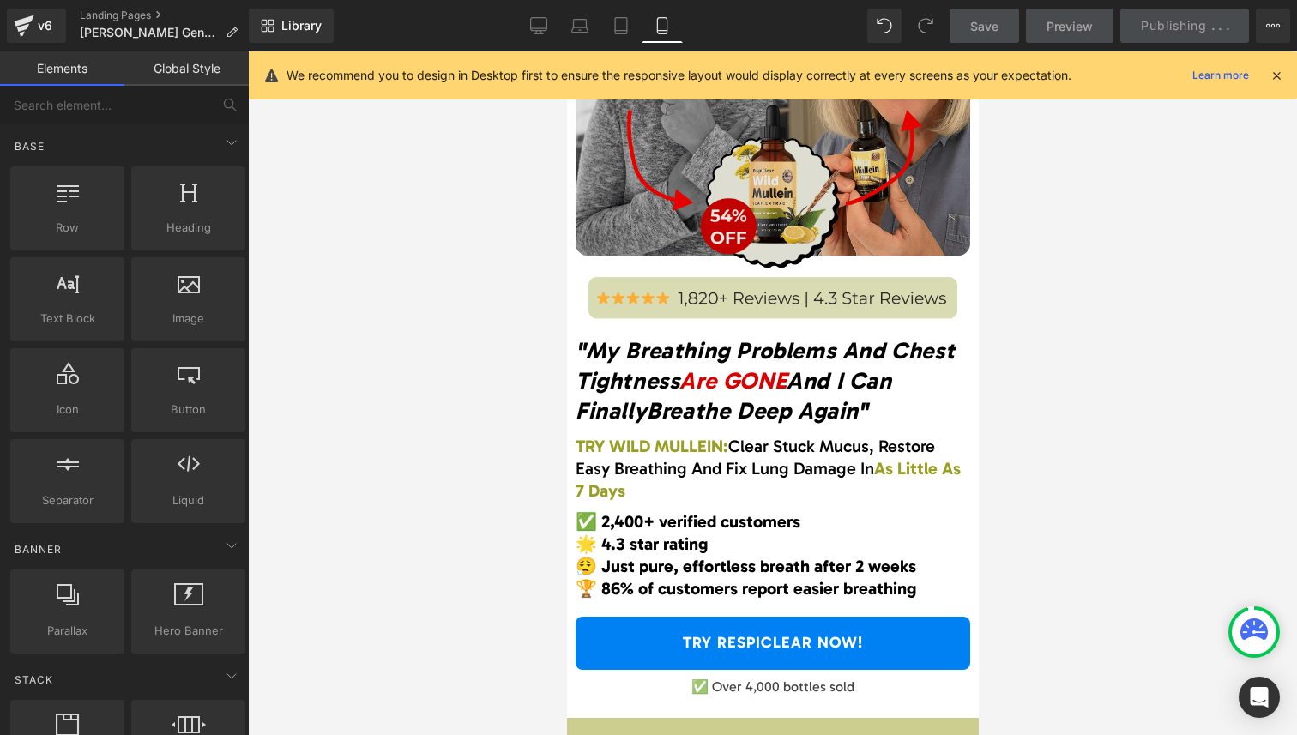
scroll to position [84, 0]
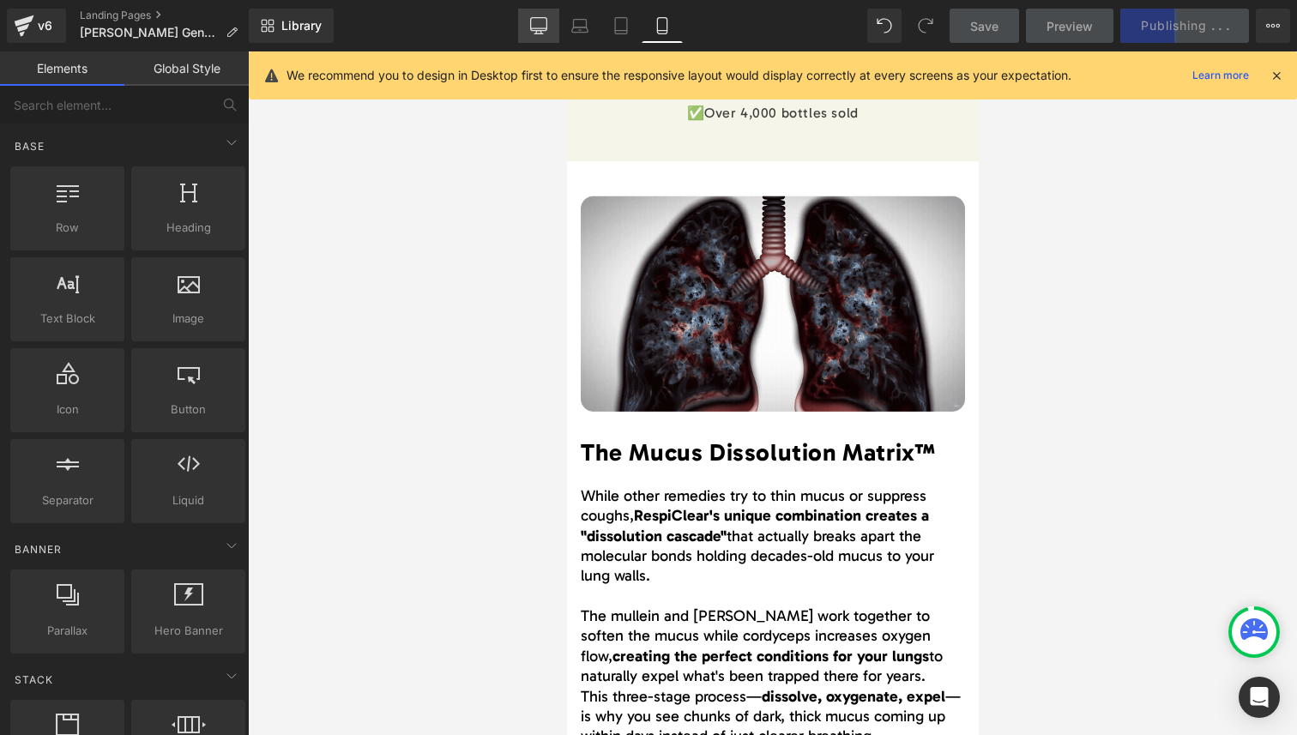
click at [545, 27] on icon at bounding box center [538, 25] width 17 height 17
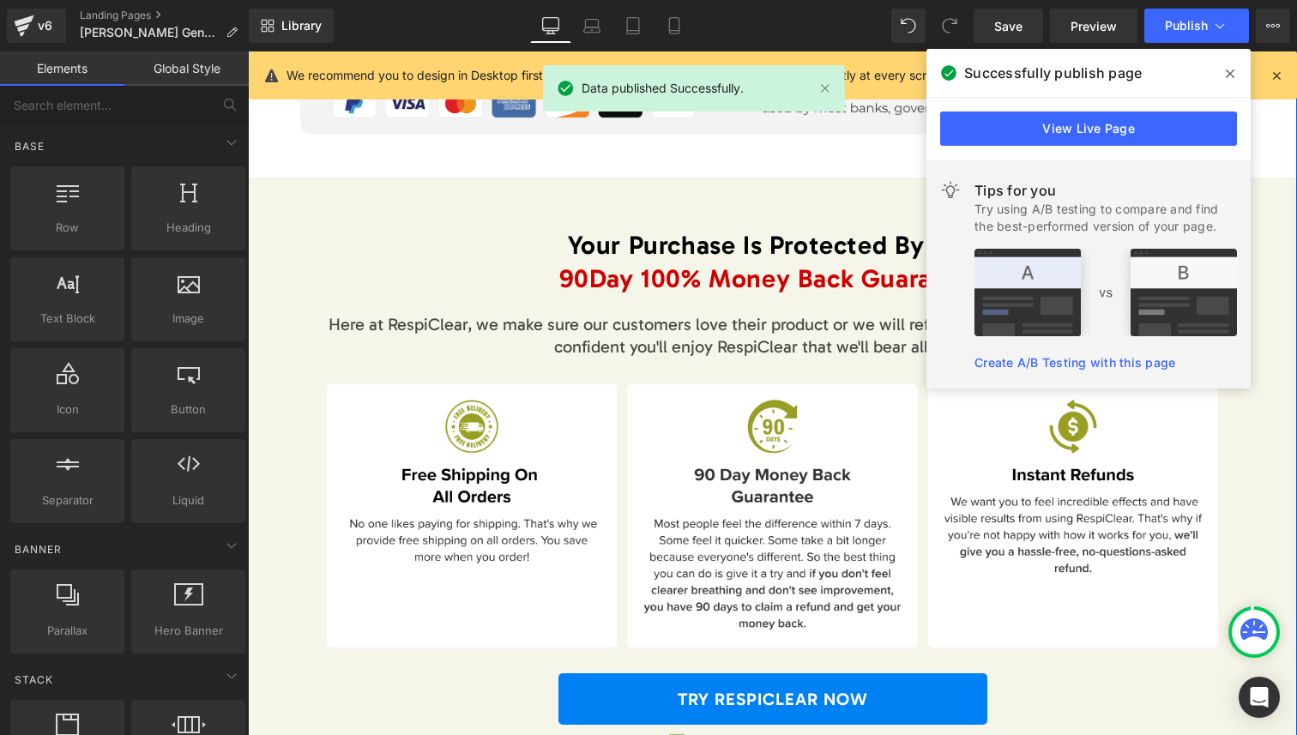
scroll to position [8074, 0]
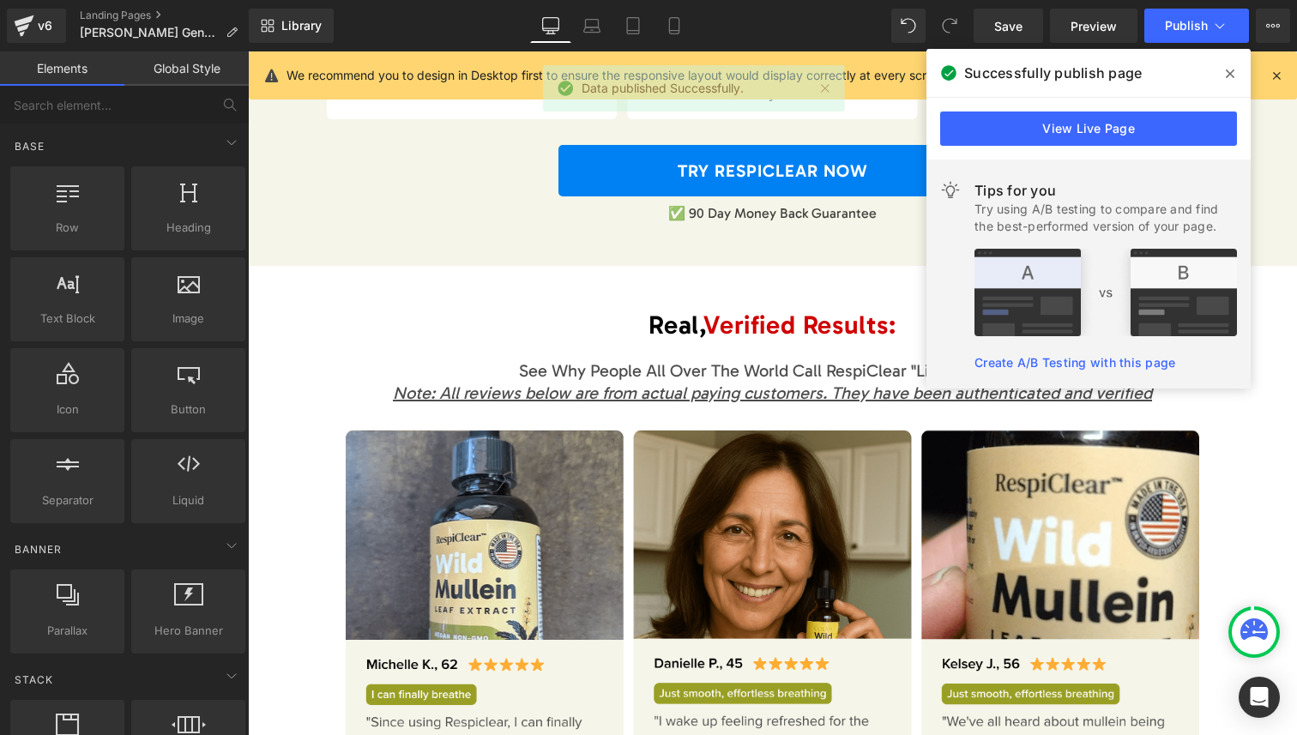
click at [1228, 70] on icon at bounding box center [1230, 74] width 9 height 14
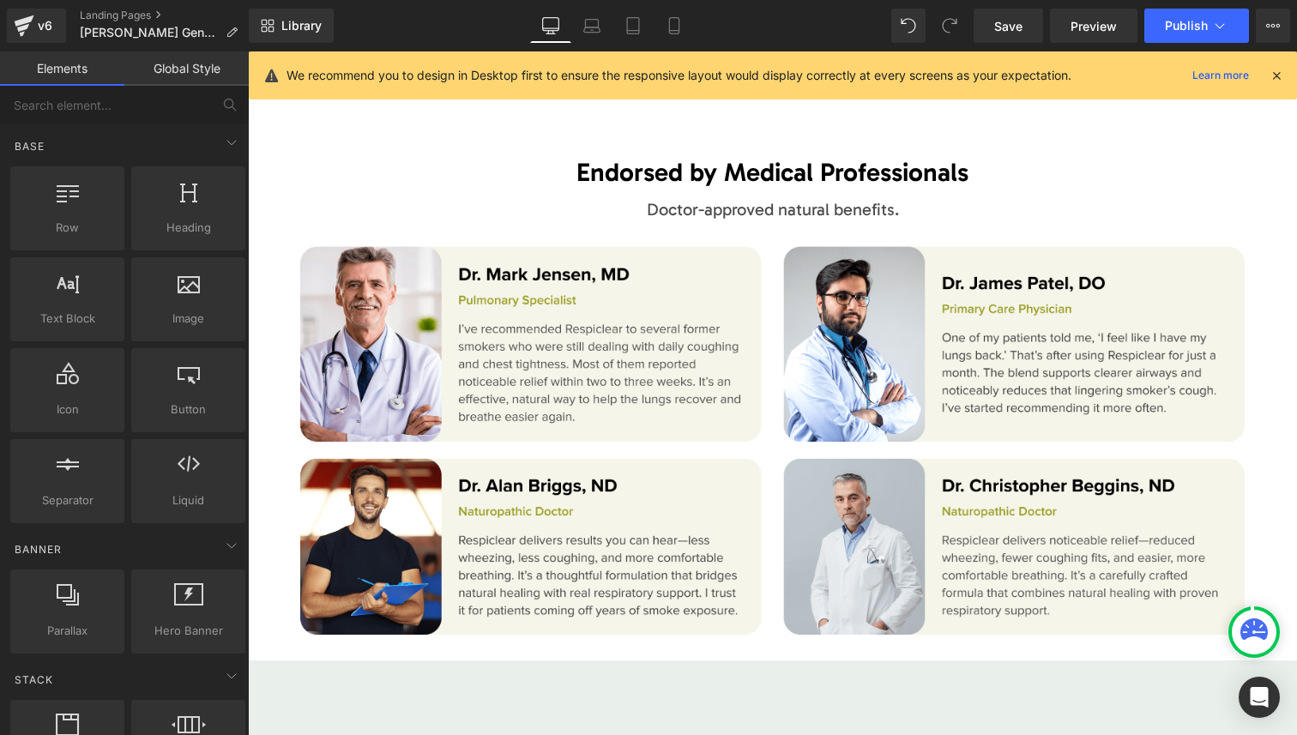
scroll to position [9594, 0]
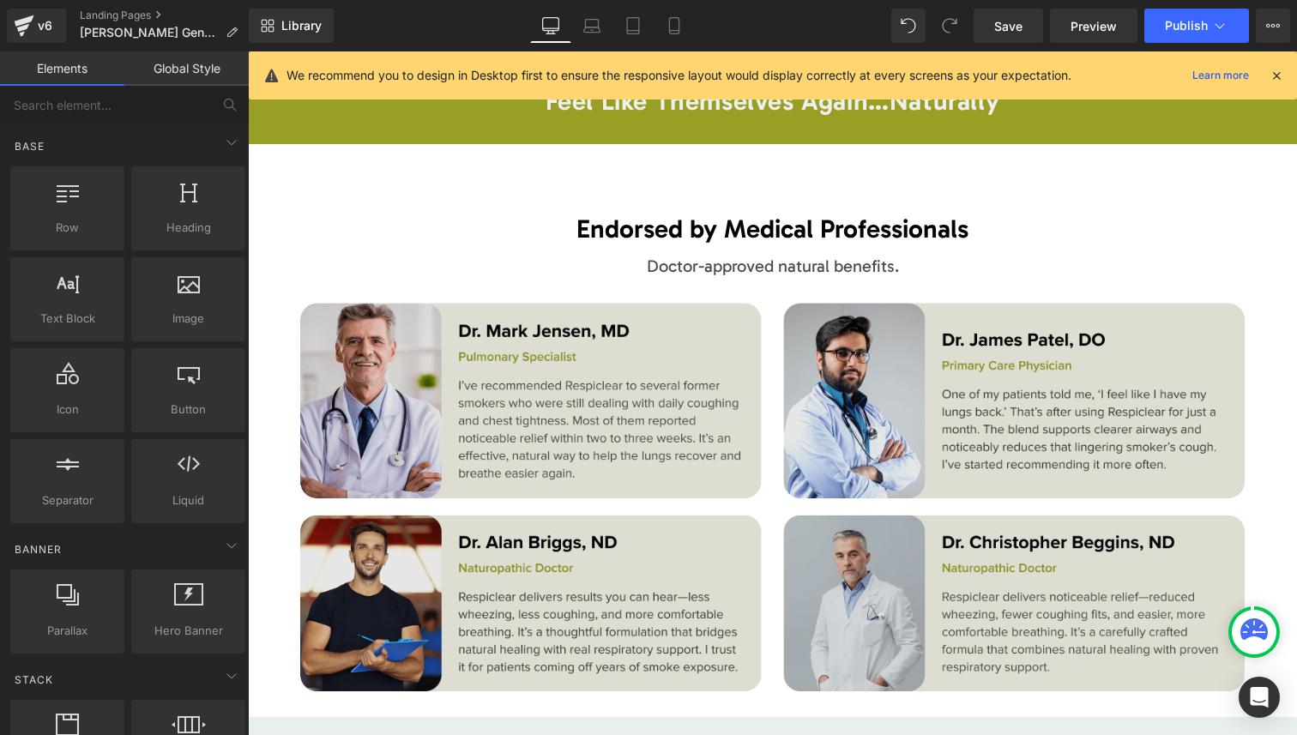
click at [552, 345] on img at bounding box center [772, 497] width 945 height 389
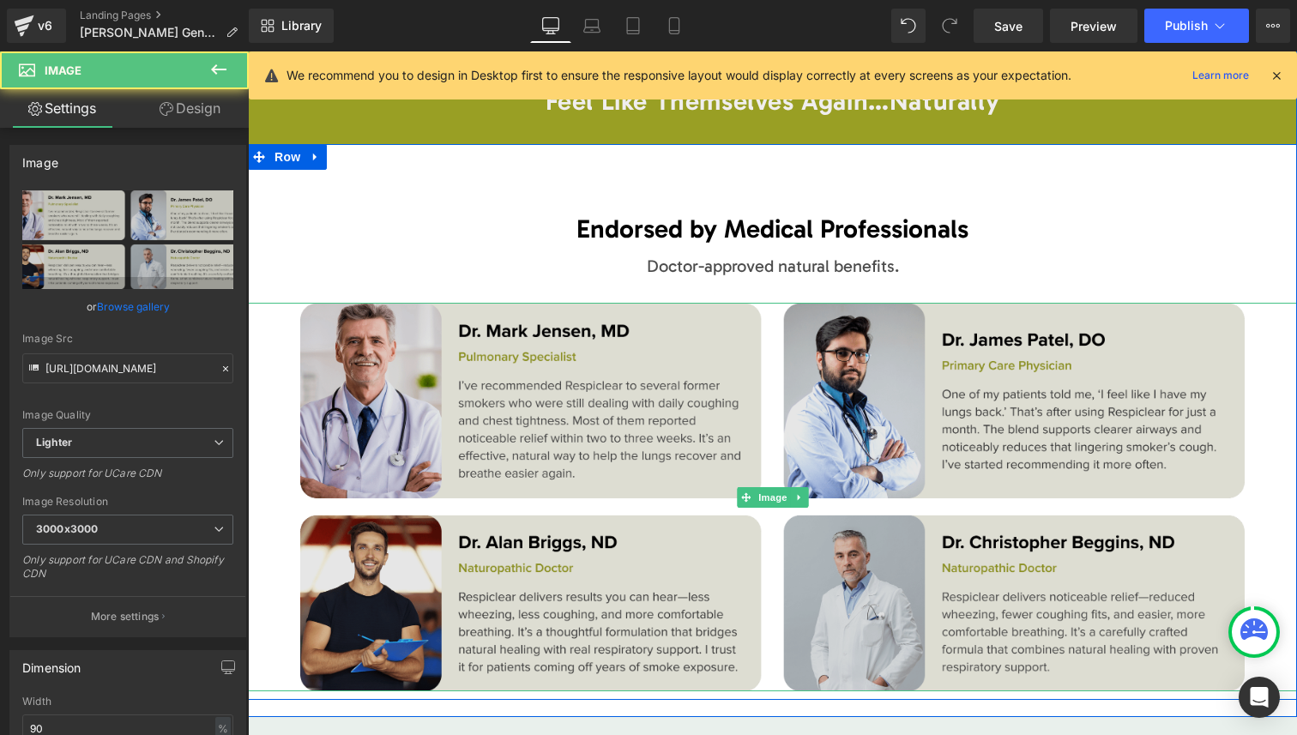
click at [540, 387] on img at bounding box center [772, 497] width 945 height 389
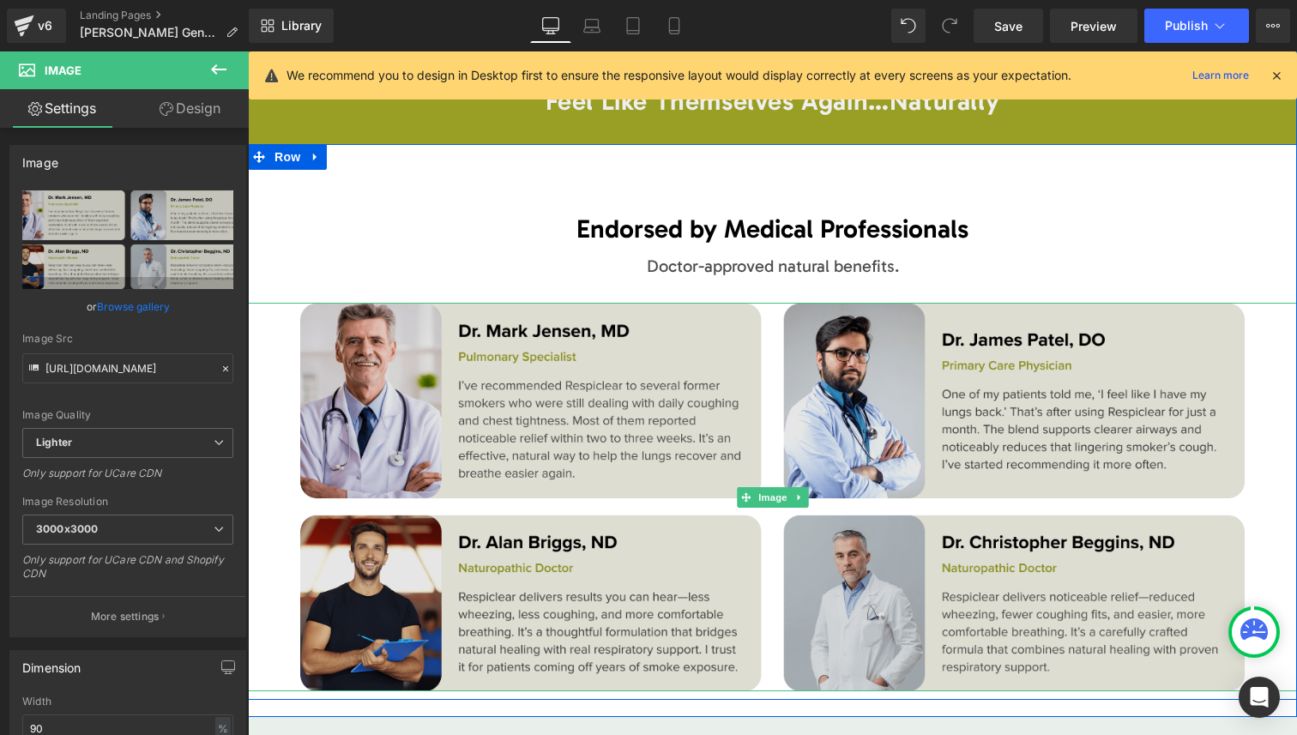
click at [513, 382] on img at bounding box center [772, 497] width 945 height 389
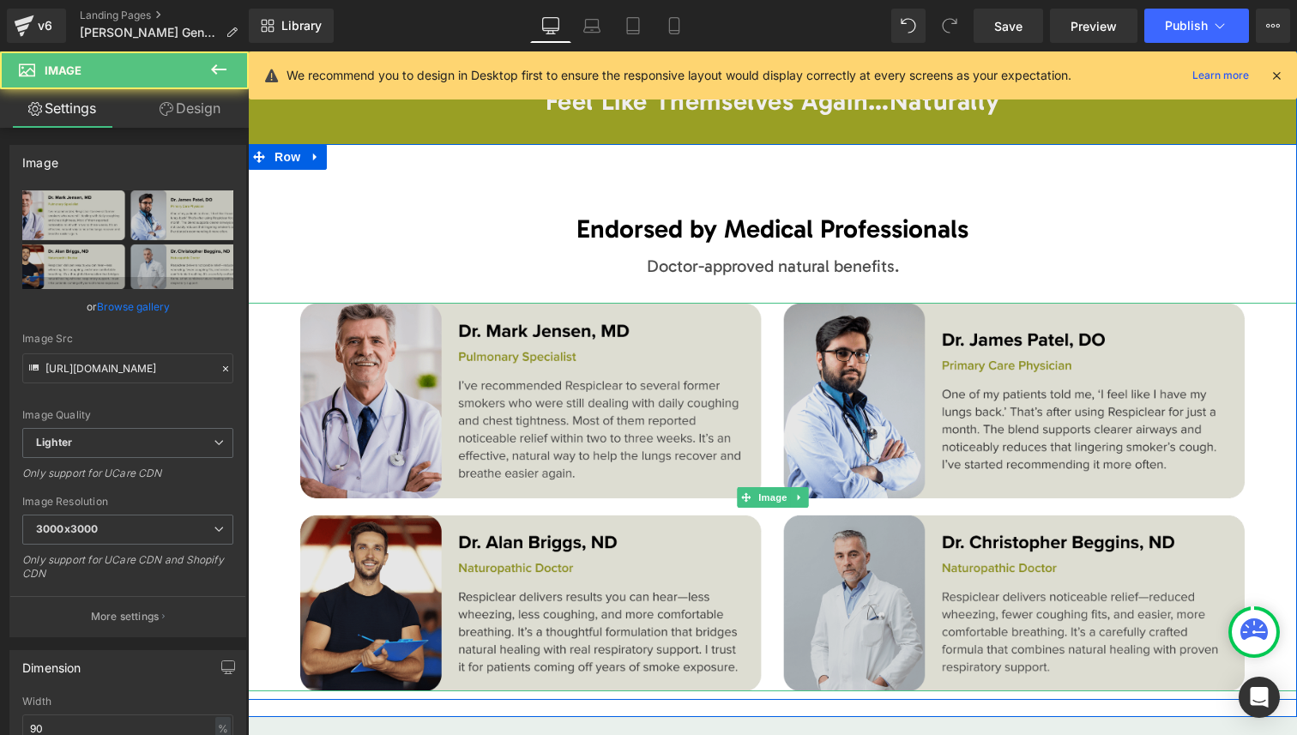
click at [513, 382] on img at bounding box center [772, 497] width 945 height 389
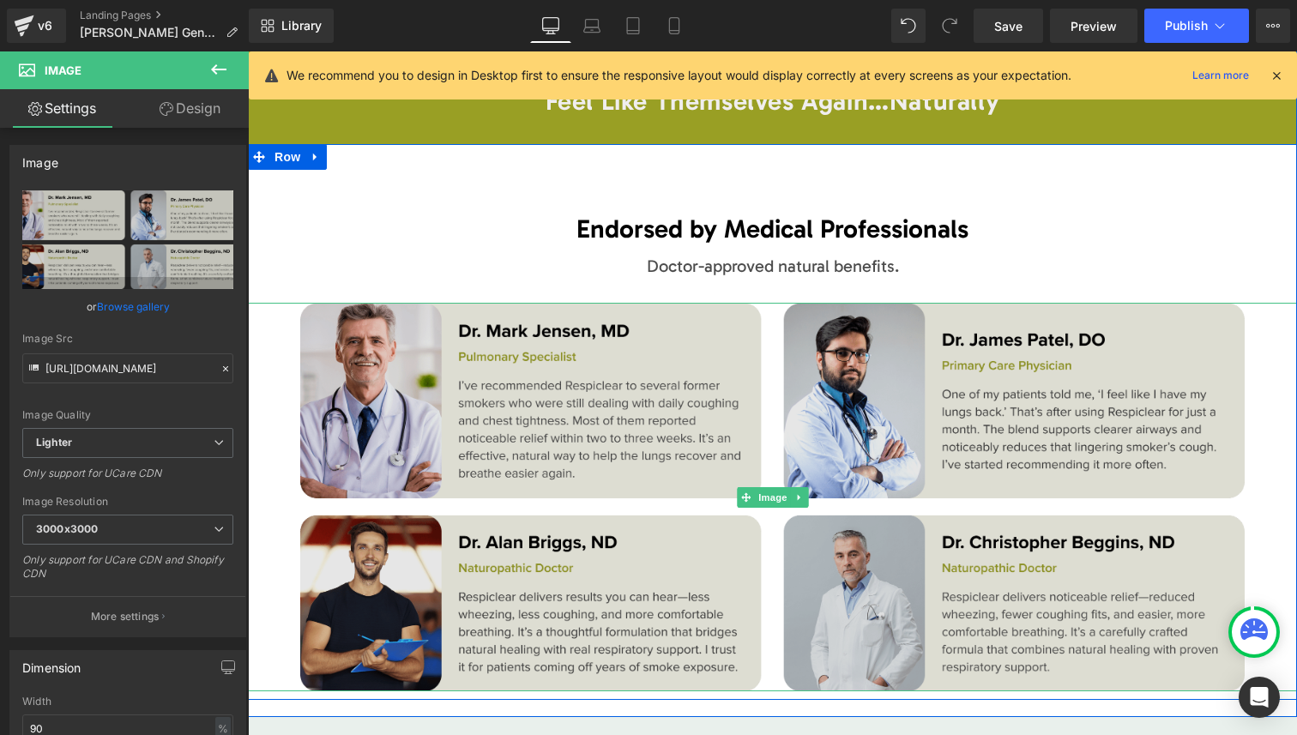
click at [693, 303] on img at bounding box center [772, 497] width 945 height 389
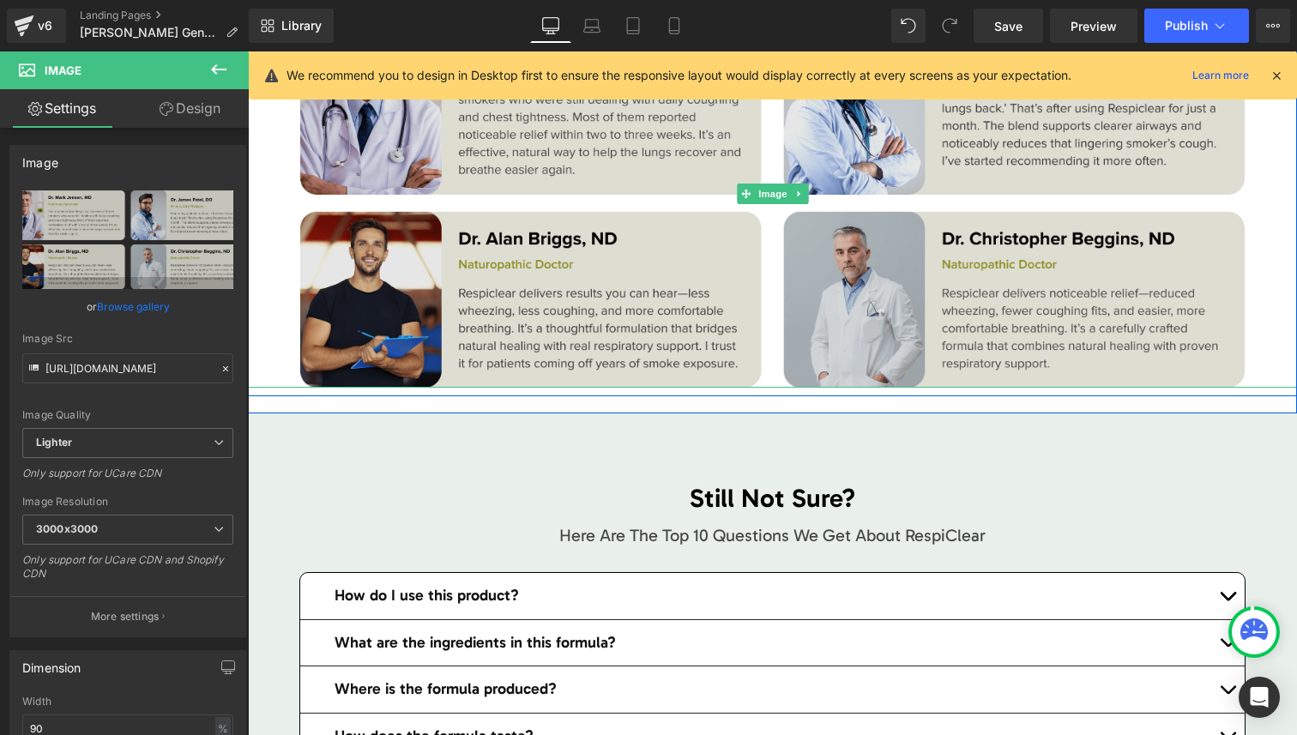
scroll to position [10079, 0]
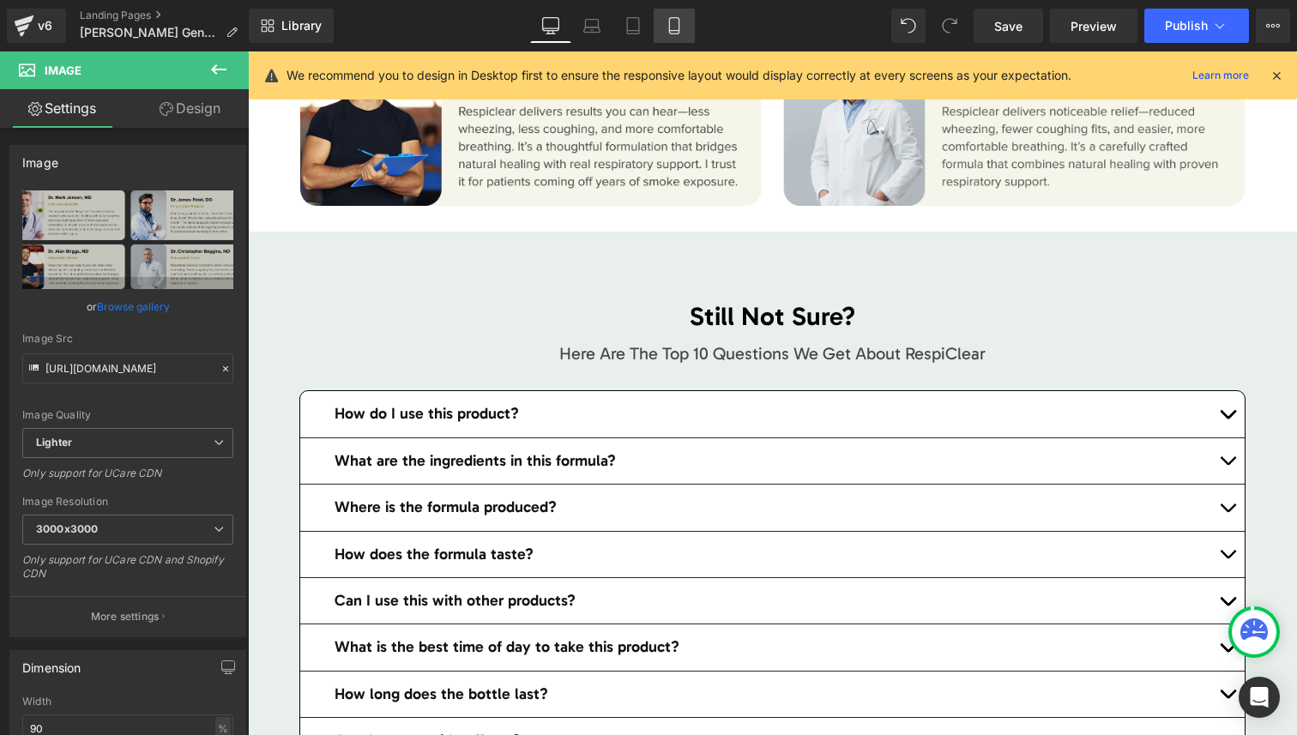
click at [677, 29] on icon at bounding box center [674, 25] width 17 height 17
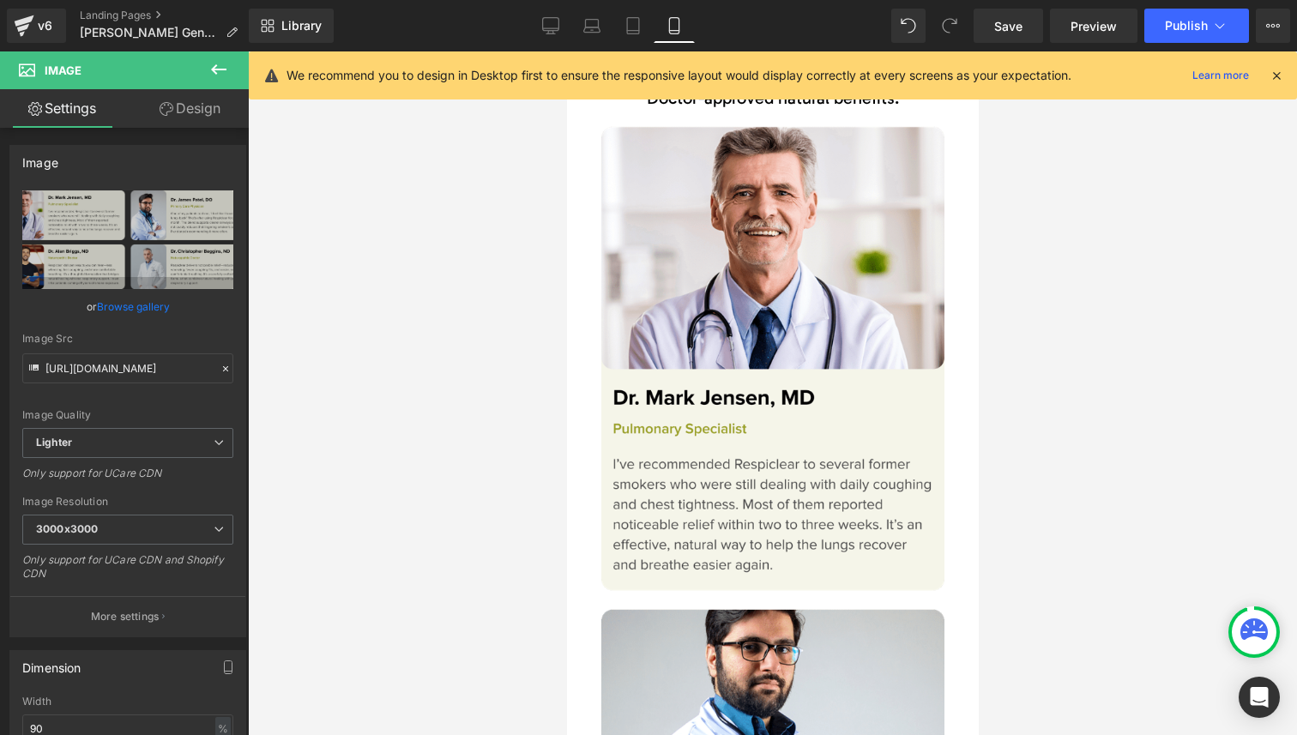
scroll to position [16675, 0]
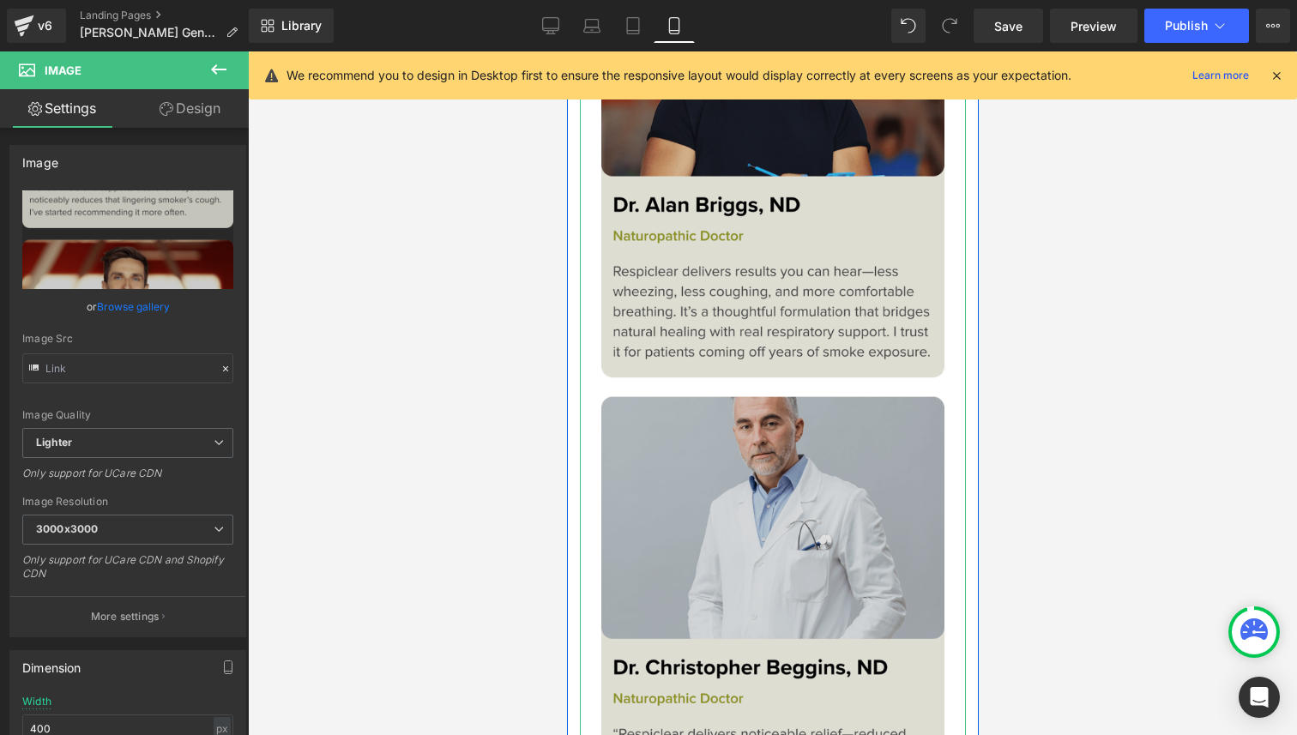
scroll to position [17623, 0]
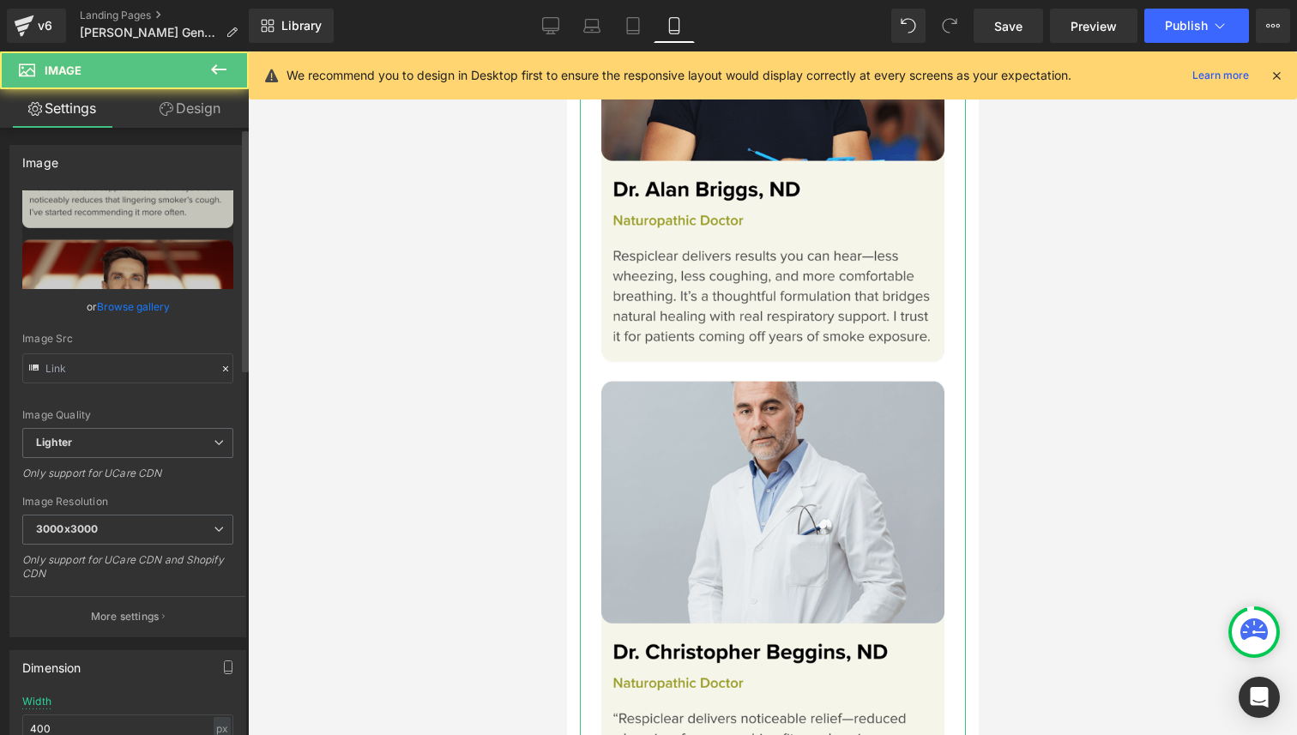
click at [135, 308] on link "Browse gallery" at bounding box center [133, 307] width 73 height 30
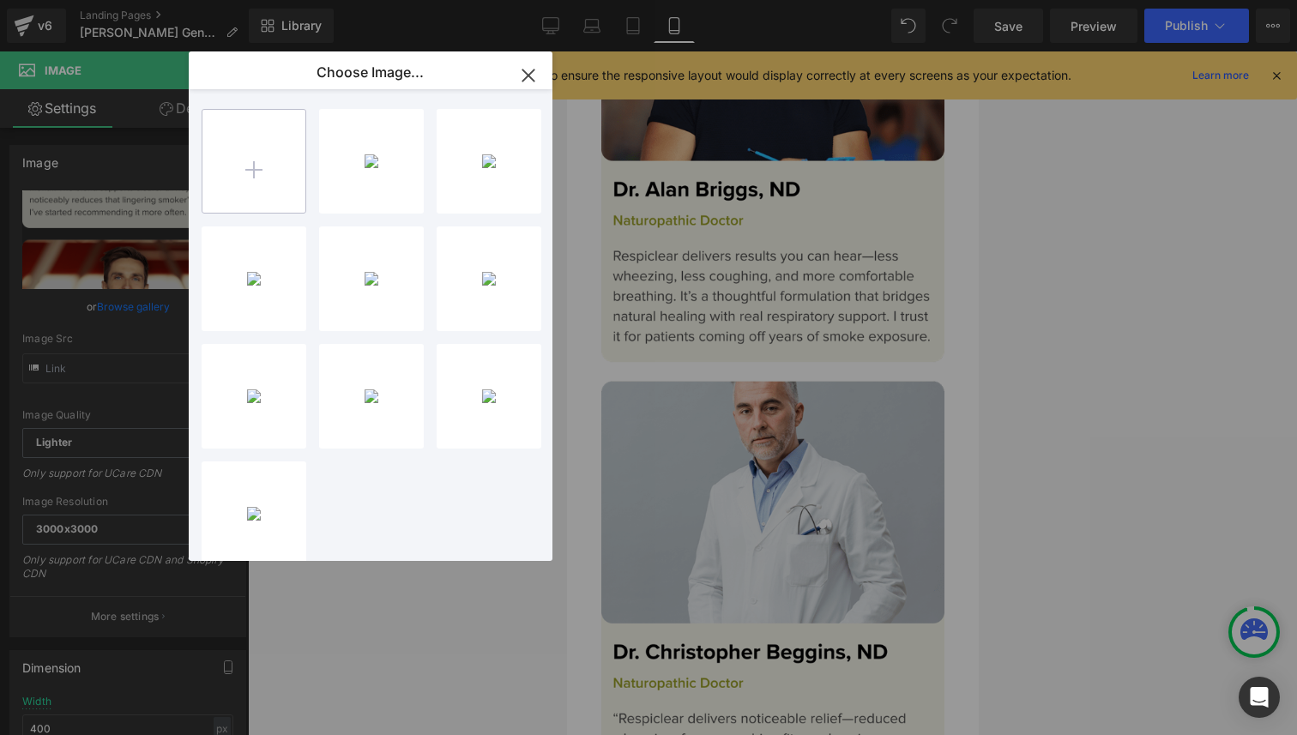
click at [252, 169] on input "file" at bounding box center [253, 161] width 103 height 103
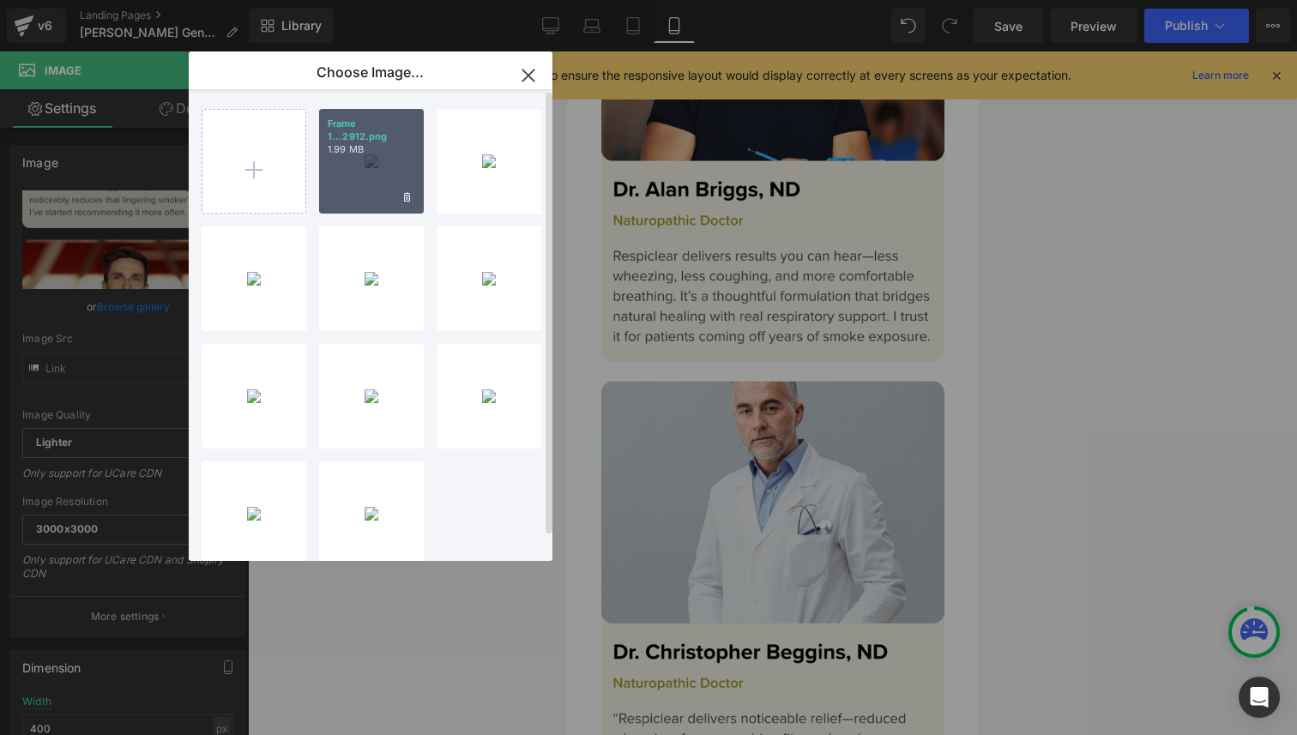
click at [375, 174] on div "Frame 1...2912.png 1.99 MB" at bounding box center [371, 161] width 105 height 105
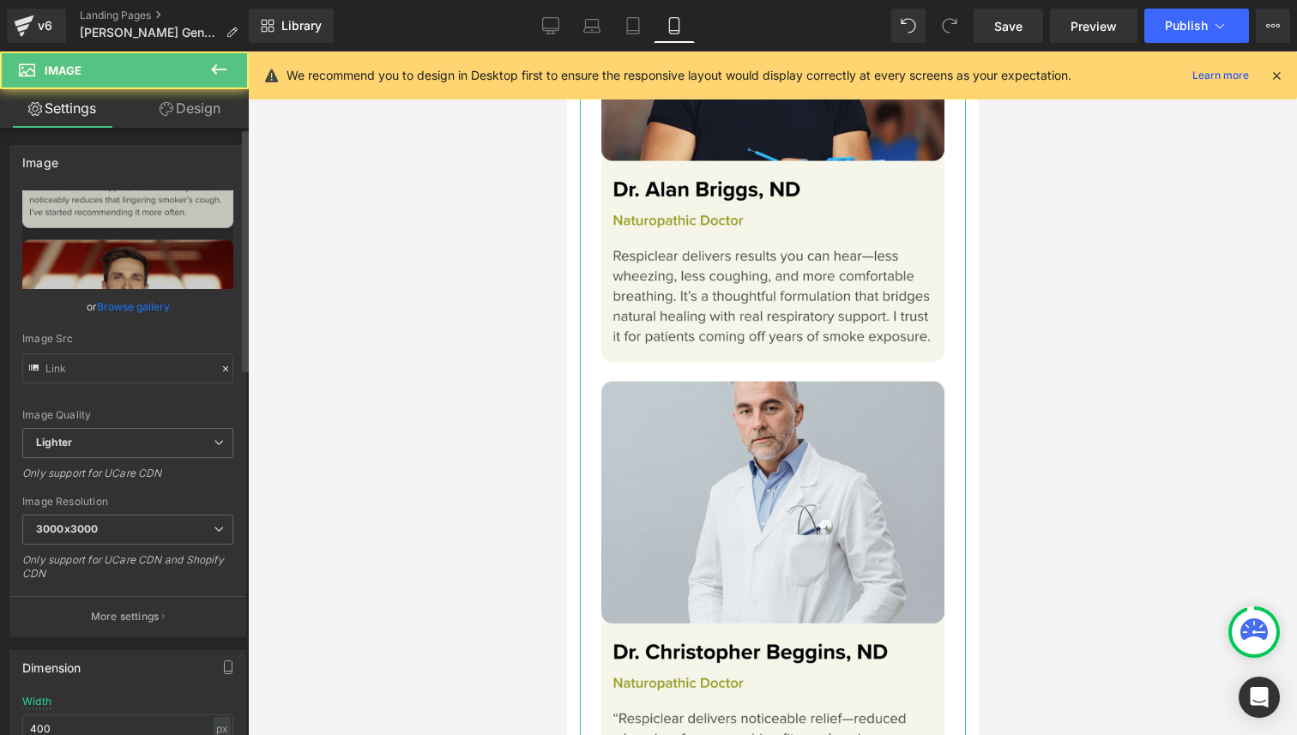
click at [127, 306] on link "Browse gallery" at bounding box center [133, 307] width 73 height 30
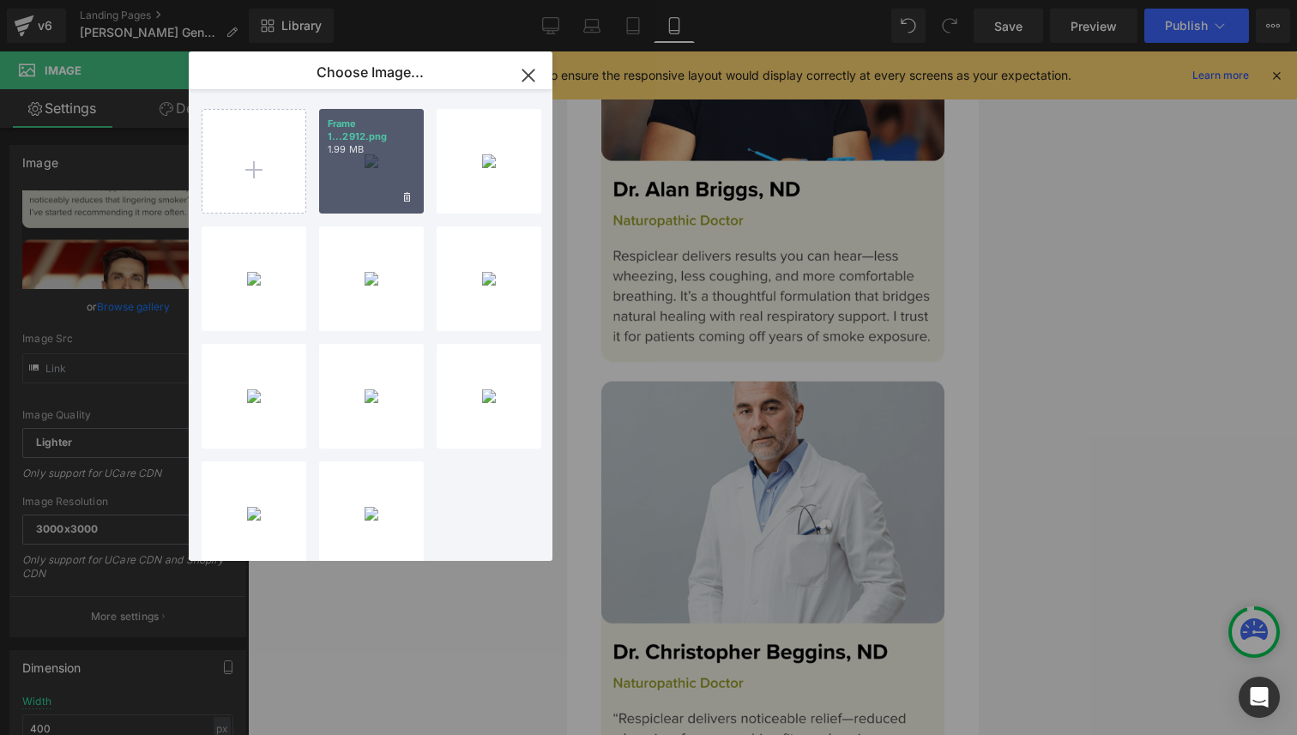
click at [361, 199] on div "Frame 1...2912.png 1.99 MB" at bounding box center [371, 161] width 105 height 105
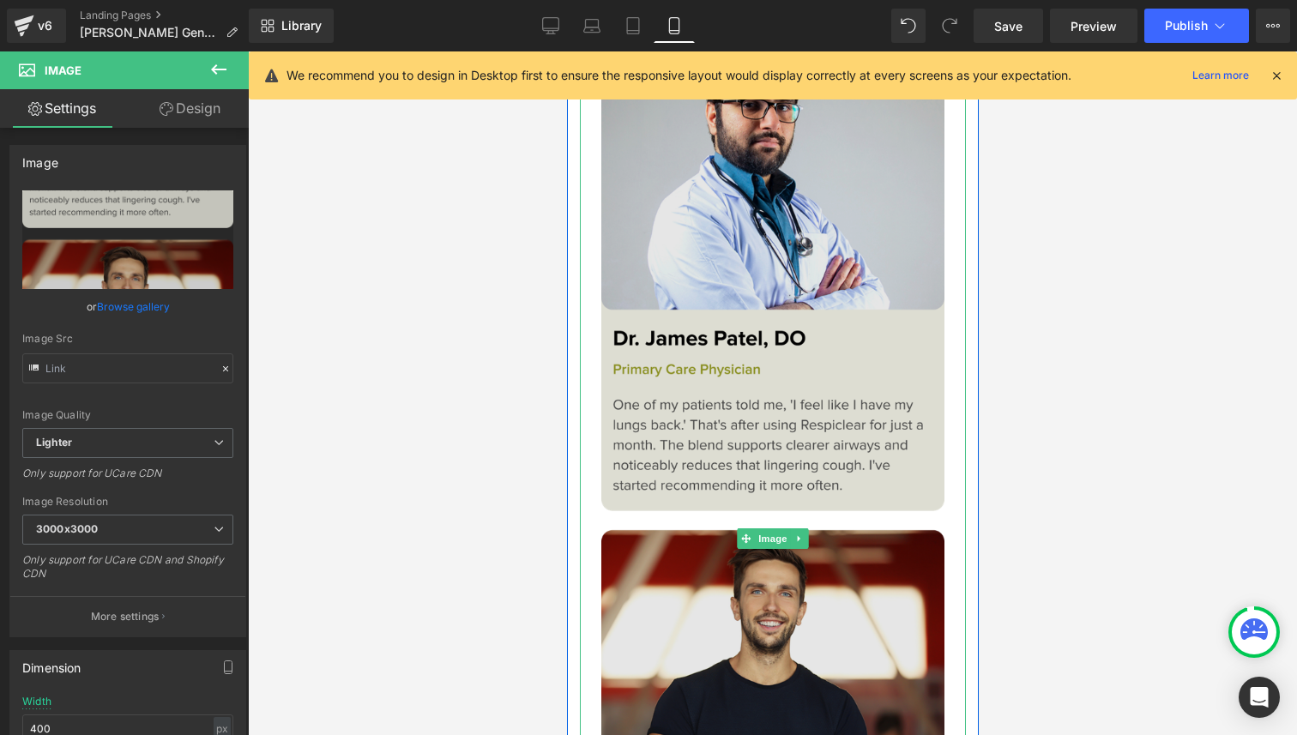
scroll to position [16948, 0]
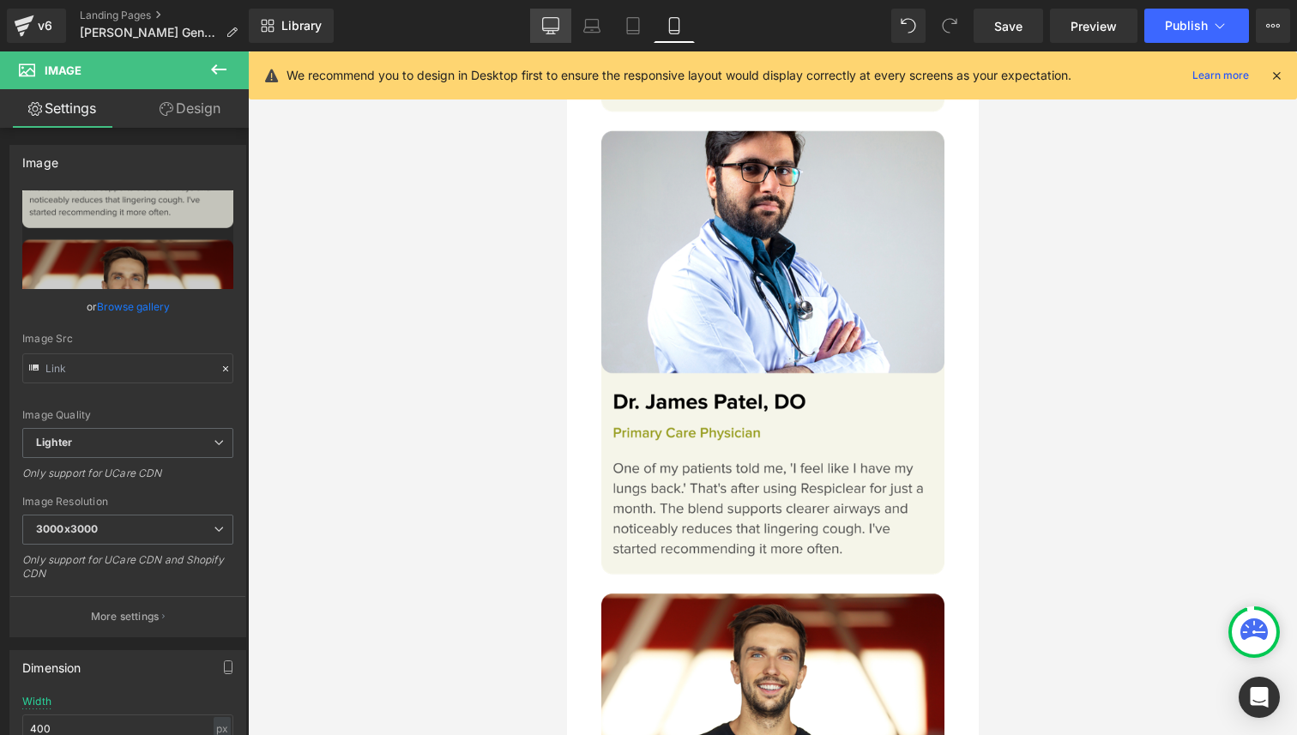
click at [561, 26] on link "Desktop" at bounding box center [550, 26] width 41 height 34
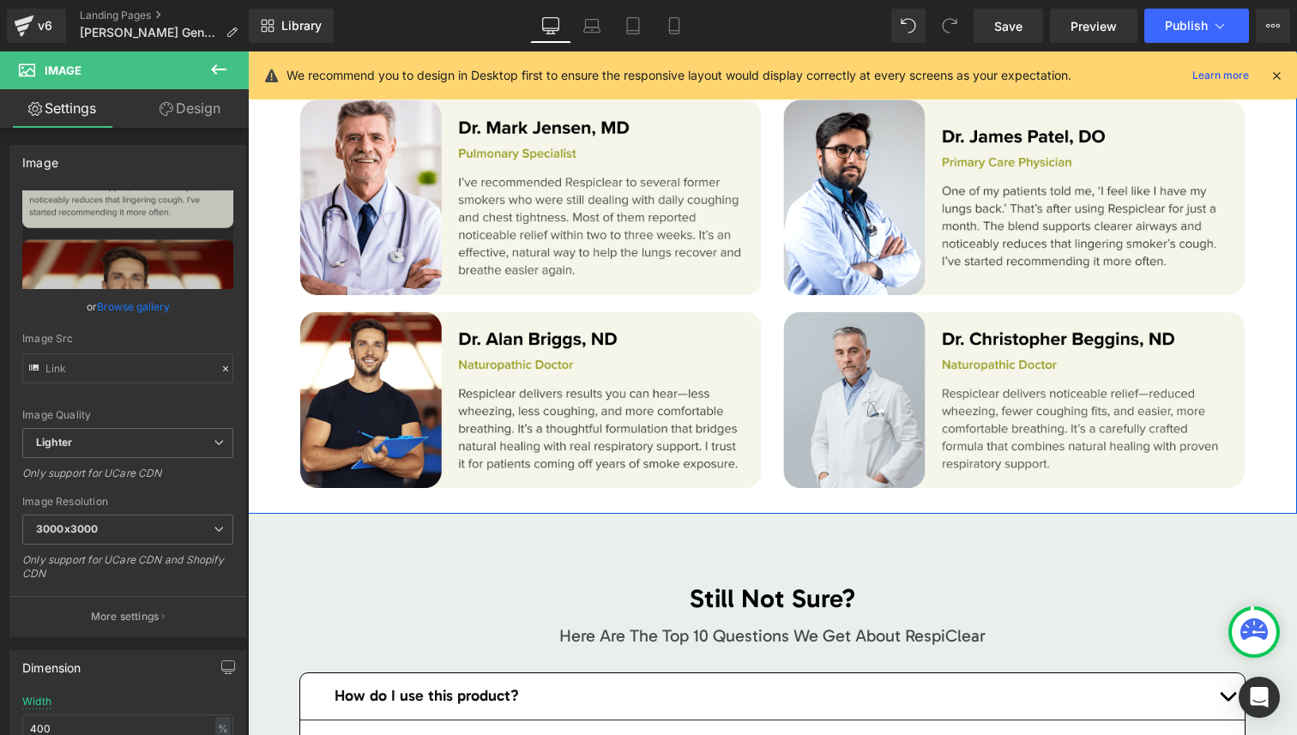
scroll to position [9848, 0]
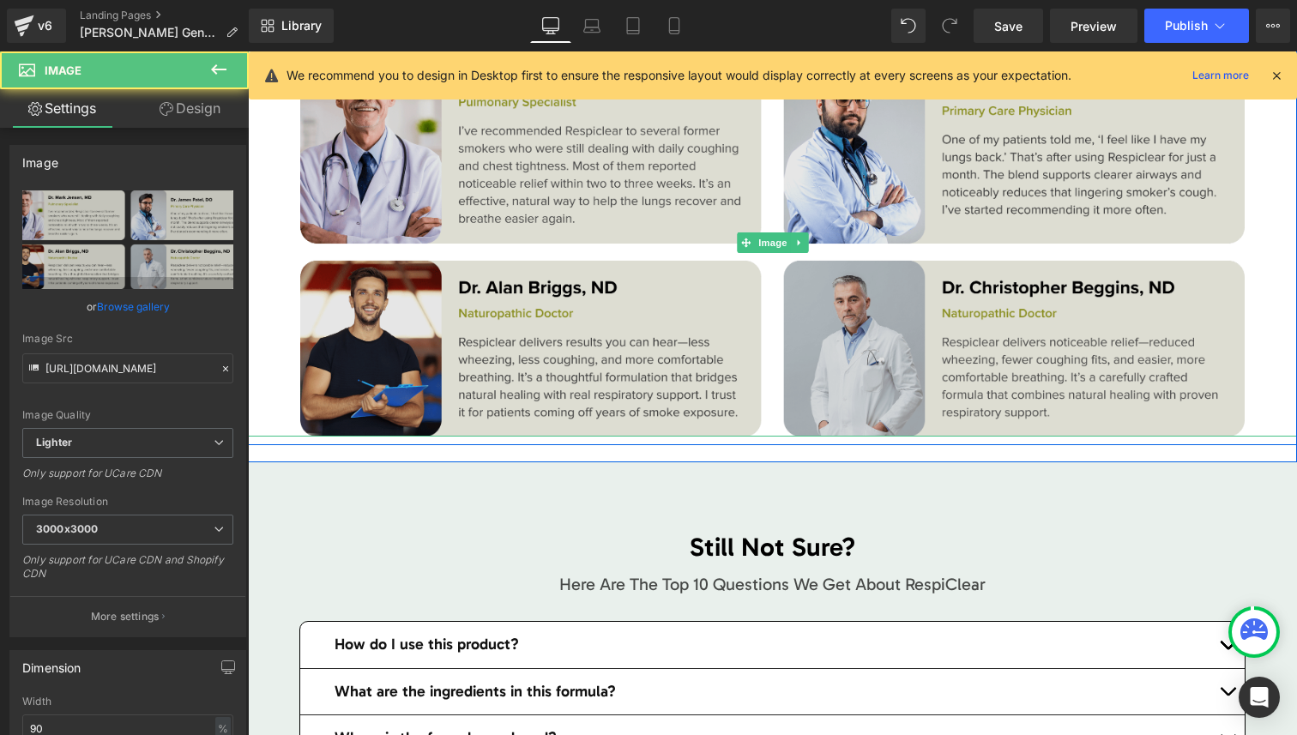
click at [728, 317] on img at bounding box center [772, 242] width 945 height 389
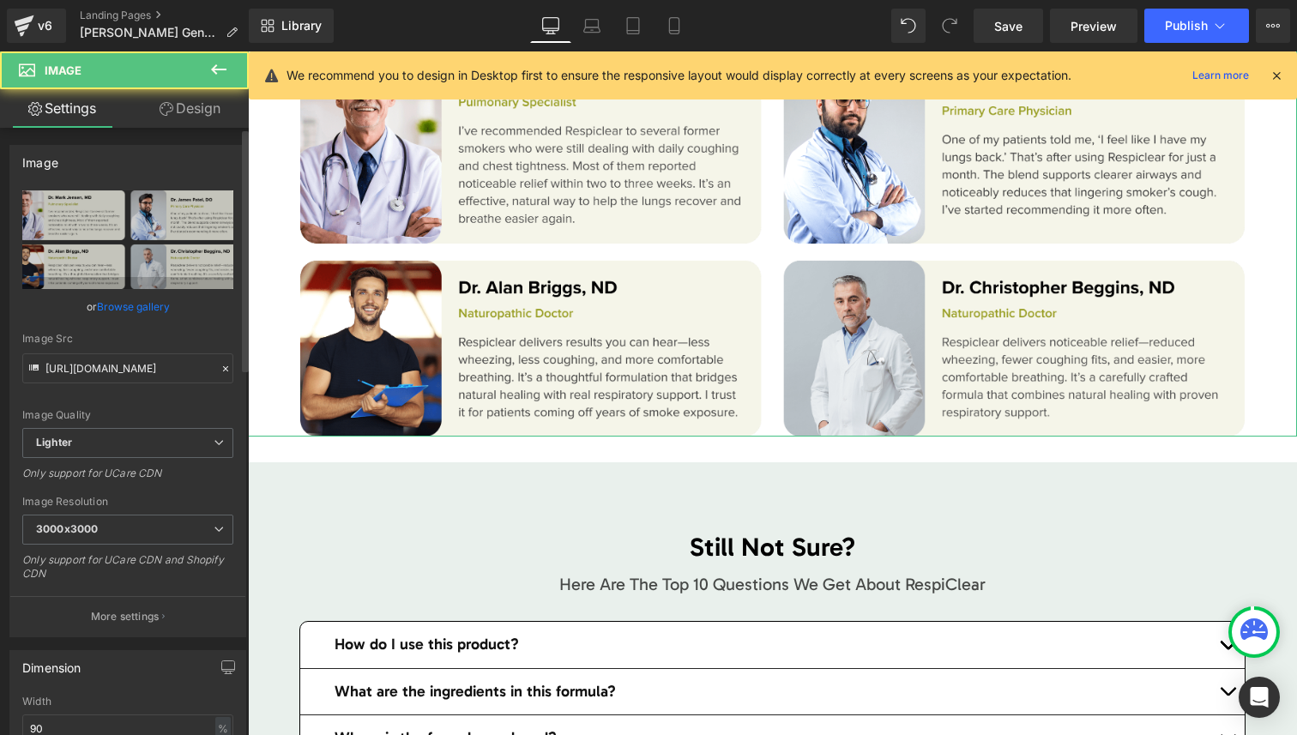
click at [115, 305] on link "Browse gallery" at bounding box center [133, 307] width 73 height 30
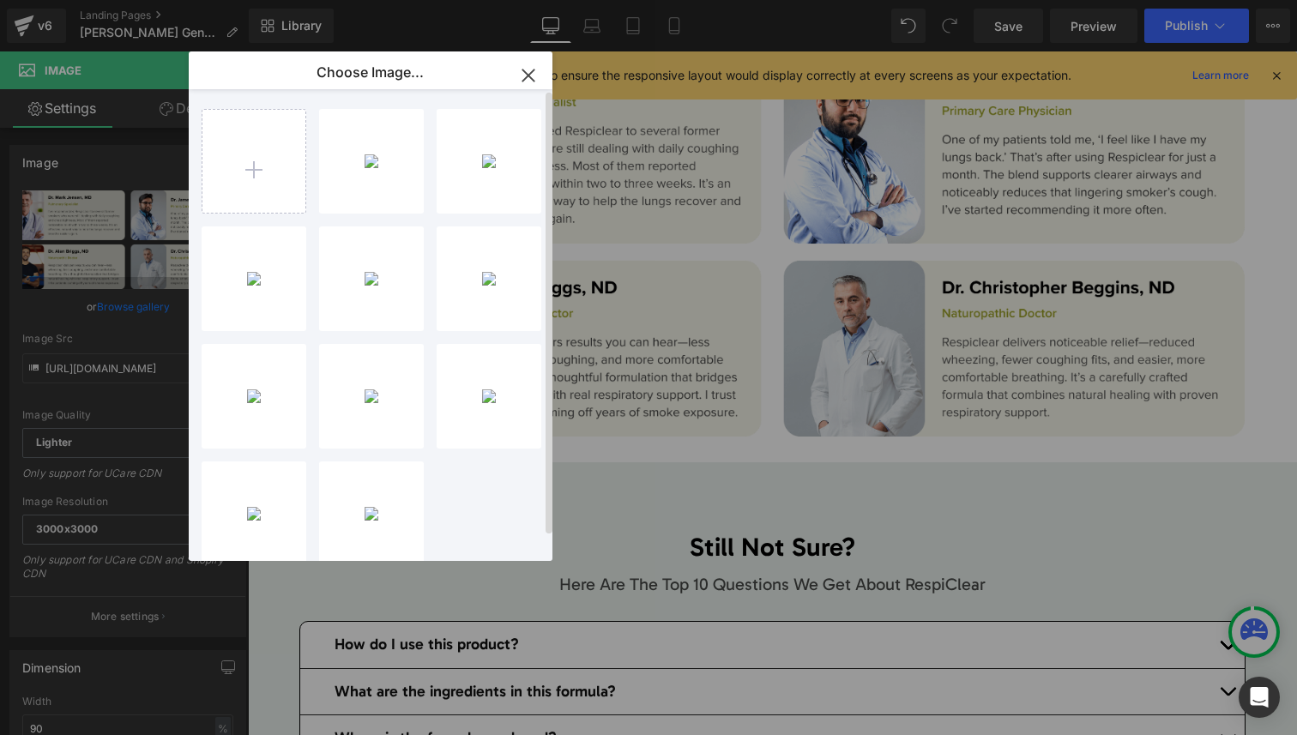
click at [307, 178] on div "Frame 1...2912.png 1.99 MB Delete image? Yes No Frame 1...3263.png 17.09 KB Del…" at bounding box center [381, 328] width 358 height 479
click at [293, 177] on input "file" at bounding box center [253, 161] width 103 height 103
type input "C:\fakepath\Frame 1000002913.png"
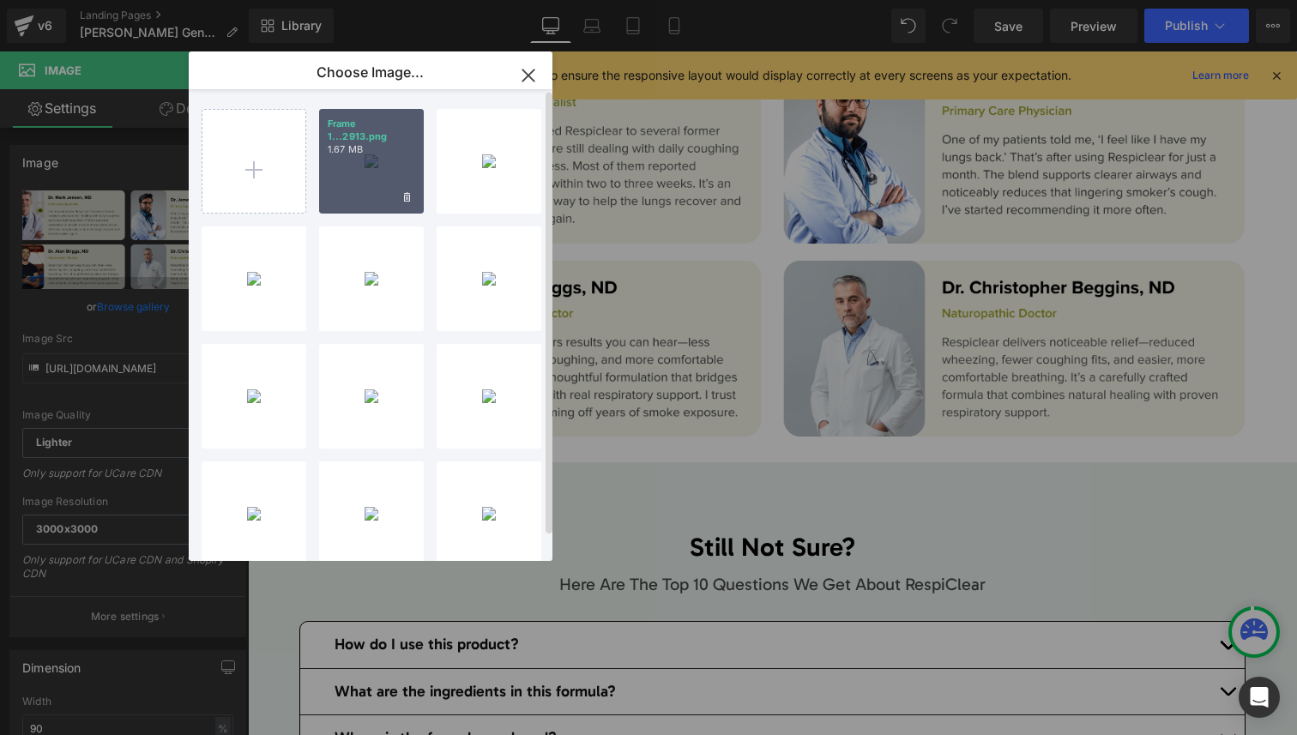
click at [352, 130] on p "Frame 1...2913.png" at bounding box center [372, 131] width 88 height 26
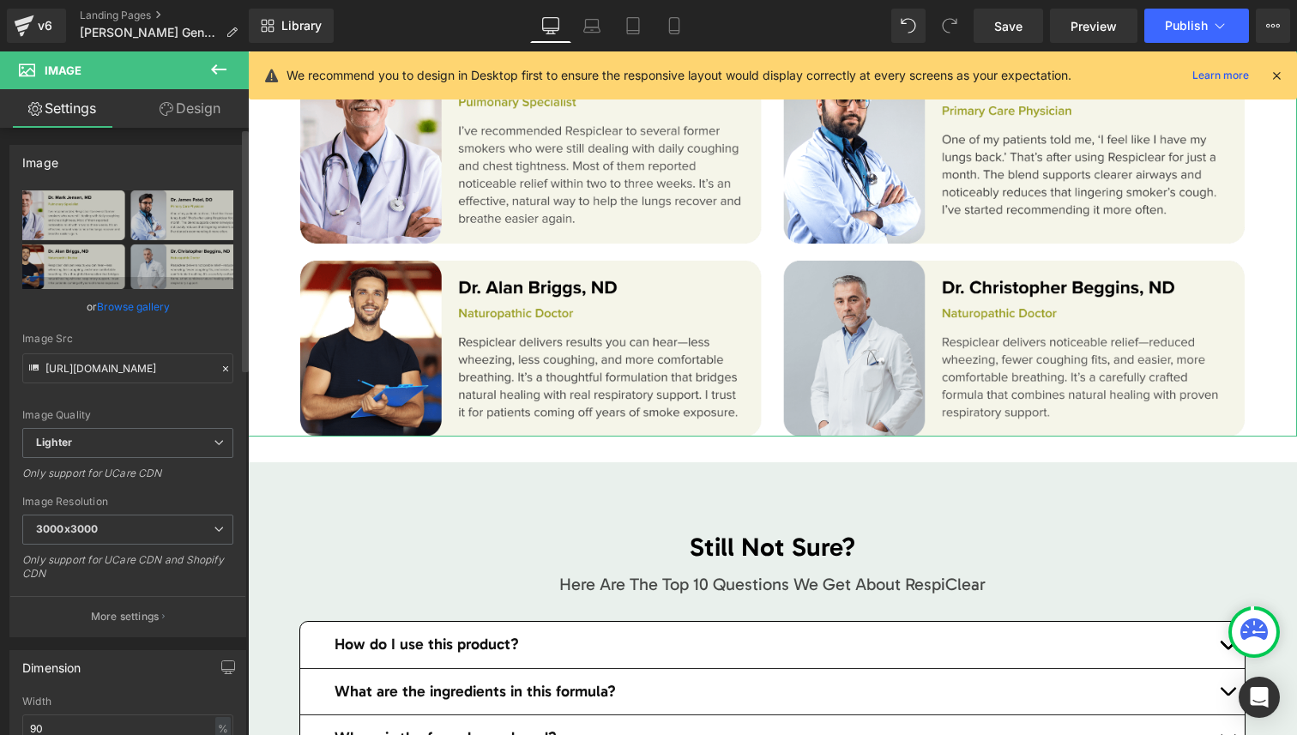
click at [160, 310] on link "Browse gallery" at bounding box center [133, 307] width 73 height 30
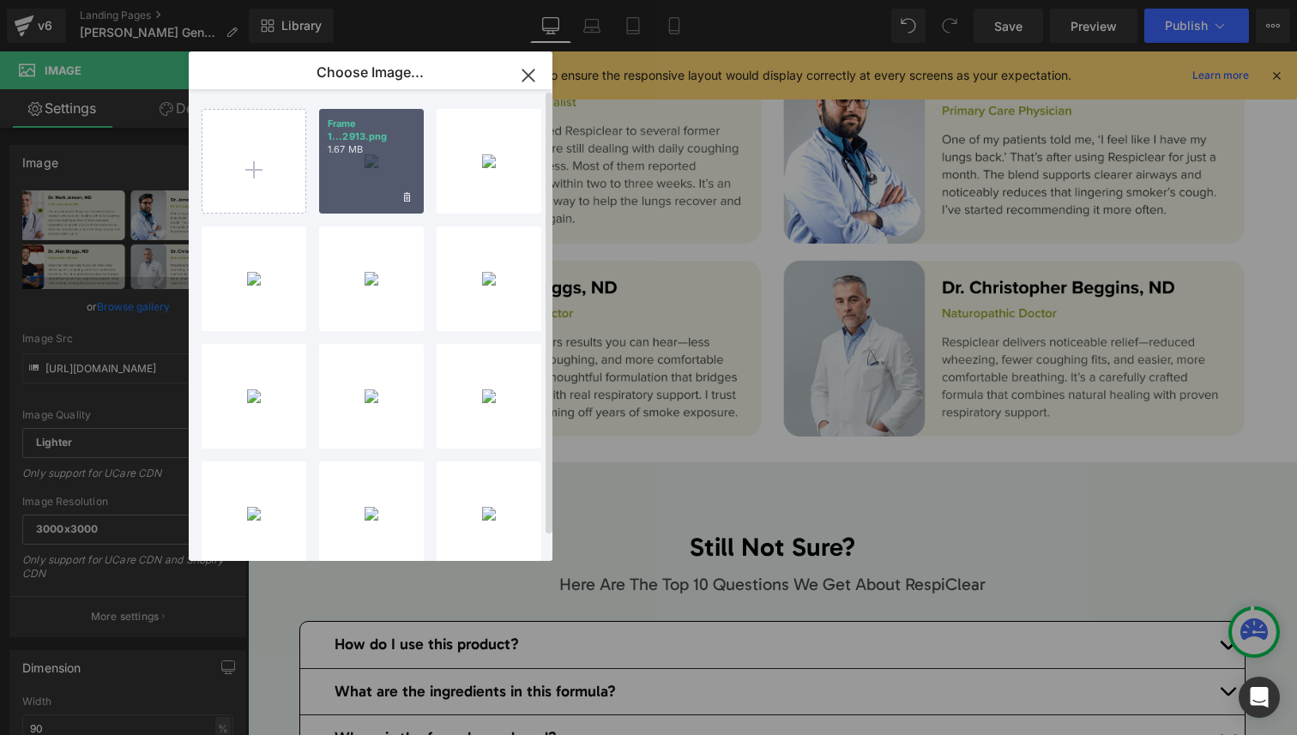
click at [381, 190] on div "Frame 1...2913.png 1.67 MB" at bounding box center [371, 161] width 105 height 105
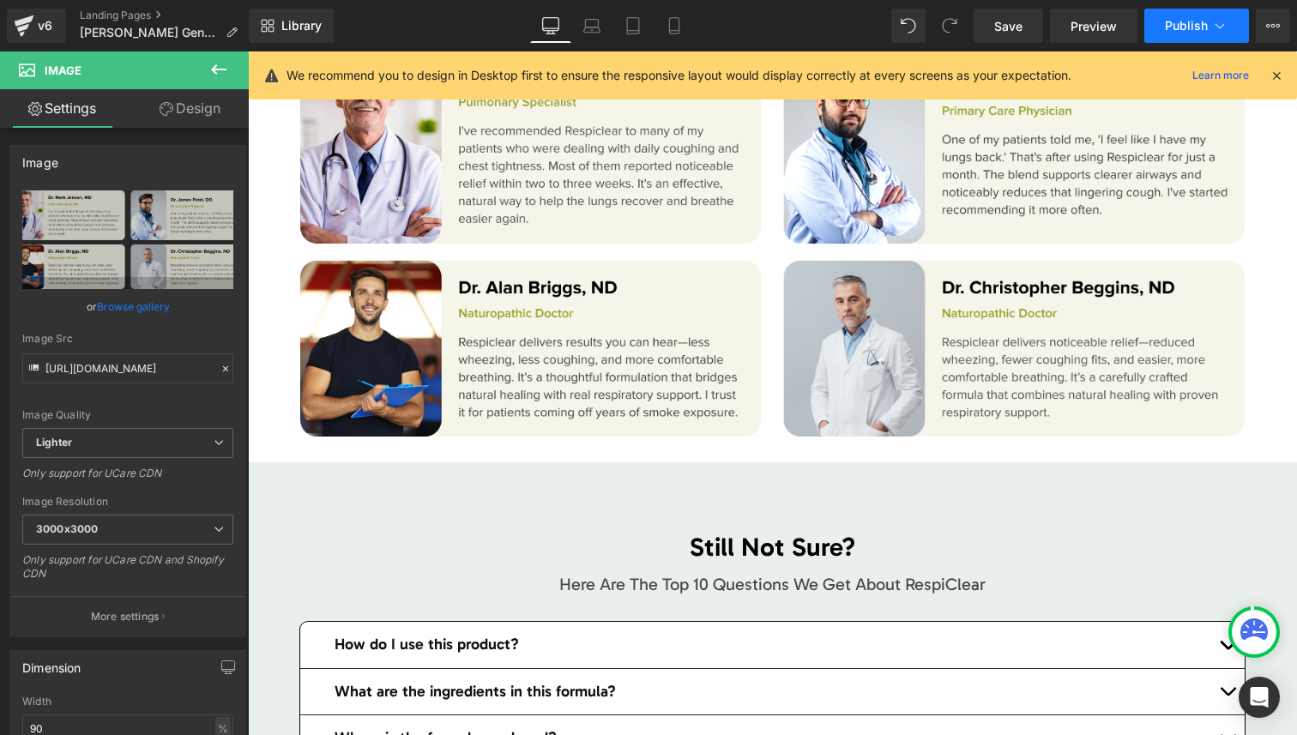
click at [1177, 36] on button "Publish" at bounding box center [1196, 26] width 105 height 34
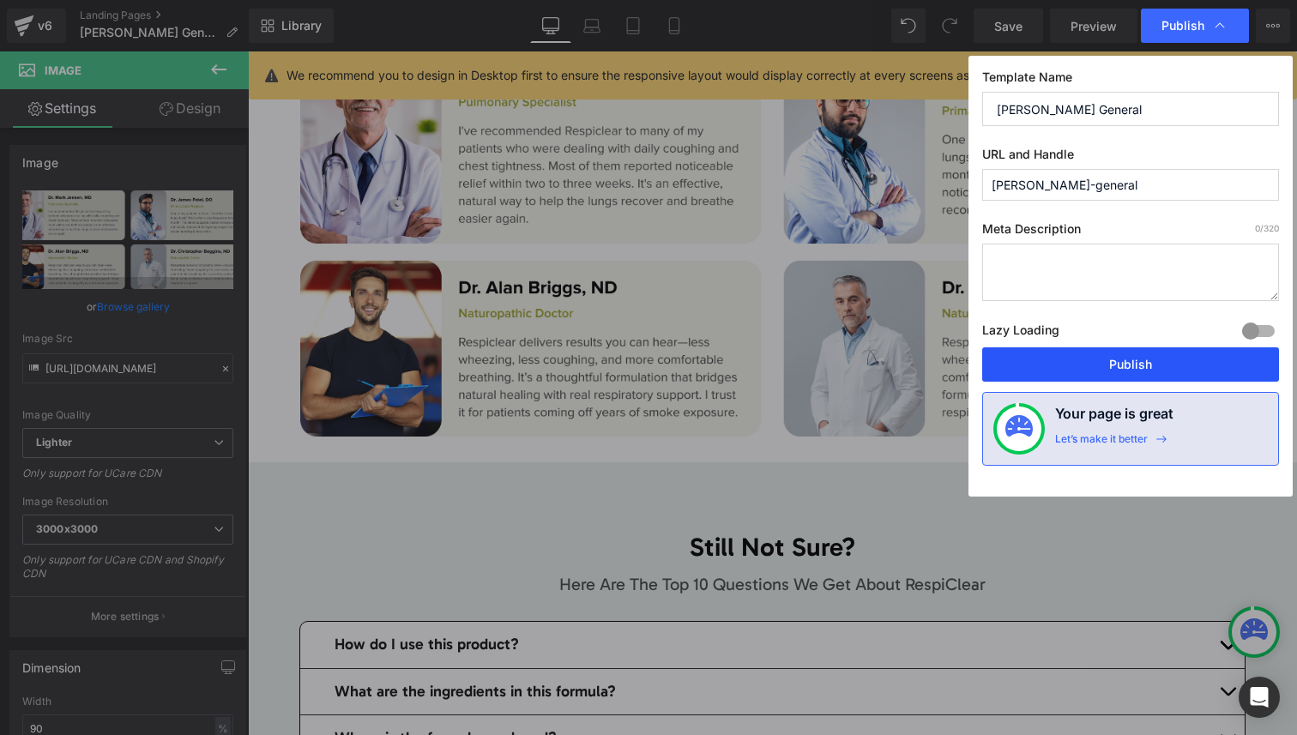
click at [1144, 359] on button "Publish" at bounding box center [1130, 364] width 297 height 34
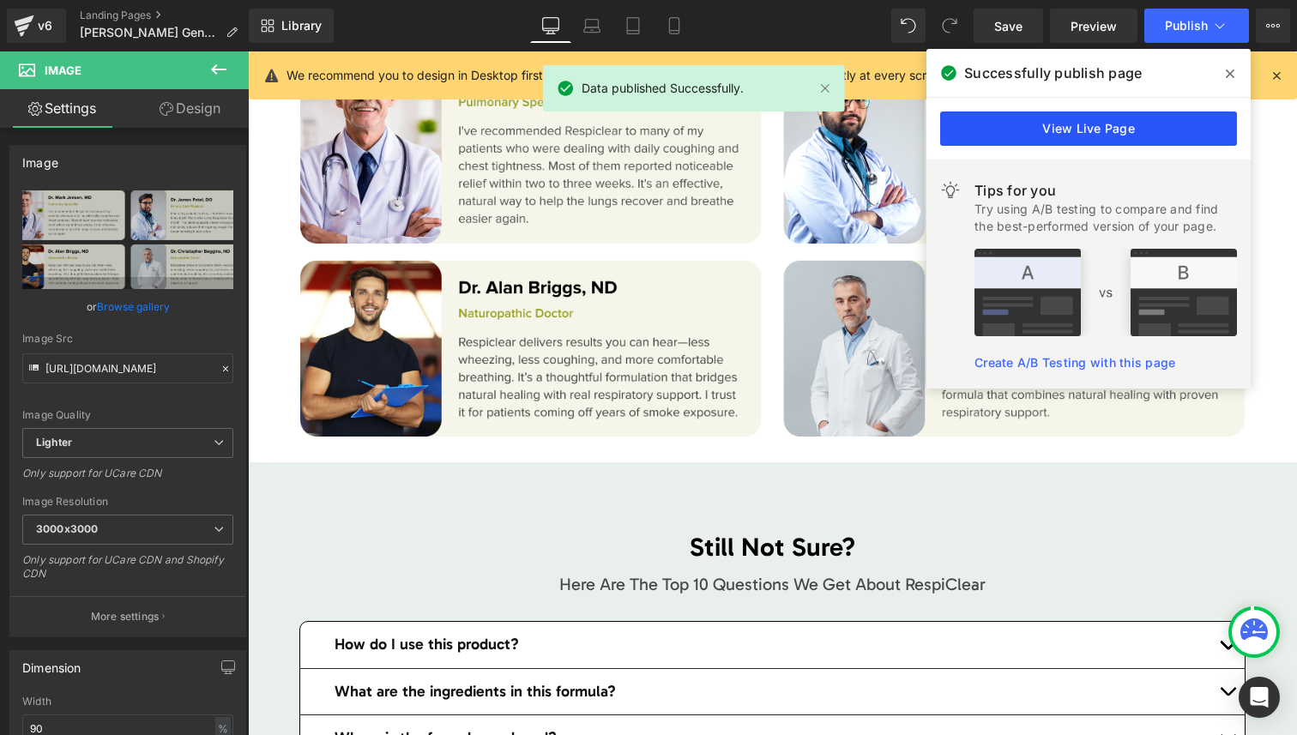
click at [1039, 133] on link "View Live Page" at bounding box center [1088, 129] width 297 height 34
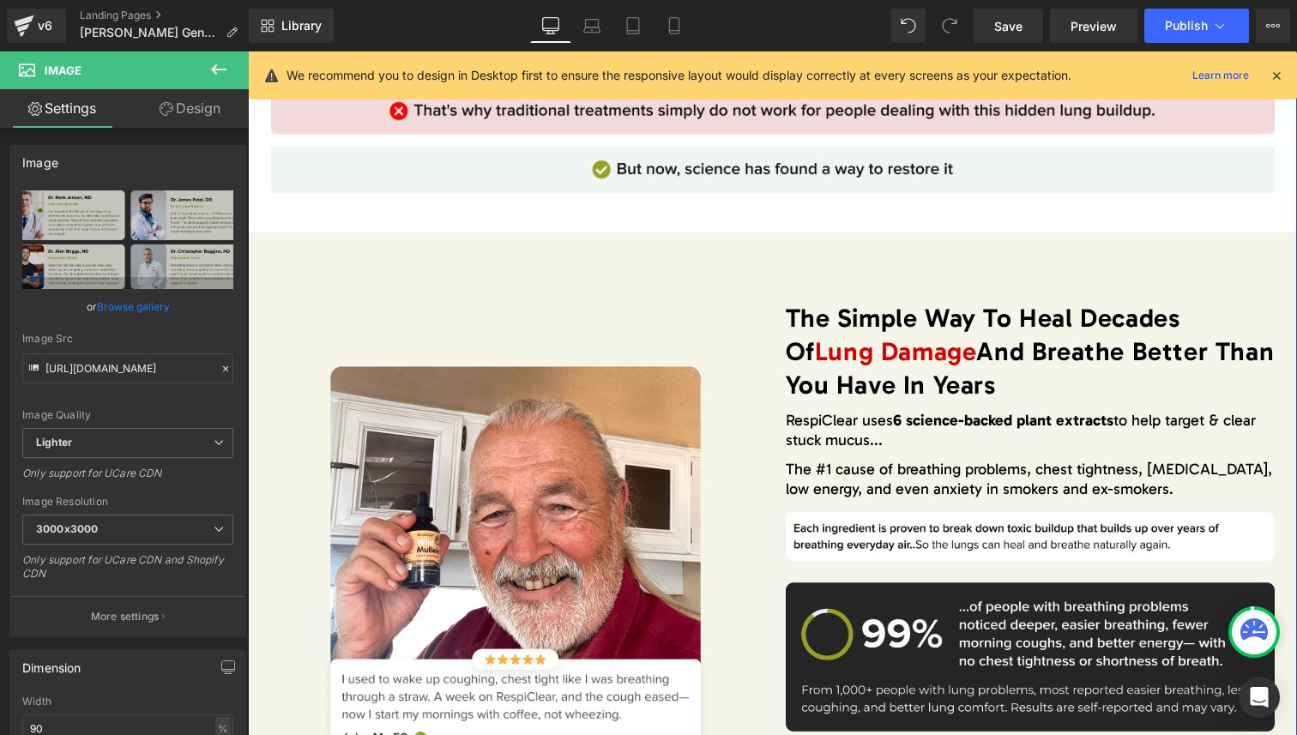
scroll to position [2375, 0]
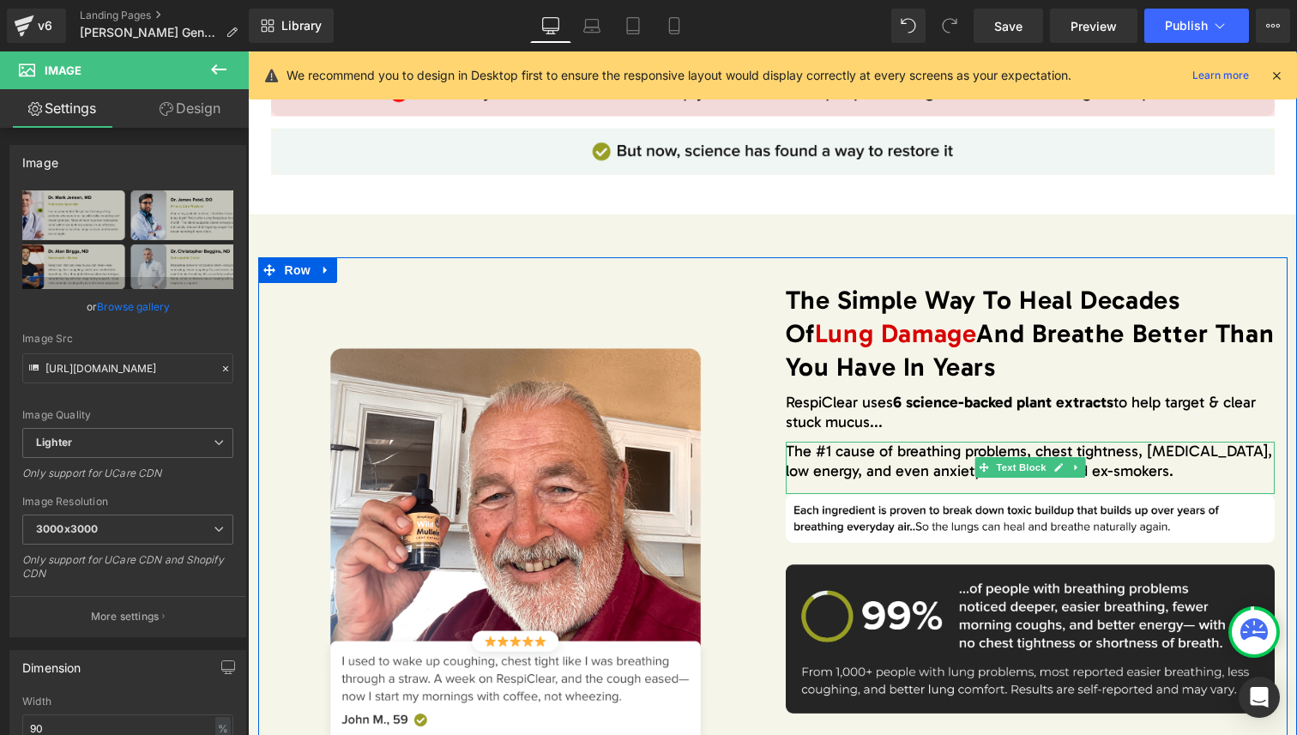
click at [976, 450] on span "The #1 cause of breathing problems, chest tightness, chronic cough, low energy,…" at bounding box center [1029, 461] width 486 height 39
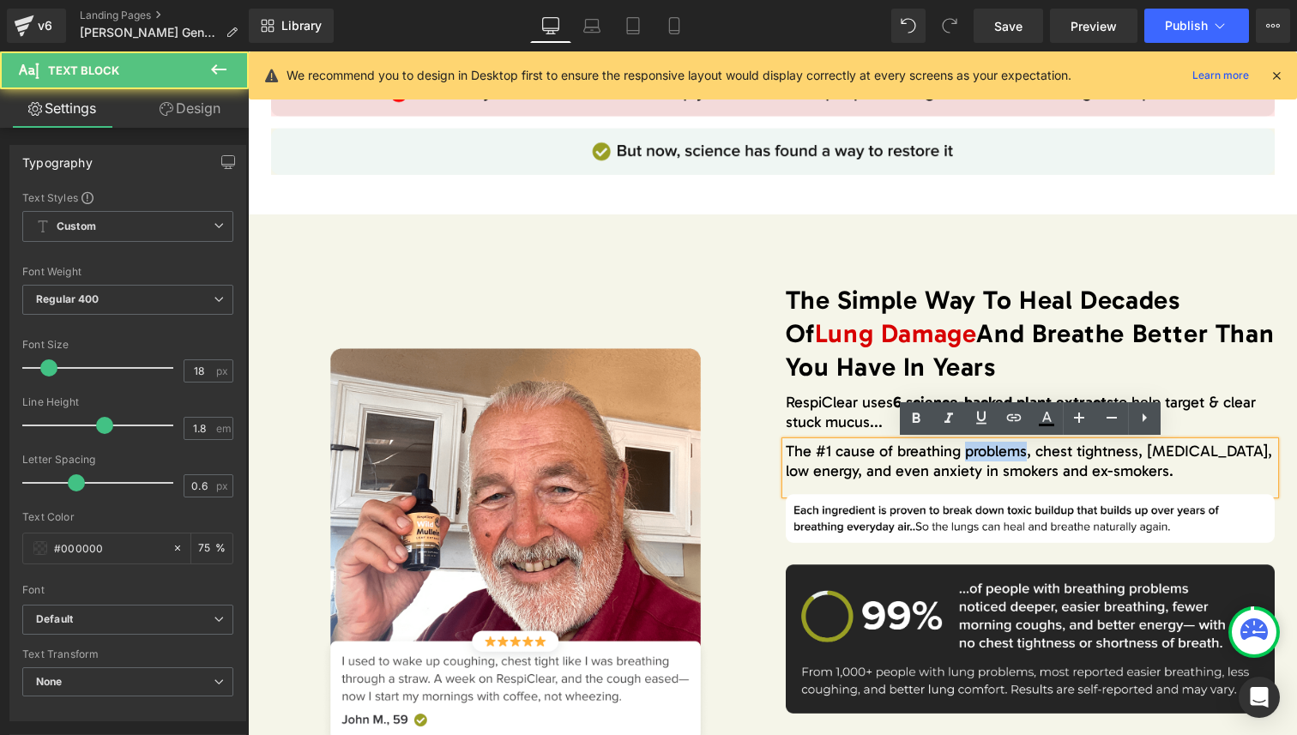
click at [976, 450] on span "The #1 cause of breathing problems, chest tightness, chronic cough, low energy,…" at bounding box center [1029, 461] width 486 height 39
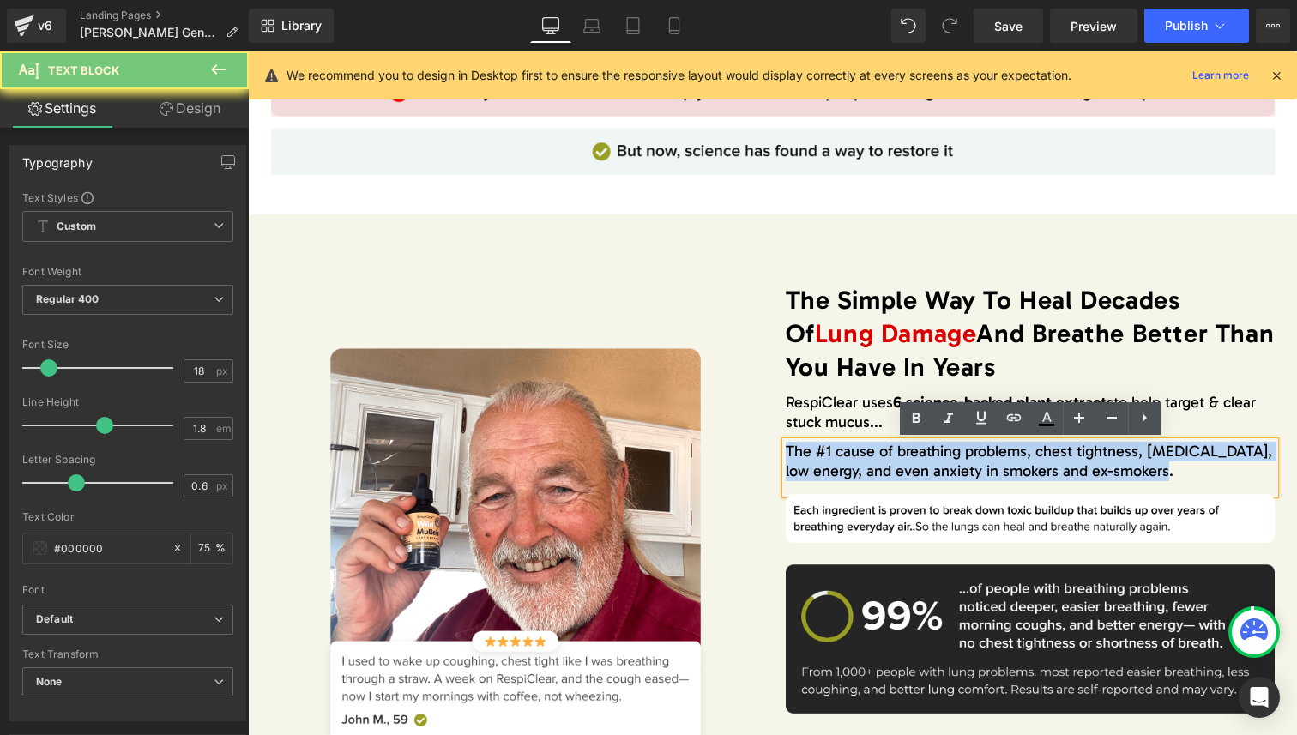
click at [976, 450] on span "The #1 cause of breathing problems, chest tightness, chronic cough, low energy,…" at bounding box center [1029, 461] width 486 height 39
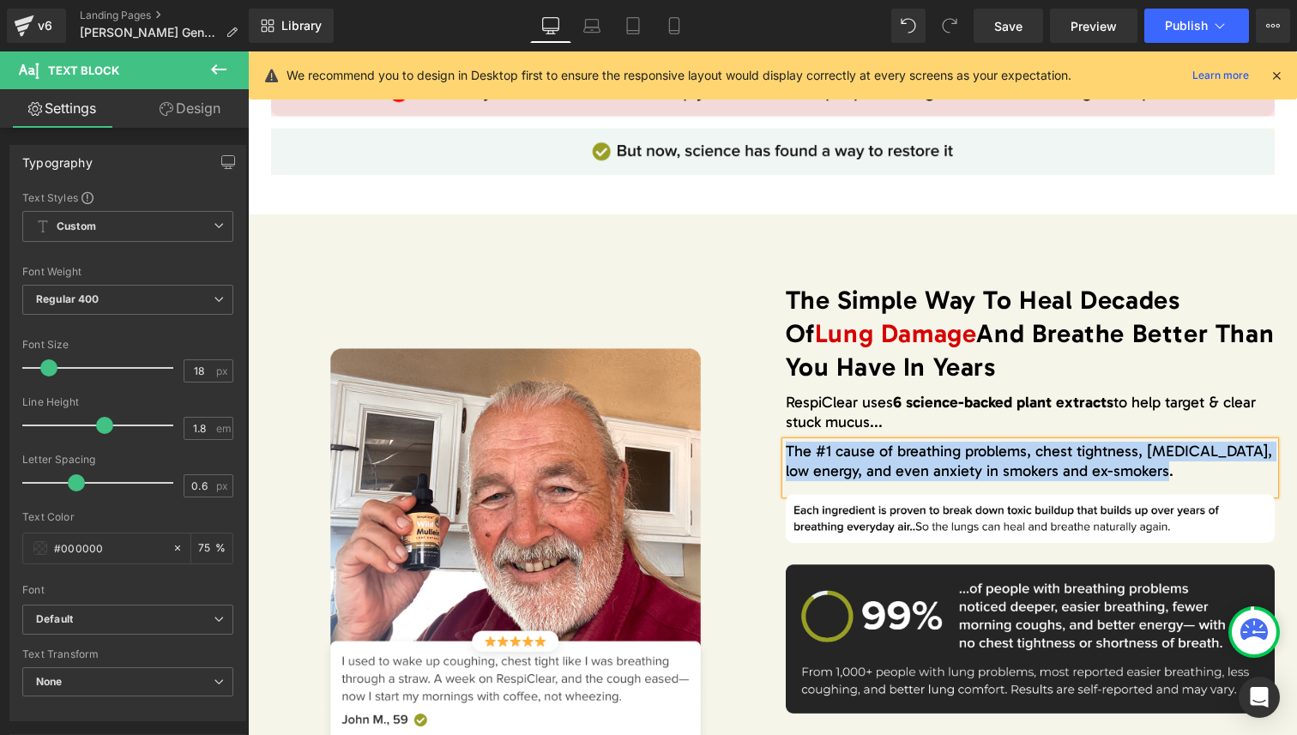
paste div
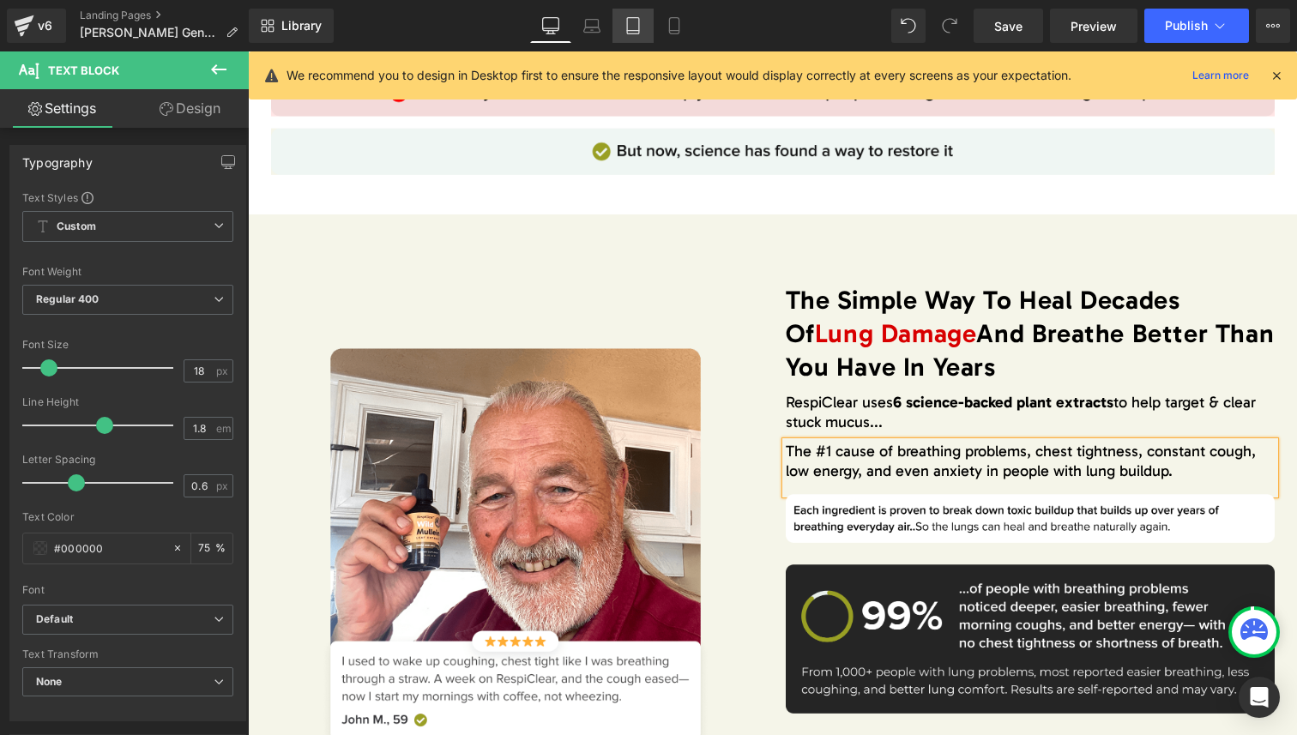
click at [639, 30] on icon at bounding box center [633, 26] width 12 height 16
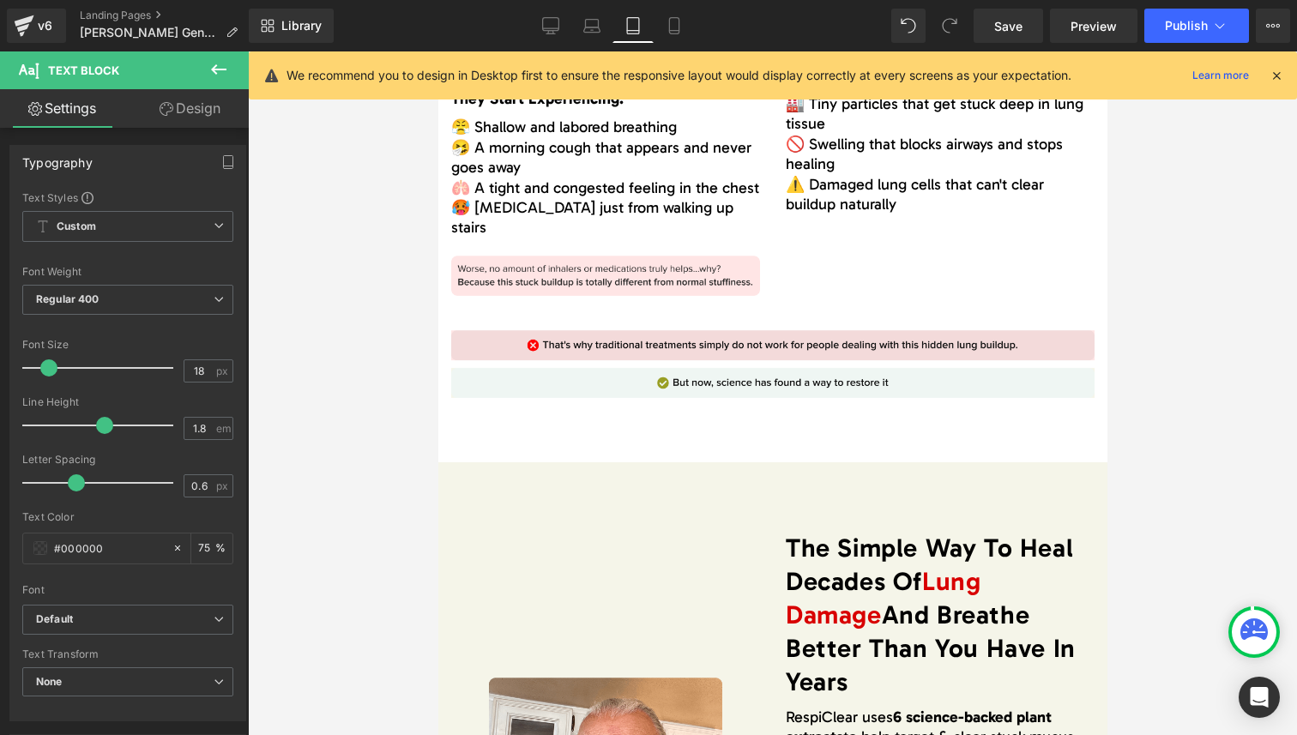
scroll to position [2617, 0]
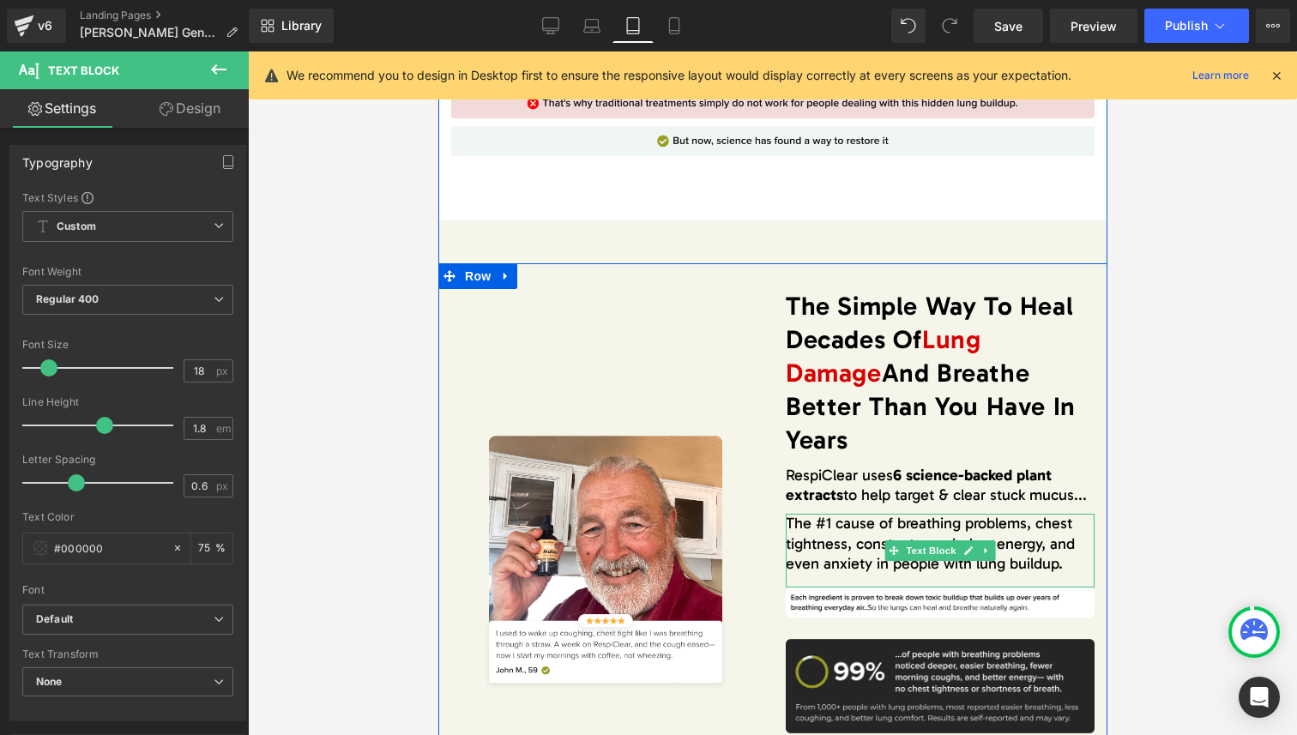
click at [831, 514] on font "The #1 cause of breathing problems, chest tightness, constant cough, low energy…" at bounding box center [929, 543] width 289 height 59
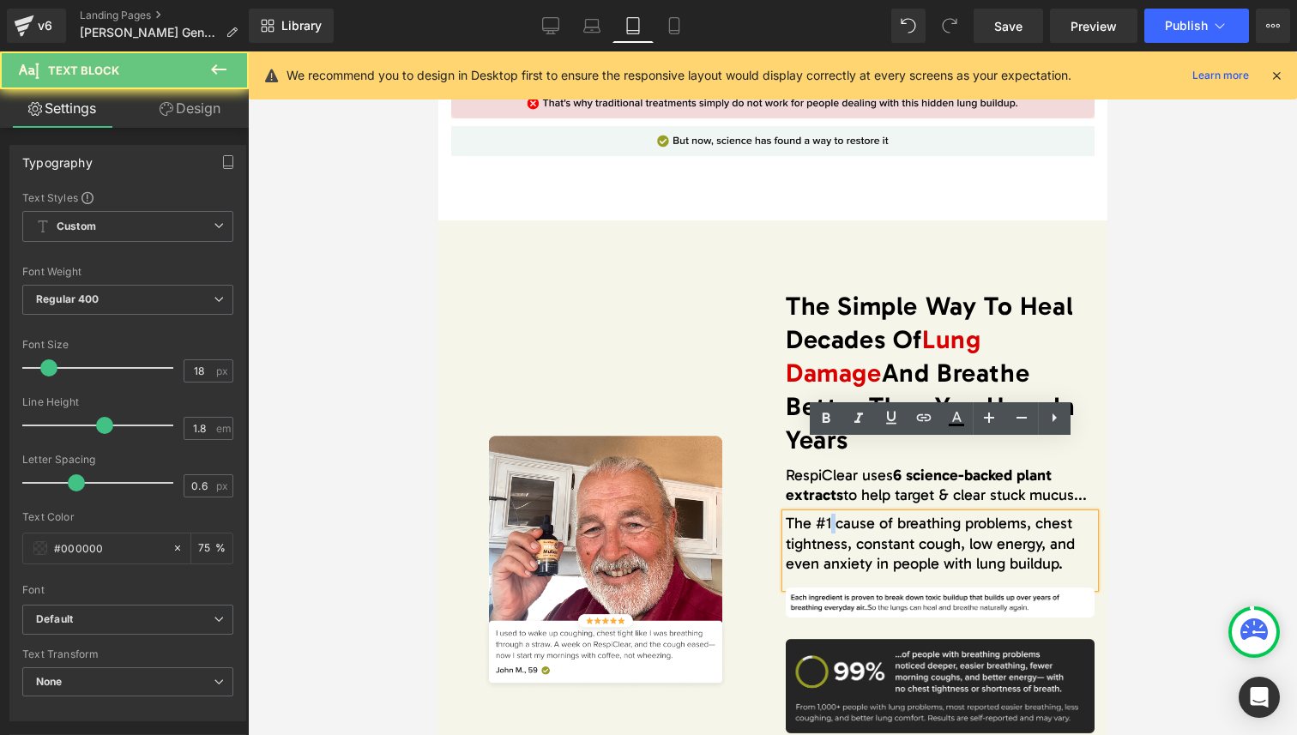
click at [831, 514] on font "The #1 cause of breathing problems, chest tightness, constant cough, low energy…" at bounding box center [929, 543] width 289 height 59
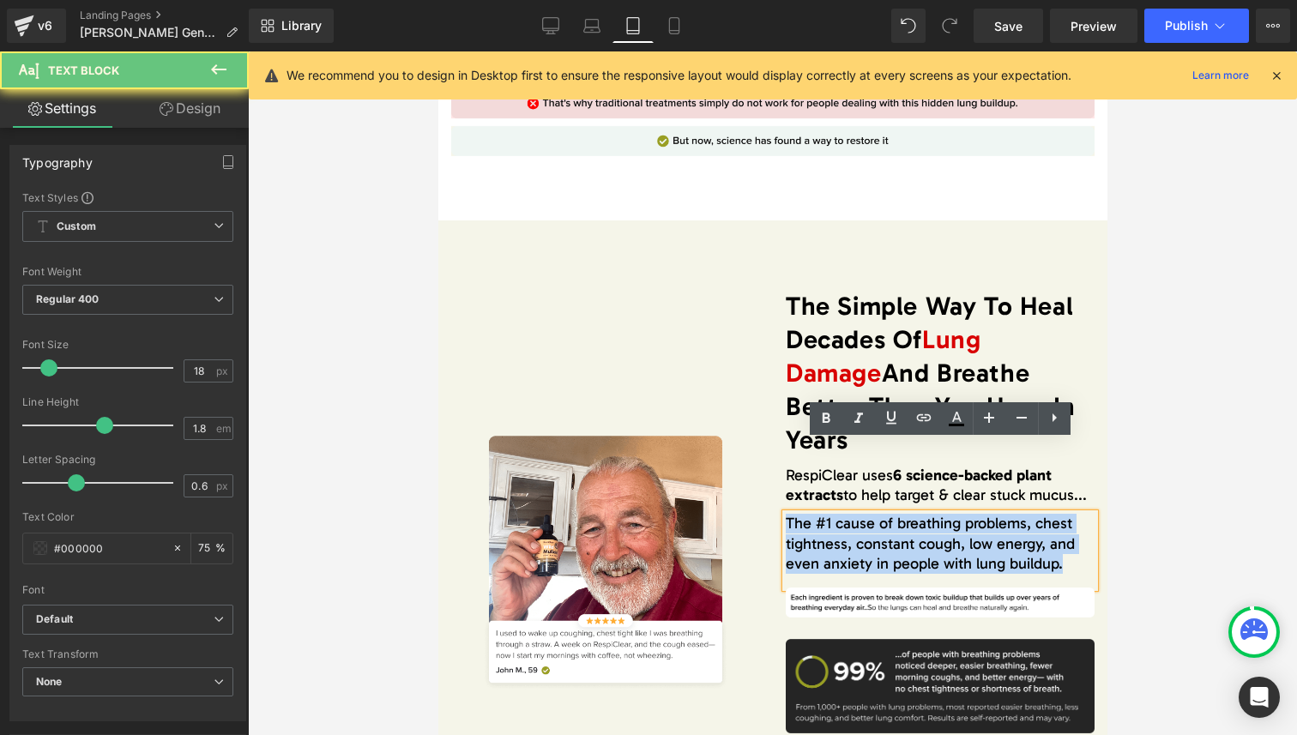
click at [831, 514] on font "The #1 cause of breathing problems, chest tightness, constant cough, low energy…" at bounding box center [929, 543] width 289 height 59
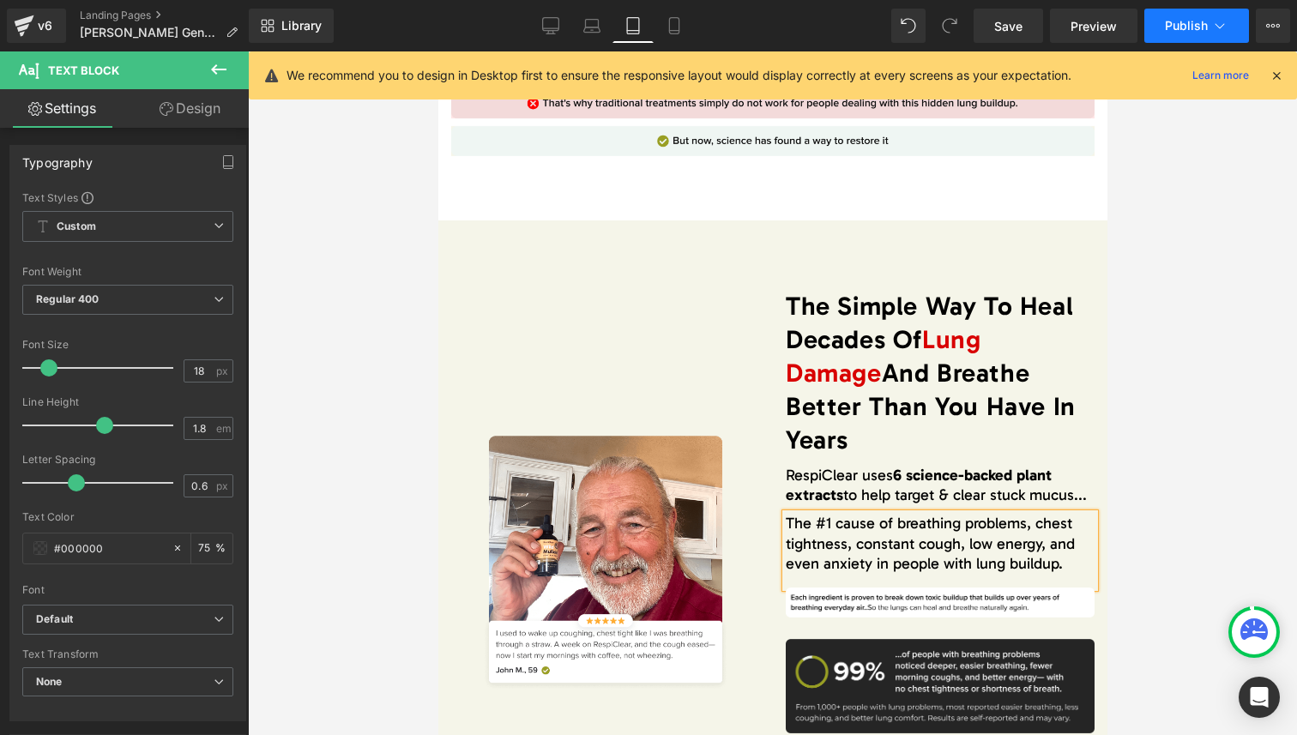
click at [1165, 22] on span "Publish" at bounding box center [1186, 26] width 43 height 14
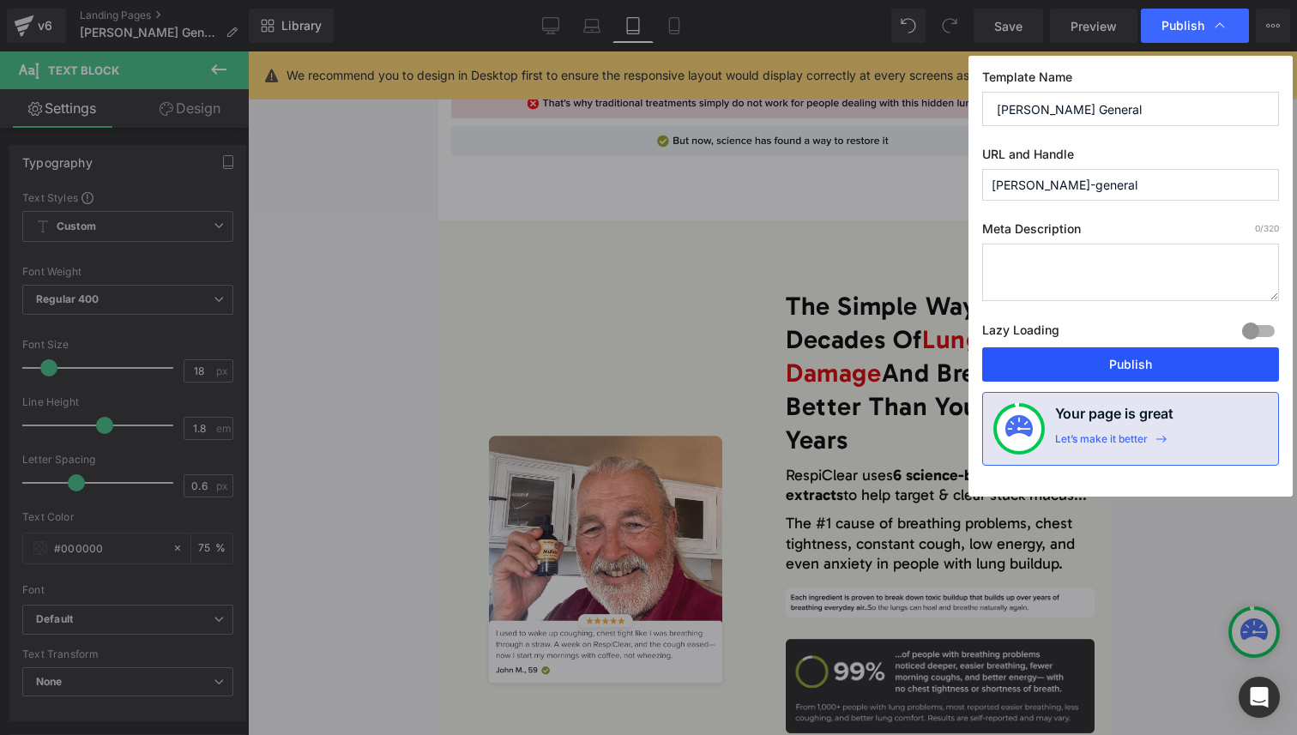
click at [1128, 377] on button "Publish" at bounding box center [1130, 364] width 297 height 34
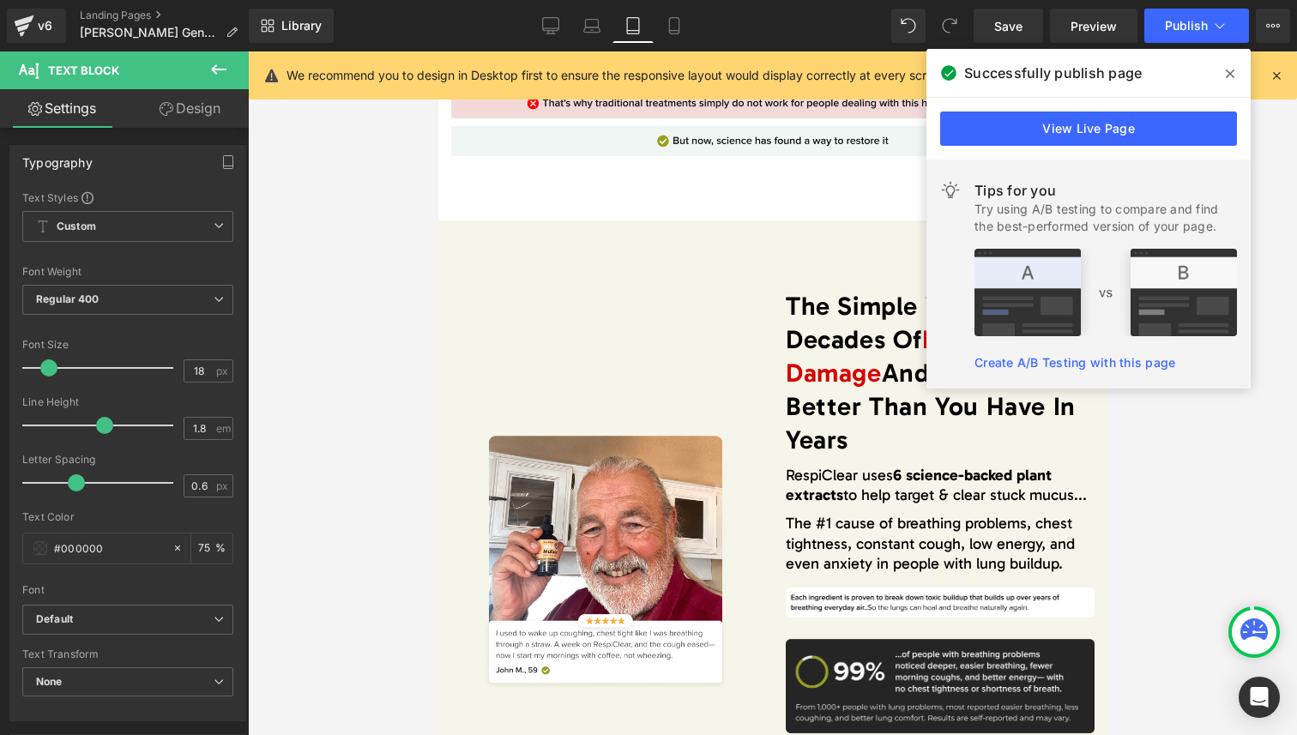
click at [1222, 77] on span at bounding box center [1229, 73] width 27 height 27
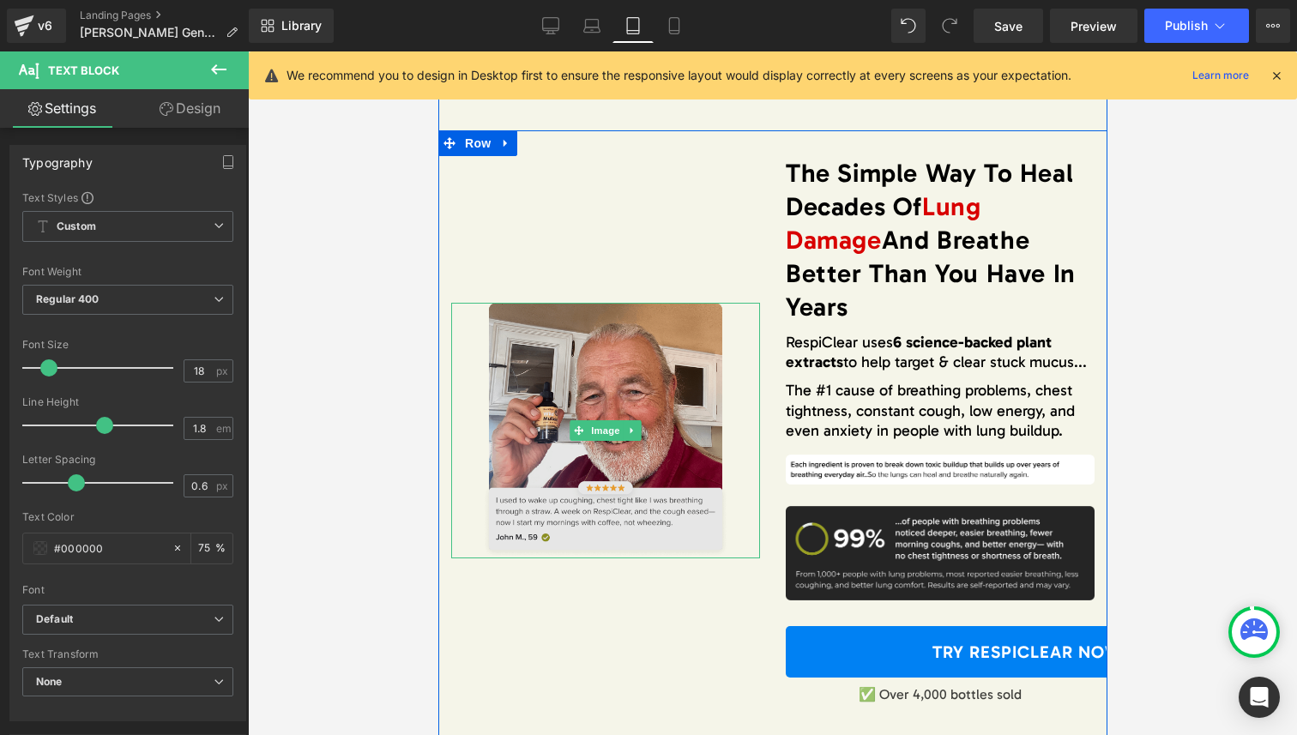
scroll to position [2764, 0]
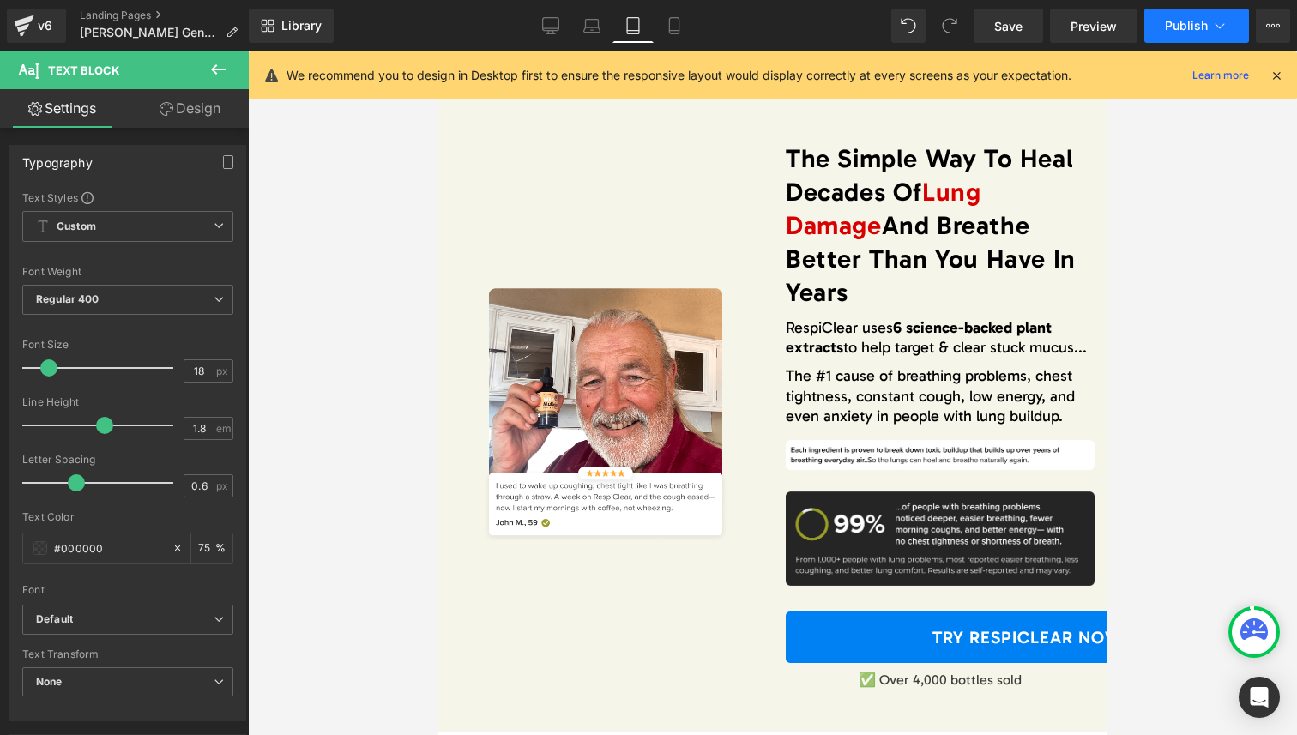
click at [1171, 35] on button "Publish" at bounding box center [1196, 26] width 105 height 34
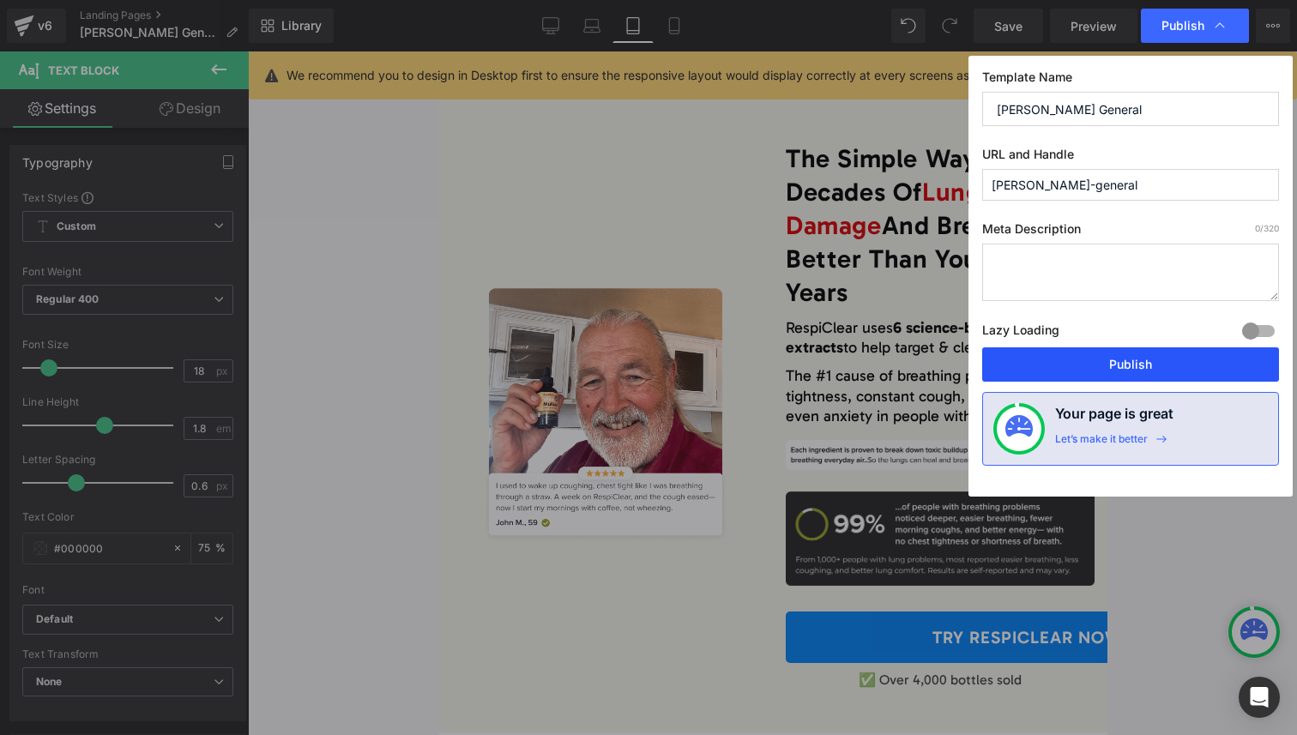
click at [1157, 357] on button "Publish" at bounding box center [1130, 364] width 297 height 34
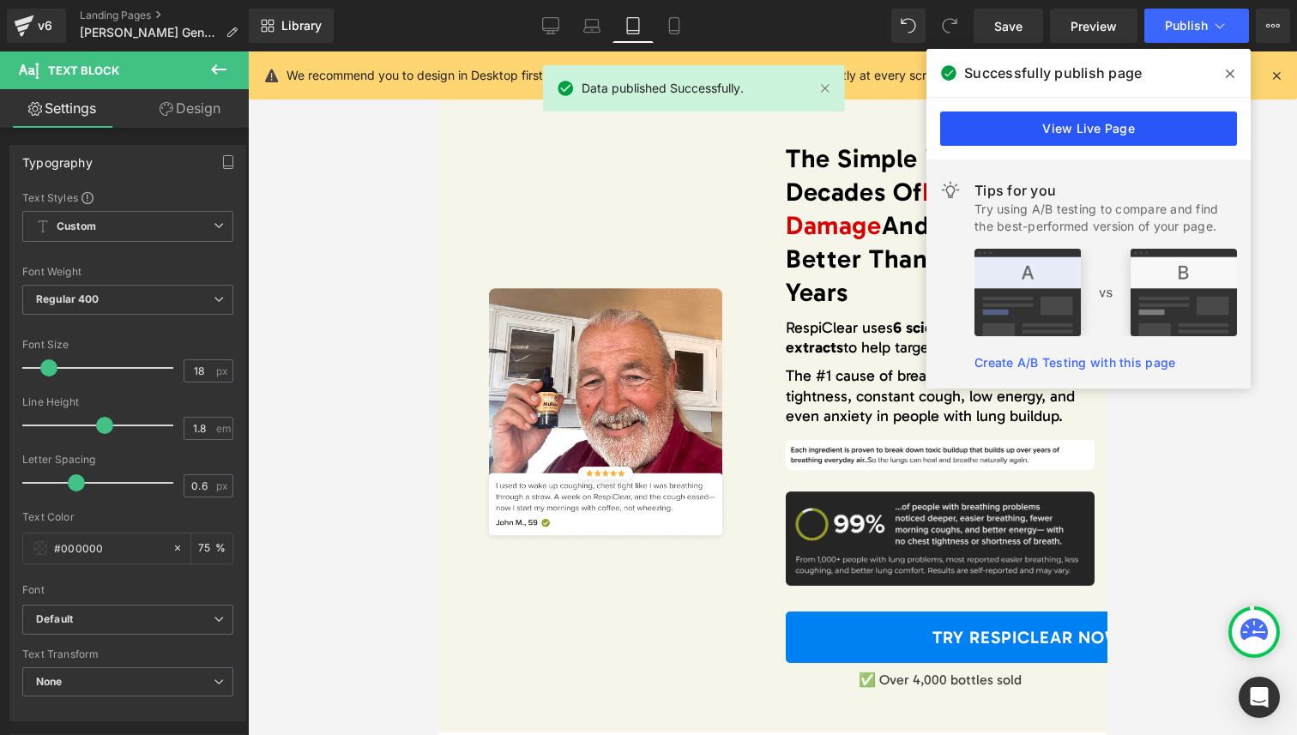
click at [1131, 135] on link "View Live Page" at bounding box center [1088, 129] width 297 height 34
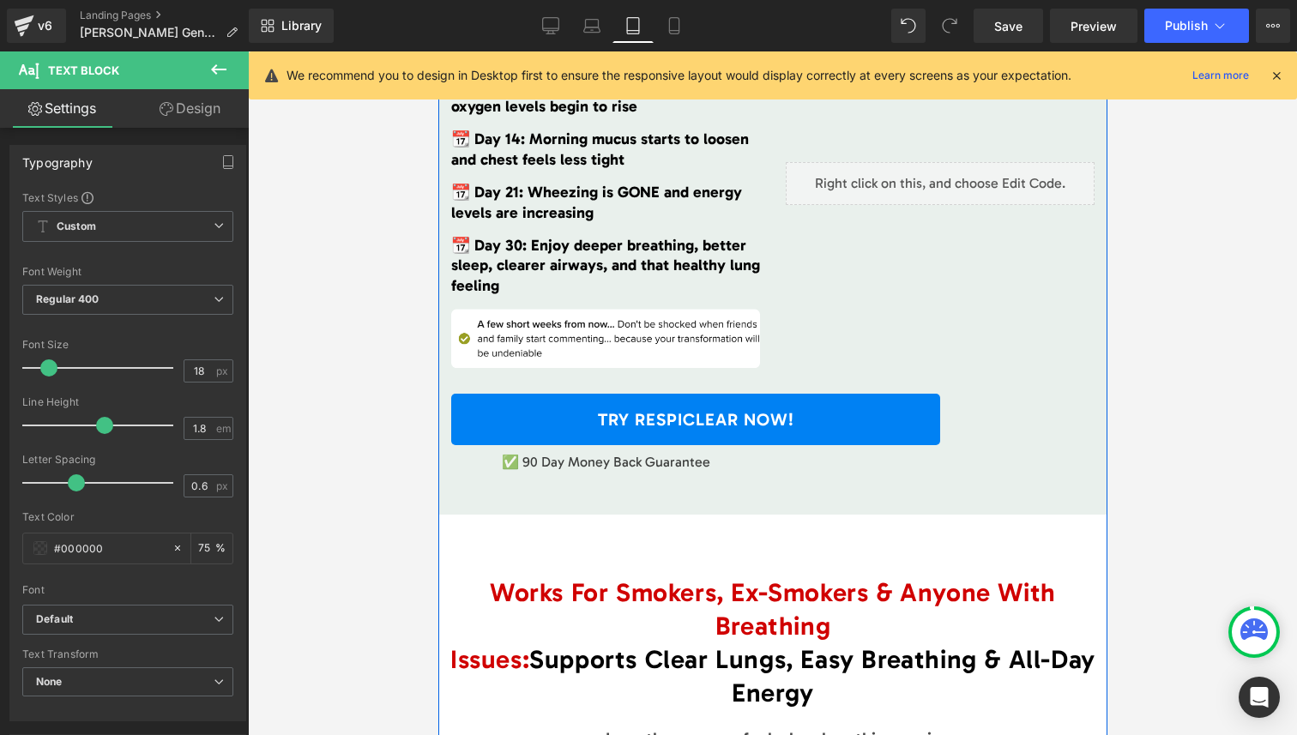
scroll to position [5231, 0]
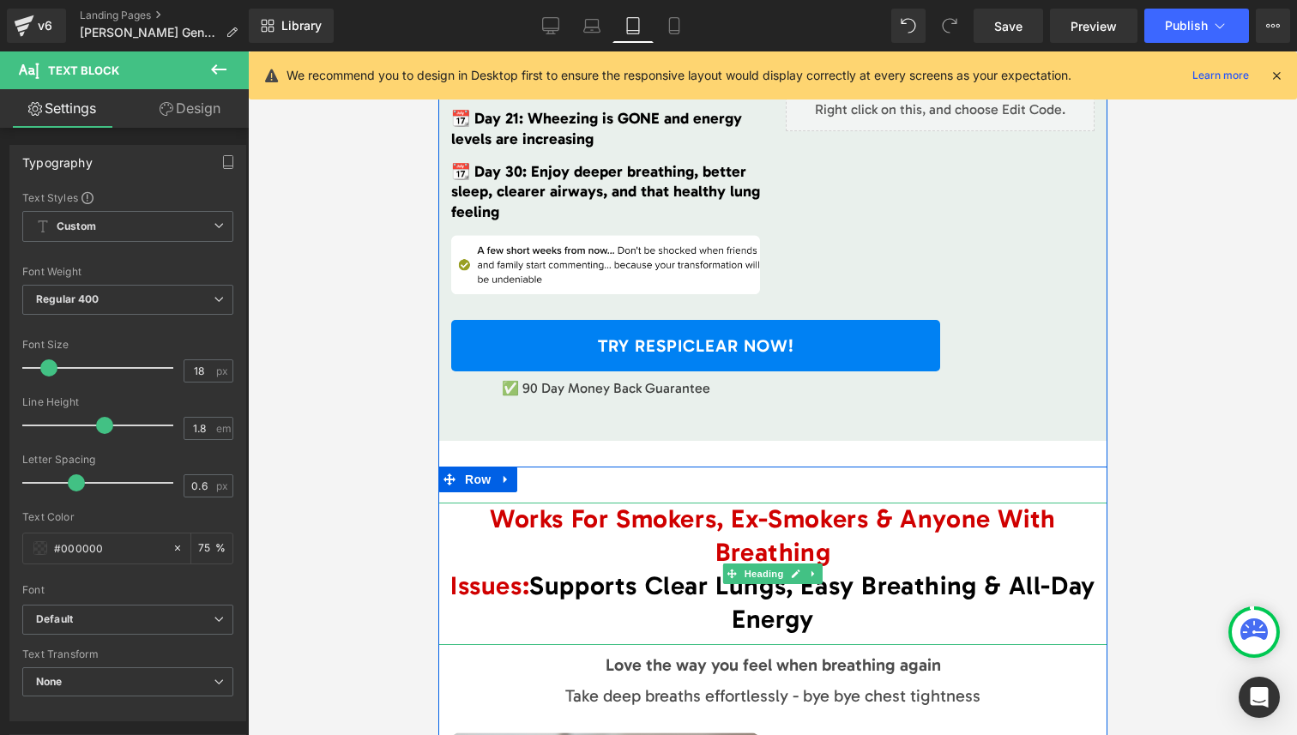
click at [950, 504] on span "Works For Smokers, Ex-Smokers & Anyone With Breathing" at bounding box center [772, 536] width 566 height 64
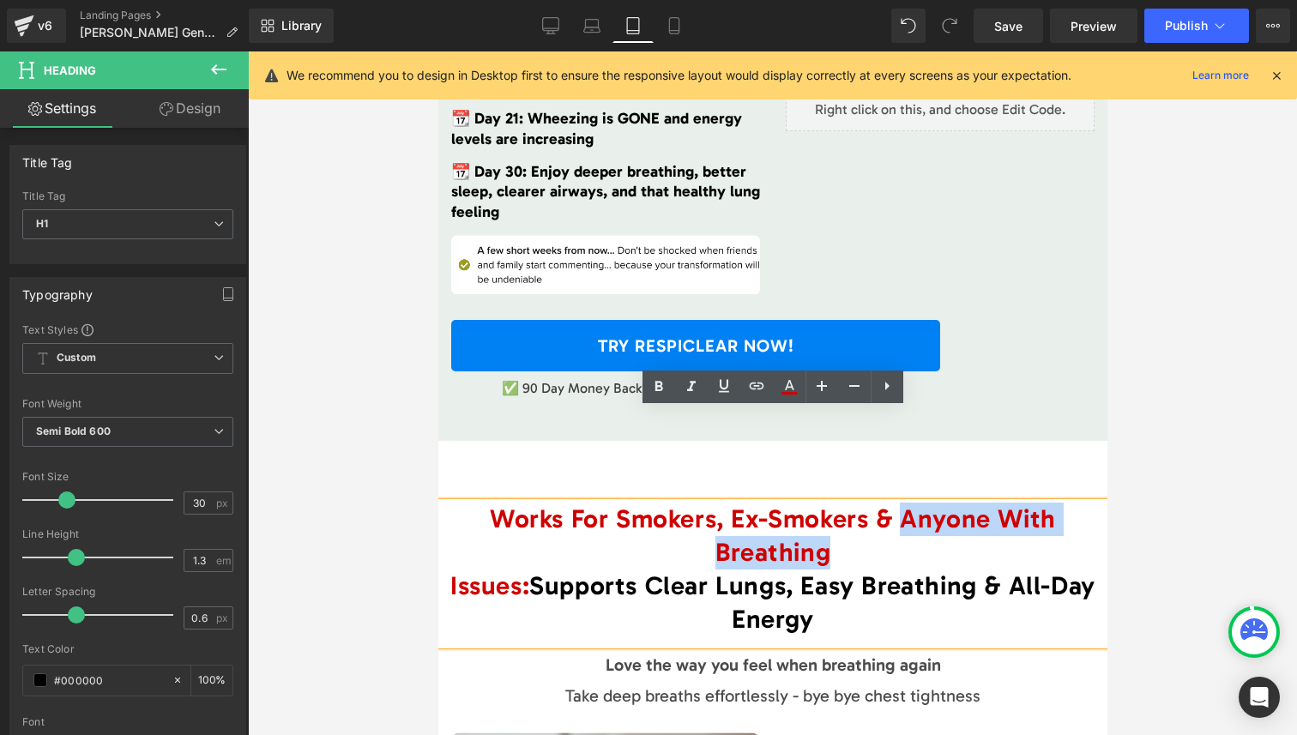
drag, startPoint x: 950, startPoint y: 424, endPoint x: 776, endPoint y: 450, distance: 175.2
click at [776, 504] on span "Works For Smokers, Ex-Smokers & Anyone With Breathing" at bounding box center [772, 536] width 566 height 64
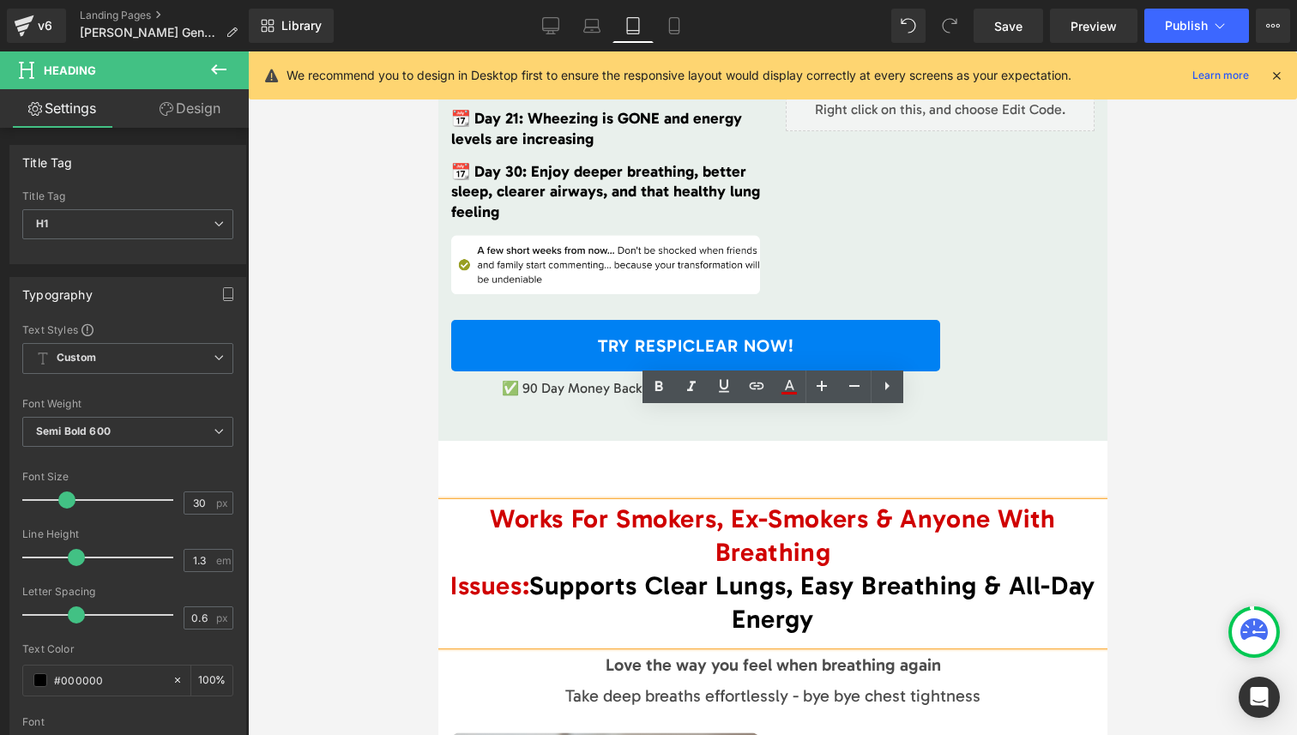
click at [450, 570] on span "Issues:" at bounding box center [489, 585] width 79 height 31
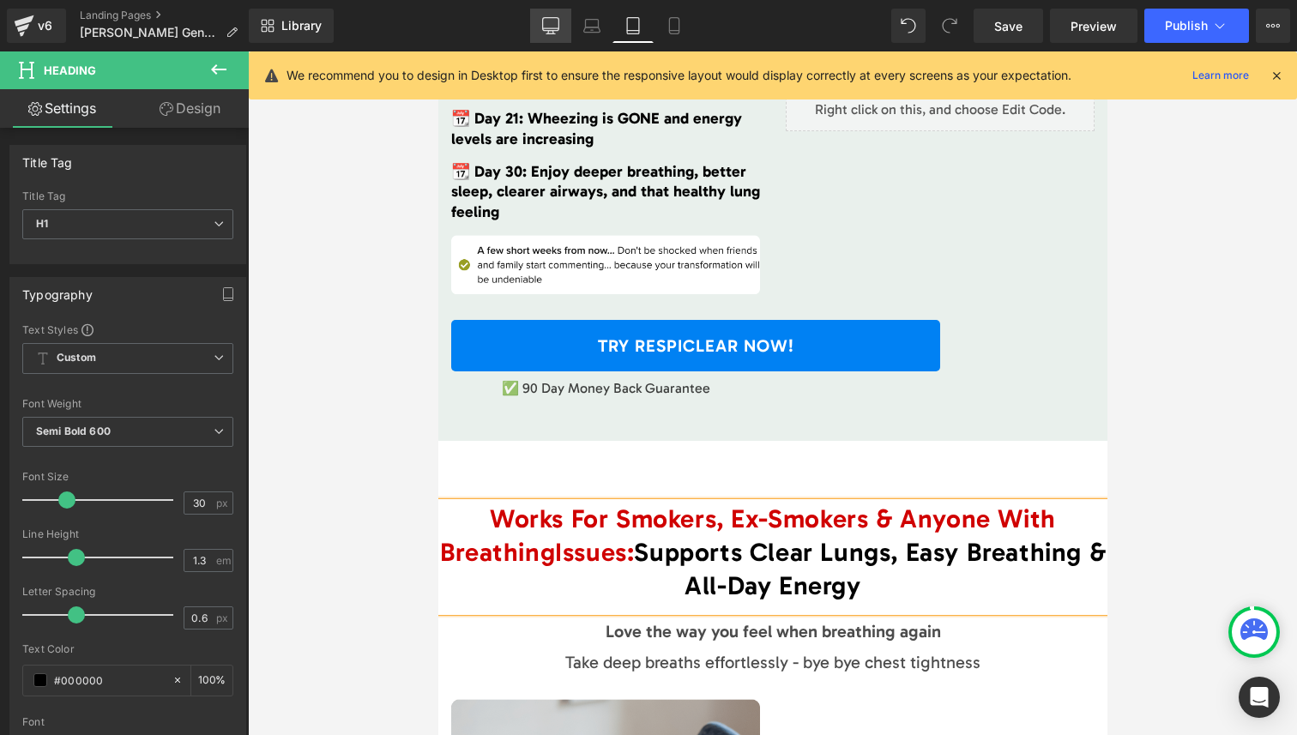
click at [559, 33] on link "Desktop" at bounding box center [550, 26] width 41 height 34
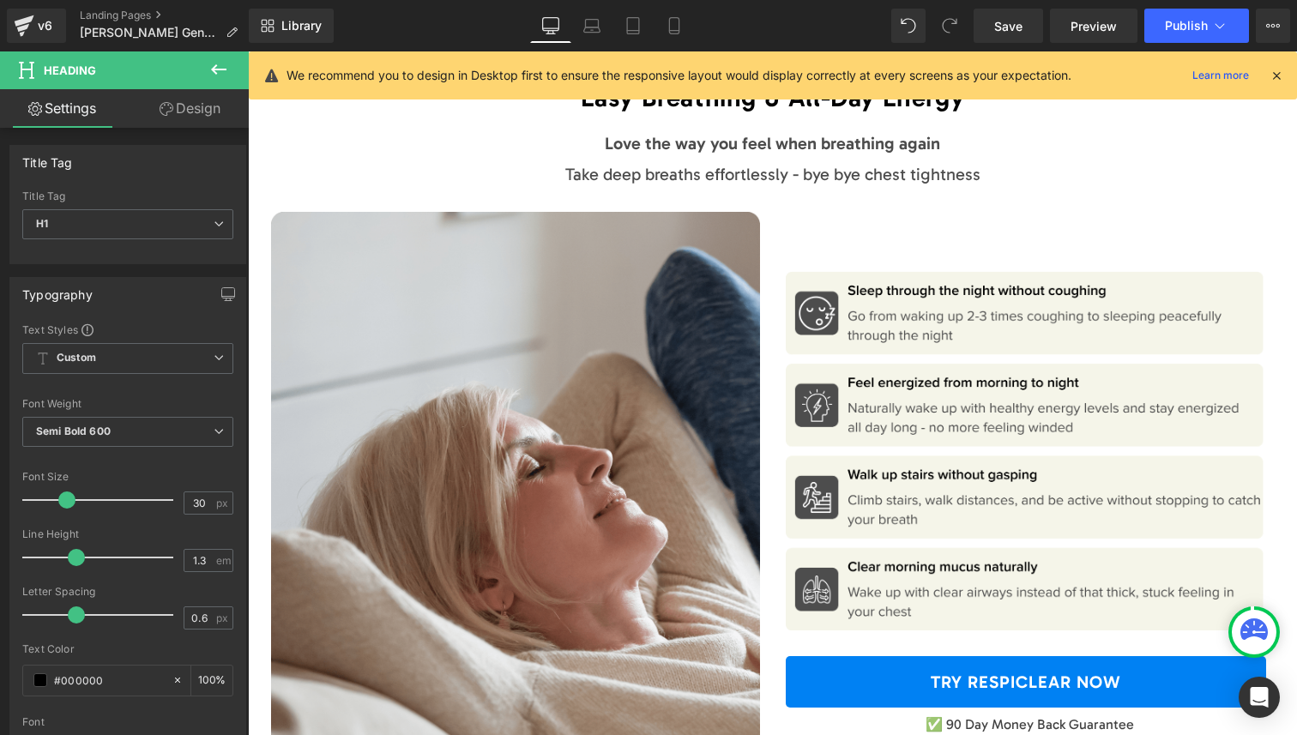
scroll to position [4850, 0]
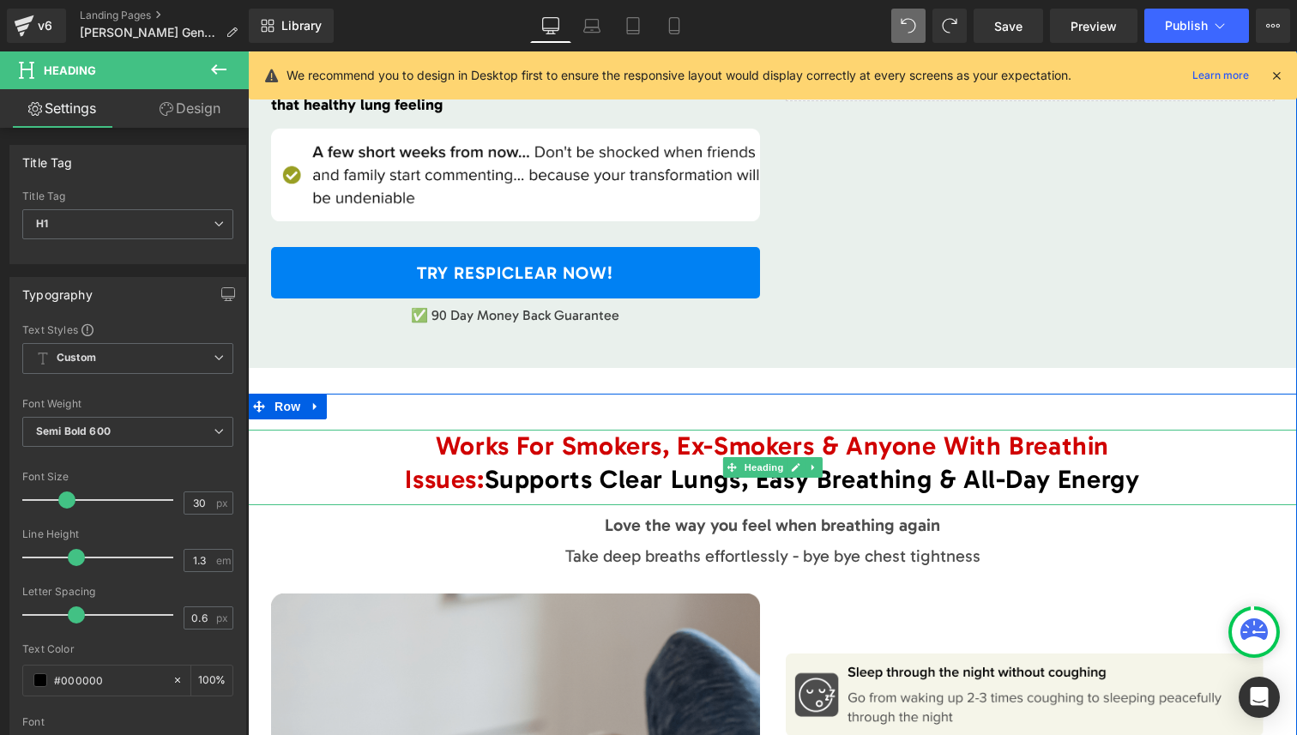
click at [653, 432] on span "Works For Smokers, Ex-Smokers & Anyone With Breathin" at bounding box center [772, 446] width 673 height 31
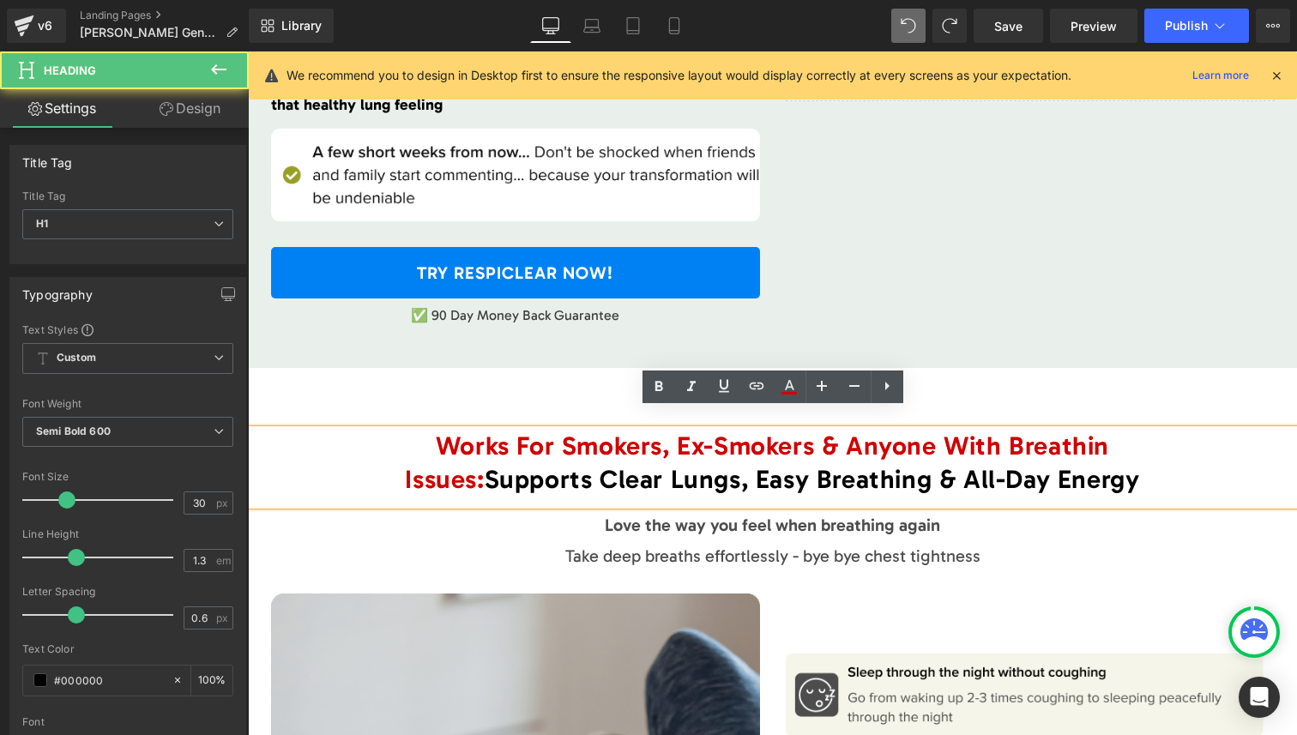
click at [591, 431] on span "Works For Smokers, Ex-Smokers & Anyone With Breathin" at bounding box center [772, 446] width 673 height 31
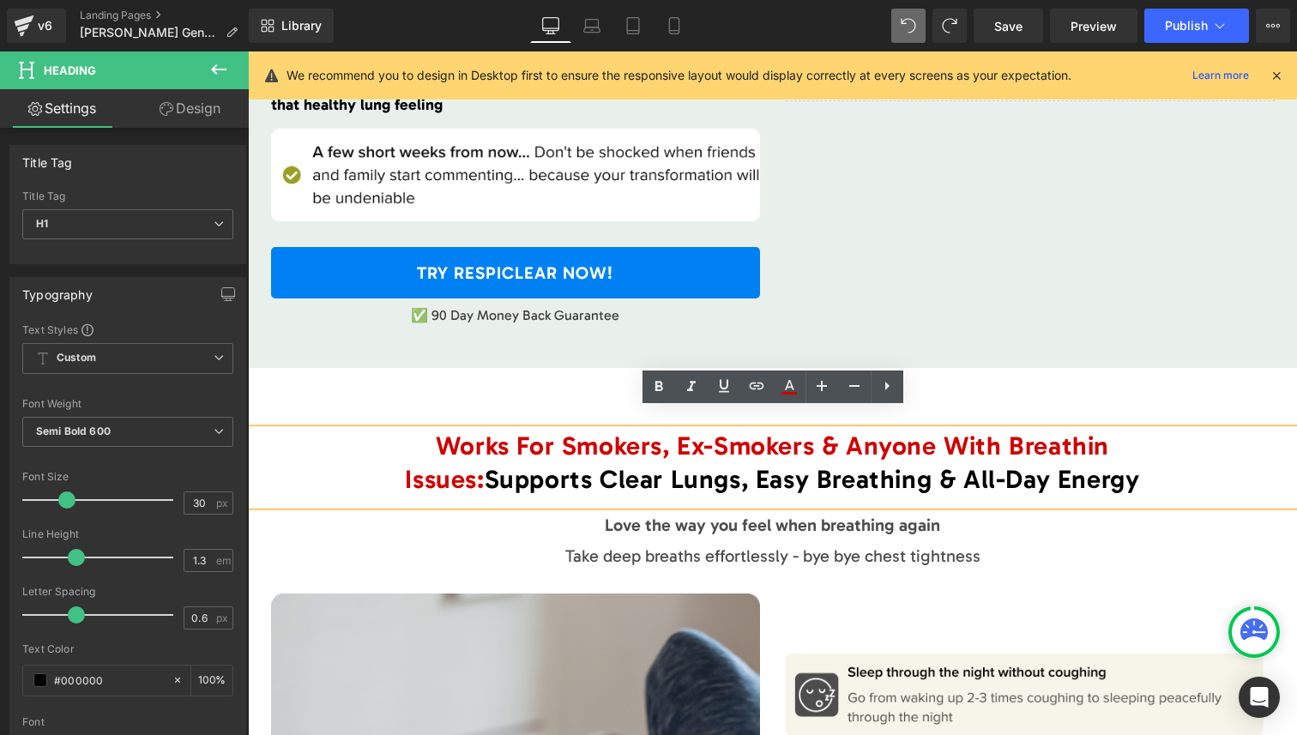
click at [884, 431] on span "Works For Smokers, Ex-Smokers & Anyone With Breathin" at bounding box center [772, 446] width 673 height 31
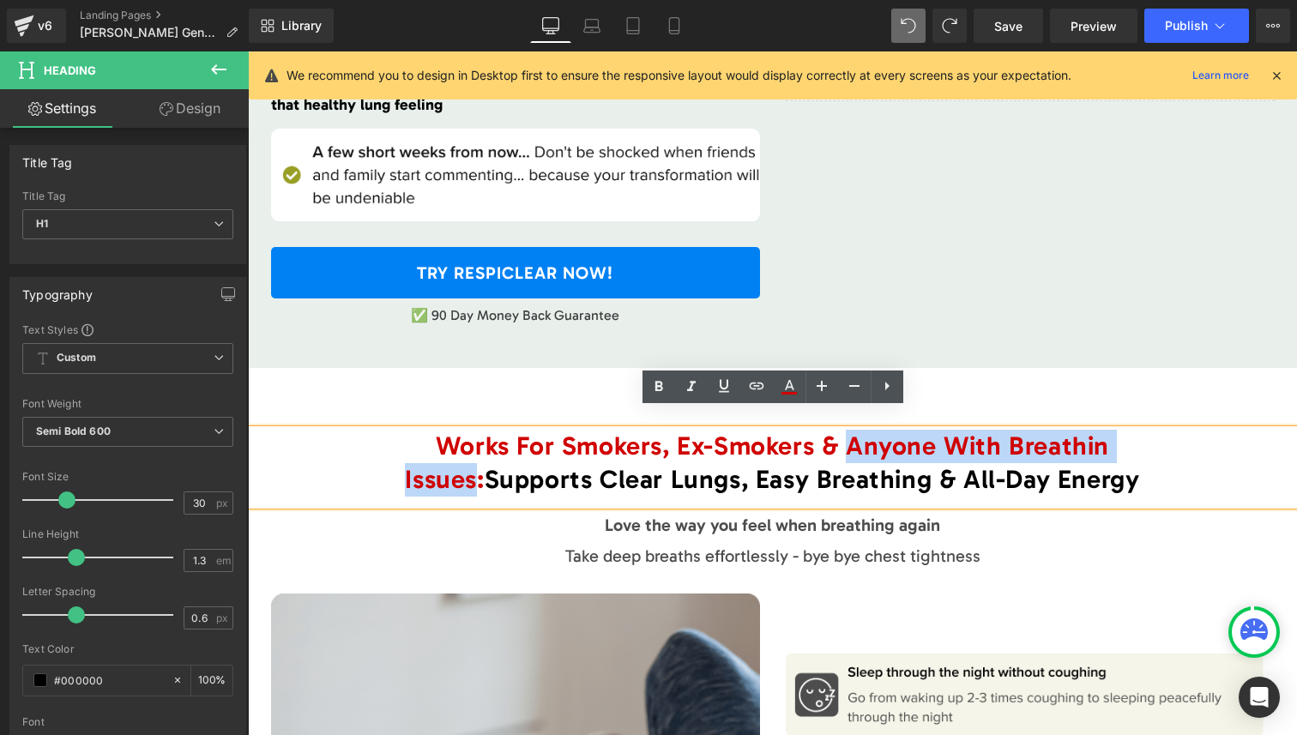
drag, startPoint x: 884, startPoint y: 425, endPoint x: 440, endPoint y: 461, distance: 445.8
click at [440, 461] on div "Works For Smokers, Ex-Smokers & Anyone With Breathin Issues: Supports Clear Lun…" at bounding box center [772, 467] width 1049 height 75
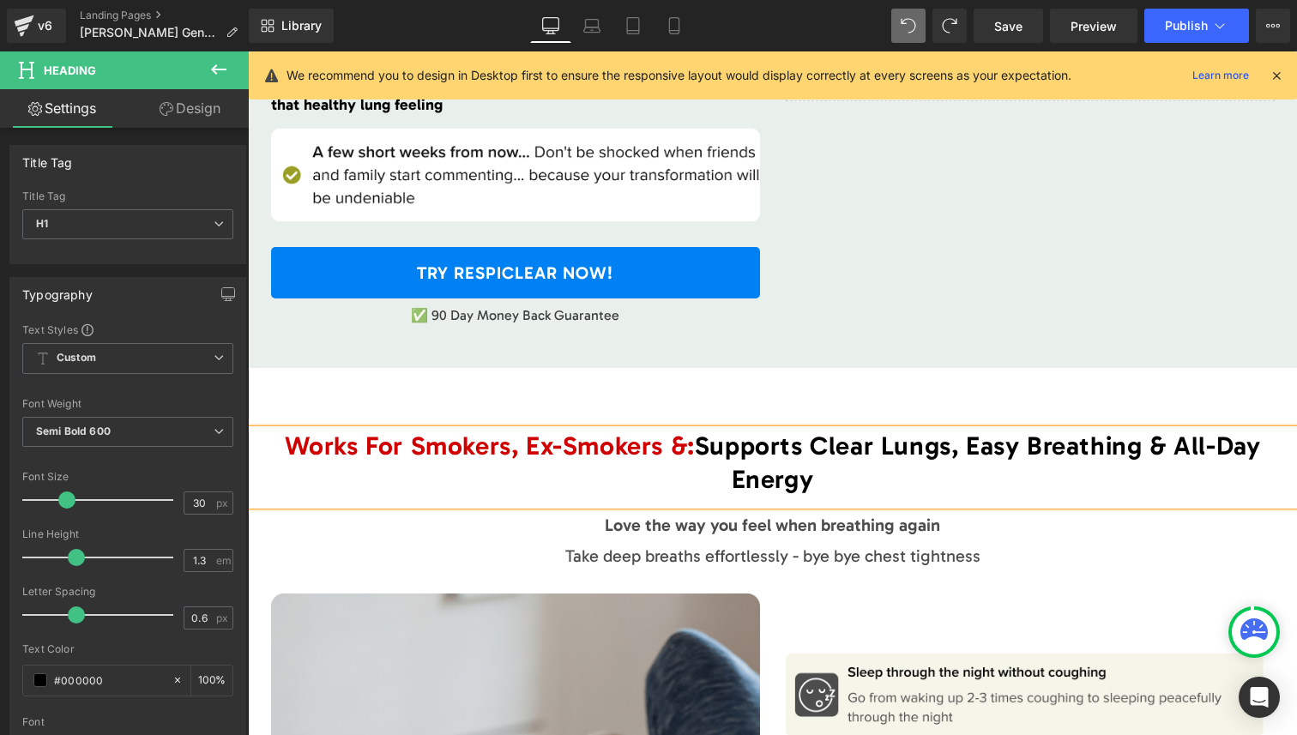
click at [365, 431] on span "Works For Smokers, Ex-Smokers &" at bounding box center [486, 446] width 403 height 31
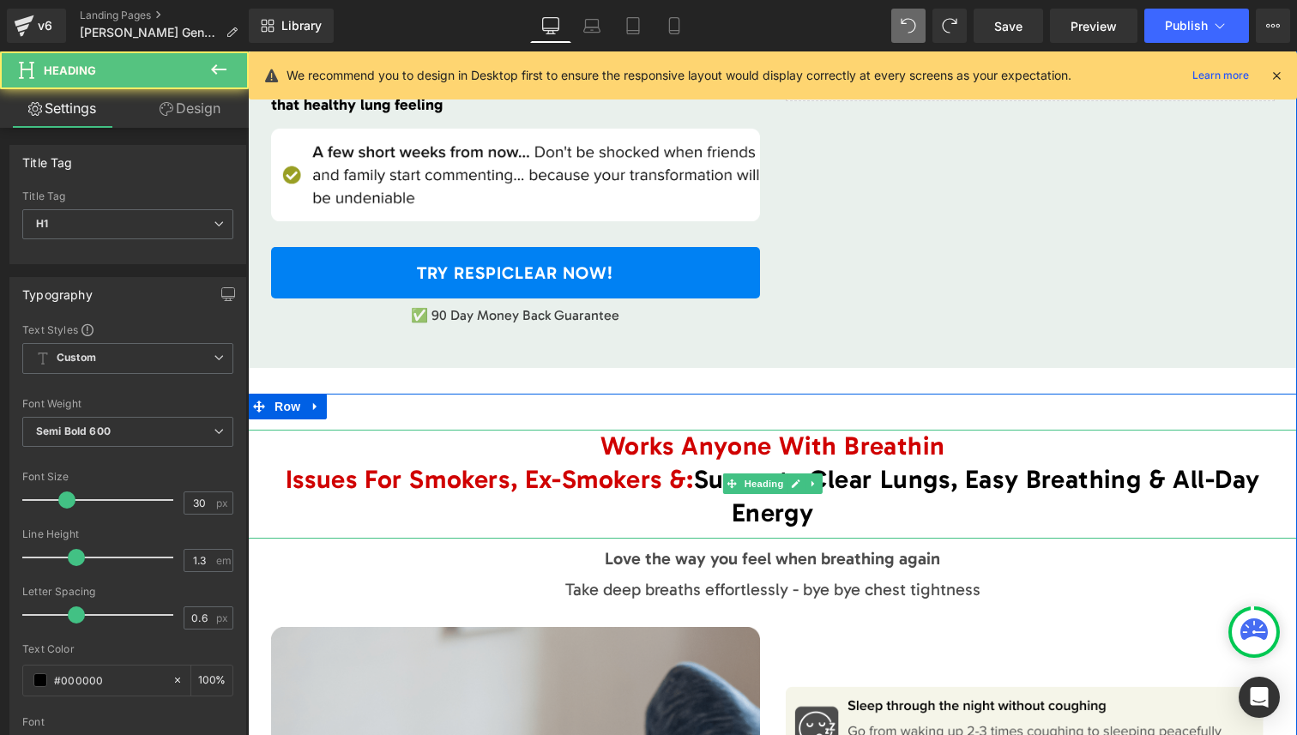
click at [275, 463] on h1 "Issues For Smokers, Ex-Smokers & : Supports Clear Lungs, Easy Breathing & All-D…" at bounding box center [772, 496] width 1049 height 67
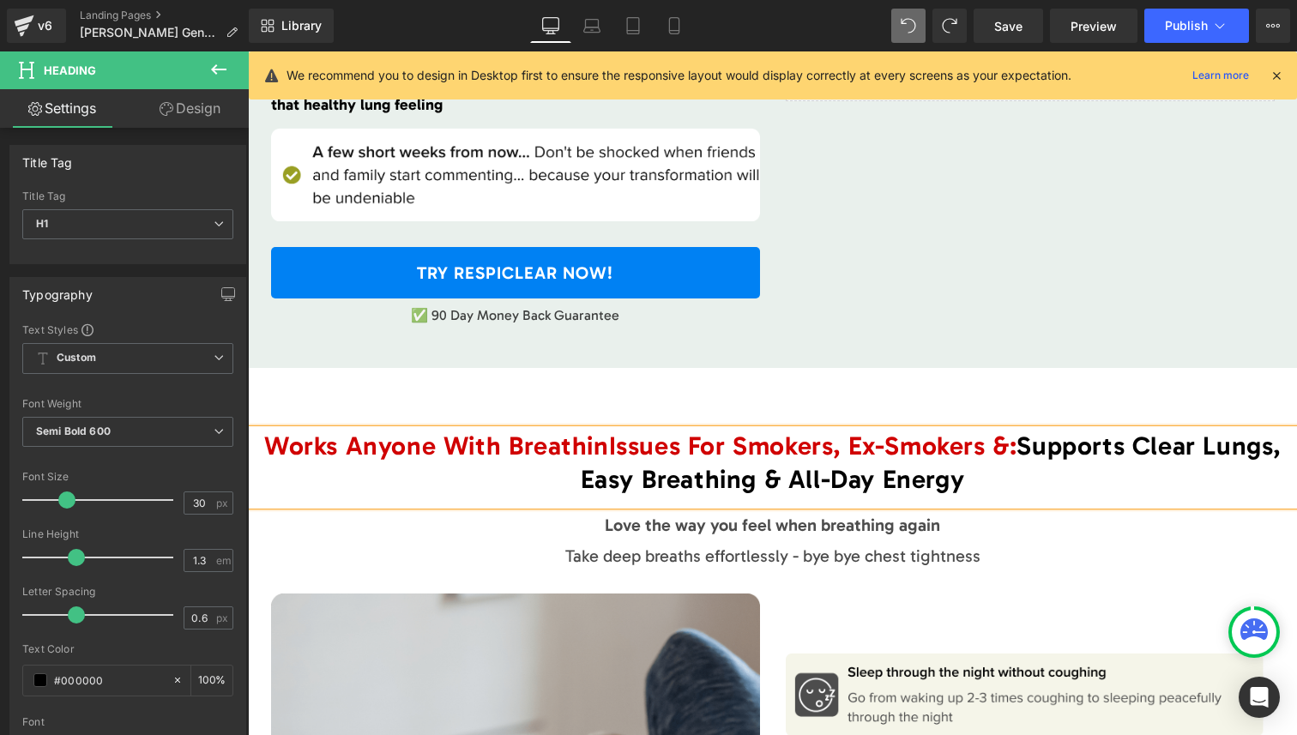
drag, startPoint x: 286, startPoint y: 518, endPoint x: 300, endPoint y: 479, distance: 42.1
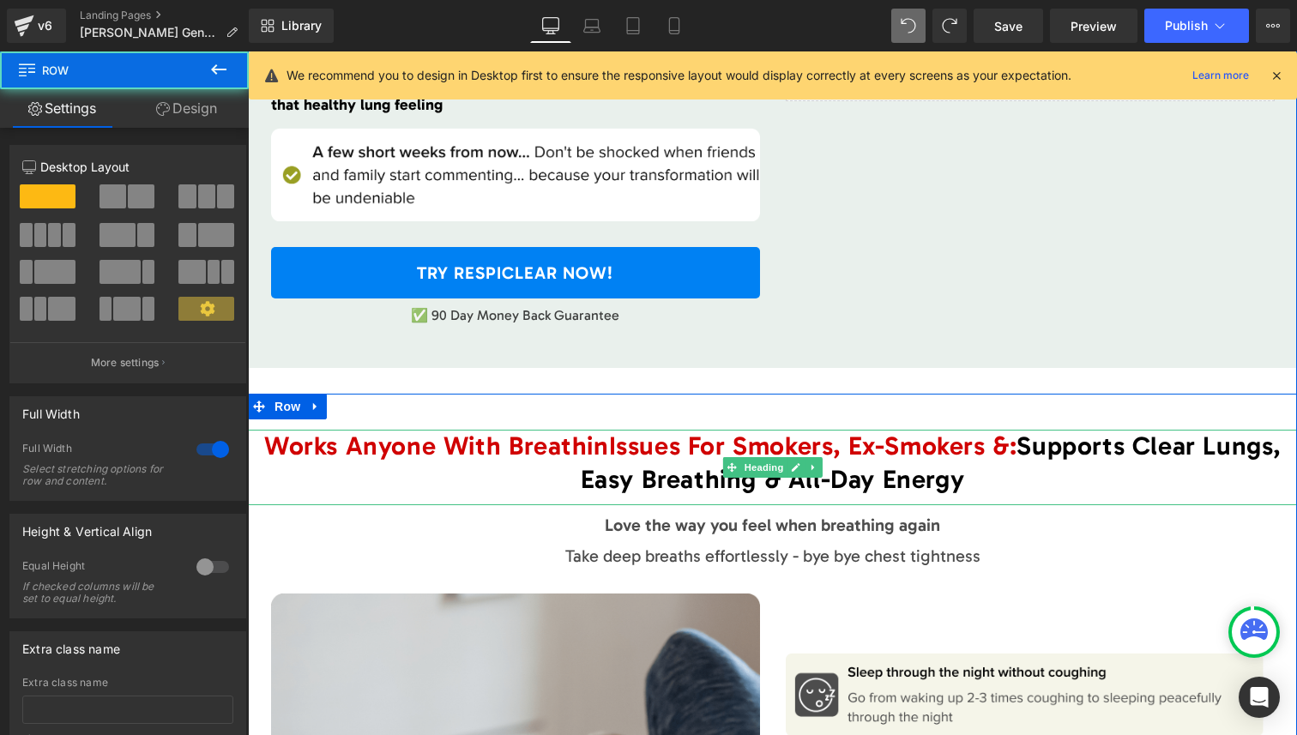
click at [318, 444] on h1 "Works Anyone With Breathin Issues For Smokers, Ex-Smokers & : Supports Clear Lu…" at bounding box center [772, 463] width 1049 height 67
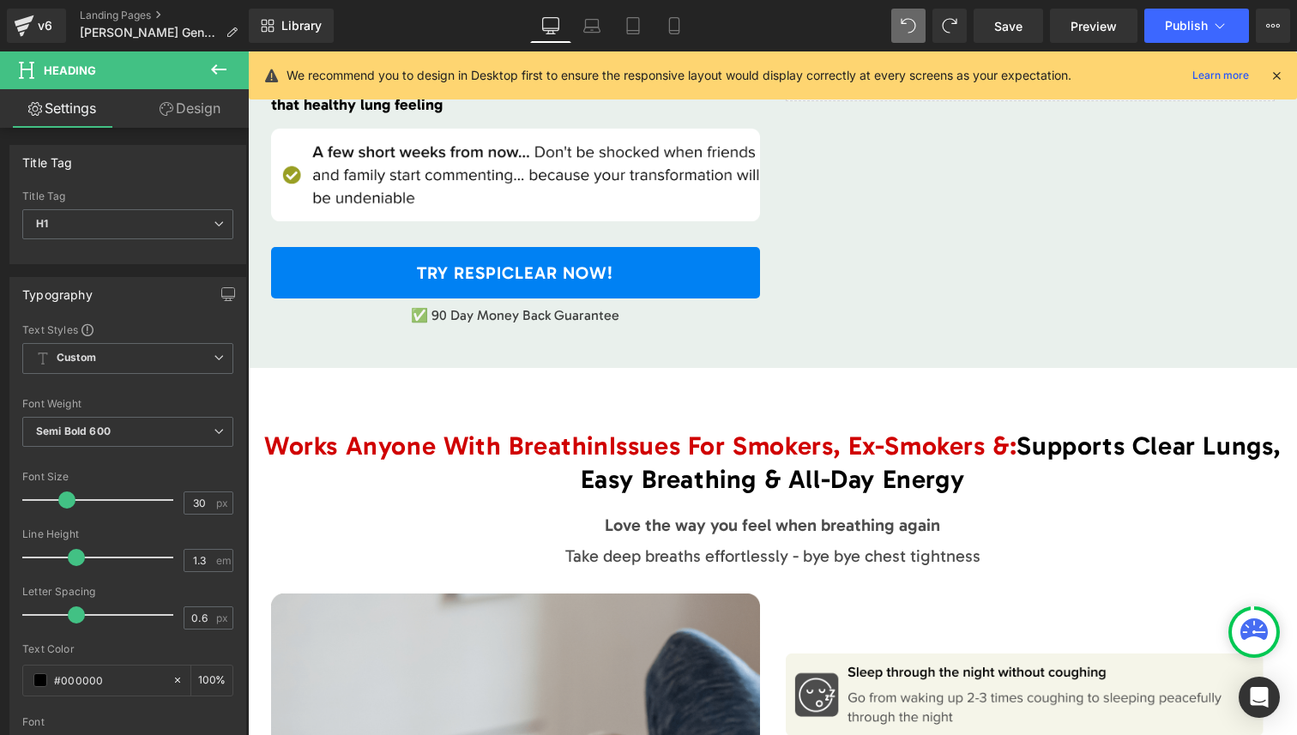
click at [195, 112] on link "Design" at bounding box center [190, 108] width 124 height 39
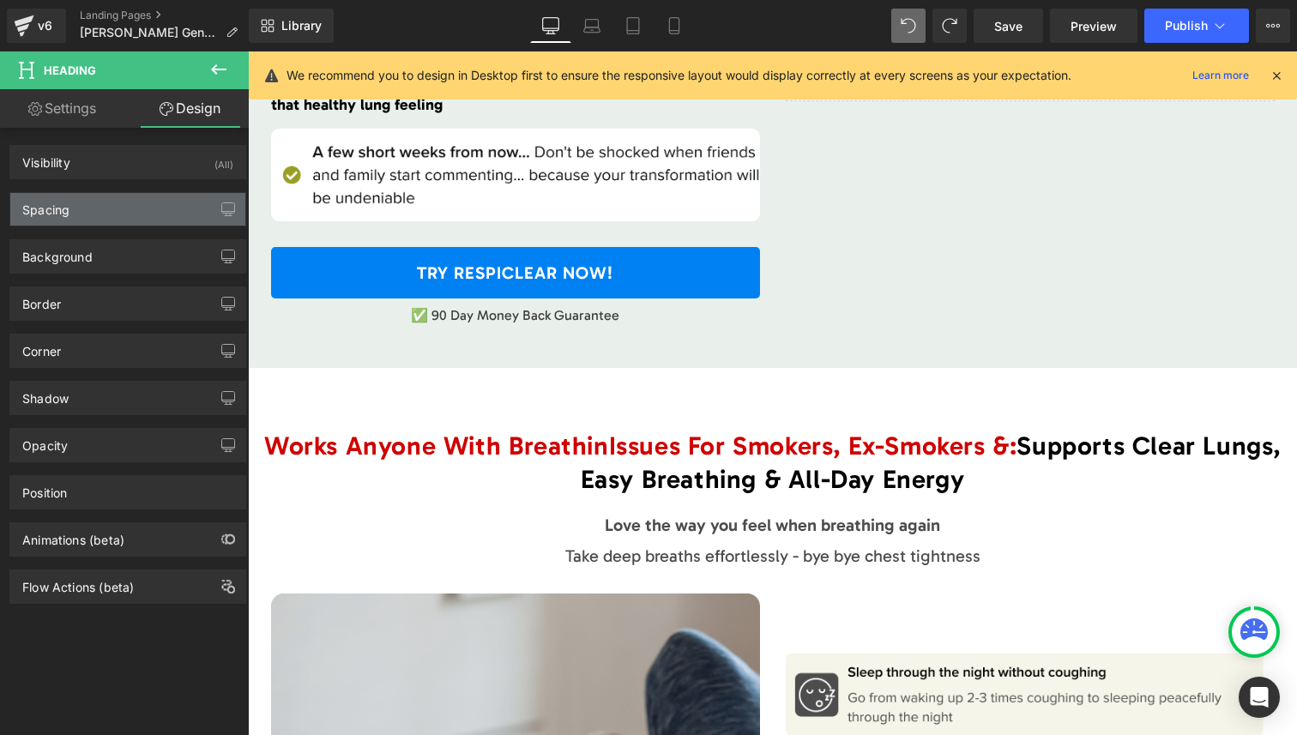
click at [172, 220] on div "Spacing" at bounding box center [127, 209] width 235 height 33
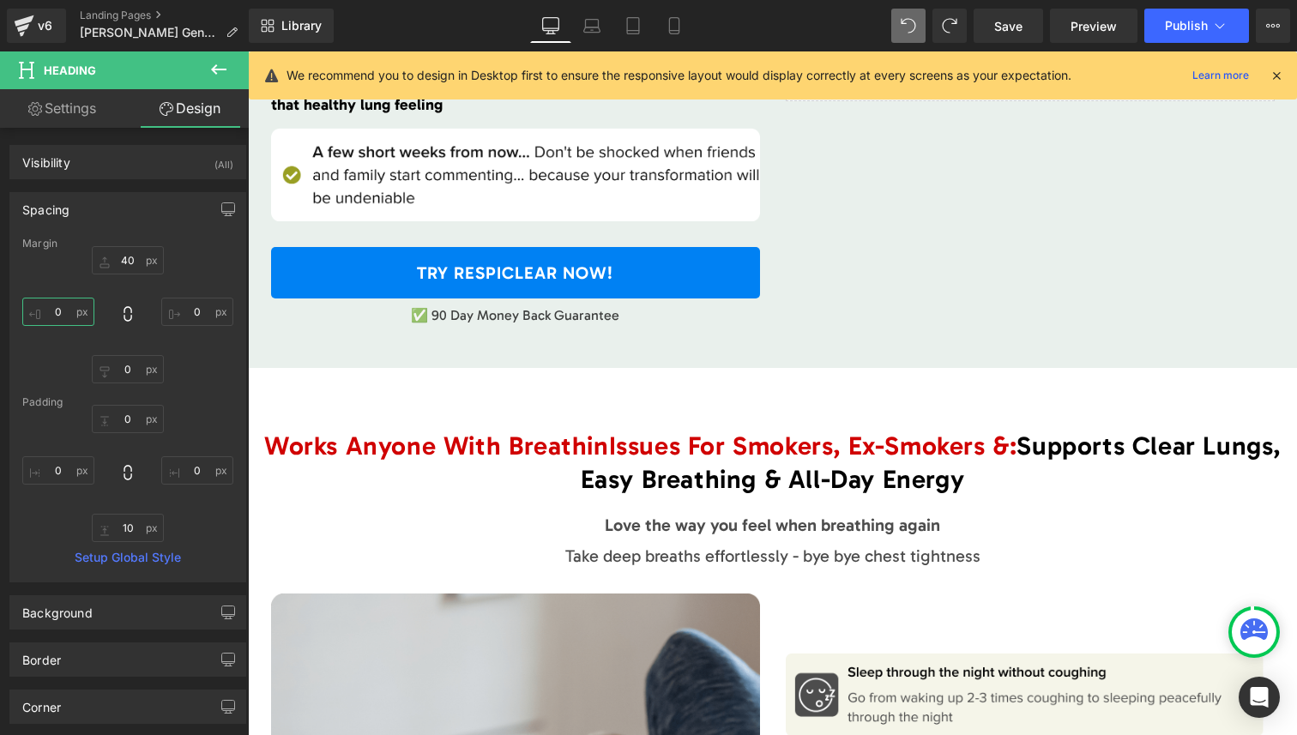
click at [59, 315] on input "text" at bounding box center [58, 312] width 72 height 28
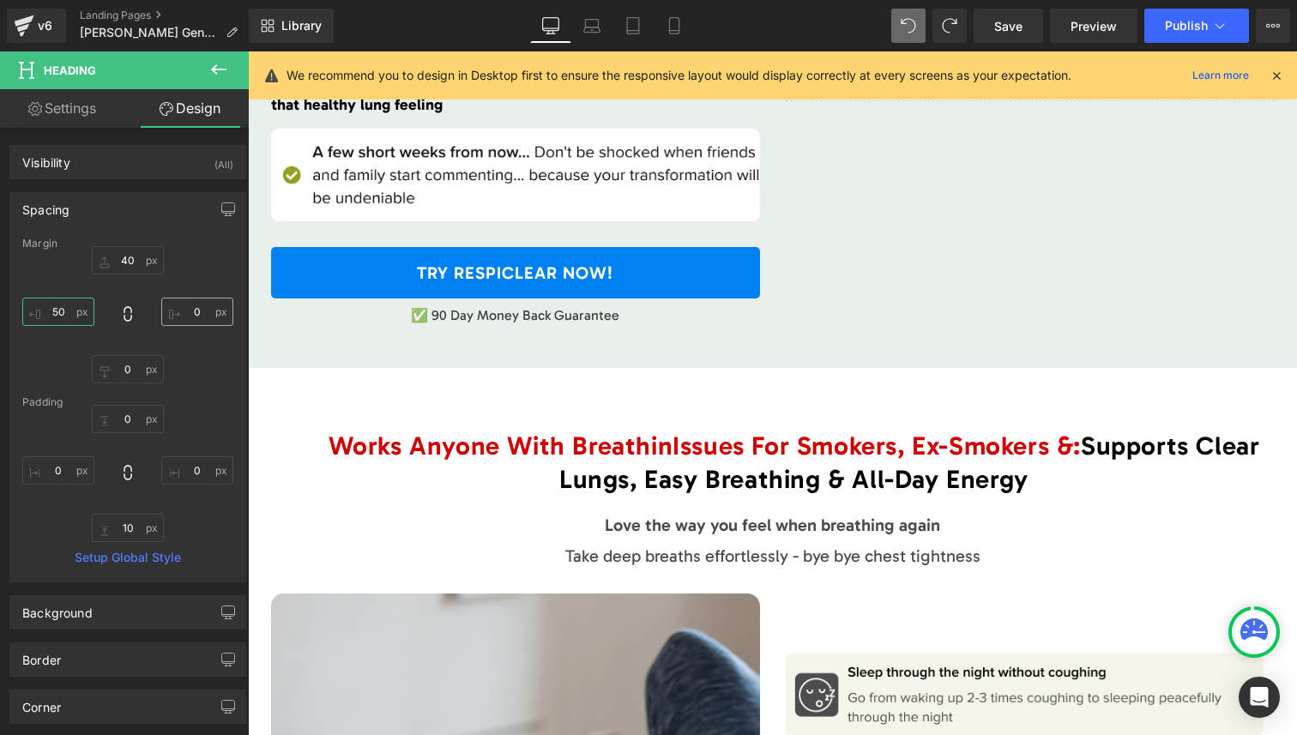
type input "50"
click at [198, 308] on input "text" at bounding box center [197, 312] width 72 height 28
type input "50"
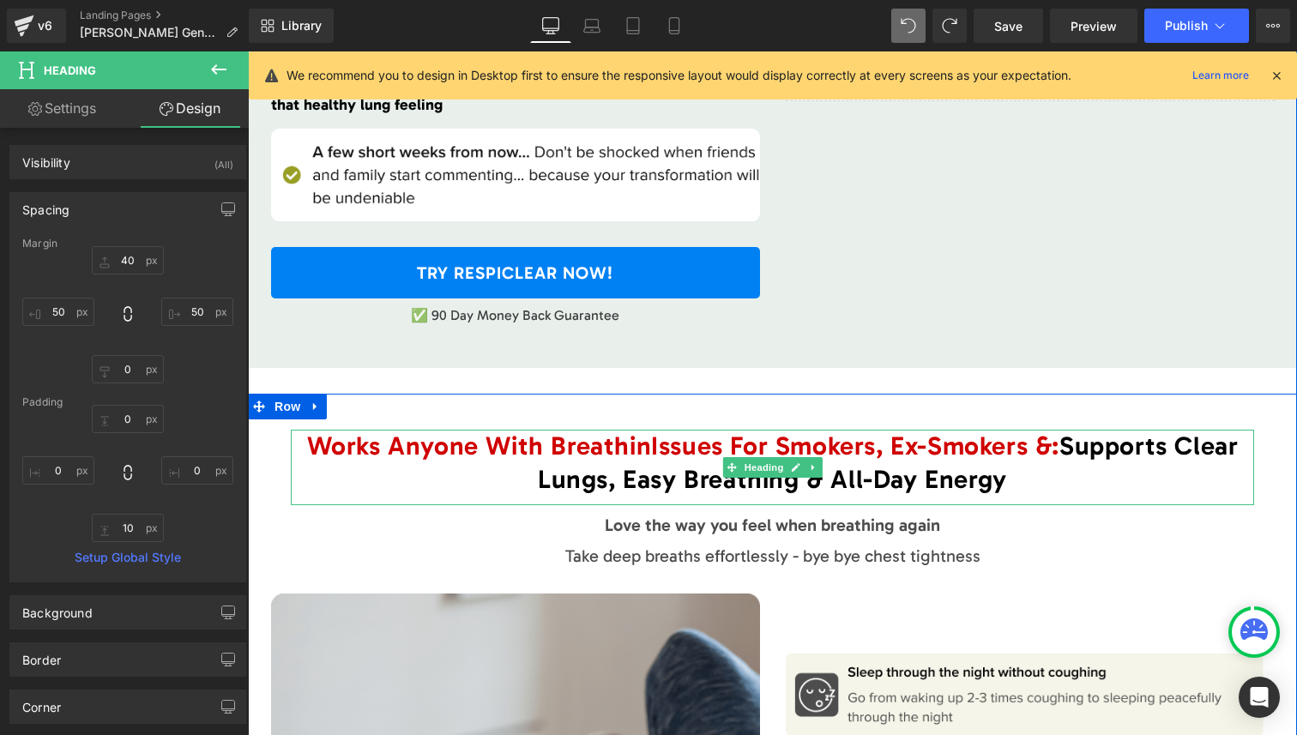
click at [637, 431] on span "Works Anyone With Breathin" at bounding box center [479, 446] width 345 height 31
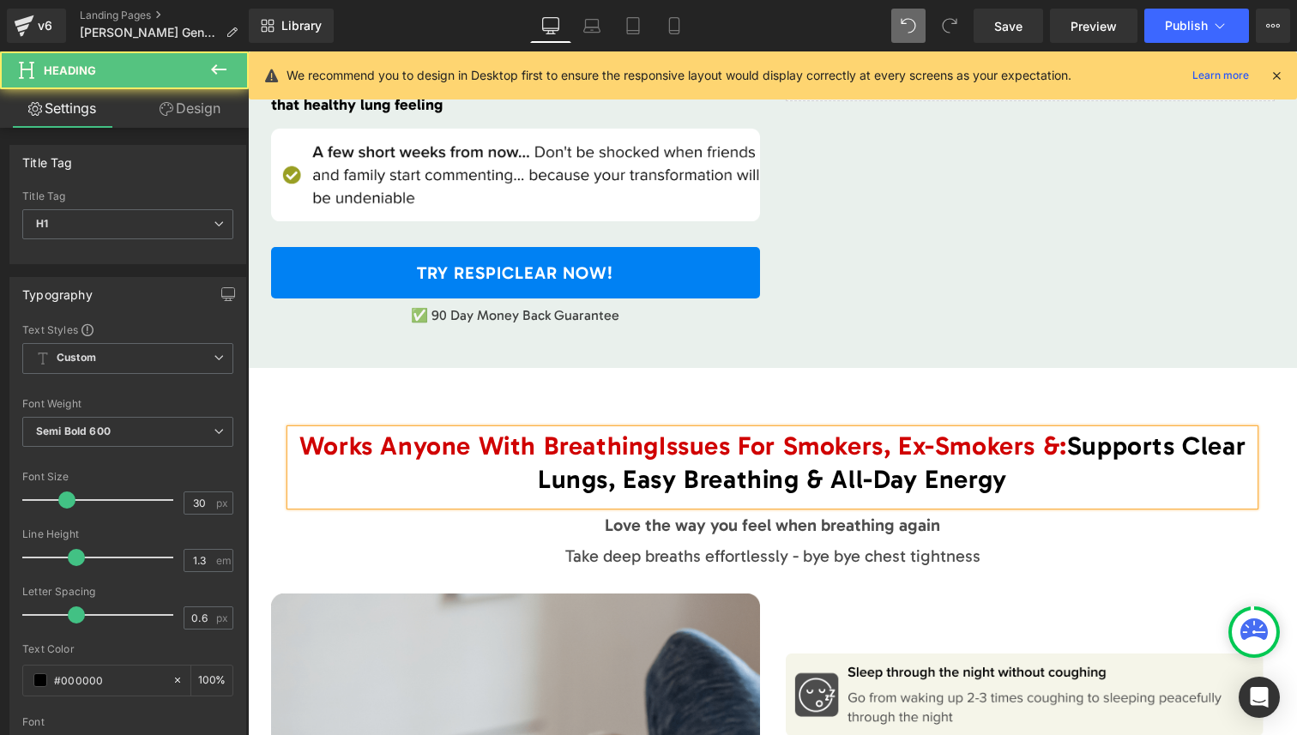
click at [727, 431] on span "Issues For Smokers, Ex-Smokers &" at bounding box center [859, 446] width 401 height 31
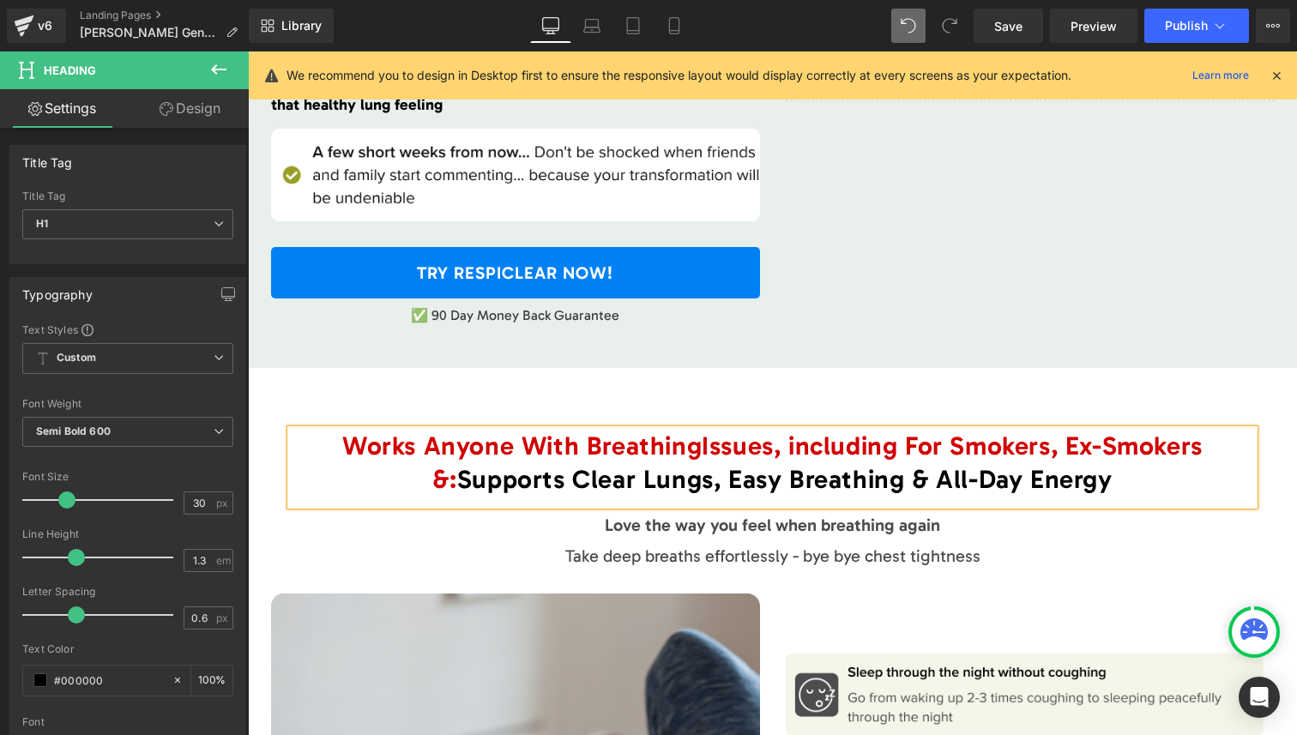
click at [902, 432] on span "Issues, including For Smokers, Ex-Smokers &" at bounding box center [817, 463] width 770 height 64
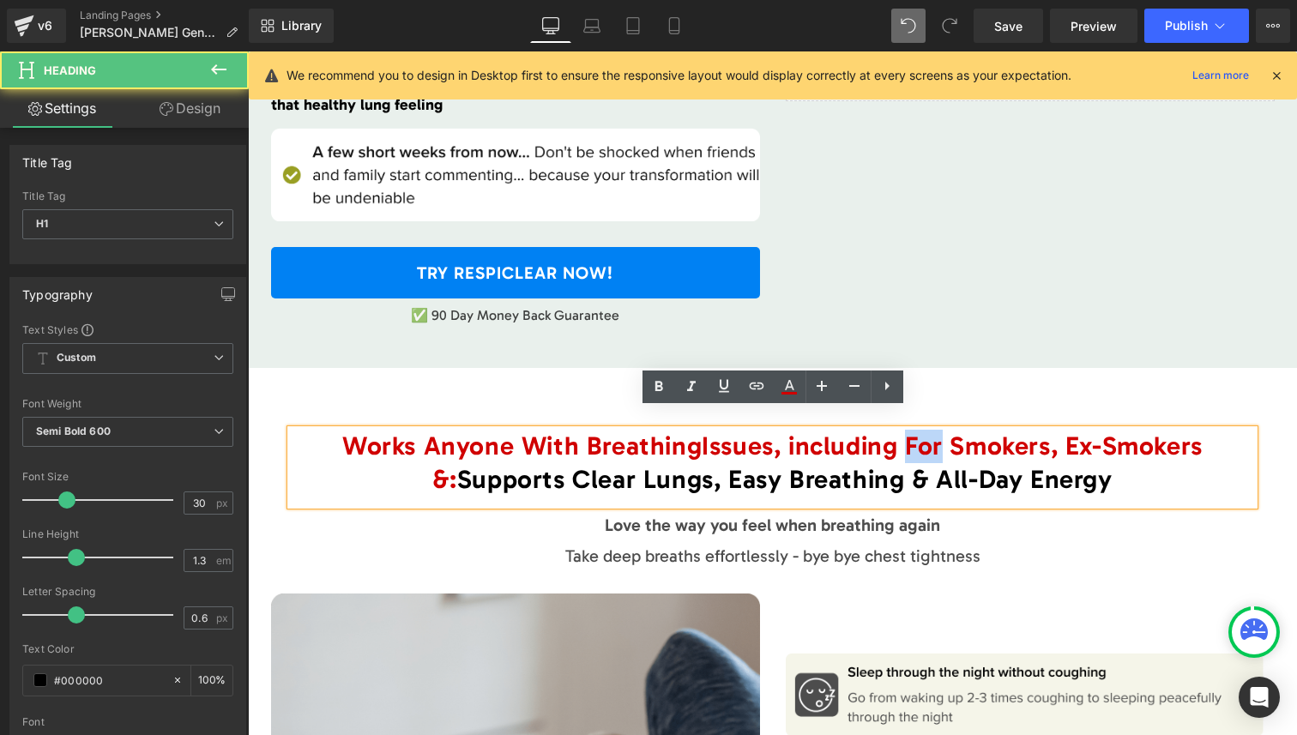
click at [902, 432] on span "Issues, including For Smokers, Ex-Smokers &" at bounding box center [817, 463] width 770 height 64
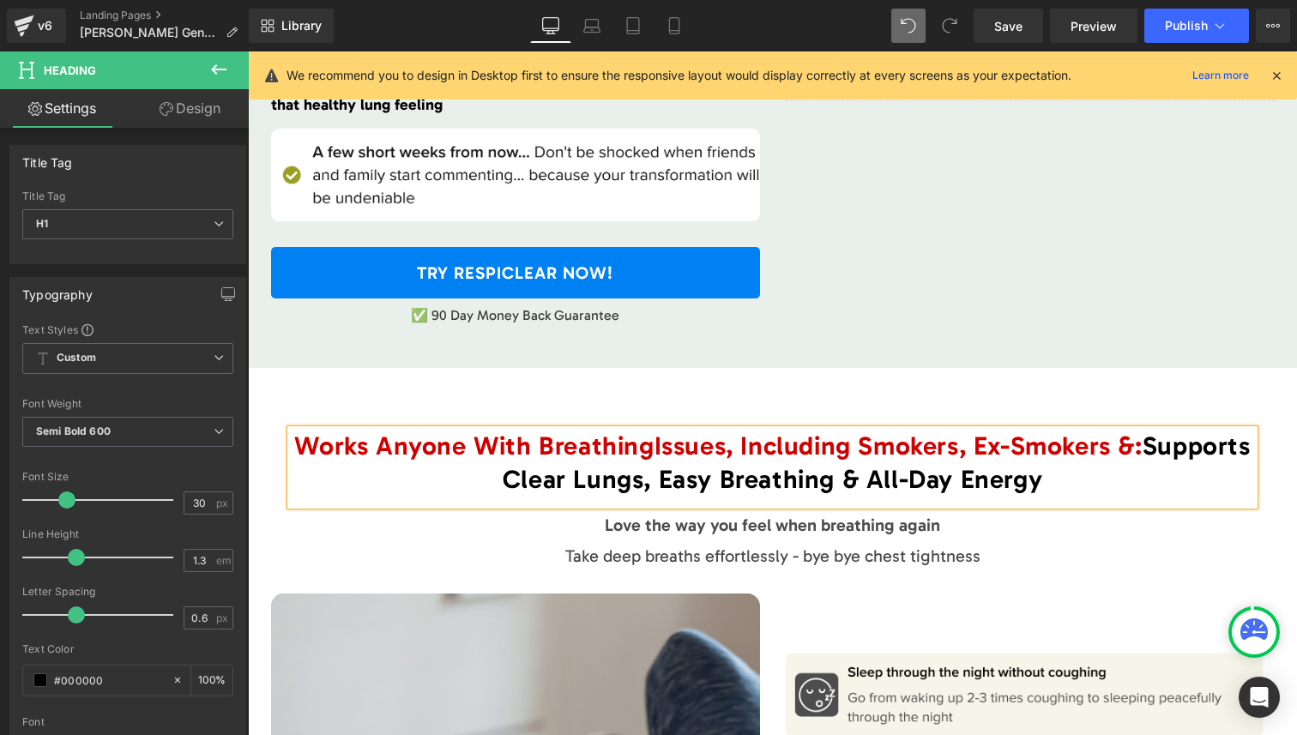
click at [1143, 431] on span ":" at bounding box center [1139, 446] width 8 height 31
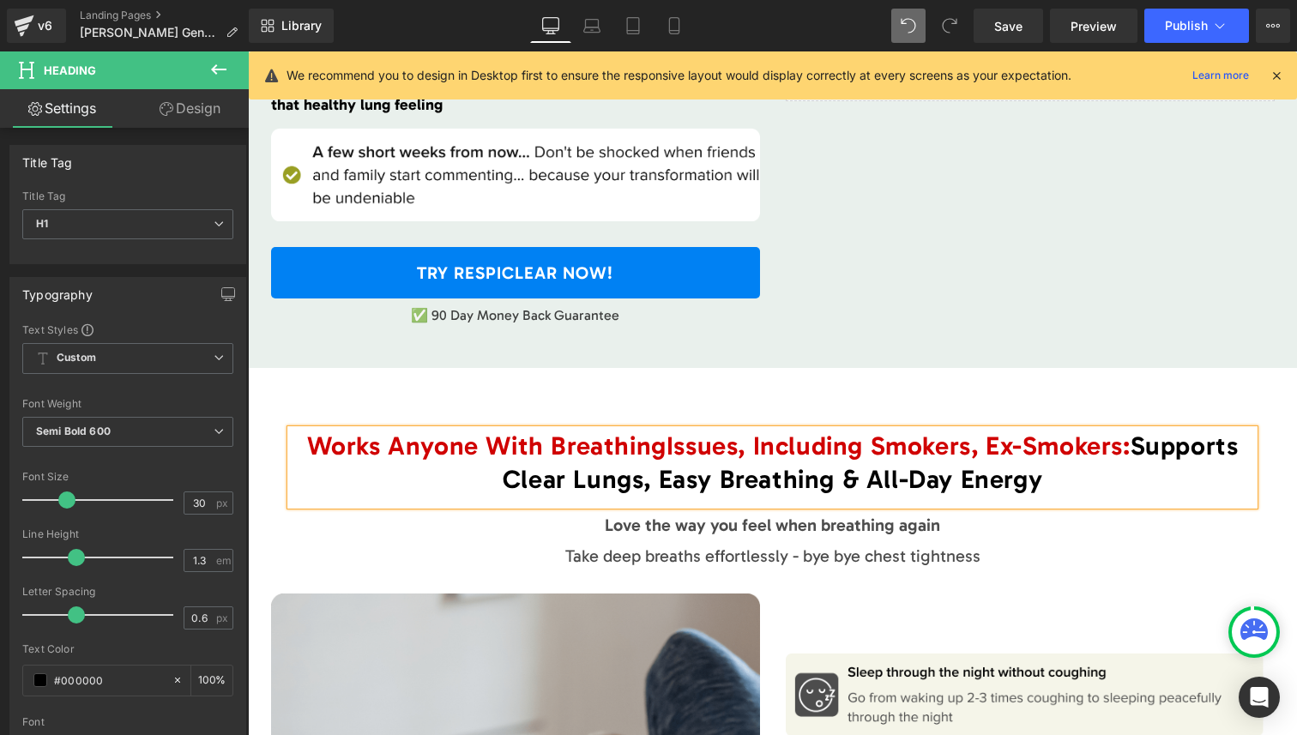
click at [976, 433] on span "Issues, Including Smokers, Ex-Smokers" at bounding box center [895, 446] width 456 height 31
click at [671, 15] on link "Mobile" at bounding box center [674, 26] width 41 height 34
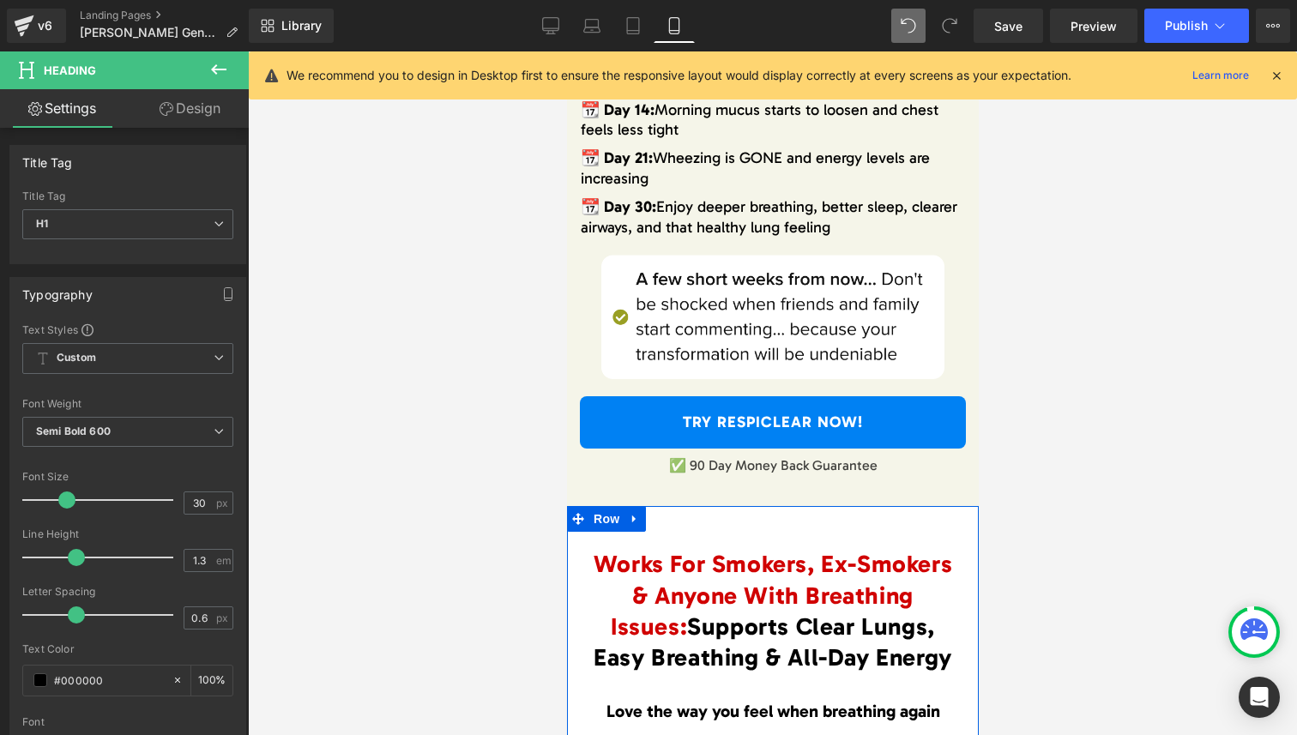
scroll to position [8646, 0]
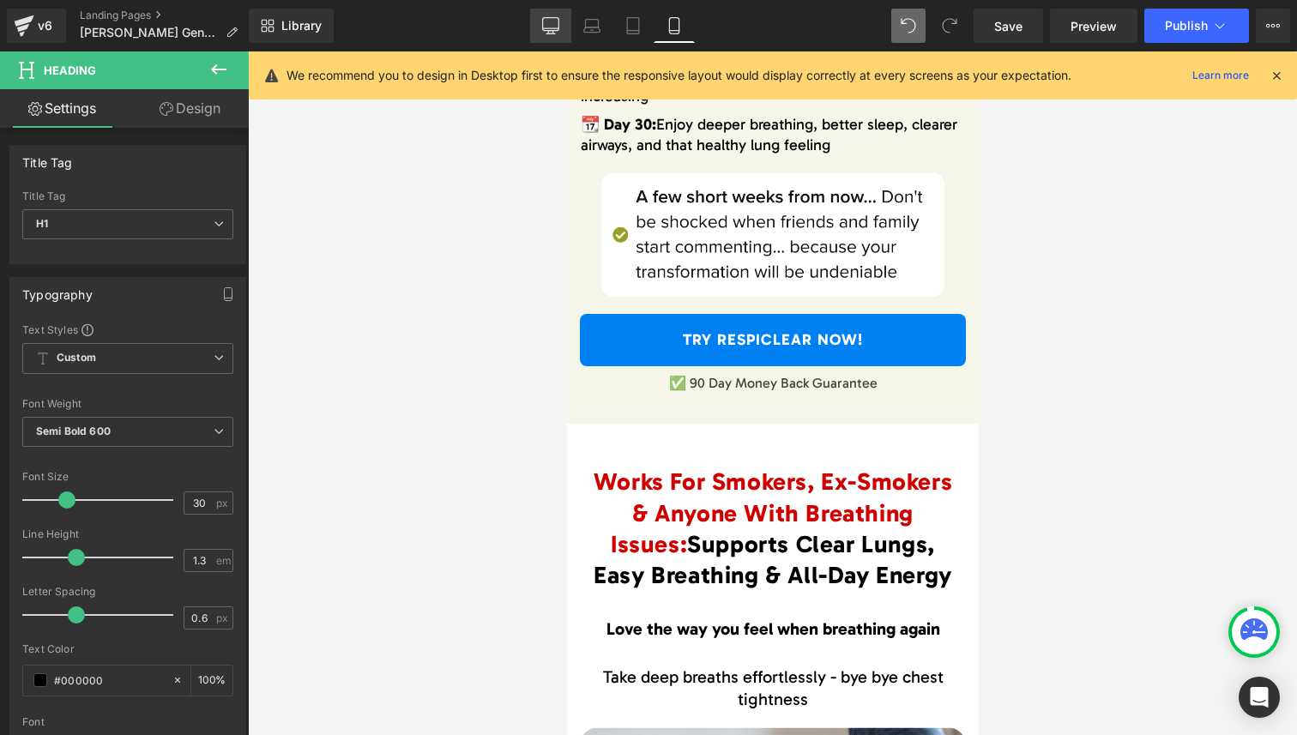
click at [546, 23] on icon at bounding box center [550, 25] width 17 height 17
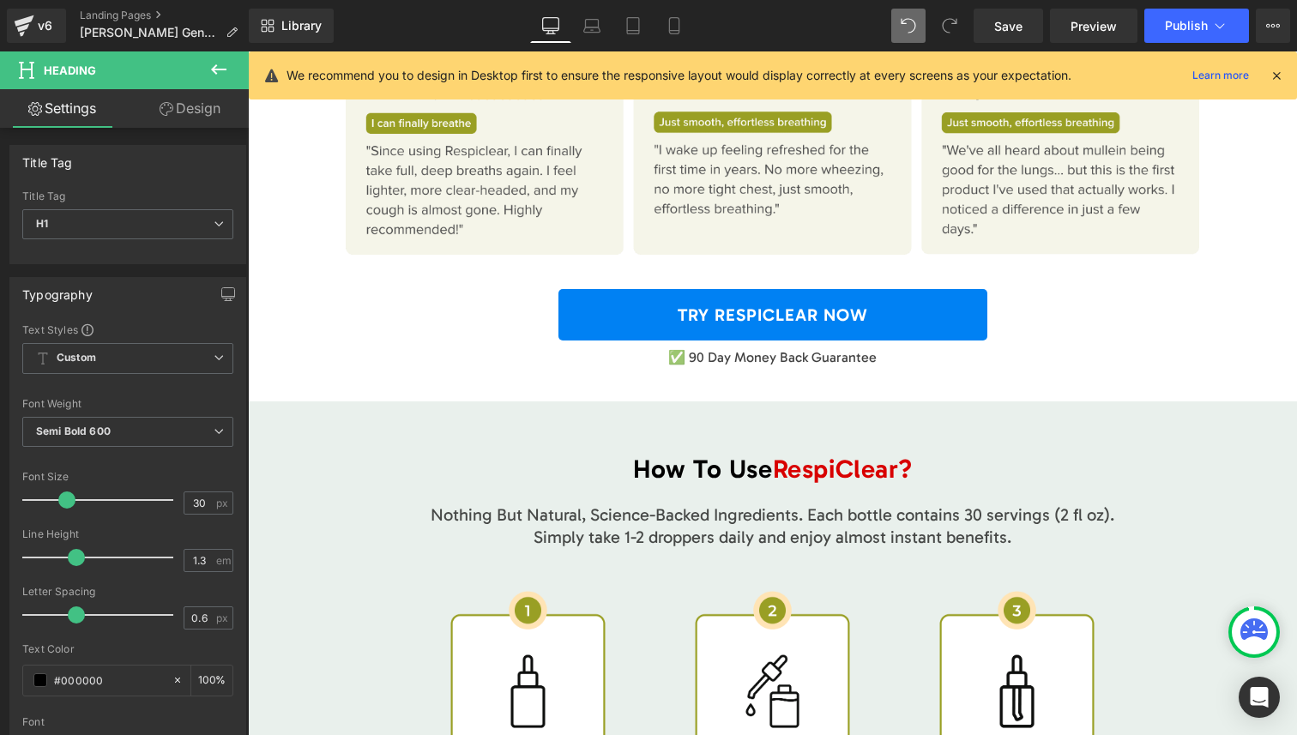
scroll to position [4977, 0]
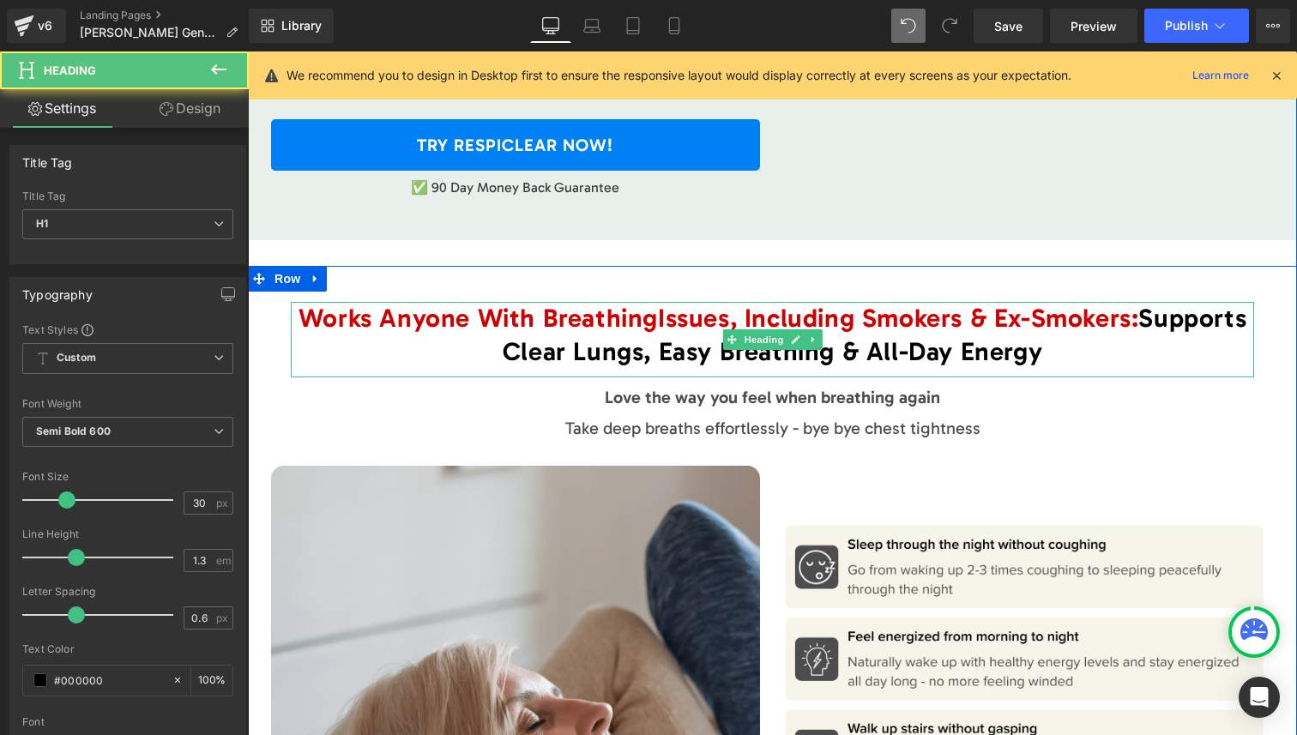
click at [329, 303] on span "Works Anyone With Breathing" at bounding box center [478, 318] width 359 height 31
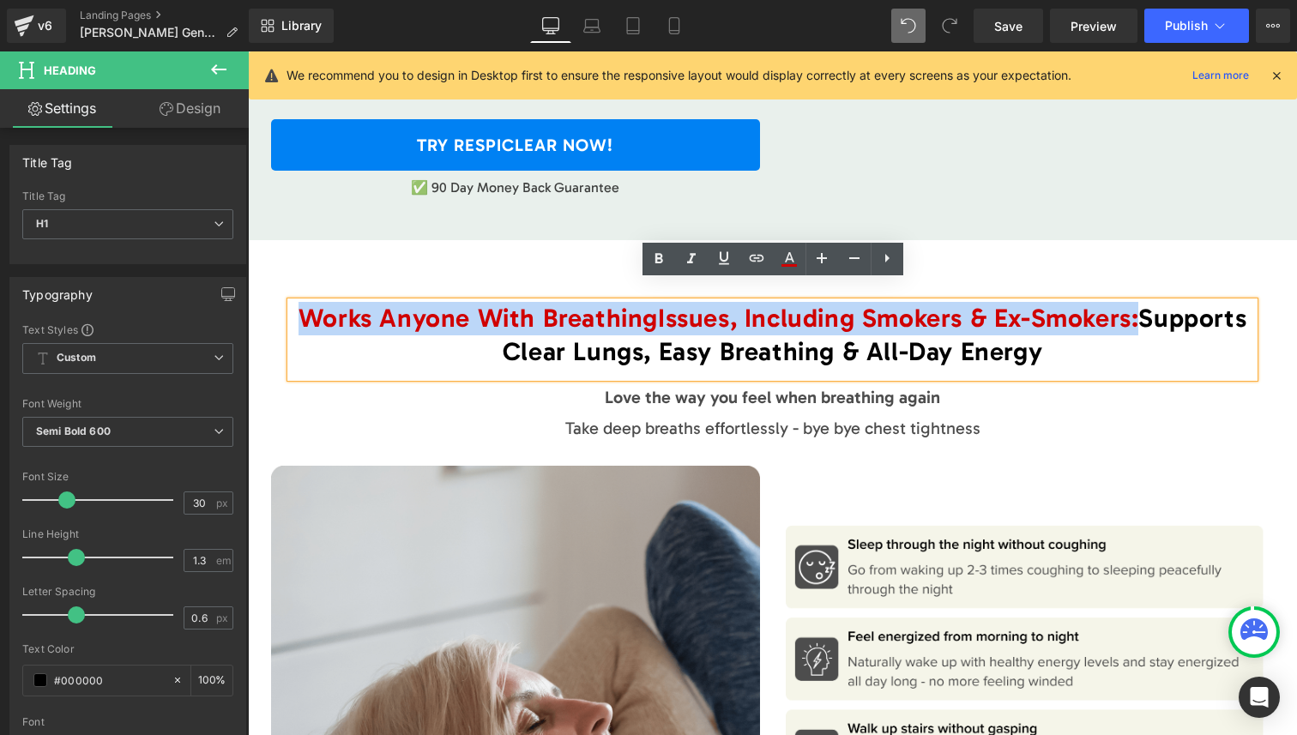
drag, startPoint x: 329, startPoint y: 297, endPoint x: 1126, endPoint y: 293, distance: 797.8
click at [1126, 302] on h1 "Works Anyone With Breathing Issues, Including Smokers & Ex-Smokers : Supports C…" at bounding box center [772, 335] width 963 height 67
copy h1 "Works Anyone With Breathing Issues, Including Smokers & Ex-Smokers :"
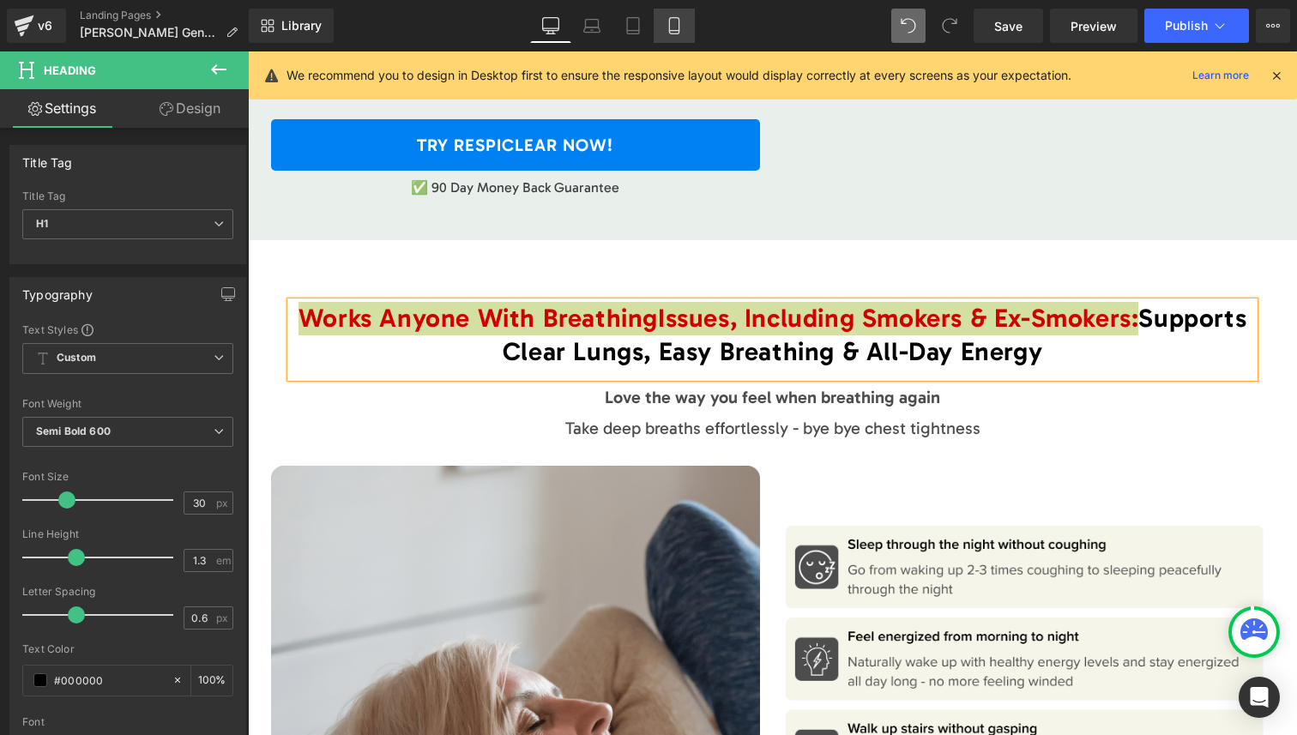
click at [675, 36] on link "Mobile" at bounding box center [674, 26] width 41 height 34
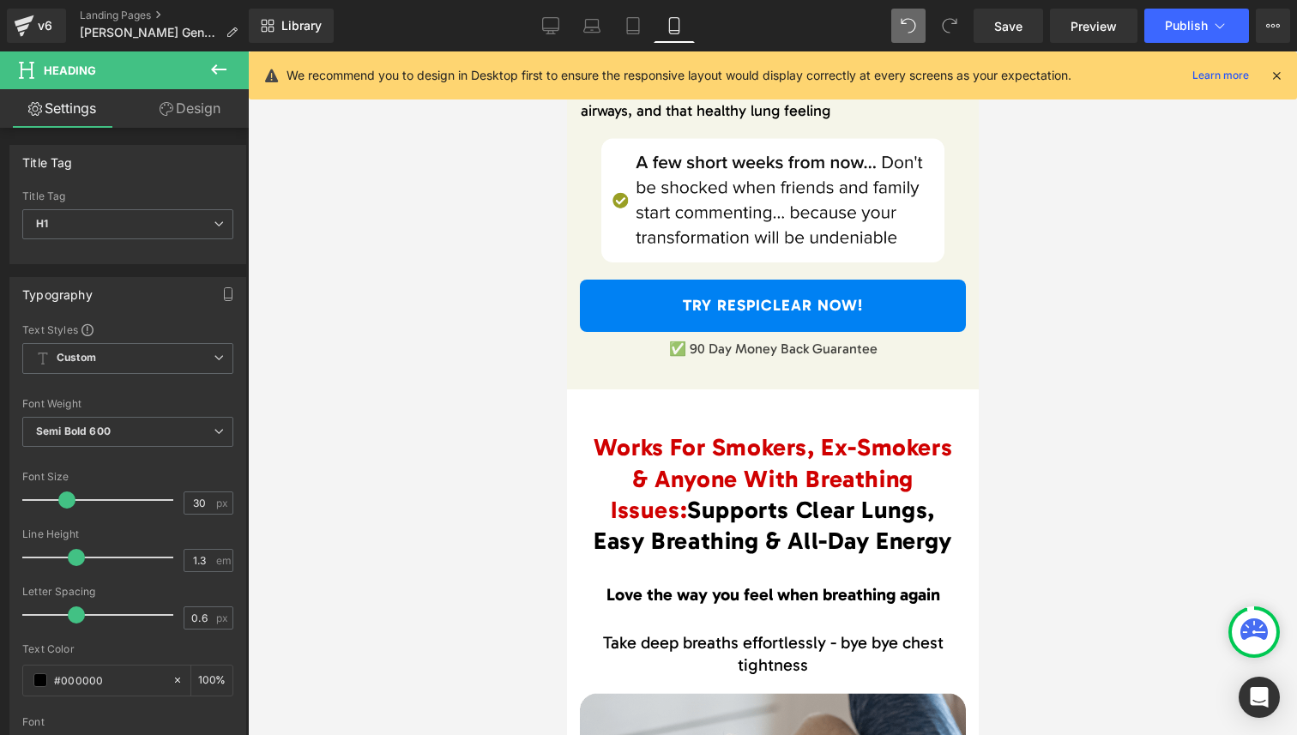
scroll to position [8681, 0]
click at [621, 449] on span "Works For Smokers, Ex-Smokers & Anyone With Breathing Issues:" at bounding box center [772, 477] width 359 height 91
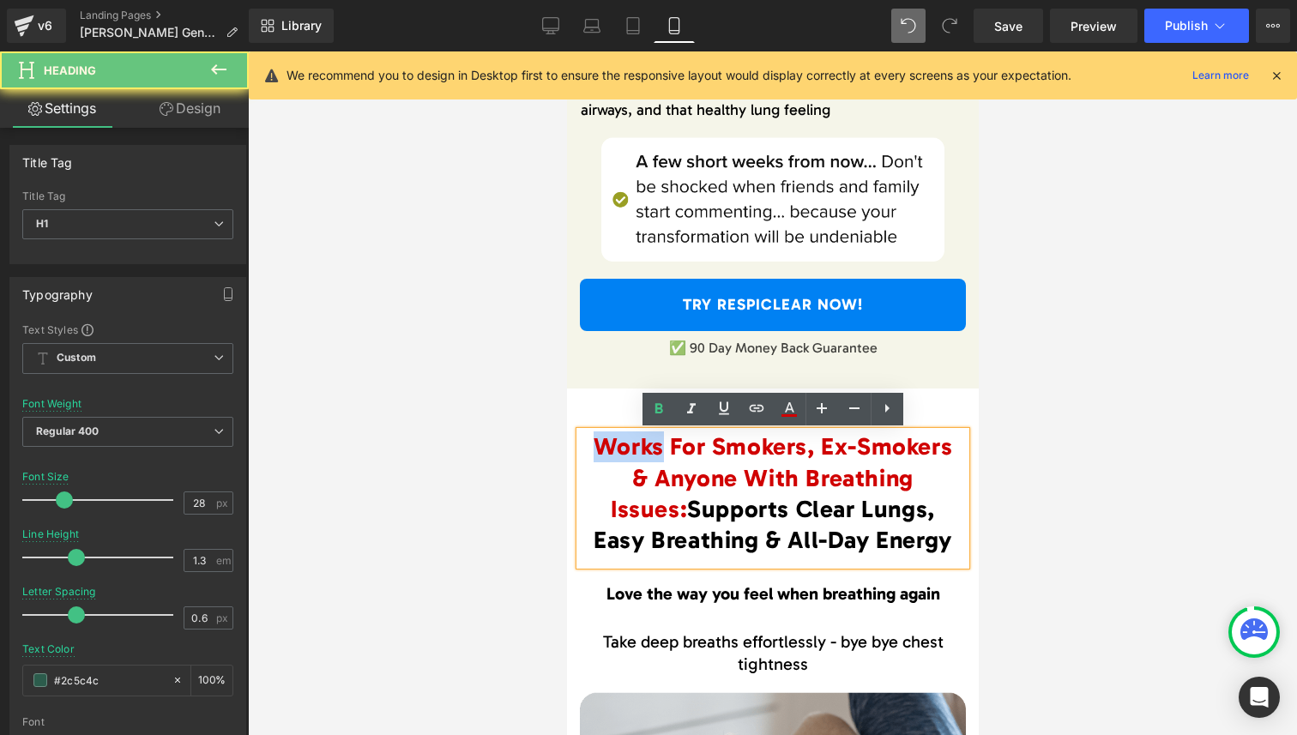
click at [621, 449] on span "Works For Smokers, Ex-Smokers & Anyone With Breathing Issues:" at bounding box center [772, 477] width 359 height 91
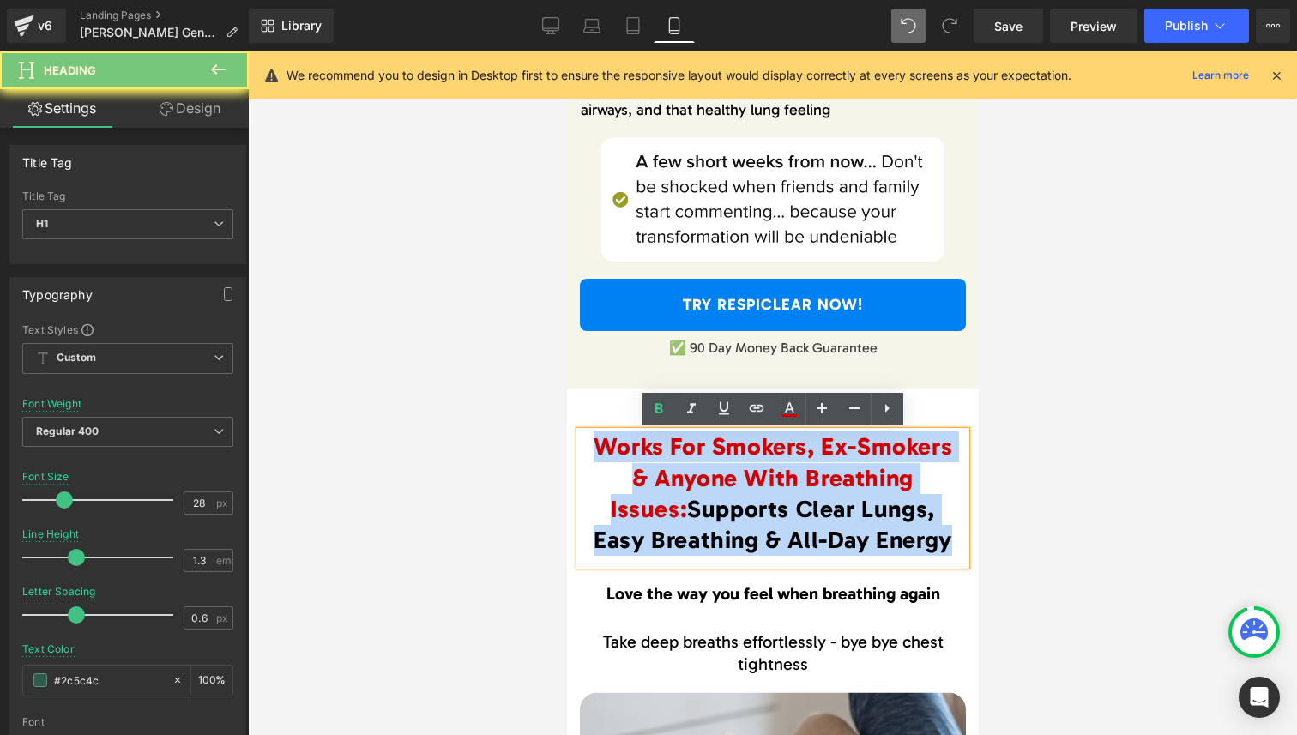
click at [621, 449] on span "Works For Smokers, Ex-Smokers & Anyone With Breathing Issues:" at bounding box center [772, 477] width 359 height 91
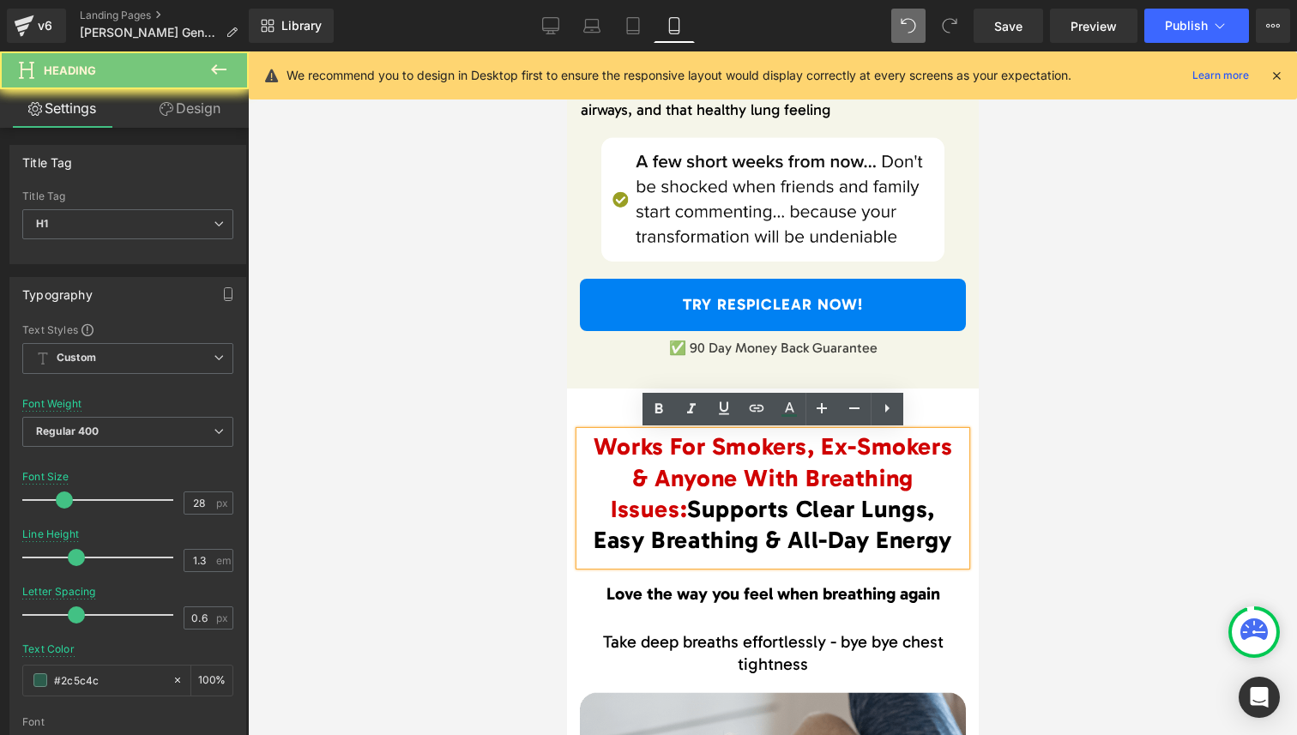
click at [607, 449] on span "Works For Smokers, Ex-Smokers & Anyone With Breathing Issues:" at bounding box center [772, 477] width 359 height 91
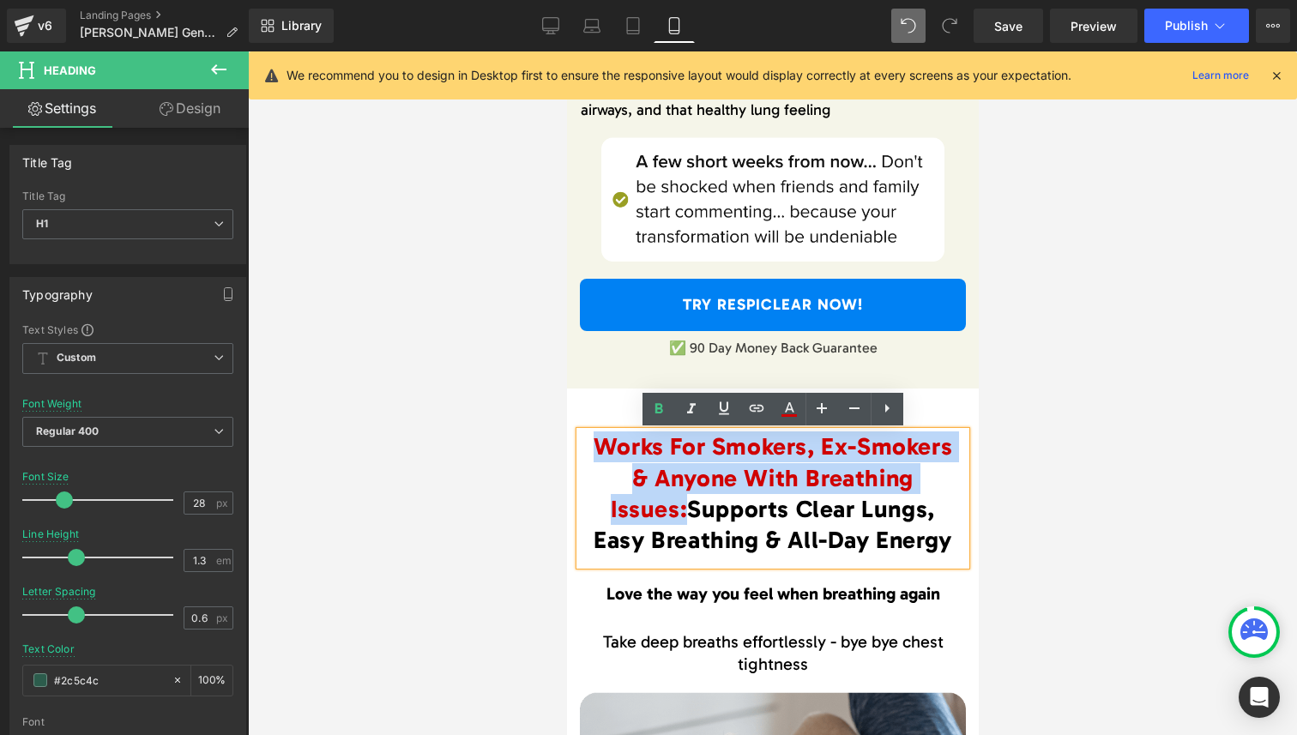
drag, startPoint x: 607, startPoint y: 449, endPoint x: 950, endPoint y: 478, distance: 343.5
click at [950, 478] on span "Works For Smokers, Ex-Smokers & Anyone With Breathing Issues:" at bounding box center [772, 477] width 359 height 91
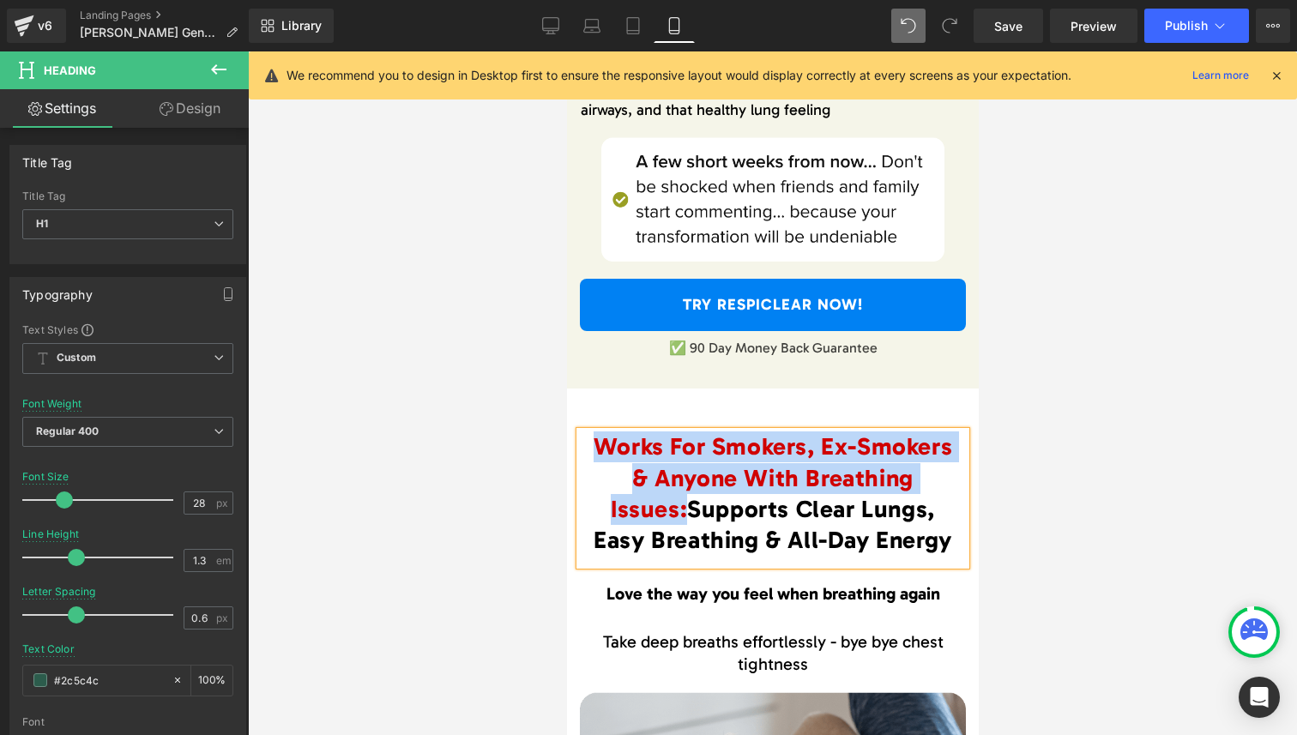
paste div
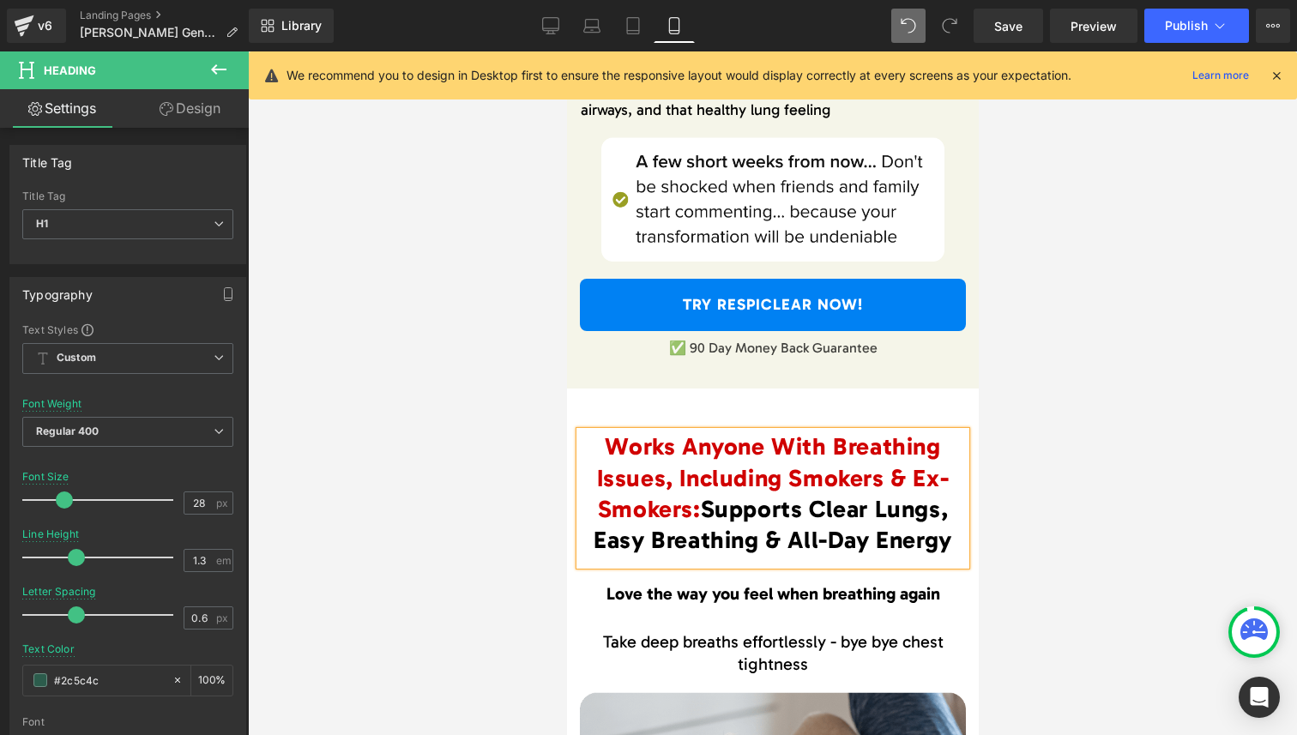
click at [677, 449] on span "Works Anyone With Breathing Issues, Including Smokers & Ex-Smokers:" at bounding box center [772, 477] width 353 height 91
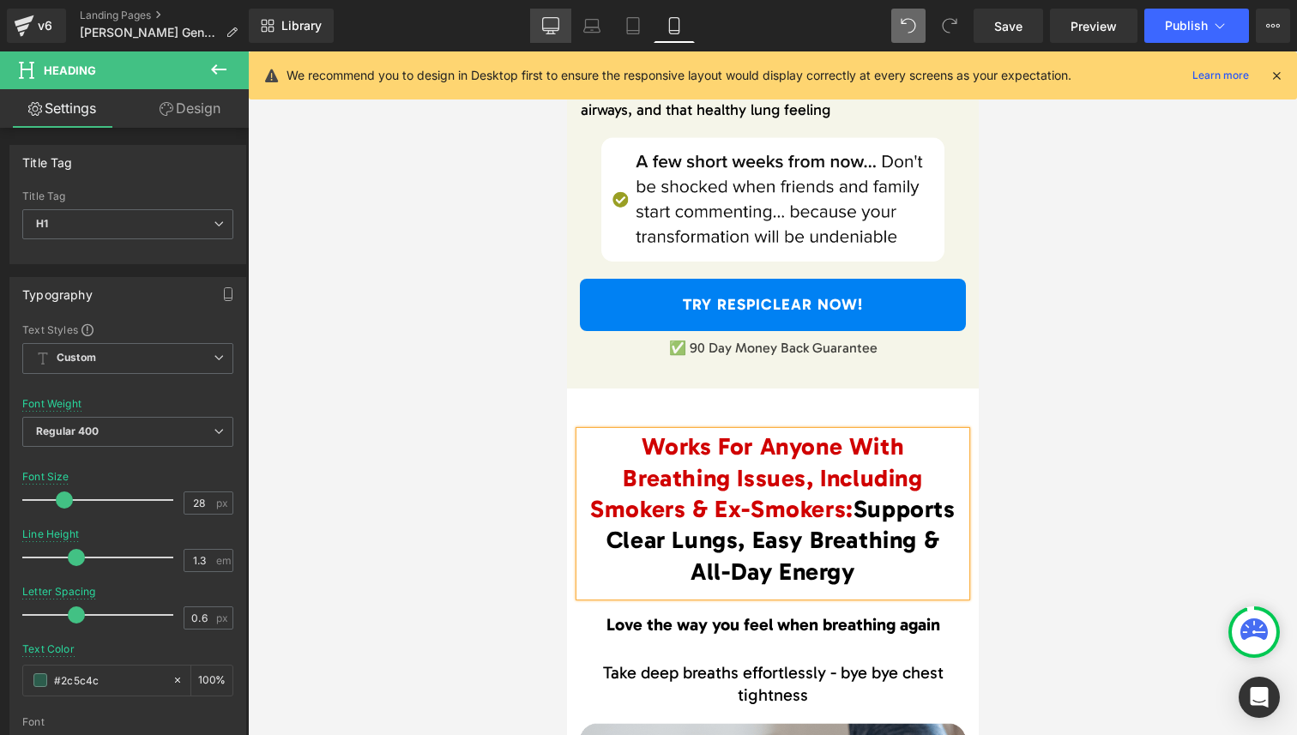
click at [554, 33] on icon at bounding box center [550, 33] width 9 height 0
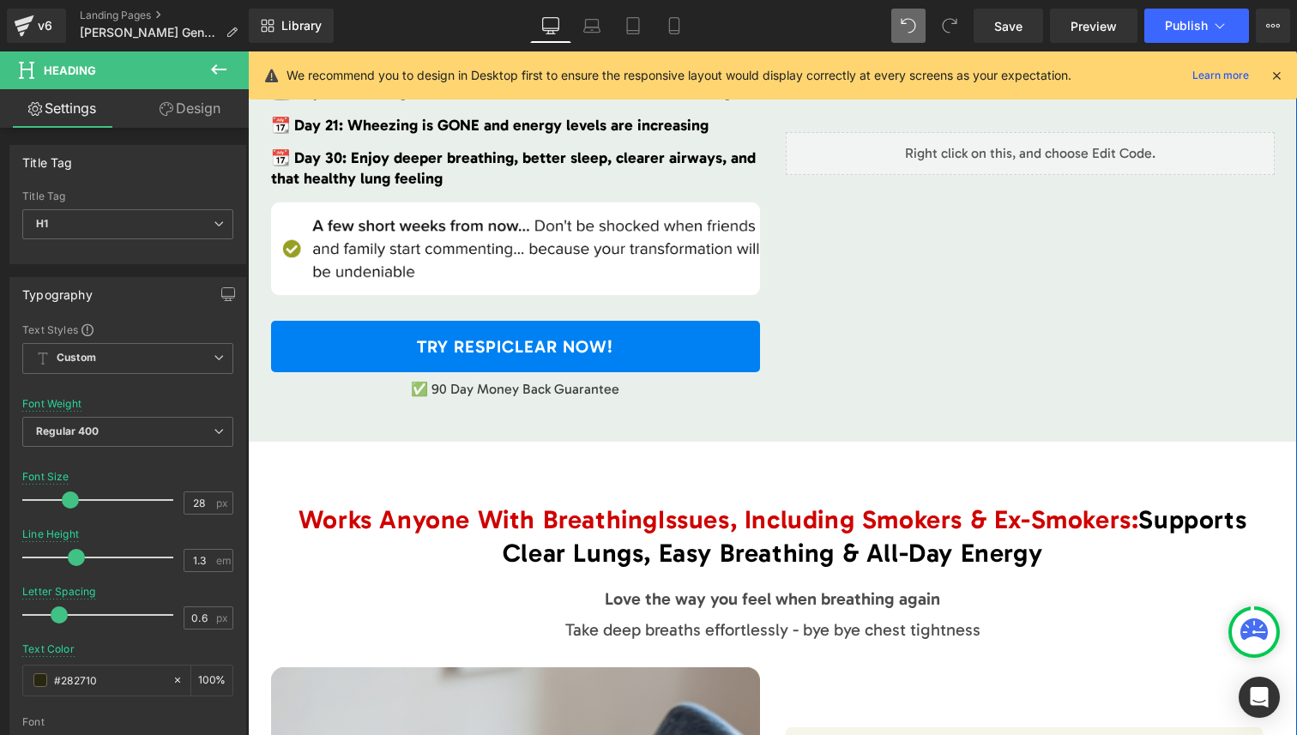
scroll to position [5081, 0]
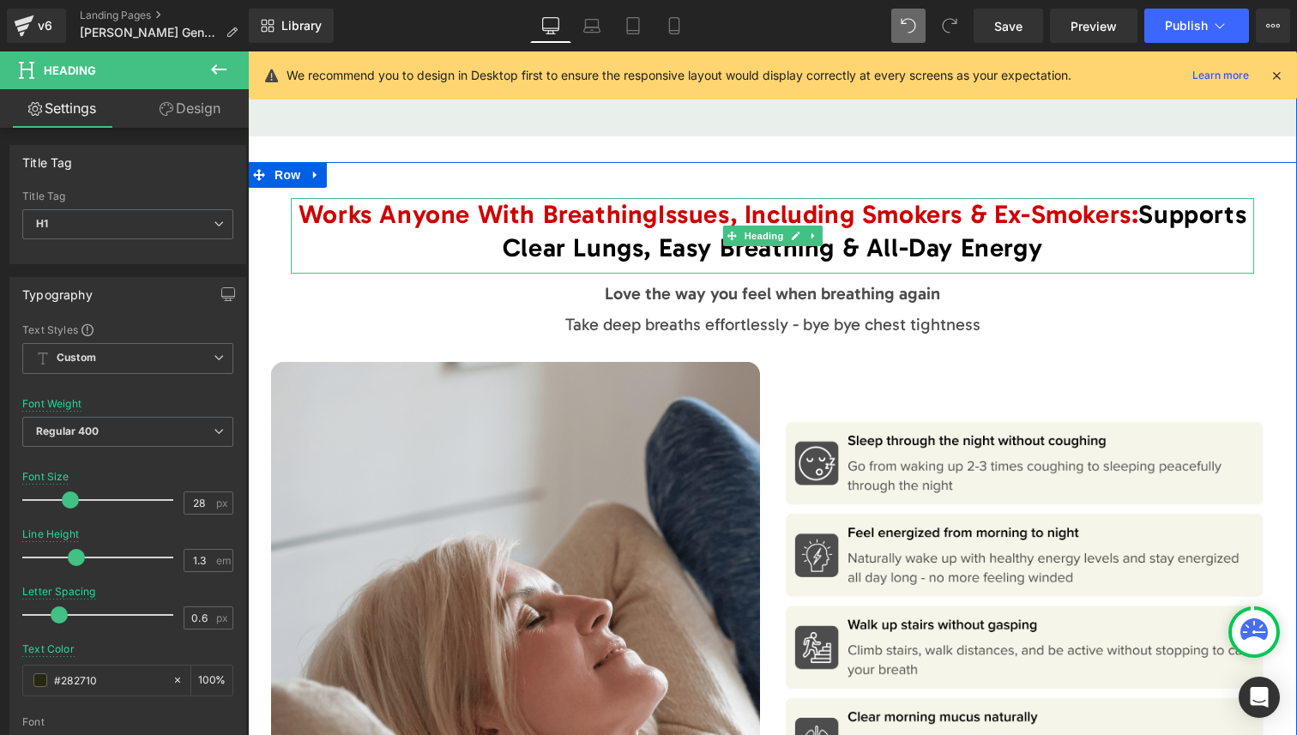
click at [369, 201] on span "Works Anyone With Breathing" at bounding box center [478, 214] width 359 height 31
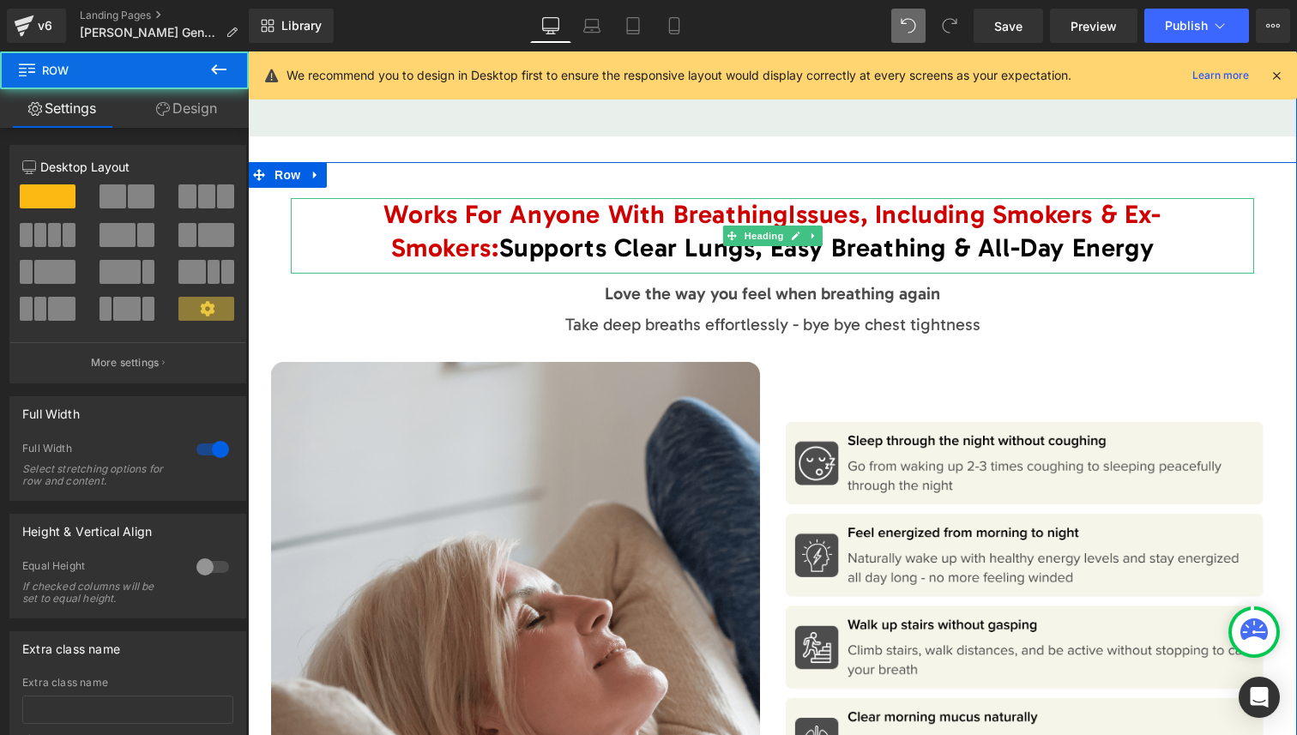
click at [311, 226] on h1 "Works For Anyone With Breathing Issues, Including Smokers & Ex-Smokers : Suppor…" at bounding box center [772, 231] width 963 height 67
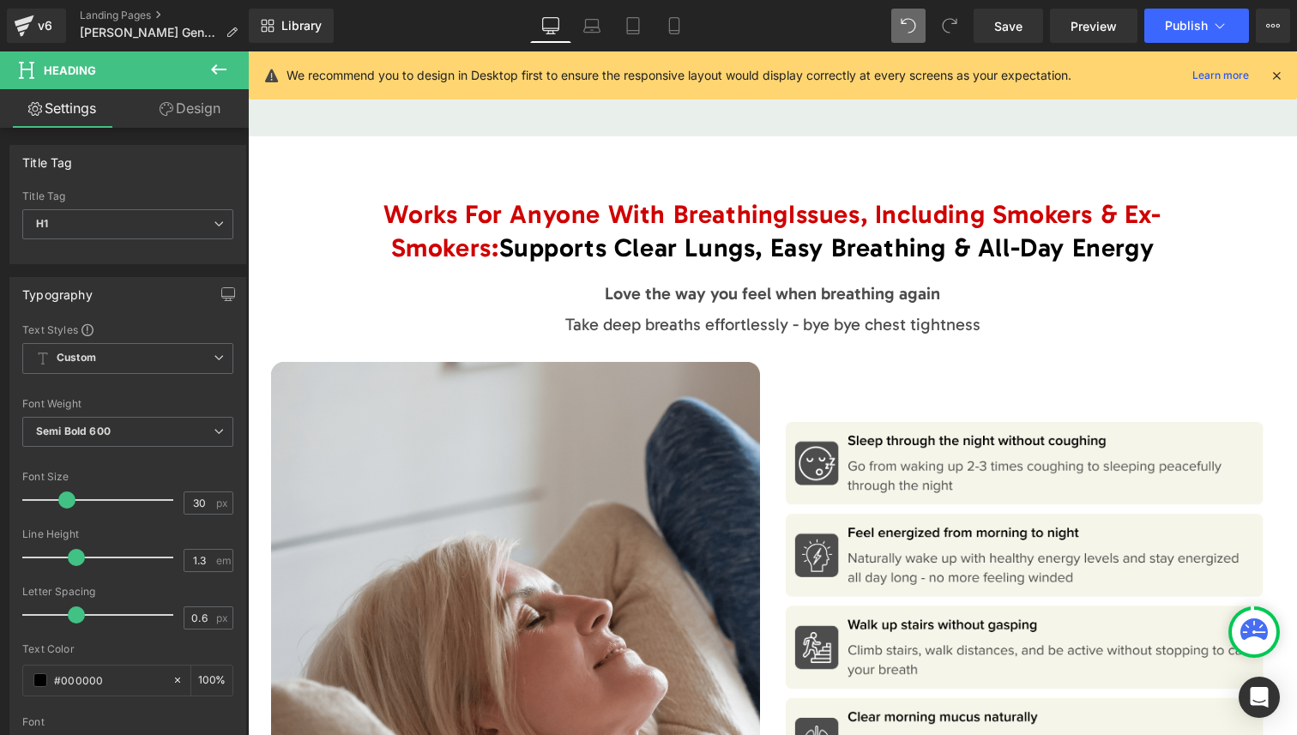
click at [160, 119] on link "Design" at bounding box center [190, 108] width 124 height 39
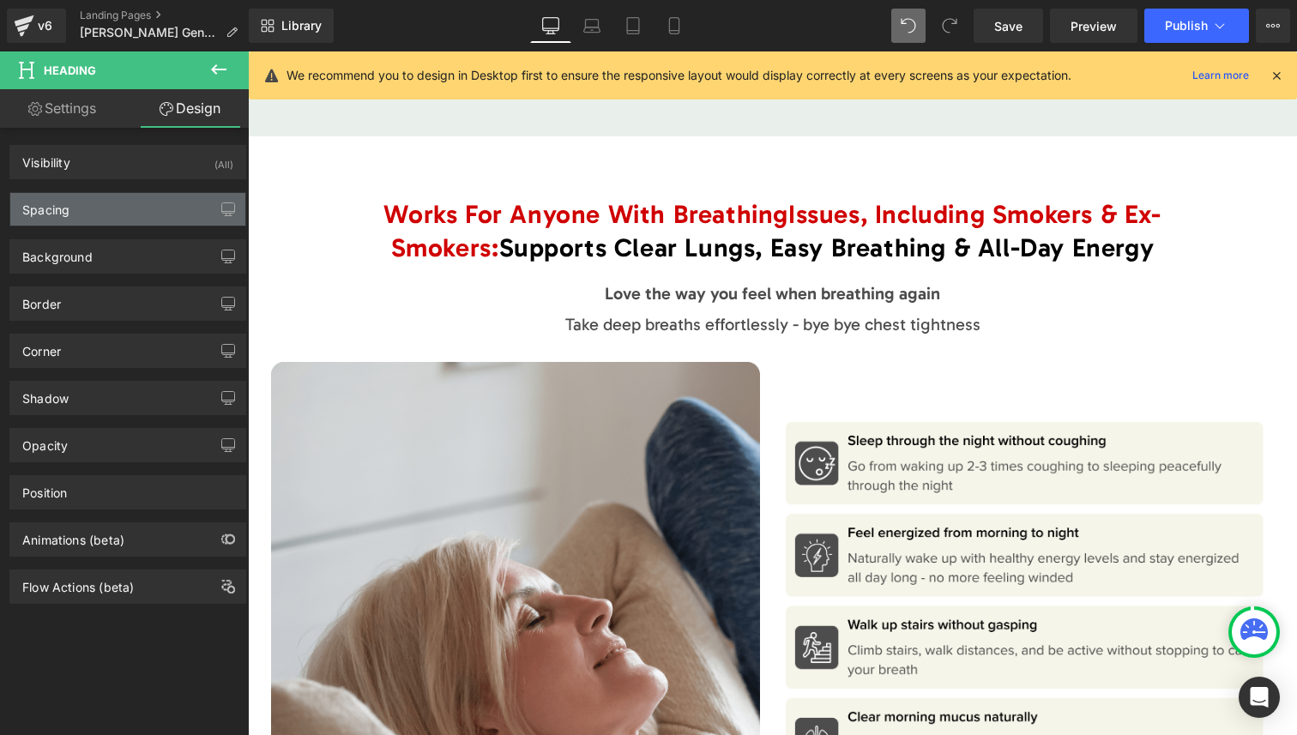
click at [99, 218] on div "Spacing" at bounding box center [127, 209] width 235 height 33
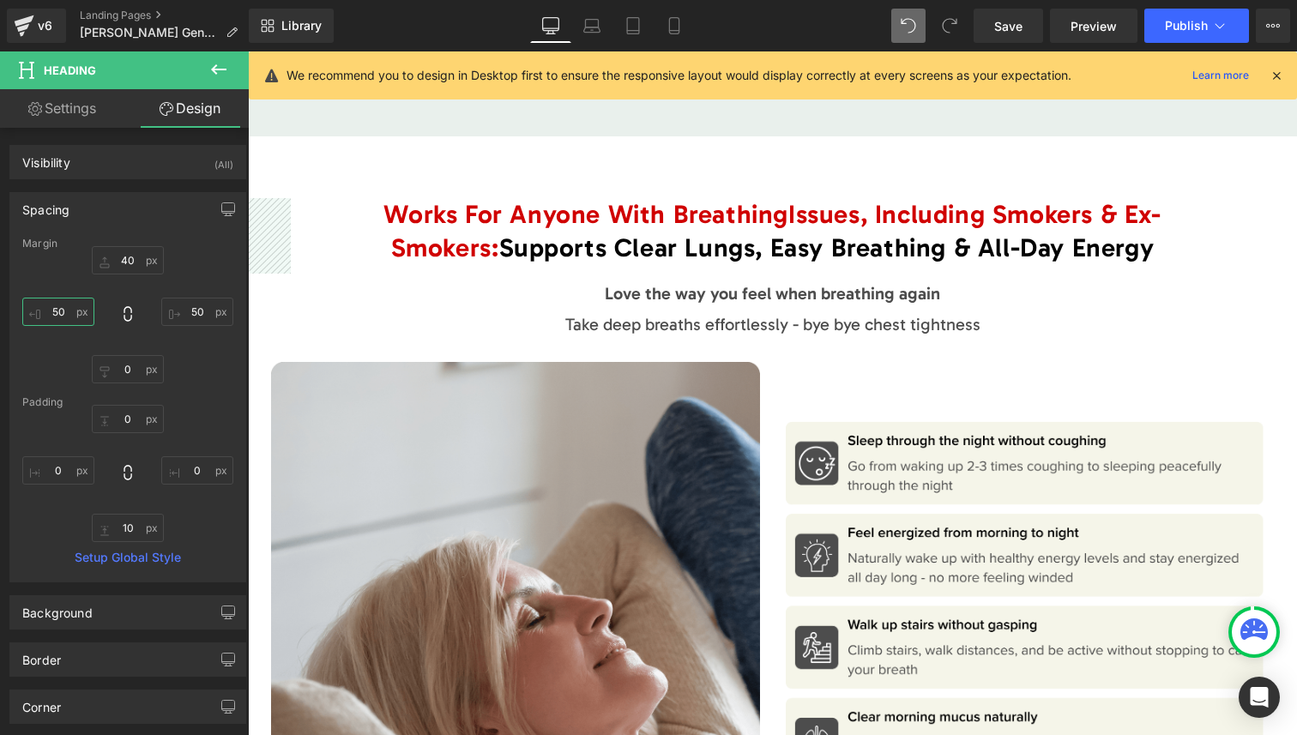
click at [58, 314] on input "50" at bounding box center [58, 312] width 72 height 28
click at [63, 313] on input "50" at bounding box center [58, 312] width 72 height 28
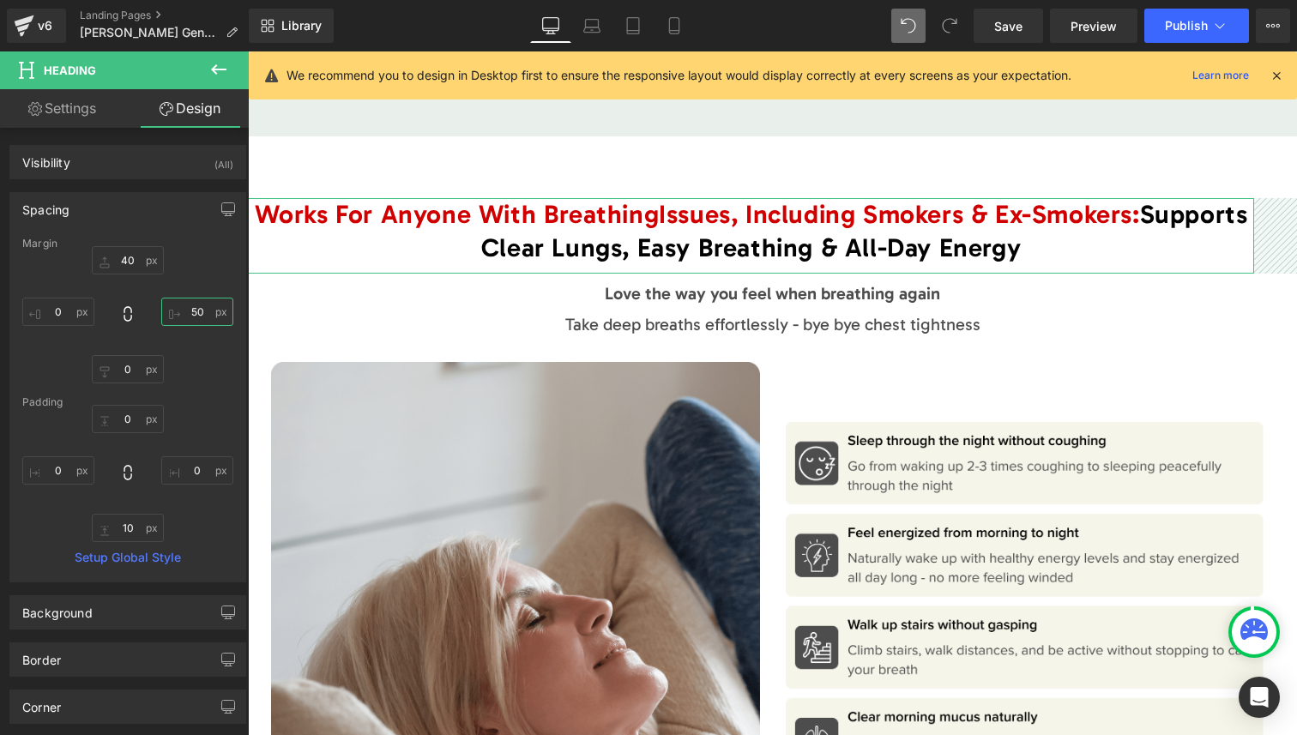
click at [185, 310] on input "50" at bounding box center [197, 312] width 72 height 28
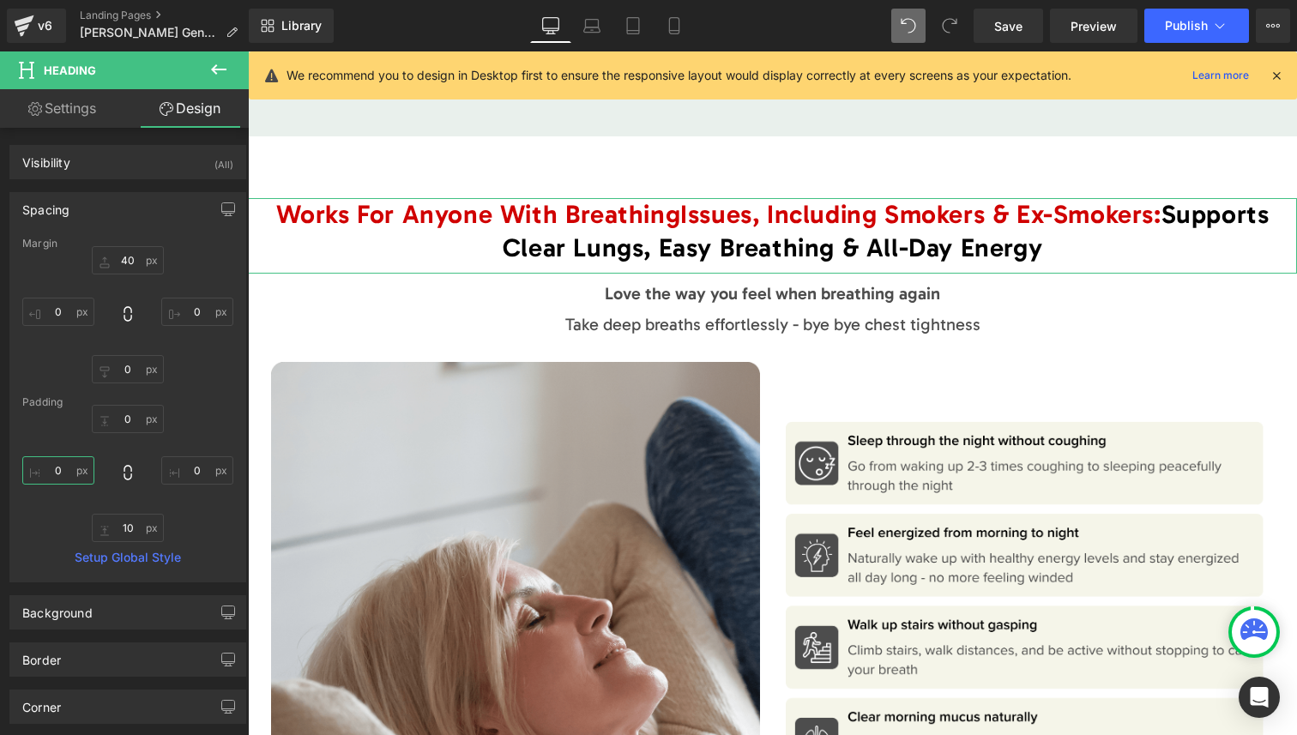
click at [58, 465] on input "0" at bounding box center [58, 470] width 72 height 28
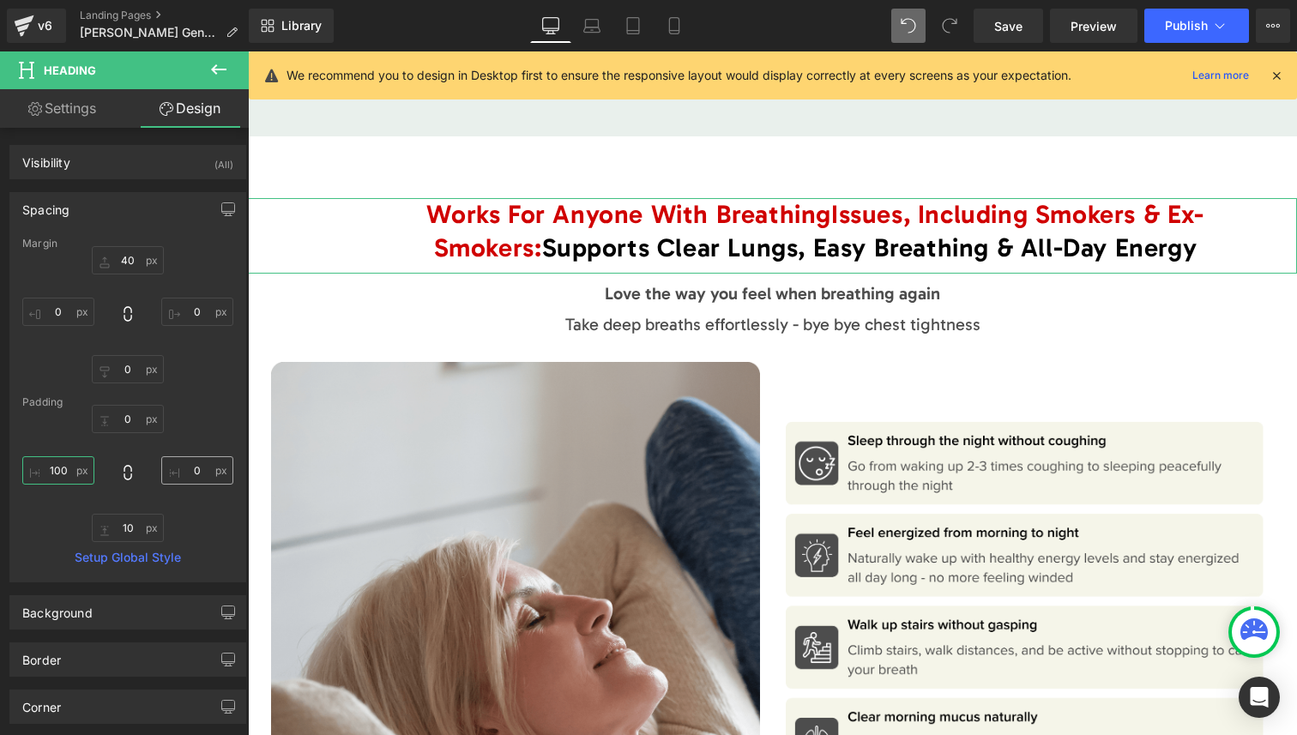
type input "100"
click at [181, 477] on input "0" at bounding box center [197, 470] width 72 height 28
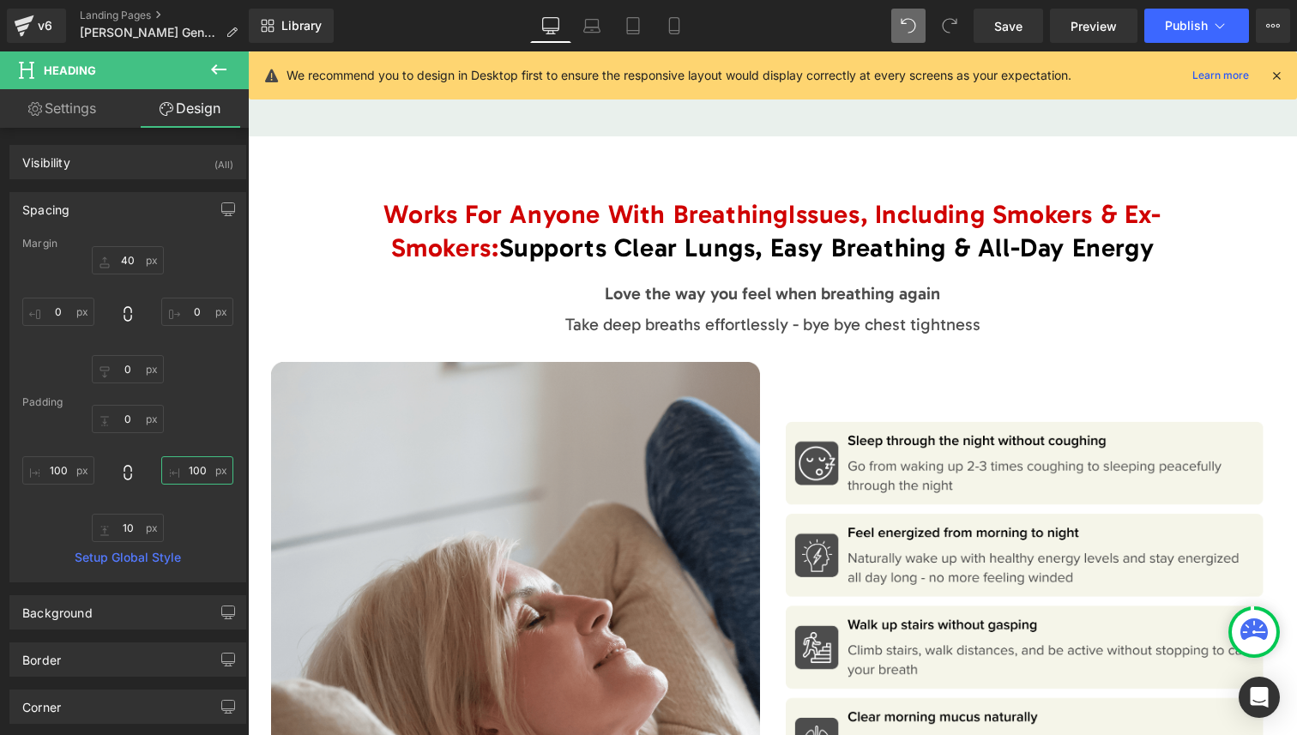
type input "100"
click at [639, 2] on div "Library Desktop Desktop Laptop Tablet Mobile Save Preview Publish Scheduled Vie…" at bounding box center [773, 25] width 1048 height 51
click at [630, 26] on icon at bounding box center [633, 25] width 17 height 17
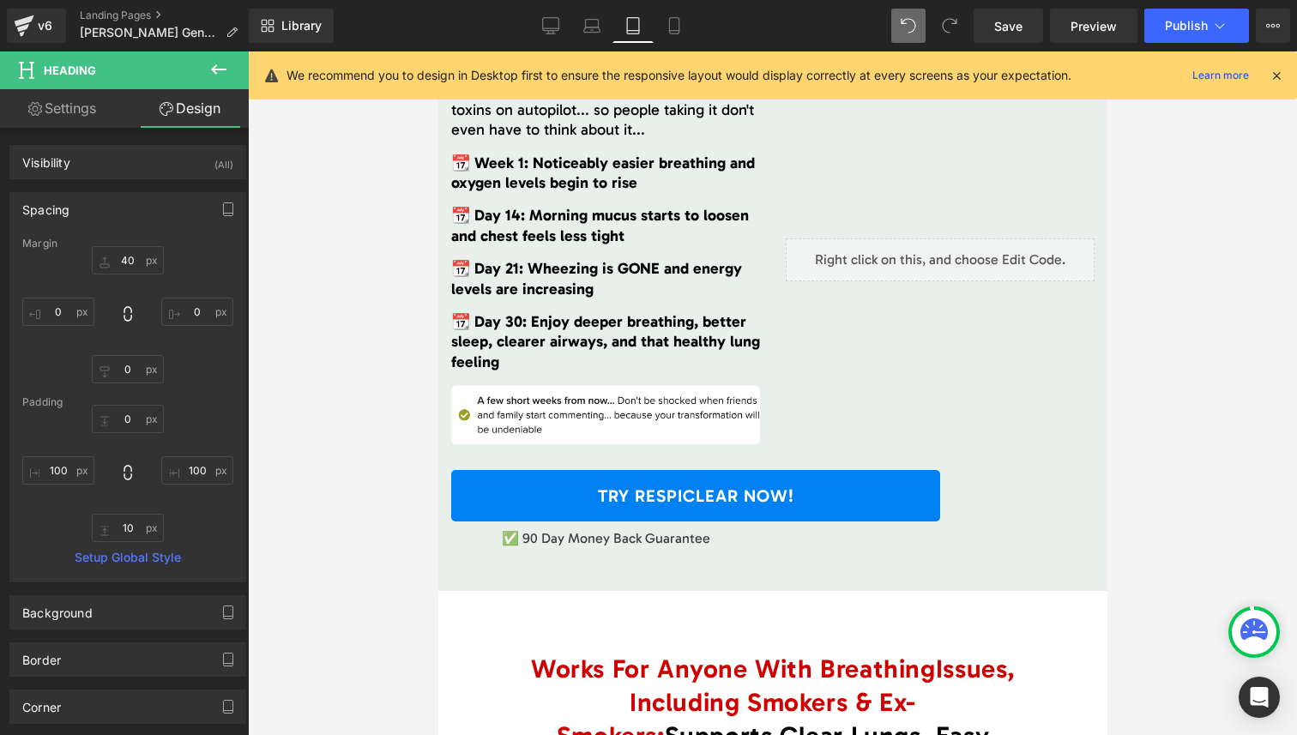
scroll to position [5463, 0]
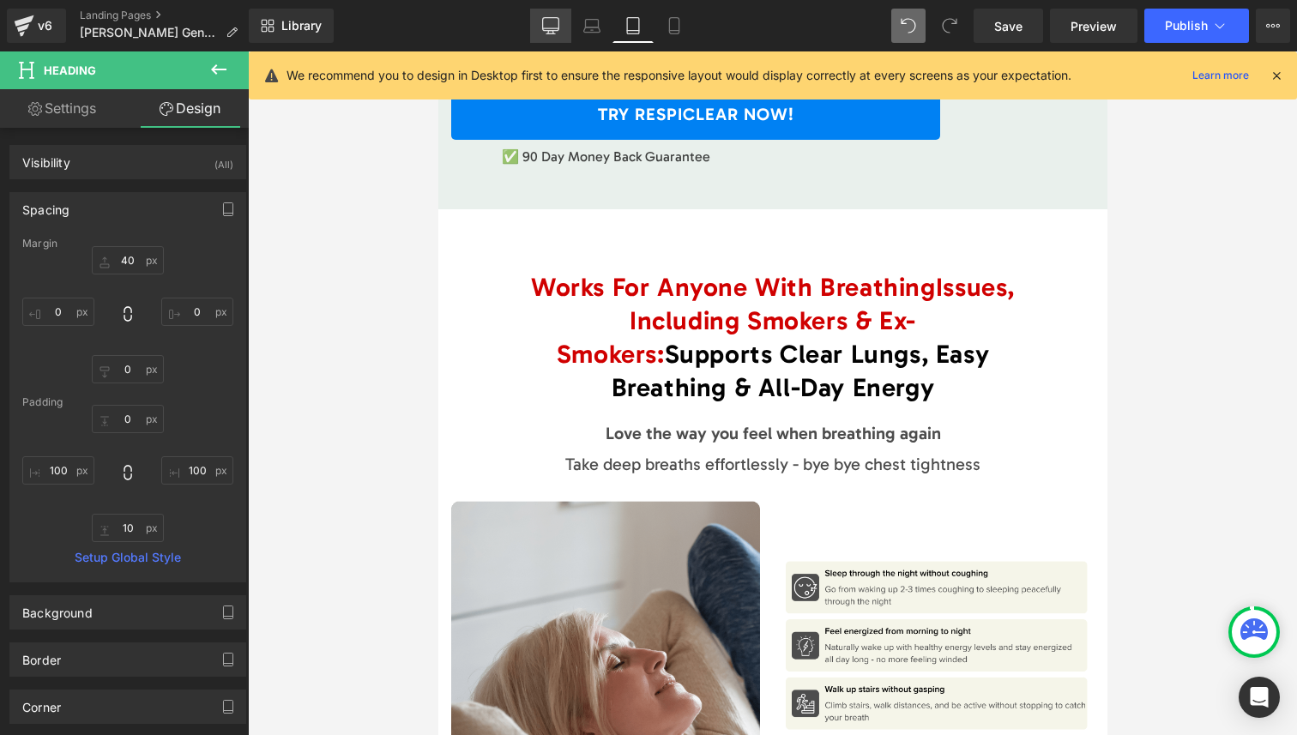
click at [557, 22] on icon at bounding box center [550, 25] width 17 height 17
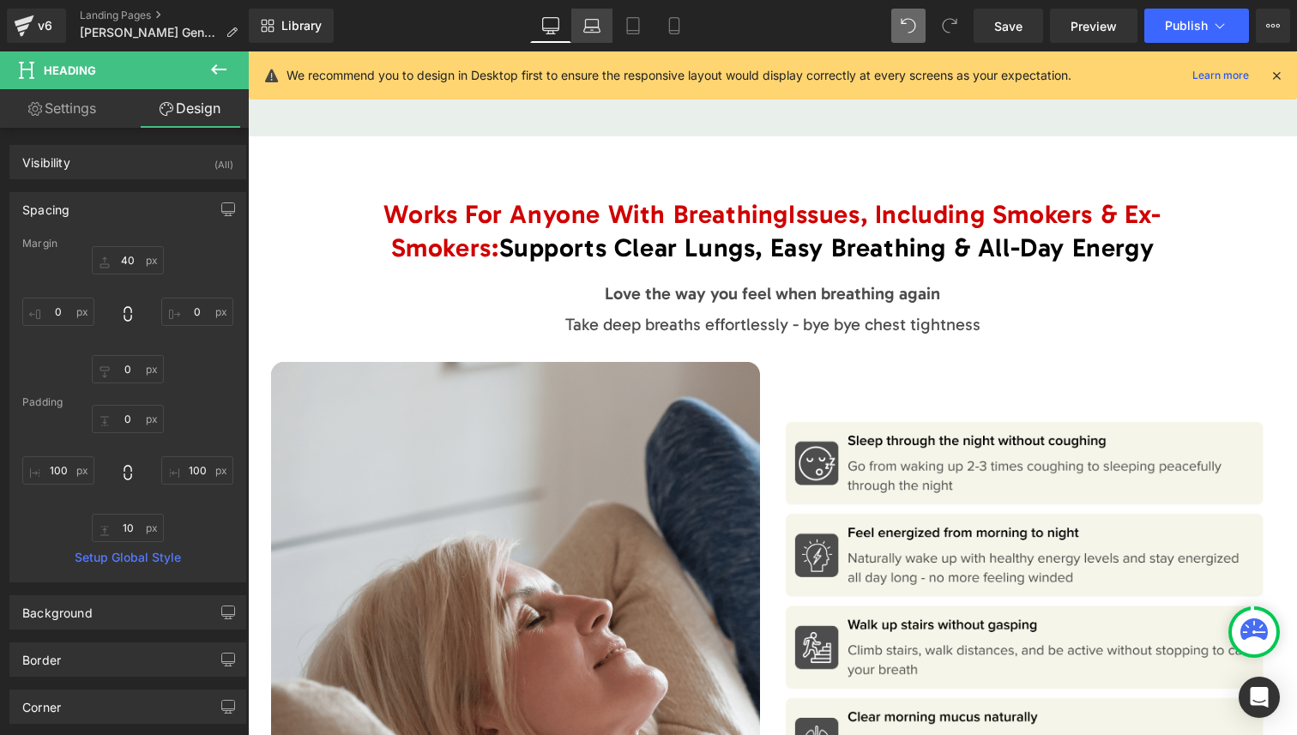
click at [595, 33] on icon at bounding box center [591, 25] width 17 height 17
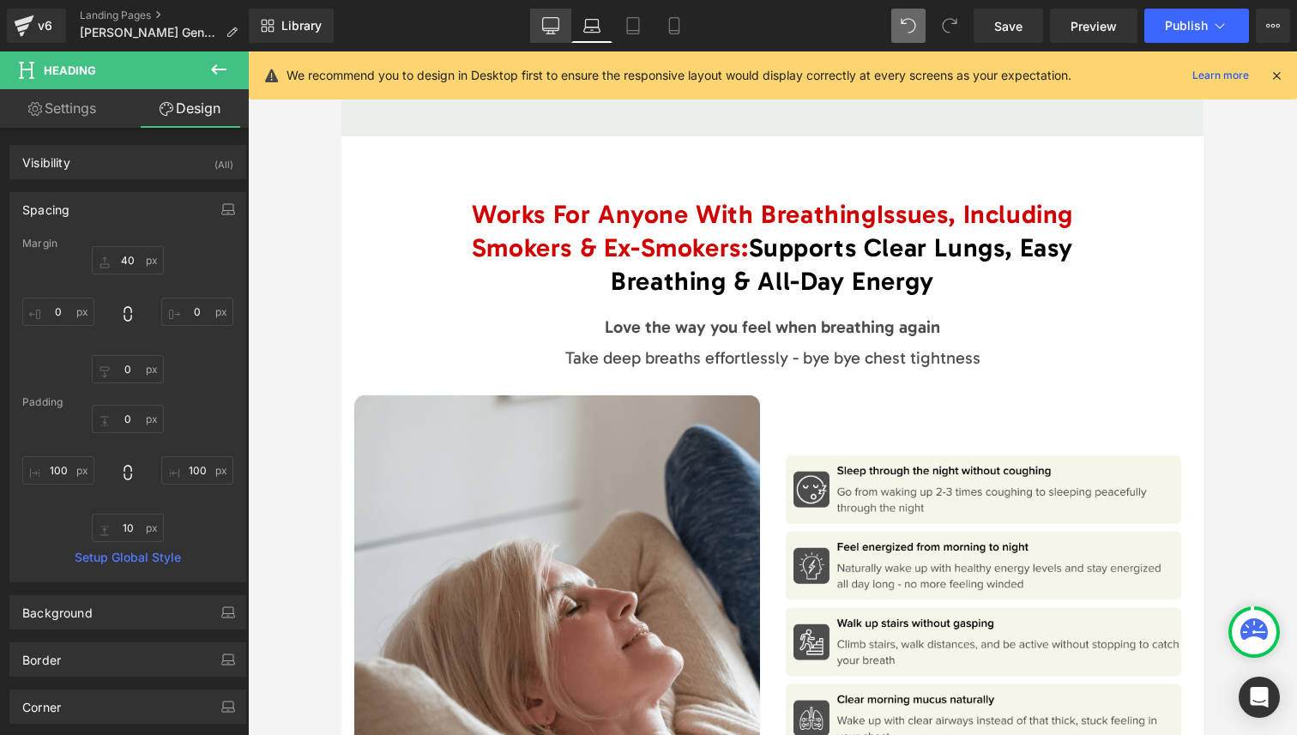
click at [551, 39] on link "Desktop" at bounding box center [550, 26] width 41 height 34
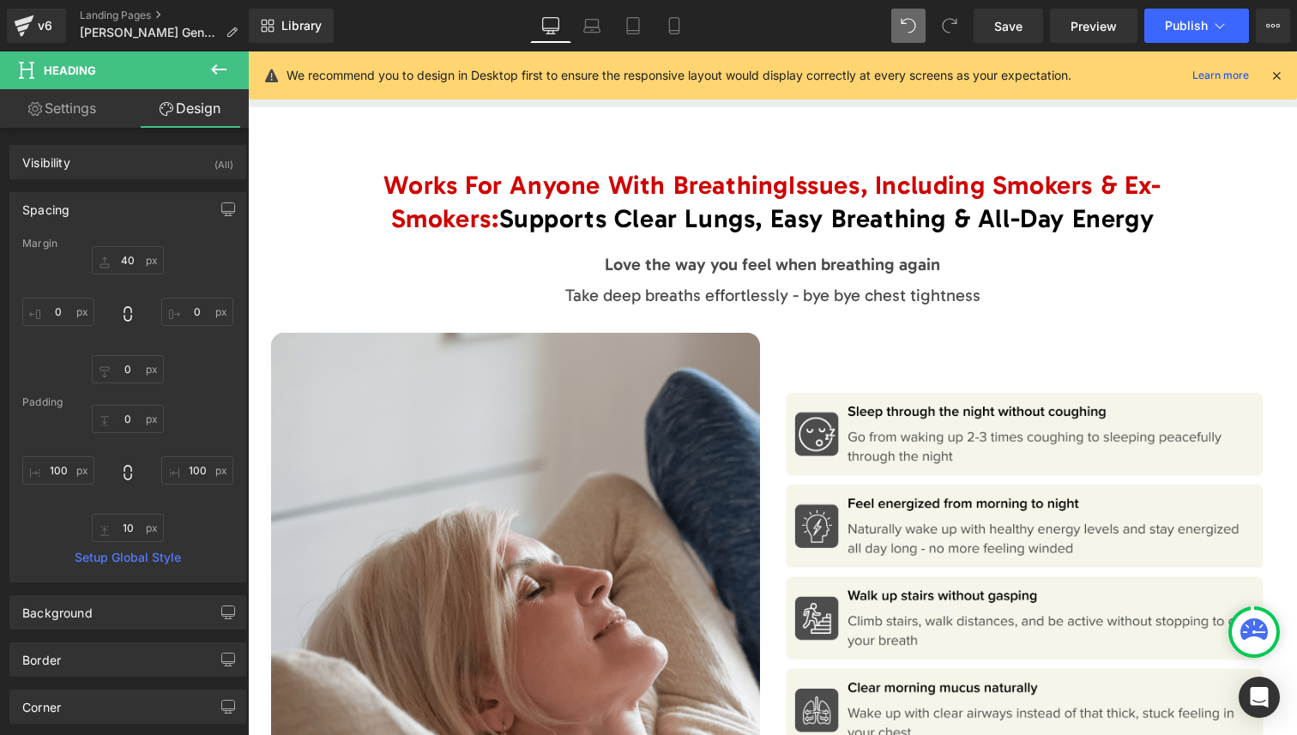
scroll to position [5081, 0]
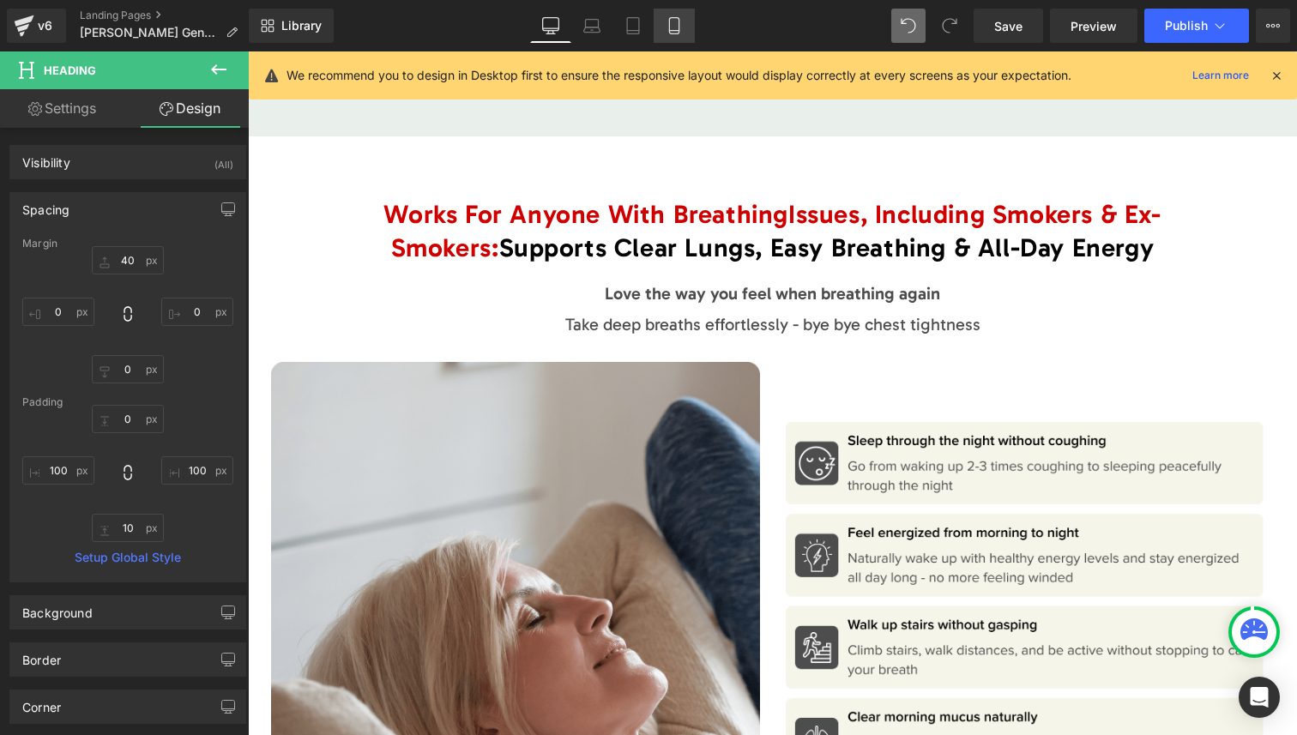
click at [668, 22] on icon at bounding box center [674, 25] width 17 height 17
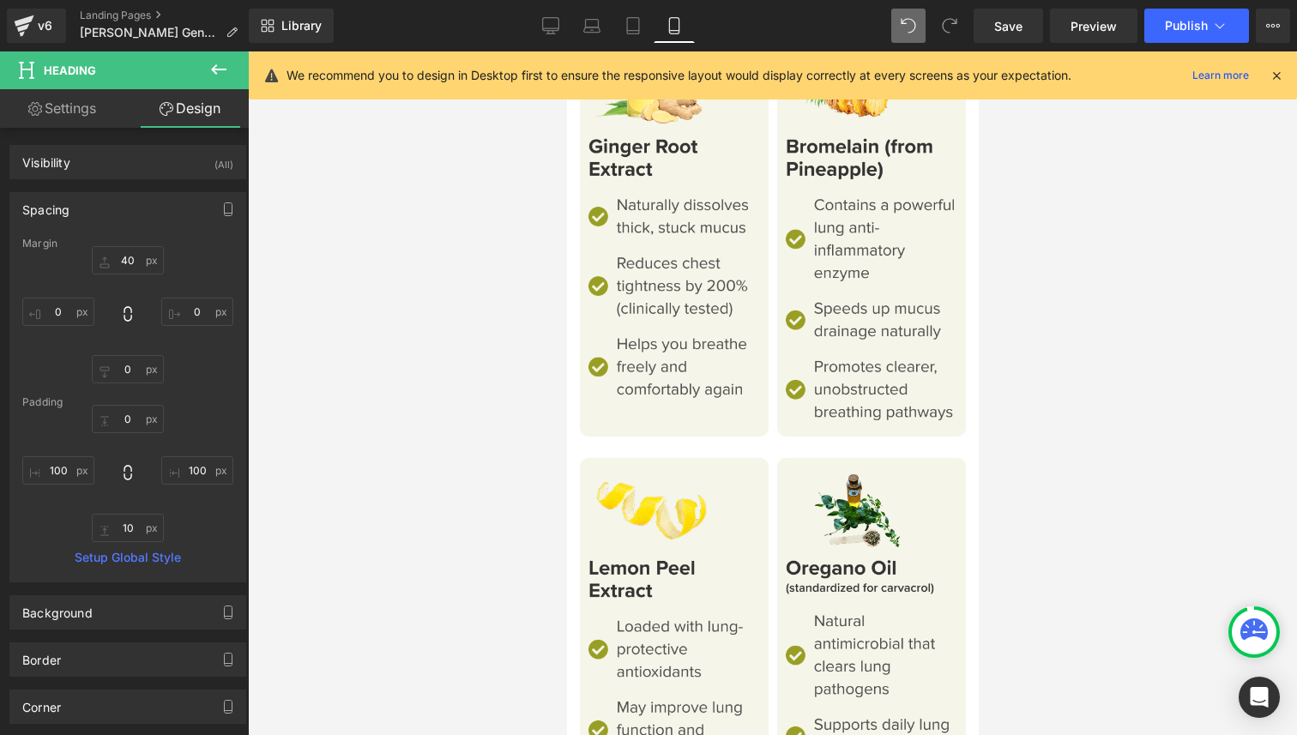
scroll to position [7602, 0]
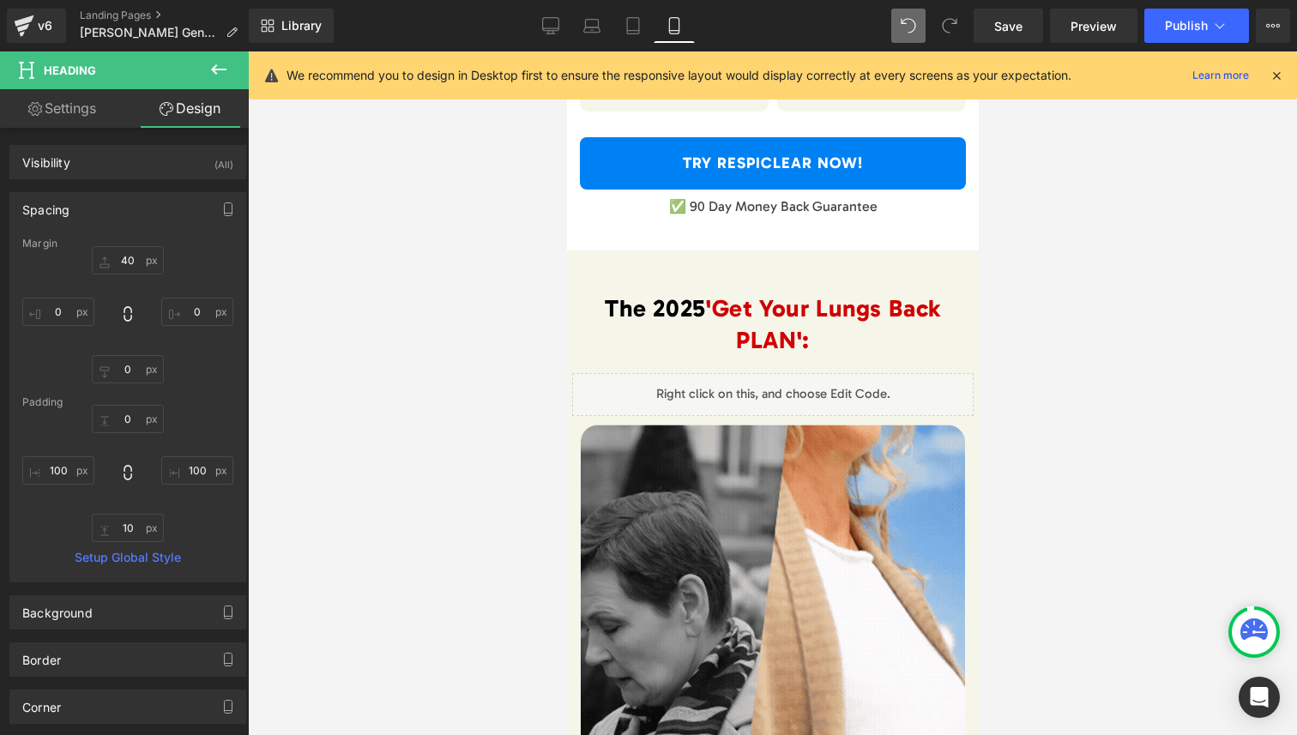
click at [1172, 45] on div "Library Mobile Desktop Laptop Tablet Mobile Save Preview Publish Scheduled View…" at bounding box center [773, 25] width 1048 height 51
click at [1175, 35] on button "Publish" at bounding box center [1196, 26] width 105 height 34
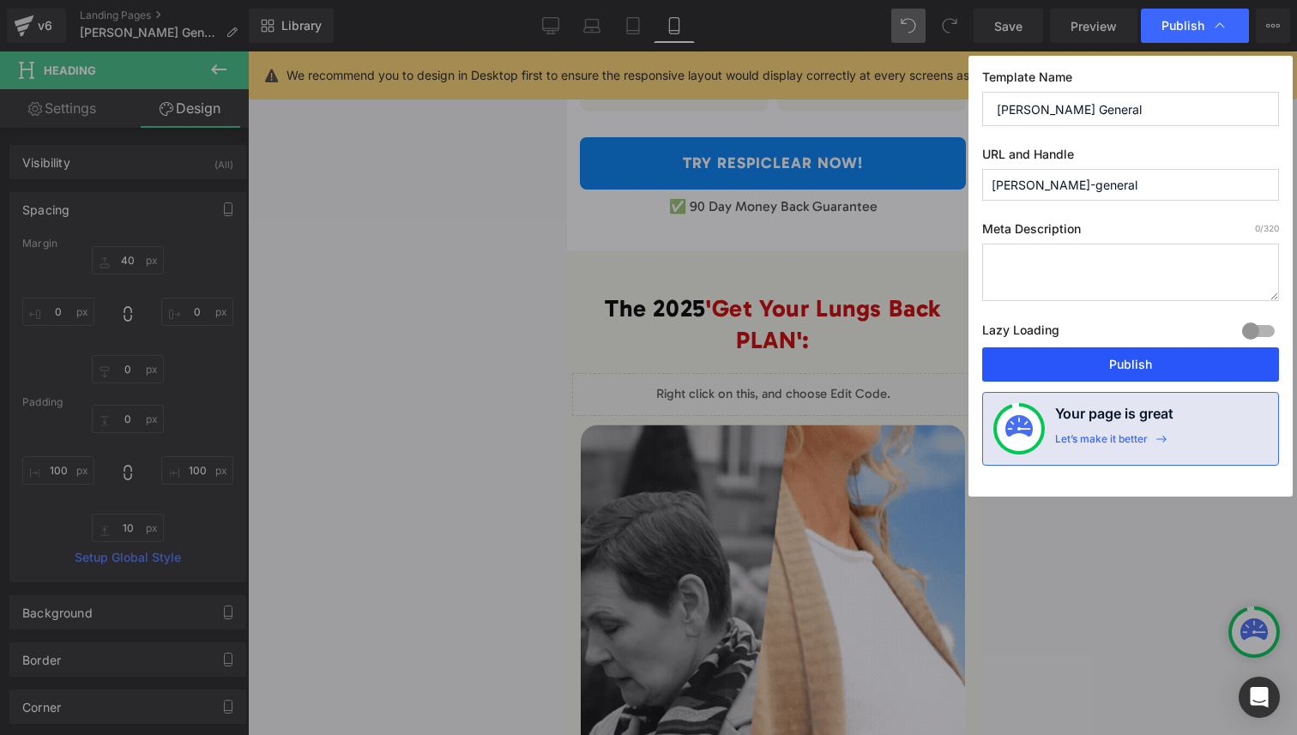
click at [1126, 361] on button "Publish" at bounding box center [1130, 364] width 297 height 34
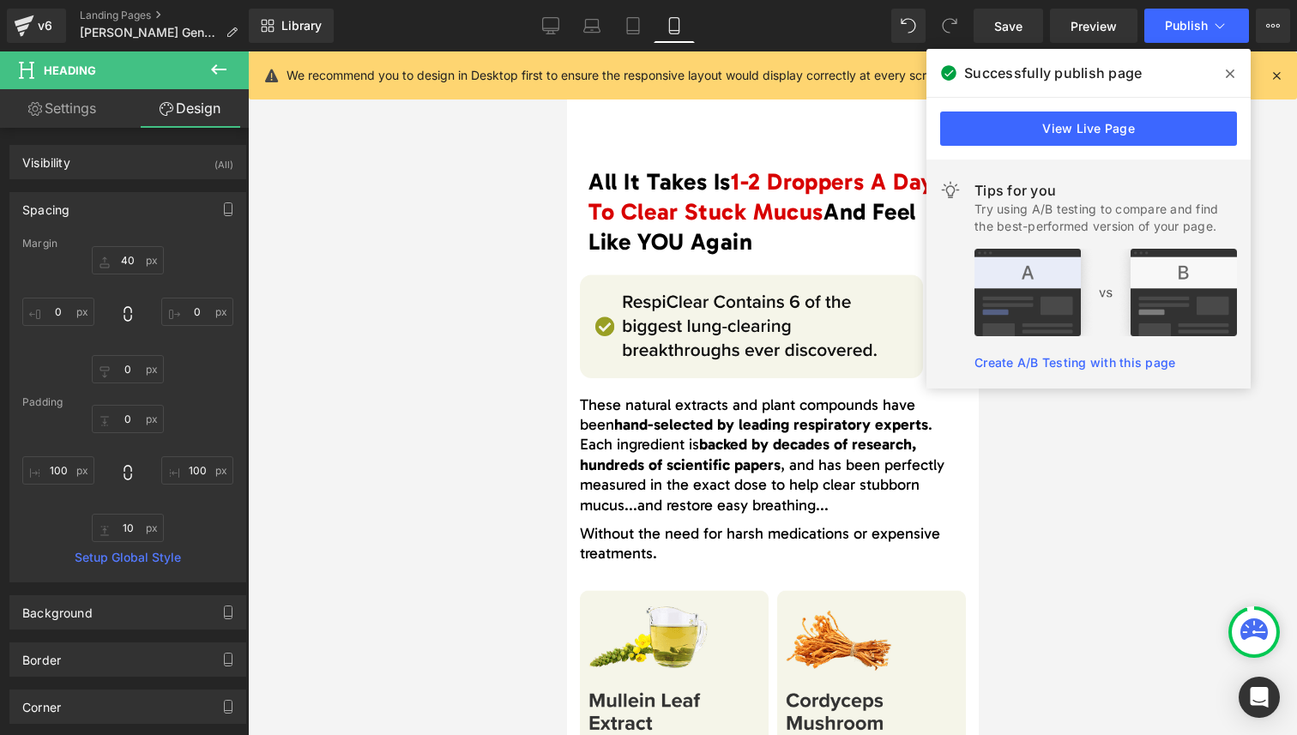
scroll to position [6186, 0]
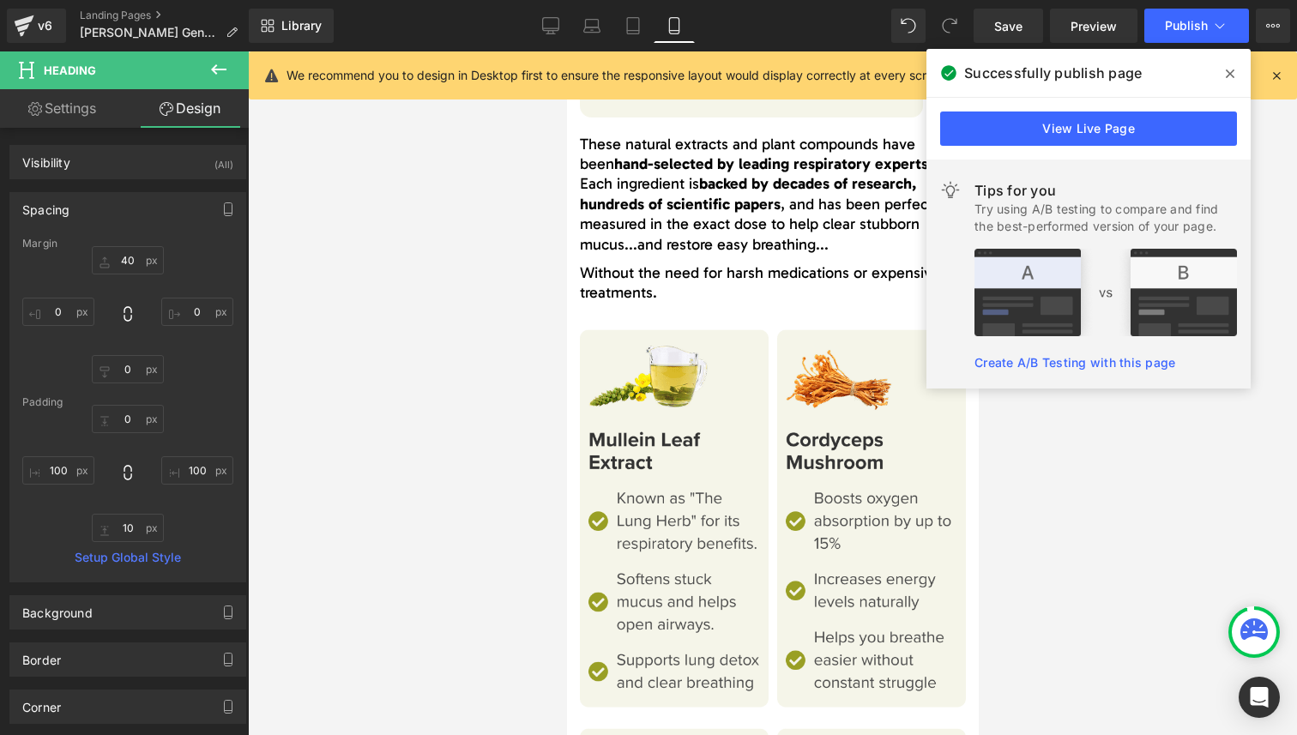
click at [1228, 73] on icon at bounding box center [1230, 74] width 9 height 14
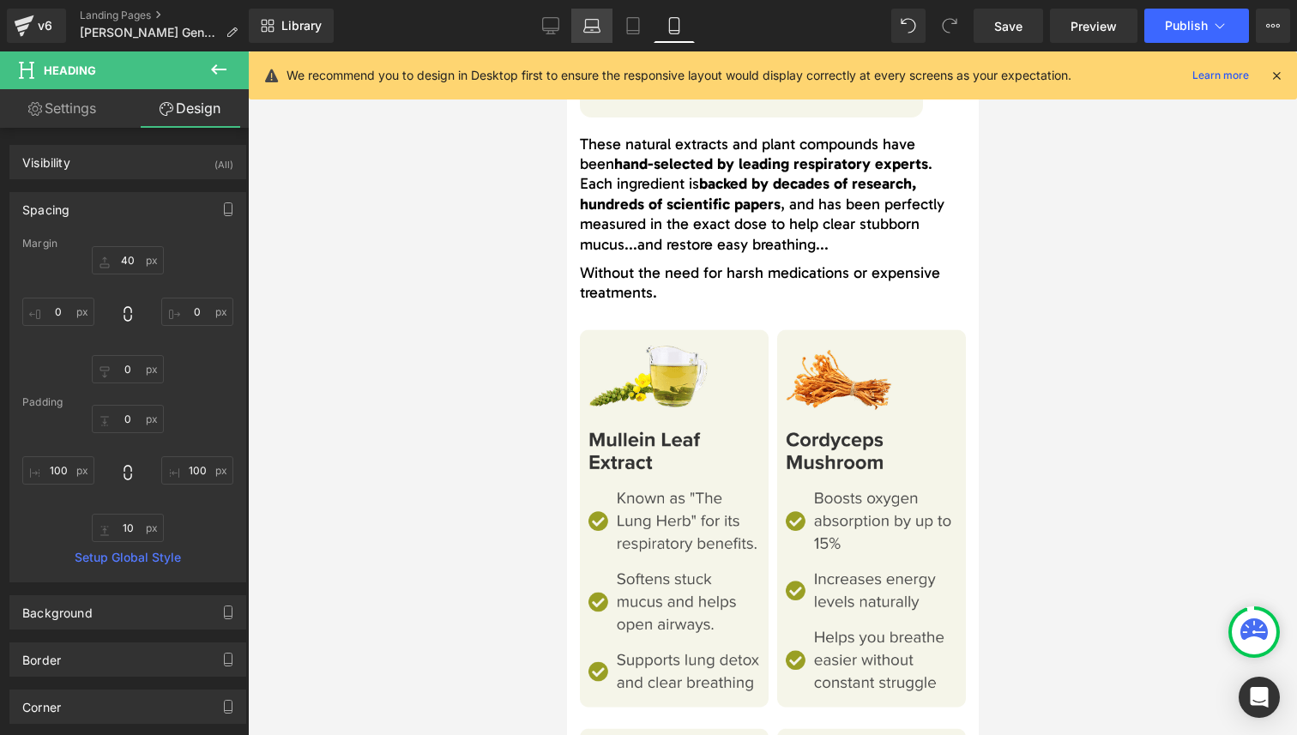
click at [573, 22] on link "Laptop" at bounding box center [591, 26] width 41 height 34
type input "40"
type input "0"
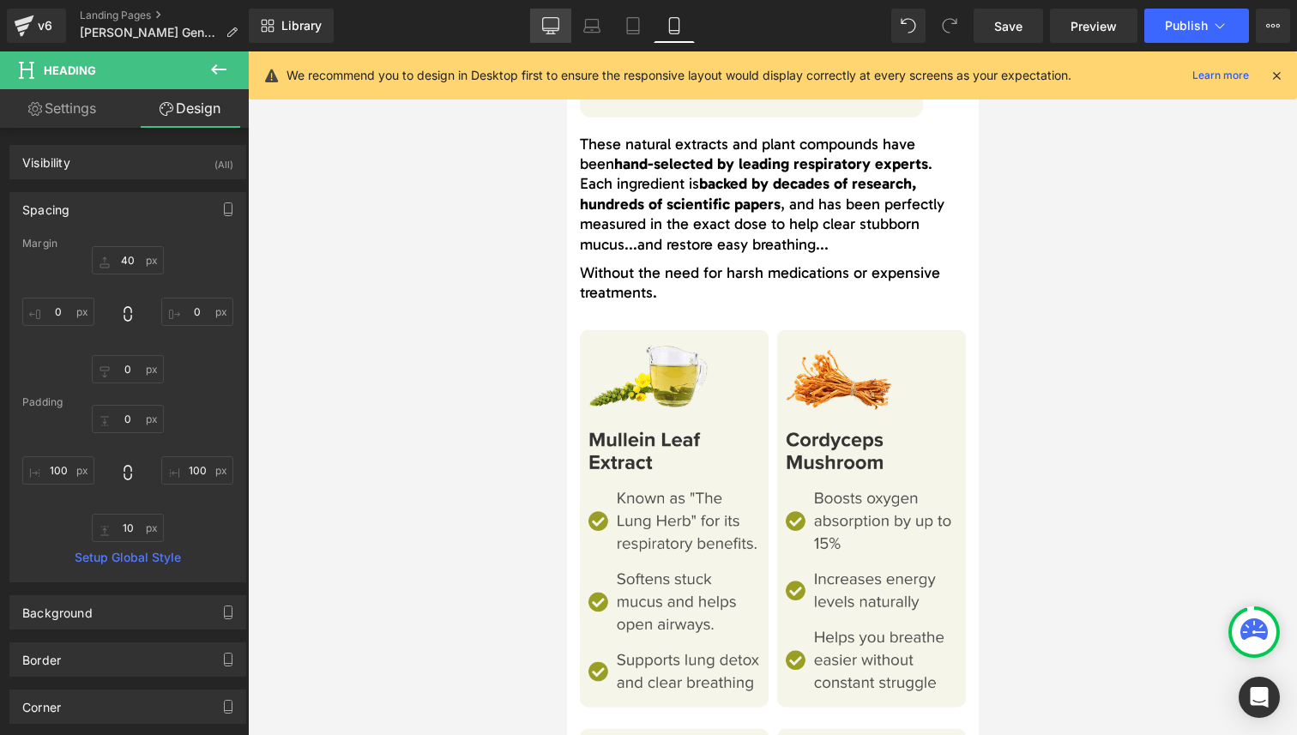
type input "0"
type input "100"
type input "10"
type input "100"
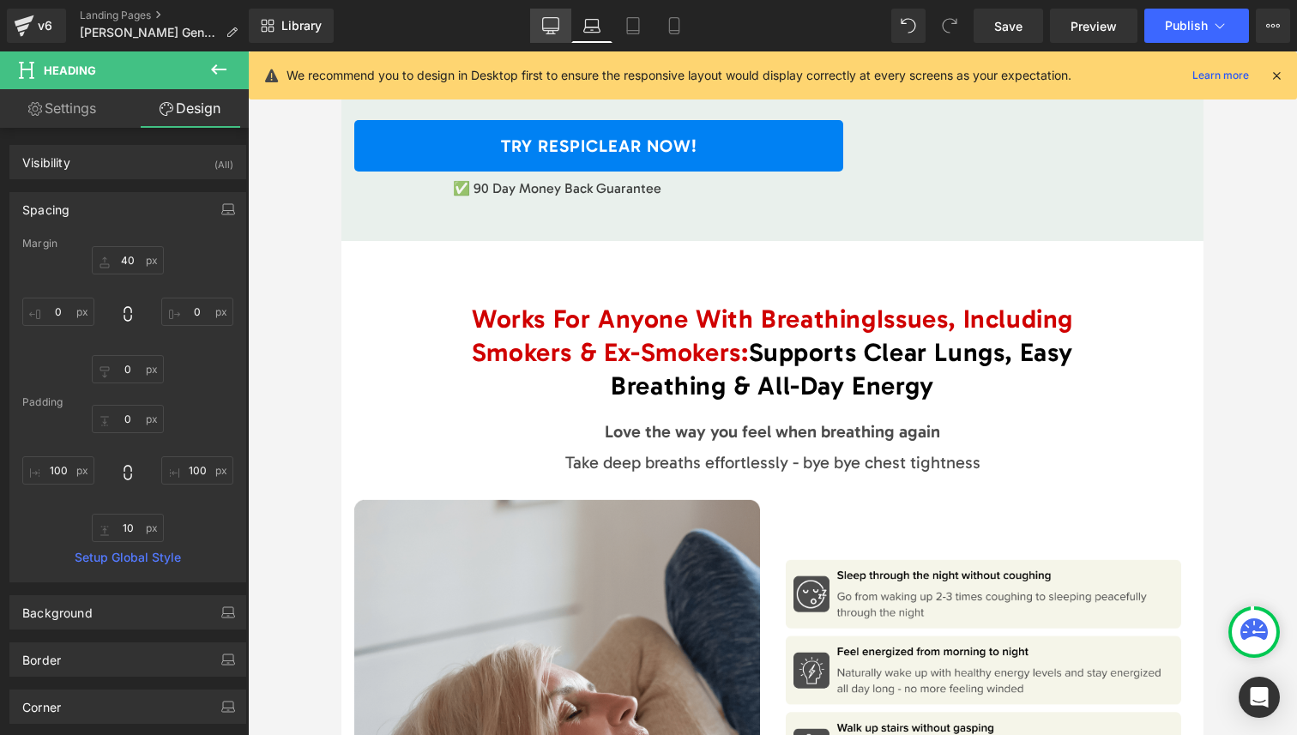
click at [547, 22] on icon at bounding box center [550, 25] width 17 height 17
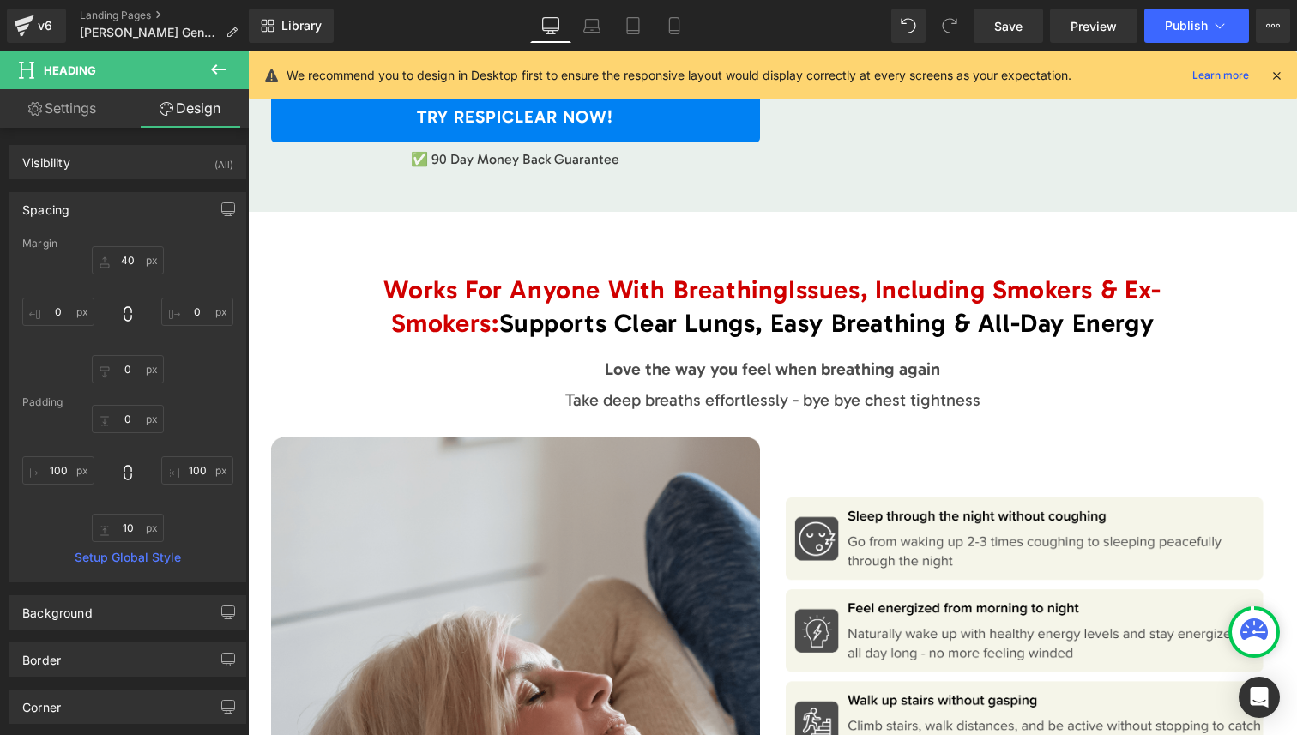
scroll to position [4977, 0]
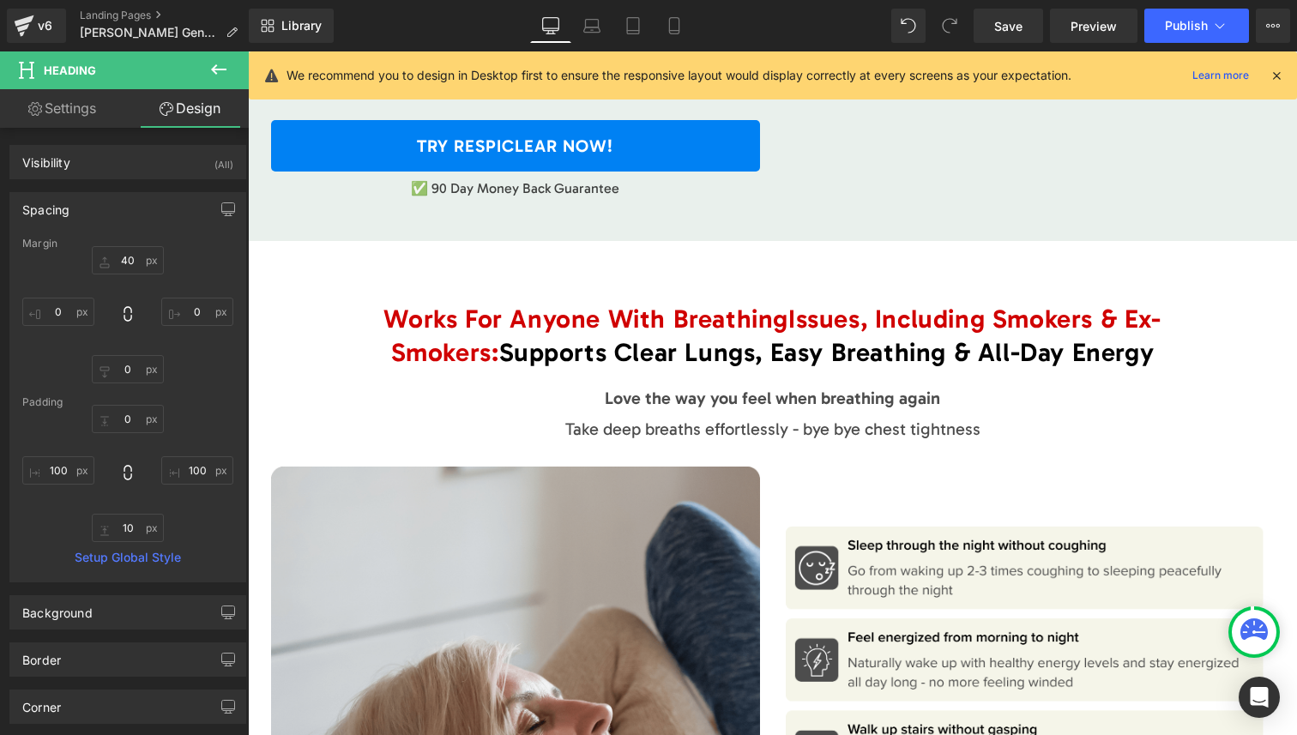
type input "40"
type input "0"
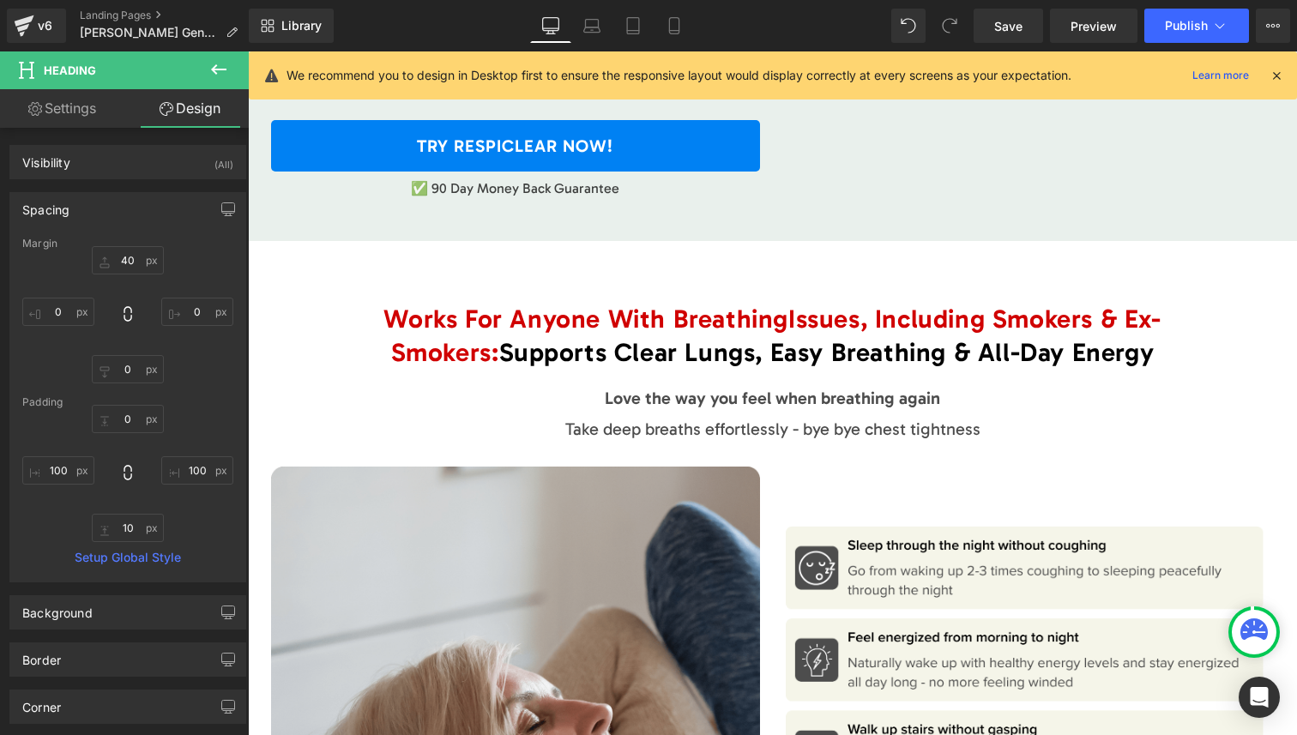
type input "100"
type input "10"
type input "100"
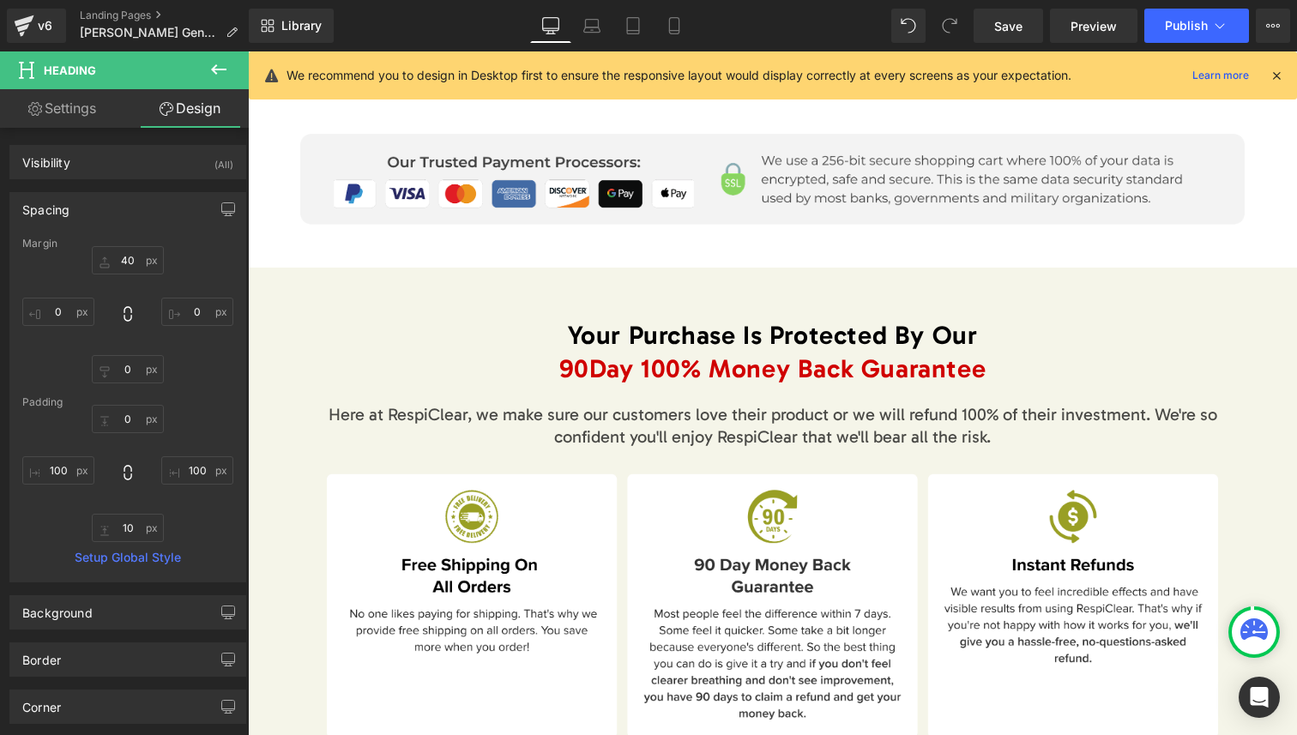
scroll to position [9247, 0]
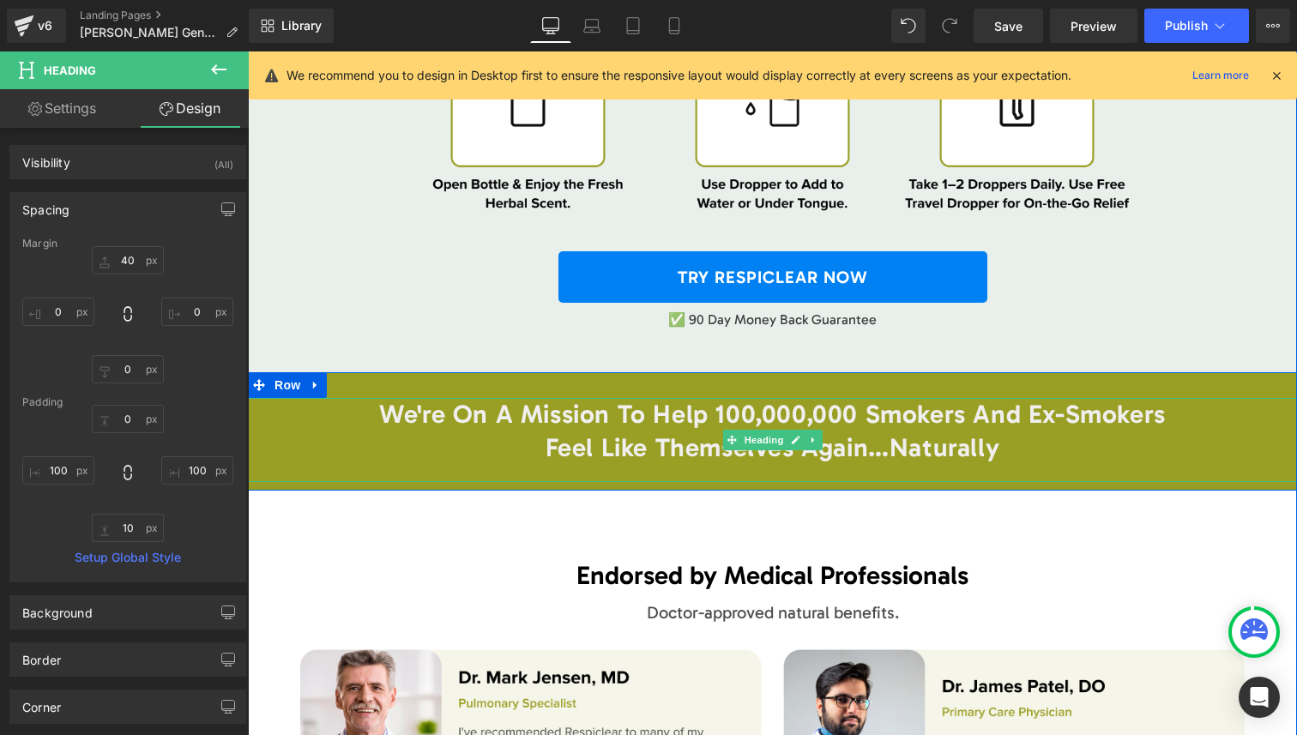
click at [919, 399] on span "We're On A Mission To Help 100,000,000 Smokers And Ex-Smokers" at bounding box center [772, 414] width 787 height 31
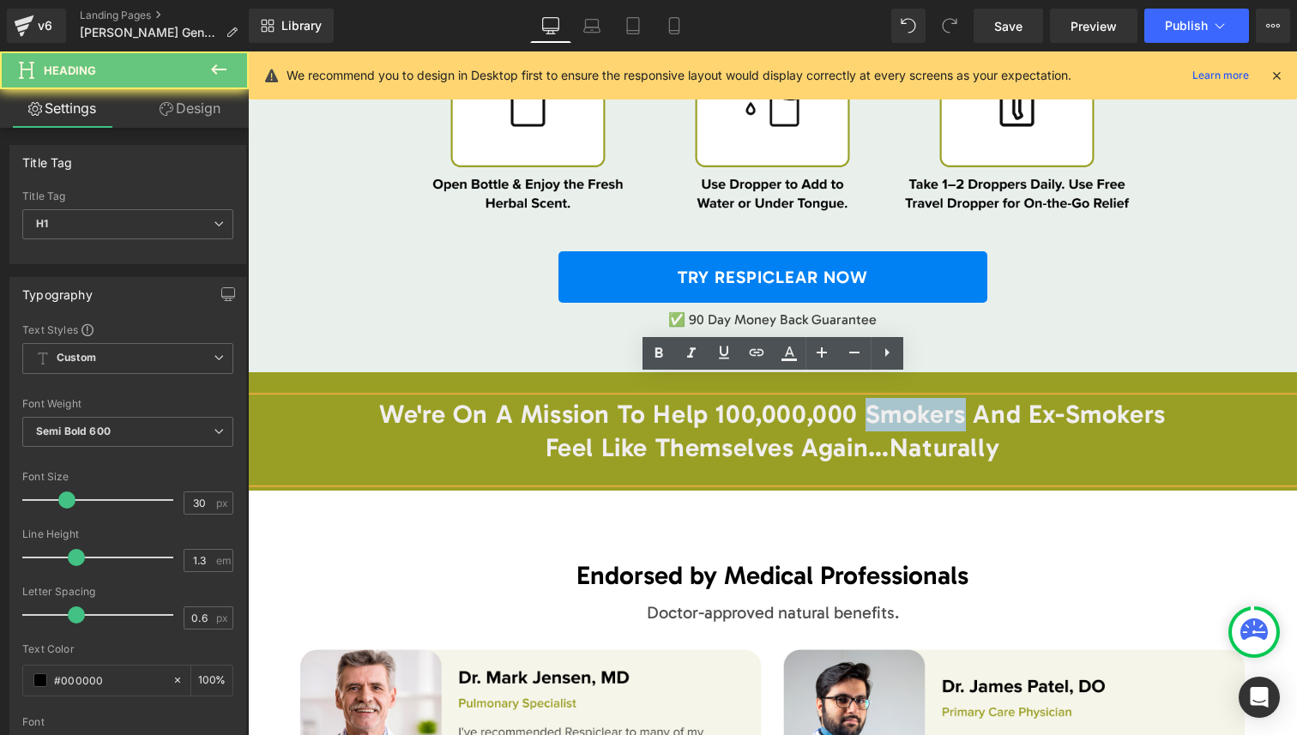
click at [944, 399] on span "We're On A Mission To Help 100,000,000 Smokers And Ex-Smokers" at bounding box center [772, 414] width 787 height 31
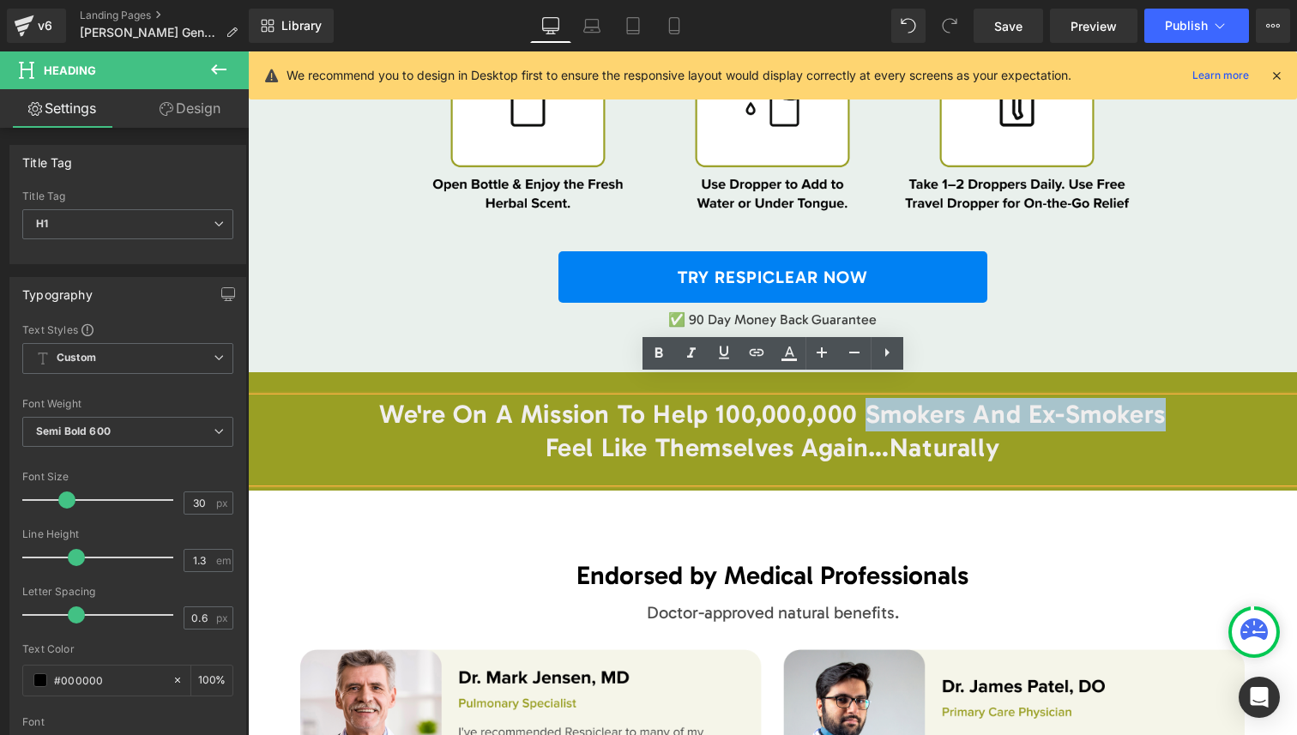
drag, startPoint x: 944, startPoint y: 397, endPoint x: 1114, endPoint y: 391, distance: 170.0
click at [1114, 399] on span "We're On A Mission To Help 100,000,000 Smokers And Ex-Smokers" at bounding box center [772, 414] width 787 height 31
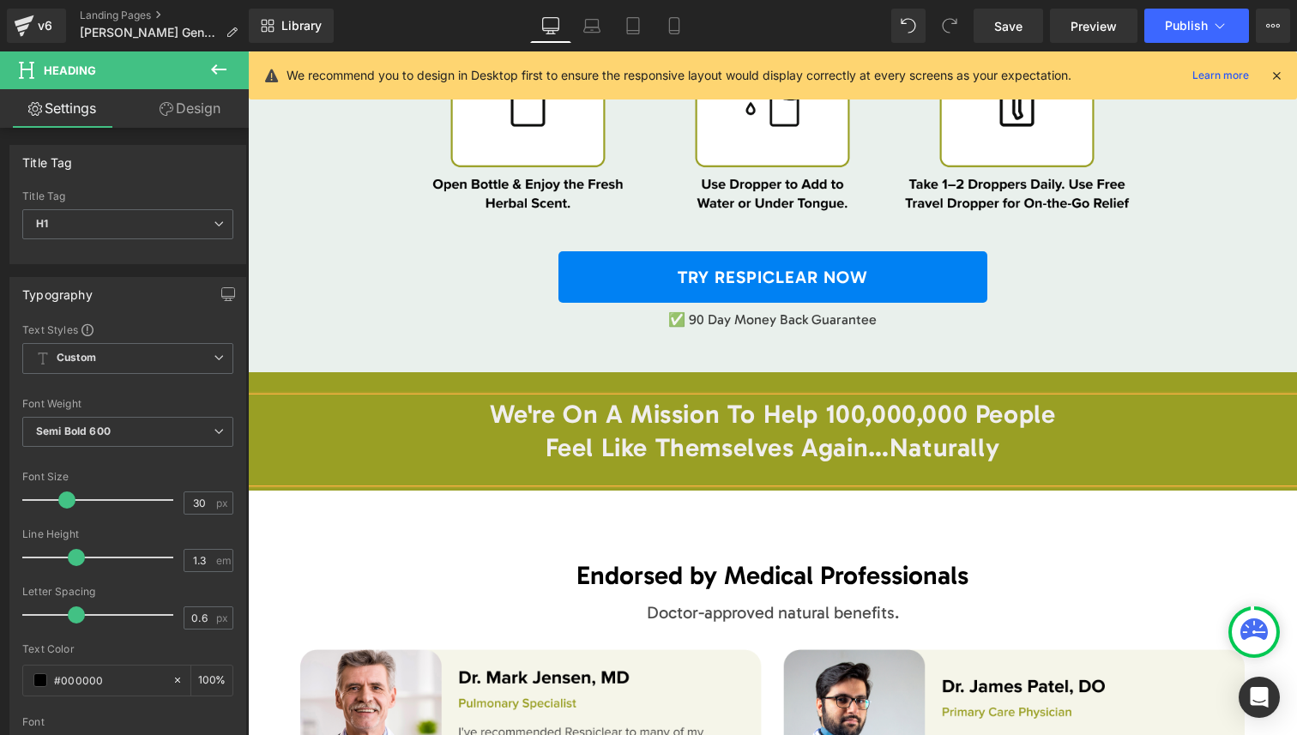
click at [1035, 399] on span "We're On A Mission To Help 100,000,000 People" at bounding box center [773, 414] width 566 height 31
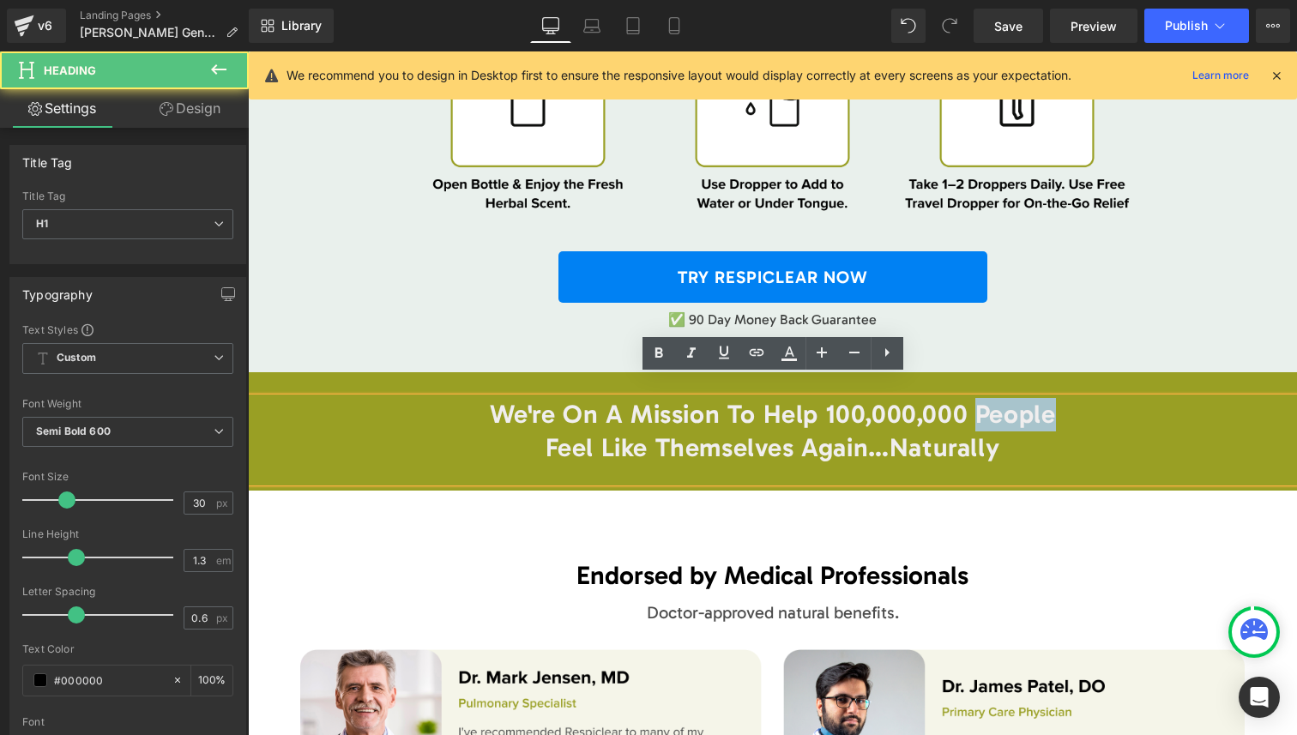
click at [1035, 399] on span "We're On A Mission To Help 100,000,000 People" at bounding box center [773, 414] width 566 height 31
copy span "People"
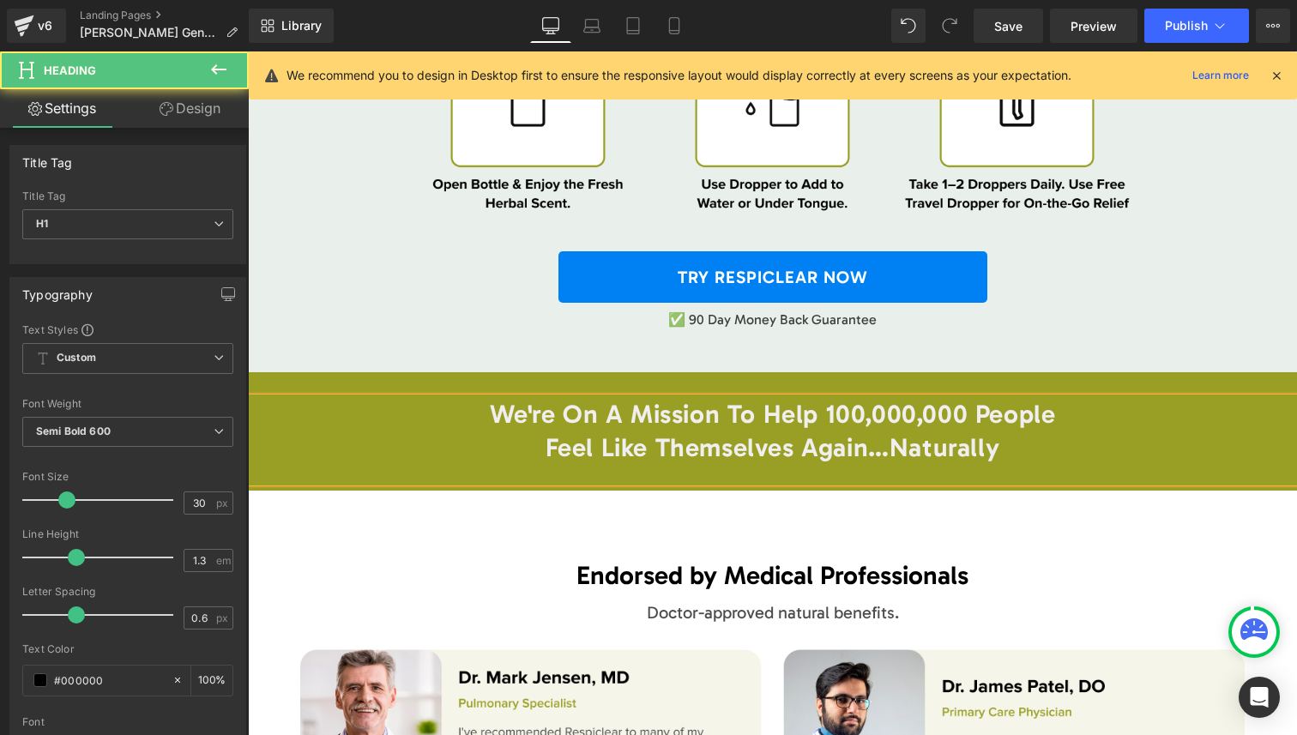
click at [863, 399] on span "We're On A Mission To Help 100,000,000 People" at bounding box center [773, 414] width 566 height 31
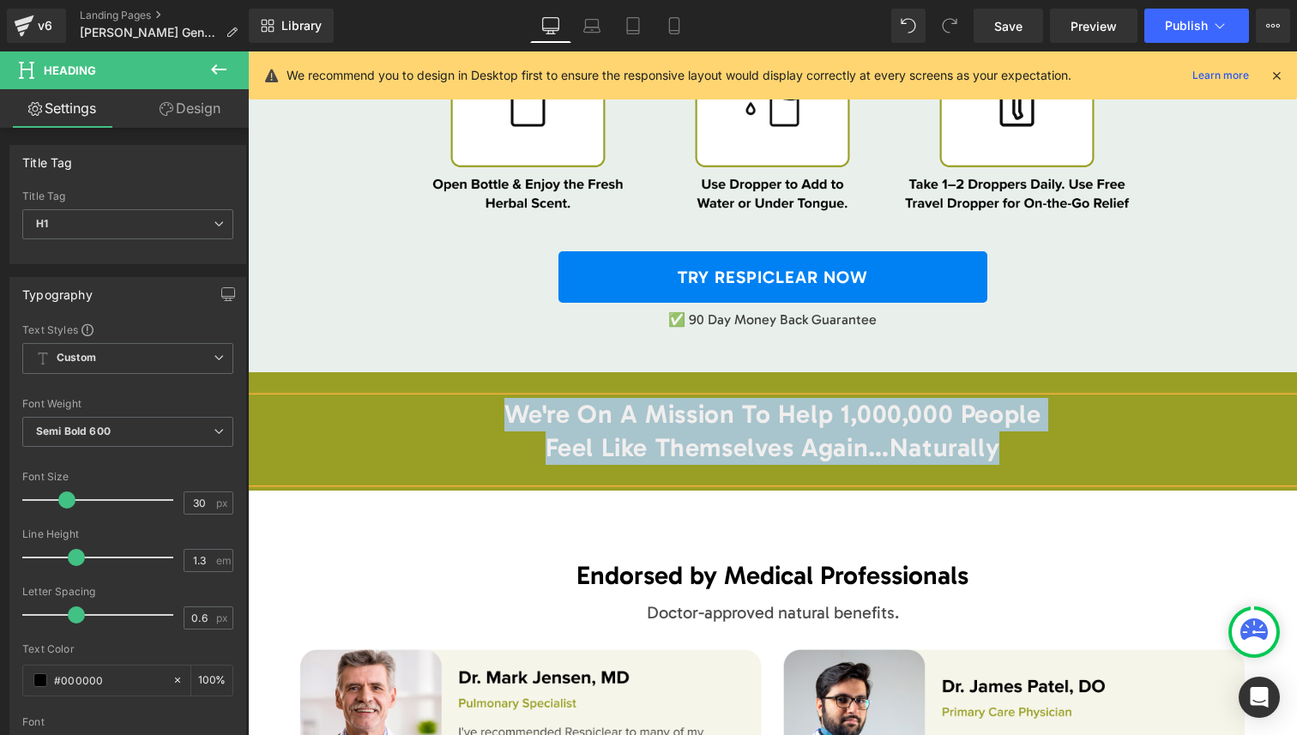
copy div "We're On A Mission To Help 1,000,000 People Feel Like Themselves Again…Naturally"
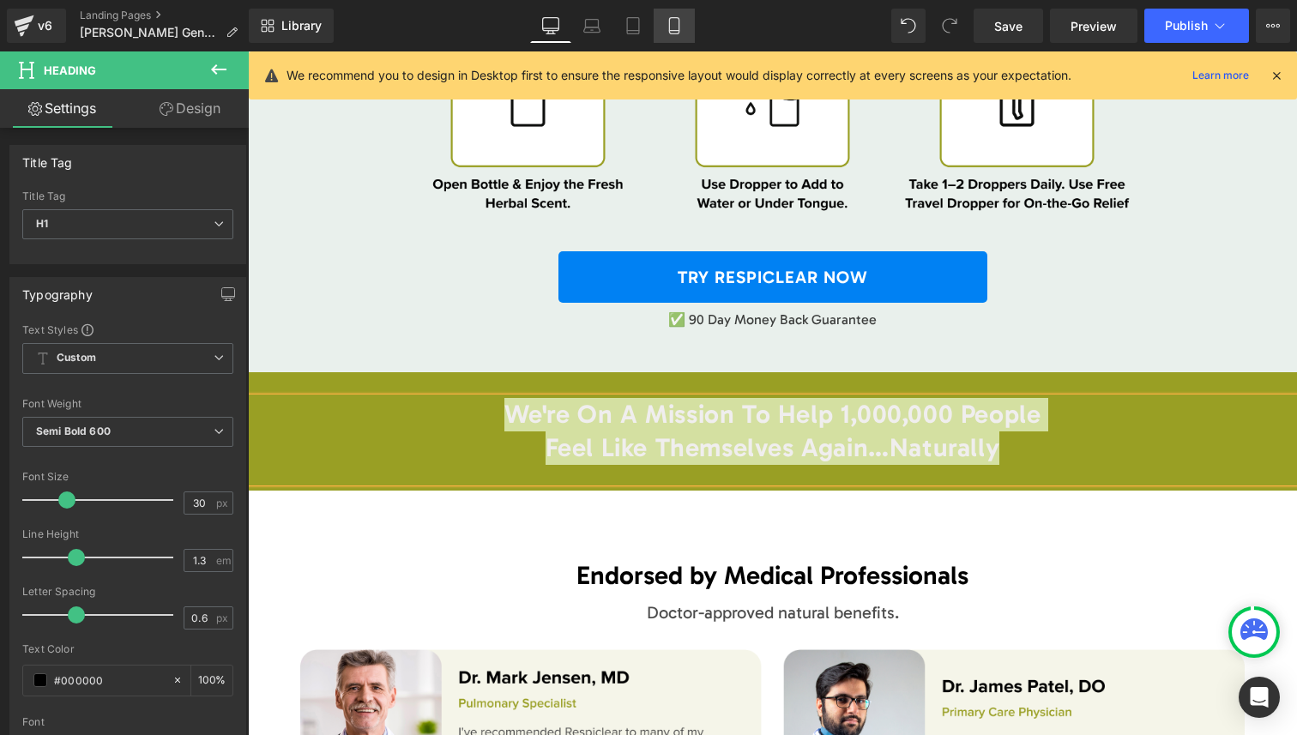
click at [666, 31] on icon at bounding box center [674, 25] width 17 height 17
type input "100"
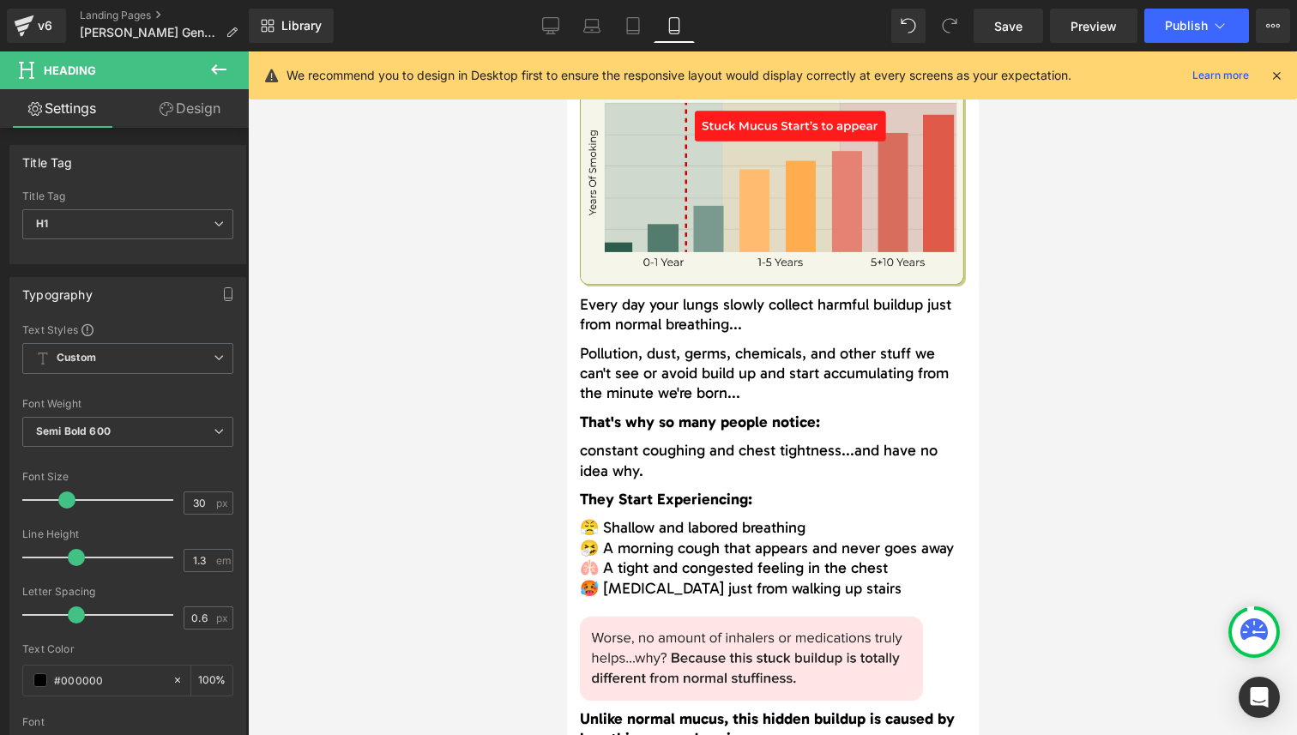
scroll to position [15902, 0]
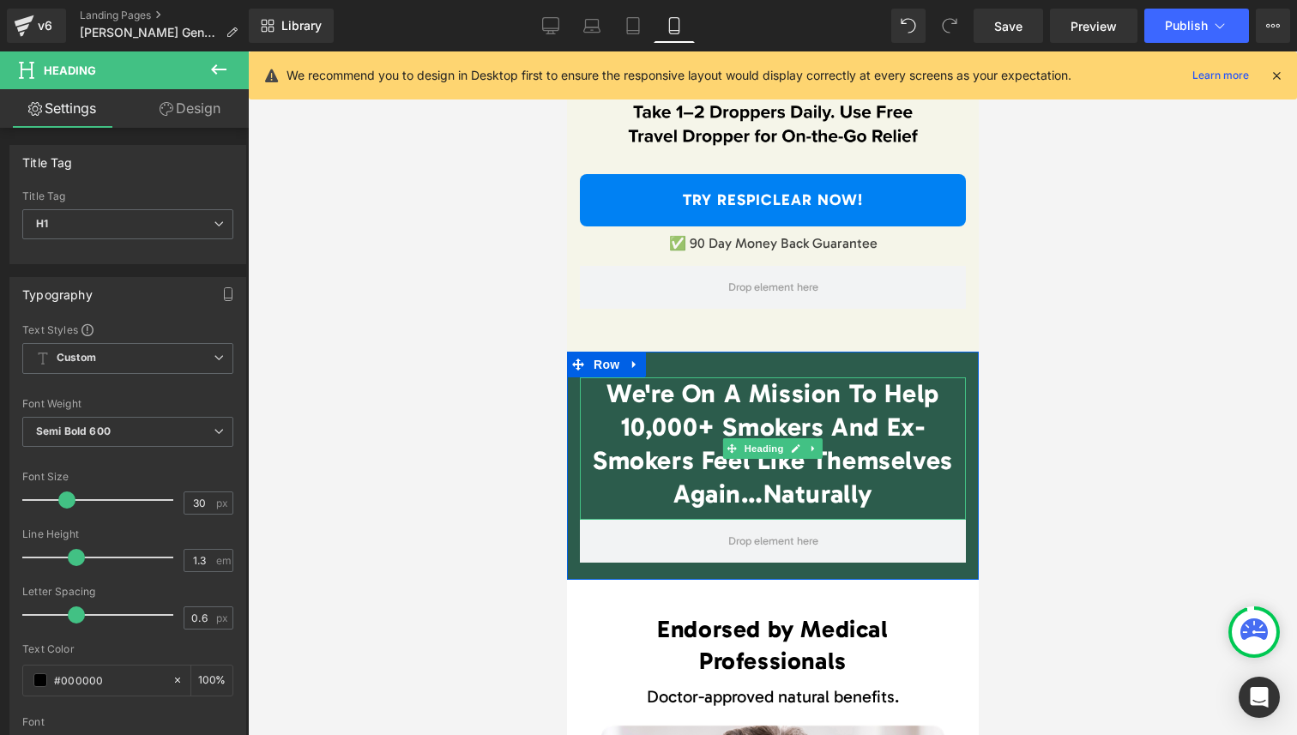
click at [695, 433] on span "We're On A Mission To Help 10,000+ Smokers And Ex-Smokers Feel Like Themselves …" at bounding box center [772, 443] width 360 height 131
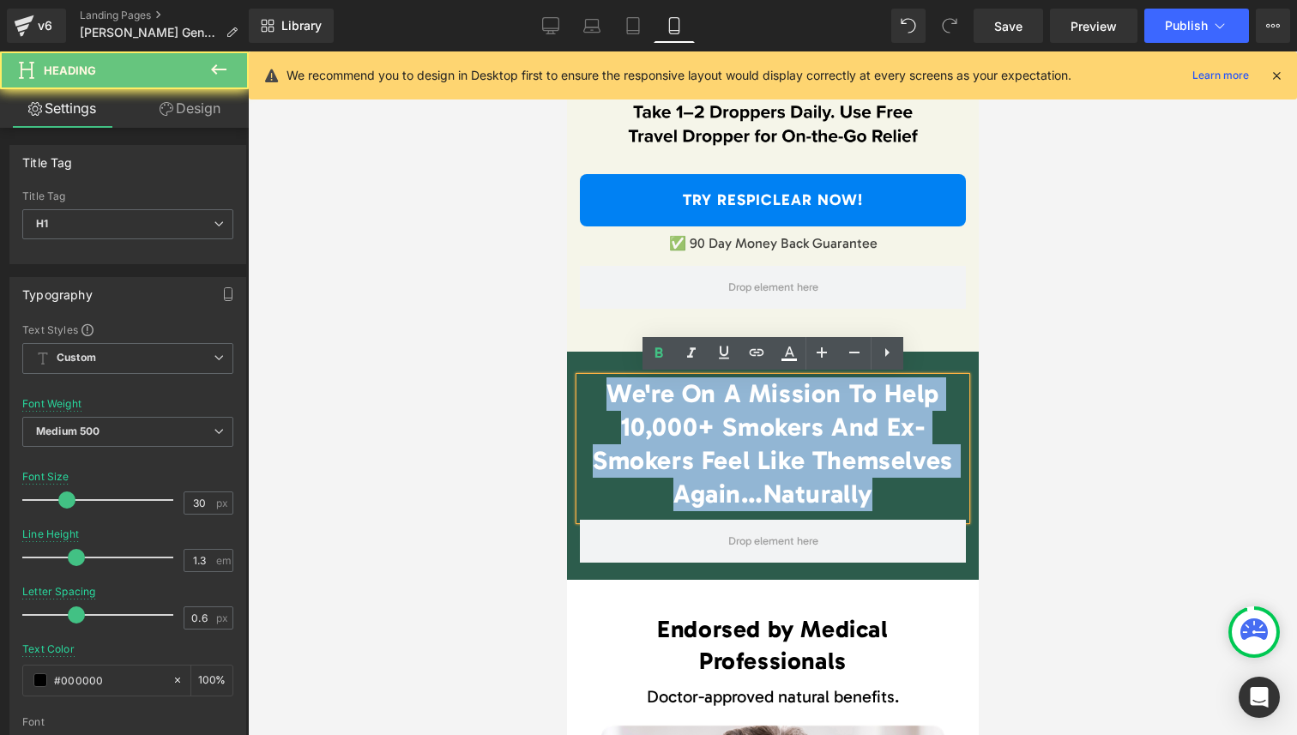
click at [695, 433] on span "We're On A Mission To Help 10,000+ Smokers And Ex-Smokers Feel Like Themselves …" at bounding box center [772, 443] width 360 height 131
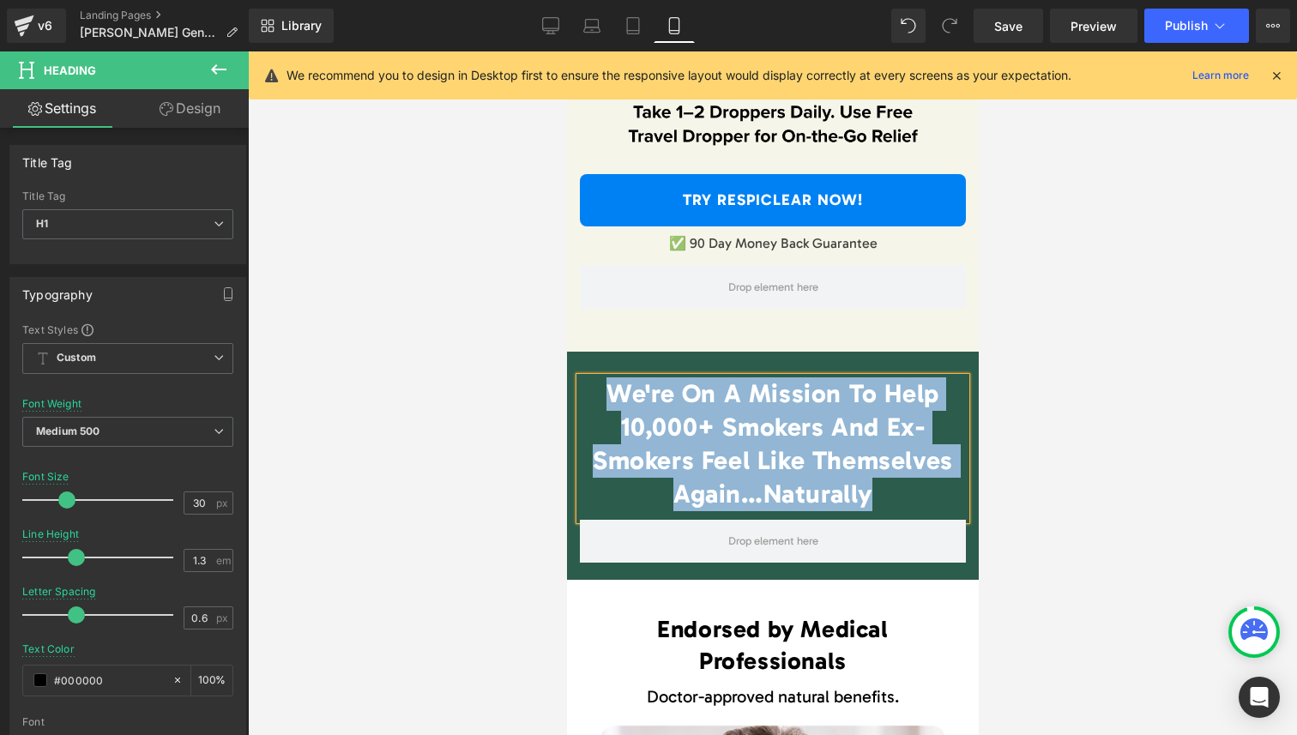
paste div
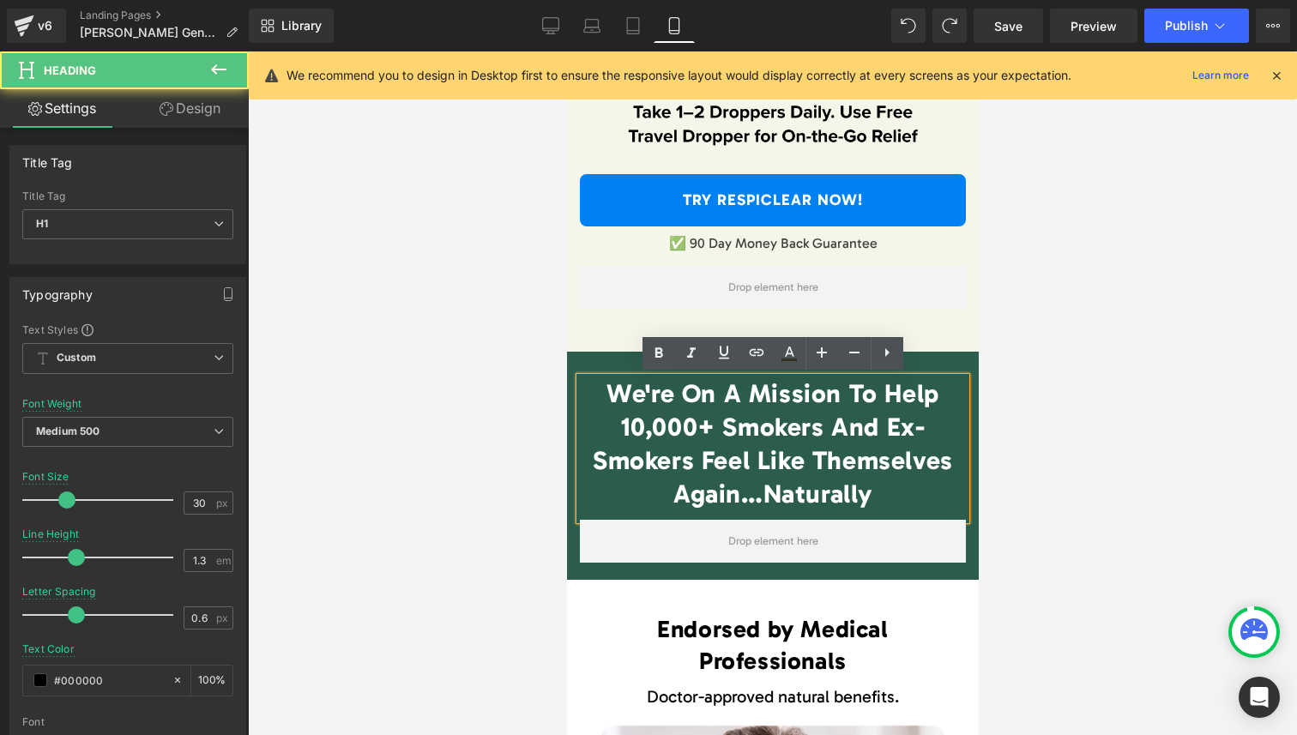
click at [757, 456] on span "We're On A Mission To Help 10,000+ Smokers And Ex-Smokers Feel Like Themselves …" at bounding box center [772, 443] width 360 height 131
click at [811, 483] on span "We're On A Mission To Help 10,000+ Smokers And Ex-Smokers Feel Like Themselves …" at bounding box center [772, 443] width 360 height 131
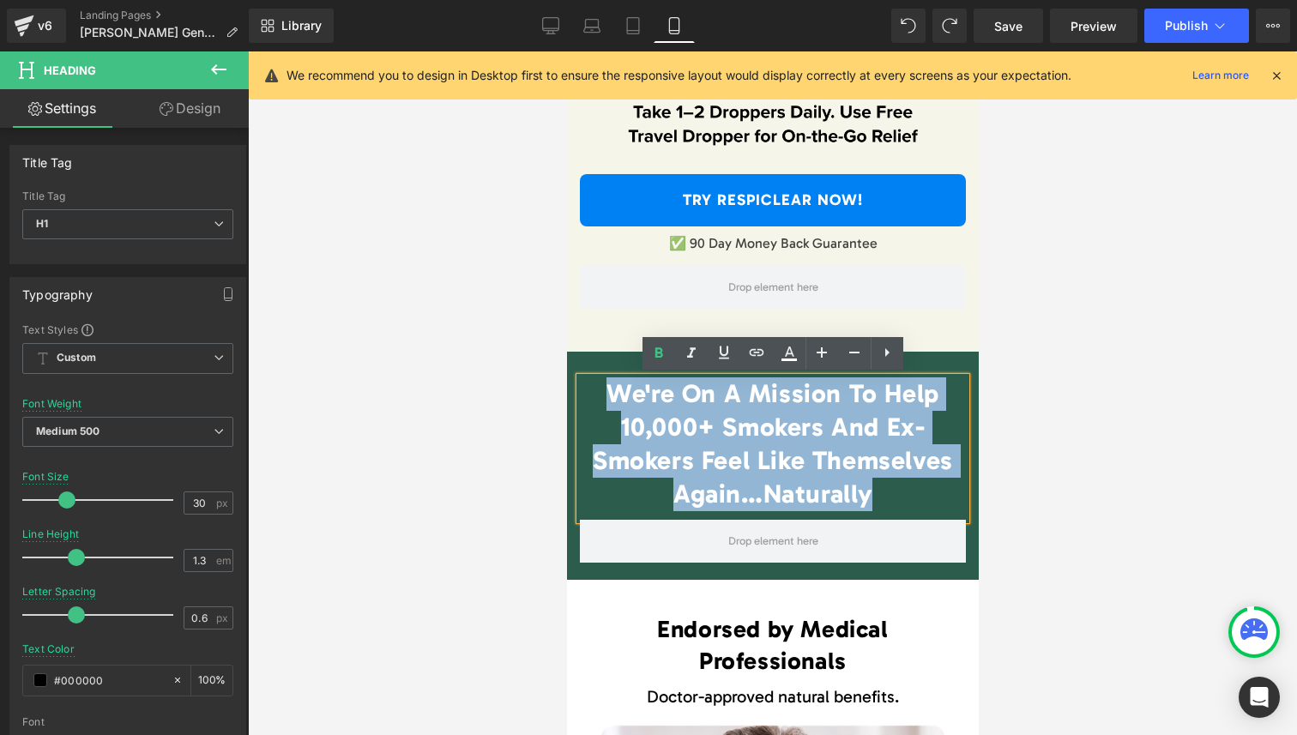
drag, startPoint x: 811, startPoint y: 483, endPoint x: 621, endPoint y: 383, distance: 214.1
click at [621, 383] on span "We're On A Mission To Help 10,000+ Smokers And Ex-Smokers Feel Like Themselves …" at bounding box center [772, 443] width 360 height 131
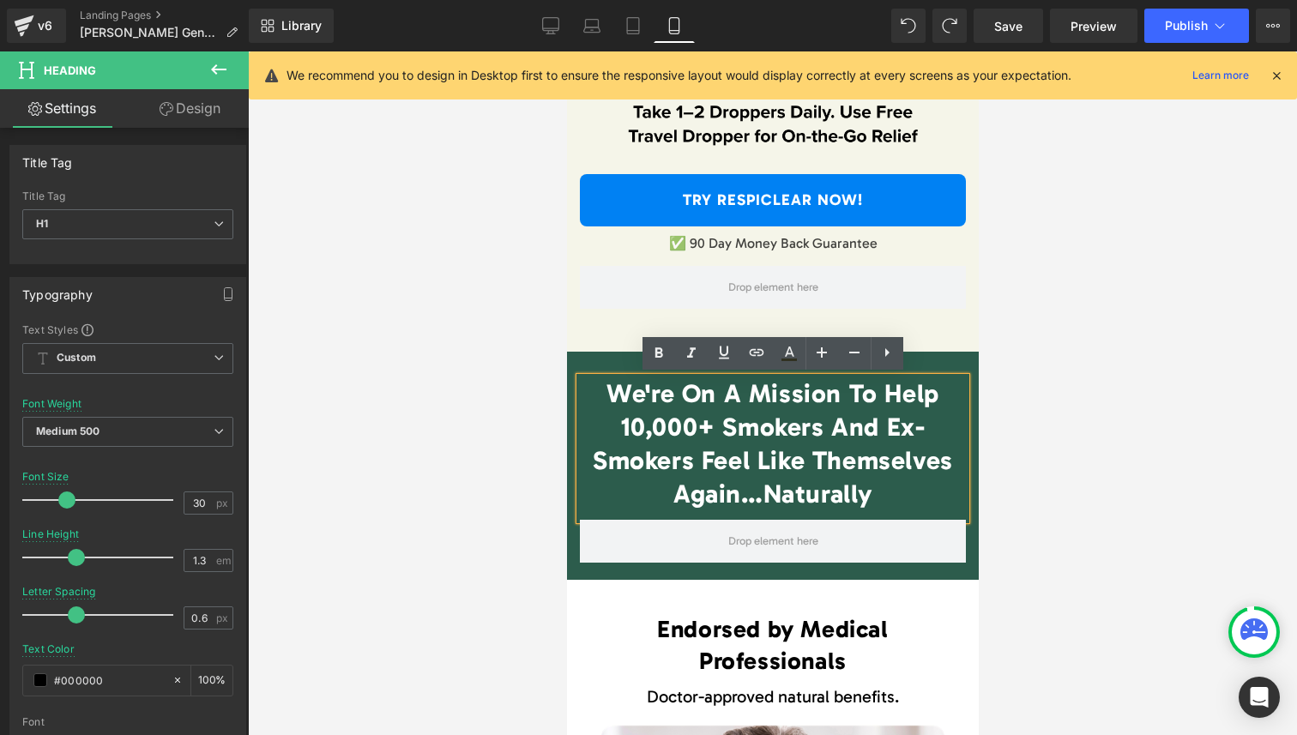
click at [765, 458] on span "We're On A Mission To Help 10,000+ Smokers And Ex-Smokers Feel Like Themselves …" at bounding box center [772, 443] width 360 height 131
click at [768, 426] on span "We're On A Mission To Help 10,000+ Smokers And Ex-Smokers Feel Like Themselves …" at bounding box center [772, 443] width 360 height 131
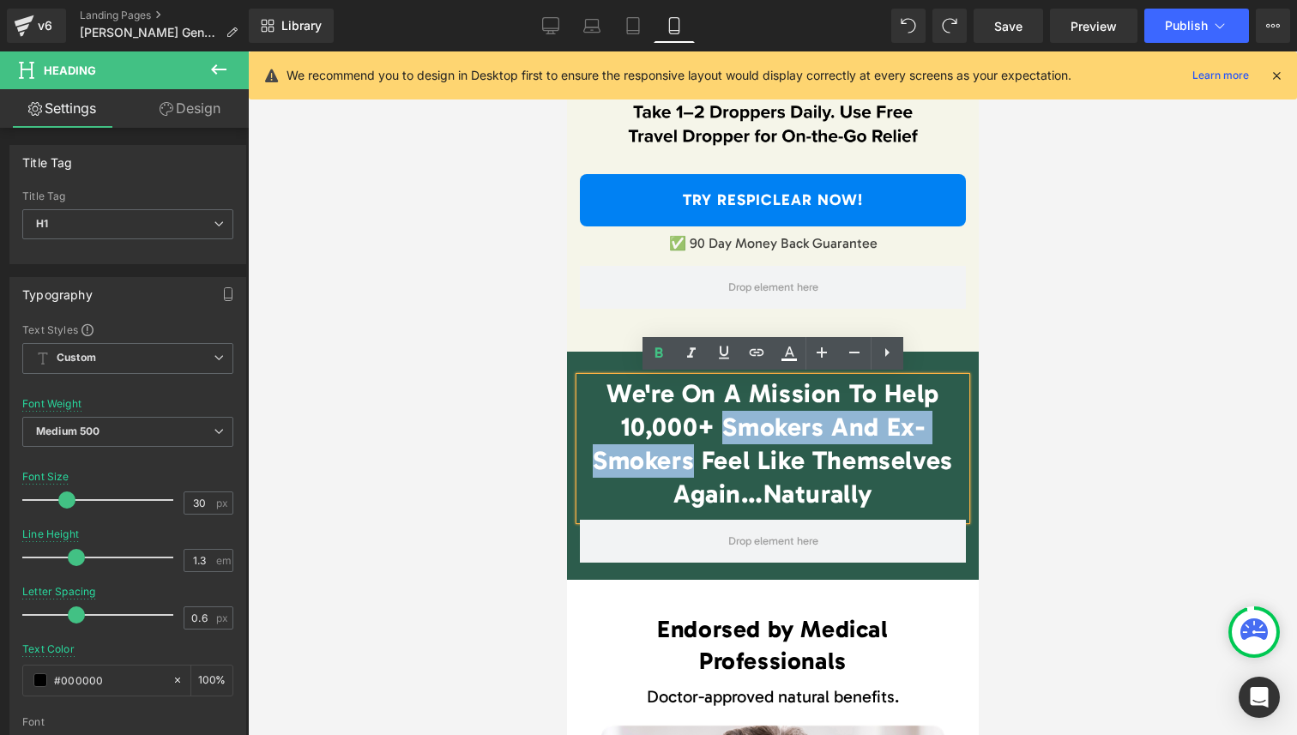
drag, startPoint x: 768, startPoint y: 426, endPoint x: 667, endPoint y: 465, distance: 107.9
click at [667, 465] on span "We're On A Mission To Help 10,000+ Smokers And Ex-Smokers Feel Like Themselves …" at bounding box center [772, 443] width 360 height 131
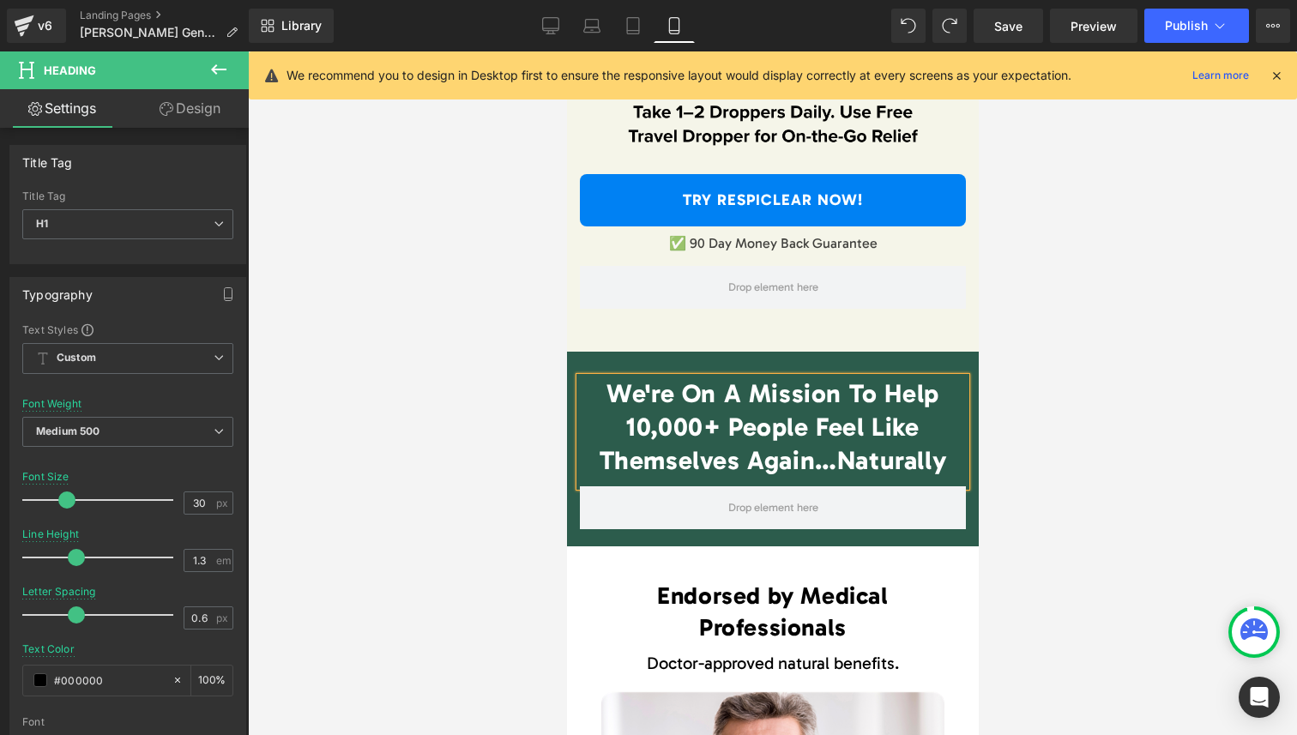
click at [651, 434] on span "We're On A Mission To Help 10,000+ People Feel Like Themselves Again…Naturally" at bounding box center [772, 427] width 347 height 98
click at [1143, 446] on div at bounding box center [772, 393] width 1049 height 684
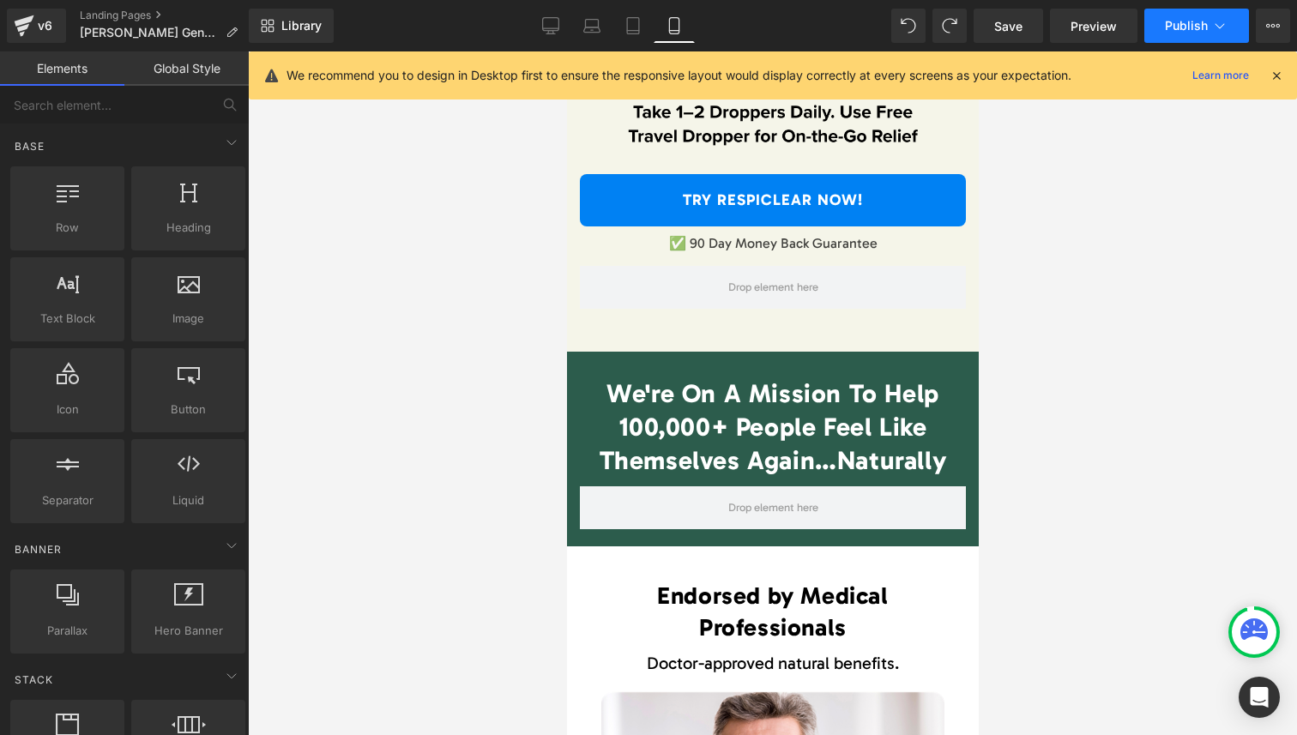
click at [1187, 31] on span "Publish" at bounding box center [1186, 26] width 43 height 14
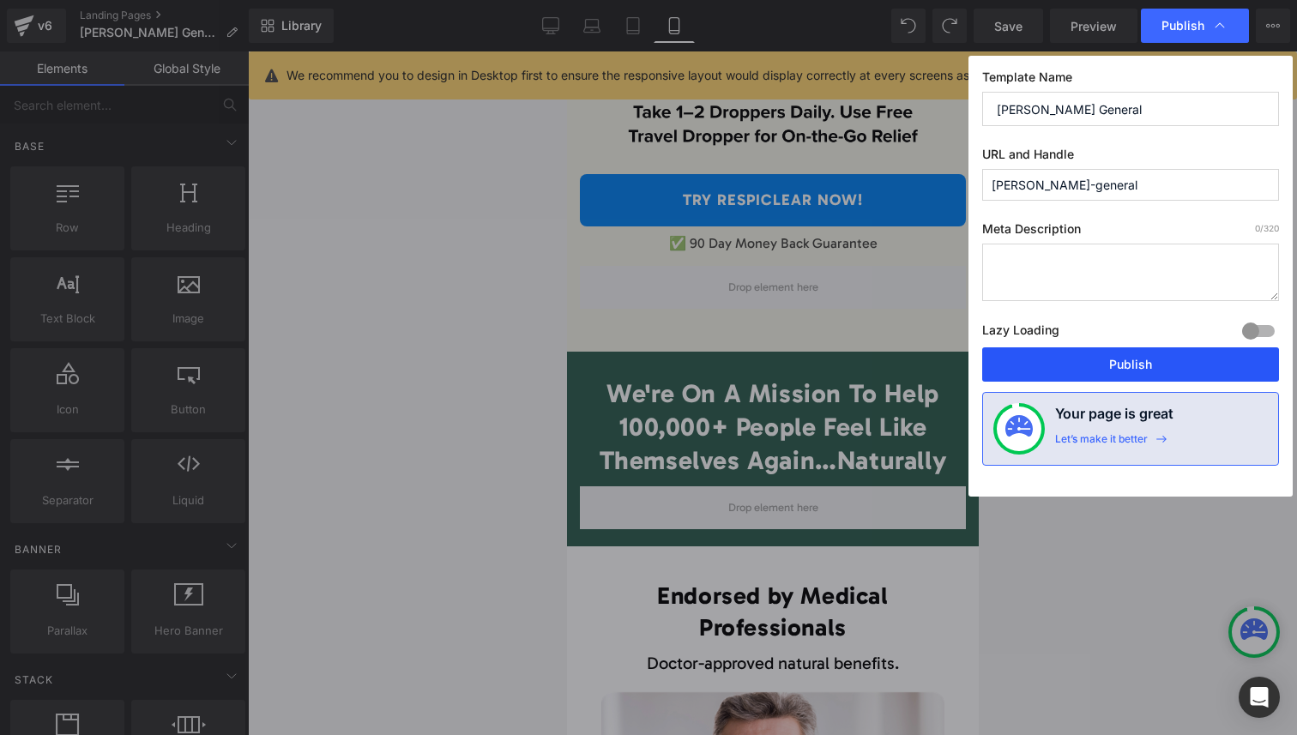
click at [1078, 359] on button "Publish" at bounding box center [1130, 364] width 297 height 34
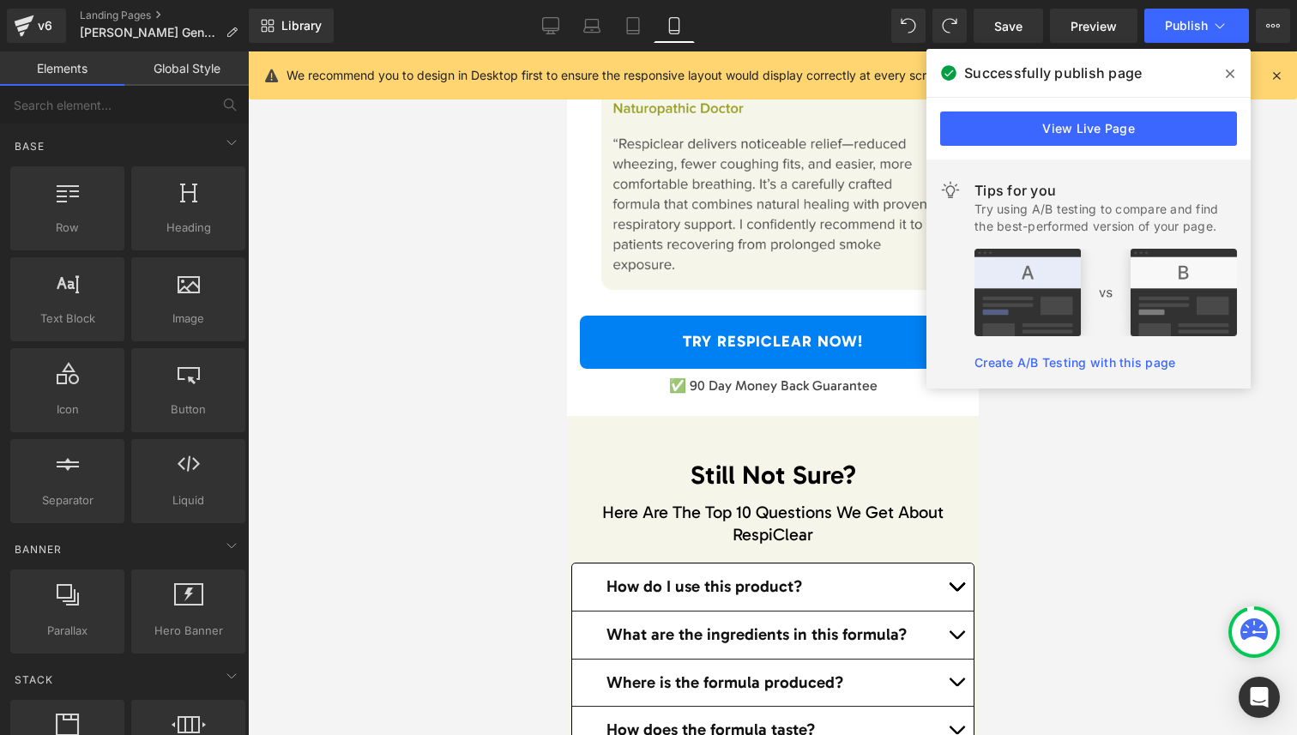
scroll to position [18322, 0]
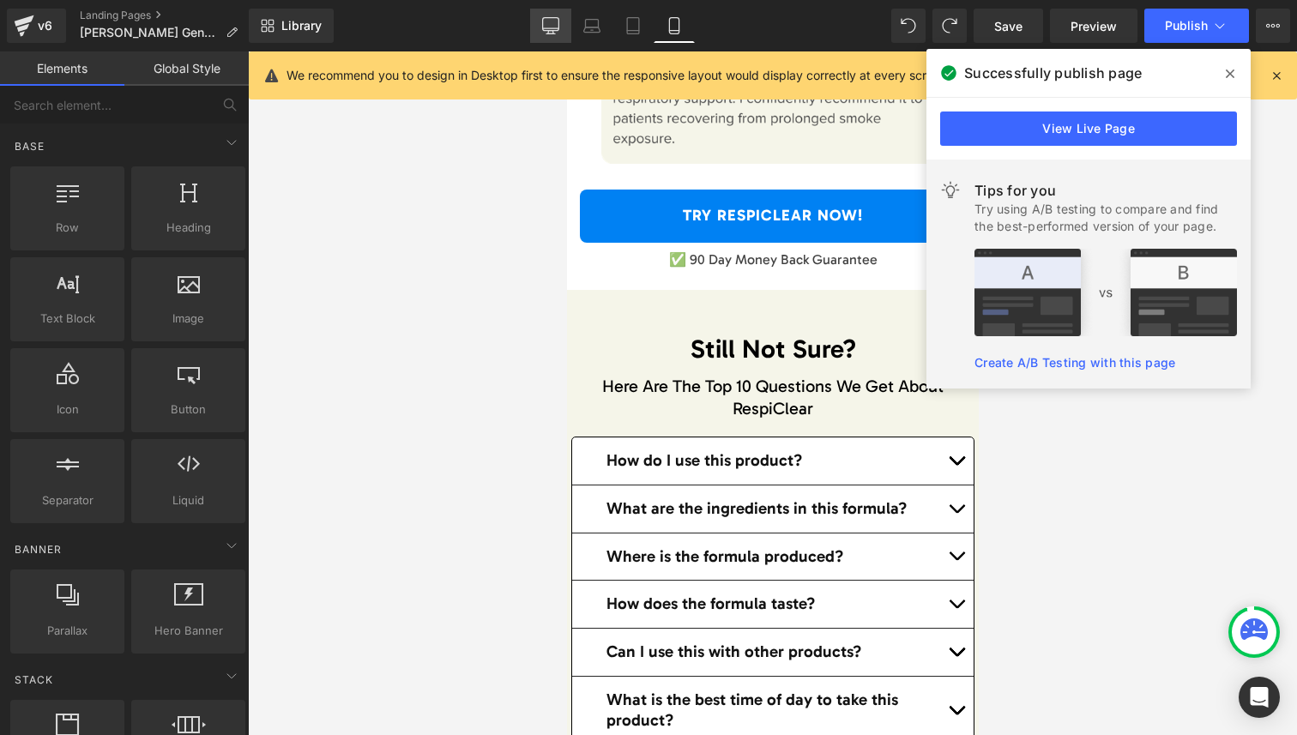
click at [559, 29] on icon at bounding box center [551, 24] width 16 height 13
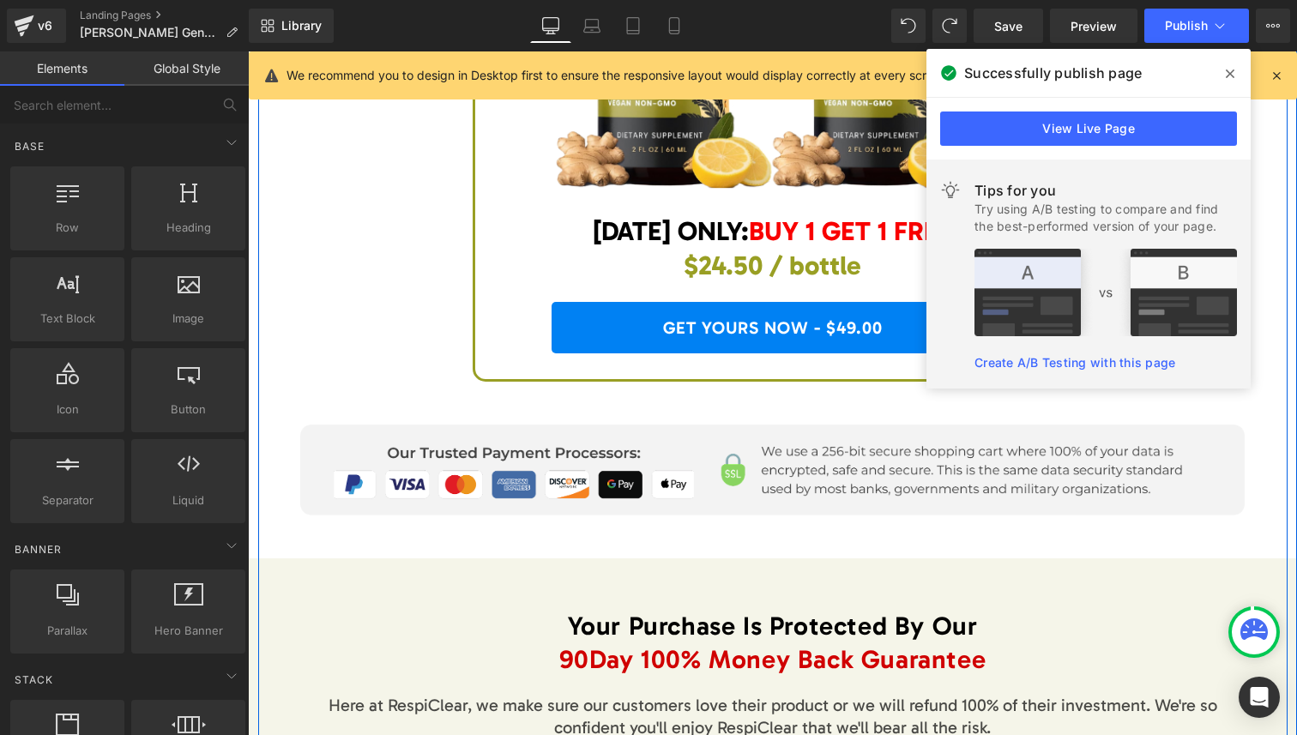
scroll to position [7036, 0]
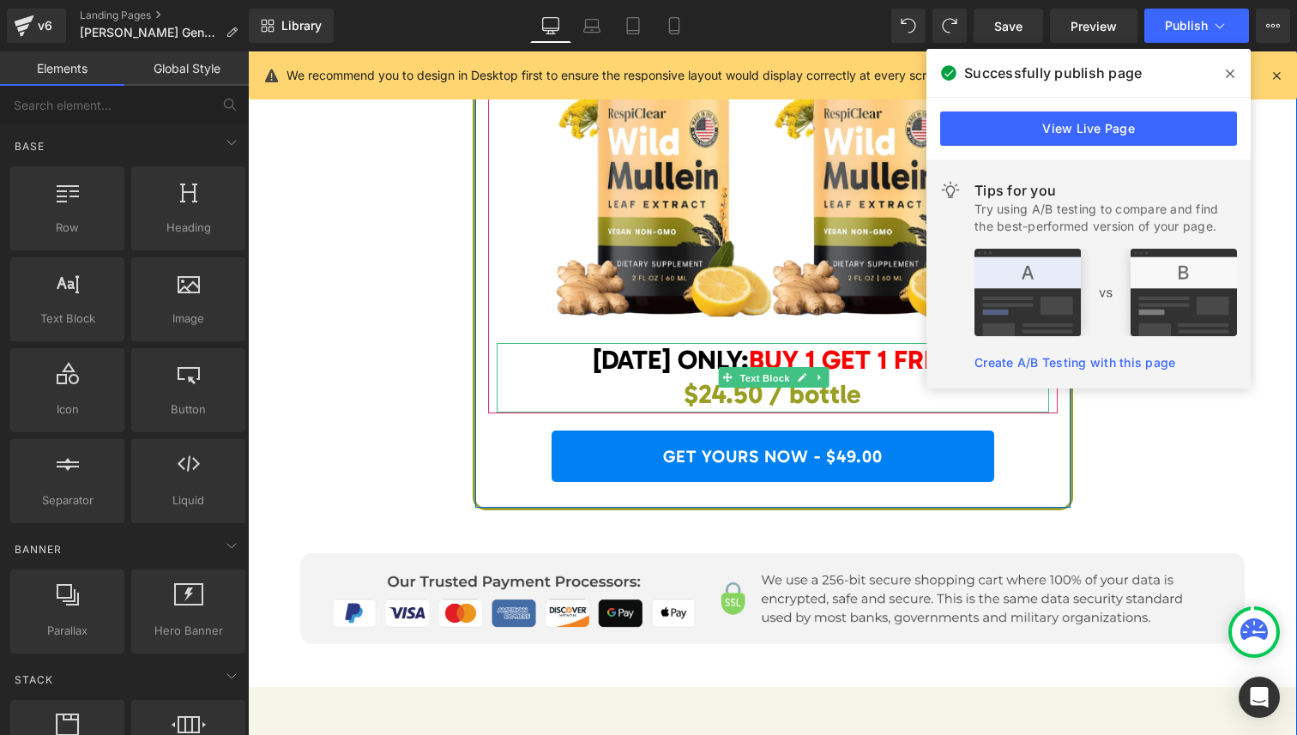
click at [741, 368] on span "Text Block" at bounding box center [764, 378] width 57 height 21
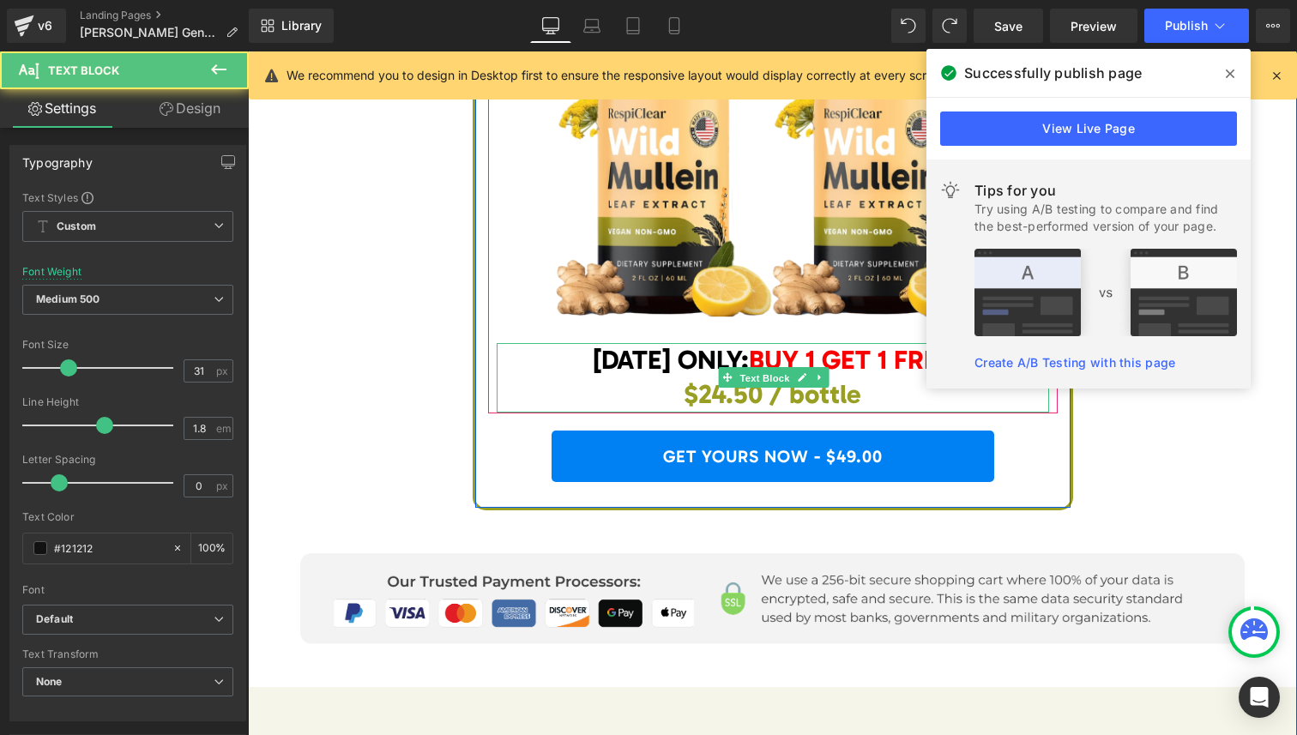
click at [741, 368] on span "Text Block" at bounding box center [764, 378] width 57 height 21
click at [732, 378] on span "$24.50 / bottle" at bounding box center [773, 394] width 178 height 32
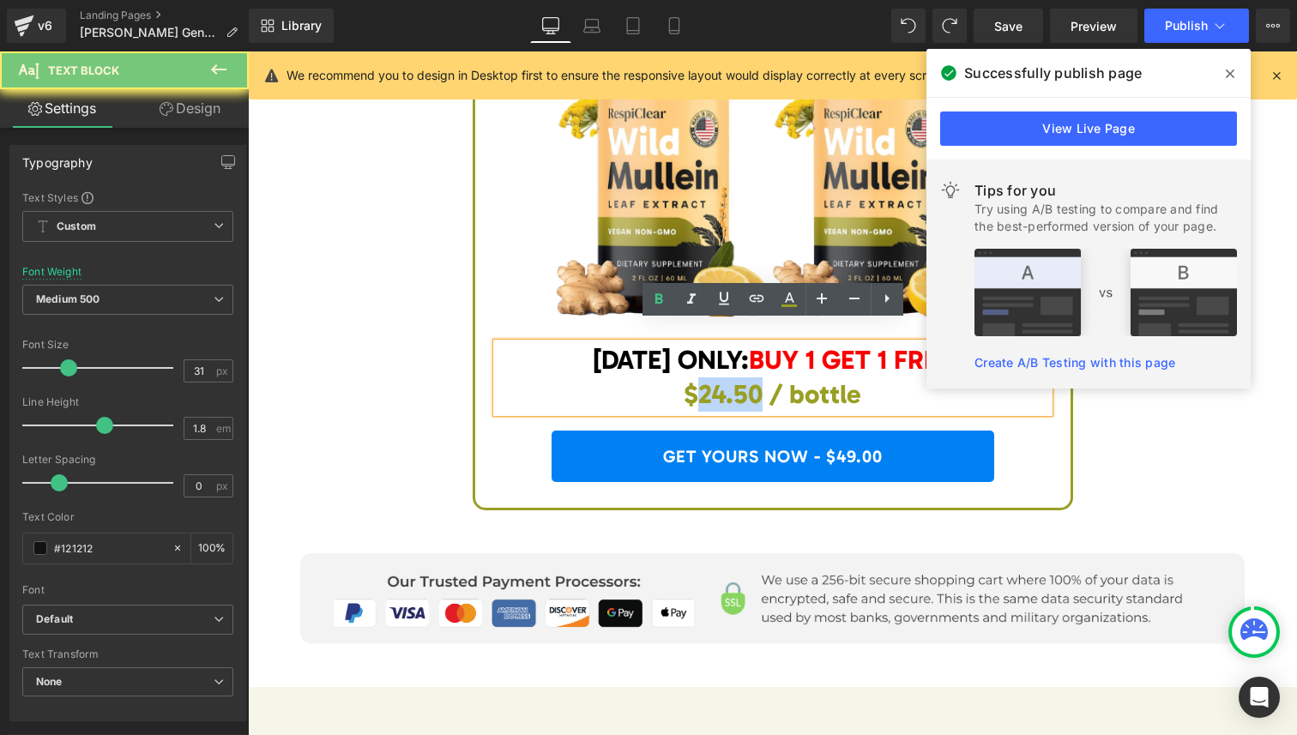
click at [732, 378] on span "$24.50 / bottle" at bounding box center [773, 394] width 178 height 32
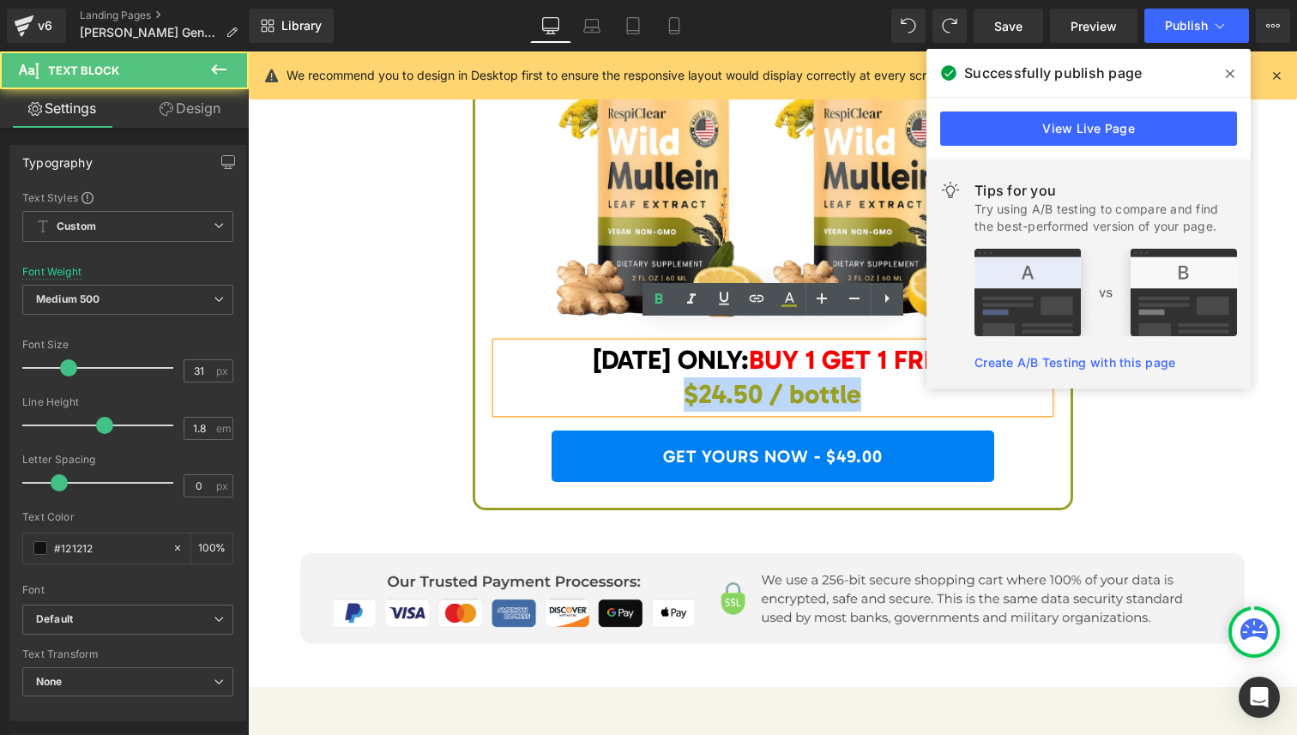
click at [732, 378] on span "$24.50 / bottle" at bounding box center [773, 394] width 178 height 32
click at [730, 378] on span "$24.50 / bottle" at bounding box center [773, 394] width 178 height 32
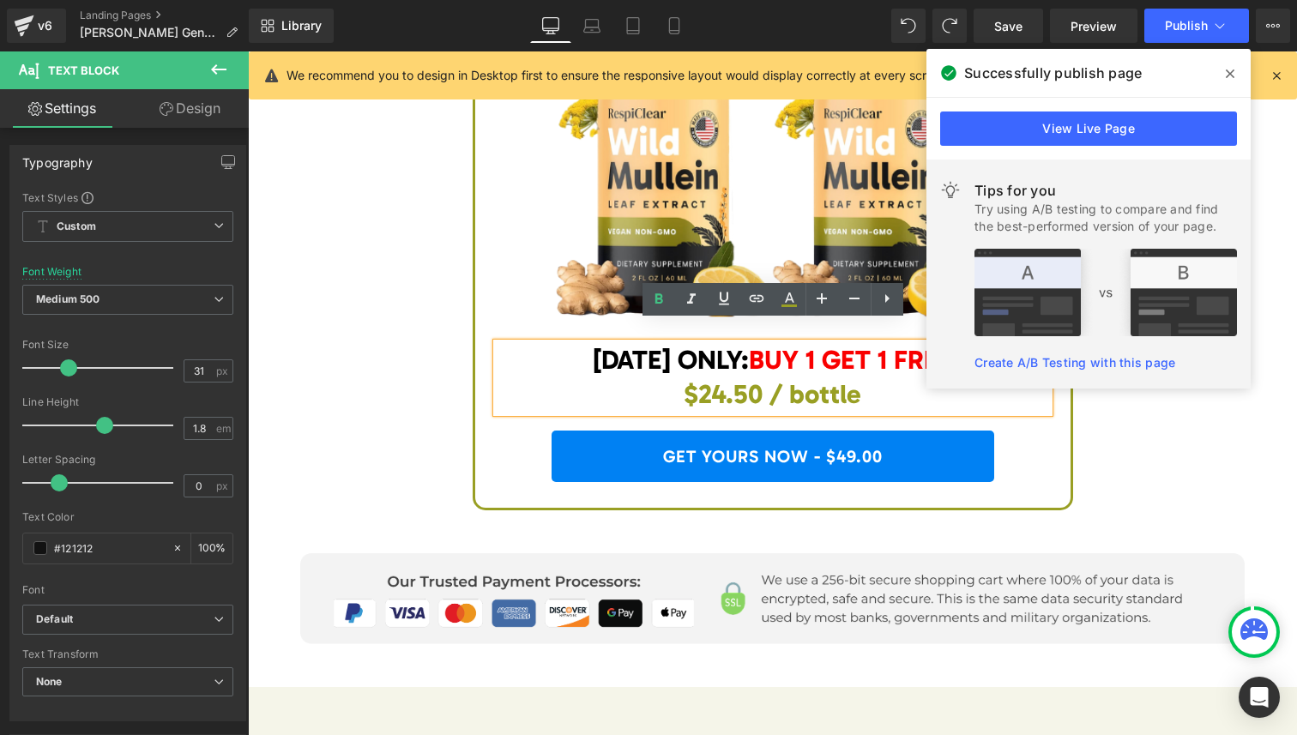
click at [702, 378] on span "$24.50 / bottle" at bounding box center [773, 394] width 178 height 32
drag, startPoint x: 702, startPoint y: 377, endPoint x: 851, endPoint y: 382, distance: 149.4
click at [851, 382] on span "$24.50 / bottle" at bounding box center [773, 394] width 178 height 32
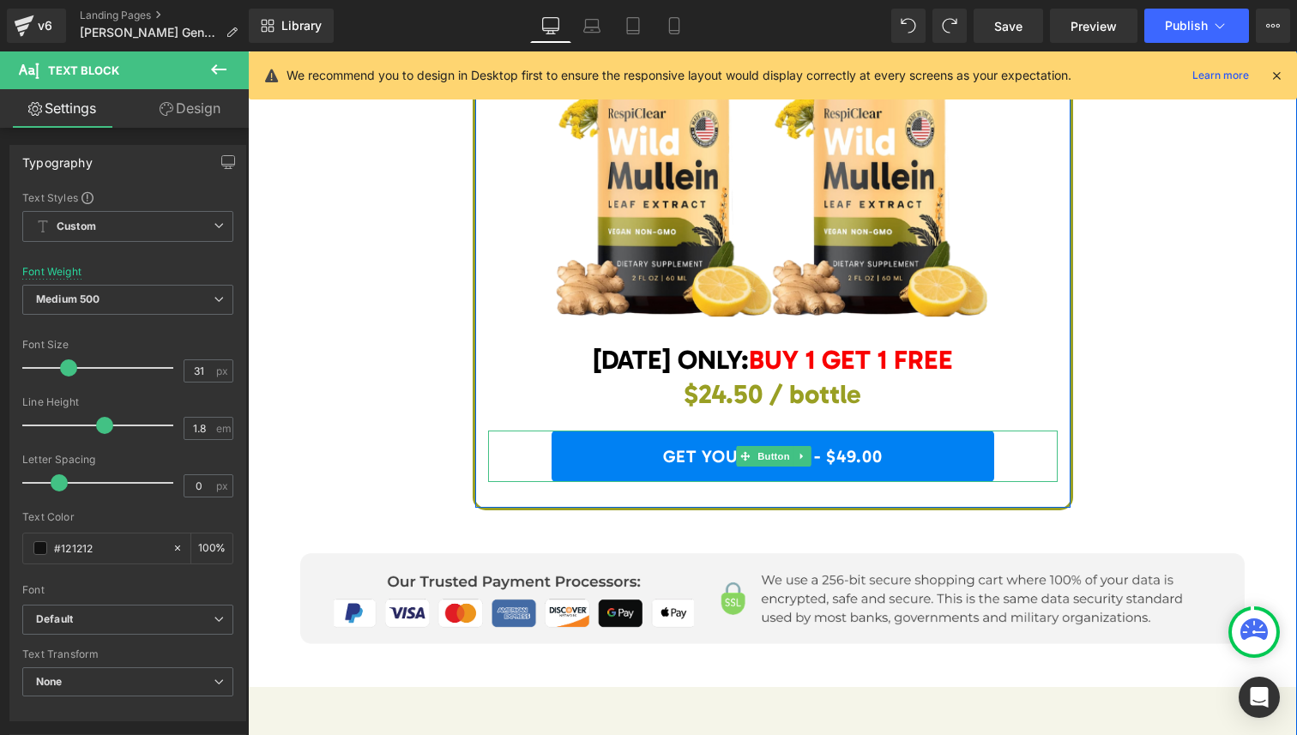
click at [854, 433] on link "GET YOURS NOW - $49.00" at bounding box center [773, 456] width 443 height 51
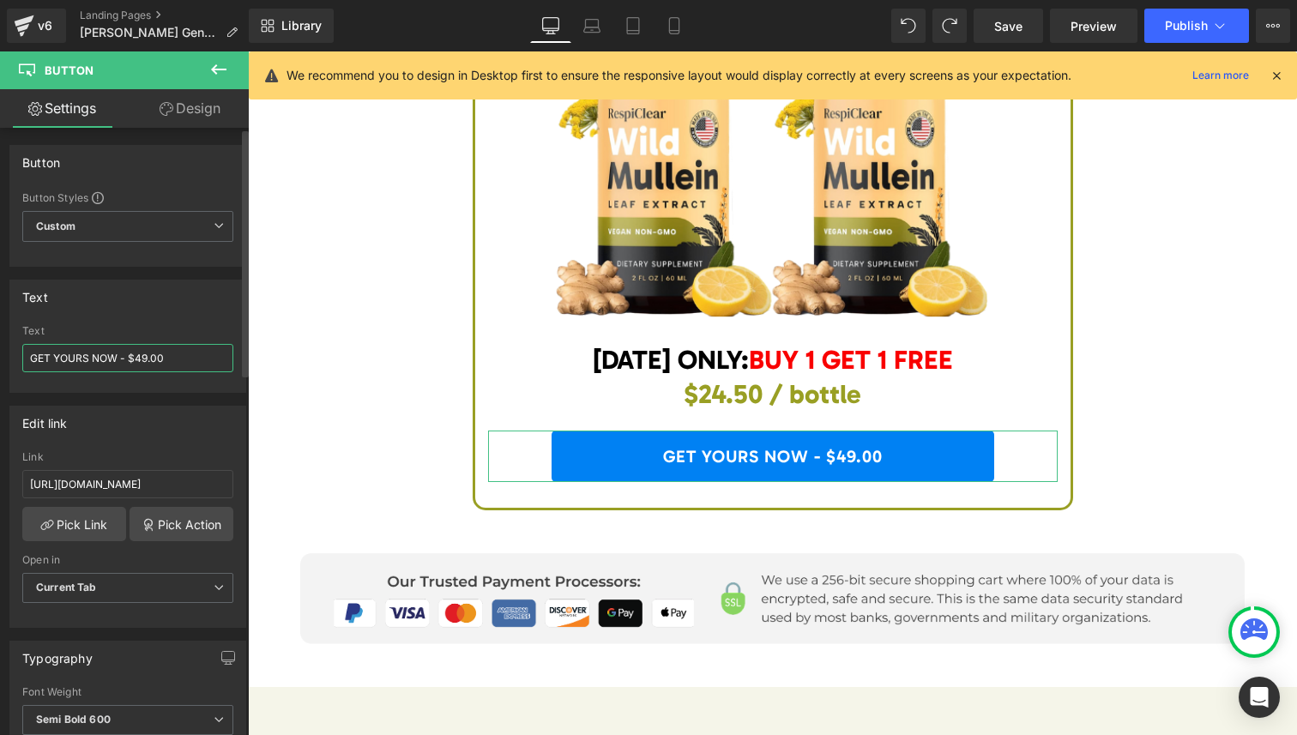
click at [143, 358] on input "GET YOURS NOW - $49.00" at bounding box center [127, 358] width 211 height 28
type input "GET YOURS NOW - $59.00"
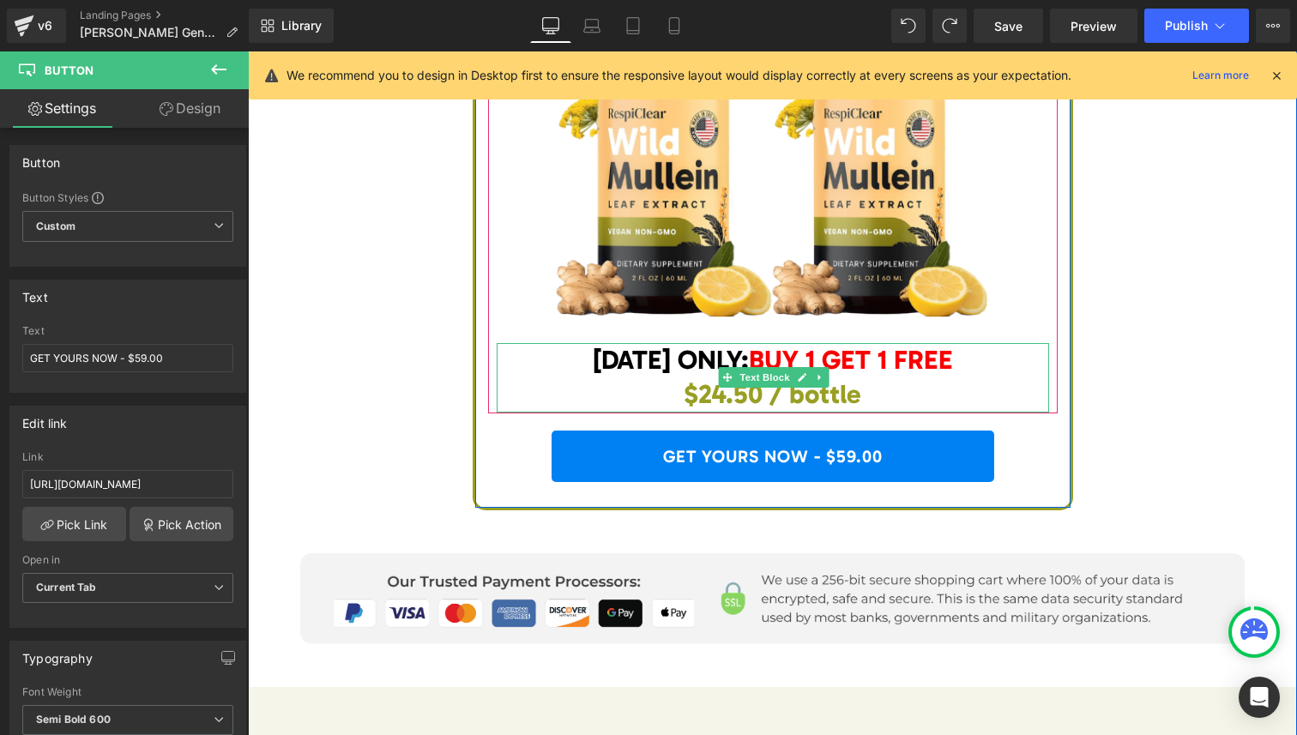
click at [737, 382] on span "$24.50 / bottle" at bounding box center [773, 394] width 178 height 32
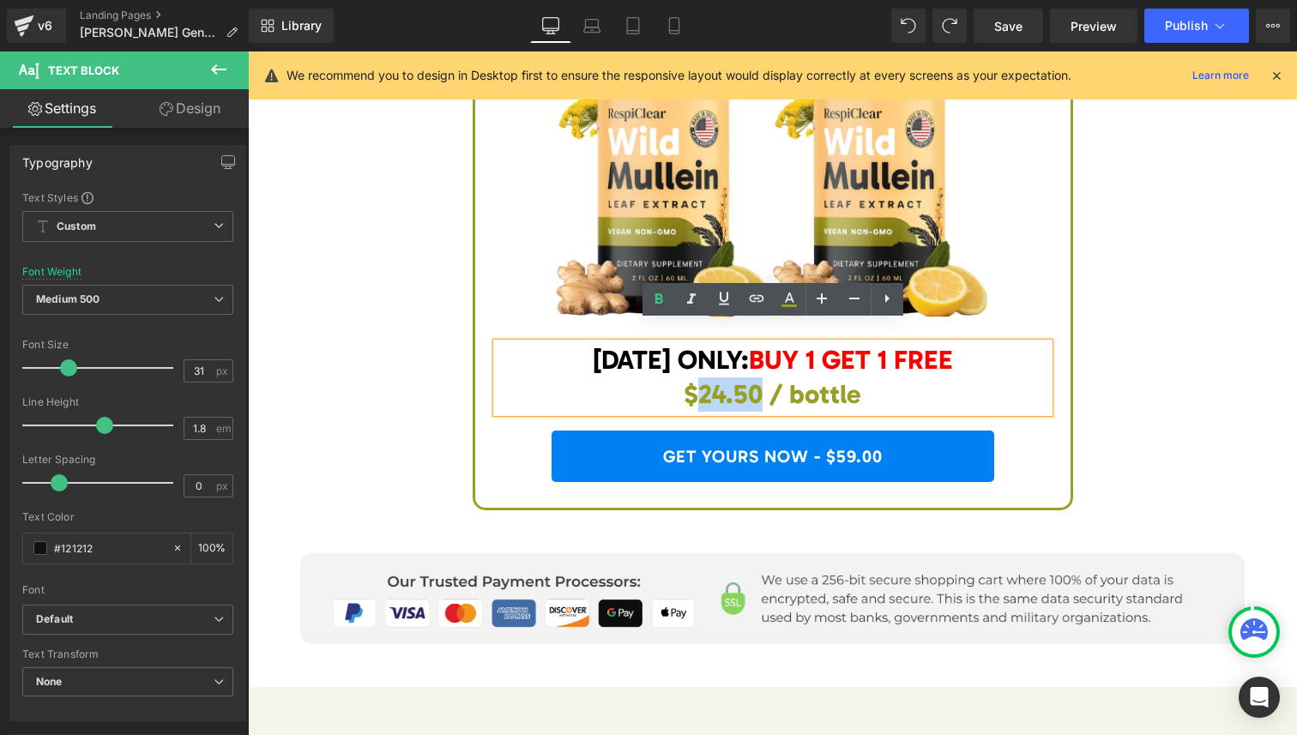
drag, startPoint x: 765, startPoint y: 371, endPoint x: 700, endPoint y: 369, distance: 65.2
click at [700, 378] on span "$24.50 / bottle" at bounding box center [773, 394] width 178 height 32
click at [724, 379] on span "$24.50 / bottle" at bounding box center [773, 394] width 178 height 32
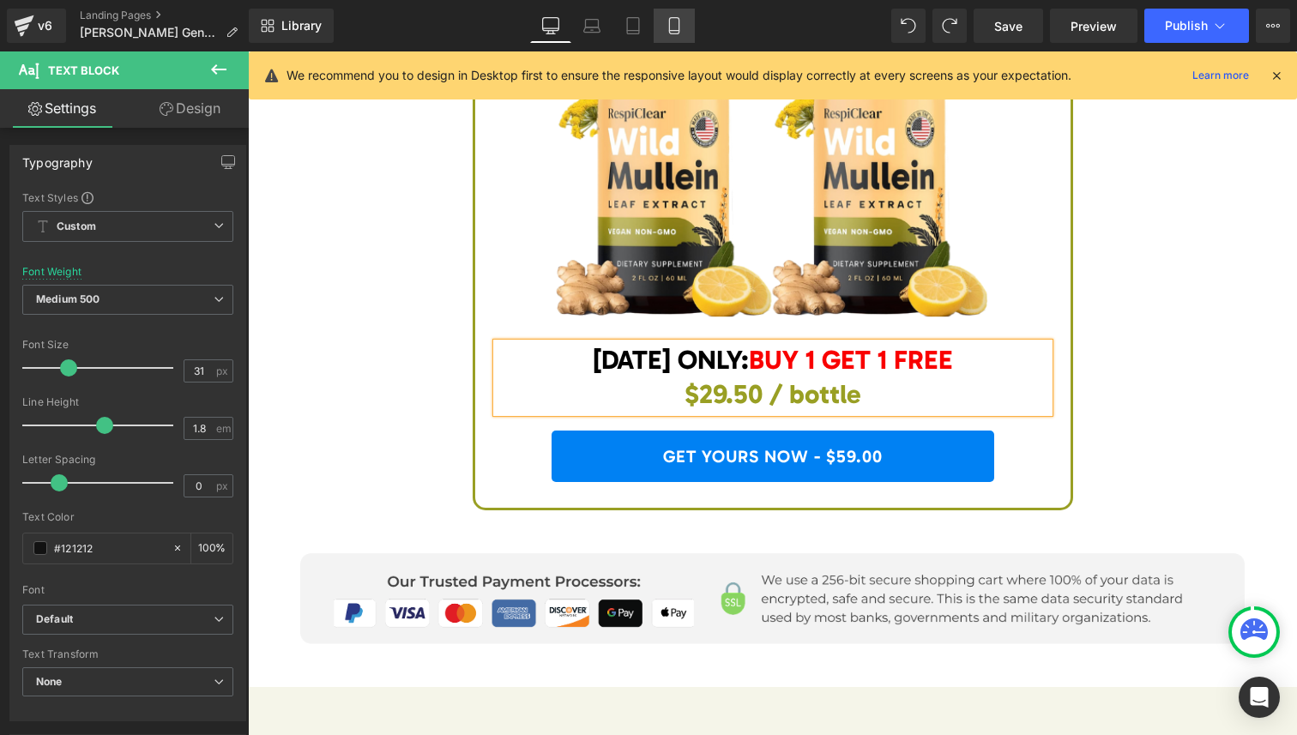
click at [674, 28] on icon at bounding box center [674, 25] width 17 height 17
type input "100"
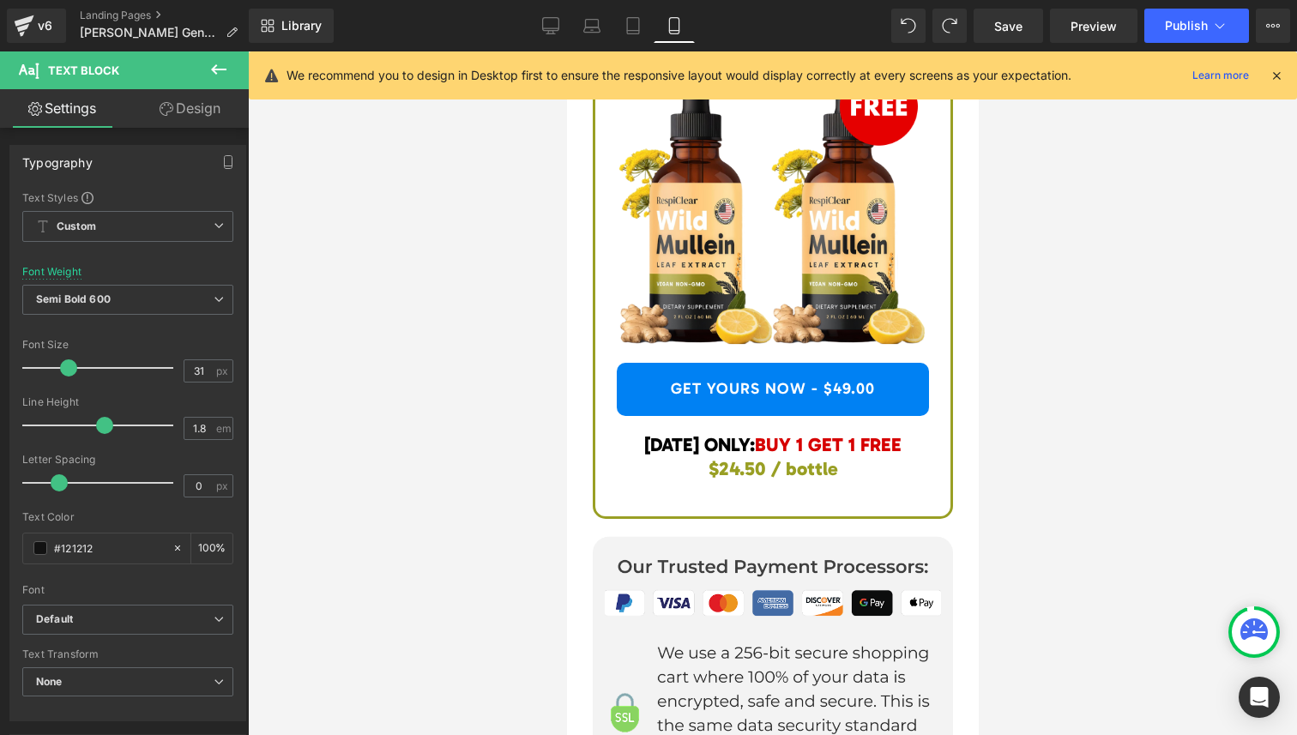
scroll to position [11361, 0]
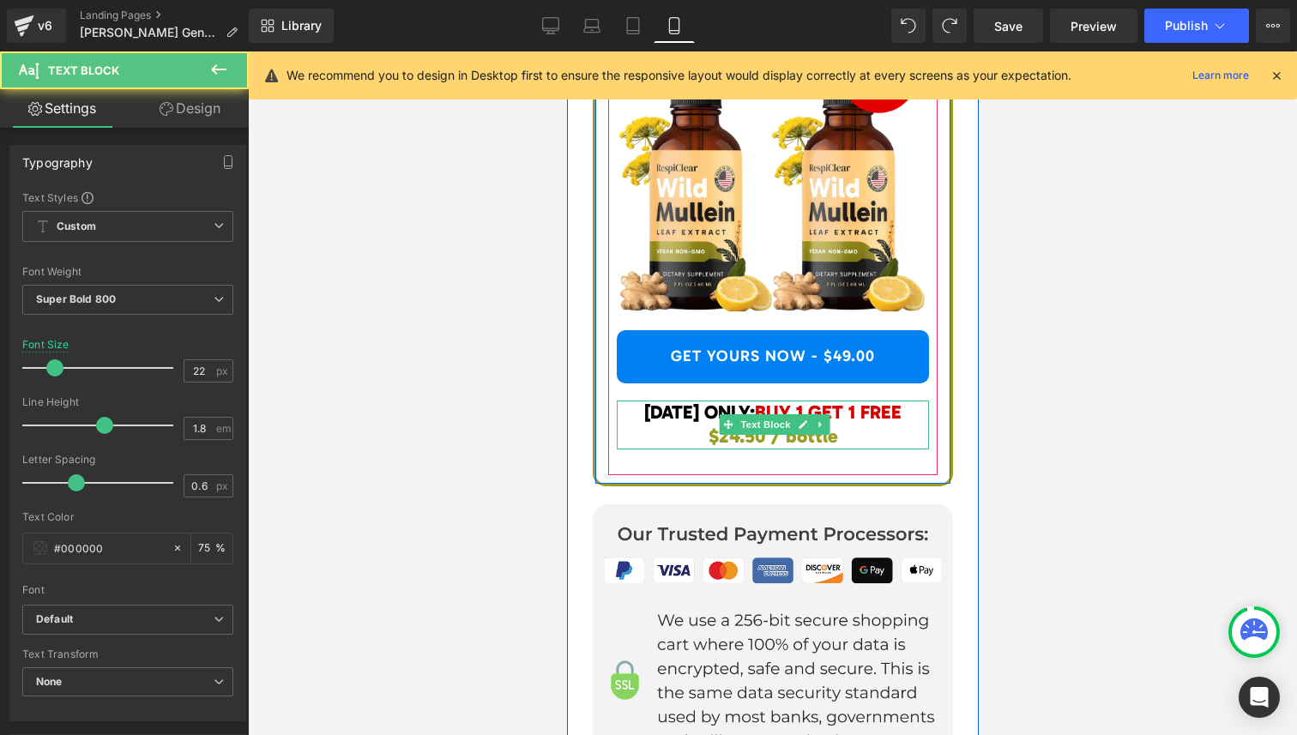
click at [730, 440] on span "$24.50 / bottle" at bounding box center [773, 436] width 130 height 23
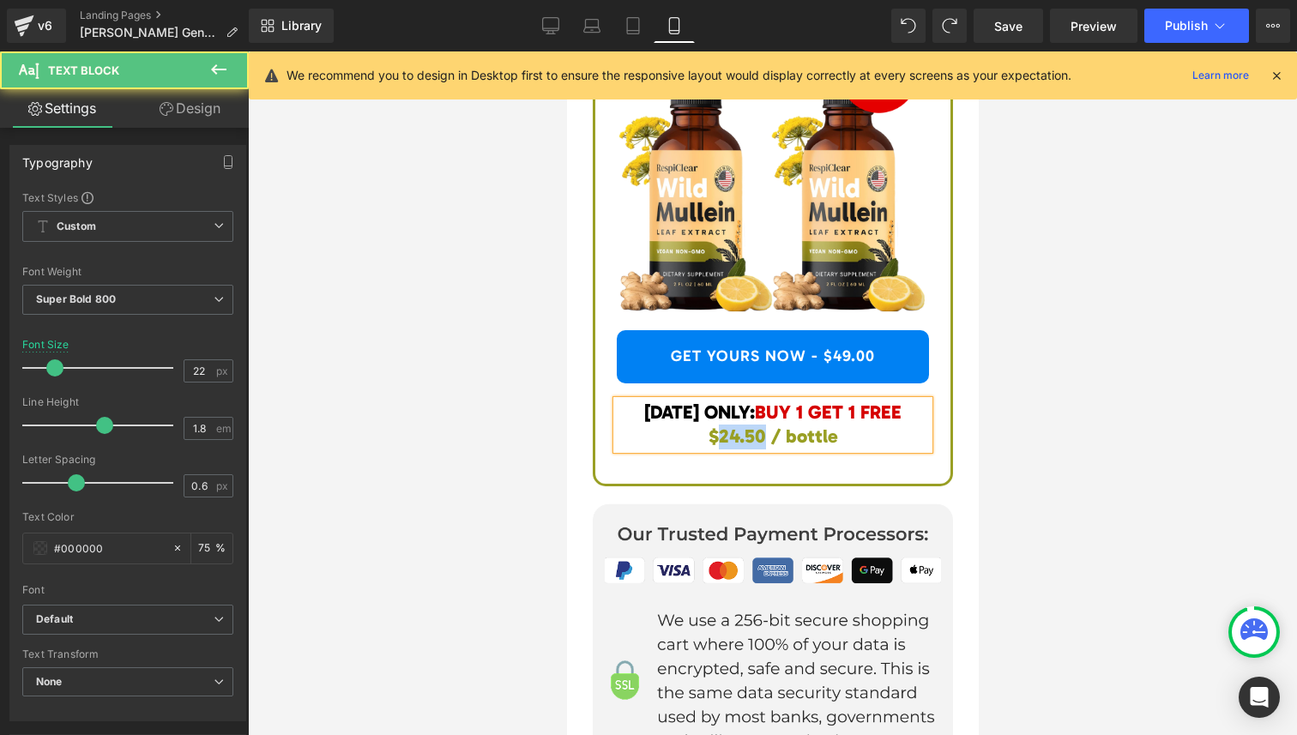
click at [730, 440] on span "$24.50 / bottle" at bounding box center [773, 436] width 130 height 23
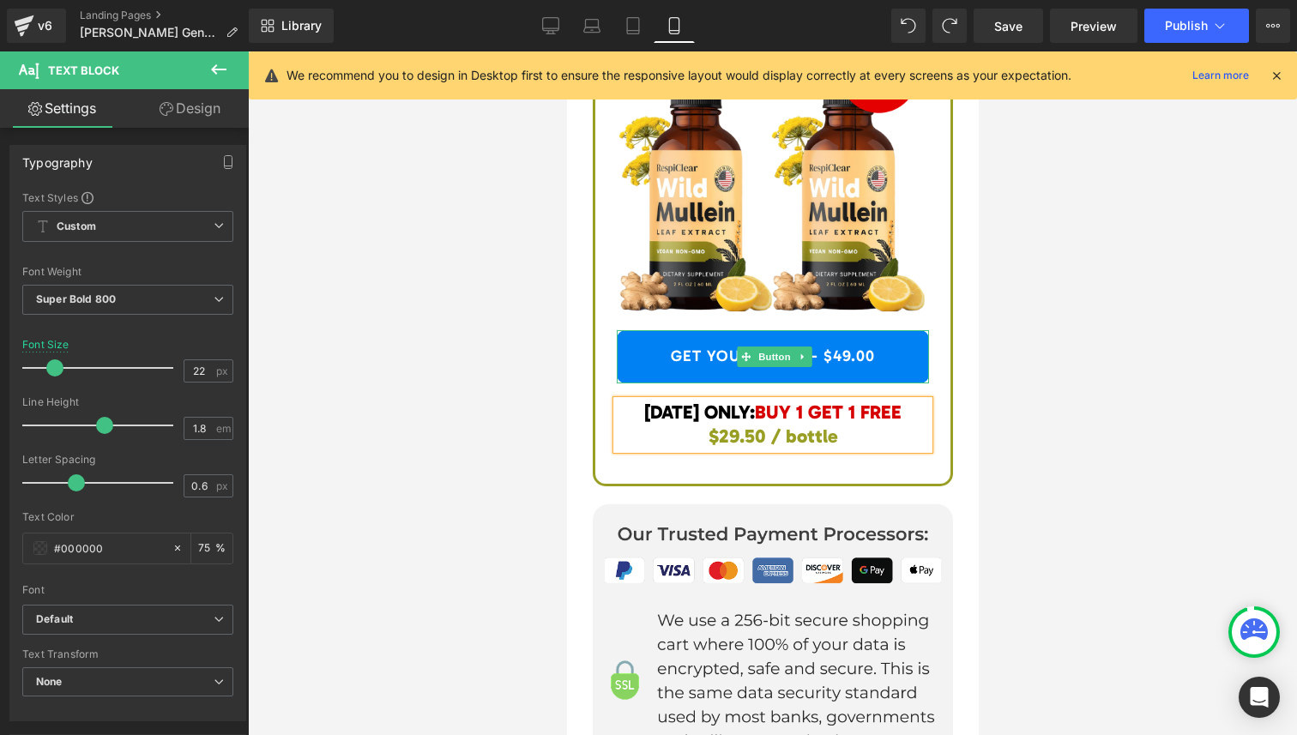
click at [846, 358] on link "GET YOURS NOW - $49.00" at bounding box center [772, 356] width 312 height 53
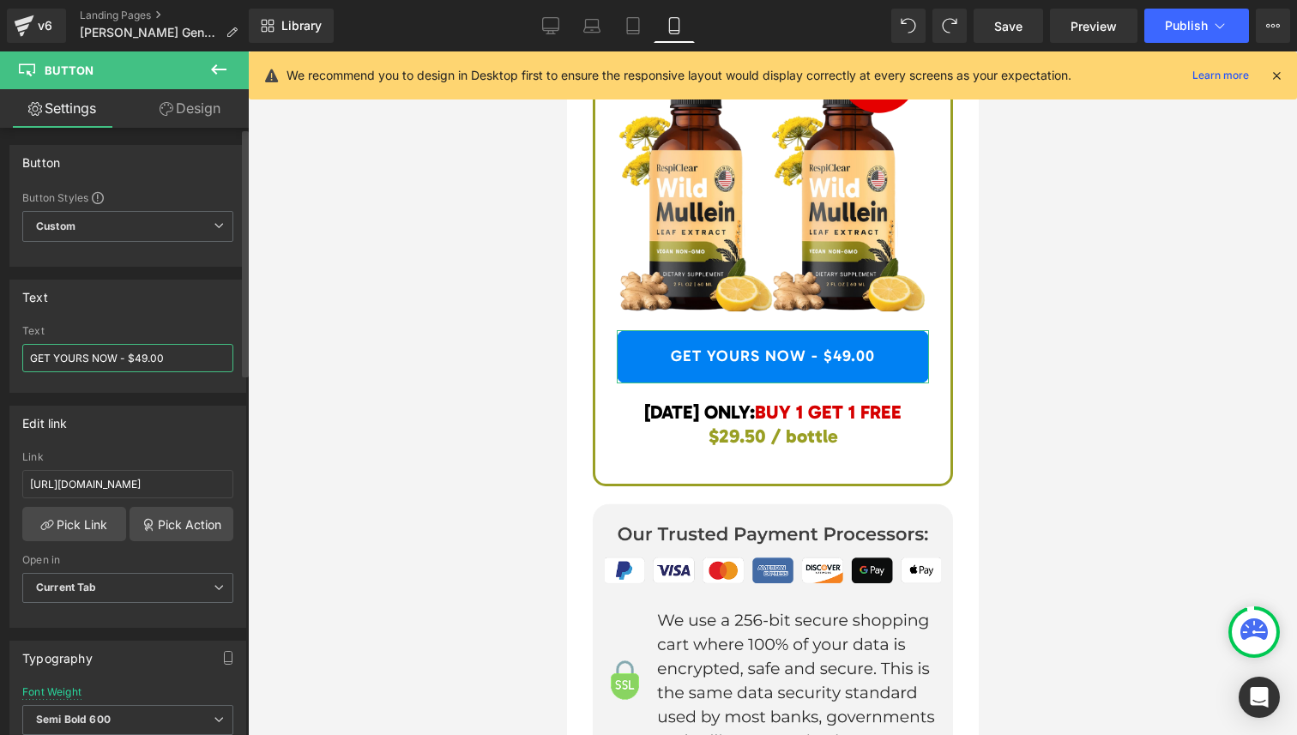
click at [143, 357] on input "GET YOURS NOW - $49.00" at bounding box center [127, 358] width 211 height 28
type input "GET YOURS NOW - $59.00"
click at [1169, 28] on span "Publish" at bounding box center [1186, 26] width 43 height 14
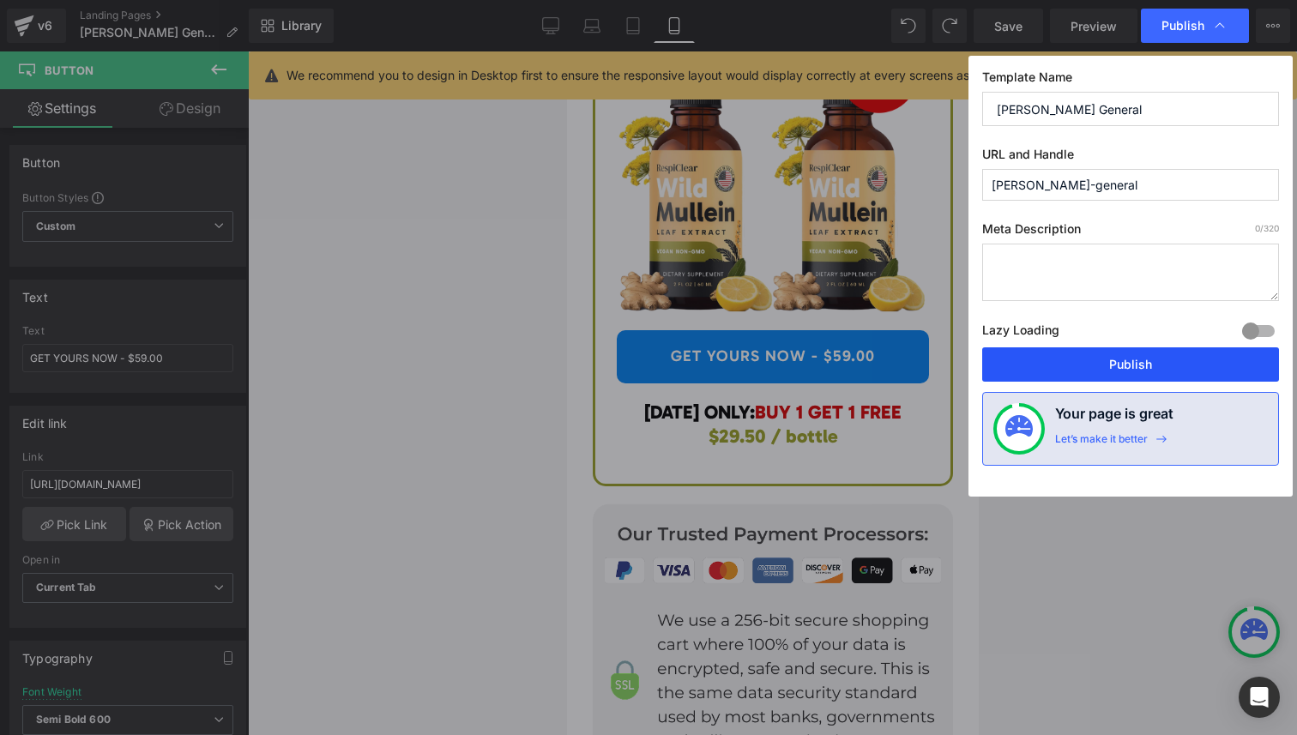
click at [1191, 357] on button "Publish" at bounding box center [1130, 364] width 297 height 34
